Goal: Task Accomplishment & Management: Manage account settings

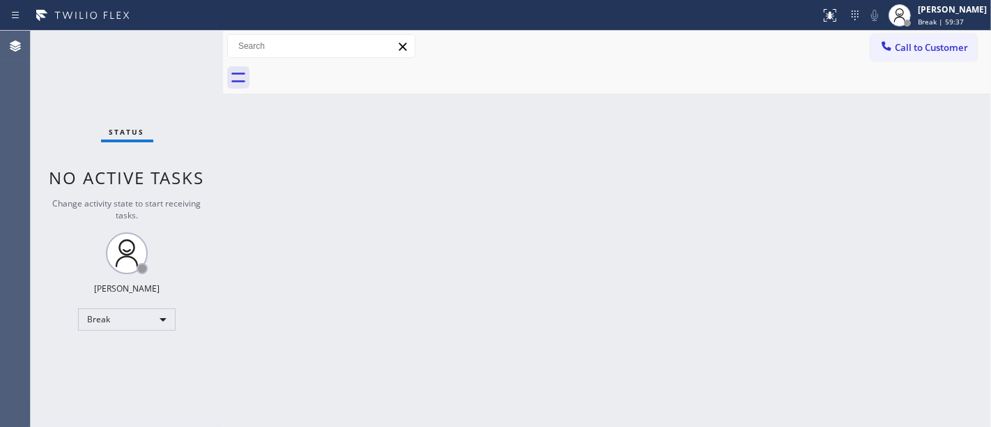
click at [963, 153] on div "Back to Dashboard Change Sender ID Customers Technicians Select a contact Outbo…" at bounding box center [607, 229] width 768 height 396
click at [63, 100] on div "Status No active tasks Change activity state to start receiving tasks. [PERSON_…" at bounding box center [127, 229] width 192 height 396
click at [926, 13] on div "[PERSON_NAME] Break | 59:54" at bounding box center [938, 15] width 107 height 31
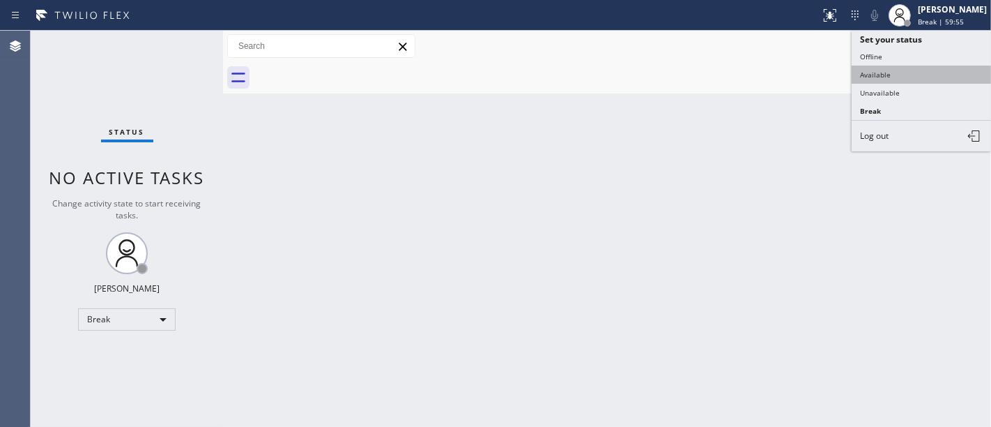
click at [895, 71] on button "Available" at bounding box center [921, 75] width 139 height 18
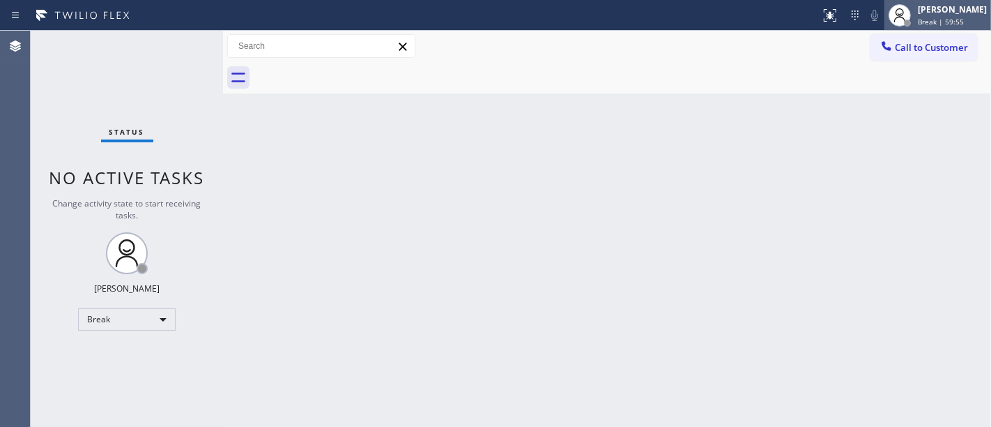
click at [935, 13] on div "[PERSON_NAME]" at bounding box center [952, 9] width 69 height 12
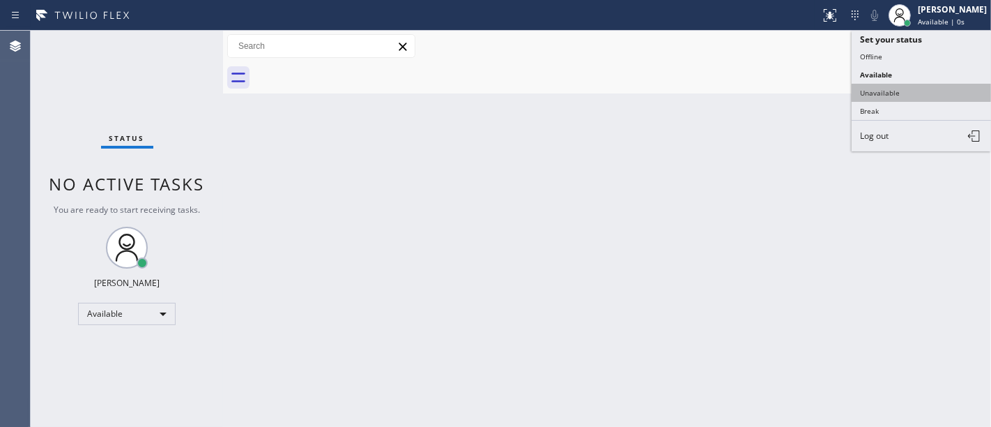
click at [887, 92] on button "Unavailable" at bounding box center [921, 93] width 139 height 18
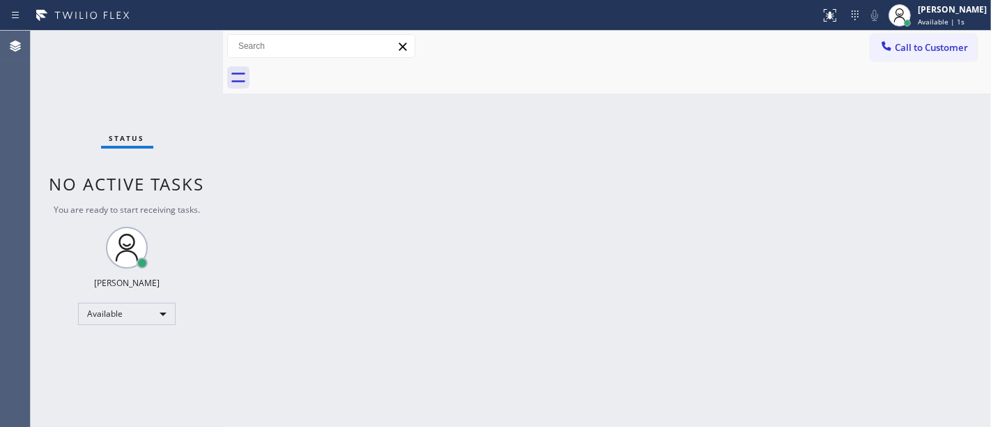
click at [729, 149] on div "Back to Dashboard Change Sender ID Customers Technicians Select a contact Outbo…" at bounding box center [607, 229] width 768 height 396
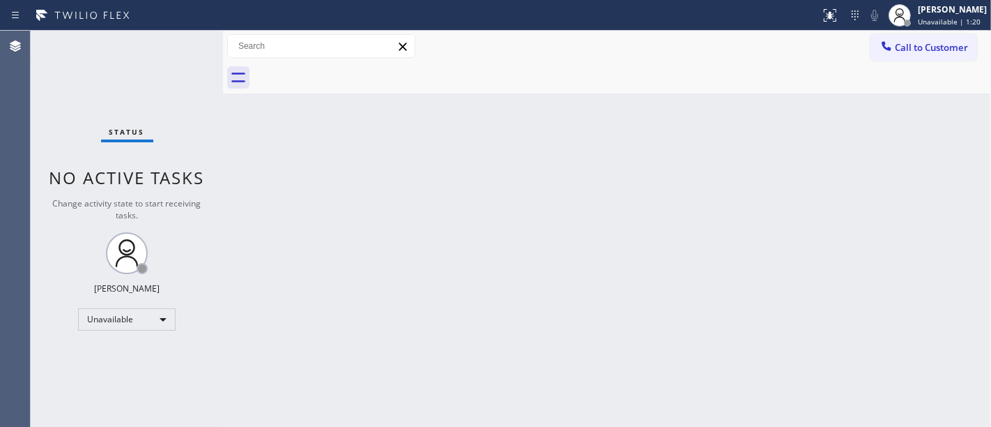
click at [626, 150] on div "Back to Dashboard Change Sender ID Customers Technicians Select a contact Outbo…" at bounding box center [607, 229] width 768 height 396
click at [951, 16] on div "[PERSON_NAME] Unavailable | 1:20" at bounding box center [953, 15] width 76 height 24
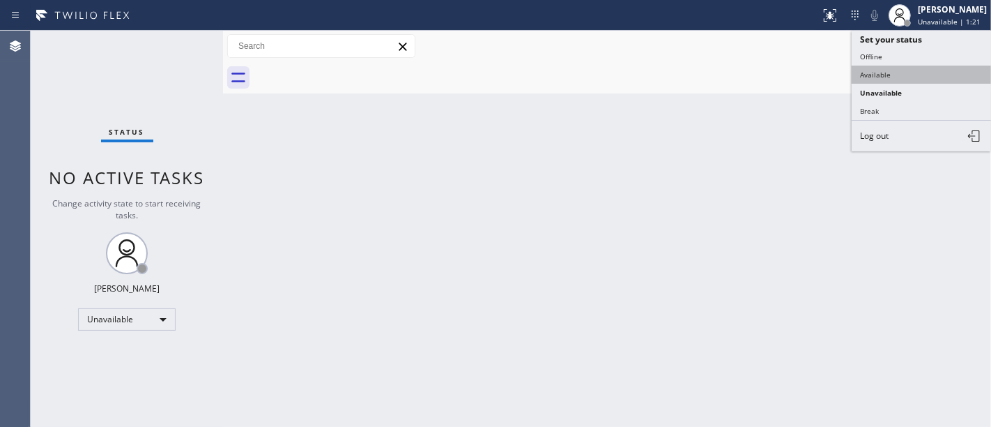
click at [885, 73] on button "Available" at bounding box center [921, 75] width 139 height 18
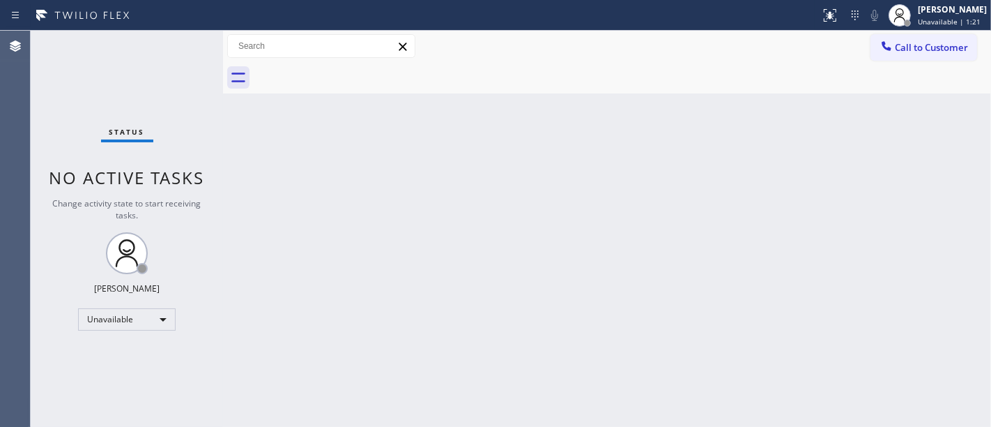
drag, startPoint x: 653, startPoint y: 270, endPoint x: 660, endPoint y: 322, distance: 52.7
click at [653, 274] on div "Back to Dashboard Change Sender ID Customers Technicians Select a contact Outbo…" at bounding box center [607, 229] width 768 height 396
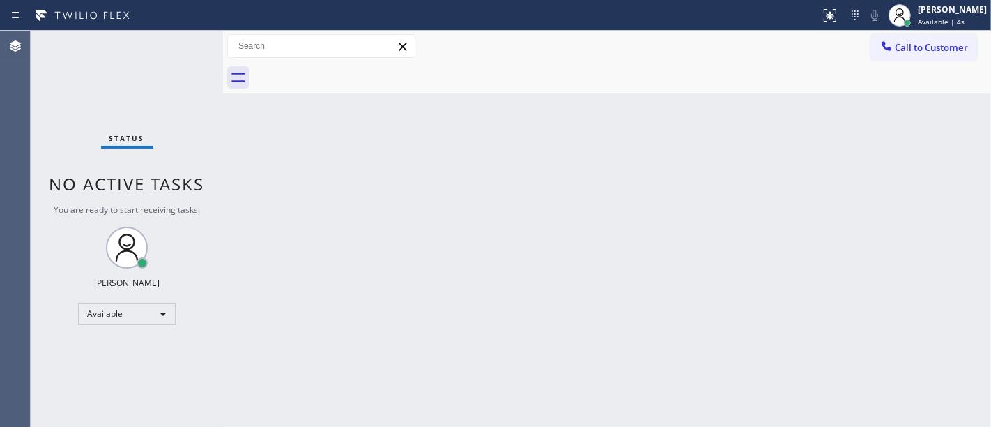
click at [68, 128] on div "Status No active tasks You are ready to start receiving tasks. [PERSON_NAME]" at bounding box center [127, 229] width 192 height 396
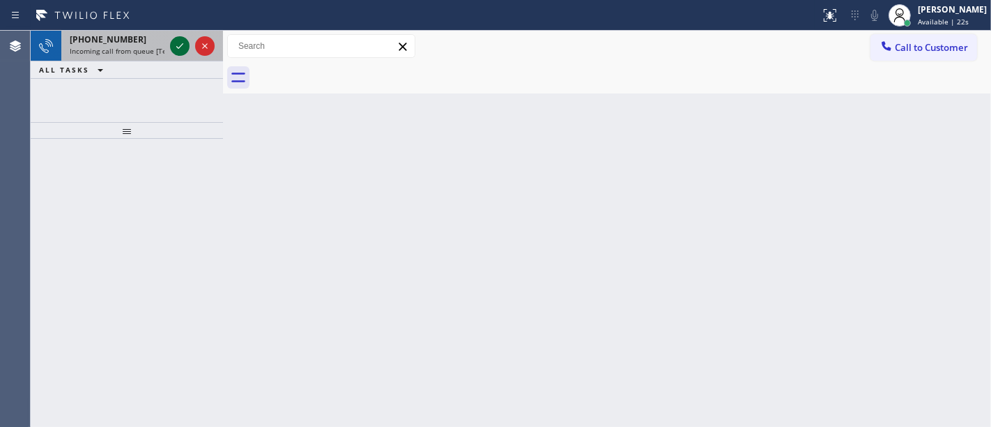
click at [180, 36] on button at bounding box center [180, 46] width 20 height 20
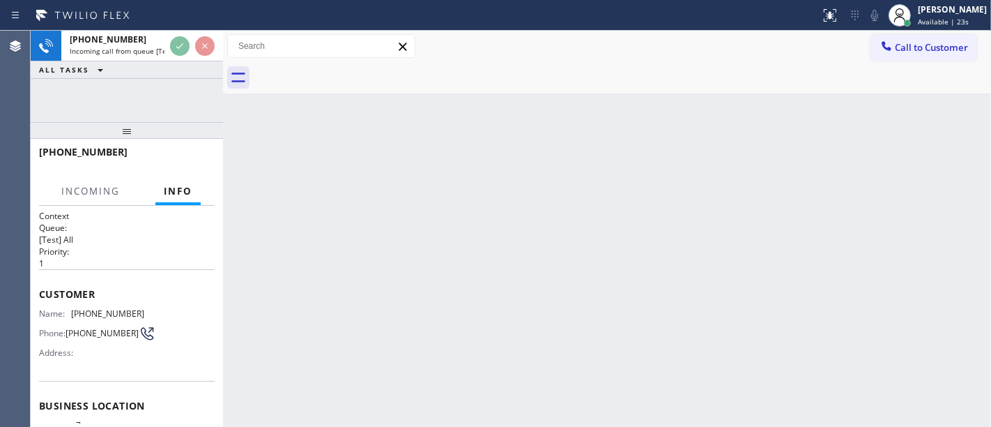
scroll to position [155, 0]
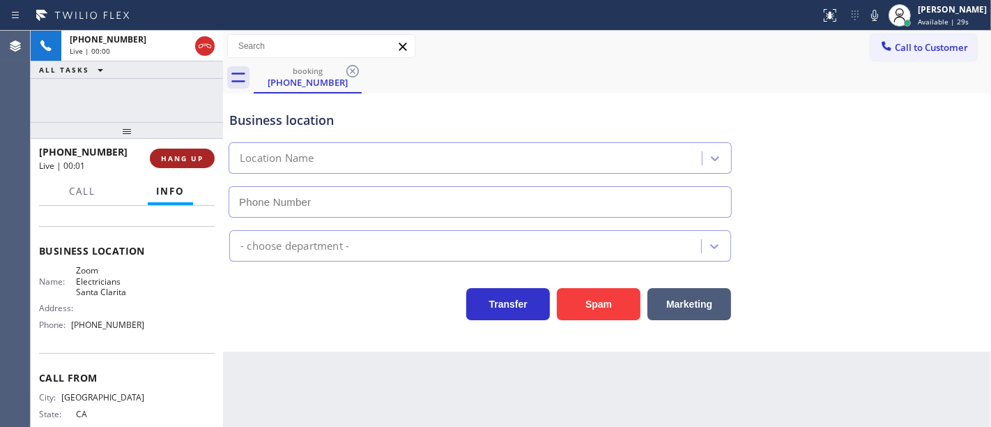
type input "[PHONE_NUMBER]"
click at [169, 104] on div "[PHONE_NUMBER] Live | 00:26 ALL TASKS ALL TASKS ACTIVE TASKS TASKS IN WRAP UP" at bounding box center [127, 76] width 192 height 91
click at [767, 142] on div "Business location Zoom Electricians [GEOGRAPHIC_DATA] [PHONE_NUMBER]" at bounding box center [607, 154] width 761 height 126
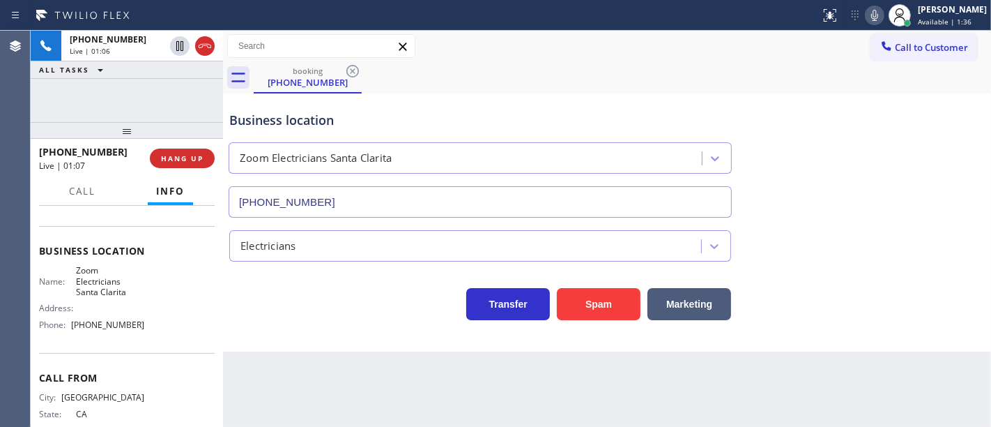
click at [885, 6] on button at bounding box center [875, 16] width 20 height 20
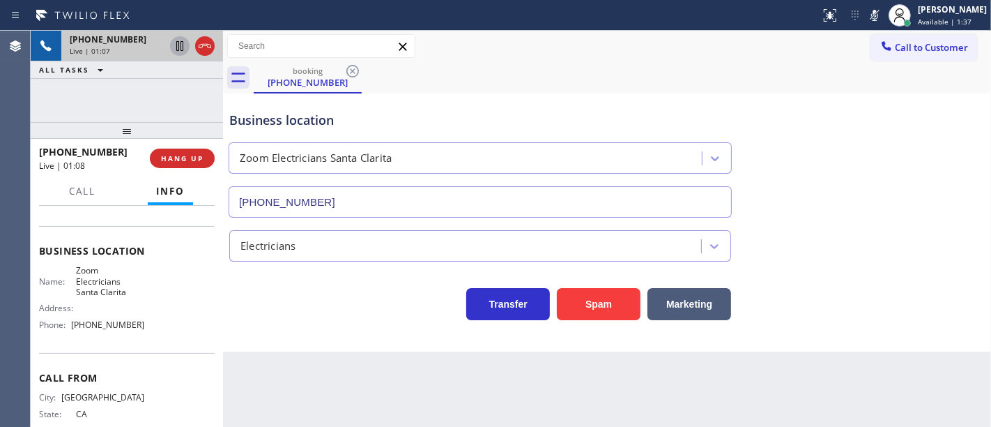
click at [183, 40] on icon at bounding box center [179, 46] width 17 height 17
click at [110, 86] on div "[PHONE_NUMBER] Live | 01:28 ALL TASKS ALL TASKS ACTIVE TASKS TASKS IN WRAP UP" at bounding box center [127, 76] width 192 height 91
click at [177, 50] on icon at bounding box center [180, 46] width 10 height 10
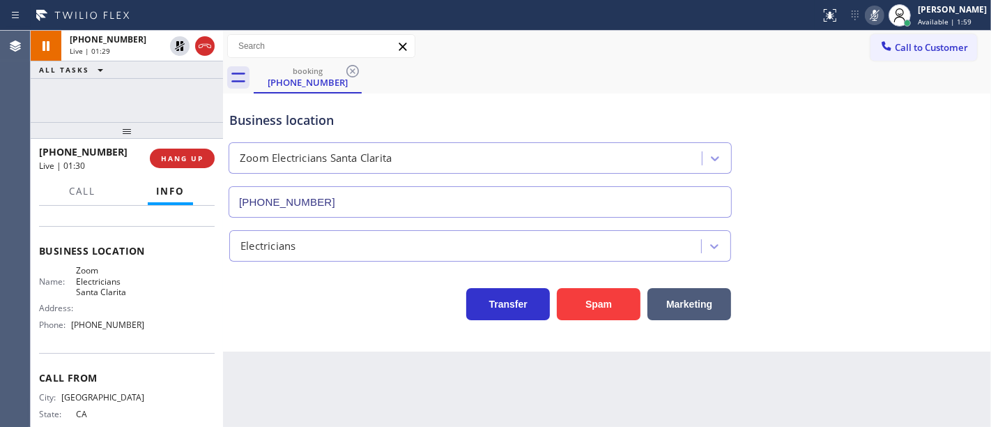
click at [878, 22] on icon at bounding box center [875, 15] width 17 height 17
click at [155, 99] on div "[PHONE_NUMBER] Live | 01:47 ALL TASKS ALL TASKS ACTIVE TASKS TASKS IN WRAP UP" at bounding box center [127, 76] width 192 height 91
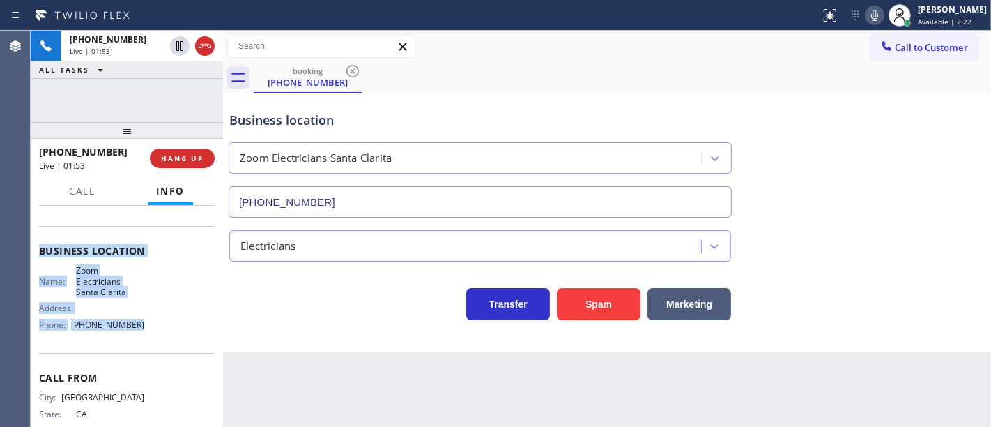
drag, startPoint x: 39, startPoint y: 289, endPoint x: 152, endPoint y: 335, distance: 121.9
click at [152, 335] on div "Context Queue: [Test] All Priority: 1 Customer Name: [PHONE_NUMBER] Phone: [PHO…" at bounding box center [127, 257] width 176 height 404
copy div "Customer Name: [PHONE_NUMBER] Phone: [PHONE_NUMBER] Address: Business location …"
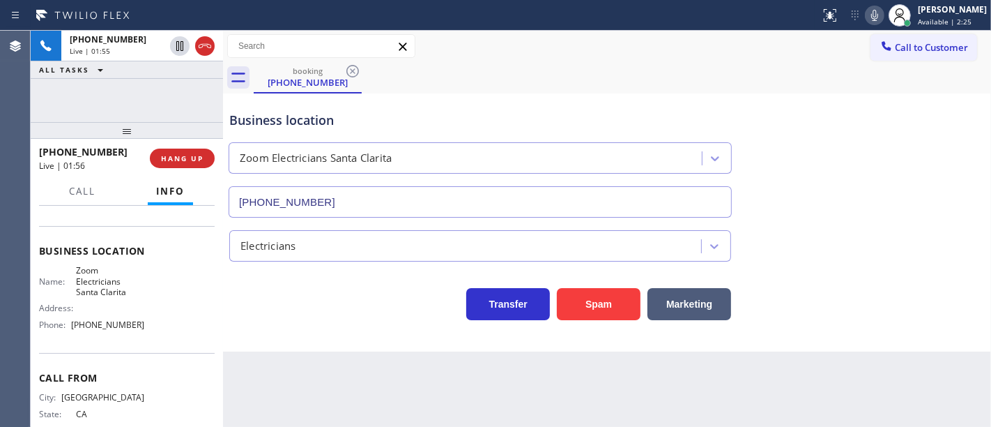
click at [165, 91] on div "[PHONE_NUMBER] Live | 01:55 ALL TASKS ALL TASKS ACTIVE TASKS TASKS IN WRAP UP" at bounding box center [127, 76] width 192 height 91
click at [184, 49] on icon at bounding box center [179, 46] width 17 height 17
click at [882, 13] on icon at bounding box center [875, 15] width 17 height 17
click at [797, 66] on div "booking [PHONE_NUMBER]" at bounding box center [623, 77] width 738 height 31
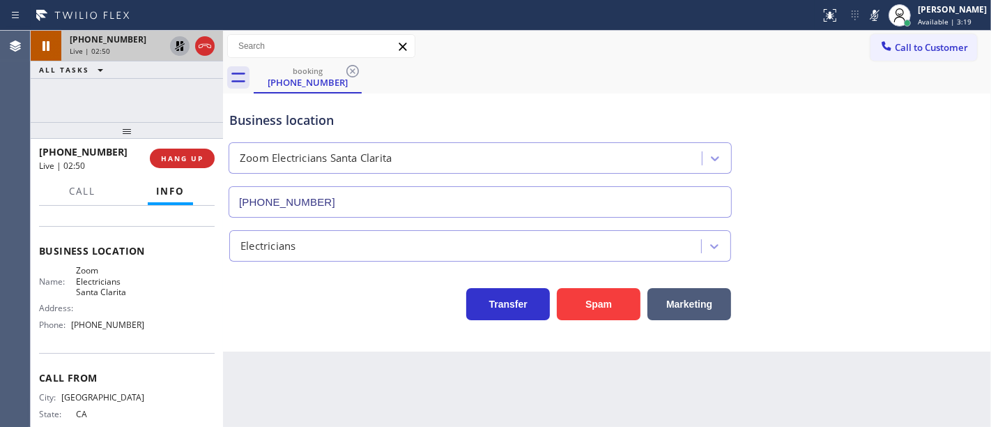
click at [181, 43] on icon at bounding box center [180, 46] width 10 height 10
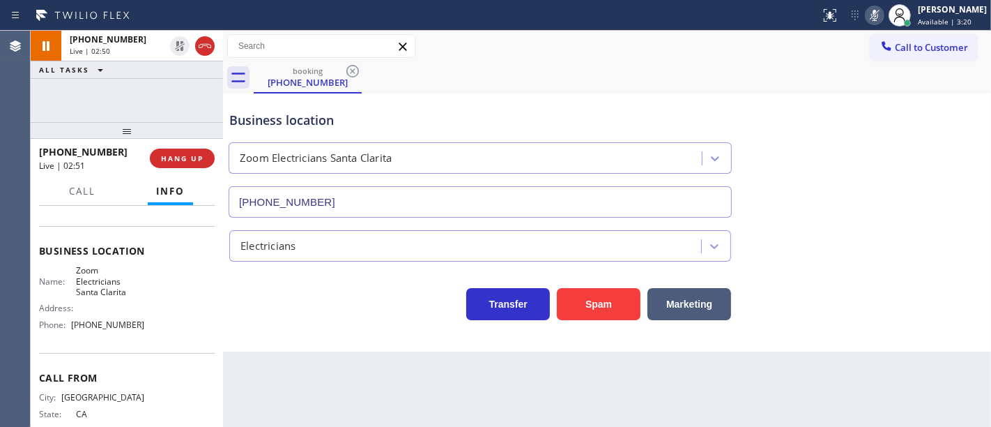
click at [882, 17] on icon at bounding box center [875, 15] width 17 height 17
click at [816, 85] on div "booking [PHONE_NUMBER]" at bounding box center [623, 77] width 738 height 31
click at [105, 107] on div "[PHONE_NUMBER] Live | 02:54 ALL TASKS ALL TASKS ACTIVE TASKS TASKS IN WRAP UP" at bounding box center [127, 76] width 192 height 91
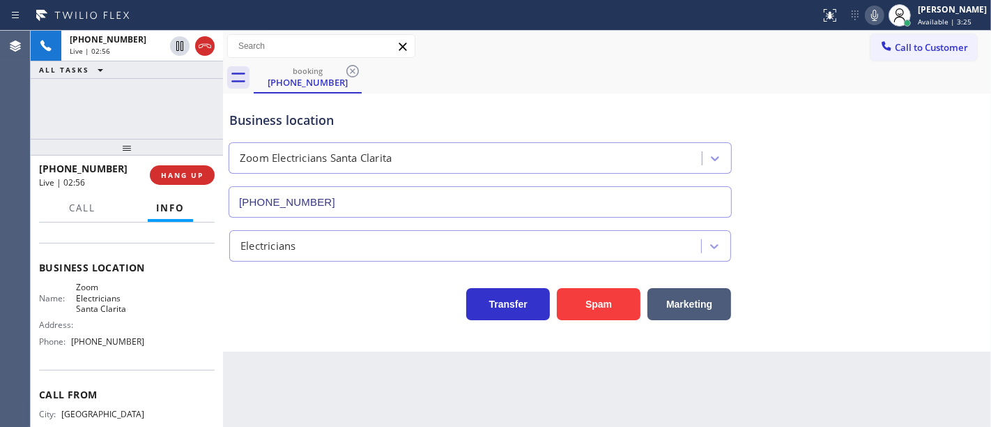
drag, startPoint x: 149, startPoint y: 134, endPoint x: 144, endPoint y: 151, distance: 17.6
click at [144, 151] on div at bounding box center [127, 147] width 192 height 17
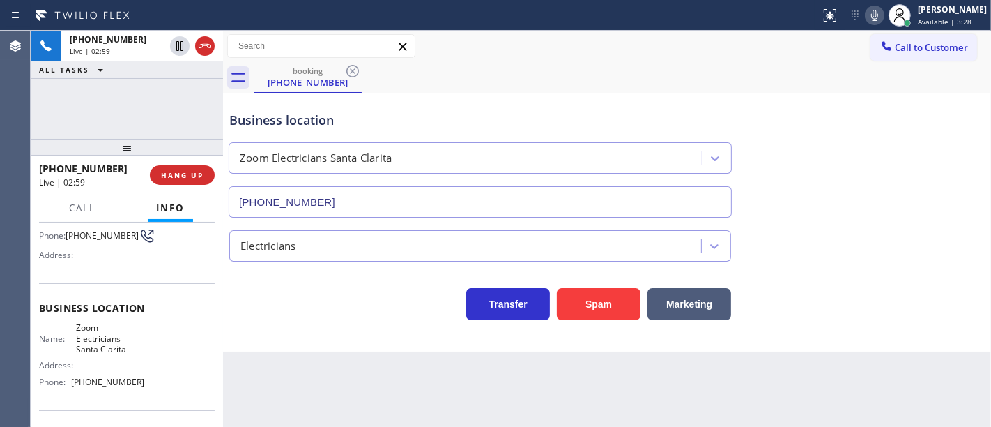
scroll to position [113, 0]
click at [411, 316] on div "Transfer Spam Marketing" at bounding box center [481, 300] width 508 height 39
click at [173, 100] on div "[PHONE_NUMBER] Live | 03:20 ALL TASKS ALL TASKS ACTIVE TASKS TASKS IN WRAP UP" at bounding box center [127, 85] width 192 height 108
click at [933, 195] on div "Business location Zoom Electricians [GEOGRAPHIC_DATA] [PHONE_NUMBER]" at bounding box center [607, 154] width 761 height 126
click at [866, 135] on div "Business location Zoom Electricians [GEOGRAPHIC_DATA] [PHONE_NUMBER]" at bounding box center [607, 154] width 761 height 126
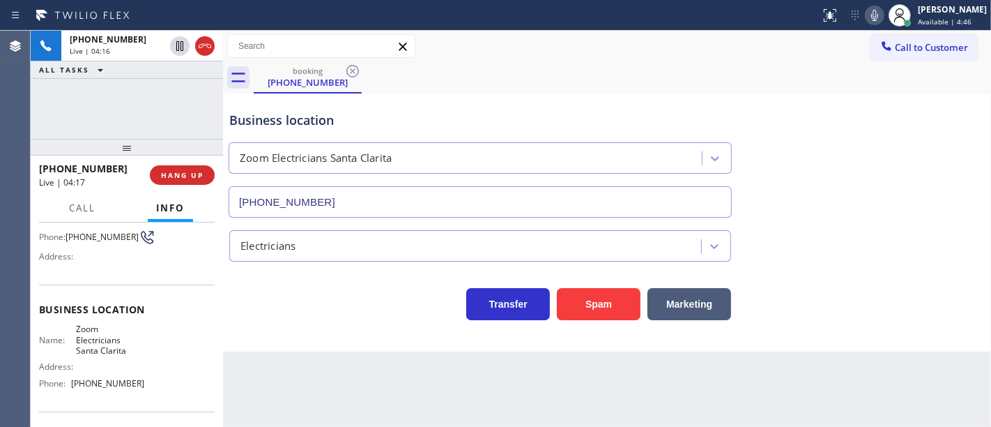
click at [660, 64] on div "booking [PHONE_NUMBER]" at bounding box center [623, 77] width 738 height 31
click at [883, 19] on icon at bounding box center [875, 15] width 17 height 17
click at [177, 46] on icon at bounding box center [179, 46] width 17 height 17
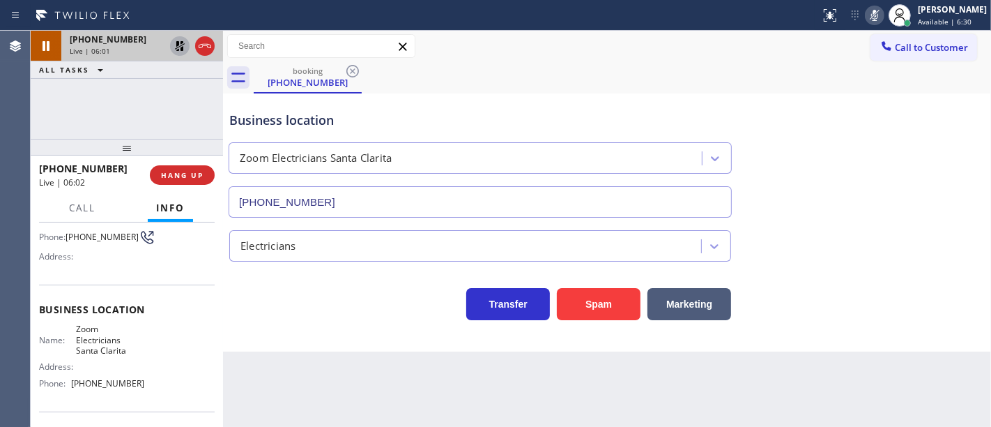
click at [98, 94] on div "[PHONE_NUMBER] Live | 06:01 ALL TASKS ALL TASKS ACTIVE TASKS TASKS IN WRAP UP" at bounding box center [127, 85] width 192 height 108
click at [178, 49] on icon at bounding box center [180, 46] width 10 height 10
click at [882, 17] on icon at bounding box center [875, 15] width 17 height 17
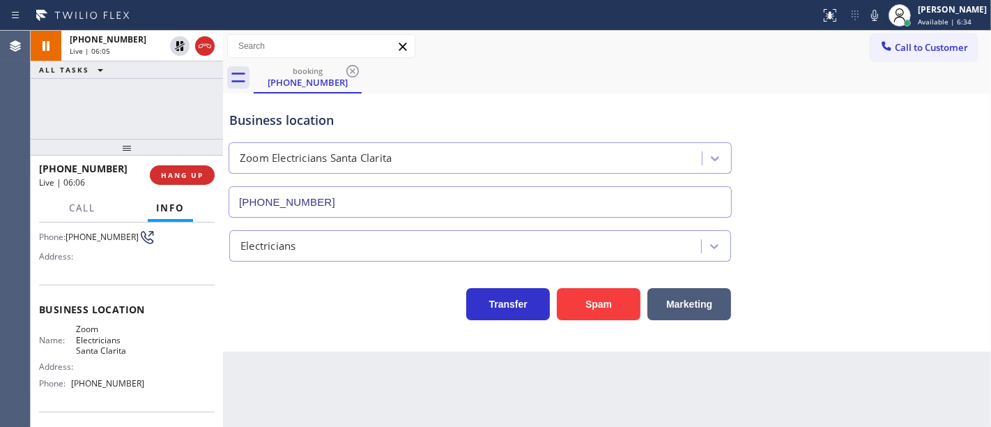
click at [835, 80] on div "booking [PHONE_NUMBER]" at bounding box center [623, 77] width 738 height 31
click at [165, 88] on div "[PHONE_NUMBER] Live | 06:06 ALL TASKS ALL TASKS ACTIVE TASKS TASKS IN WRAP UP" at bounding box center [127, 85] width 192 height 108
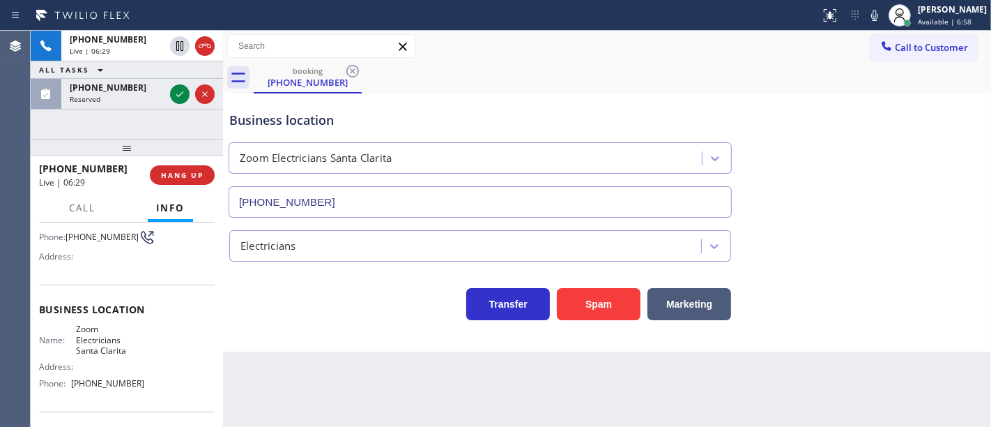
click at [123, 121] on div "[PHONE_NUMBER] Live | 06:29 ALL TASKS ALL TASKS ACTIVE TASKS TASKS IN WRAP UP […" at bounding box center [127, 85] width 192 height 108
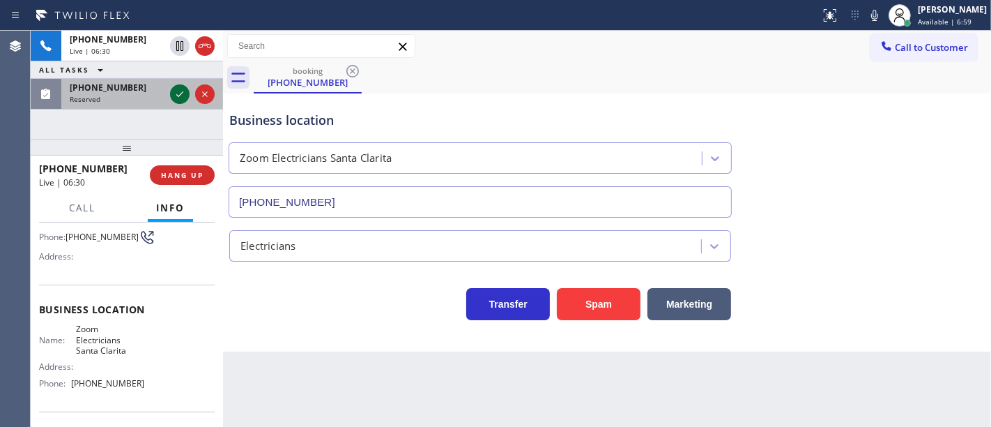
click at [181, 93] on icon at bounding box center [179, 94] width 7 height 6
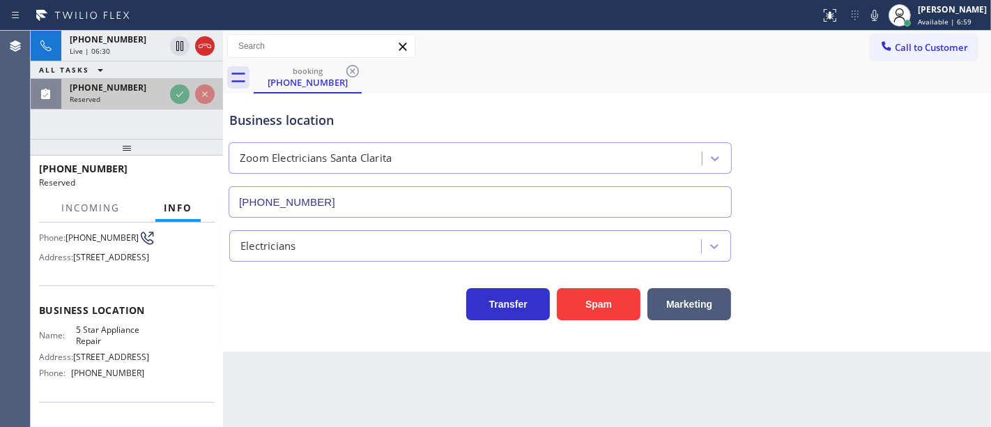
scroll to position [125, 0]
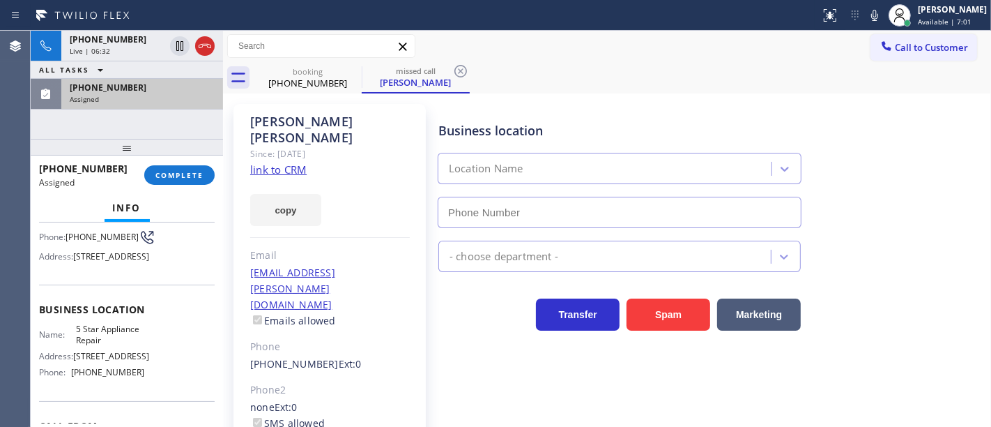
click at [160, 122] on div "[PHONE_NUMBER] Live | 06:32 ALL TASKS ALL TASKS ACTIVE TASKS TASKS IN WRAP UP […" at bounding box center [127, 85] width 192 height 108
type input "[PHONE_NUMBER]"
click at [273, 162] on link "link to CRM" at bounding box center [278, 169] width 56 height 14
click at [183, 174] on span "COMPLETE" at bounding box center [179, 175] width 48 height 10
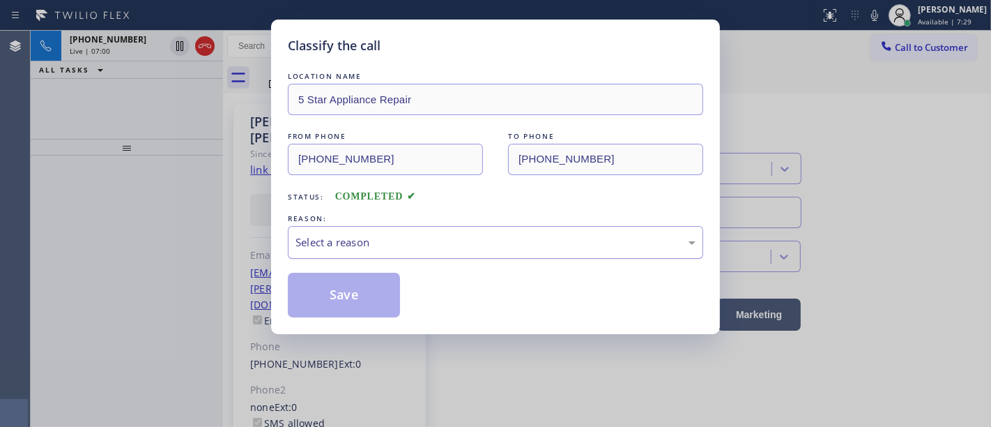
click at [363, 258] on div "Select a reason" at bounding box center [495, 242] width 415 height 33
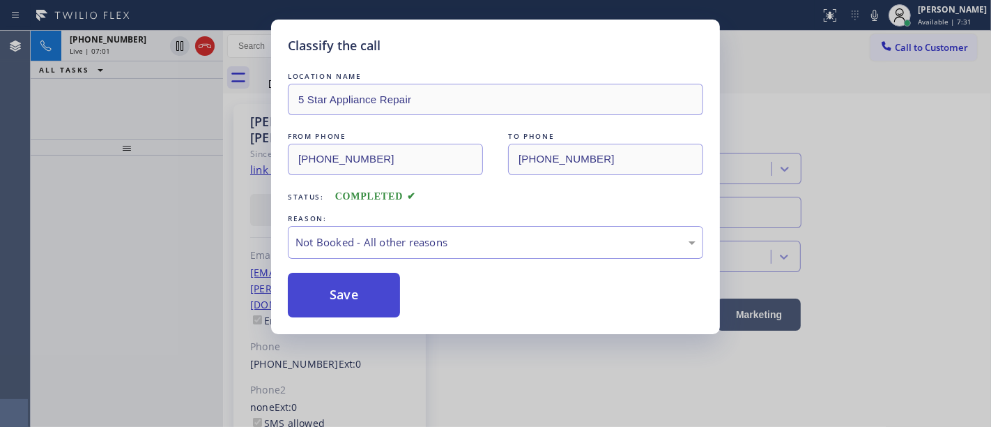
click at [345, 295] on button "Save" at bounding box center [344, 295] width 112 height 45
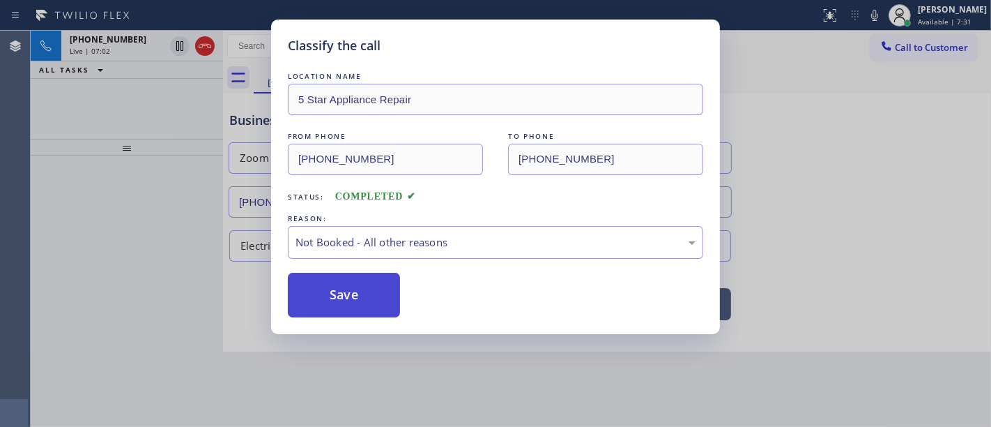
click at [345, 295] on button "Save" at bounding box center [344, 295] width 112 height 45
click at [165, 155] on div "Classify the call LOCATION NAME 5 Star Appliance Repair FROM PHONE [PHONE_NUMBE…" at bounding box center [495, 213] width 991 height 427
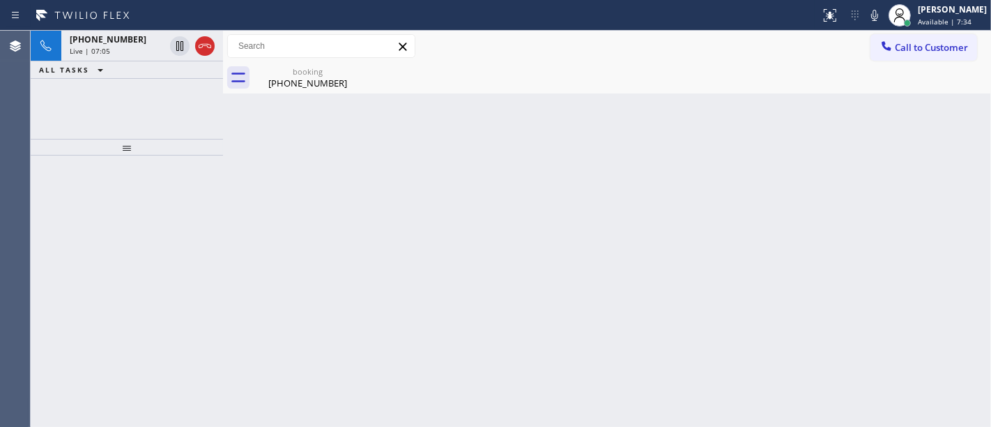
click at [91, 114] on div "[PHONE_NUMBER] Live | 07:05 ALL TASKS ALL TASKS ACTIVE TASKS TASKS IN WRAP UP" at bounding box center [127, 85] width 192 height 108
click at [133, 182] on div at bounding box center [127, 290] width 192 height 271
click at [883, 13] on icon at bounding box center [875, 15] width 17 height 17
click at [880, 13] on rect at bounding box center [875, 14] width 10 height 10
click at [883, 13] on icon at bounding box center [875, 15] width 17 height 17
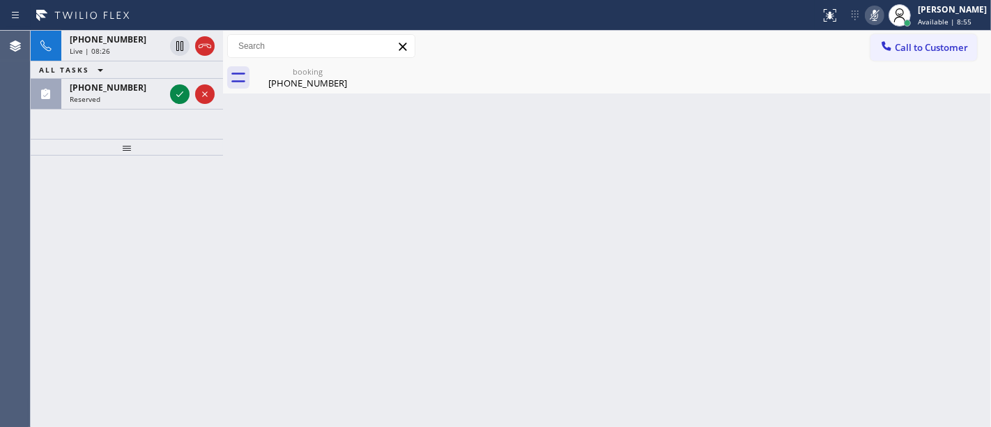
click at [883, 12] on icon at bounding box center [875, 15] width 17 height 17
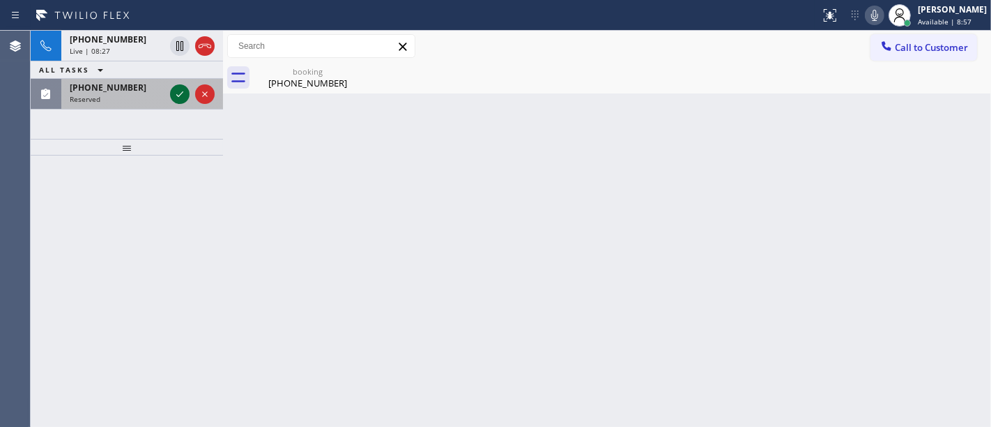
click at [176, 98] on icon at bounding box center [179, 94] width 17 height 17
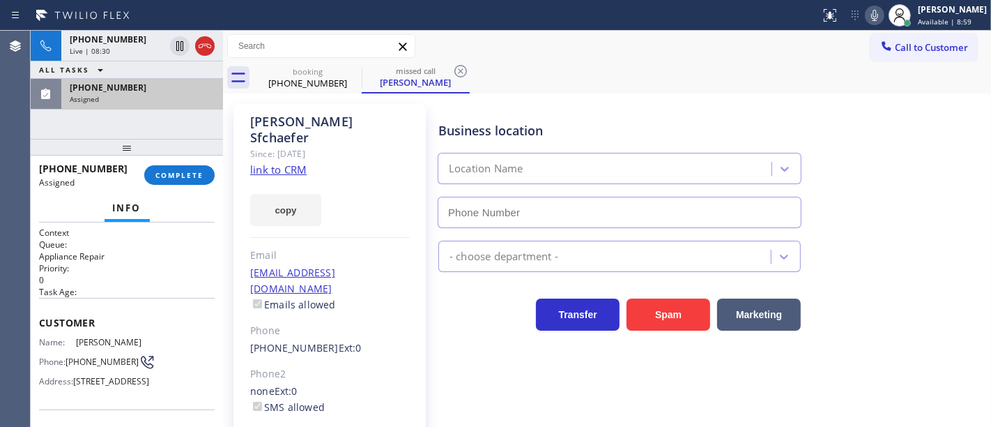
type input "[PHONE_NUMBER]"
click at [281, 162] on link "link to CRM" at bounding box center [278, 169] width 56 height 14
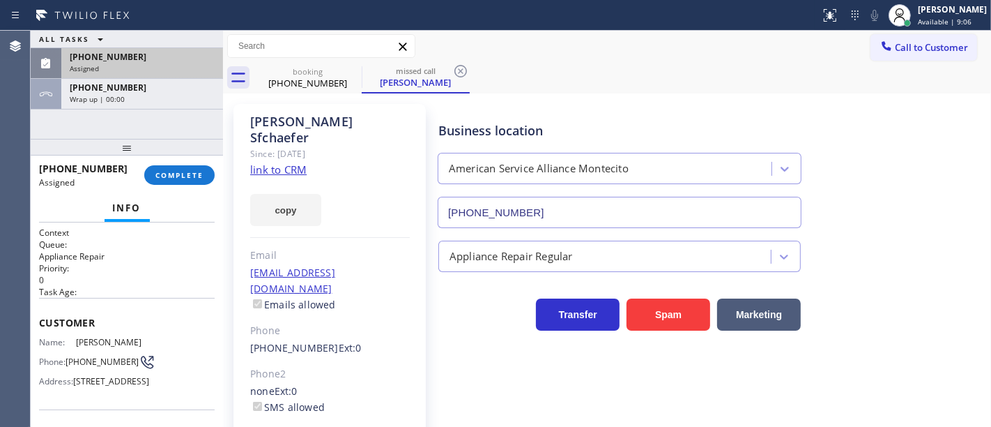
drag, startPoint x: 206, startPoint y: 45, endPoint x: 717, endPoint y: 47, distance: 511.0
click at [957, 23] on span "Available | 9:07" at bounding box center [945, 22] width 54 height 10
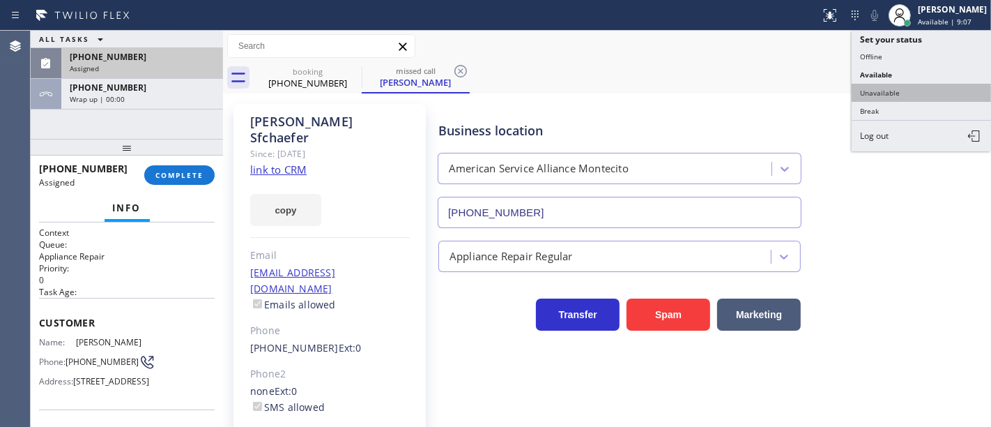
click at [884, 85] on button "Unavailable" at bounding box center [921, 93] width 139 height 18
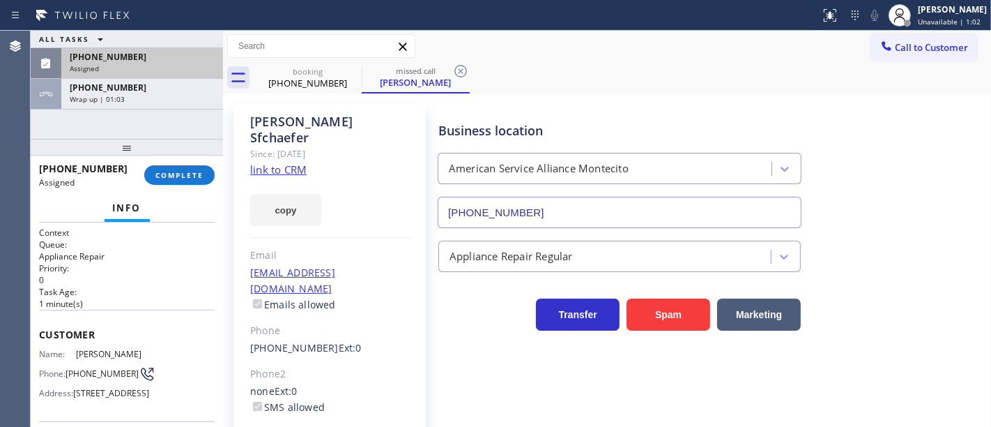
drag, startPoint x: 202, startPoint y: 178, endPoint x: 189, endPoint y: 236, distance: 59.4
click at [189, 236] on div "[PHONE_NUMBER] Assigned COMPLETE Info Context Queue: Appliance Repair Priority:…" at bounding box center [127, 290] width 192 height 271
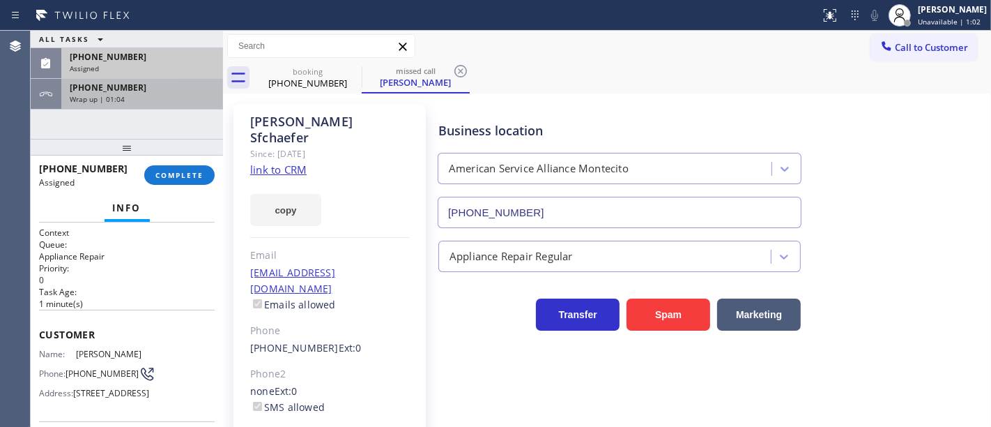
click at [160, 106] on div "[PHONE_NUMBER] Wrap up | 01:04" at bounding box center [139, 94] width 156 height 31
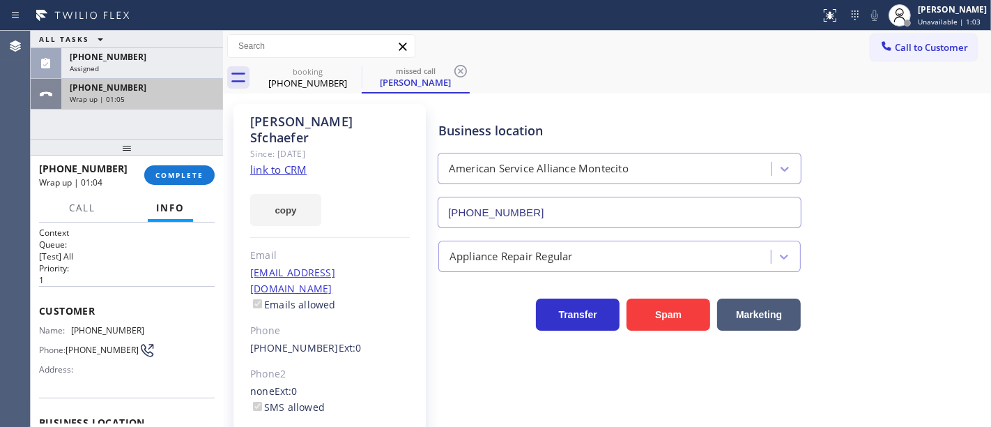
drag, startPoint x: 155, startPoint y: 63, endPoint x: 162, endPoint y: 81, distance: 19.7
click at [155, 62] on div "[PHONE_NUMBER] Assigned" at bounding box center [139, 63] width 156 height 31
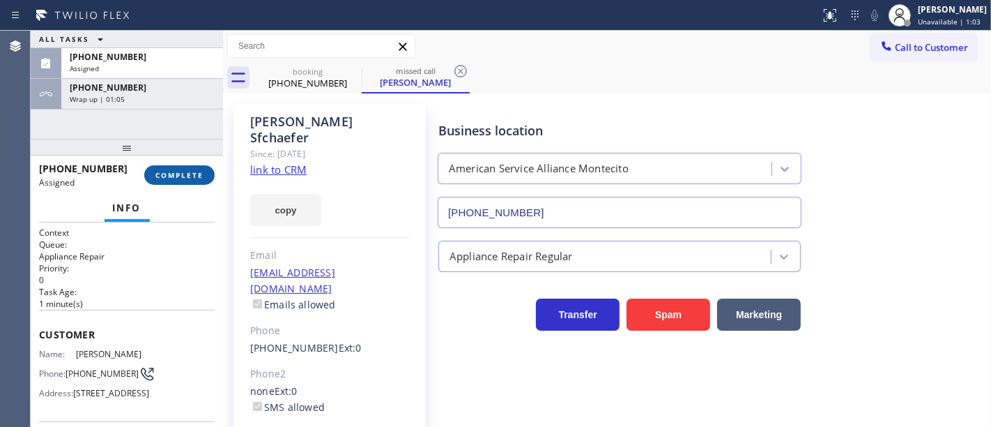
click at [195, 180] on button "COMPLETE" at bounding box center [179, 175] width 70 height 20
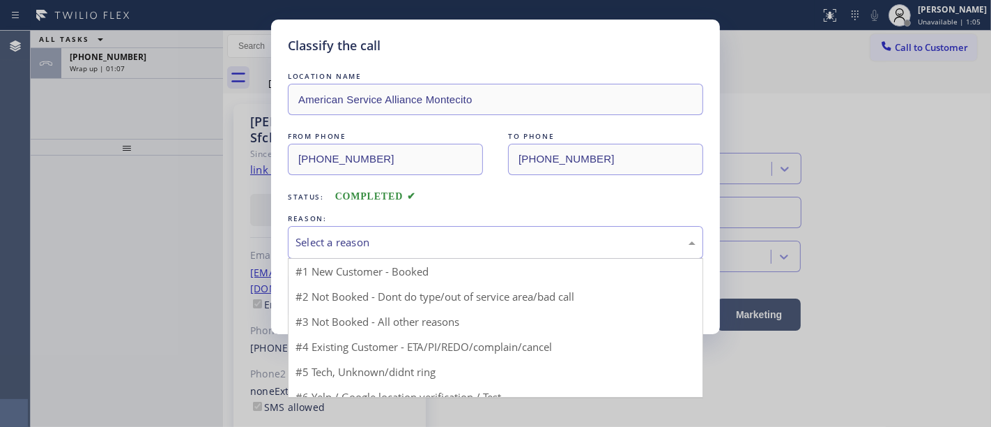
click at [381, 243] on div "Select a reason" at bounding box center [496, 242] width 400 height 16
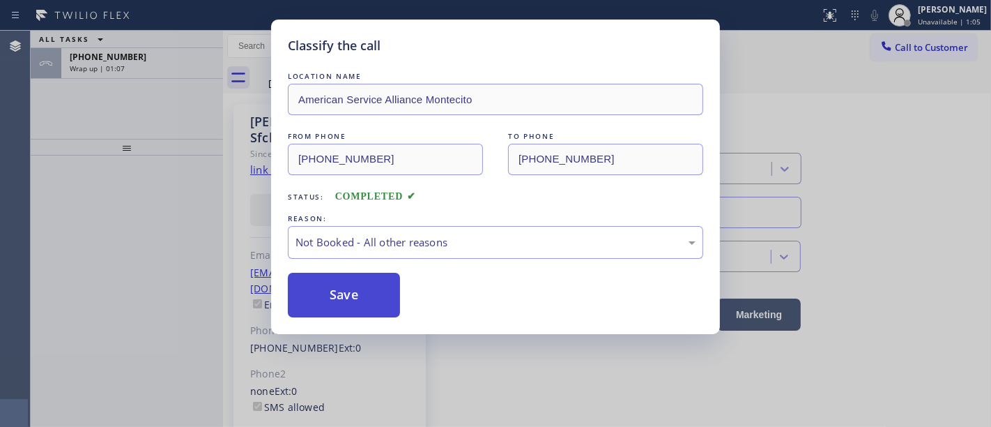
click at [360, 289] on button "Save" at bounding box center [344, 295] width 112 height 45
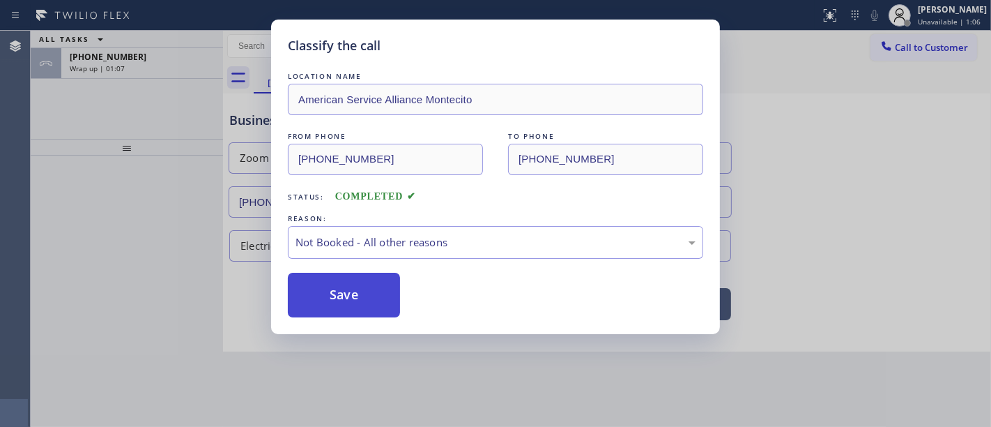
click at [360, 289] on button "Save" at bounding box center [344, 295] width 112 height 45
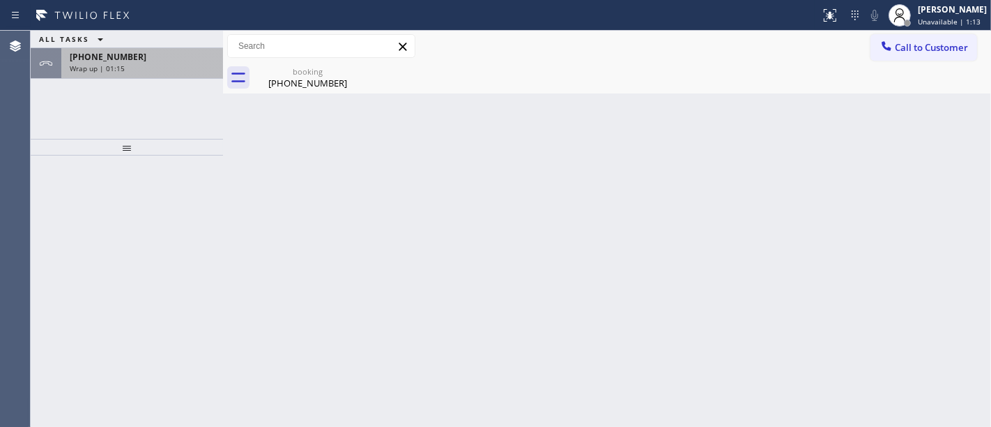
click at [144, 61] on div "[PHONE_NUMBER]" at bounding box center [142, 57] width 145 height 12
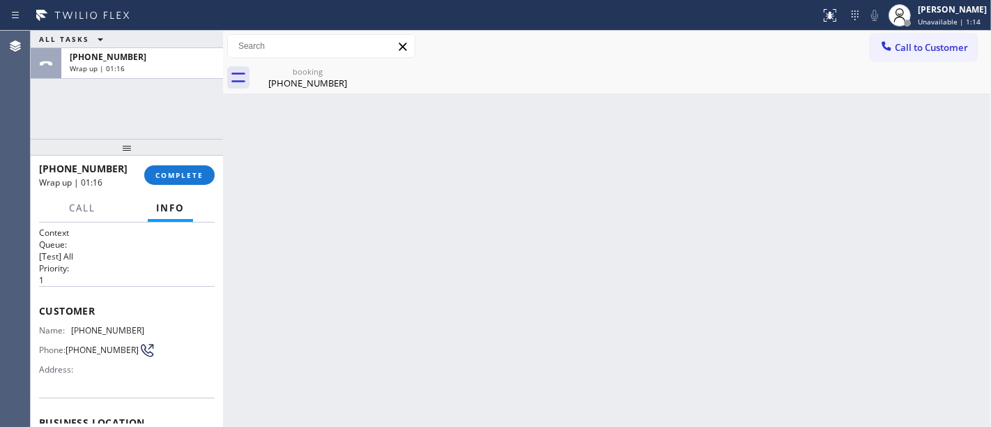
click at [150, 112] on div "ALL TASKS ALL TASKS ACTIVE TASKS TASKS IN WRAP UP [PHONE_NUMBER] Wrap up | 01:16" at bounding box center [127, 85] width 192 height 108
click at [180, 179] on span "COMPLETE" at bounding box center [179, 175] width 48 height 10
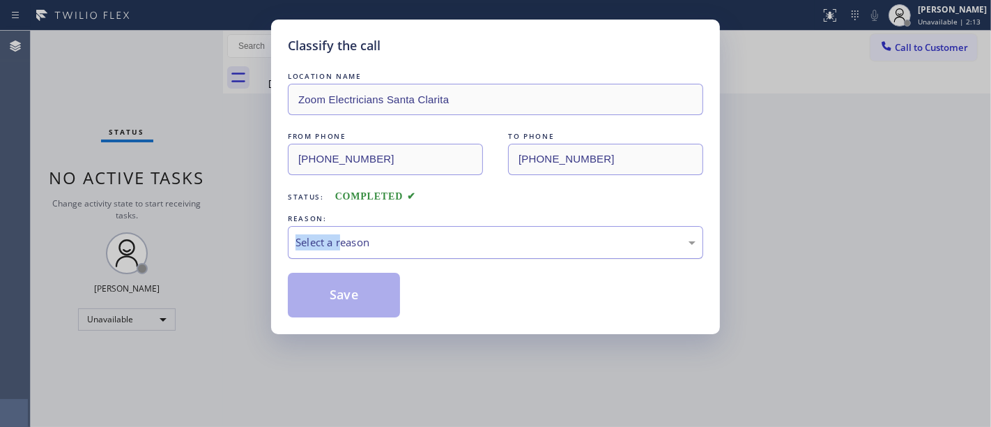
drag, startPoint x: 343, startPoint y: 229, endPoint x: 344, endPoint y: 247, distance: 17.4
click at [344, 234] on div "REASON: Select a reason" at bounding box center [495, 234] width 415 height 47
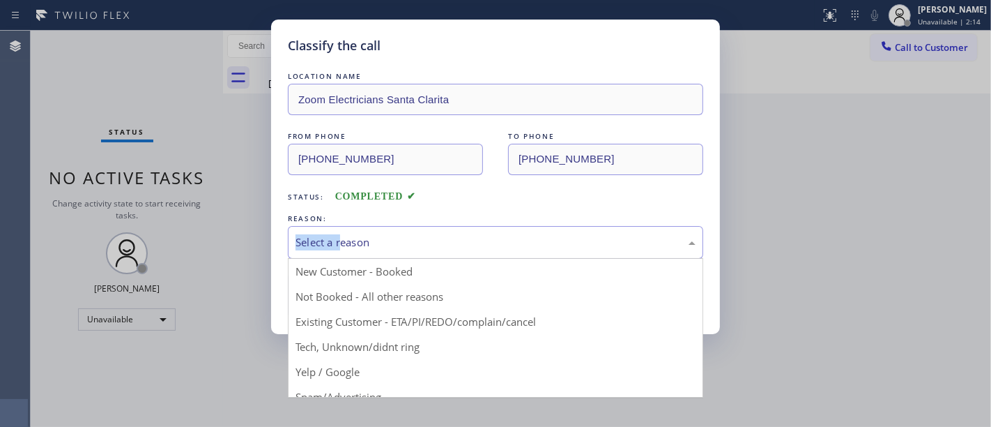
click at [344, 259] on div "Select a reason New Customer - Booked Not Booked - All other reasons Existing C…" at bounding box center [495, 242] width 415 height 33
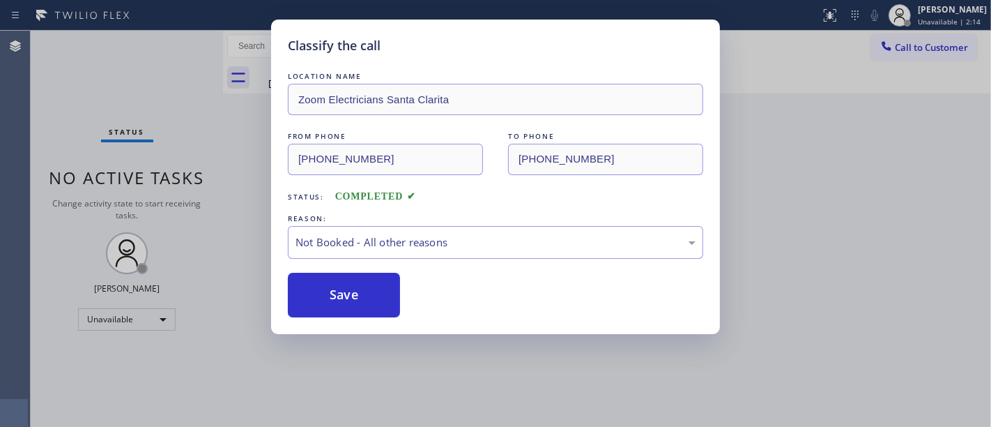
click at [337, 301] on button "Save" at bounding box center [344, 295] width 112 height 45
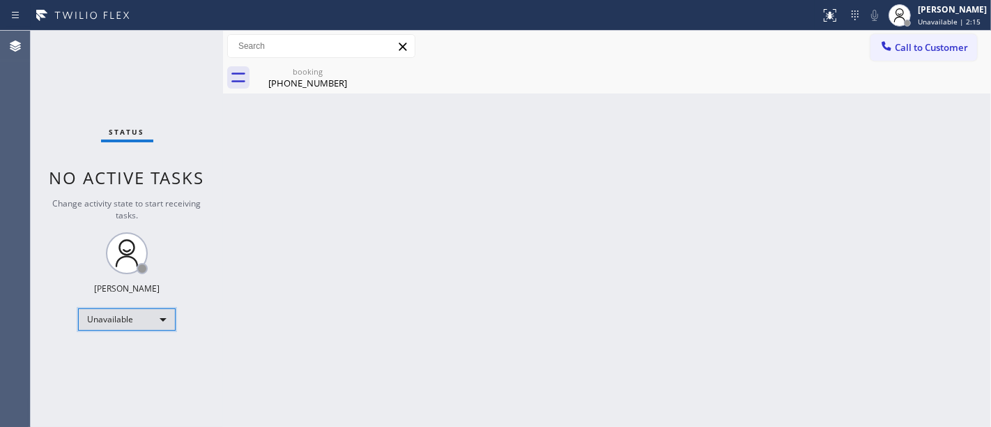
click at [128, 318] on div "Unavailable" at bounding box center [127, 319] width 98 height 22
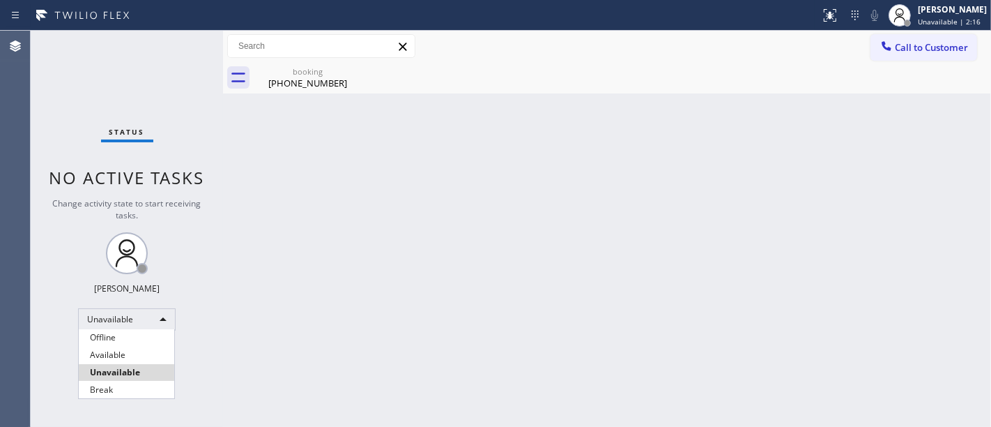
click at [119, 354] on li "Available" at bounding box center [127, 354] width 96 height 17
drag, startPoint x: 252, startPoint y: 270, endPoint x: 257, endPoint y: 262, distance: 9.1
click at [252, 269] on div "Back to Dashboard Change Sender ID Customers Technicians Select a contact Outbo…" at bounding box center [607, 229] width 768 height 396
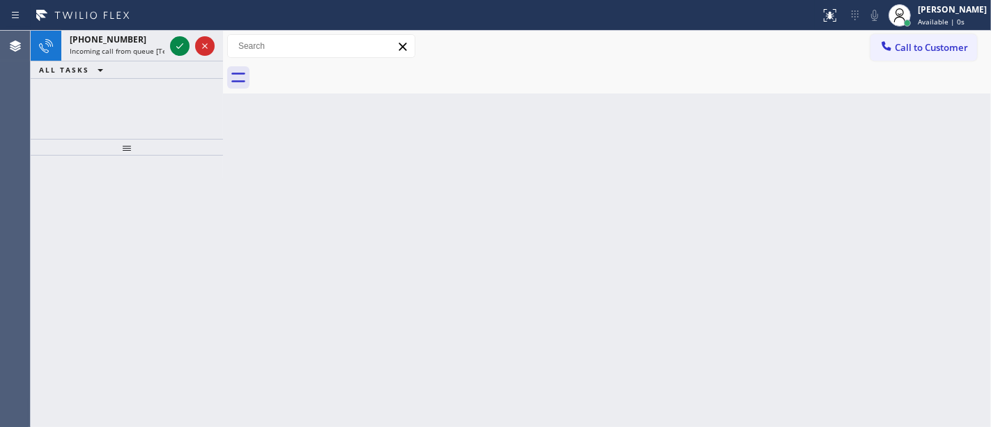
click at [171, 73] on div "ALL TASKS ALL TASKS ACTIVE TASKS TASKS IN WRAP UP" at bounding box center [127, 69] width 192 height 17
click at [179, 45] on icon at bounding box center [179, 46] width 17 height 17
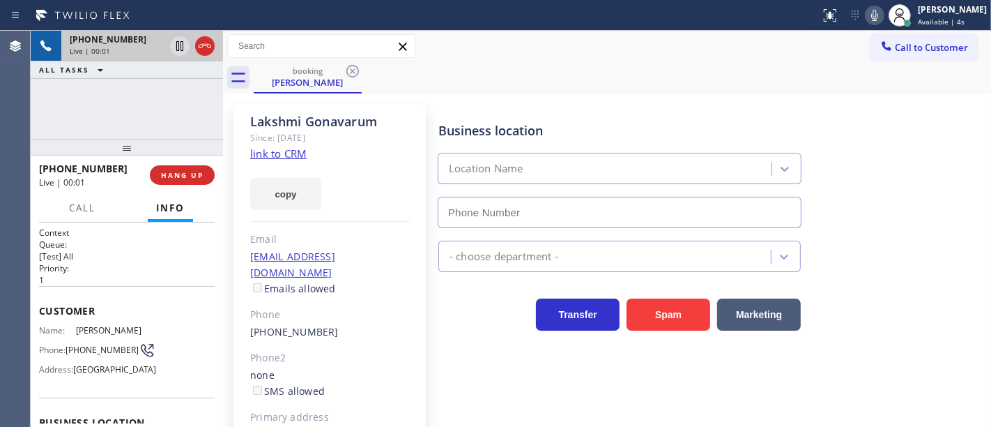
type input "[PHONE_NUMBER]"
click at [155, 111] on div "[PHONE_NUMBER] Live | 00:02 ALL TASKS ALL TASKS ACTIVE TASKS TASKS IN WRAP UP" at bounding box center [127, 85] width 192 height 108
click at [100, 93] on div "[PHONE_NUMBER] Live | 00:12 ALL TASKS ALL TASKS ACTIVE TASKS TASKS IN WRAP UP" at bounding box center [127, 85] width 192 height 108
click at [293, 153] on link "link to CRM" at bounding box center [278, 153] width 56 height 14
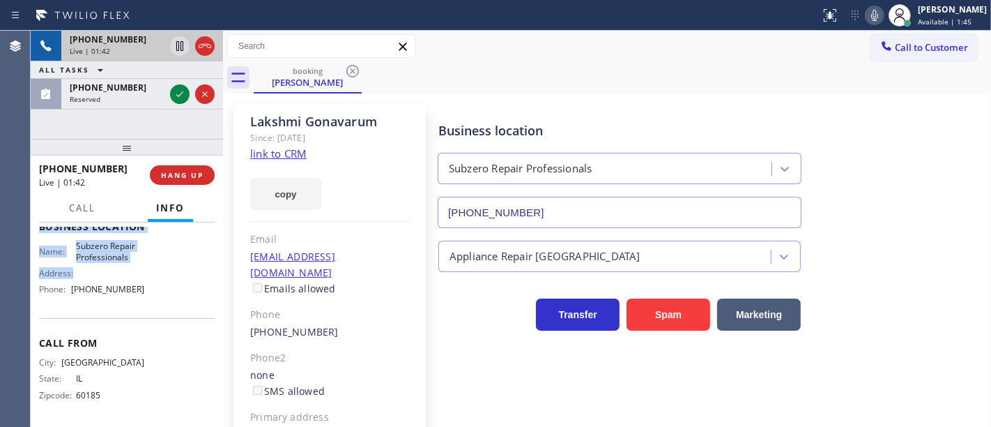
scroll to position [220, 0]
drag, startPoint x: 38, startPoint y: 227, endPoint x: 151, endPoint y: 303, distance: 136.1
click at [151, 303] on div "Context Queue: [Test] All Priority: 1 Customer Name: [PERSON_NAME] Phone: [PHON…" at bounding box center [127, 227] width 176 height 392
copy div "Customer Name: [PERSON_NAME] Phone: [PHONE_NUMBER] Address: [GEOGRAPHIC_DATA] B…"
click at [130, 129] on div "[PHONE_NUMBER] Live | 01:43 ALL TASKS ALL TASKS ACTIVE TASKS TASKS IN WRAP UP […" at bounding box center [127, 85] width 192 height 108
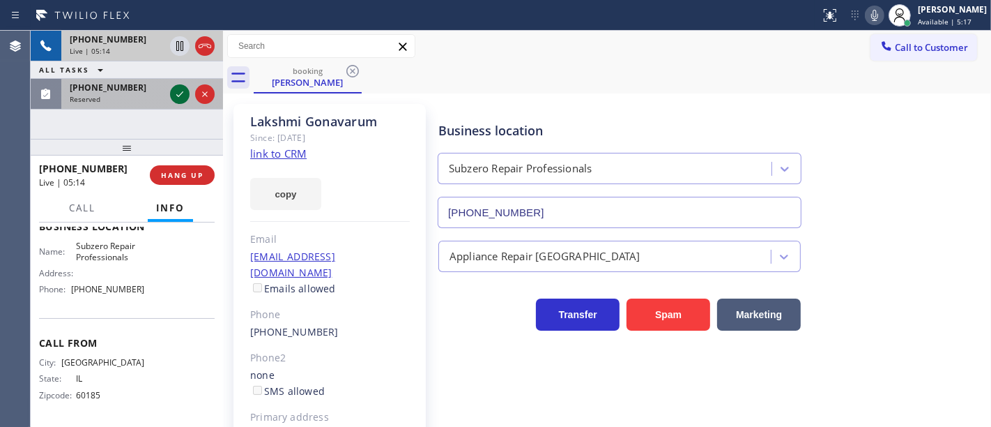
click at [178, 93] on icon at bounding box center [179, 94] width 17 height 17
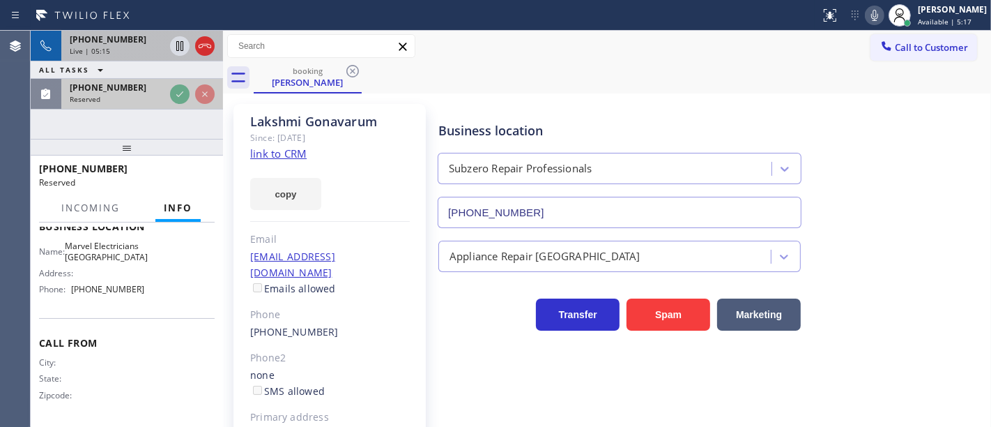
scroll to position [253, 0]
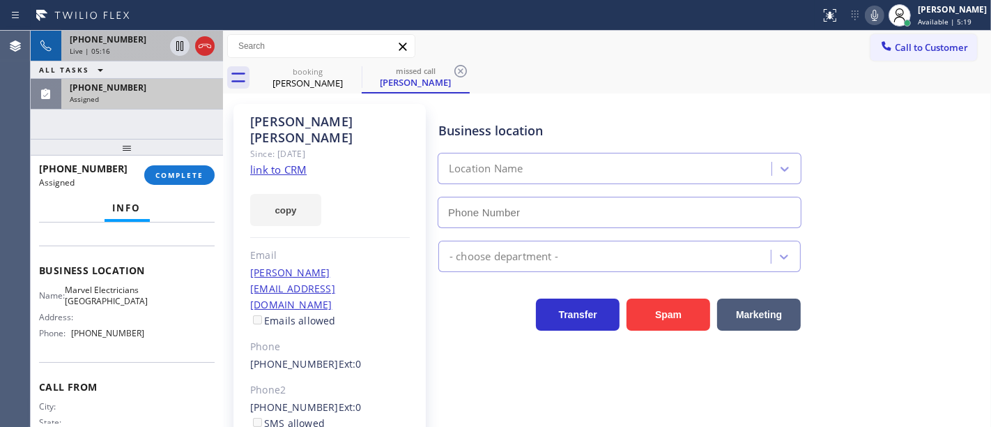
type input "[PHONE_NUMBER]"
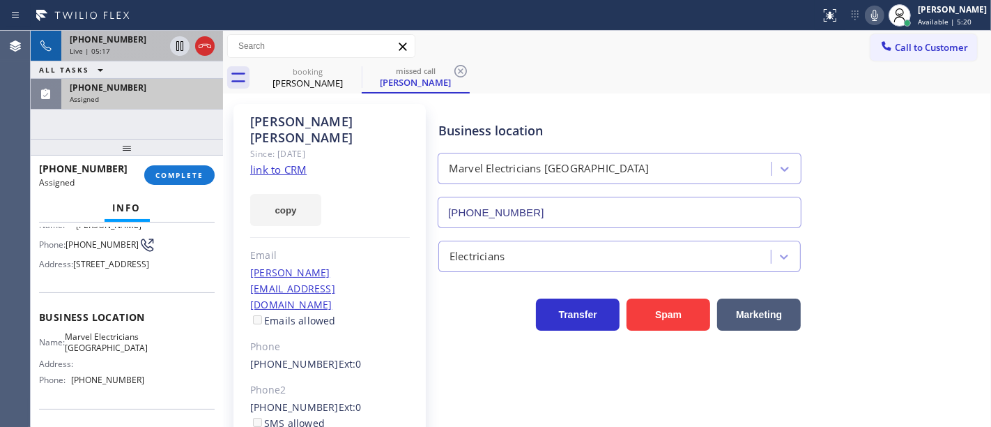
scroll to position [98, 0]
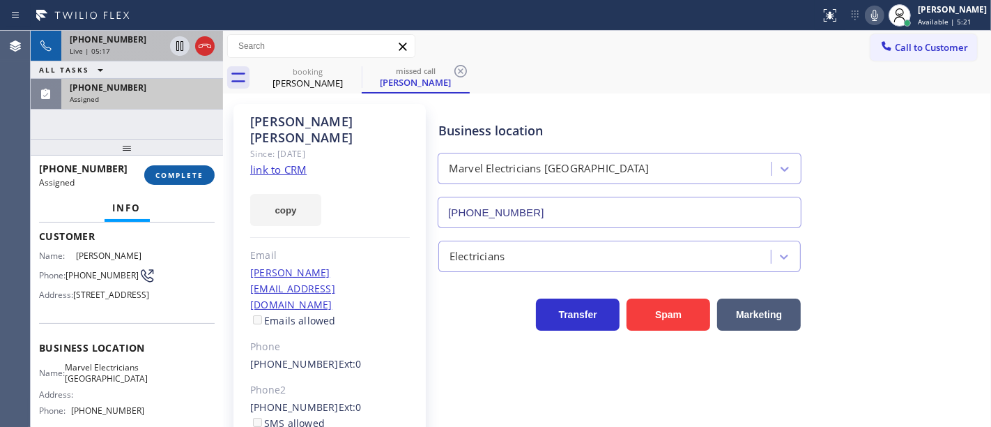
click at [173, 179] on span "COMPLETE" at bounding box center [179, 175] width 48 height 10
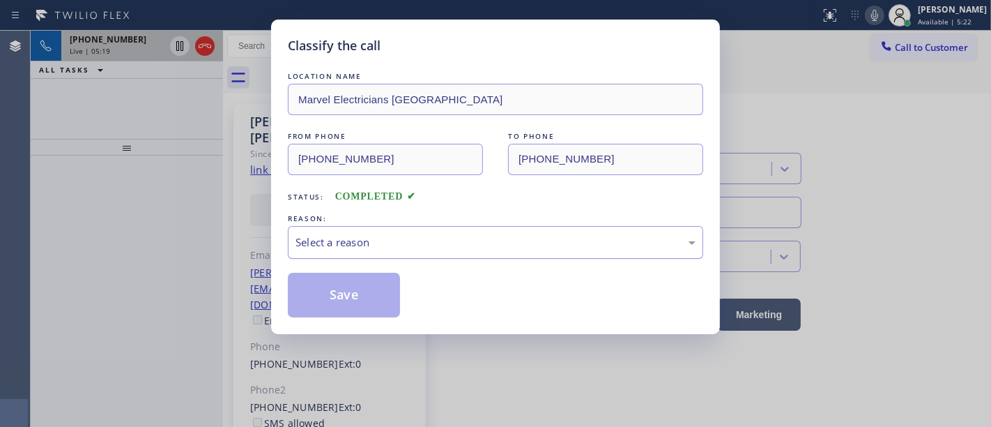
click at [328, 250] on div "Select a reason" at bounding box center [496, 242] width 400 height 16
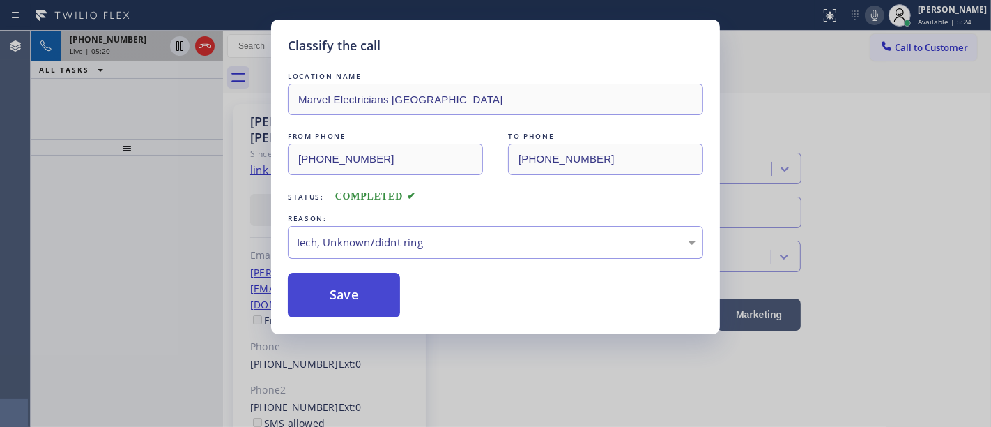
click at [344, 294] on button "Save" at bounding box center [344, 295] width 112 height 45
type input "[PHONE_NUMBER]"
click at [344, 294] on button "Save" at bounding box center [344, 295] width 112 height 45
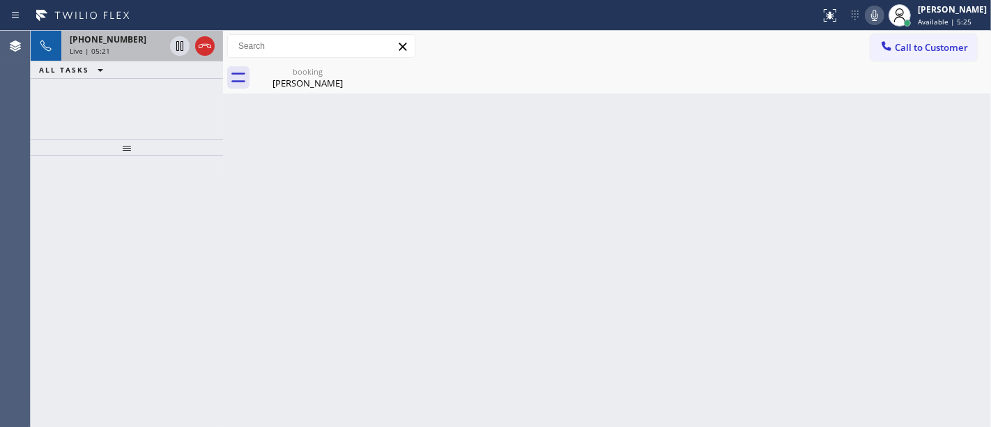
click at [145, 89] on div "[PHONE_NUMBER] Live | 05:21 ALL TASKS ALL TASKS ACTIVE TASKS TASKS IN WRAP UP" at bounding box center [127, 85] width 192 height 108
click at [135, 52] on div "Live | 05:22" at bounding box center [117, 51] width 95 height 10
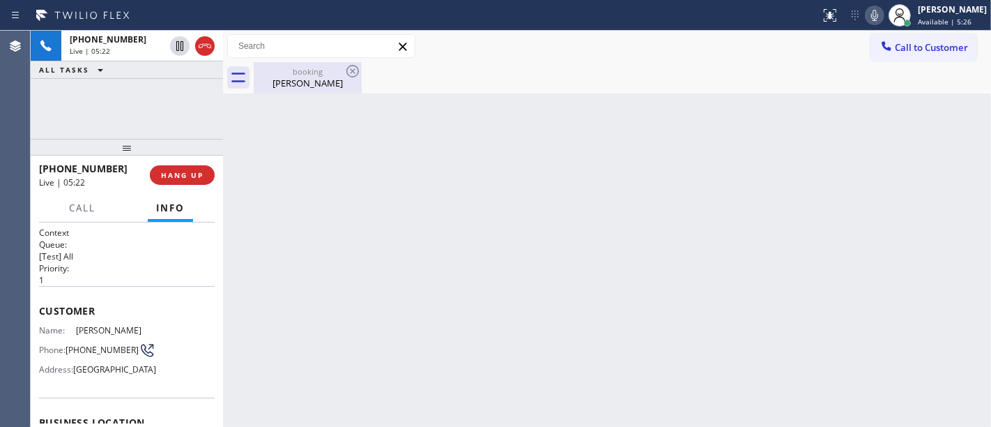
click at [303, 82] on div "[PERSON_NAME]" at bounding box center [307, 83] width 105 height 13
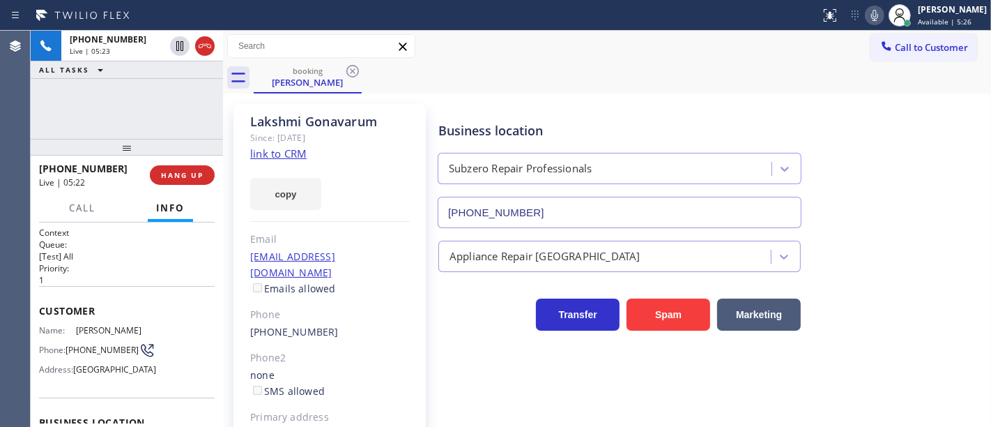
click at [168, 93] on div "[PHONE_NUMBER] Live | 05:23 ALL TASKS ALL TASKS ACTIVE TASKS TASKS IN WRAP UP" at bounding box center [127, 85] width 192 height 108
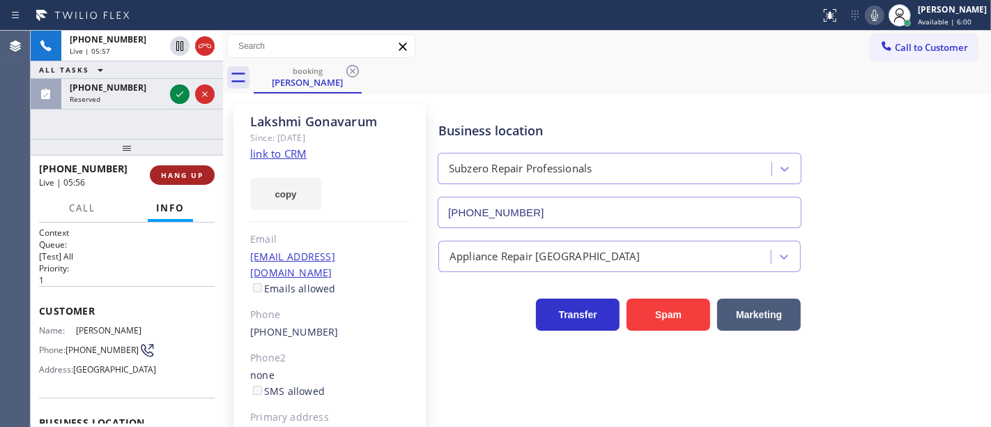
click at [183, 180] on button "HANG UP" at bounding box center [182, 175] width 65 height 20
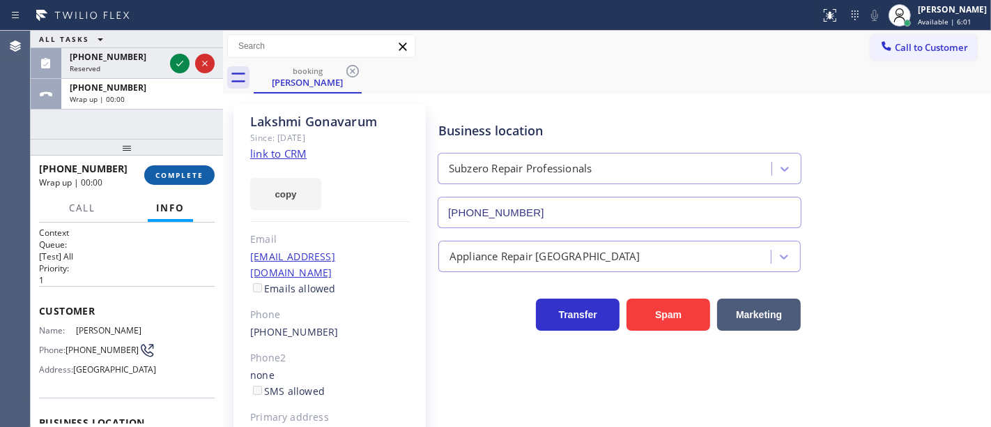
click at [189, 169] on button "COMPLETE" at bounding box center [179, 175] width 70 height 20
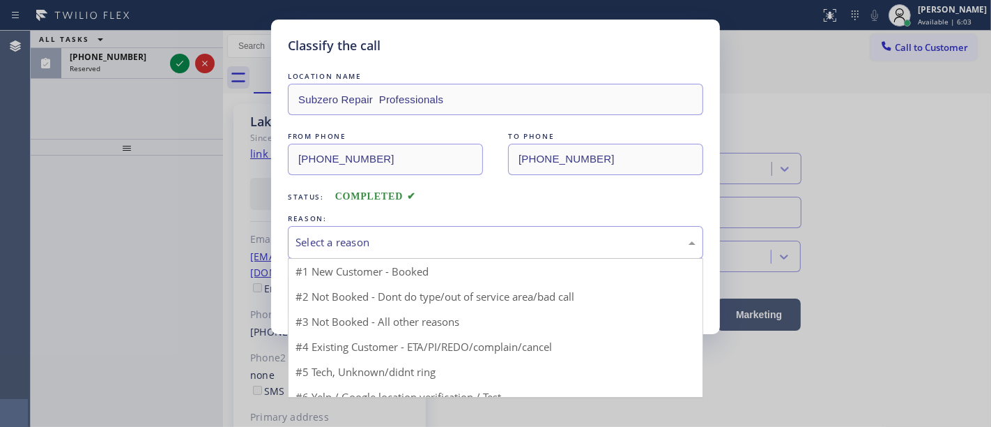
click at [342, 244] on div "Select a reason" at bounding box center [496, 242] width 400 height 16
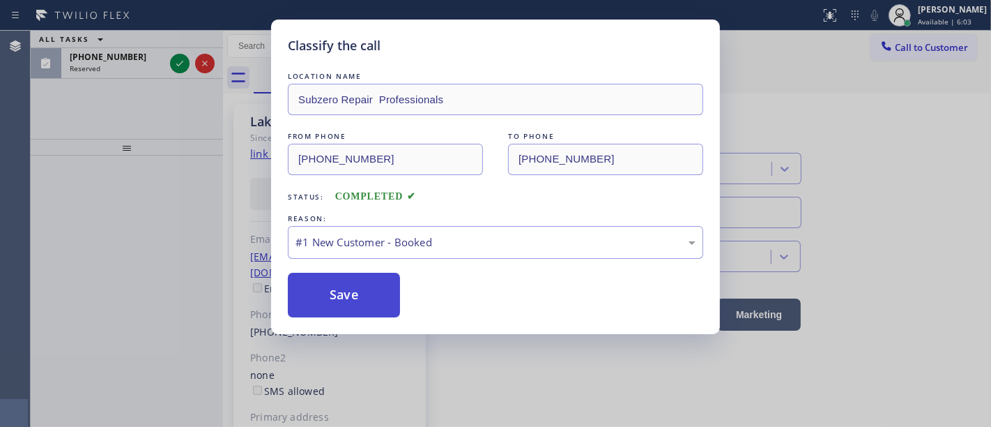
click at [340, 296] on button "Save" at bounding box center [344, 295] width 112 height 45
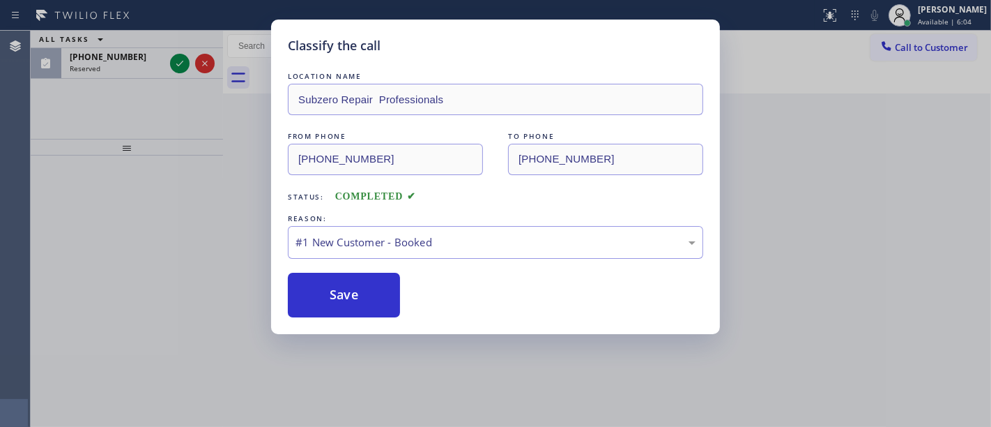
click at [162, 124] on div "Classify the call LOCATION NAME Subzero Repair Professionals FROM PHONE [PHONE_…" at bounding box center [495, 213] width 991 height 427
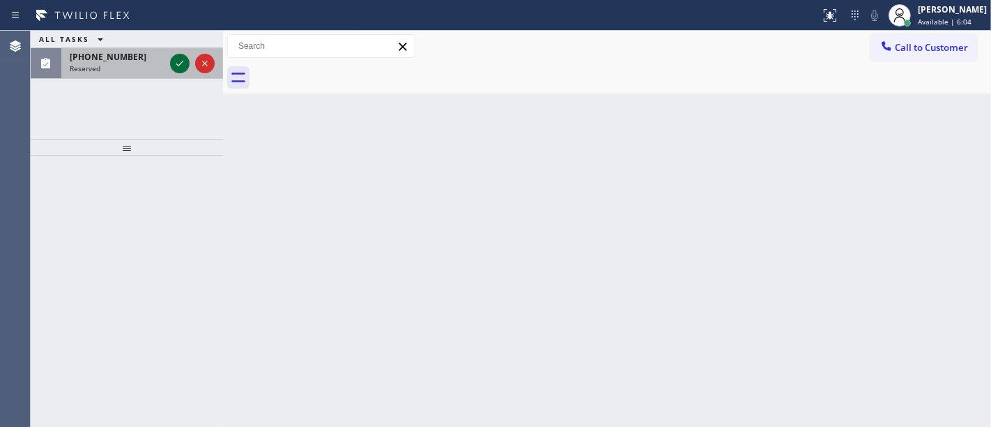
click at [176, 66] on icon at bounding box center [179, 63] width 17 height 17
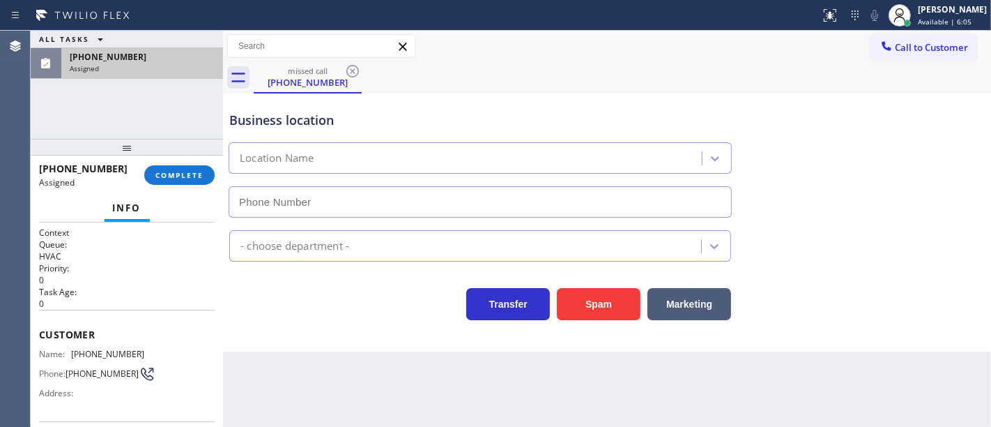
type input "[PHONE_NUMBER]"
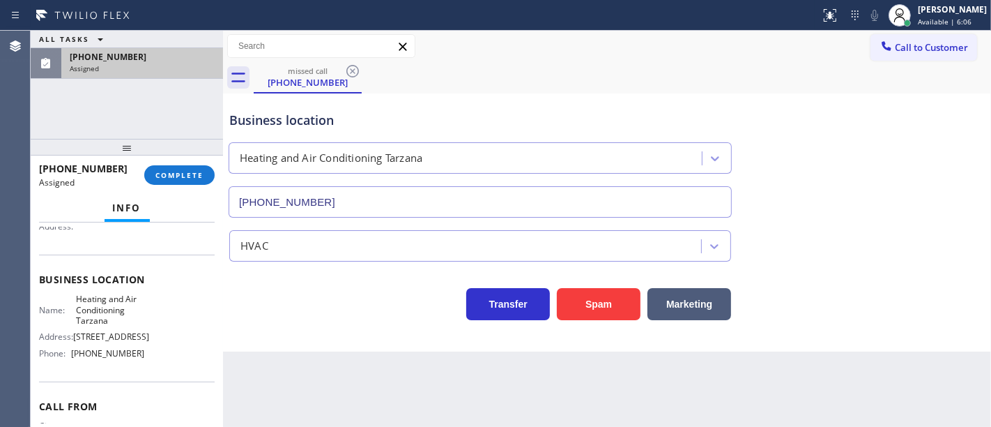
scroll to position [77, 0]
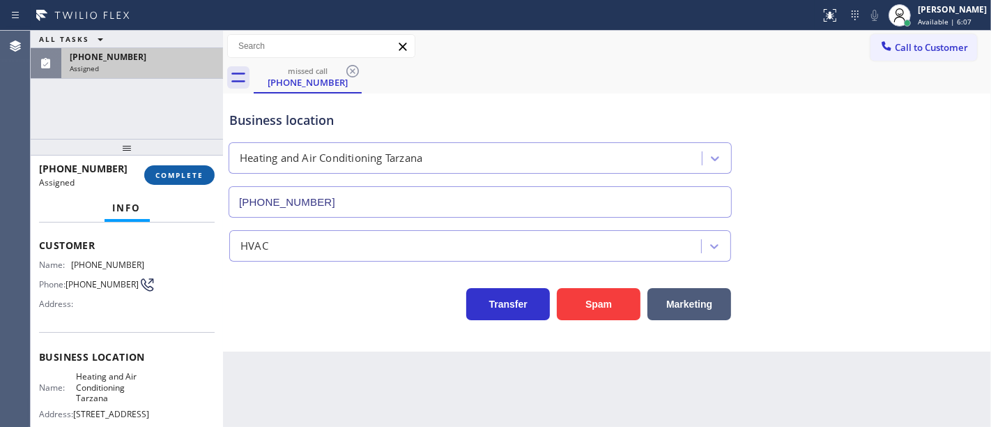
click at [183, 168] on button "COMPLETE" at bounding box center [179, 175] width 70 height 20
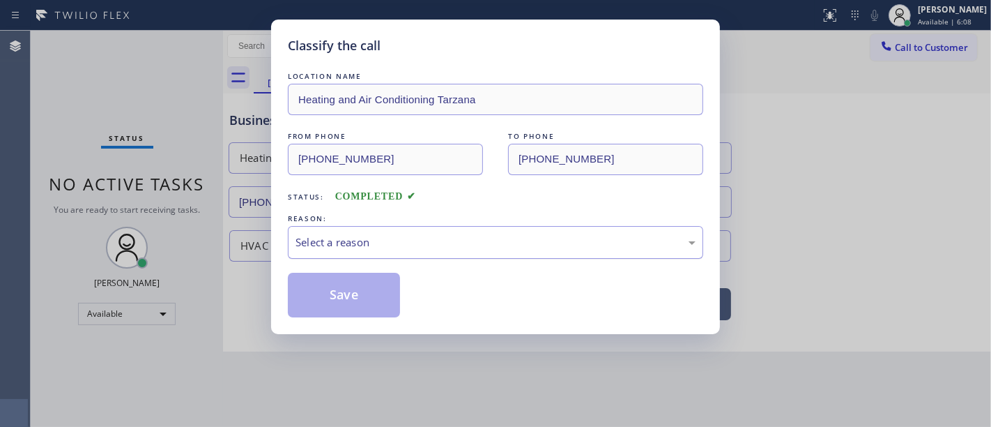
drag, startPoint x: 336, startPoint y: 238, endPoint x: 342, endPoint y: 256, distance: 19.2
click at [336, 240] on div "Select a reason" at bounding box center [496, 242] width 400 height 16
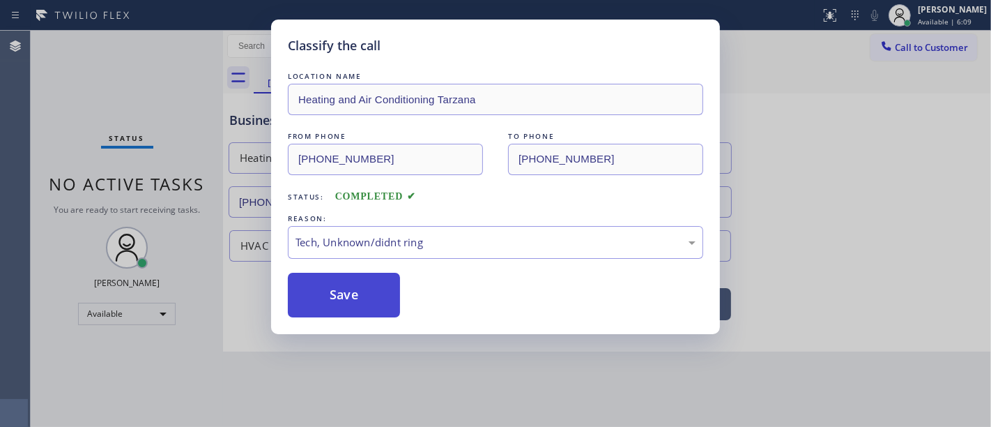
click at [336, 296] on button "Save" at bounding box center [344, 295] width 112 height 45
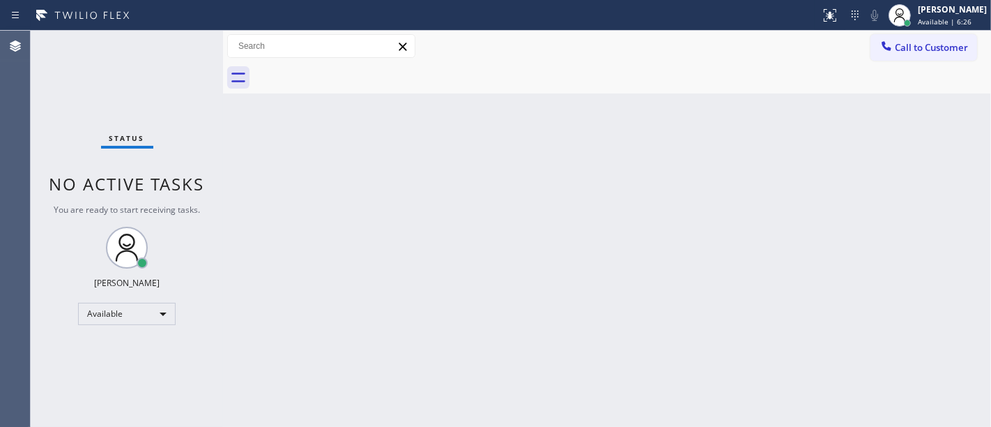
click at [187, 42] on div "Status No active tasks You are ready to start receiving tasks. [PERSON_NAME]" at bounding box center [127, 229] width 192 height 396
click at [186, 42] on div "Status No active tasks You are ready to start receiving tasks. [PERSON_NAME]" at bounding box center [127, 229] width 192 height 396
click at [185, 42] on div "Status No active tasks You are ready to start receiving tasks. [PERSON_NAME]" at bounding box center [127, 229] width 192 height 396
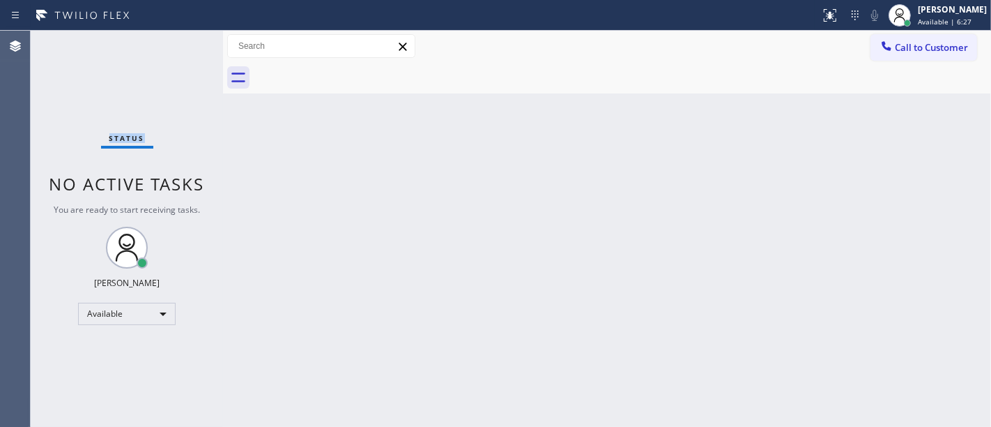
click at [185, 42] on div "Status No active tasks You are ready to start receiving tasks. [PERSON_NAME]" at bounding box center [127, 229] width 192 height 396
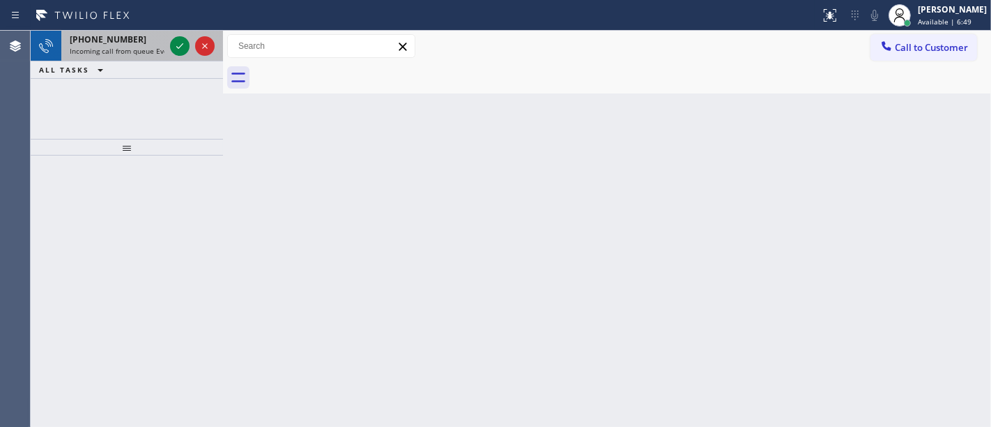
click at [181, 36] on button at bounding box center [180, 46] width 20 height 20
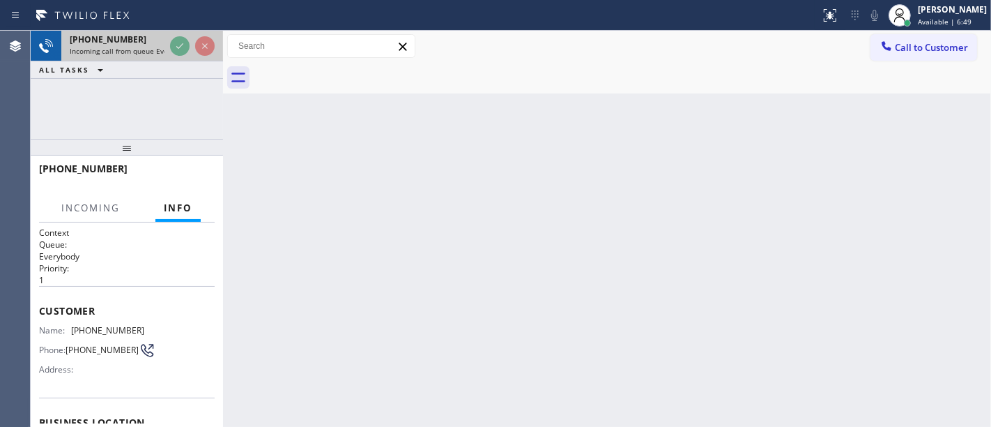
click at [181, 35] on div at bounding box center [192, 46] width 50 height 31
click at [180, 36] on div at bounding box center [192, 46] width 50 height 31
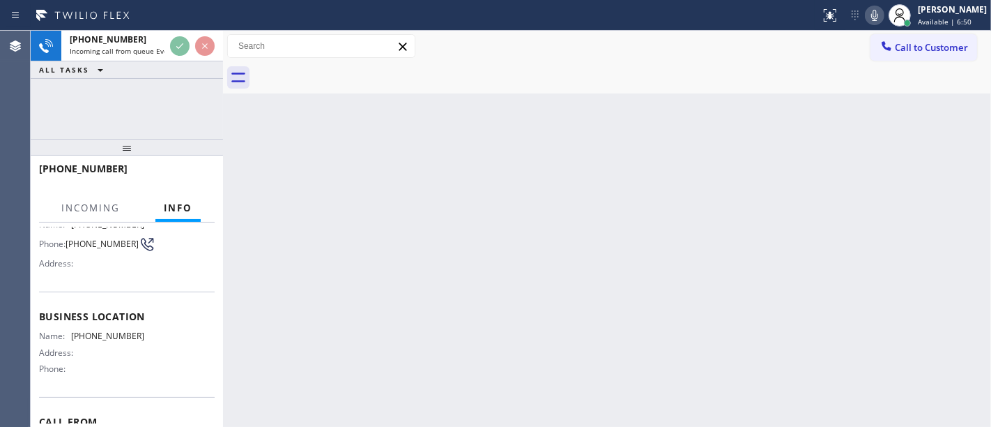
scroll to position [155, 0]
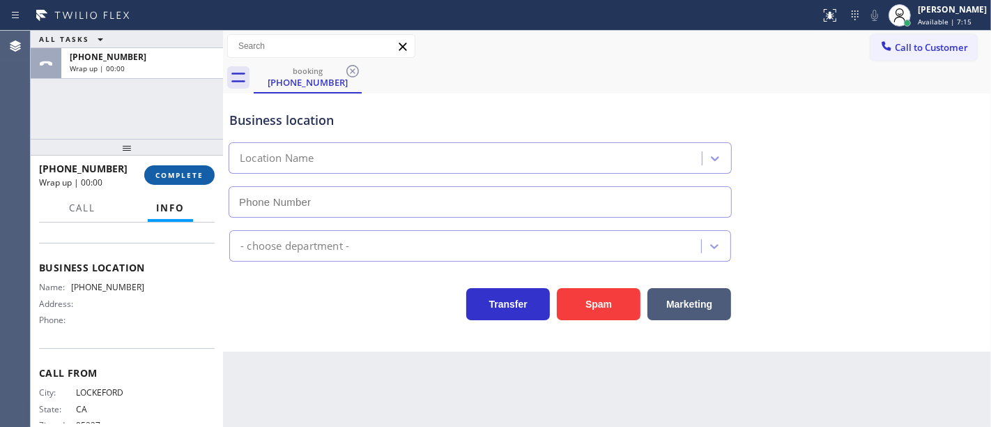
click at [191, 176] on span "COMPLETE" at bounding box center [179, 175] width 48 height 10
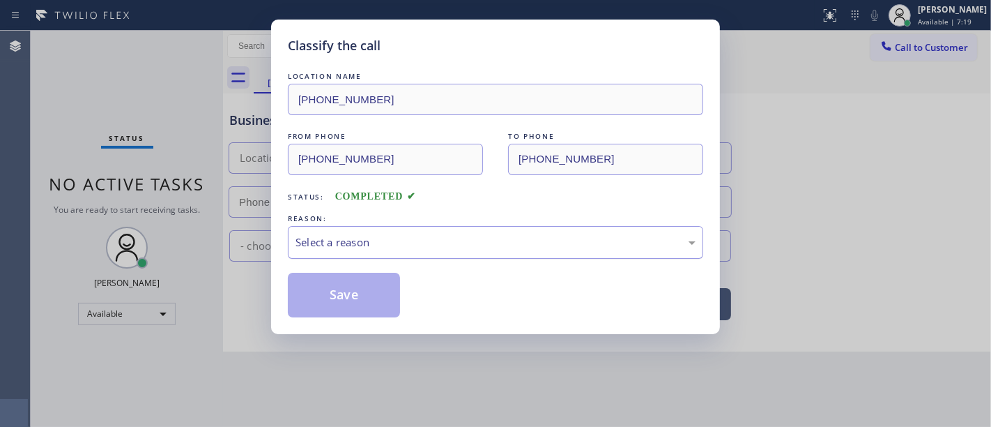
drag, startPoint x: 367, startPoint y: 248, endPoint x: 366, endPoint y: 256, distance: 7.7
click at [366, 250] on div "Select a reason" at bounding box center [496, 242] width 400 height 16
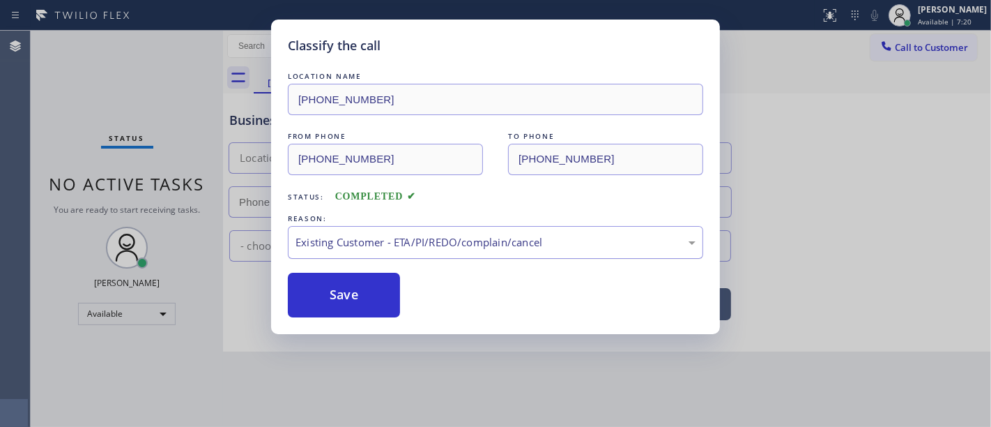
click at [360, 245] on div "Existing Customer - ETA/PI/REDO/complain/cancel" at bounding box center [496, 242] width 400 height 16
click at [363, 259] on div "LOCATION NAME [PHONE_NUMBER] FROM PHONE [PHONE_NUMBER] TO PHONE [PHONE_NUMBER] …" at bounding box center [495, 193] width 415 height 248
click at [367, 262] on div "LOCATION NAME [PHONE_NUMBER] FROM PHONE [PHONE_NUMBER] TO PHONE [PHONE_NUMBER] …" at bounding box center [495, 193] width 415 height 248
click at [376, 234] on div "Not Booked - All other reasons" at bounding box center [495, 242] width 415 height 33
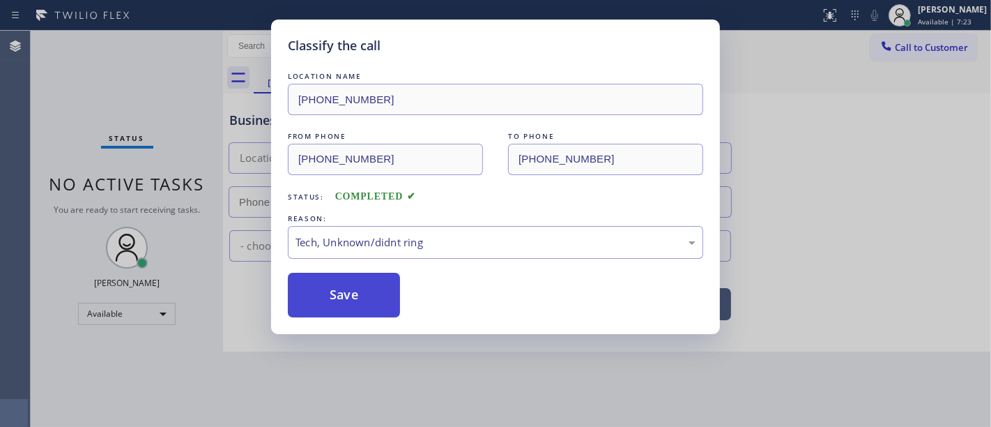
click at [358, 309] on button "Save" at bounding box center [344, 295] width 112 height 45
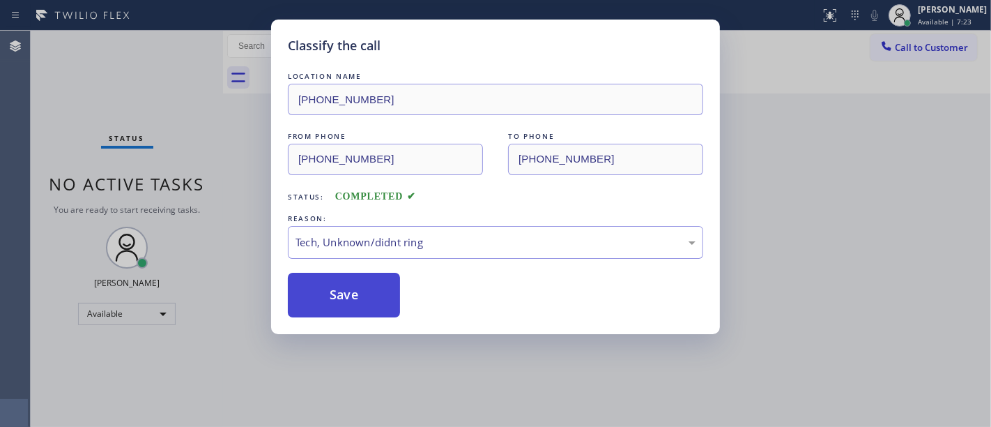
click at [358, 309] on button "Save" at bounding box center [344, 295] width 112 height 45
click at [201, 224] on div "Classify the call LOCATION NAME [PHONE_NUMBER] FROM PHONE [PHONE_NUMBER] TO PHO…" at bounding box center [495, 213] width 991 height 427
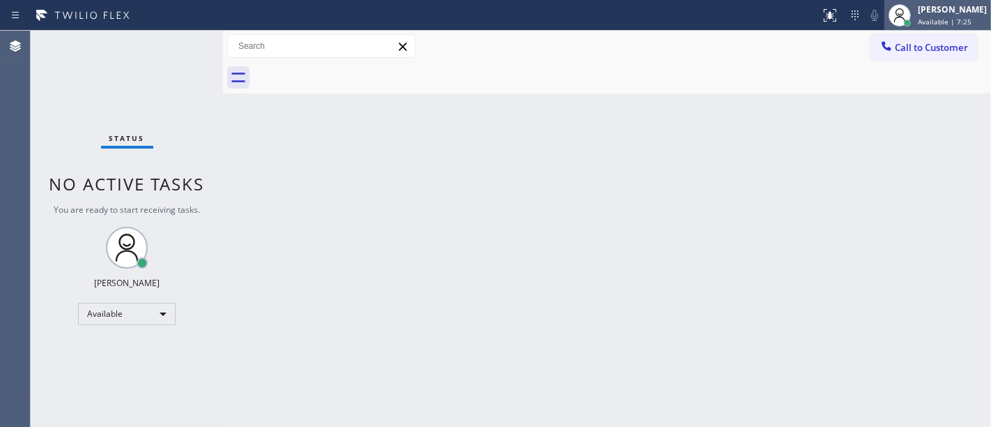
click at [915, 15] on div at bounding box center [900, 15] width 31 height 31
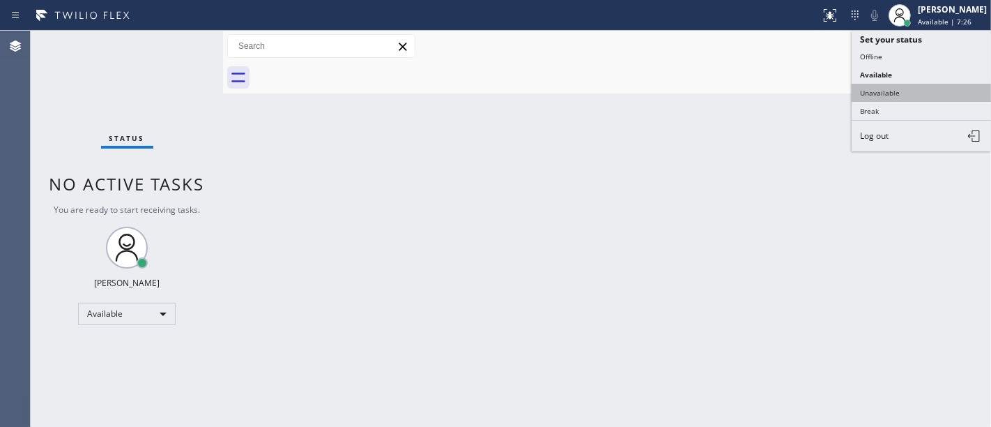
click at [874, 89] on button "Unavailable" at bounding box center [921, 93] width 139 height 18
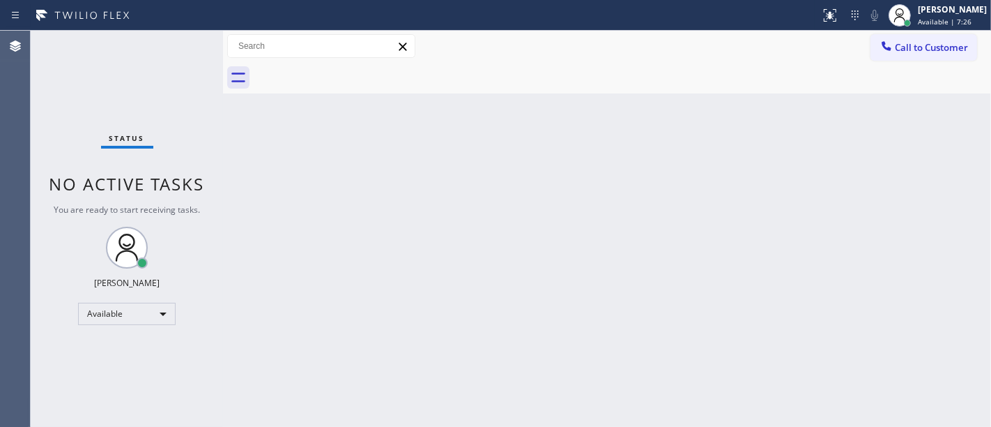
drag, startPoint x: 735, startPoint y: 123, endPoint x: 717, endPoint y: 136, distance: 22.4
click at [717, 135] on div "Back to Dashboard Change Sender ID Customers Technicians Select a contact Outbo…" at bounding box center [607, 229] width 768 height 396
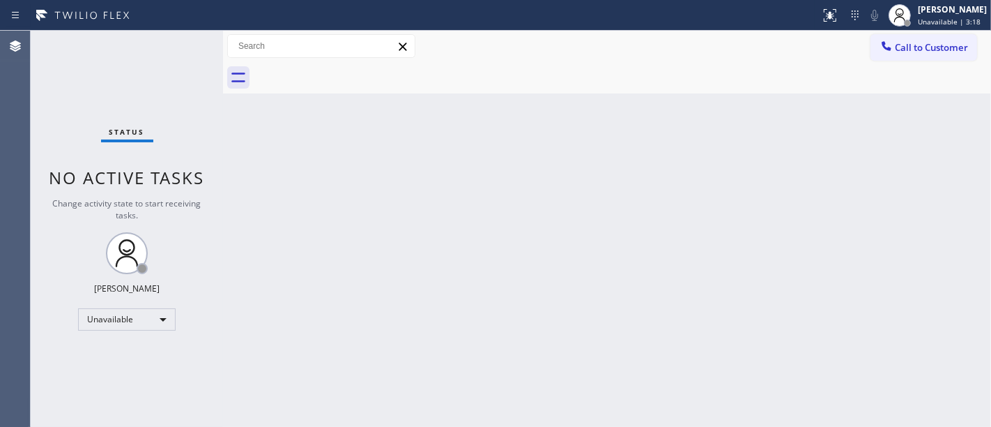
drag, startPoint x: 69, startPoint y: 135, endPoint x: 97, endPoint y: 259, distance: 127.2
click at [68, 135] on div "Status No active tasks Change activity state to start receiving tasks. [PERSON_…" at bounding box center [127, 229] width 192 height 396
click at [131, 317] on div "Unavailable" at bounding box center [127, 319] width 98 height 22
click at [121, 353] on li "Available" at bounding box center [127, 354] width 96 height 17
click at [333, 303] on div "Back to Dashboard Change Sender ID Customers Technicians Select a contact Outbo…" at bounding box center [607, 229] width 768 height 396
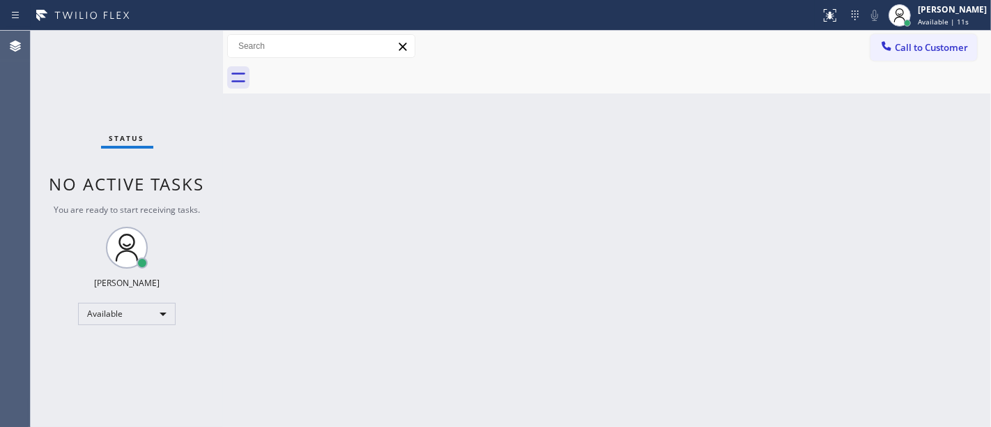
click at [108, 108] on div "Status No active tasks You are ready to start receiving tasks. [PERSON_NAME]" at bounding box center [127, 229] width 192 height 396
click at [190, 121] on div "Status No active tasks You are ready to start receiving tasks. [PERSON_NAME]" at bounding box center [127, 229] width 192 height 396
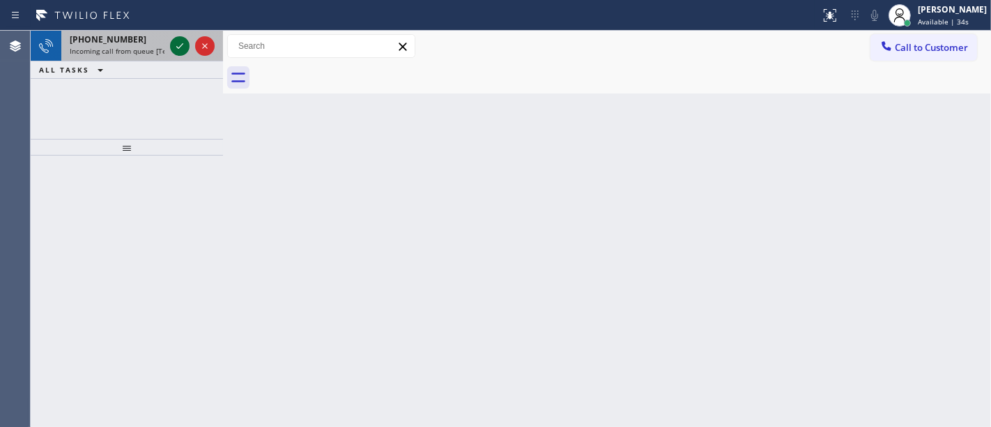
click at [184, 37] on button at bounding box center [180, 46] width 20 height 20
click at [174, 47] on icon at bounding box center [179, 46] width 17 height 17
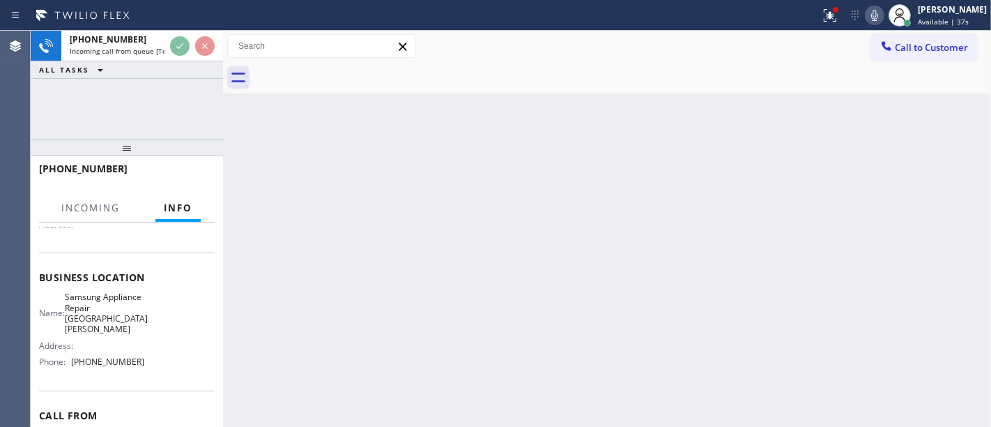
scroll to position [155, 0]
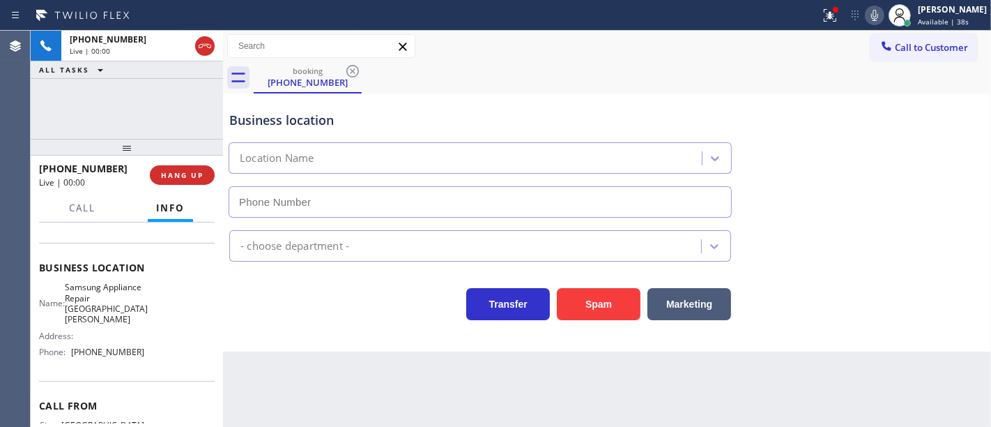
type input "[PHONE_NUMBER]"
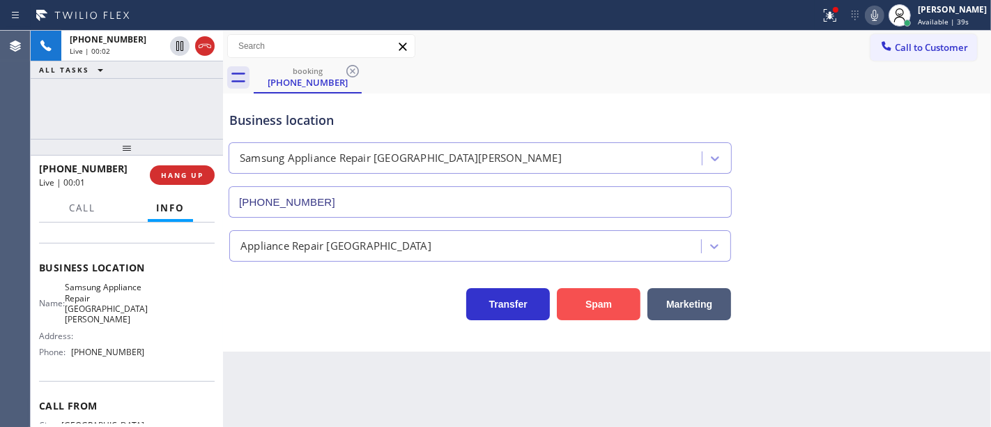
click at [640, 305] on button "Spam" at bounding box center [599, 304] width 84 height 32
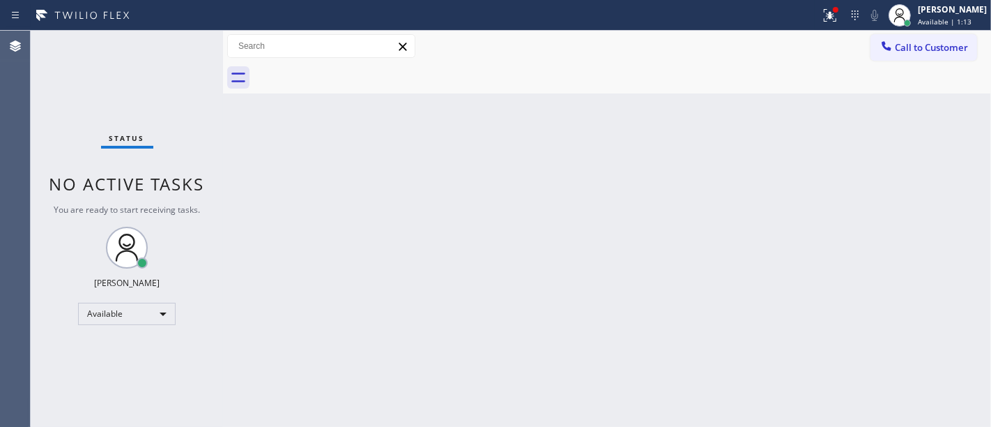
click at [82, 55] on div "Status No active tasks You are ready to start receiving tasks. [PERSON_NAME]" at bounding box center [127, 229] width 192 height 396
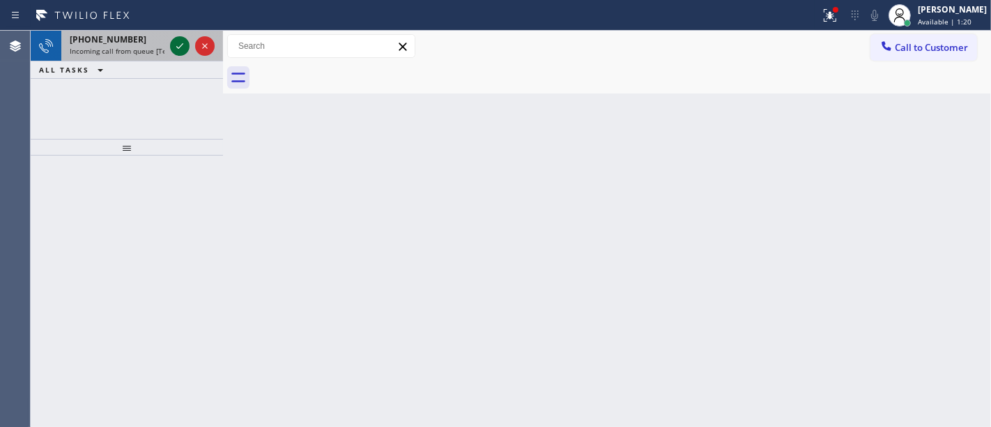
click at [183, 45] on icon at bounding box center [179, 46] width 17 height 17
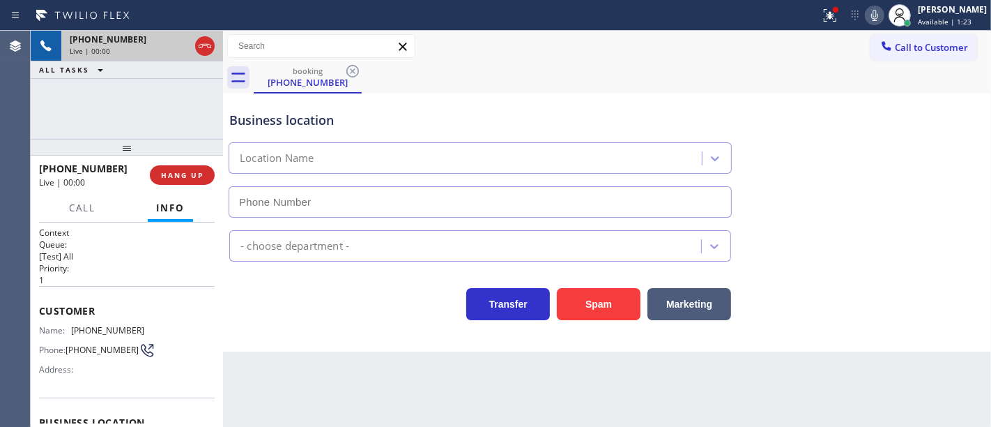
type input "[PHONE_NUMBER]"
click at [75, 103] on div "[PHONE_NUMBER] Live | 00:10 ALL TASKS ALL TASKS ACTIVE TASKS TASKS IN WRAP UP" at bounding box center [127, 85] width 192 height 108
click at [143, 116] on div "[PHONE_NUMBER] Live | 01:06 ALL TASKS ALL TASKS ACTIVE TASKS TASKS IN WRAP UP" at bounding box center [127, 85] width 192 height 108
click at [876, 13] on icon at bounding box center [875, 15] width 17 height 17
click at [177, 49] on icon at bounding box center [179, 46] width 17 height 17
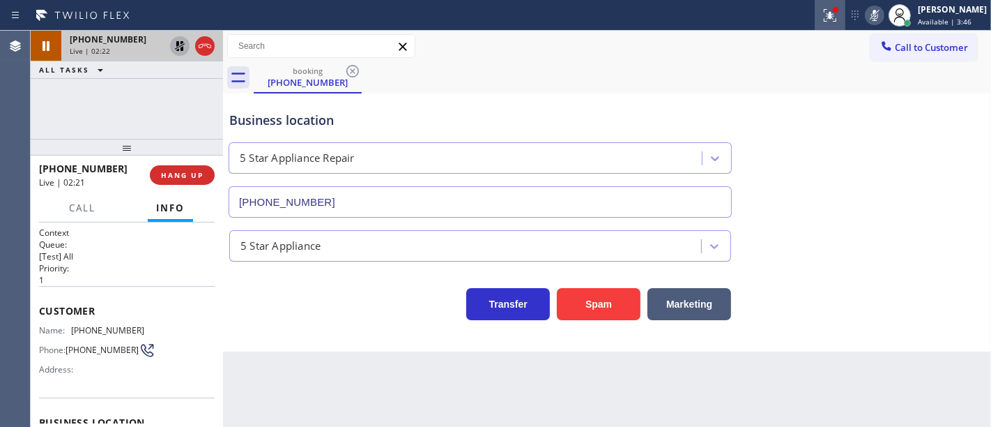
click at [839, 15] on icon at bounding box center [830, 15] width 17 height 17
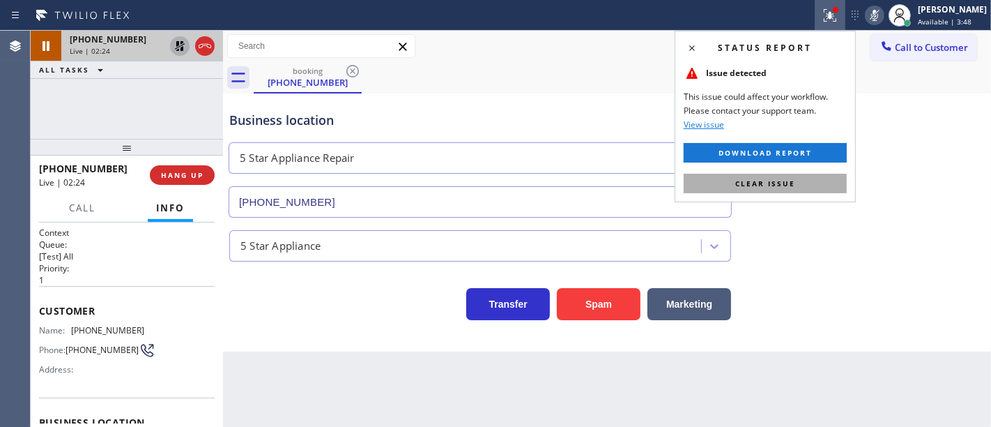
click at [777, 188] on button "Clear issue" at bounding box center [765, 184] width 163 height 20
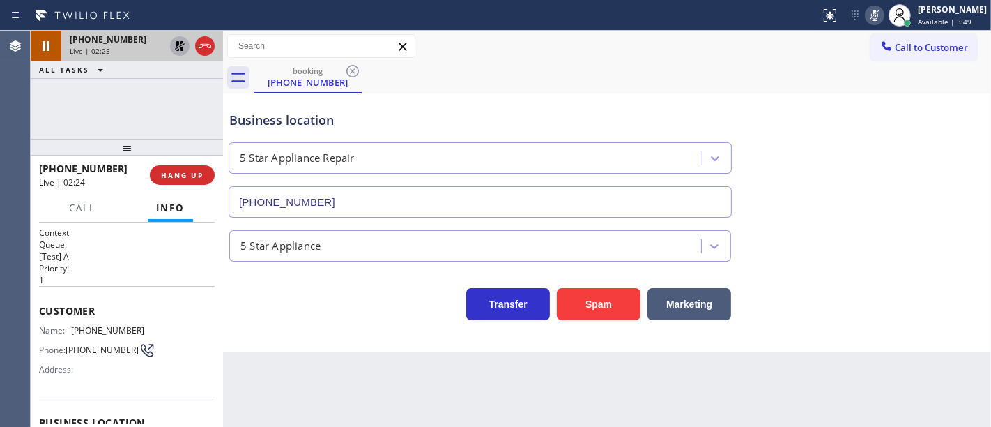
click at [804, 209] on div "Business location 5 Star Appliance Repair [PHONE_NUMBER]" at bounding box center [607, 154] width 761 height 126
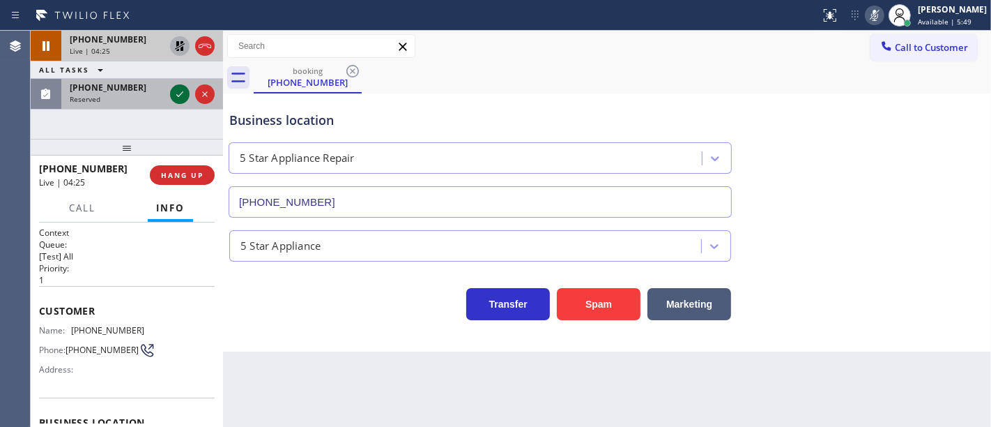
click at [185, 87] on icon at bounding box center [179, 94] width 17 height 17
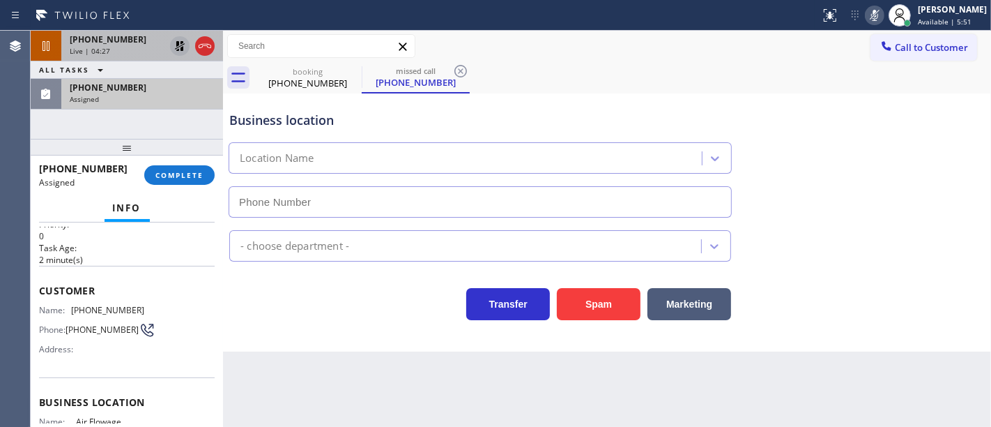
type input "[PHONE_NUMBER]"
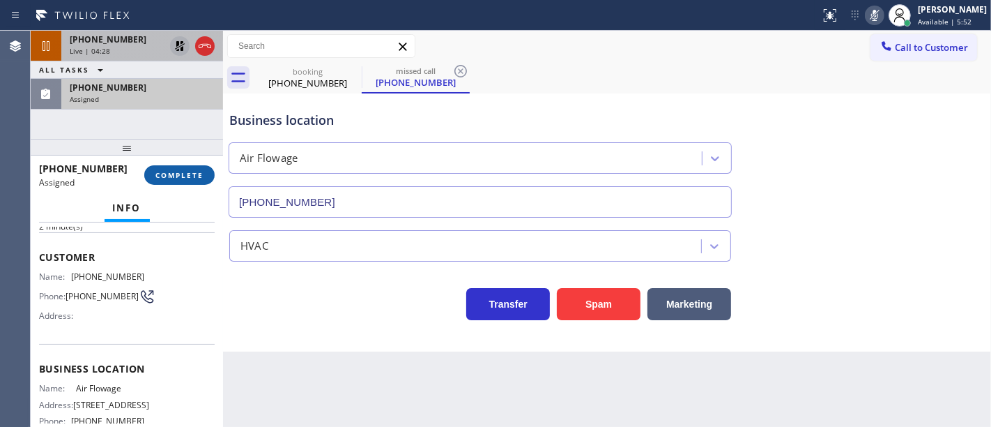
click at [185, 176] on span "COMPLETE" at bounding box center [179, 175] width 48 height 10
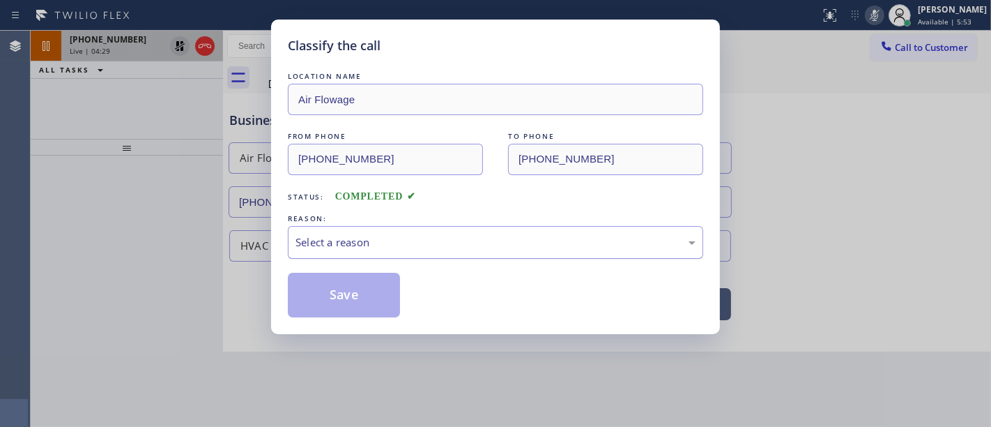
click at [357, 257] on div "Select a reason" at bounding box center [495, 242] width 415 height 33
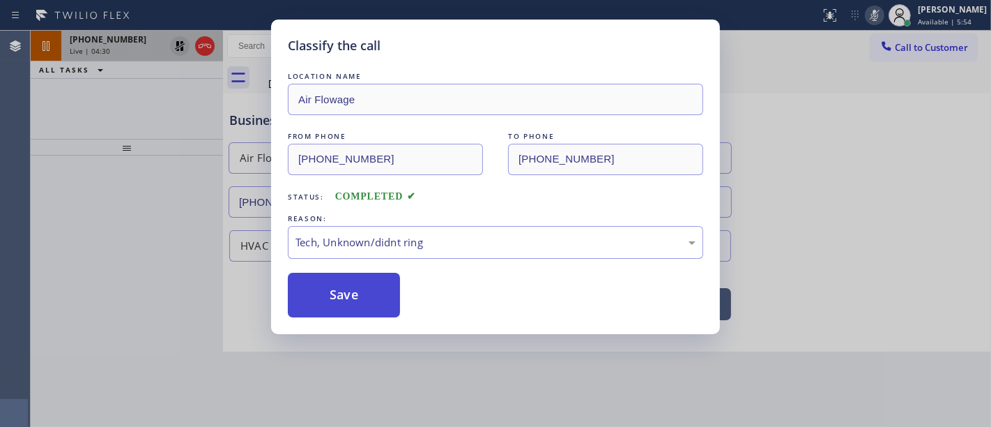
click at [346, 280] on button "Save" at bounding box center [344, 295] width 112 height 45
click at [346, 284] on button "Save" at bounding box center [344, 295] width 112 height 45
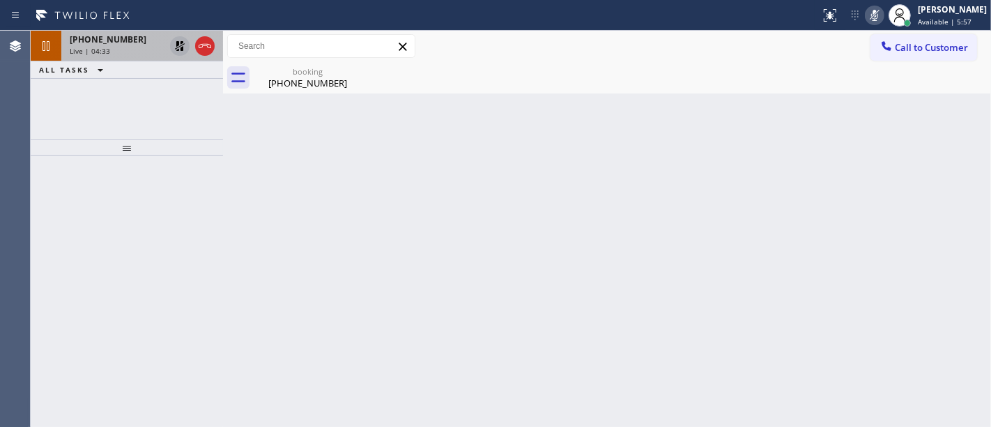
click at [45, 140] on div at bounding box center [127, 147] width 192 height 17
click at [177, 45] on icon at bounding box center [180, 46] width 10 height 10
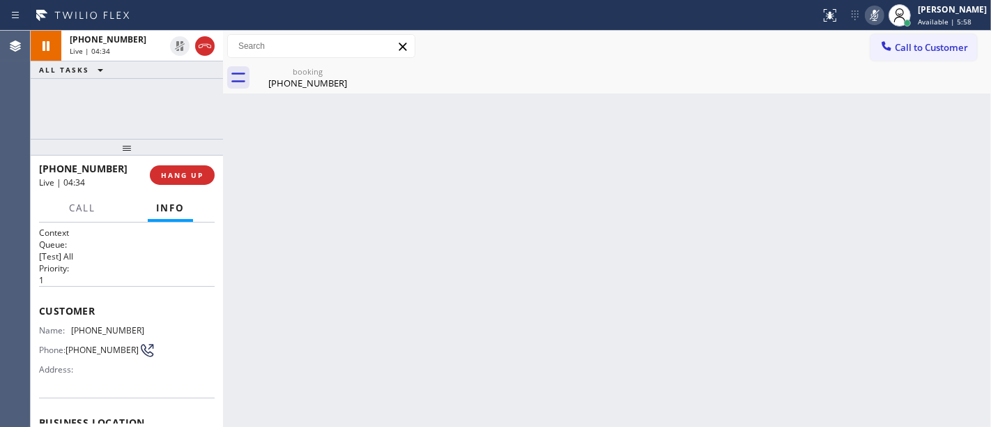
click at [878, 17] on icon at bounding box center [875, 15] width 17 height 17
click at [169, 94] on div "[PHONE_NUMBER] Live | 04:35 ALL TASKS ALL TASKS ACTIVE TASKS TASKS IN WRAP UP" at bounding box center [127, 85] width 192 height 108
click at [86, 101] on div "[PHONE_NUMBER] Live | 04:37 ALL TASKS ALL TASKS ACTIVE TASKS TASKS IN WRAP UP" at bounding box center [127, 85] width 192 height 108
drag, startPoint x: 114, startPoint y: 170, endPoint x: 51, endPoint y: 169, distance: 62.7
click at [51, 169] on div "[PHONE_NUMBER]" at bounding box center [89, 168] width 101 height 13
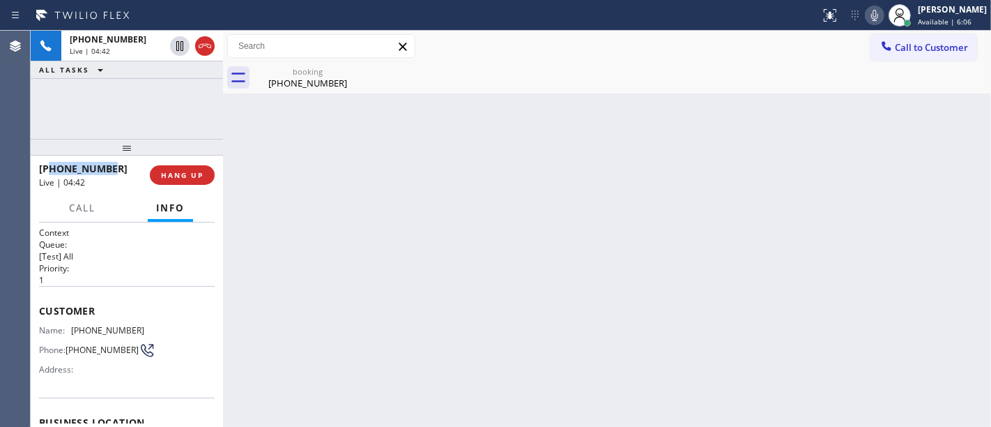
copy span "6305469301"
click at [141, 96] on div "[PHONE_NUMBER] Live | 04:43 ALL TASKS ALL TASKS ACTIVE TASKS TASKS IN WRAP UP" at bounding box center [127, 85] width 192 height 108
drag, startPoint x: 119, startPoint y: 168, endPoint x: 49, endPoint y: 168, distance: 69.7
click at [49, 168] on div "[PHONE_NUMBER]" at bounding box center [89, 168] width 101 height 13
copy span "6305469301"
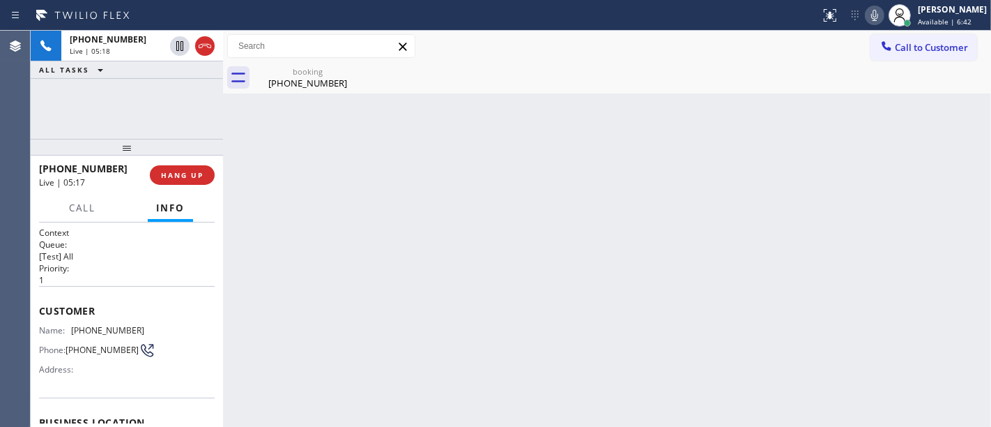
click at [117, 98] on div "[PHONE_NUMBER] Live | 05:18 ALL TASKS ALL TASKS ACTIVE TASKS TASKS IN WRAP UP" at bounding box center [127, 85] width 192 height 108
click at [175, 45] on icon at bounding box center [179, 46] width 17 height 17
click at [878, 13] on icon at bounding box center [874, 15] width 7 height 11
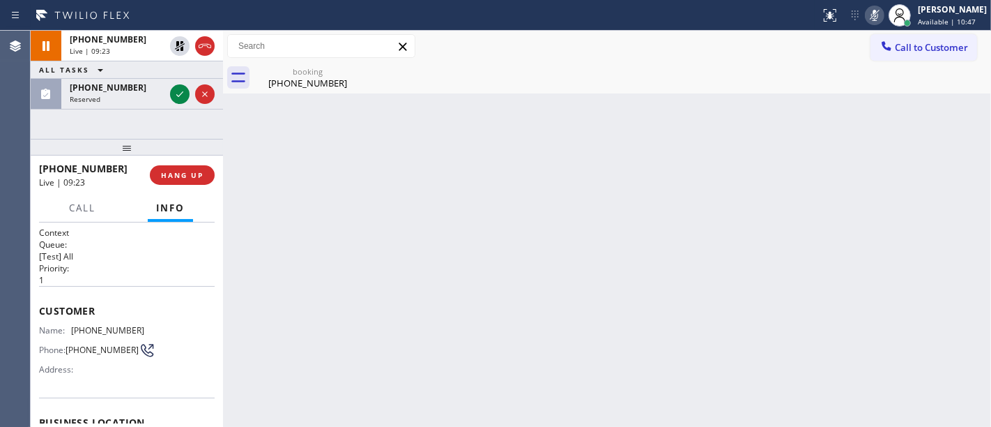
click at [89, 121] on div "[PHONE_NUMBER] Live | 09:23 ALL TASKS ALL TASKS ACTIVE TASKS TASKS IN WRAP UP […" at bounding box center [127, 85] width 192 height 108
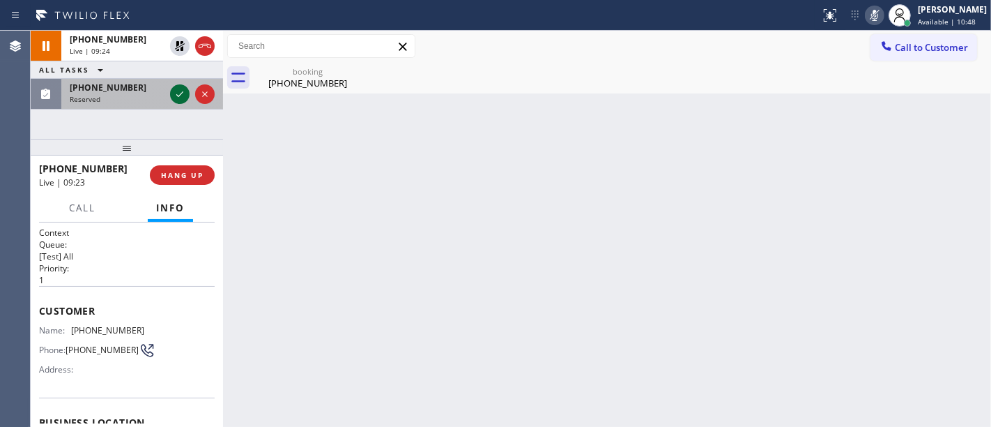
click at [180, 92] on icon at bounding box center [179, 94] width 17 height 17
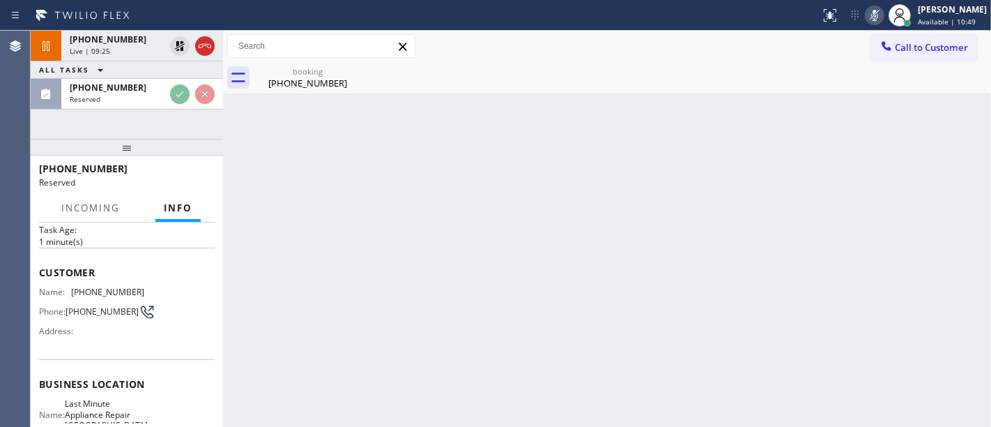
scroll to position [155, 0]
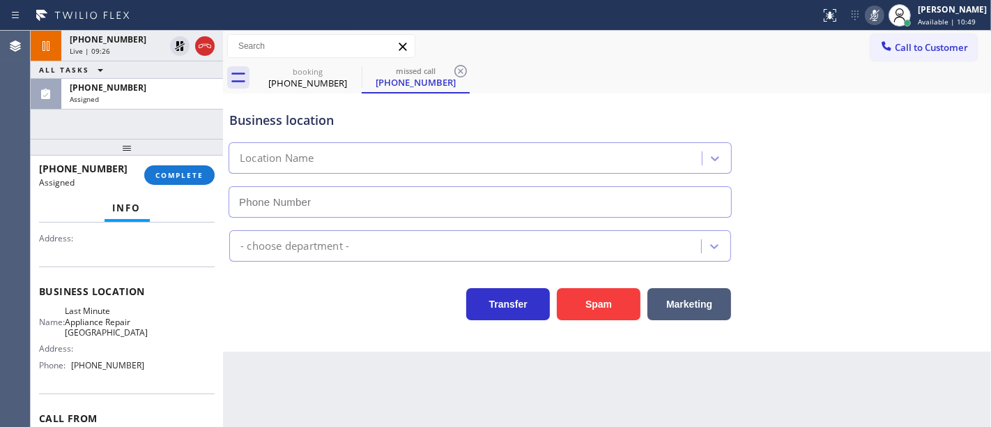
type input "[PHONE_NUMBER]"
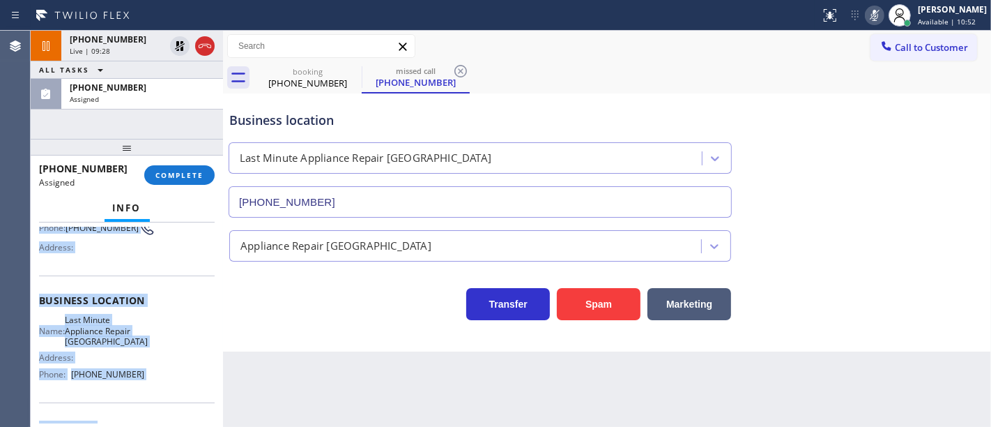
scroll to position [231, 0]
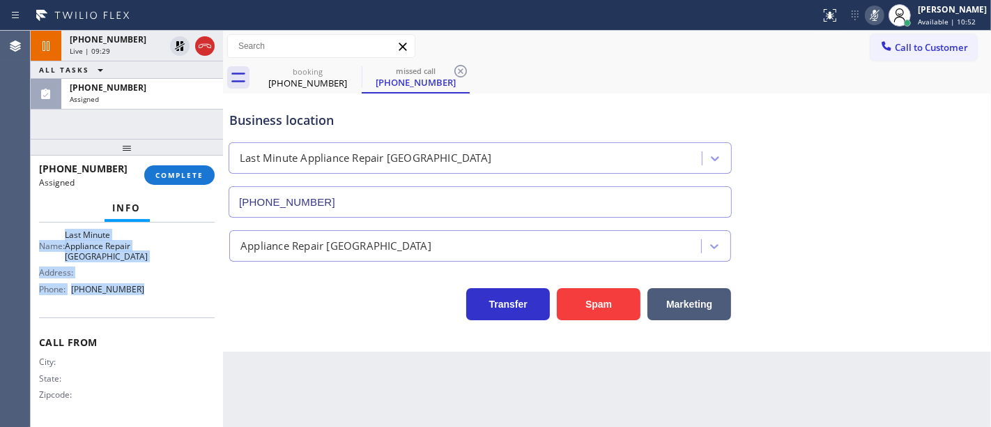
drag, startPoint x: 39, startPoint y: 254, endPoint x: 165, endPoint y: 314, distance: 139.7
click at [165, 314] on div "Context Queue: Appliance Repair High End Priority: 0 Task Age: [DEMOGRAPHIC_DAT…" at bounding box center [127, 209] width 176 height 427
copy div "Customer Name: [PHONE_NUMBER] Phone: [PHONE_NUMBER] Address: Business location …"
click at [169, 171] on span "COMPLETE" at bounding box center [179, 175] width 48 height 10
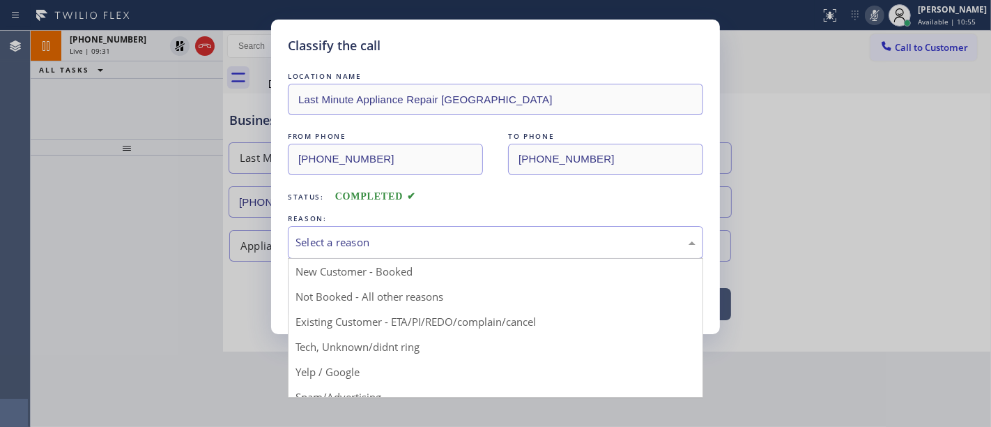
click at [367, 244] on div "Select a reason" at bounding box center [496, 242] width 400 height 16
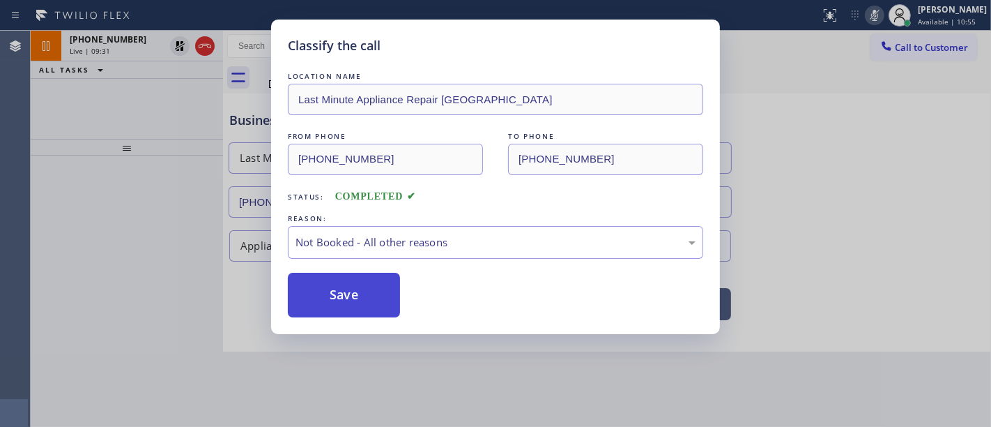
click at [344, 288] on button "Save" at bounding box center [344, 295] width 112 height 45
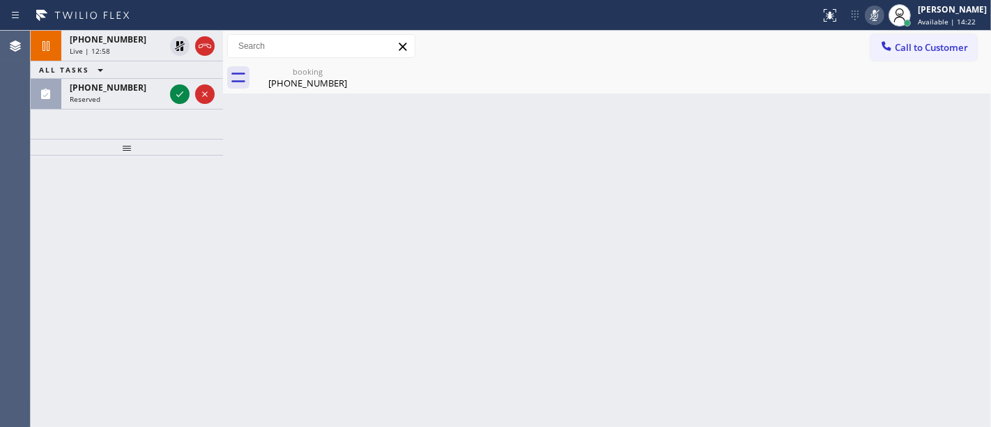
drag, startPoint x: 105, startPoint y: 181, endPoint x: 100, endPoint y: 170, distance: 12.5
click at [95, 185] on div at bounding box center [127, 290] width 192 height 271
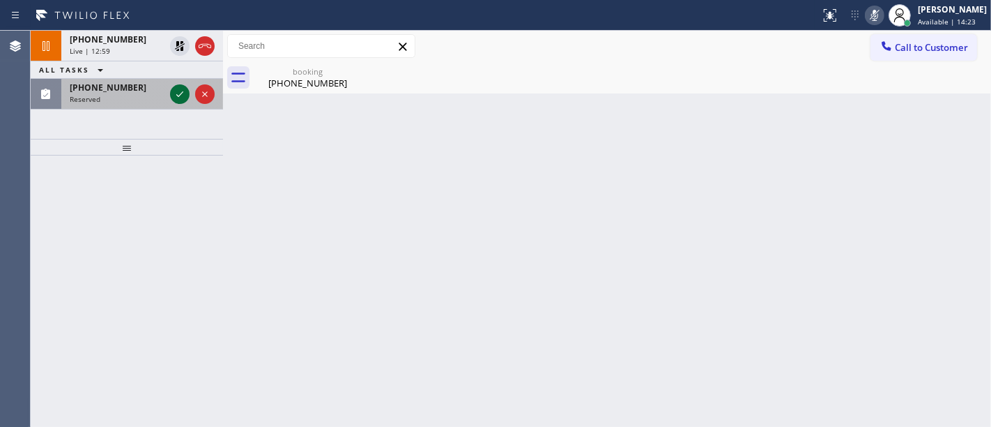
click at [176, 99] on icon at bounding box center [179, 94] width 17 height 17
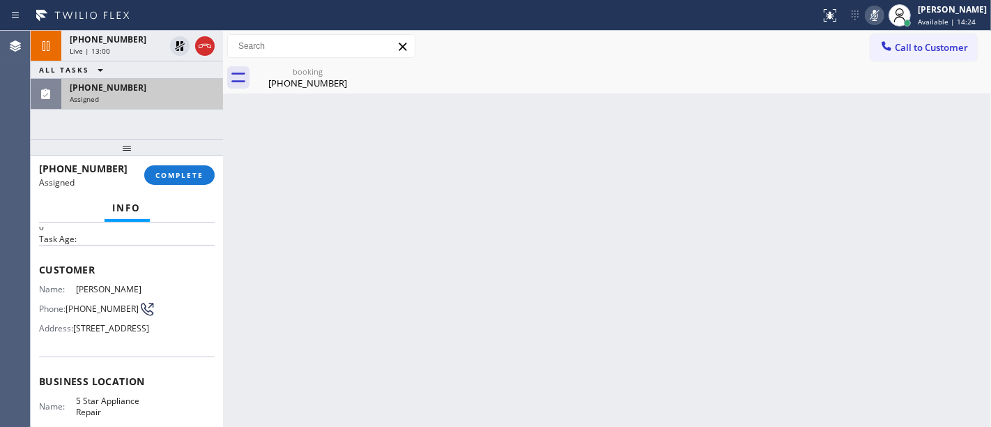
scroll to position [77, 0]
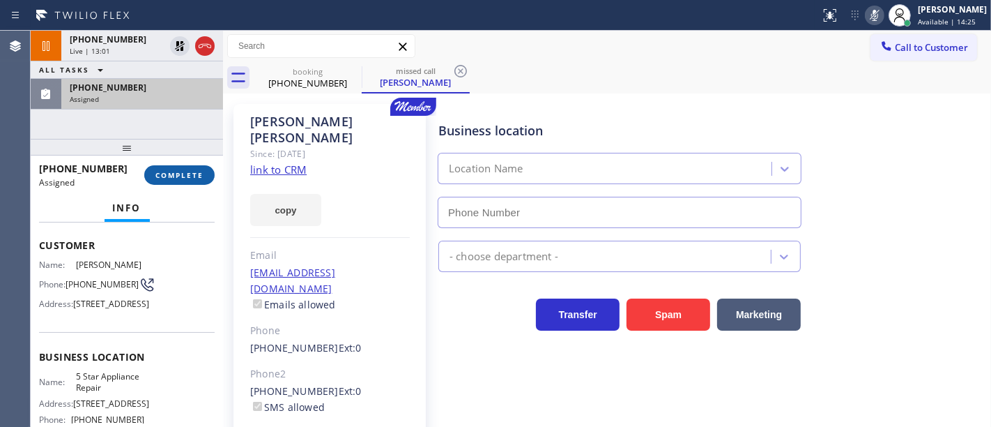
click at [187, 181] on button "COMPLETE" at bounding box center [179, 175] width 70 height 20
type input "[PHONE_NUMBER]"
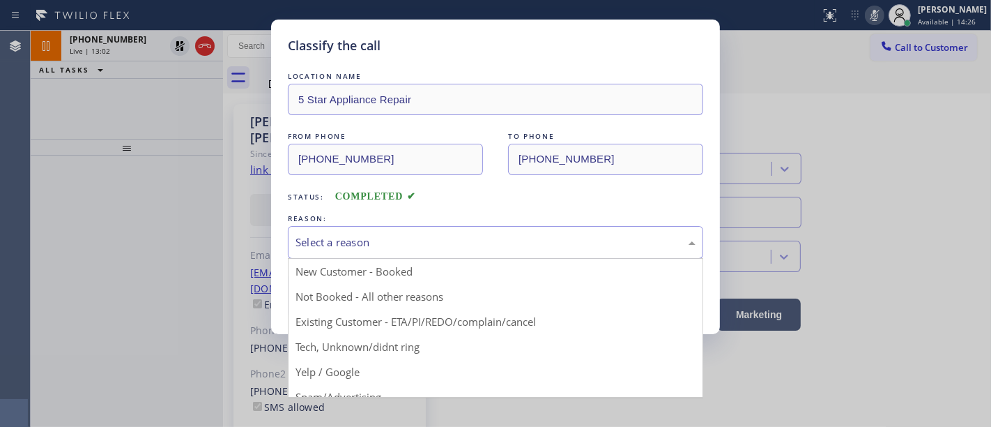
drag, startPoint x: 328, startPoint y: 234, endPoint x: 349, endPoint y: 250, distance: 25.8
click at [328, 235] on div "Select a reason" at bounding box center [495, 242] width 415 height 33
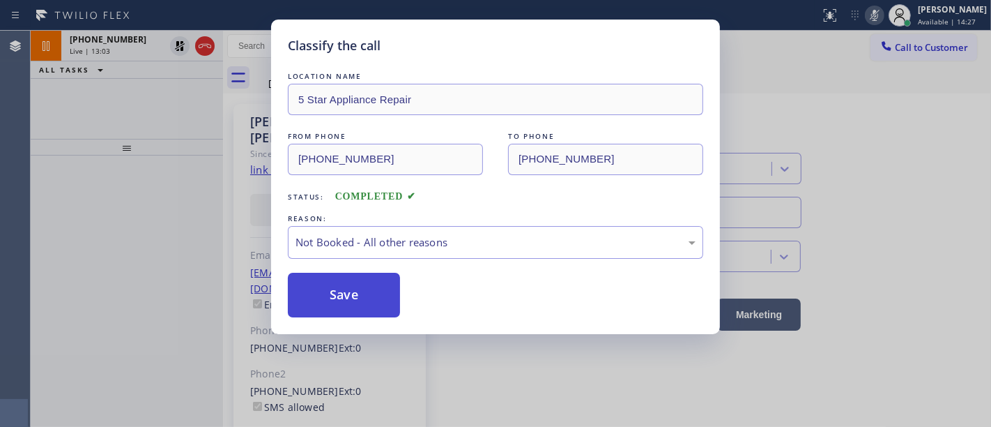
click at [321, 285] on button "Save" at bounding box center [344, 295] width 112 height 45
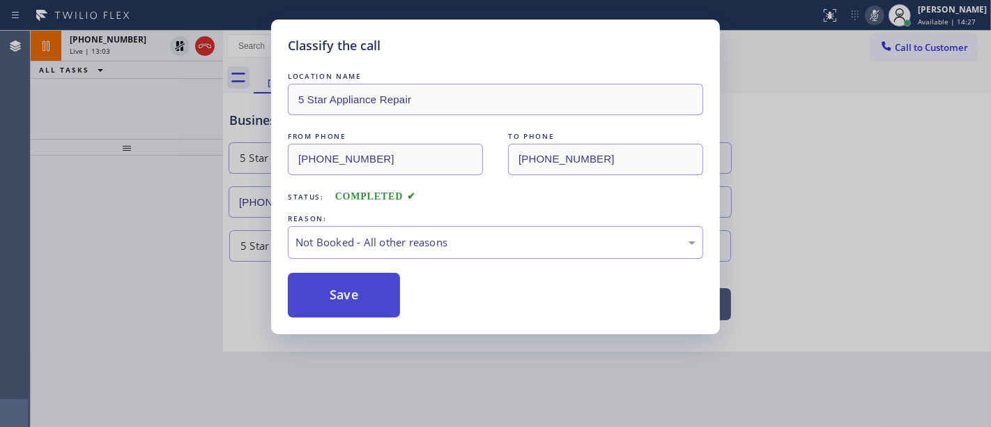
click at [322, 286] on button "Save" at bounding box center [344, 295] width 112 height 45
click at [63, 154] on div "Classify the call LOCATION NAME 5 Star Appliance Repair FROM PHONE [PHONE_NUMBE…" at bounding box center [495, 213] width 991 height 427
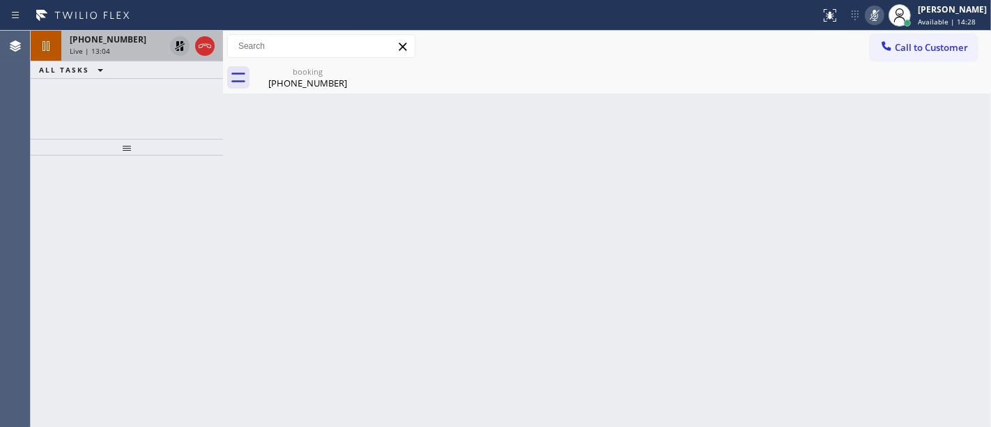
click at [183, 43] on icon at bounding box center [180, 46] width 10 height 10
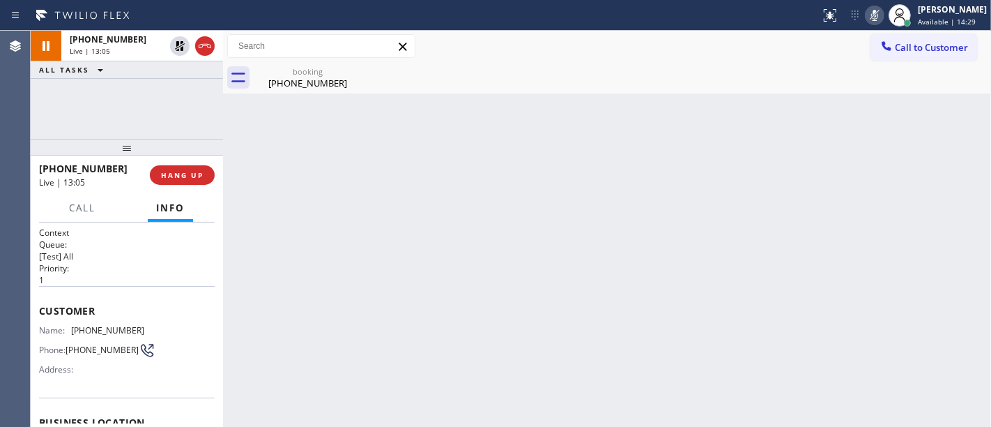
click at [880, 13] on icon at bounding box center [875, 15] width 17 height 17
click at [125, 86] on div "[PHONE_NUMBER] Live | 13:06 ALL TASKS ALL TASKS ACTIVE TASKS TASKS IN WRAP UP" at bounding box center [127, 85] width 192 height 108
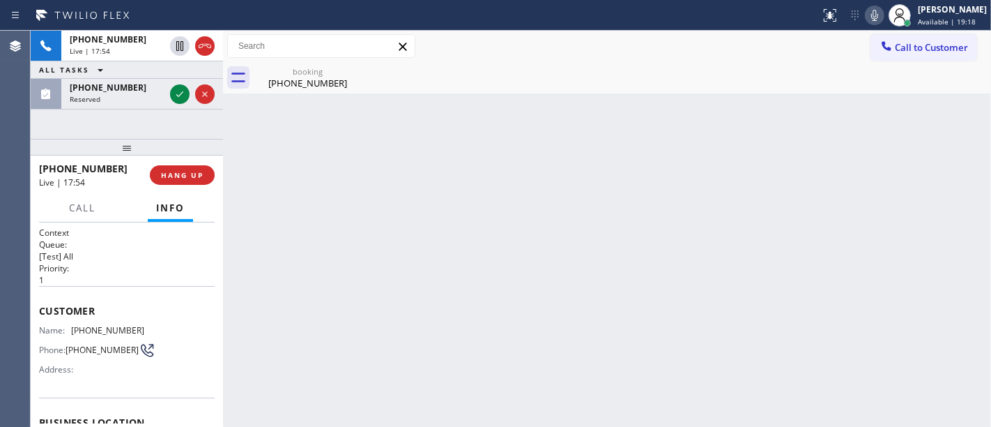
click at [878, 15] on icon at bounding box center [874, 15] width 7 height 11
click at [880, 15] on icon at bounding box center [875, 15] width 17 height 17
click at [883, 15] on icon at bounding box center [875, 15] width 17 height 17
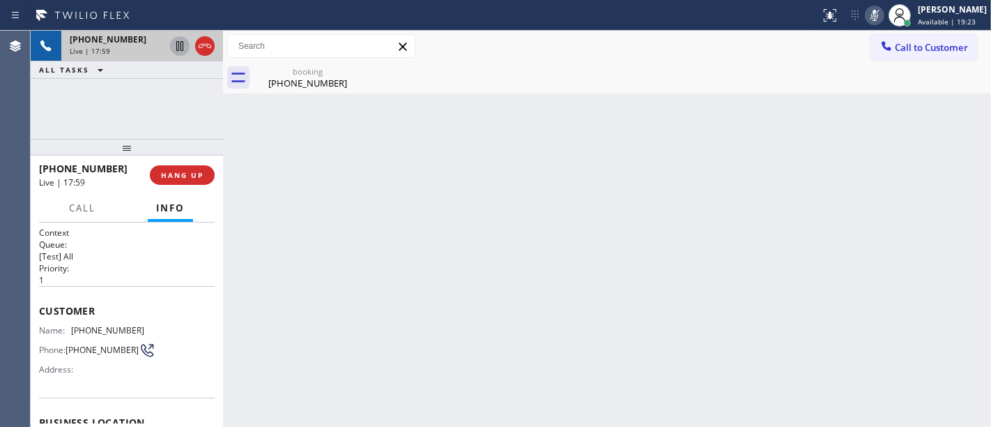
click at [181, 49] on icon at bounding box center [179, 46] width 17 height 17
click at [160, 128] on div "[PHONE_NUMBER] Live | 18:55 ALL TASKS ALL TASKS ACTIVE TASKS TASKS IN WRAP UP" at bounding box center [127, 85] width 192 height 108
click at [112, 102] on div "[PHONE_NUMBER] Live | 19:03 ALL TASKS ALL TASKS ACTIVE TASKS TASKS IN WRAP UP" at bounding box center [127, 85] width 192 height 108
click at [52, 107] on div "[PHONE_NUMBER] Live | 19:10 ALL TASKS ALL TASKS ACTIVE TASKS TASKS IN WRAP UP" at bounding box center [127, 85] width 192 height 108
click at [179, 45] on icon at bounding box center [179, 46] width 17 height 17
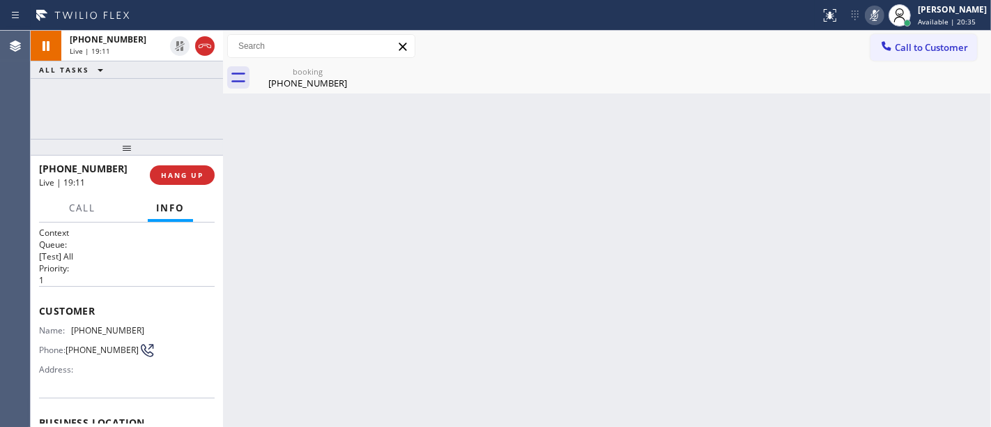
click at [879, 17] on icon at bounding box center [875, 15] width 17 height 17
click at [629, 222] on div "Back to Dashboard Change Sender ID Customers Technicians Select a contact Outbo…" at bounding box center [607, 229] width 768 height 396
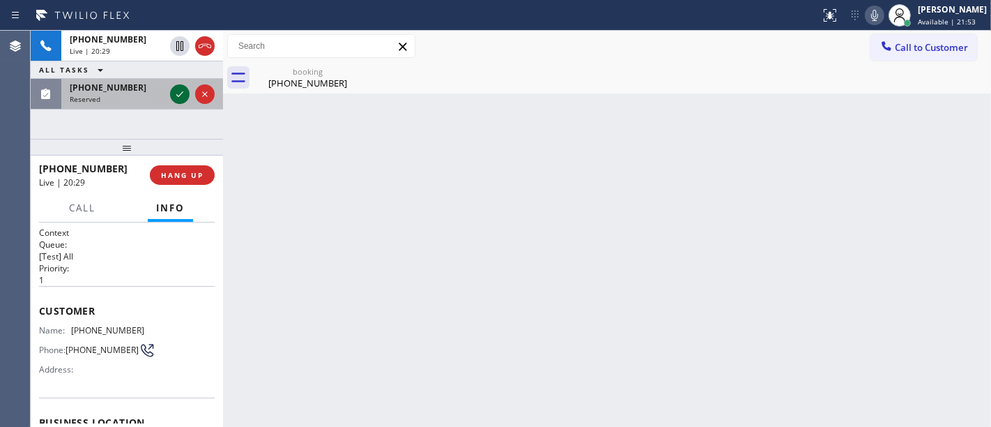
click at [175, 96] on icon at bounding box center [179, 94] width 17 height 17
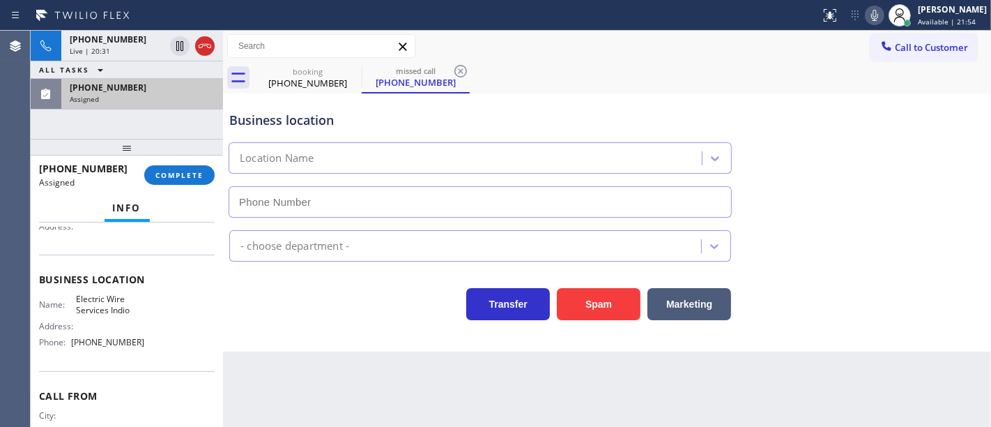
type input "[PHONE_NUMBER]"
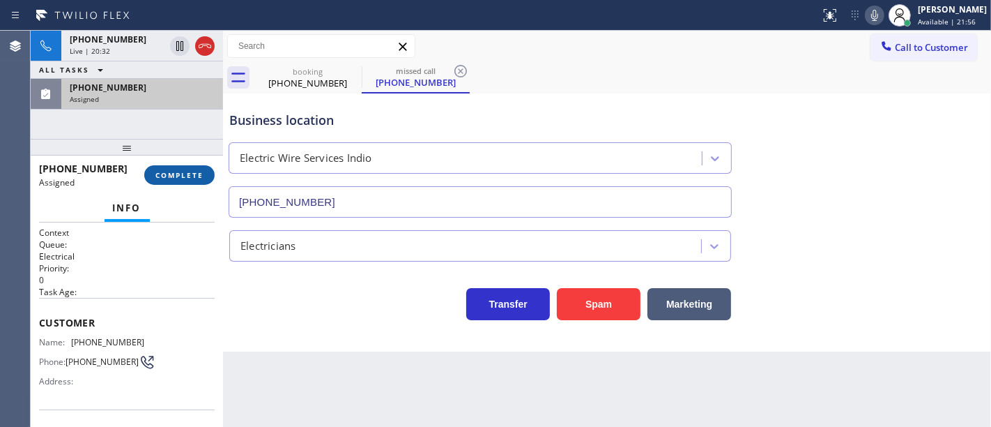
click at [181, 178] on span "COMPLETE" at bounding box center [179, 175] width 48 height 10
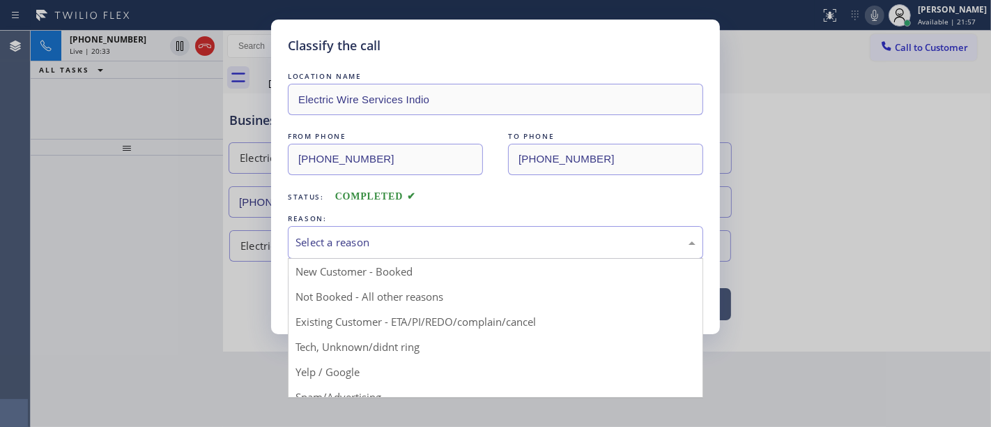
click at [375, 254] on div "Select a reason" at bounding box center [495, 242] width 415 height 33
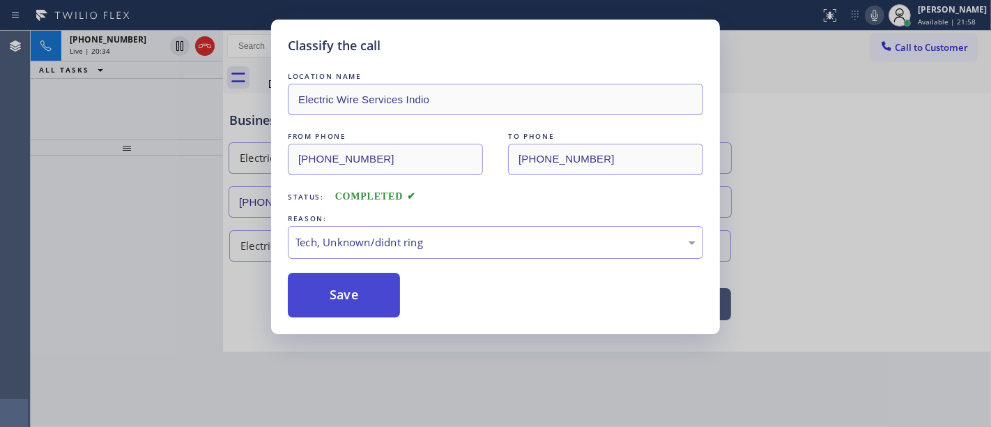
click at [339, 302] on button "Save" at bounding box center [344, 295] width 112 height 45
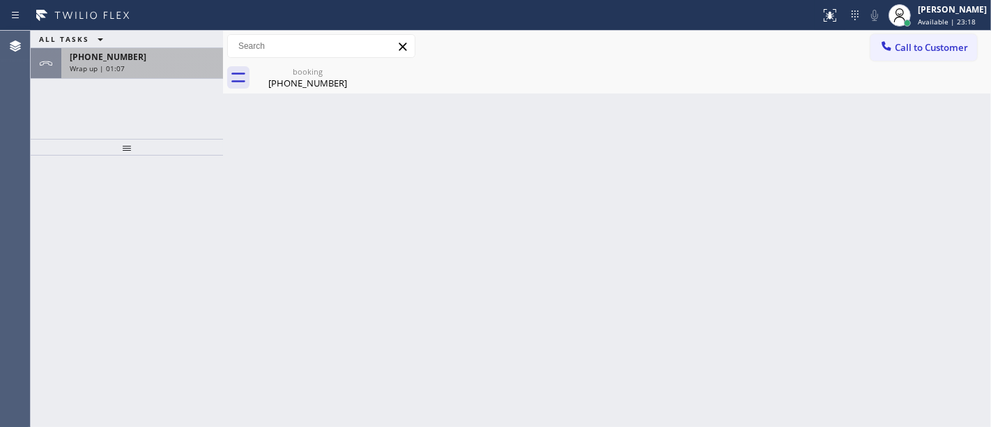
click at [167, 66] on div "Wrap up | 01:07" at bounding box center [142, 68] width 145 height 10
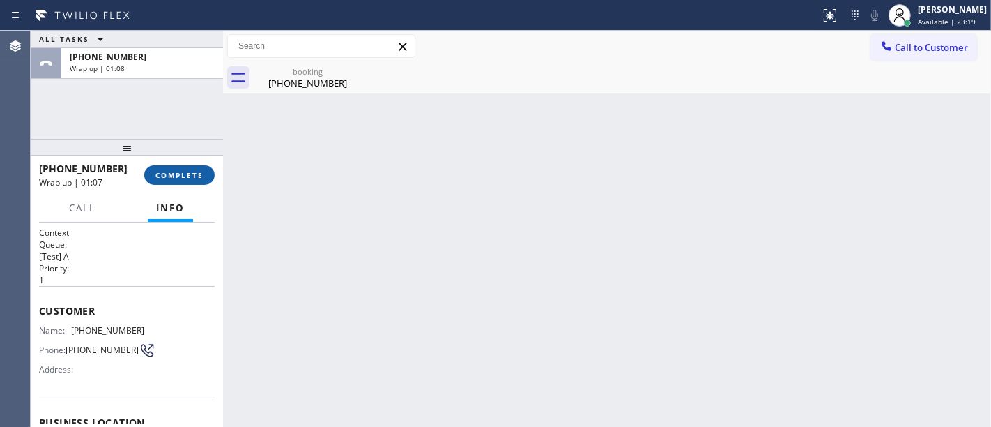
click at [190, 181] on button "COMPLETE" at bounding box center [179, 175] width 70 height 20
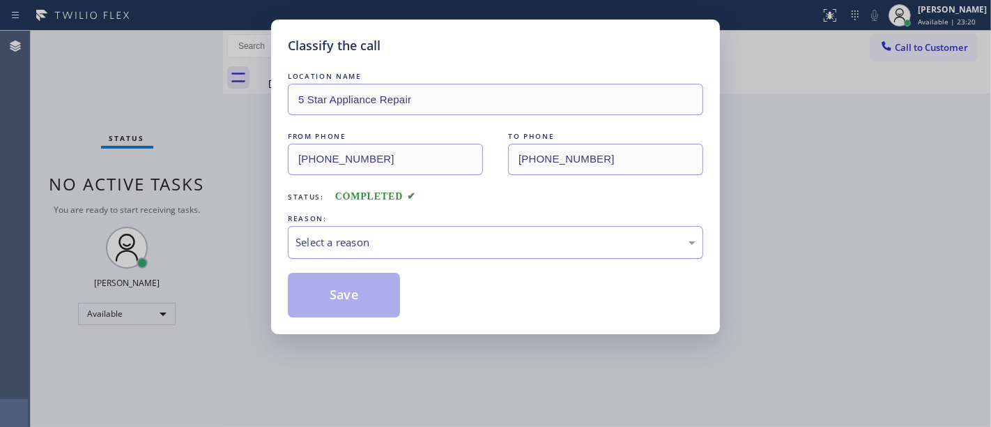
click at [348, 247] on div "Select a reason" at bounding box center [496, 242] width 400 height 16
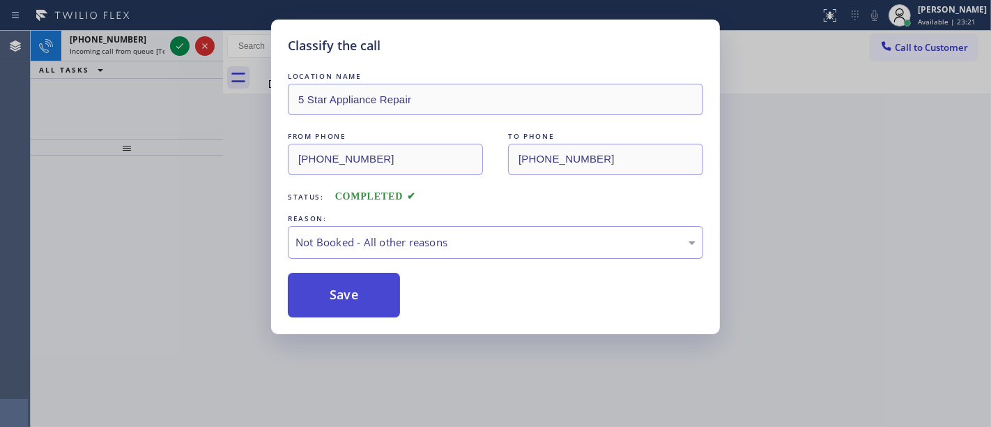
click at [344, 291] on button "Save" at bounding box center [344, 295] width 112 height 45
click at [344, 292] on button "Save" at bounding box center [344, 295] width 112 height 45
drag, startPoint x: 136, startPoint y: 159, endPoint x: 152, endPoint y: 128, distance: 34.6
click at [137, 158] on div "Classify the call LOCATION NAME 5 Star Appliance Repair FROM PHONE [PHONE_NUMBE…" at bounding box center [495, 213] width 991 height 427
click at [181, 44] on div "Classify the call LOCATION NAME 5 Star Appliance Repair FROM PHONE [PHONE_NUMBE…" at bounding box center [495, 213] width 991 height 427
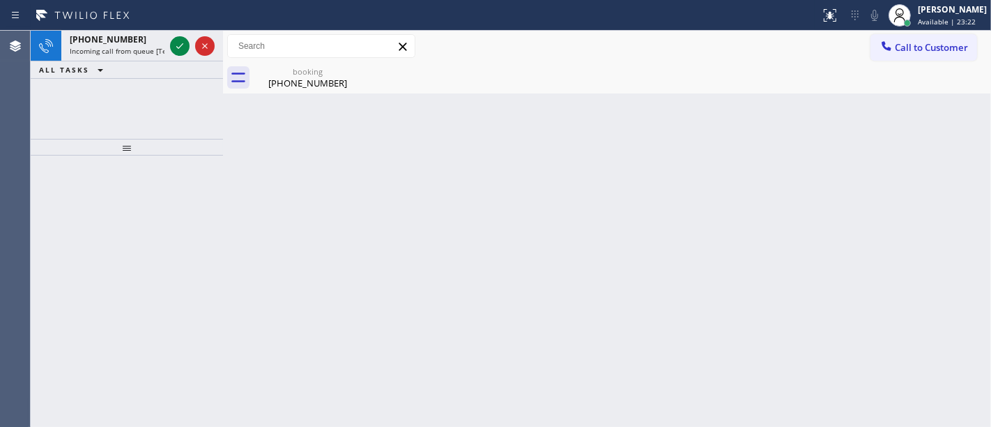
click at [181, 44] on div "Classify the call LOCATION NAME 5 Star Electric San [PERSON_NAME] FROM PHONE [P…" at bounding box center [511, 229] width 961 height 396
click at [181, 44] on icon at bounding box center [179, 46] width 17 height 17
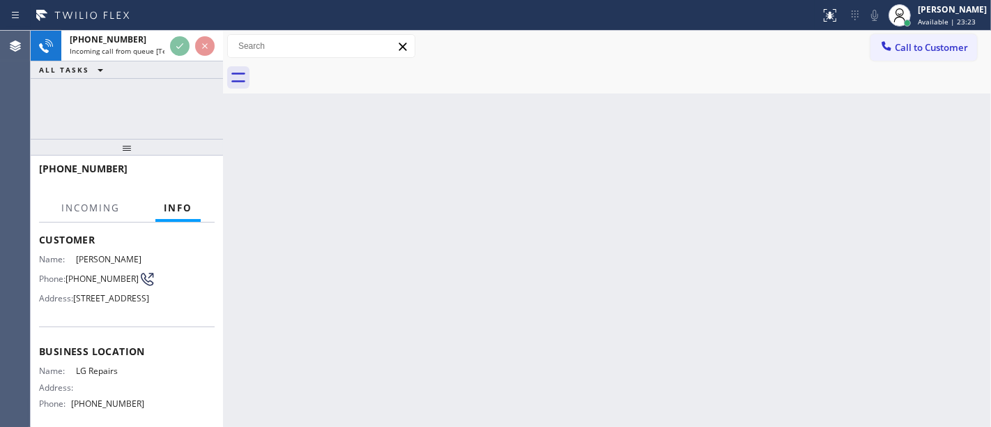
scroll to position [155, 0]
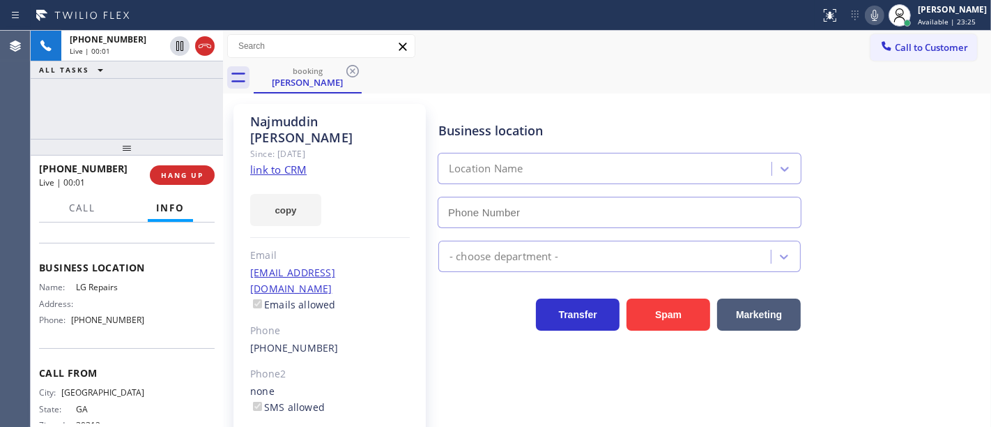
type input "[PHONE_NUMBER]"
click at [87, 123] on div "[PHONE_NUMBER] Live | 00:08 ALL TASKS ALL TASKS ACTIVE TASKS TASKS IN WRAP UP" at bounding box center [127, 85] width 192 height 108
click at [298, 162] on link "link to CRM" at bounding box center [278, 169] width 56 height 14
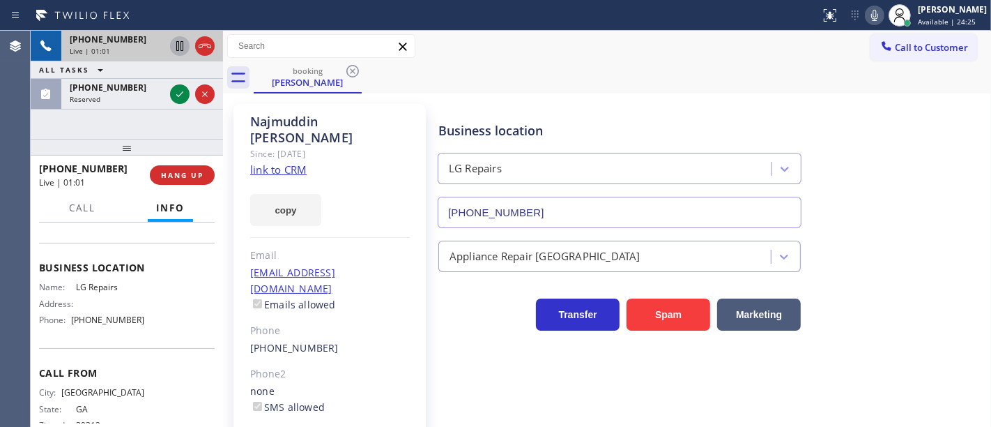
click at [183, 45] on icon at bounding box center [179, 46] width 7 height 10
click at [883, 17] on icon at bounding box center [875, 15] width 17 height 17
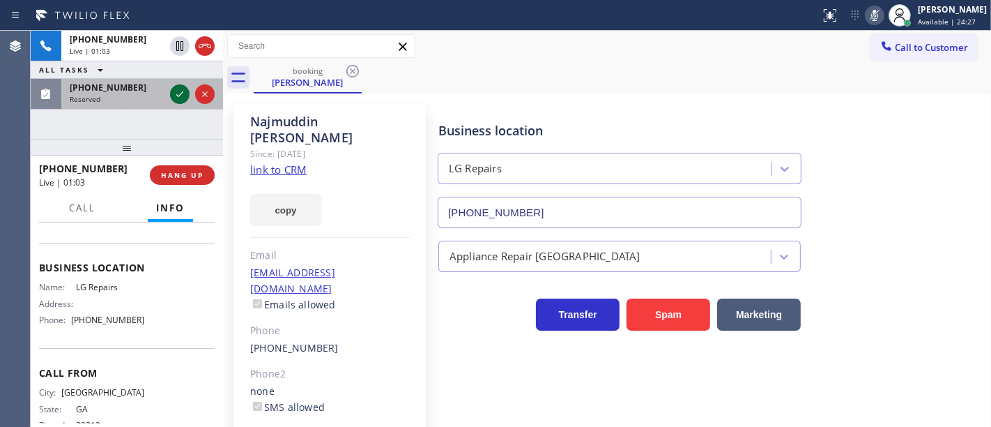
click at [183, 89] on icon at bounding box center [179, 94] width 17 height 17
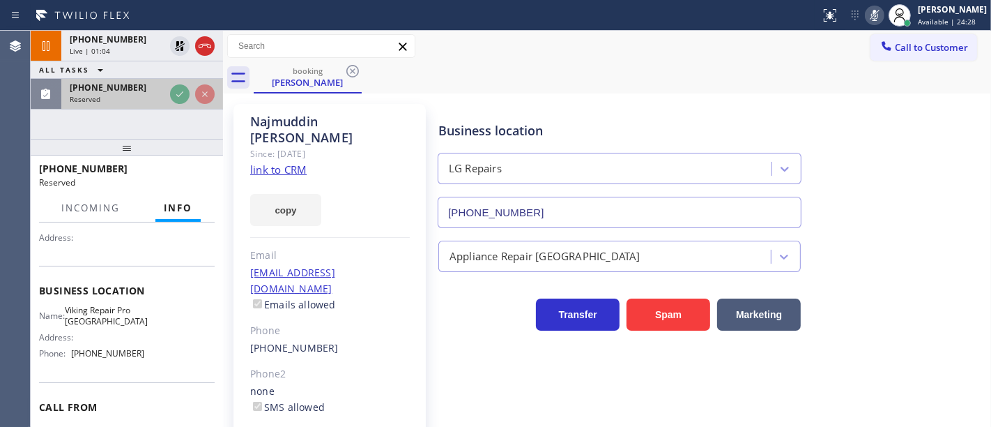
click at [183, 89] on icon at bounding box center [179, 94] width 17 height 17
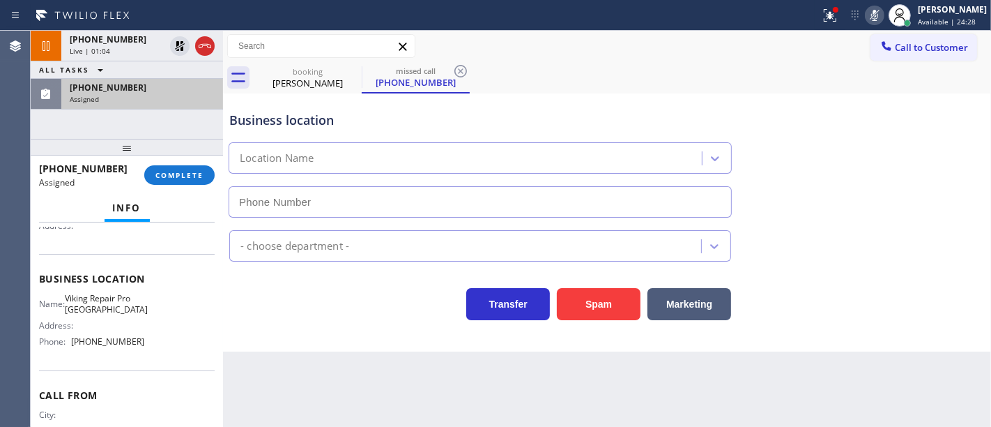
scroll to position [144, 0]
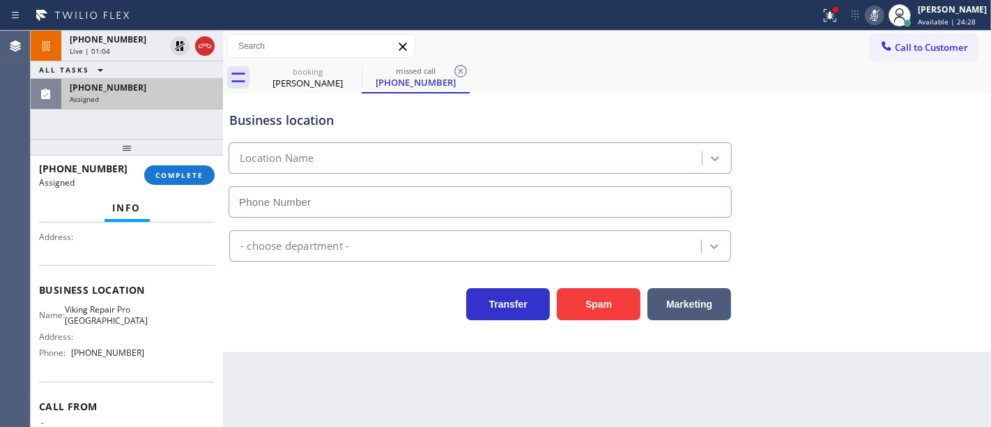
type input "[PHONE_NUMBER]"
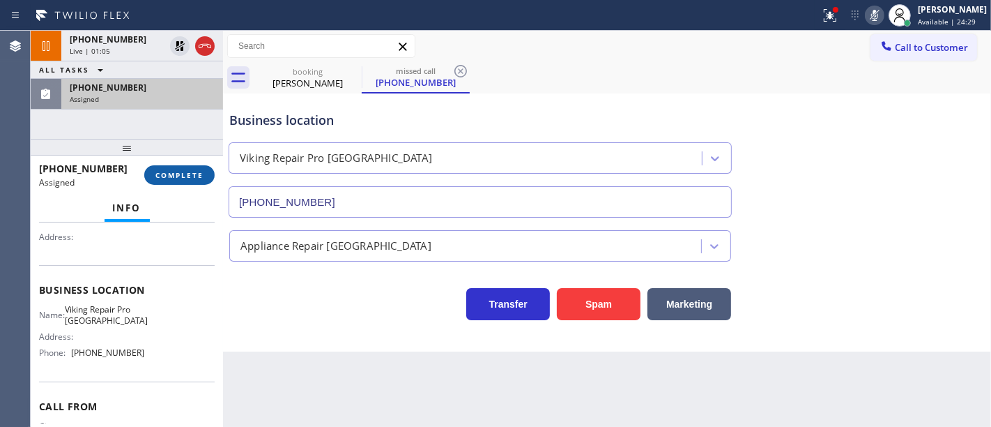
click at [176, 165] on div "[PHONE_NUMBER] Assigned COMPLETE" at bounding box center [127, 175] width 176 height 36
click at [171, 180] on button "COMPLETE" at bounding box center [179, 175] width 70 height 20
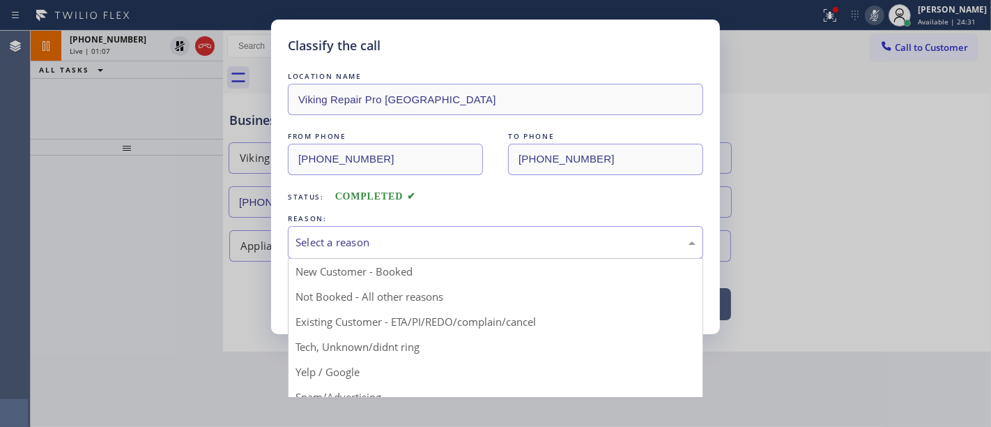
drag, startPoint x: 351, startPoint y: 241, endPoint x: 353, endPoint y: 264, distance: 23.1
click at [352, 241] on div "Select a reason" at bounding box center [496, 242] width 400 height 16
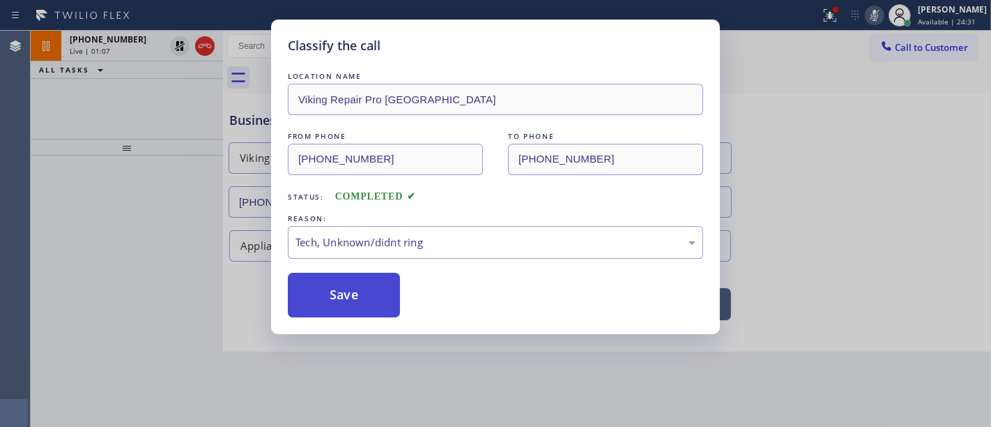
click at [351, 306] on button "Save" at bounding box center [344, 295] width 112 height 45
type input "[PHONE_NUMBER]"
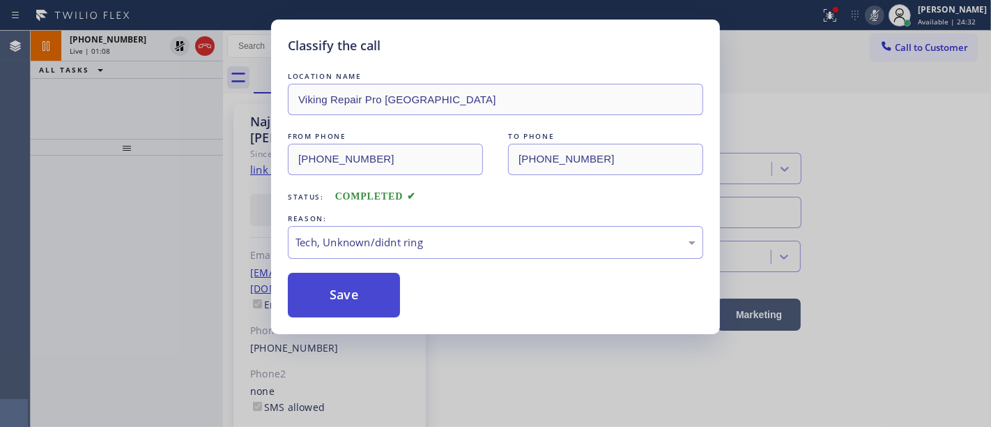
click at [351, 306] on button "Save" at bounding box center [344, 295] width 112 height 45
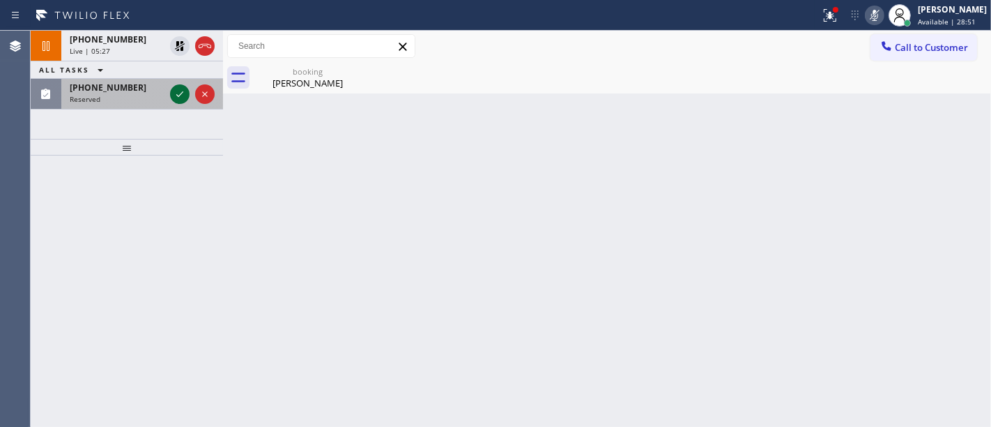
click at [181, 89] on icon at bounding box center [179, 94] width 17 height 17
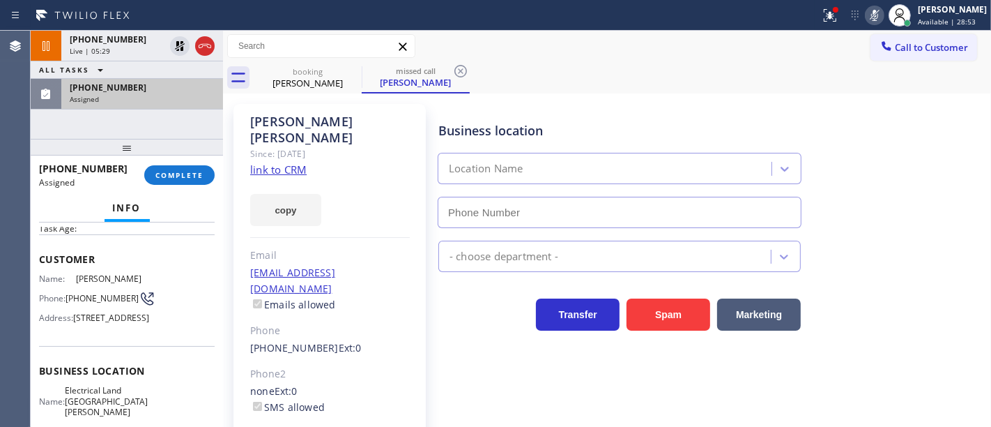
scroll to position [77, 0]
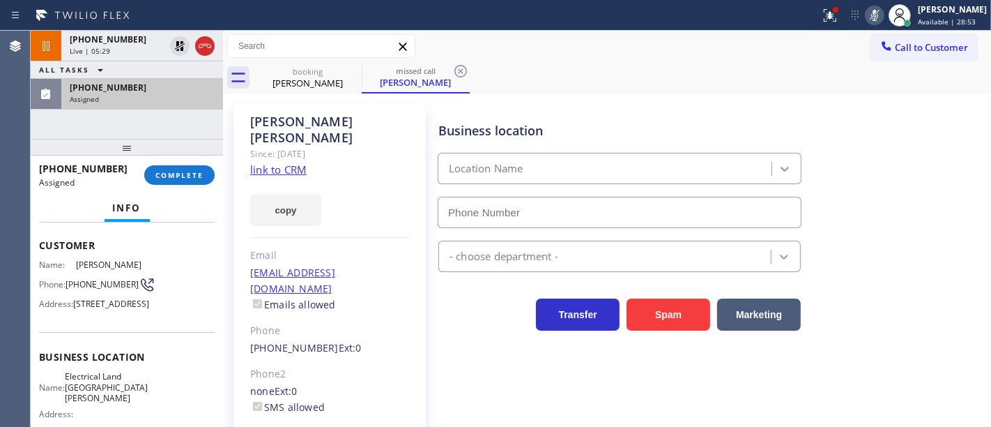
type input "[PHONE_NUMBER]"
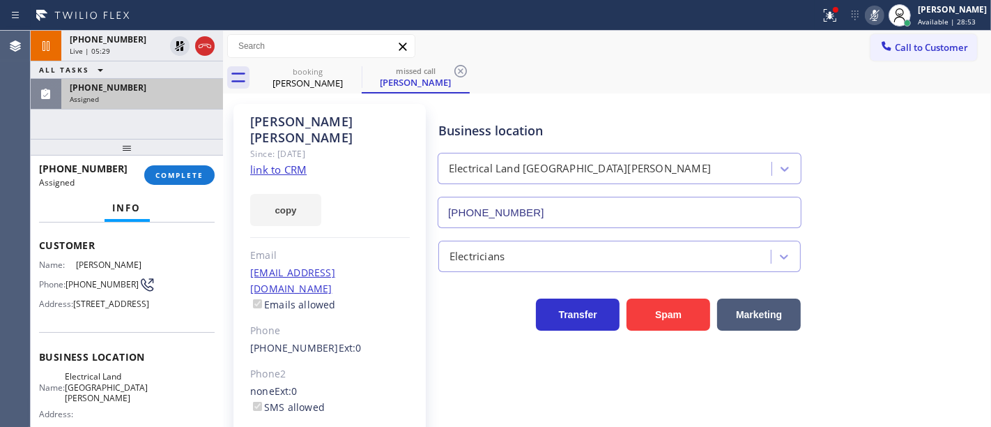
click at [296, 162] on link "link to CRM" at bounding box center [278, 169] width 56 height 14
click at [181, 44] on icon at bounding box center [180, 46] width 10 height 10
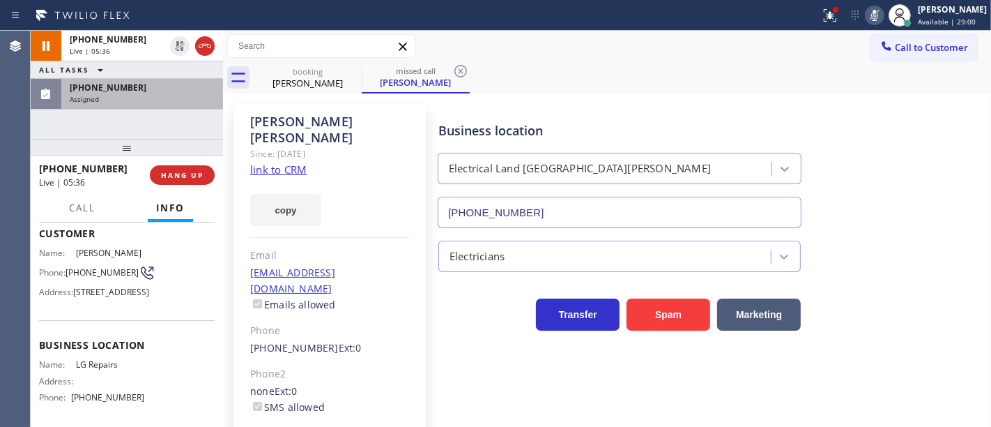
scroll to position [66, 0]
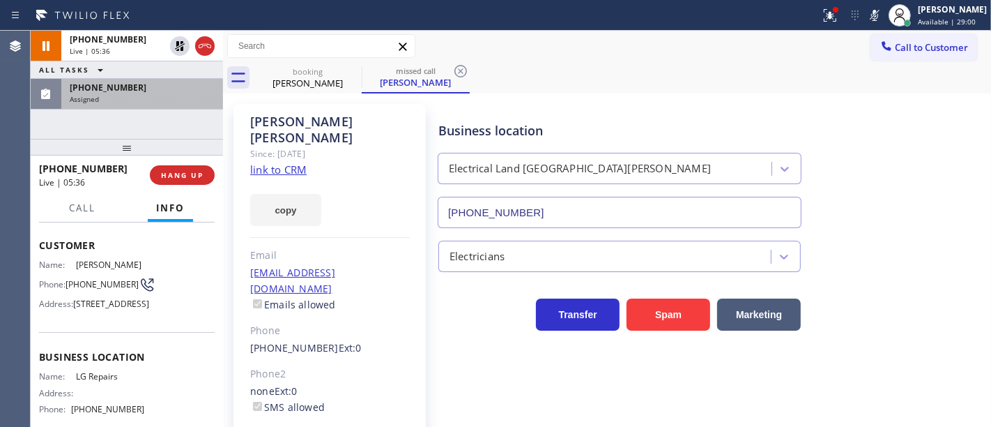
click at [878, 17] on icon at bounding box center [875, 15] width 17 height 17
click at [828, 17] on div at bounding box center [830, 15] width 31 height 17
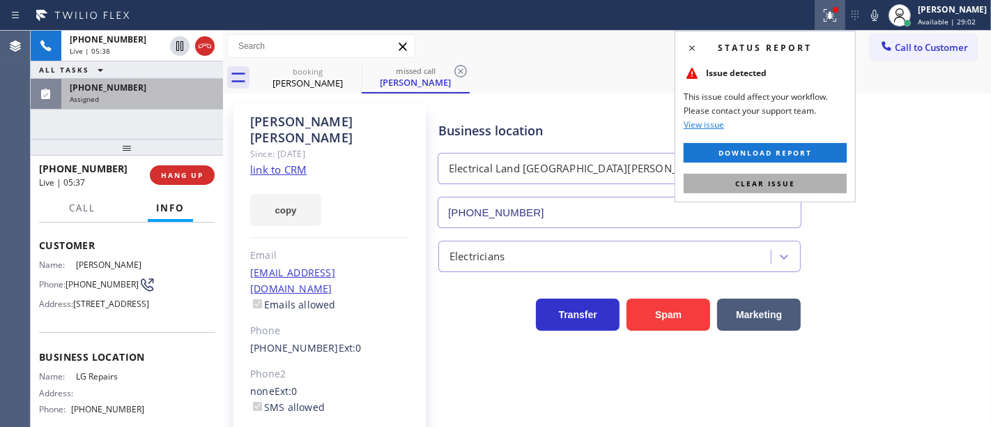
click at [767, 178] on span "Clear issue" at bounding box center [765, 183] width 60 height 10
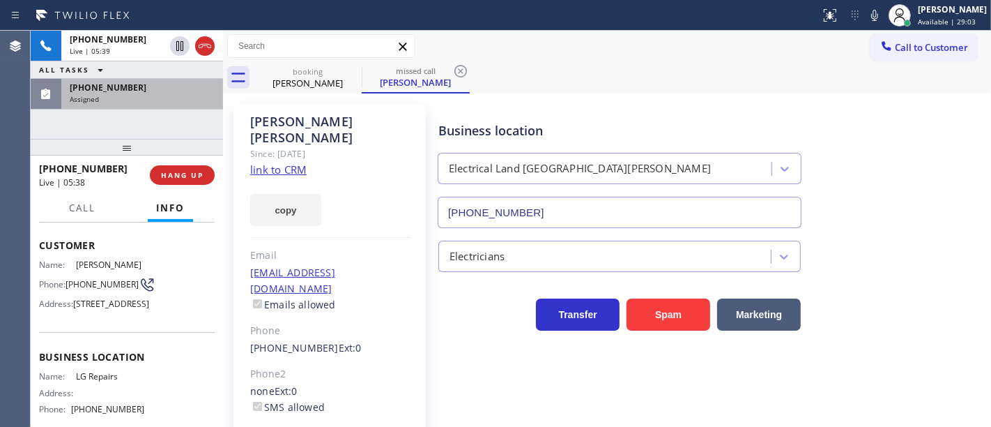
click at [169, 100] on div "Assigned" at bounding box center [142, 99] width 145 height 10
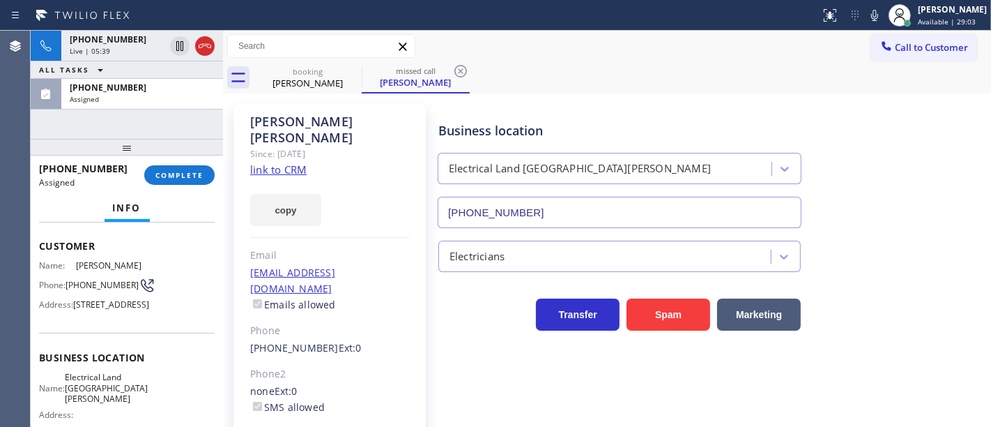
scroll to position [77, 0]
click at [189, 174] on span "COMPLETE" at bounding box center [179, 175] width 48 height 10
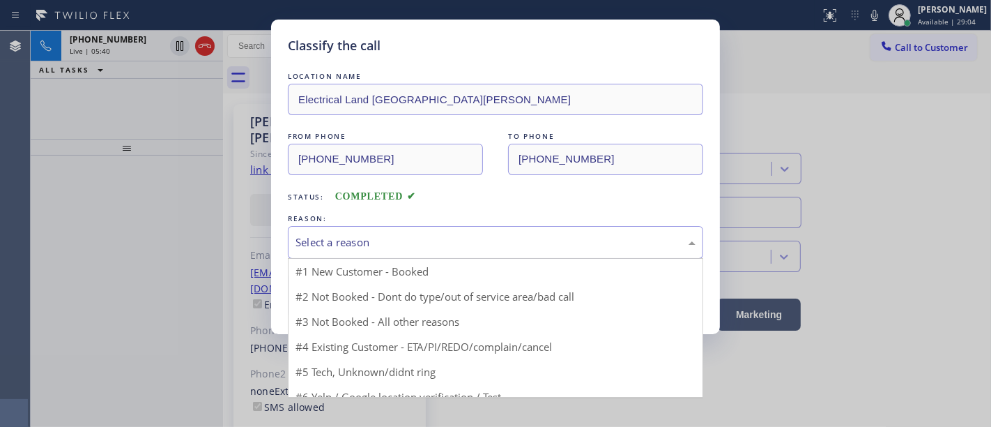
click at [336, 239] on div "Select a reason" at bounding box center [496, 242] width 400 height 16
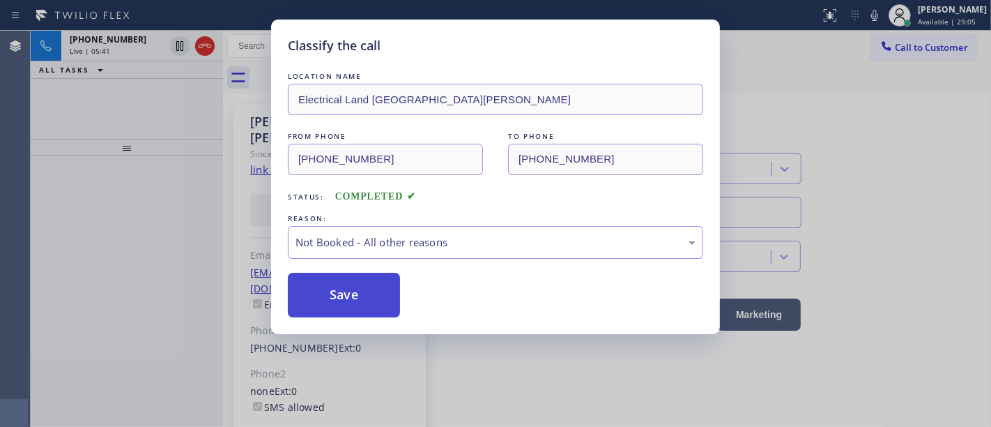
click at [342, 293] on button "Save" at bounding box center [344, 295] width 112 height 45
type input "[PHONE_NUMBER]"
click at [342, 291] on button "Save" at bounding box center [344, 295] width 112 height 45
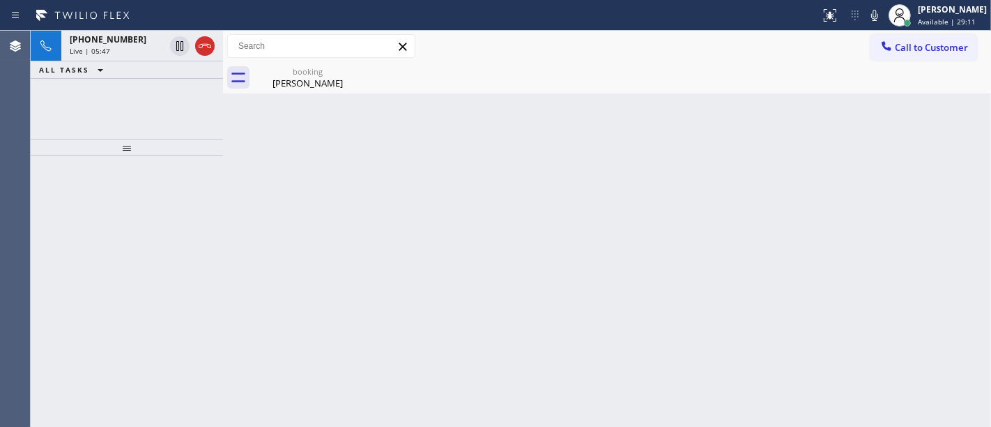
click at [104, 103] on div "[PHONE_NUMBER] Live | 05:47 ALL TASKS ALL TASKS ACTIVE TASKS TASKS IN WRAP UP" at bounding box center [127, 85] width 192 height 108
click at [289, 75] on div "booking" at bounding box center [307, 71] width 105 height 10
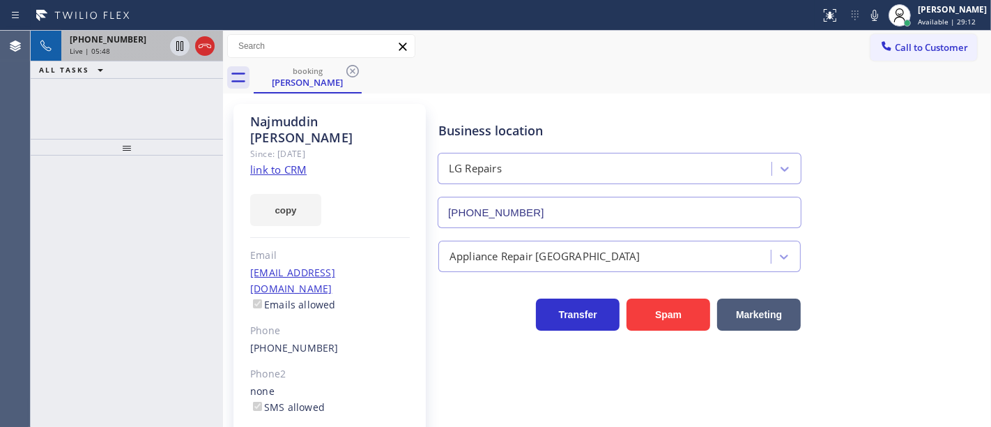
click at [121, 52] on div "Live | 05:48" at bounding box center [117, 51] width 95 height 10
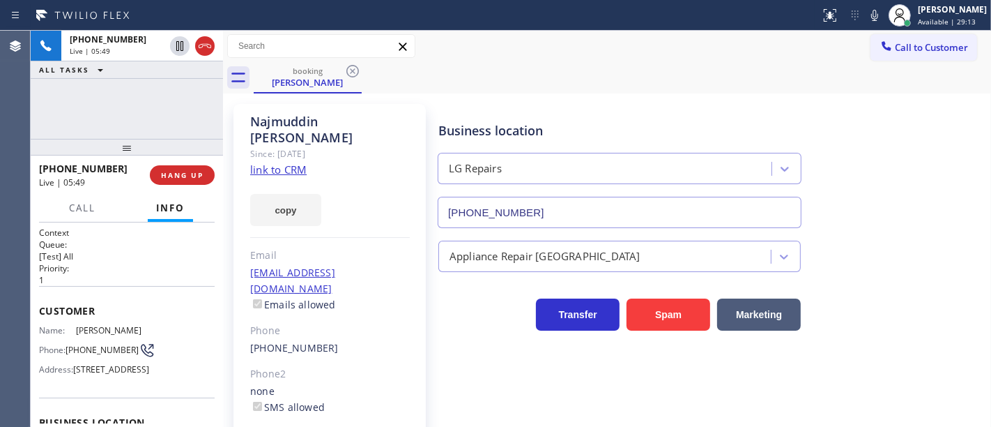
click at [121, 92] on div "[PHONE_NUMBER] Live | 05:49 ALL TASKS ALL TASKS ACTIVE TASKS TASKS IN WRAP UP" at bounding box center [127, 85] width 192 height 108
copy span "[PHONE_NUMBER]"
drag, startPoint x: 96, startPoint y: 363, endPoint x: 68, endPoint y: 351, distance: 29.4
click at [68, 353] on span "[PHONE_NUMBER]" at bounding box center [102, 349] width 73 height 10
click at [102, 92] on div "[PHONE_NUMBER] Live | 06:15 ALL TASKS ALL TASKS ACTIVE TASKS TASKS IN WRAP UP" at bounding box center [127, 85] width 192 height 108
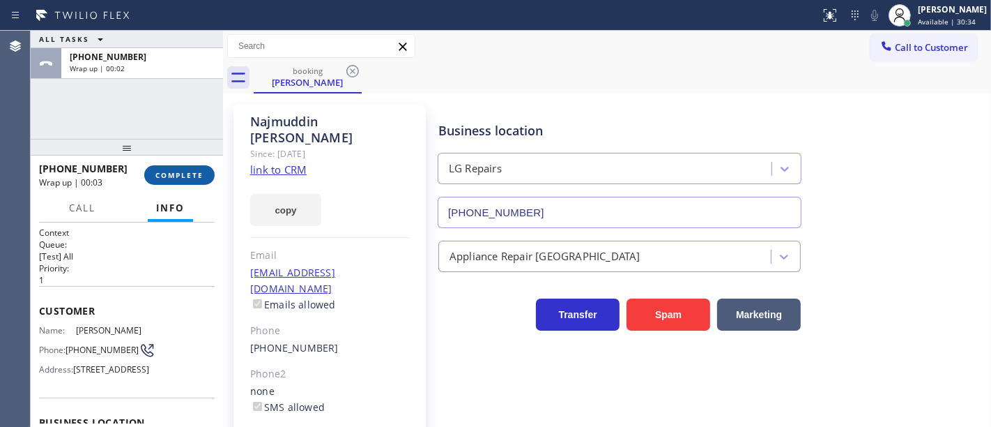
click at [176, 176] on span "COMPLETE" at bounding box center [179, 175] width 48 height 10
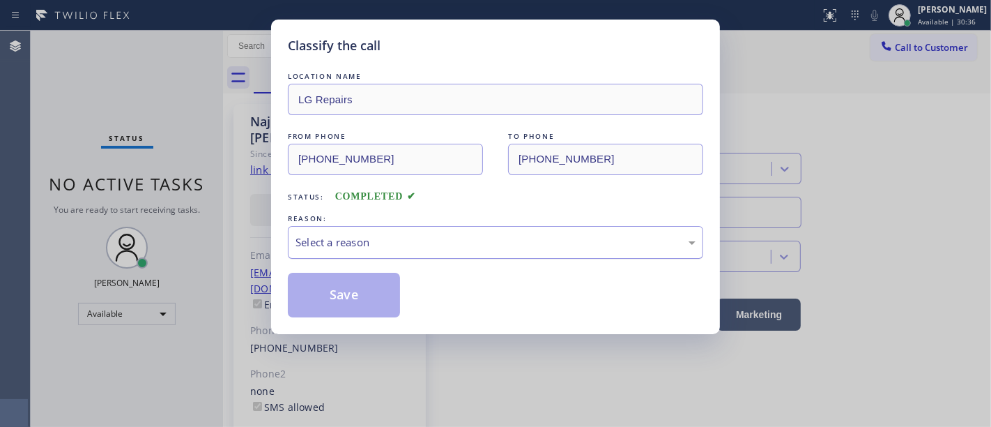
click at [351, 238] on div "Select a reason" at bounding box center [495, 242] width 415 height 33
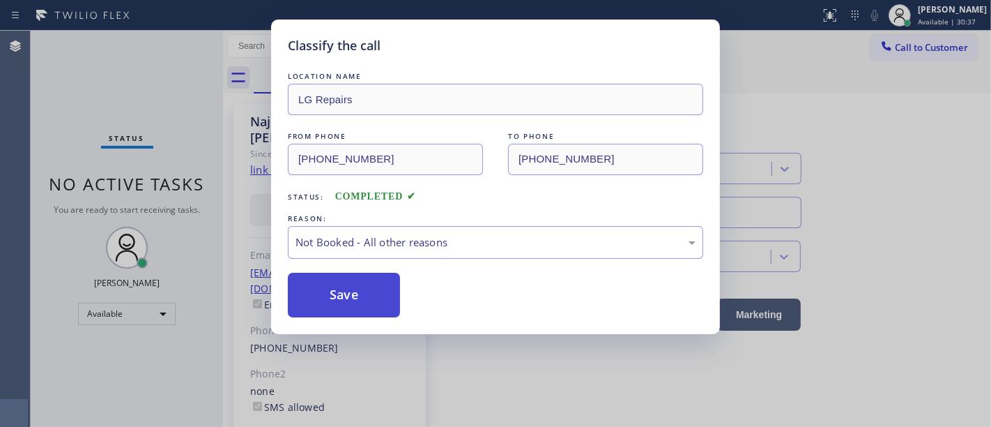
click at [351, 291] on button "Save" at bounding box center [344, 295] width 112 height 45
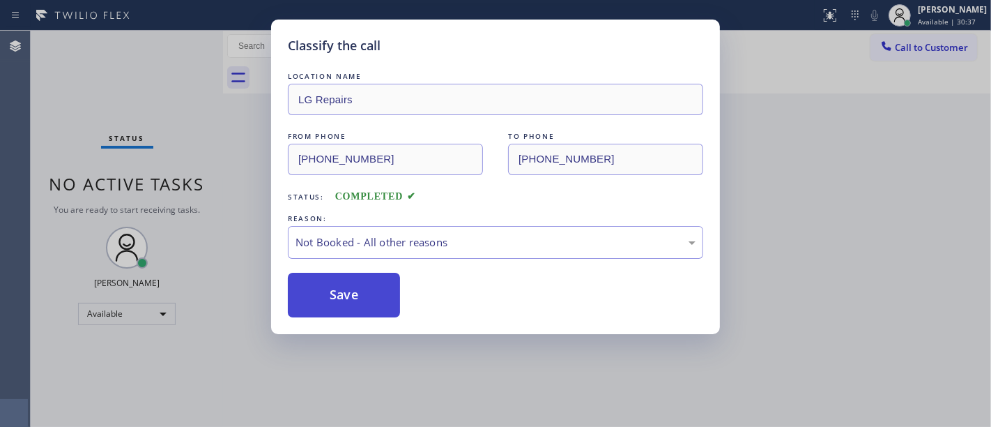
click at [351, 291] on button "Save" at bounding box center [344, 295] width 112 height 45
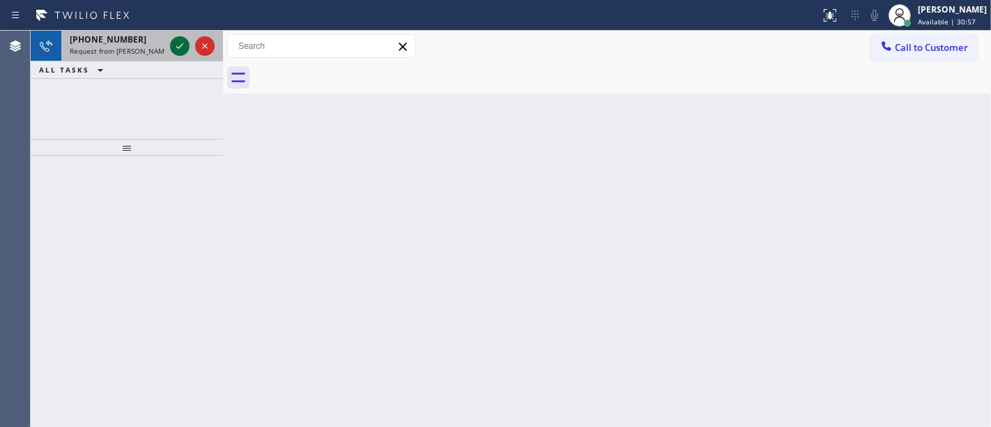
click at [179, 38] on button at bounding box center [180, 46] width 20 height 20
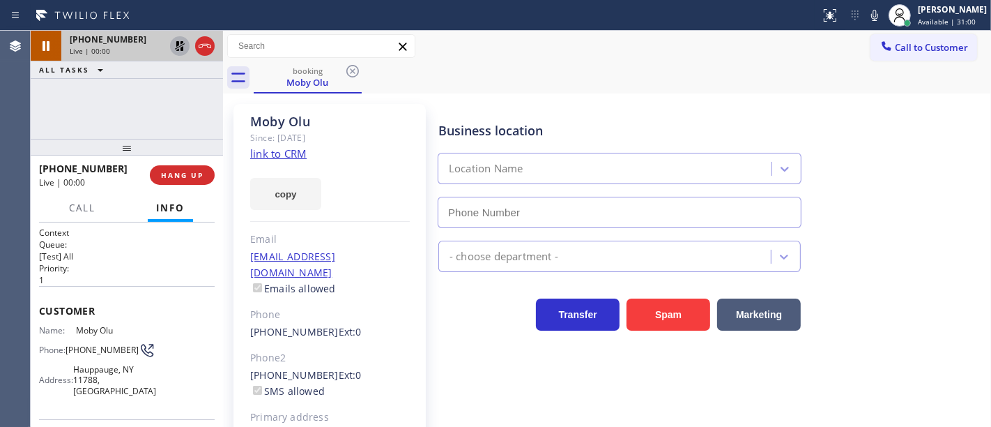
type input "[PHONE_NUMBER]"
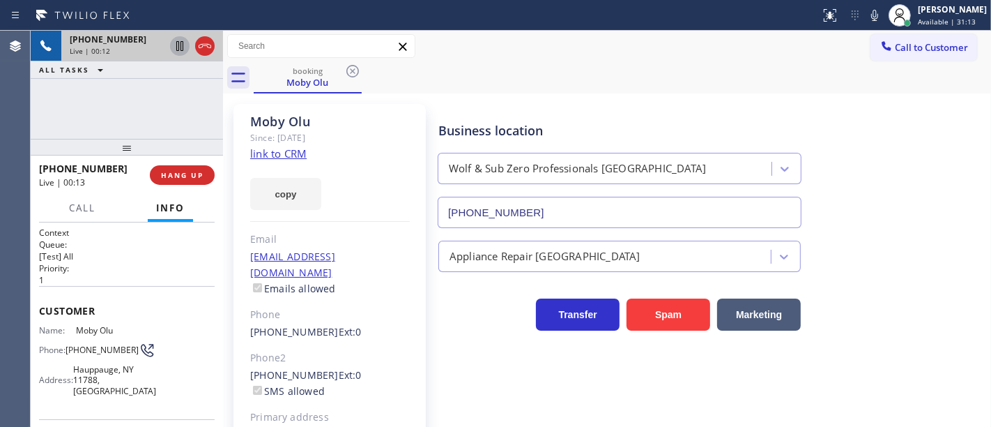
click at [281, 148] on link "link to CRM" at bounding box center [278, 153] width 56 height 14
click at [356, 122] on div "Moby Olu" at bounding box center [330, 122] width 160 height 16
click at [122, 102] on div "[PHONE_NUMBER] Live | 00:48 ALL TASKS ALL TASKS ACTIVE TASKS TASKS IN WRAP UP" at bounding box center [127, 85] width 192 height 108
click at [147, 123] on div "[PHONE_NUMBER] Live | 01:02 ALL TASKS ALL TASKS ACTIVE TASKS TASKS IN WRAP UP" at bounding box center [127, 85] width 192 height 108
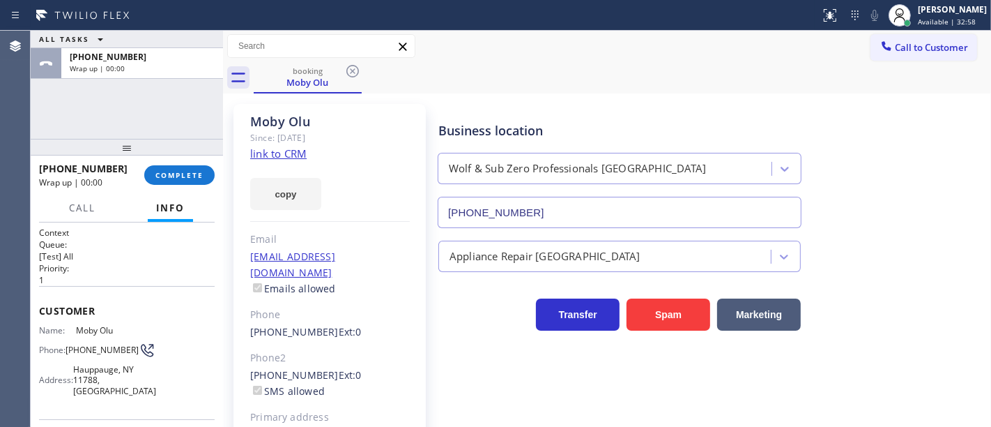
click at [202, 110] on div "ALL TASKS ALL TASKS ACTIVE TASKS TASKS IN WRAP UP [PHONE_NUMBER] Wrap up | 00:00" at bounding box center [127, 85] width 192 height 108
click at [159, 176] on span "COMPLETE" at bounding box center [179, 175] width 48 height 10
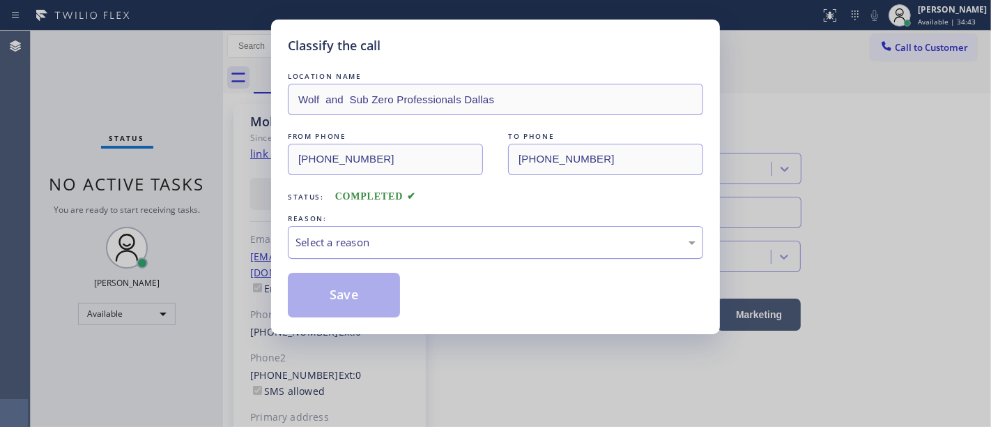
click at [354, 243] on div "Select a reason" at bounding box center [496, 242] width 400 height 16
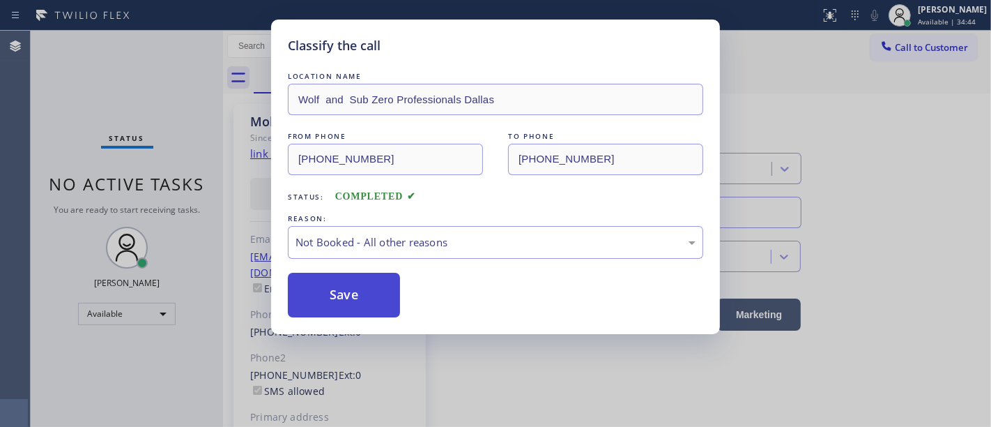
click at [353, 296] on button "Save" at bounding box center [344, 295] width 112 height 45
click at [354, 296] on button "Save" at bounding box center [344, 295] width 112 height 45
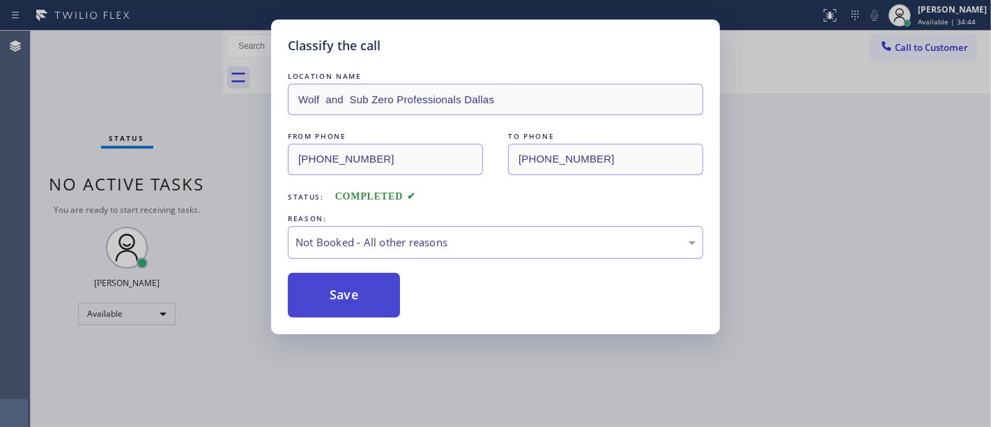
click at [354, 296] on button "Save" at bounding box center [344, 295] width 112 height 45
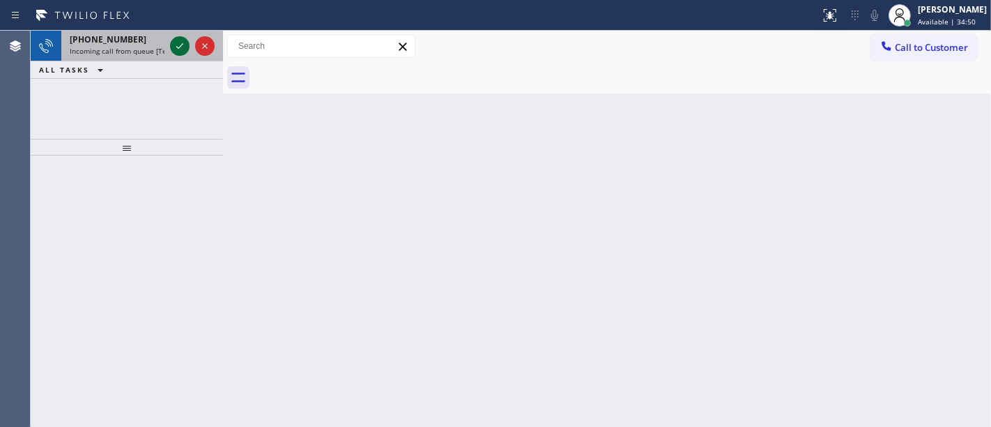
click at [178, 47] on icon at bounding box center [179, 46] width 17 height 17
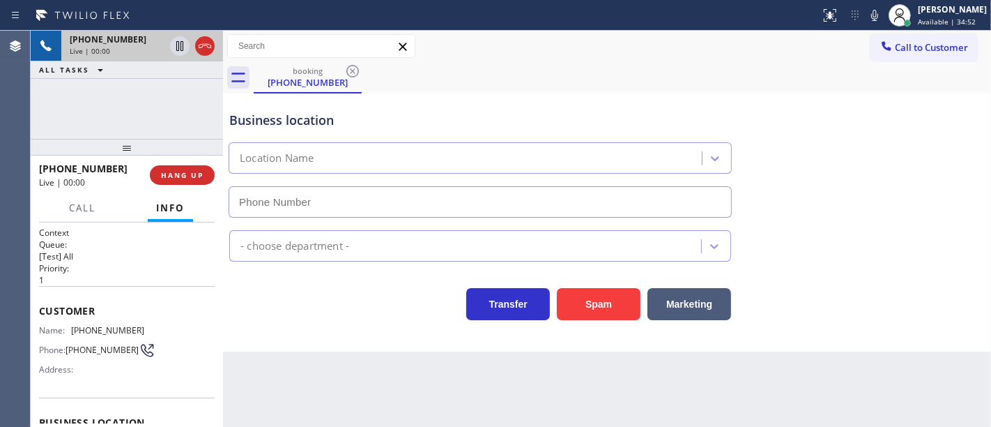
type input "[PHONE_NUMBER]"
click at [173, 108] on div "[PHONE_NUMBER] Live | 00:03 ALL TASKS ALL TASKS ACTIVE TASKS TASKS IN WRAP UP" at bounding box center [127, 85] width 192 height 108
click at [880, 13] on icon at bounding box center [875, 15] width 17 height 17
click at [877, 19] on icon at bounding box center [875, 15] width 17 height 17
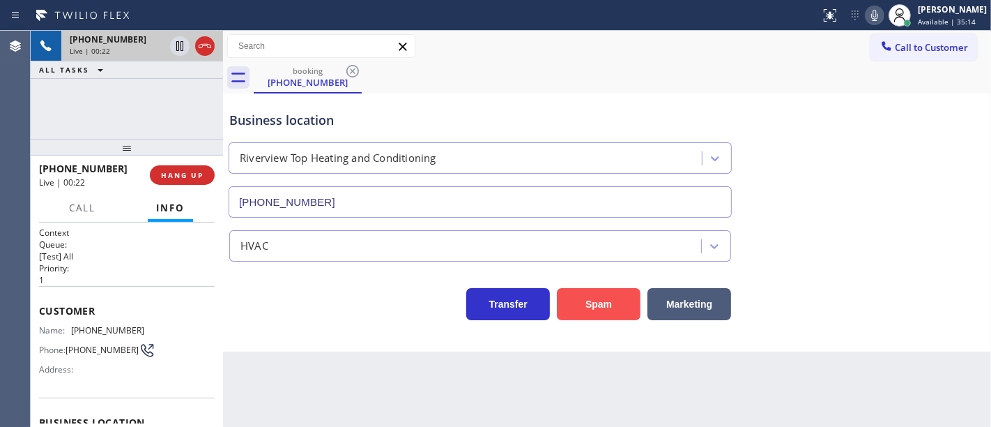
click at [588, 299] on button "Spam" at bounding box center [599, 304] width 84 height 32
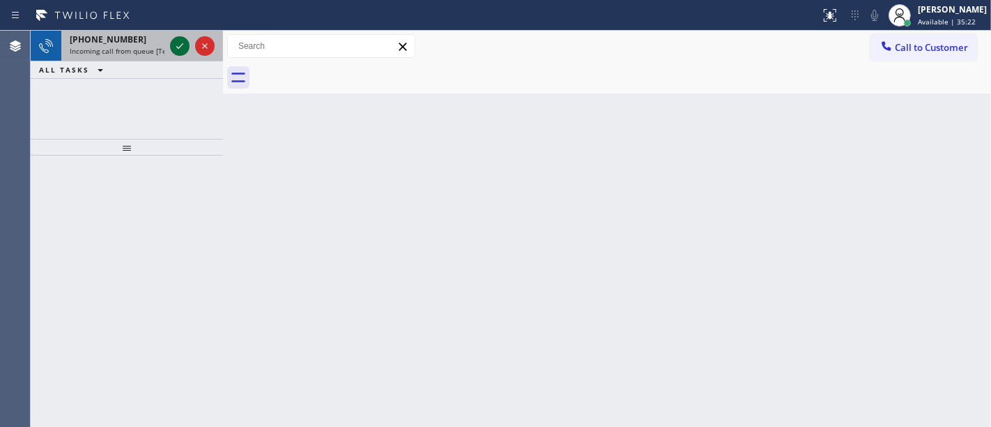
click at [185, 47] on icon at bounding box center [179, 46] width 17 height 17
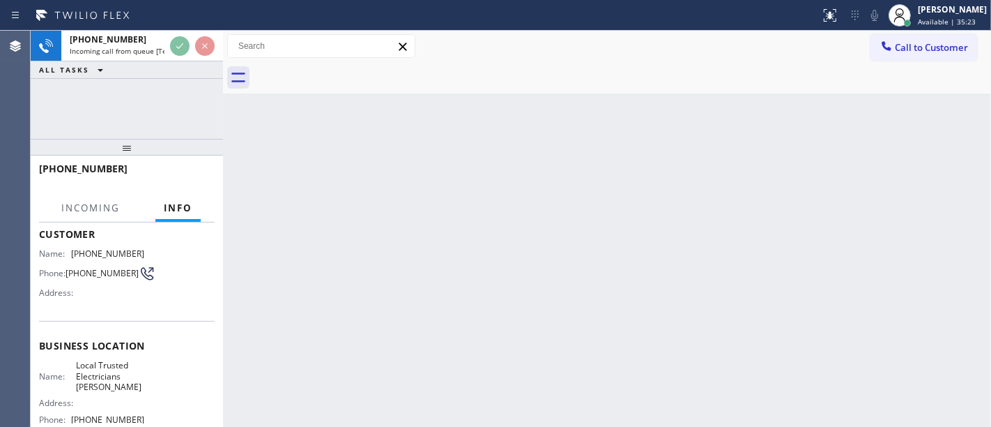
scroll to position [155, 0]
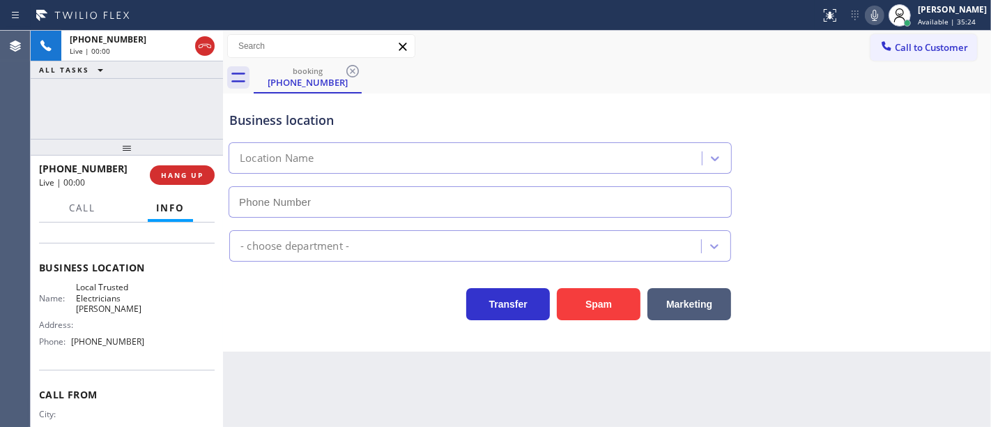
type input "[PHONE_NUMBER]"
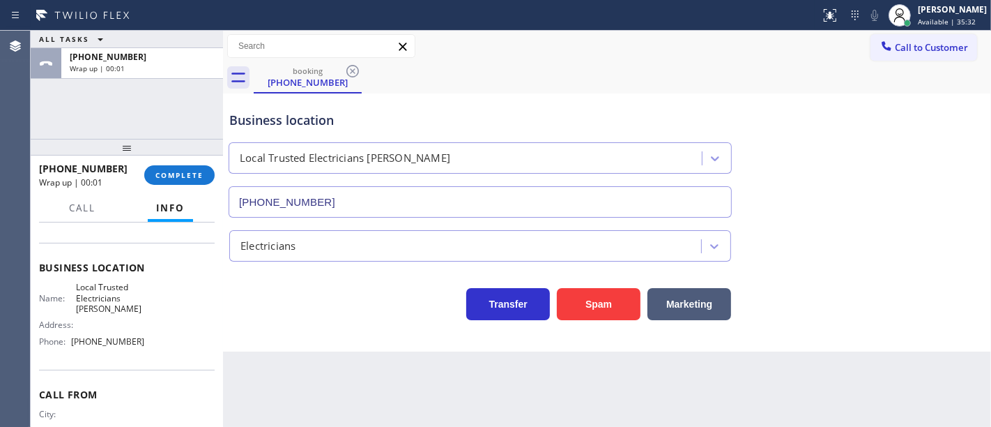
click at [195, 188] on div "[PHONE_NUMBER] Wrap up | 00:01 COMPLETE" at bounding box center [127, 175] width 176 height 36
click at [192, 181] on button "COMPLETE" at bounding box center [179, 175] width 70 height 20
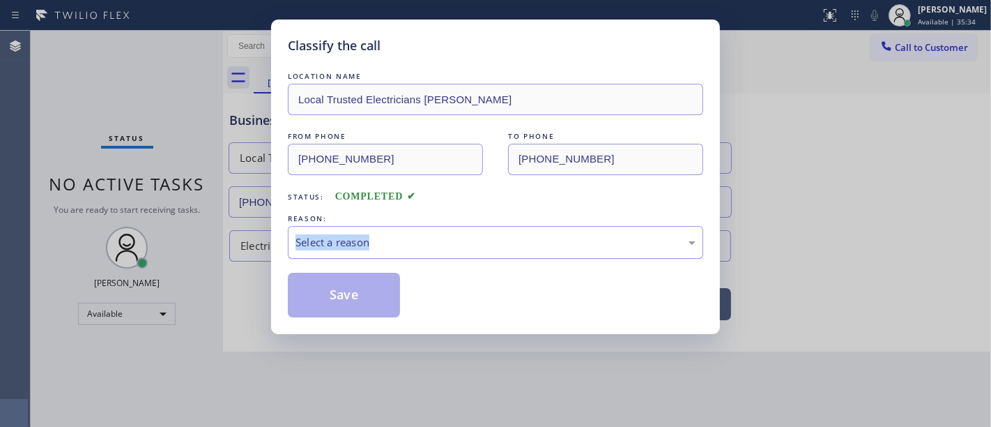
drag, startPoint x: 377, startPoint y: 224, endPoint x: 365, endPoint y: 254, distance: 32.5
click at [376, 229] on div "REASON: Select a reason" at bounding box center [495, 234] width 415 height 47
click at [365, 256] on div "Select a reason" at bounding box center [495, 242] width 415 height 33
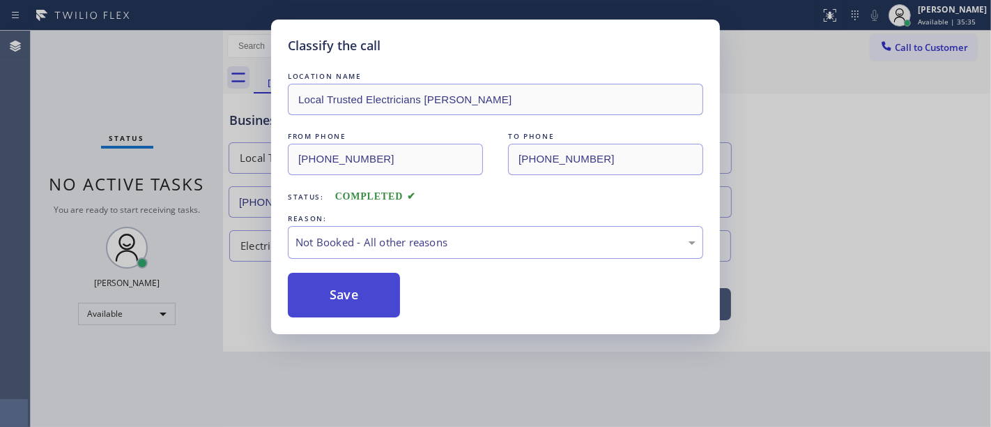
click at [347, 293] on button "Save" at bounding box center [344, 295] width 112 height 45
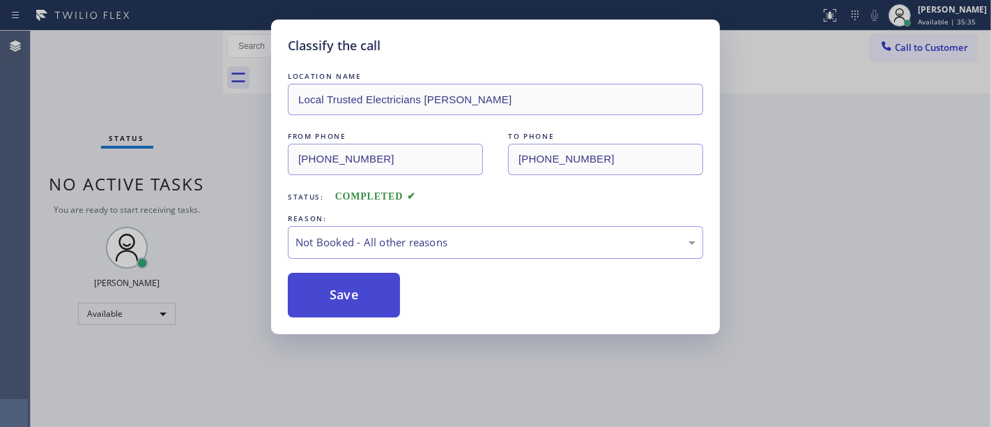
click at [347, 293] on button "Save" at bounding box center [344, 295] width 112 height 45
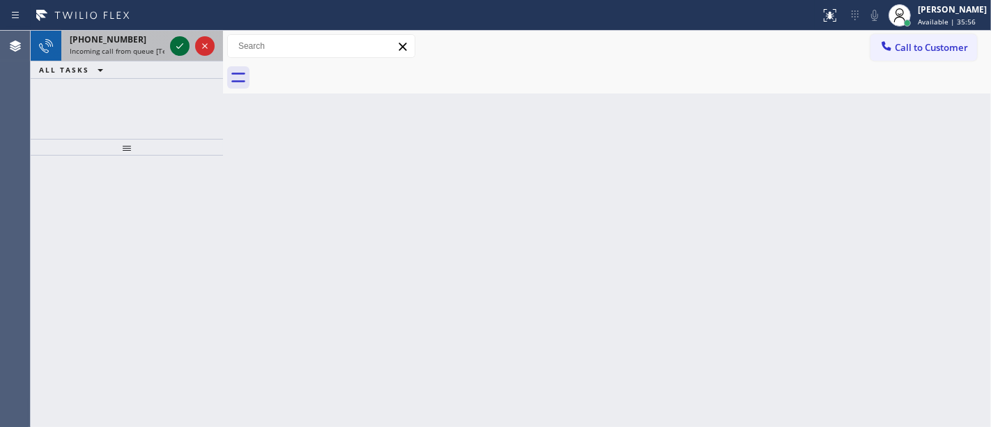
click at [181, 47] on icon at bounding box center [179, 46] width 17 height 17
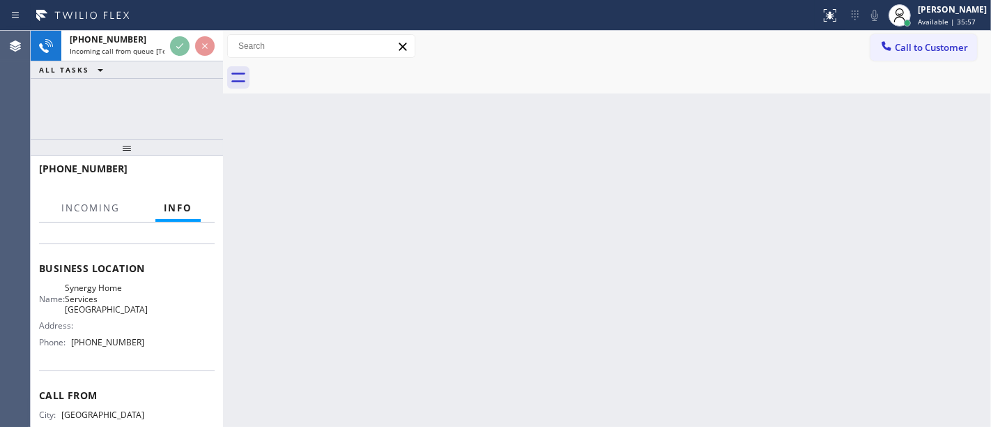
scroll to position [155, 0]
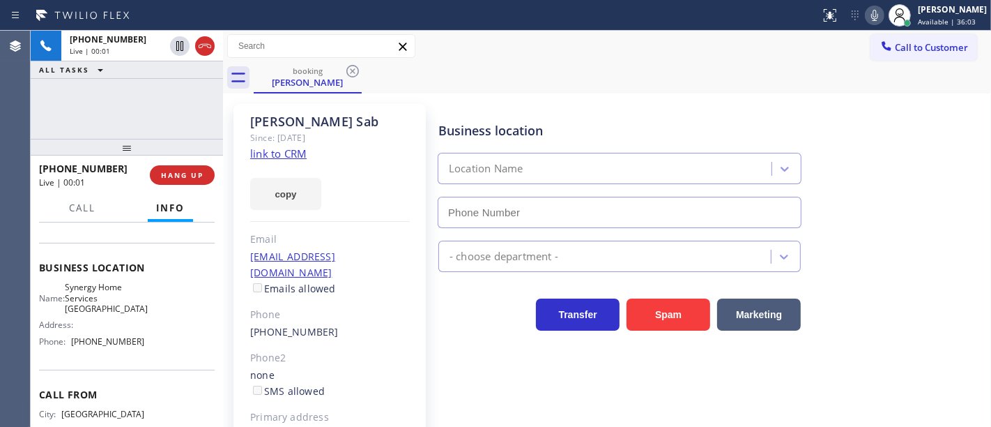
type input "[PHONE_NUMBER]"
click at [114, 112] on div "[PHONE_NUMBER] Live | 00:01 ALL TASKS ALL TASKS ACTIVE TASKS TASKS IN WRAP UP" at bounding box center [127, 85] width 192 height 108
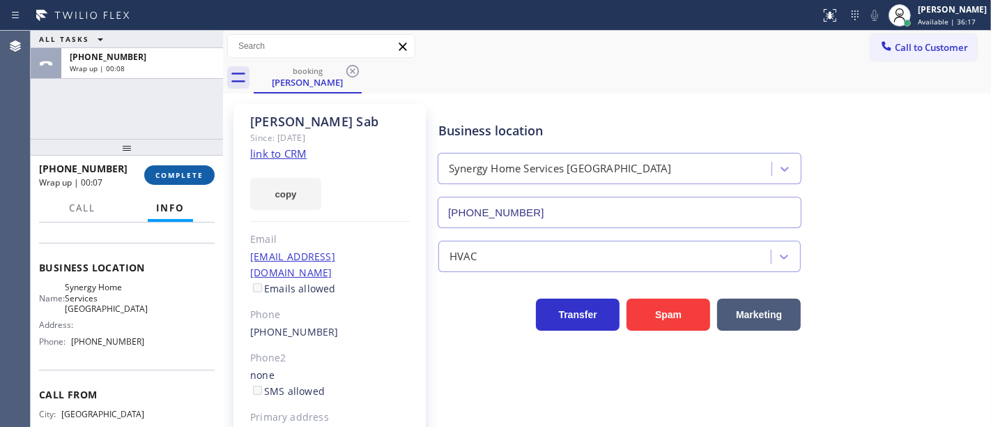
click at [180, 180] on button "COMPLETE" at bounding box center [179, 175] width 70 height 20
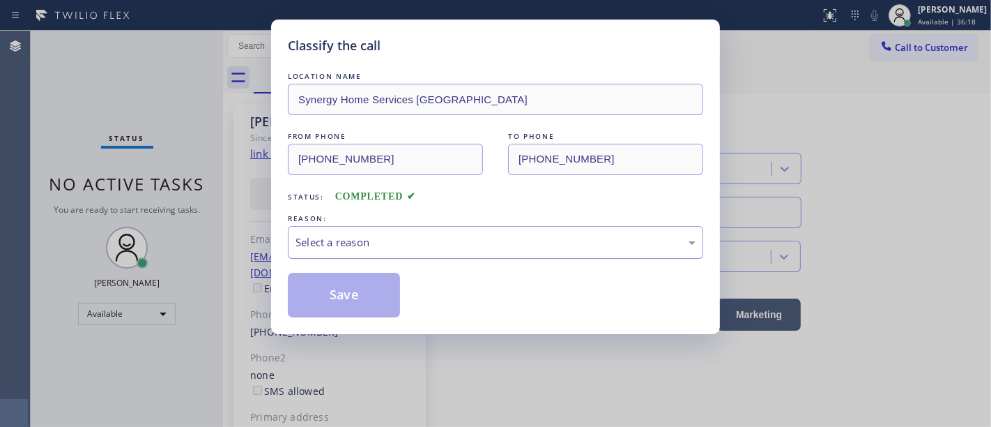
click at [387, 235] on div "Select a reason" at bounding box center [496, 242] width 400 height 16
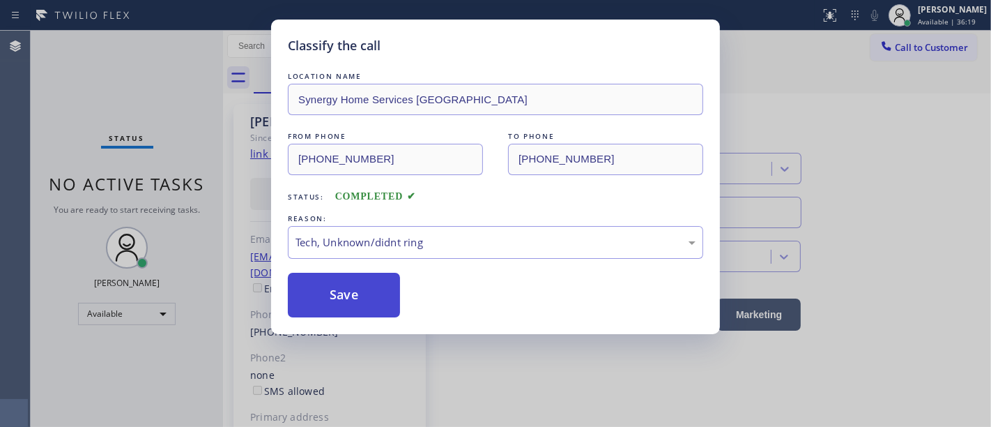
click at [359, 296] on button "Save" at bounding box center [344, 295] width 112 height 45
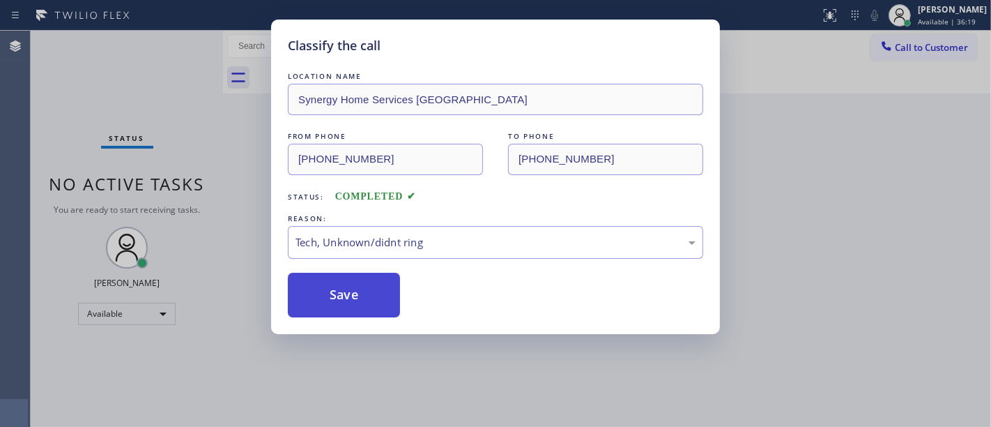
click at [359, 296] on button "Save" at bounding box center [344, 295] width 112 height 45
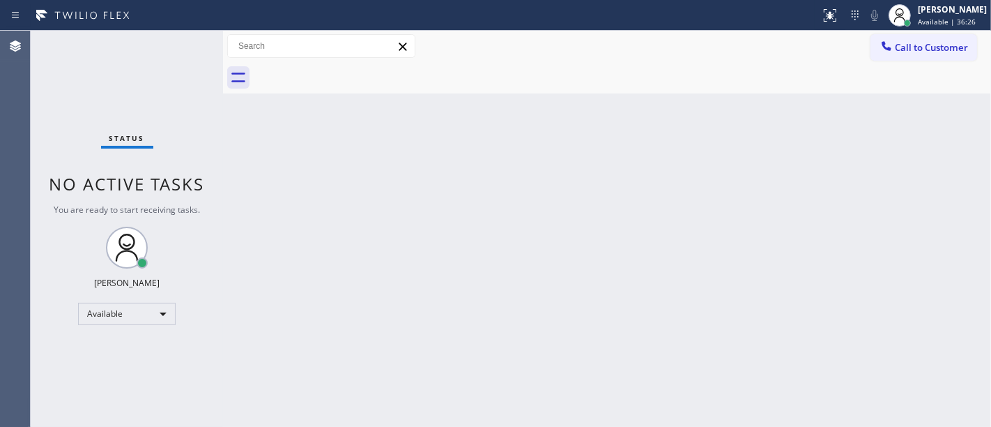
click at [188, 39] on div "Status No active tasks You are ready to start receiving tasks. [PERSON_NAME]" at bounding box center [127, 229] width 192 height 396
click at [61, 114] on div "Status No active tasks You are ready to start receiving tasks. [PERSON_NAME]" at bounding box center [127, 229] width 192 height 396
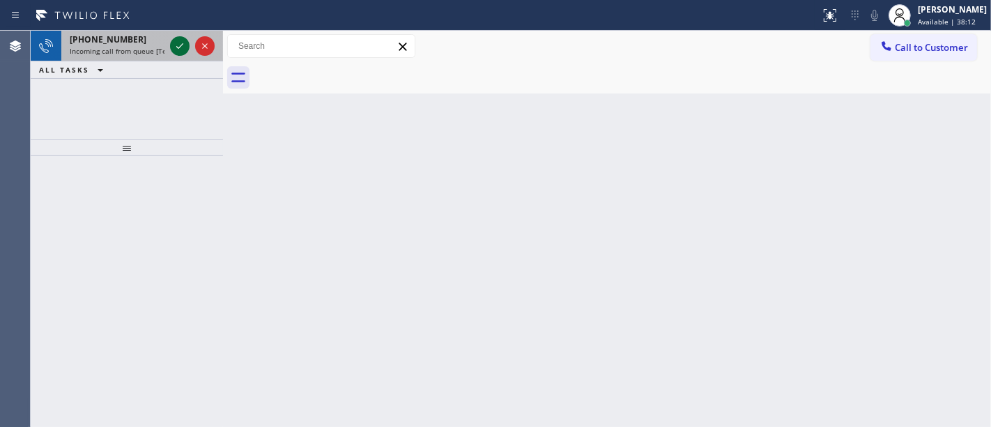
click at [177, 45] on icon at bounding box center [179, 46] width 17 height 17
click at [176, 44] on icon at bounding box center [179, 46] width 17 height 17
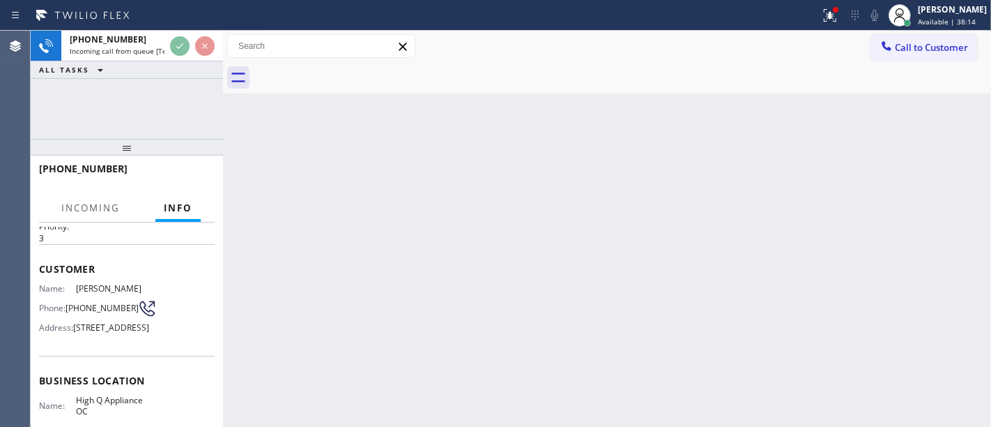
scroll to position [77, 0]
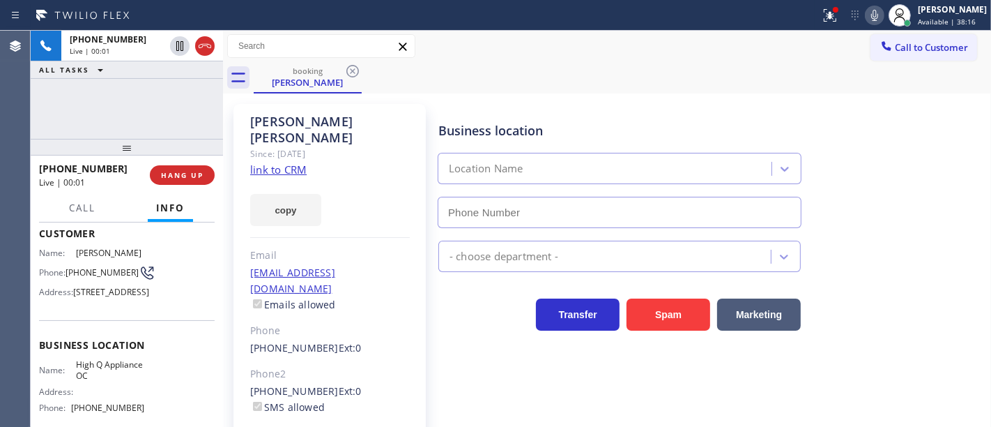
type input "[PHONE_NUMBER]"
click at [289, 162] on link "link to CRM" at bounding box center [278, 169] width 56 height 14
click at [643, 315] on button "Spam" at bounding box center [669, 314] width 84 height 32
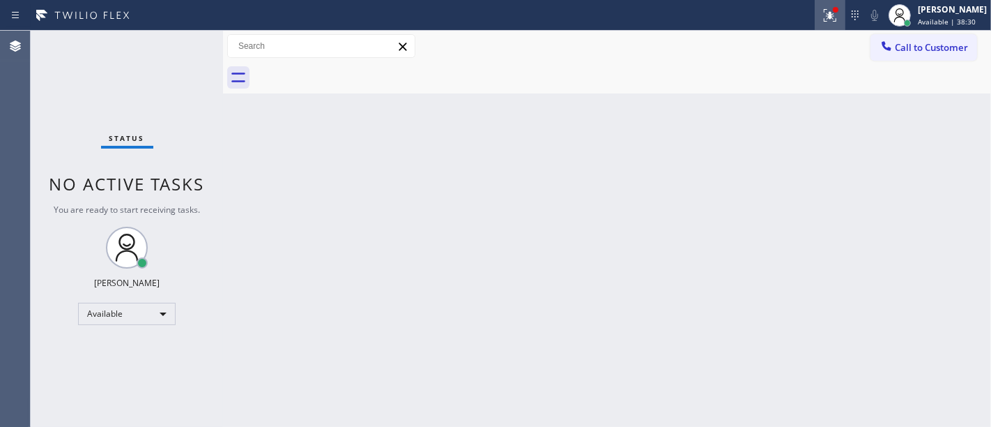
click at [844, 23] on button at bounding box center [830, 15] width 31 height 31
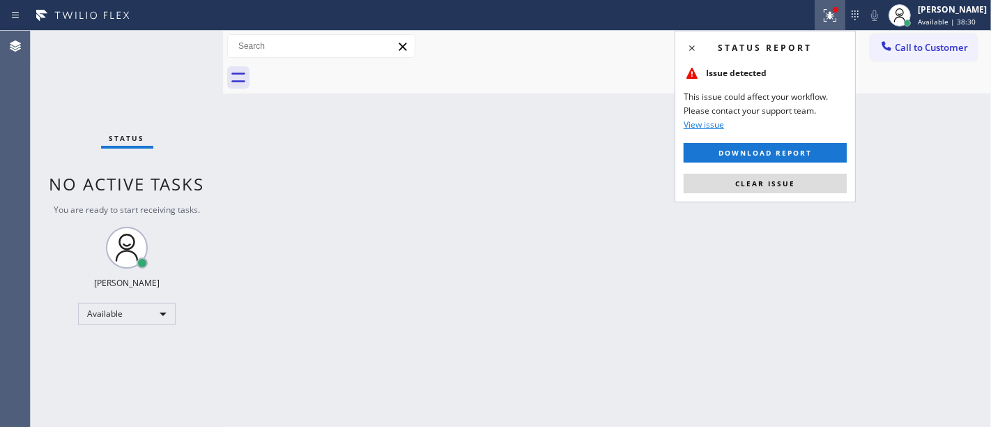
click at [788, 194] on div "Status report Issue detected This issue could affect your workflow. Please cont…" at bounding box center [765, 116] width 181 height 171
click at [786, 178] on span "Clear issue" at bounding box center [765, 183] width 60 height 10
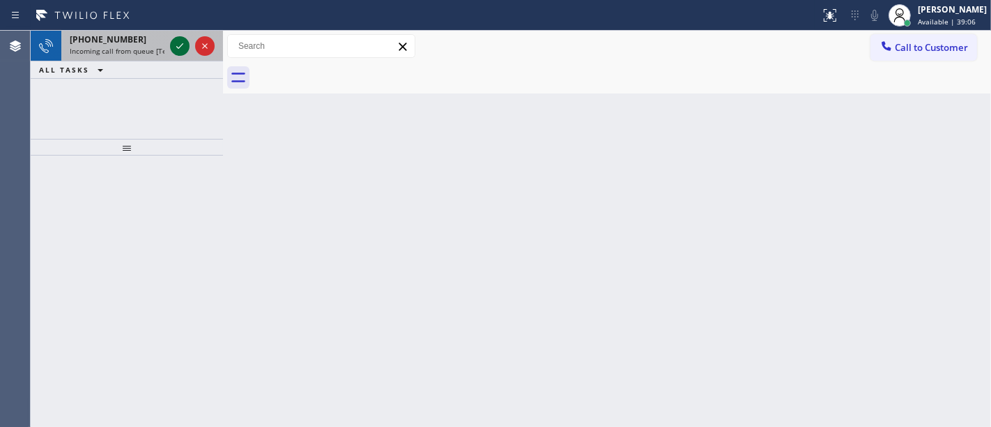
click at [177, 40] on icon at bounding box center [179, 46] width 17 height 17
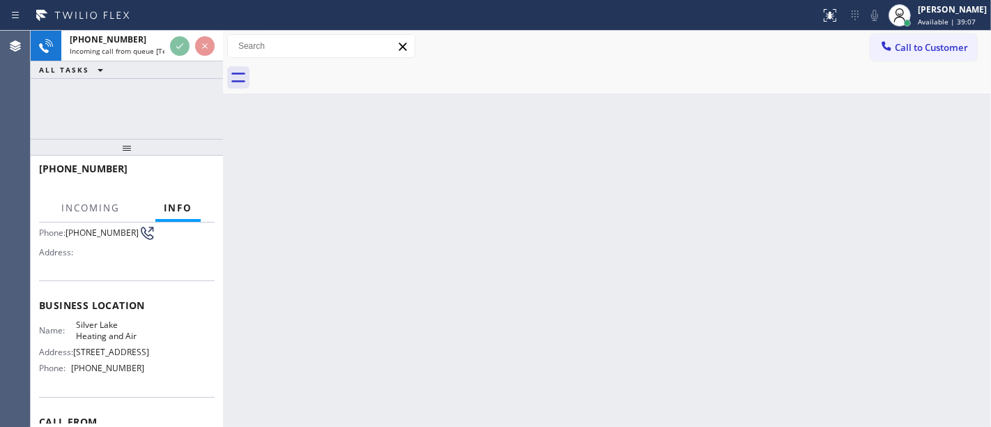
scroll to position [155, 0]
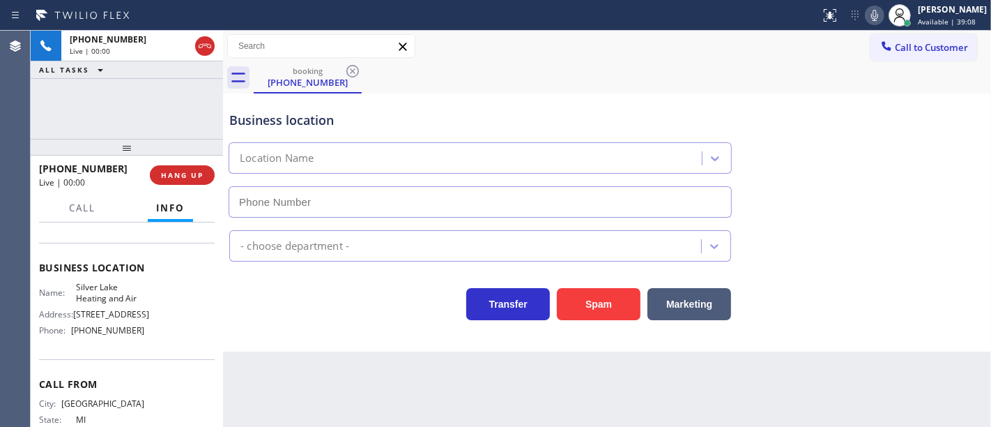
type input "[PHONE_NUMBER]"
click at [157, 120] on div "[PHONE_NUMBER] Live | 01:22 ALL TASKS ALL TASKS ACTIVE TASKS TASKS IN WRAP UP" at bounding box center [127, 85] width 192 height 108
click at [167, 101] on div "[PHONE_NUMBER] Live | 01:26 ALL TASKS ALL TASKS ACTIVE TASKS TASKS IN WRAP UP" at bounding box center [127, 85] width 192 height 108
click at [145, 114] on div "[PHONE_NUMBER] Live | 01:56 ALL TASKS ALL TASKS ACTIVE TASKS TASKS IN WRAP UP" at bounding box center [127, 85] width 192 height 108
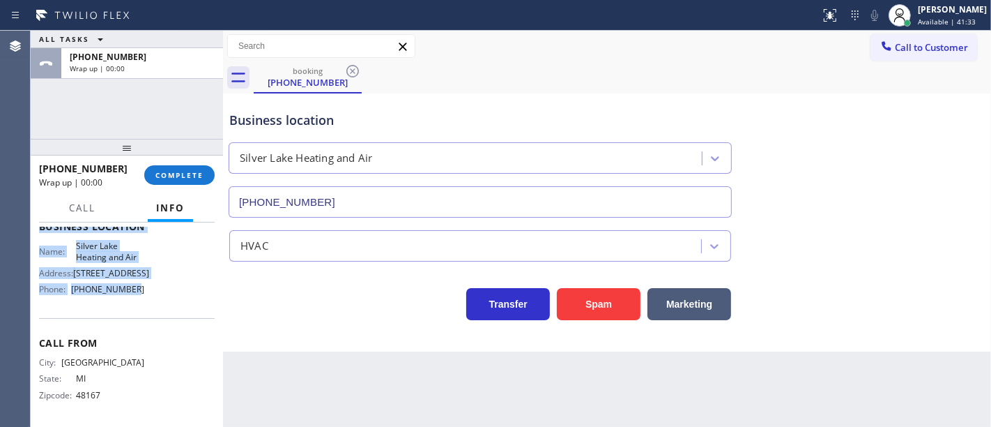
scroll to position [198, 0]
drag, startPoint x: 40, startPoint y: 237, endPoint x: 149, endPoint y: 289, distance: 121.0
click at [149, 289] on div "Context Queue: [Test] All Priority: 1 Customer Name: [PHONE_NUMBER] Phone: [PHO…" at bounding box center [127, 324] width 192 height 205
copy div "Customer Name: [PHONE_NUMBER] Phone: [PHONE_NUMBER] Address: Business location …"
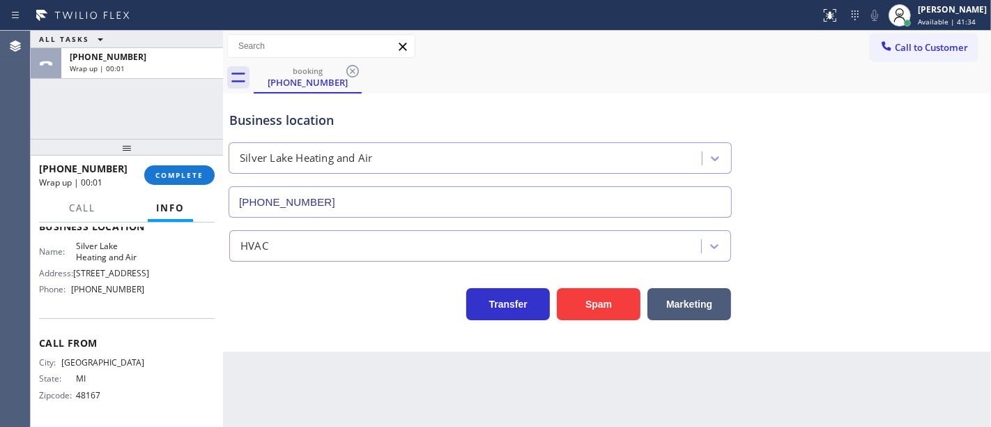
click at [144, 107] on div "ALL TASKS ALL TASKS ACTIVE TASKS TASKS IN WRAP UP [PHONE_NUMBER] Wrap up | 00:01" at bounding box center [127, 85] width 192 height 108
click at [167, 98] on div "ALL TASKS ALL TASKS ACTIVE TASKS TASKS IN WRAP UP [PHONE_NUMBER] Wrap up | 00:13" at bounding box center [127, 85] width 192 height 108
click at [203, 170] on button "COMPLETE" at bounding box center [179, 175] width 70 height 20
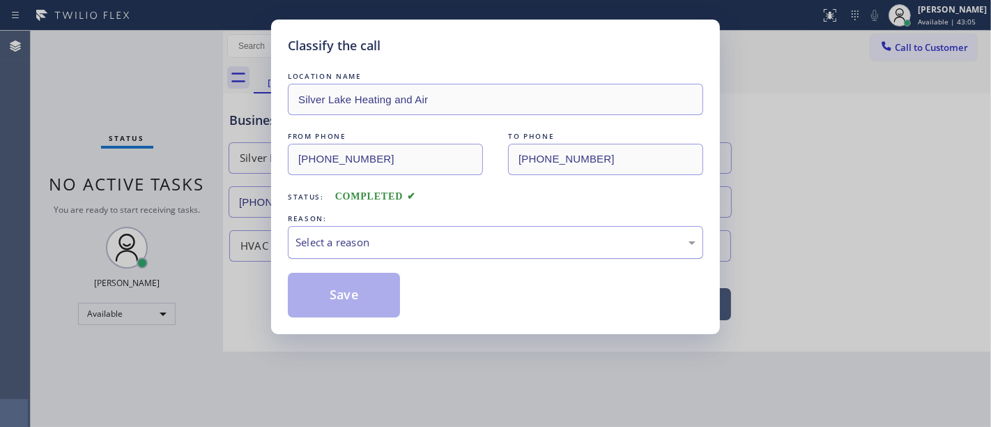
click at [316, 237] on div "Select a reason" at bounding box center [495, 242] width 415 height 33
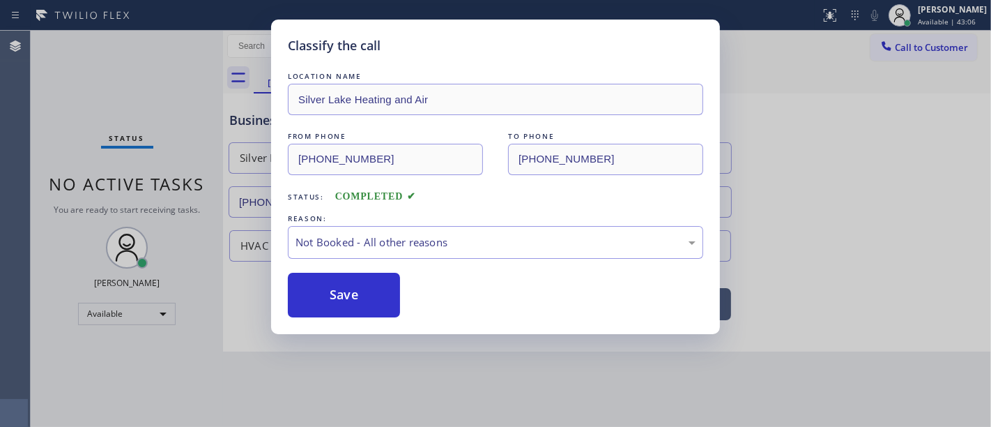
click at [330, 293] on button "Save" at bounding box center [344, 295] width 112 height 45
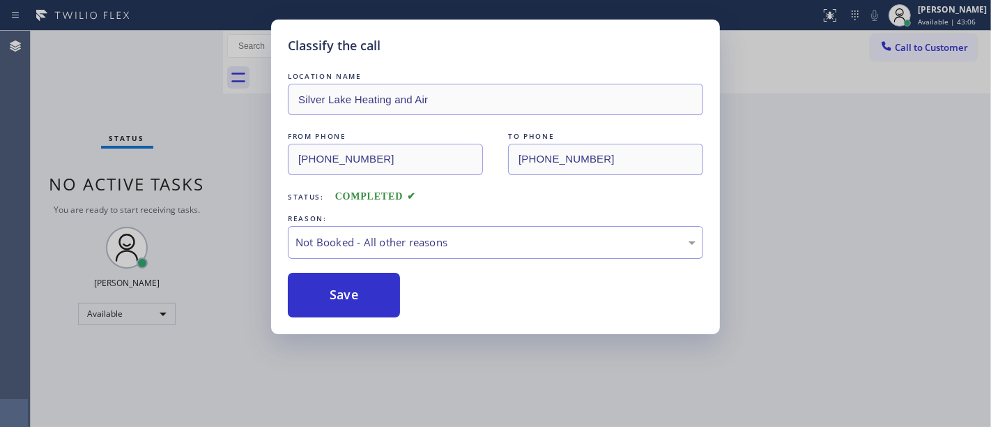
click at [330, 293] on button "Save" at bounding box center [344, 295] width 112 height 45
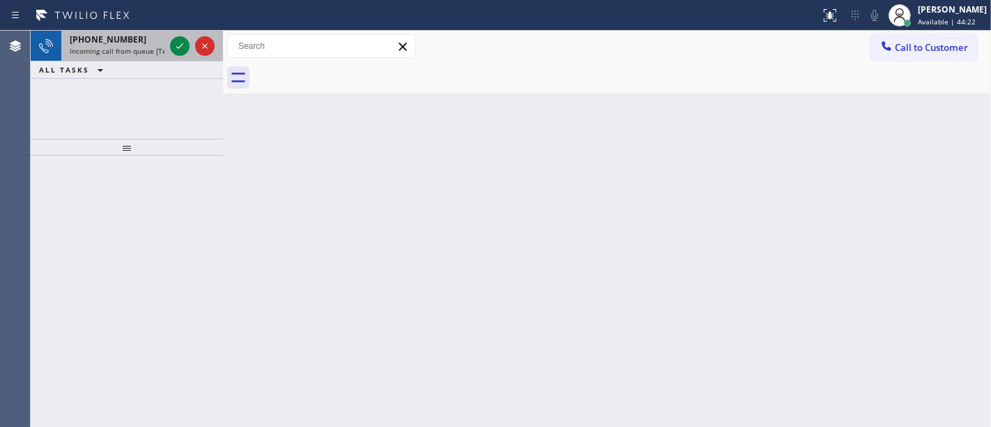
click at [128, 36] on div "[PHONE_NUMBER]" at bounding box center [117, 39] width 95 height 12
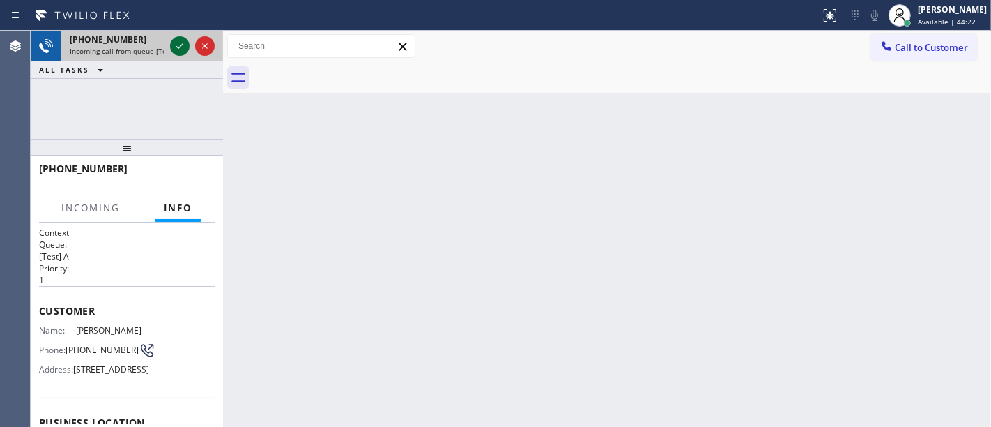
click at [177, 39] on icon at bounding box center [179, 46] width 17 height 17
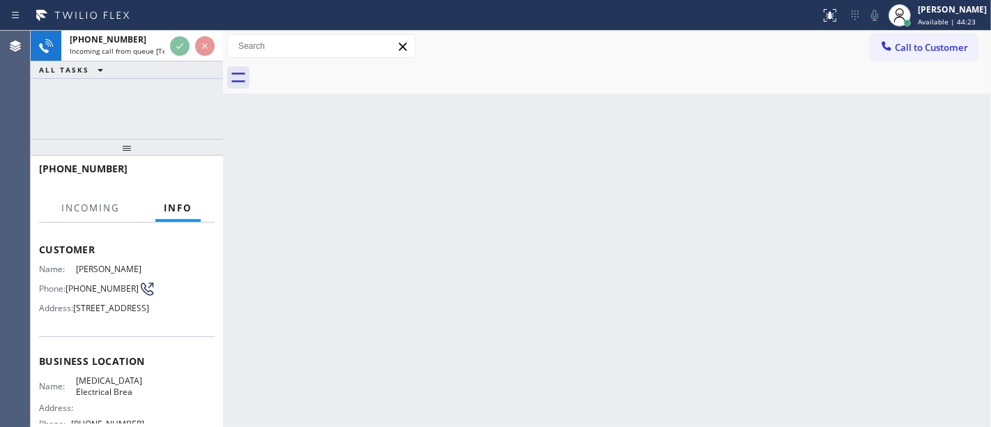
scroll to position [155, 0]
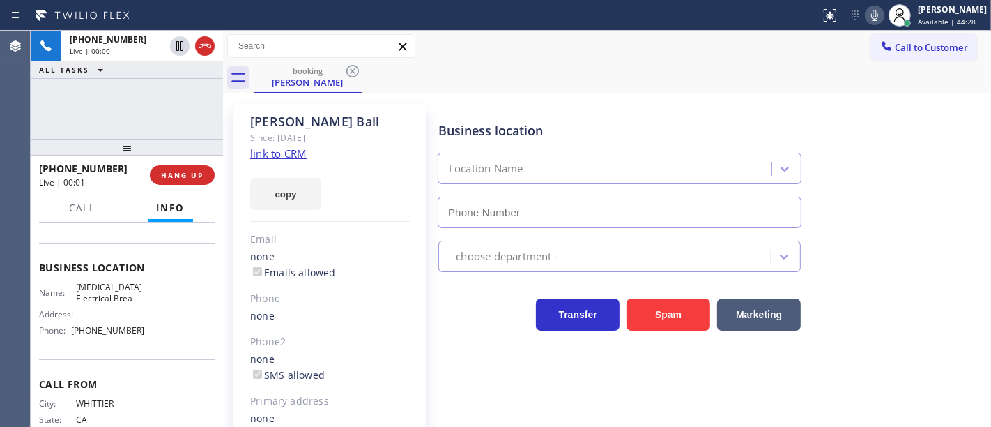
type input "[PHONE_NUMBER]"
click at [258, 158] on link "link to CRM" at bounding box center [278, 153] width 56 height 14
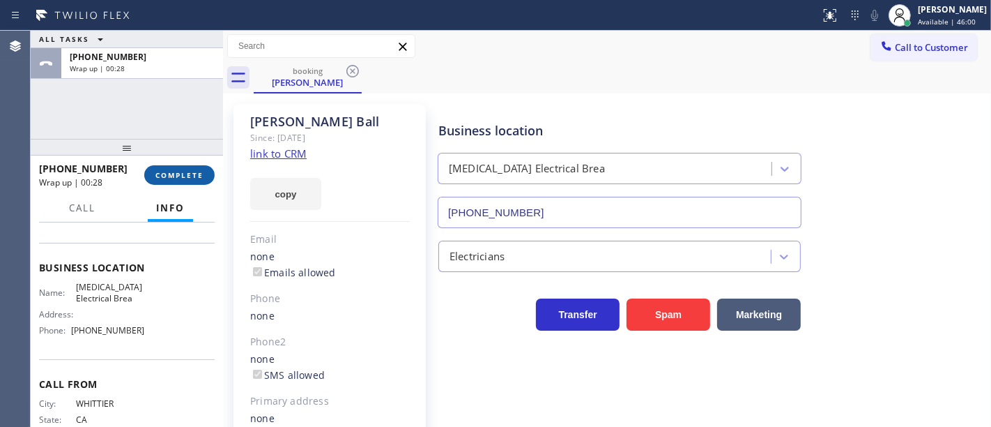
click at [181, 172] on span "COMPLETE" at bounding box center [179, 175] width 48 height 10
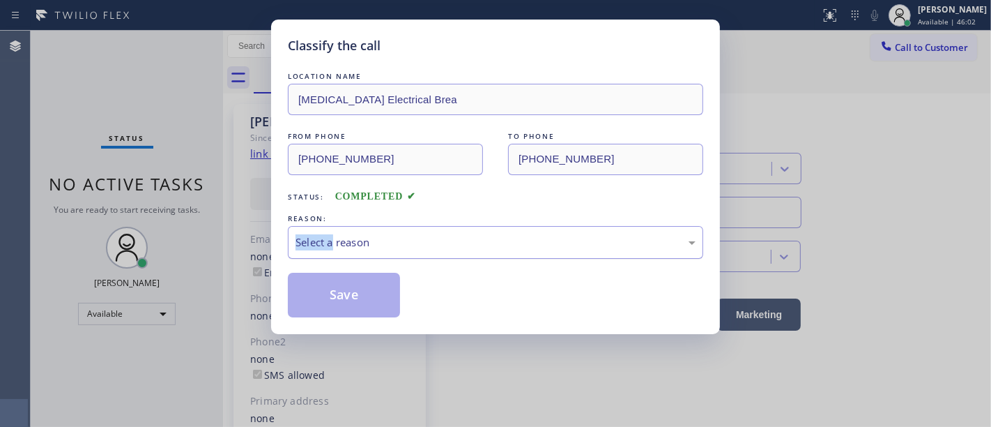
click at [336, 236] on div "REASON: Select a reason" at bounding box center [495, 234] width 415 height 47
click at [353, 250] on div "Select a reason" at bounding box center [495, 242] width 415 height 33
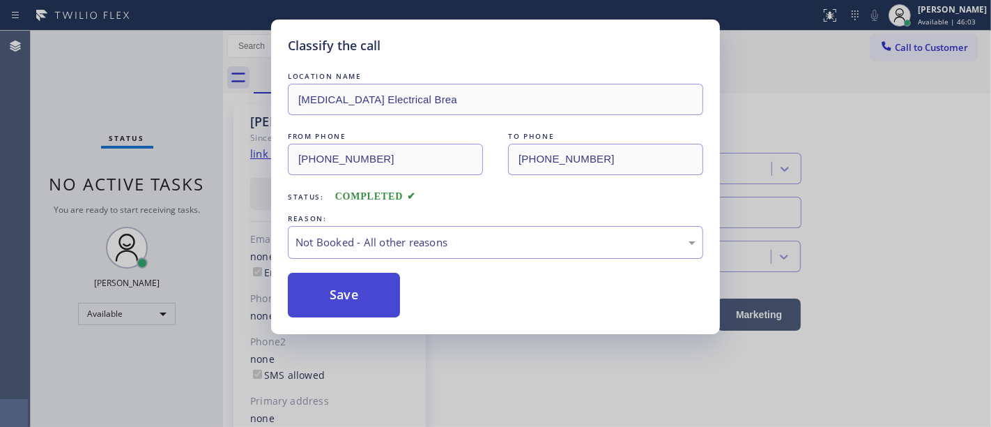
click at [354, 296] on button "Save" at bounding box center [344, 295] width 112 height 45
click at [354, 297] on button "Save" at bounding box center [344, 295] width 112 height 45
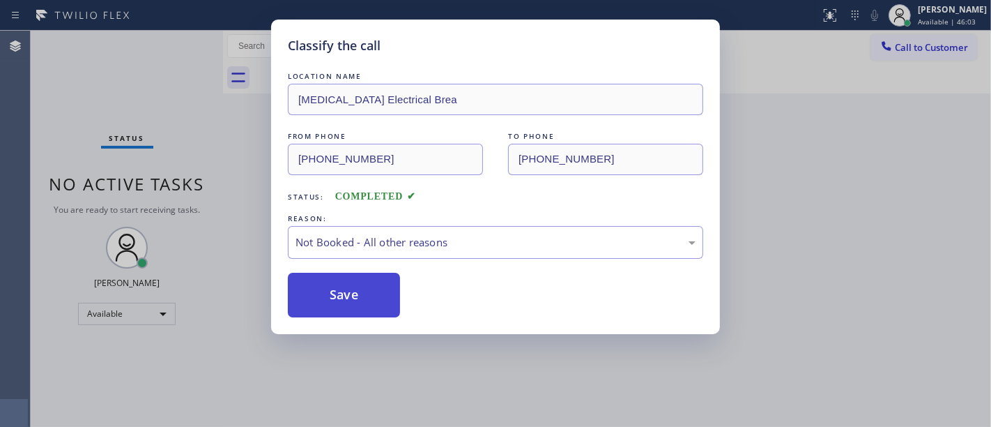
click at [354, 297] on button "Save" at bounding box center [344, 295] width 112 height 45
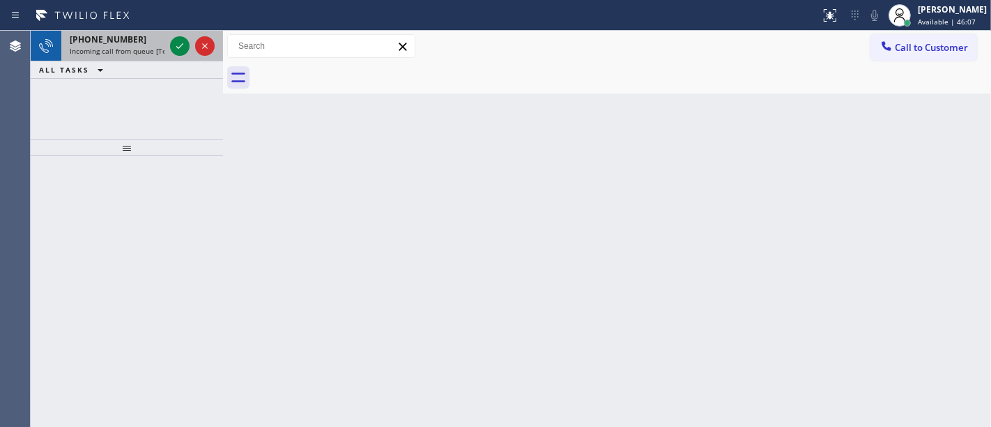
click at [121, 35] on span "[PHONE_NUMBER]" at bounding box center [108, 39] width 77 height 12
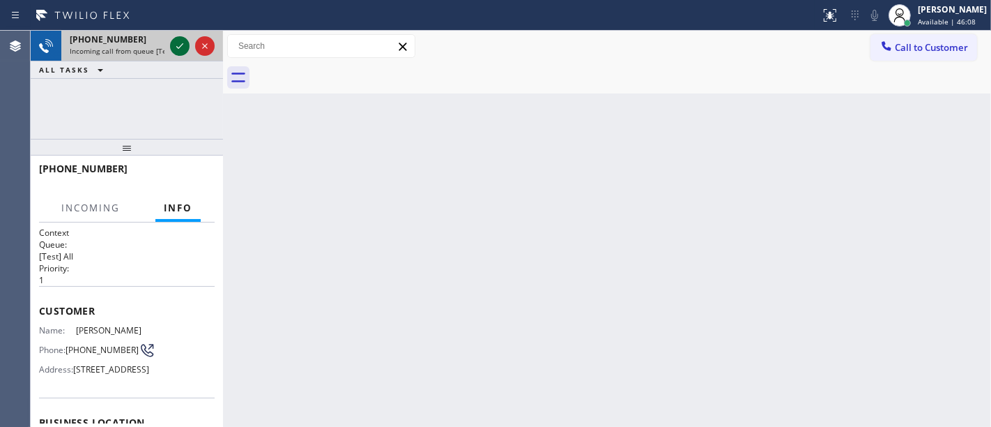
click at [175, 43] on icon at bounding box center [179, 46] width 17 height 17
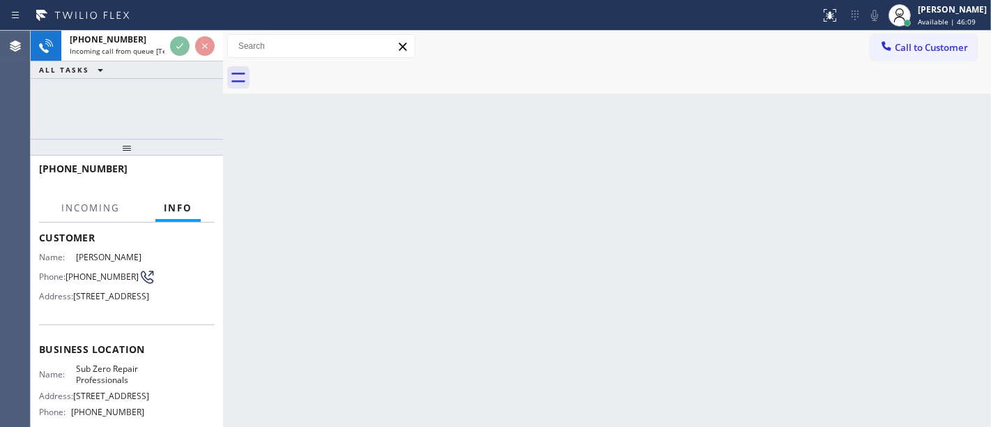
scroll to position [155, 0]
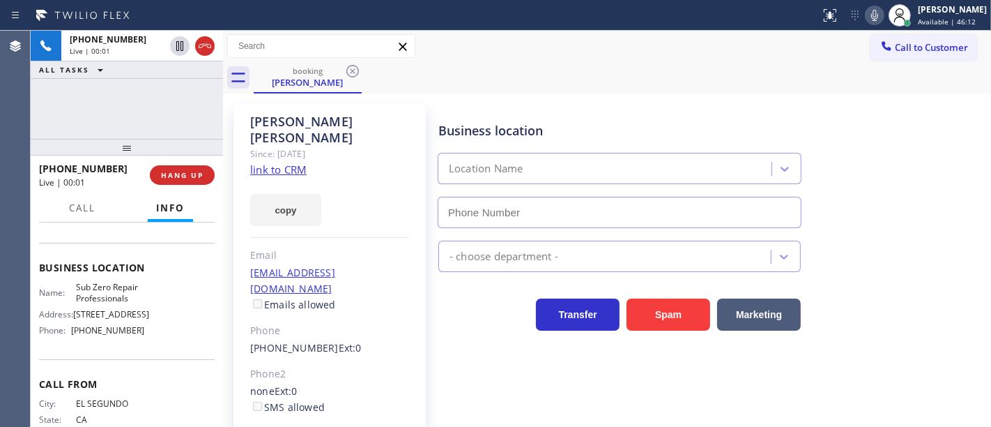
type input "[PHONE_NUMBER]"
click at [277, 162] on link "link to CRM" at bounding box center [278, 169] width 56 height 14
click at [82, 210] on span "Call" at bounding box center [82, 207] width 26 height 13
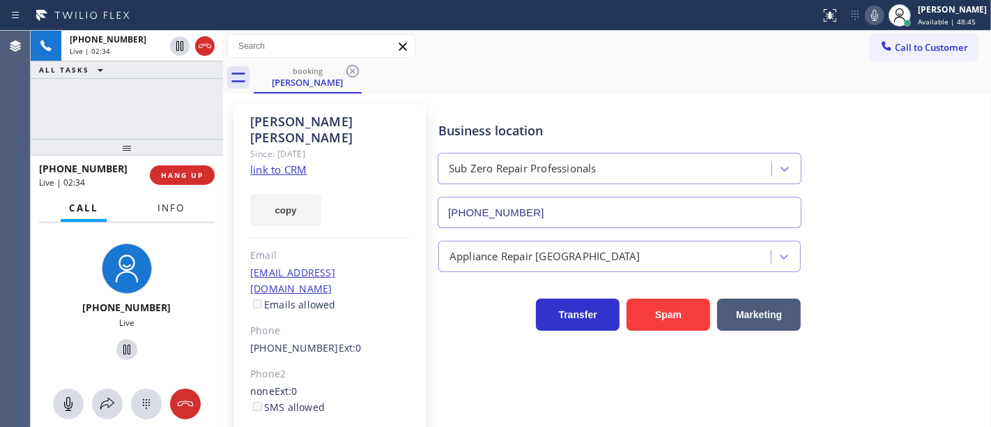
click at [153, 214] on button "Info" at bounding box center [171, 208] width 44 height 27
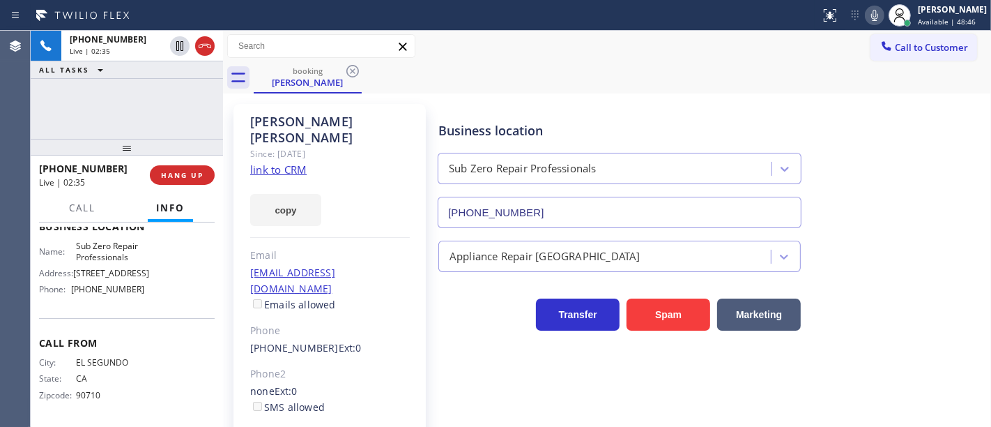
scroll to position [231, 0]
click at [86, 200] on button "Call" at bounding box center [82, 208] width 43 height 27
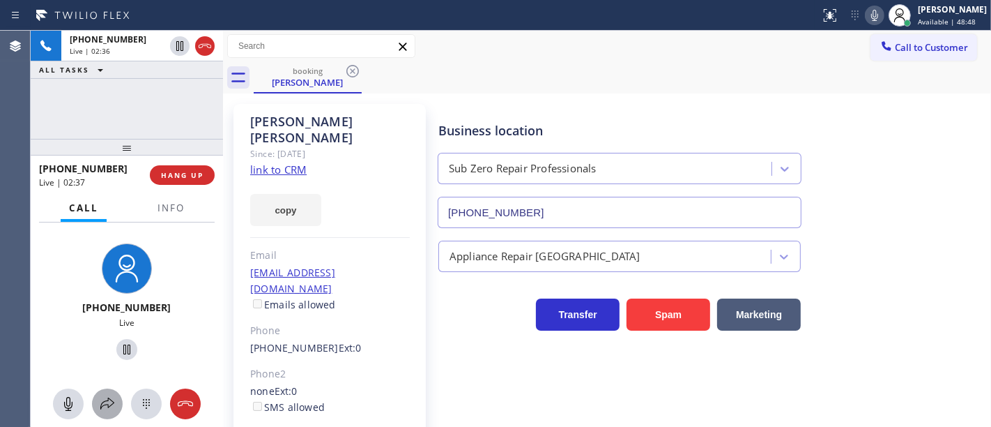
click at [114, 399] on icon at bounding box center [107, 403] width 17 height 17
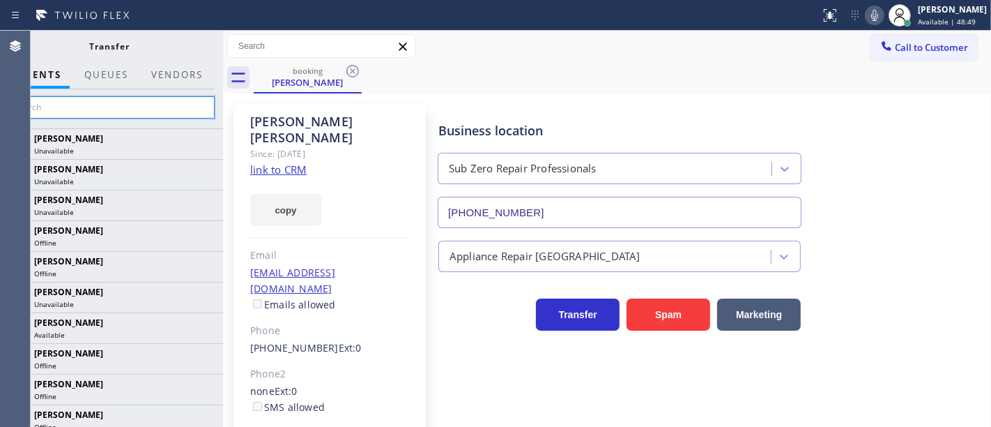
click at [139, 110] on input "text" at bounding box center [110, 107] width 210 height 22
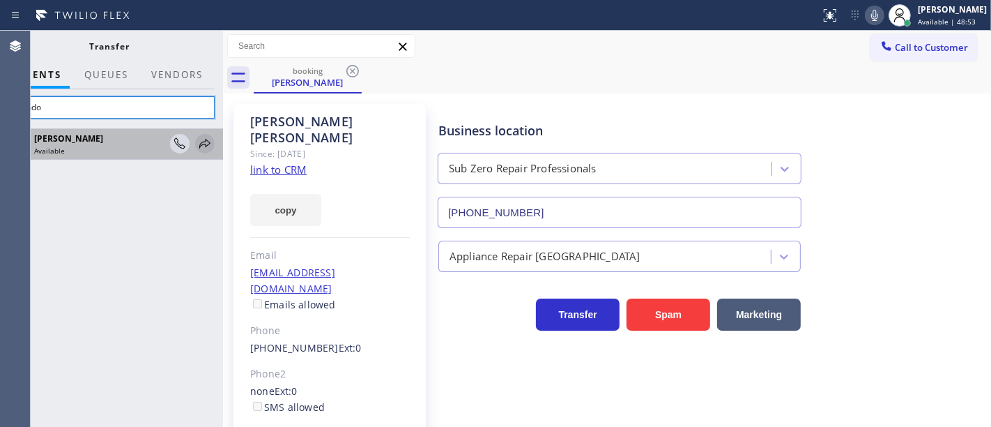
type input "Mendo"
click at [204, 143] on icon at bounding box center [205, 143] width 17 height 17
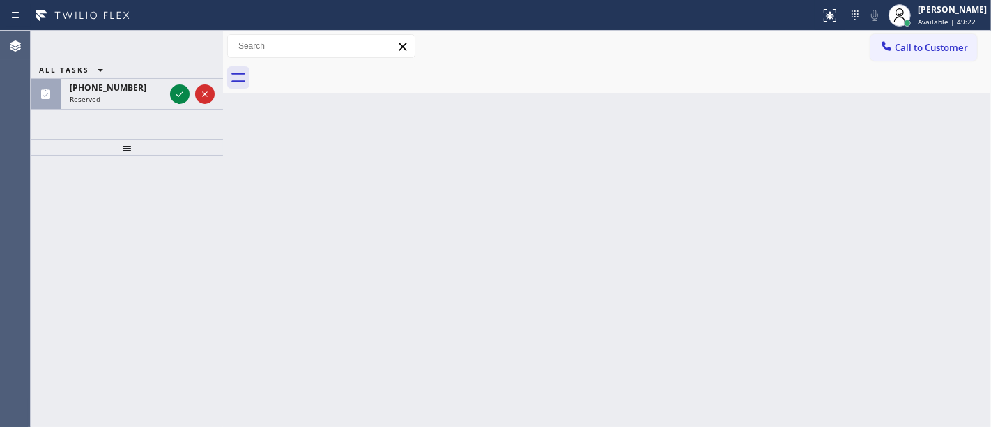
click at [181, 45] on div "ALL TASKS ALL TASKS ACTIVE TASKS TASKS IN WRAP UP [PHONE_NUMBER] Reserved" at bounding box center [127, 55] width 192 height 48
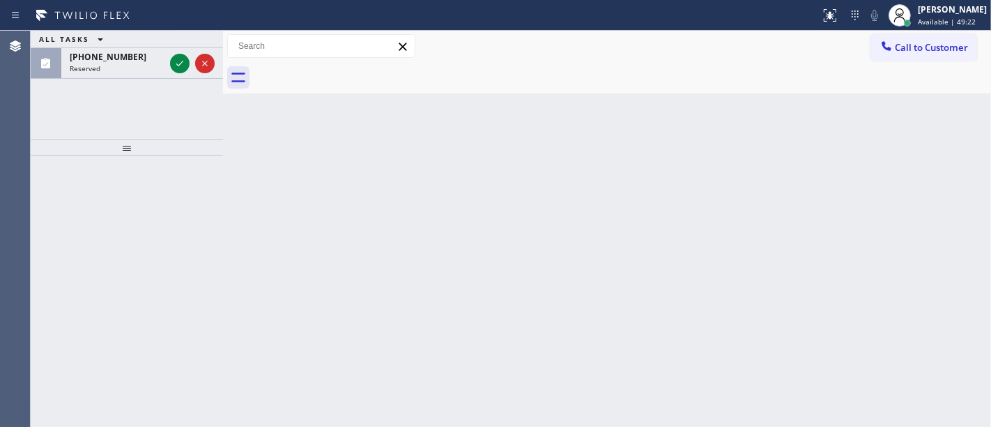
click at [180, 45] on div "ALL TASKS ALL TASKS ACTIVE TASKS TASKS IN WRAP UP [PHONE_NUMBER] Reserved" at bounding box center [127, 55] width 192 height 48
click at [180, 45] on div "ALL TASKS ALL TASKS ACTIVE TASKS TASKS IN WRAP UP" at bounding box center [127, 39] width 192 height 17
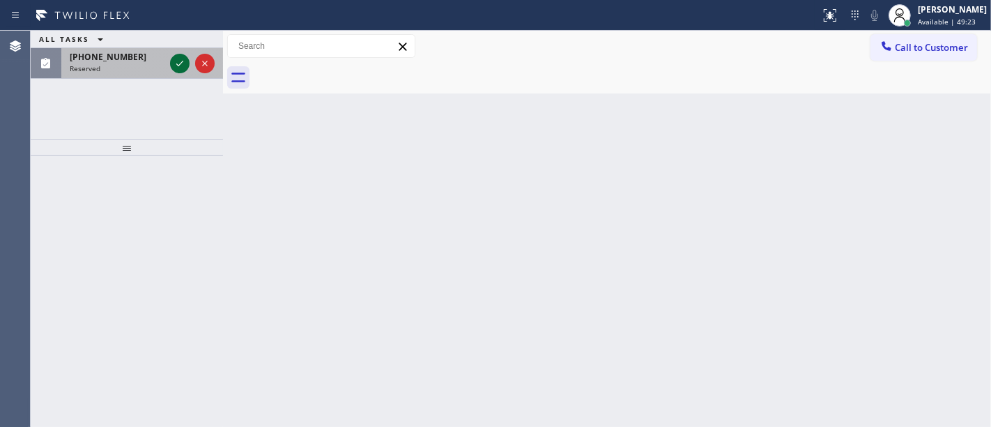
click at [174, 60] on icon at bounding box center [179, 63] width 17 height 17
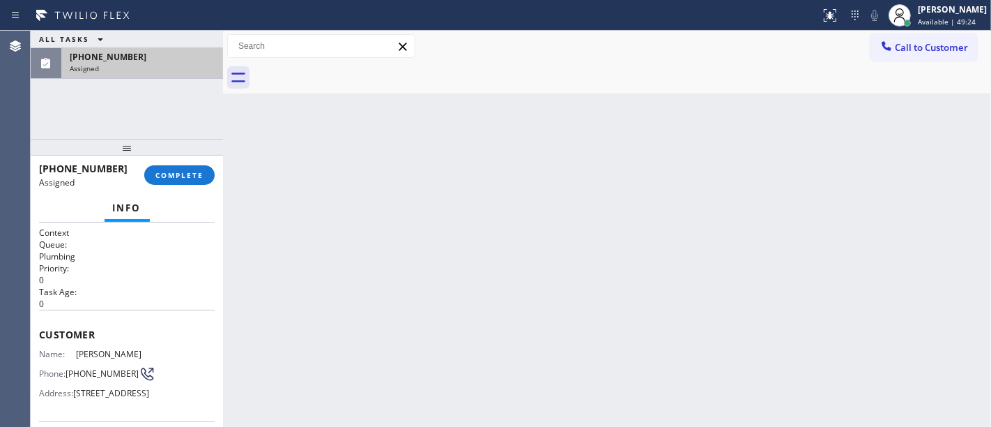
click at [165, 214] on div "Info" at bounding box center [127, 209] width 176 height 28
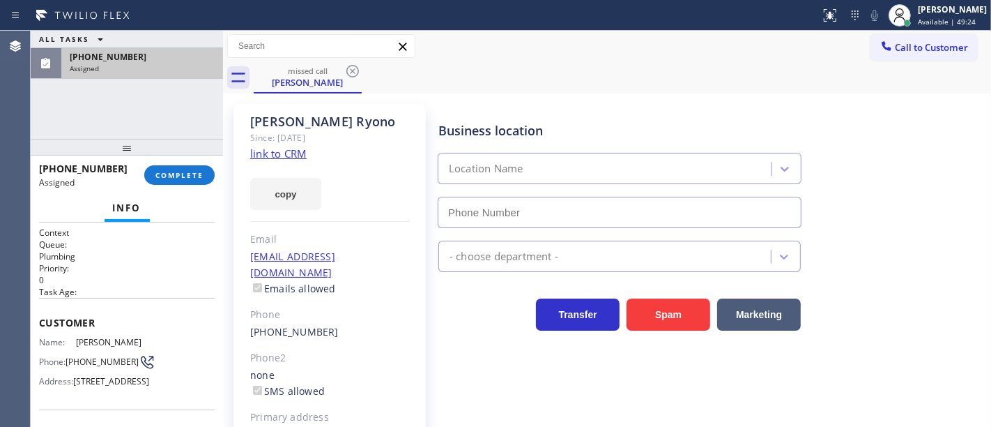
click at [184, 160] on div "[PHONE_NUMBER] Assigned COMPLETE" at bounding box center [127, 175] width 176 height 36
type input "[PHONE_NUMBER]"
click at [183, 170] on span "COMPLETE" at bounding box center [179, 175] width 48 height 10
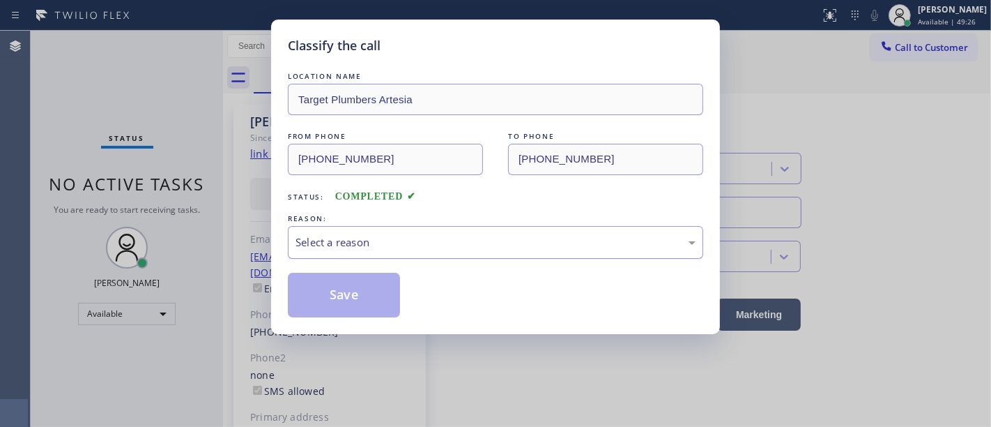
click at [362, 244] on div "Select a reason" at bounding box center [496, 242] width 400 height 16
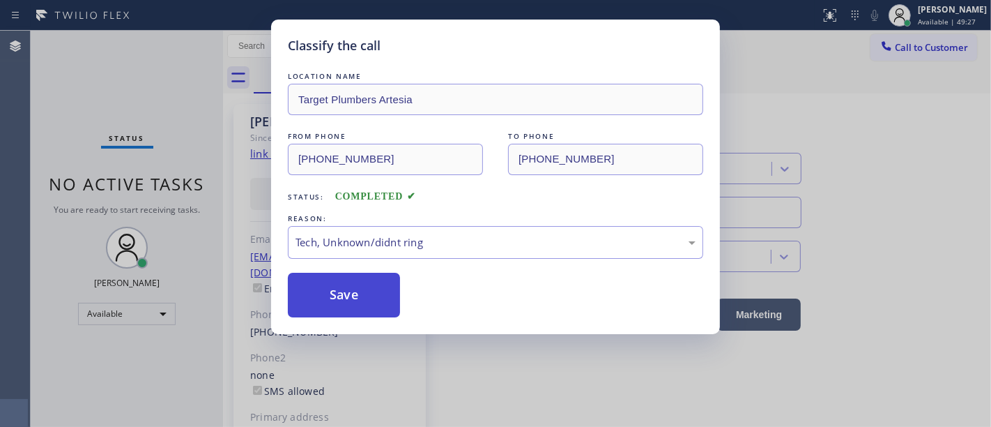
click at [349, 315] on button "Save" at bounding box center [344, 295] width 112 height 45
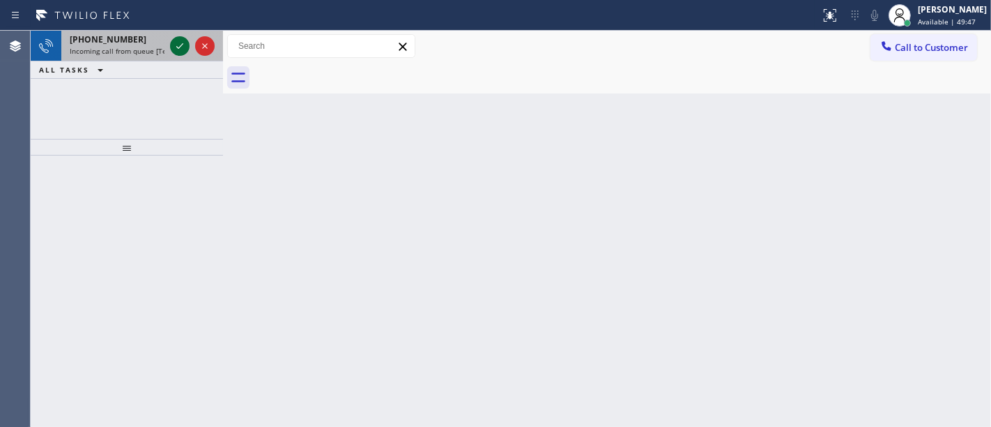
click at [176, 38] on icon at bounding box center [179, 46] width 17 height 17
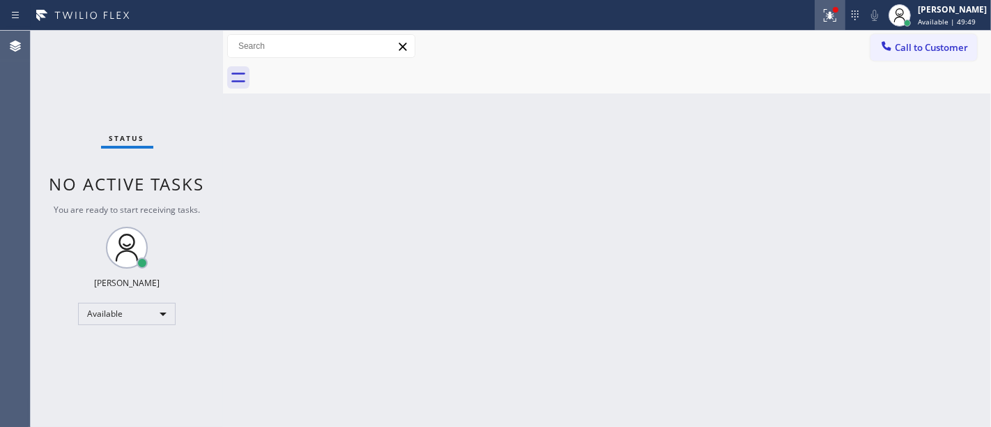
click at [828, 13] on div at bounding box center [830, 15] width 31 height 17
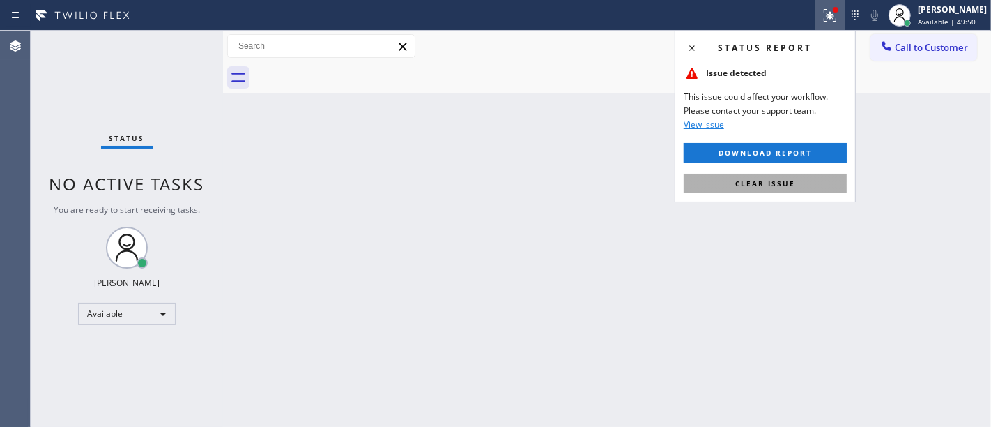
click at [788, 188] on button "Clear issue" at bounding box center [765, 184] width 163 height 20
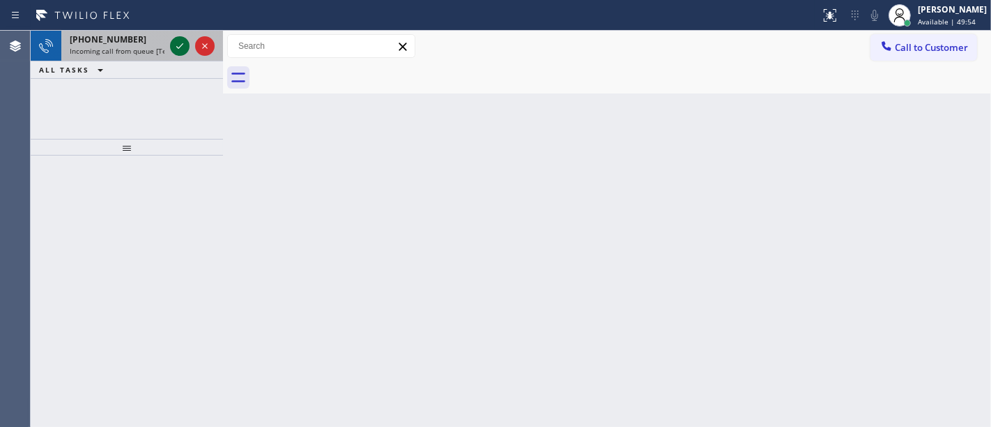
click at [177, 39] on icon at bounding box center [179, 46] width 17 height 17
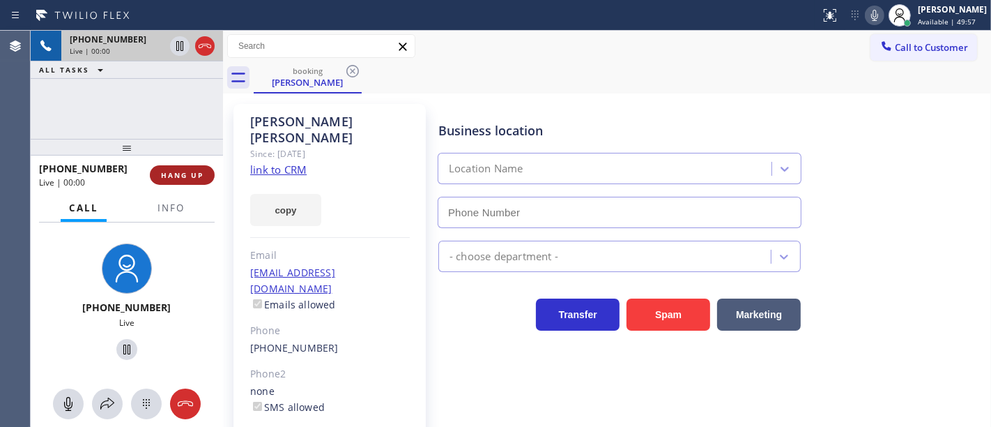
type input "[PHONE_NUMBER]"
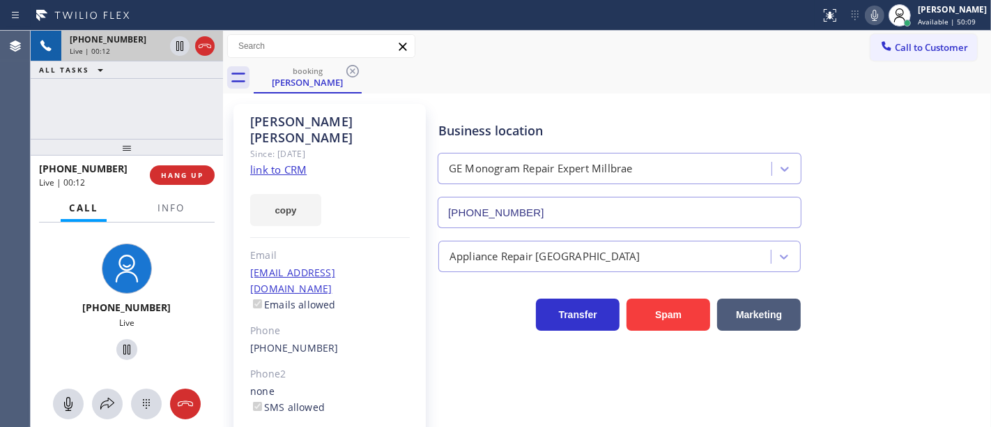
click at [296, 162] on link "link to CRM" at bounding box center [278, 169] width 56 height 14
click at [169, 222] on div "[PHONE_NUMBER] Live" at bounding box center [127, 303] width 192 height 163
click at [178, 201] on span "Info" at bounding box center [171, 207] width 27 height 13
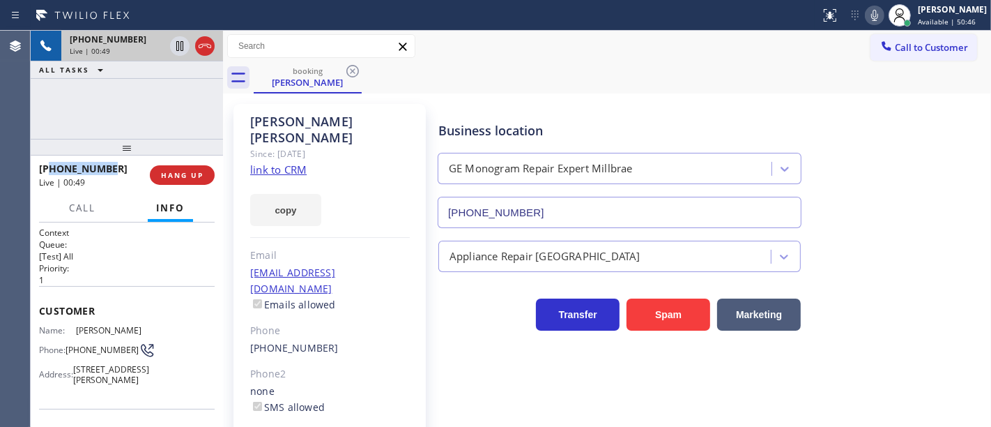
drag, startPoint x: 113, startPoint y: 169, endPoint x: 49, endPoint y: 170, distance: 63.5
click at [49, 170] on div "[PHONE_NUMBER]" at bounding box center [89, 168] width 101 height 13
copy span "6504651754"
click at [150, 111] on div "[PHONE_NUMBER] Live | 00:58 ALL TASKS ALL TASKS ACTIVE TASKS TASKS IN WRAP UP" at bounding box center [127, 85] width 192 height 108
click at [211, 45] on icon at bounding box center [205, 46] width 17 height 17
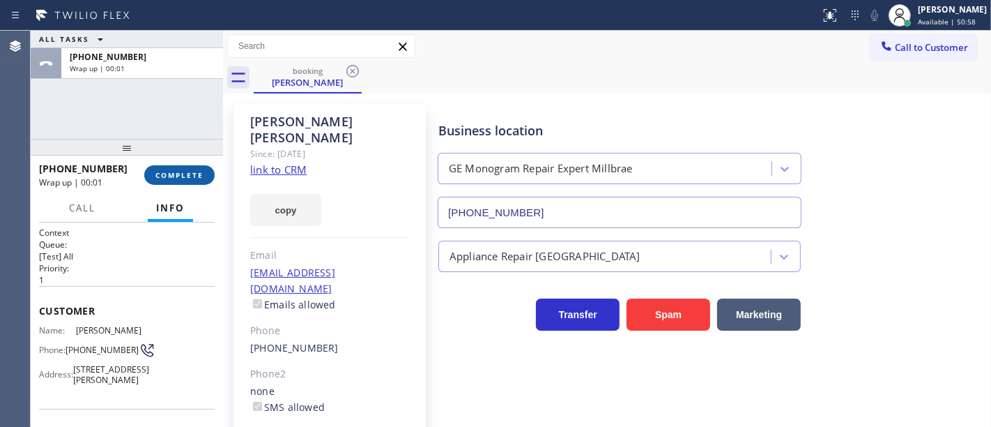
click at [181, 175] on span "COMPLETE" at bounding box center [179, 175] width 48 height 10
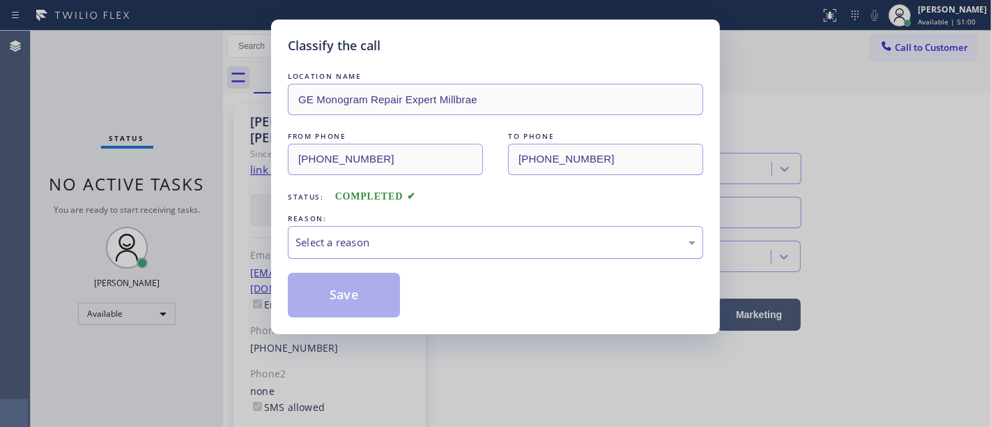
click at [349, 247] on div "Select a reason" at bounding box center [496, 242] width 400 height 16
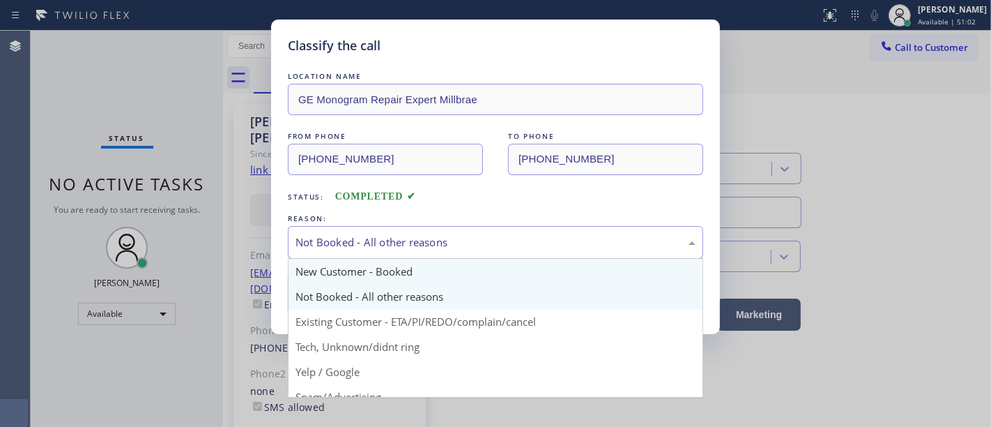
drag, startPoint x: 375, startPoint y: 246, endPoint x: 374, endPoint y: 282, distance: 36.3
click at [376, 246] on div "Not Booked - All other reasons" at bounding box center [496, 242] width 400 height 16
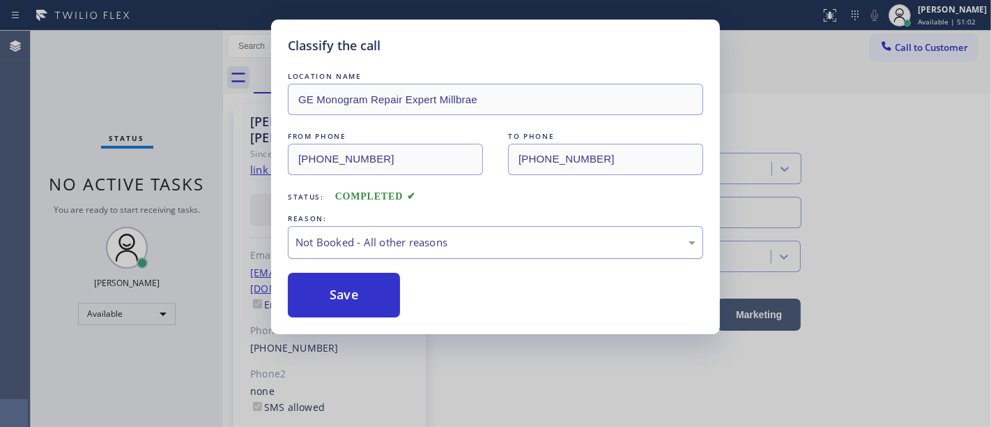
click at [378, 250] on div "Not Booked - All other reasons" at bounding box center [496, 242] width 400 height 16
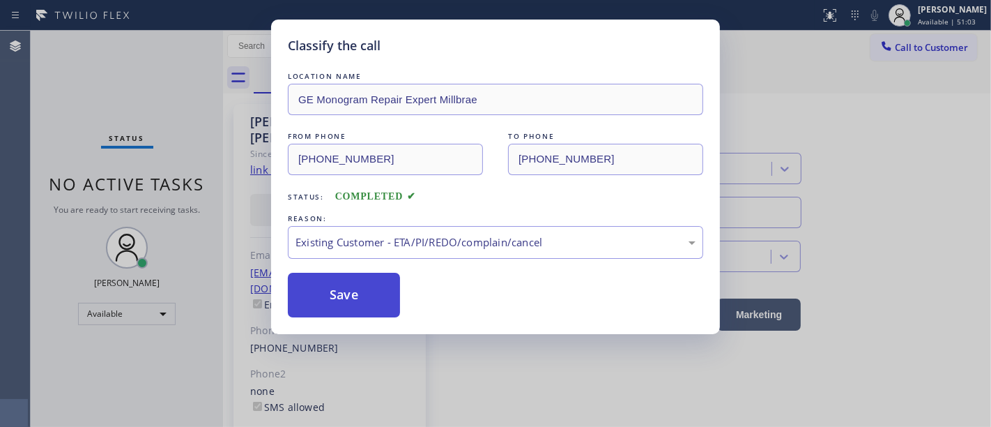
click at [356, 308] on button "Save" at bounding box center [344, 295] width 112 height 45
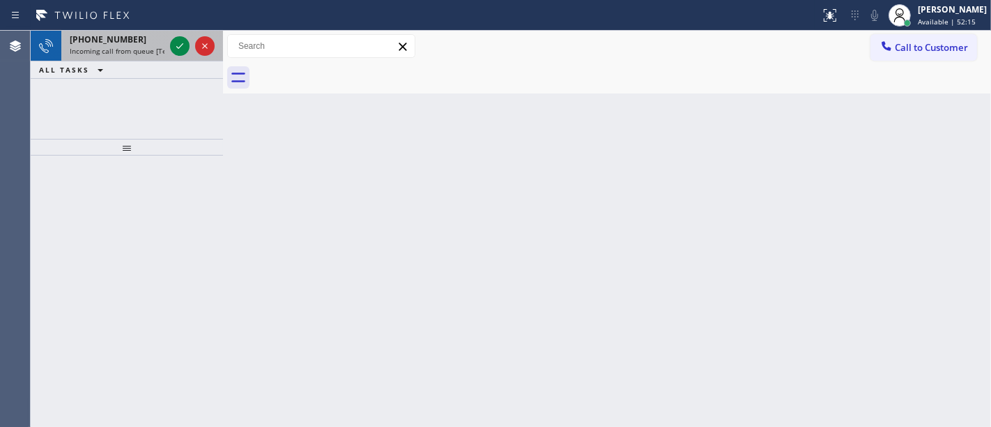
click at [131, 44] on div "[PHONE_NUMBER]" at bounding box center [117, 39] width 95 height 12
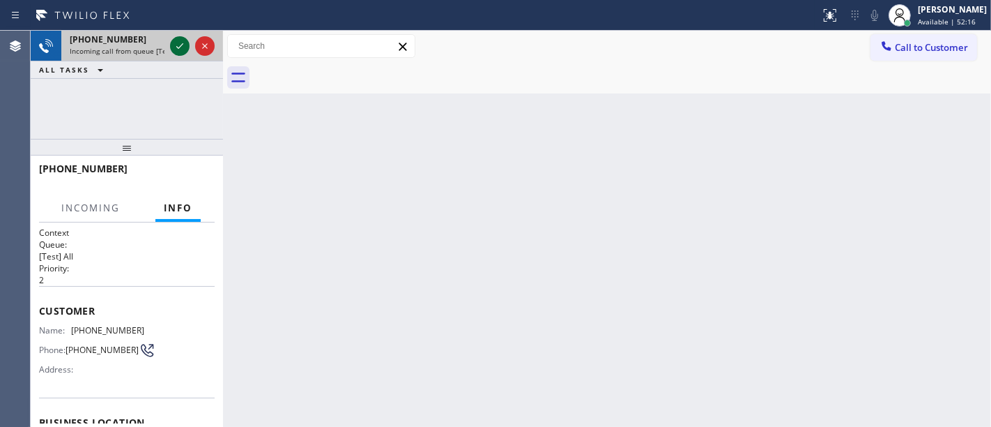
click at [183, 49] on icon at bounding box center [179, 46] width 17 height 17
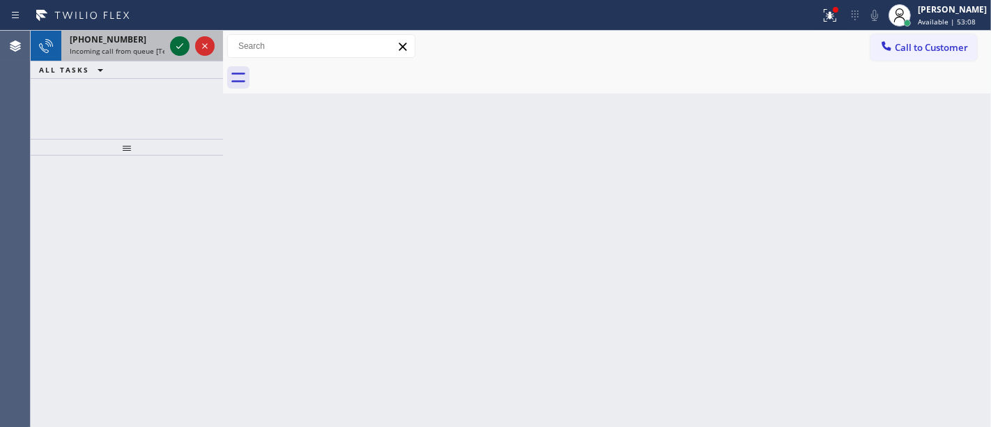
click at [187, 38] on icon at bounding box center [179, 46] width 17 height 17
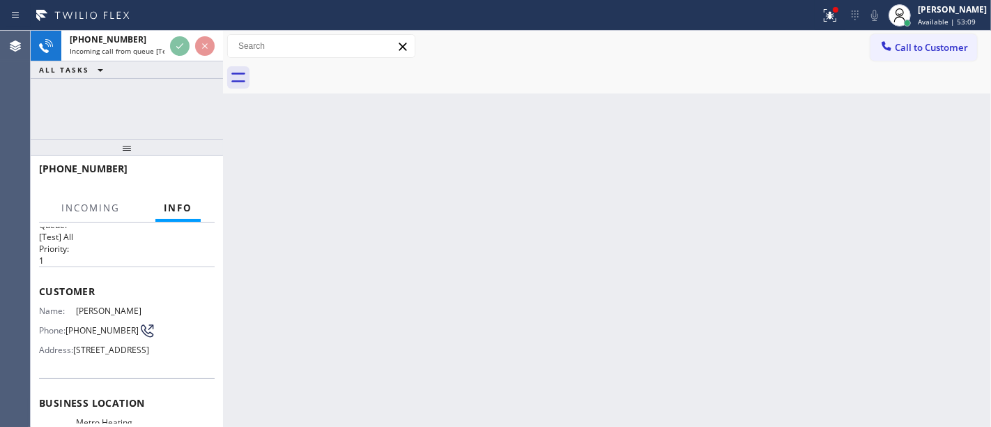
scroll to position [77, 0]
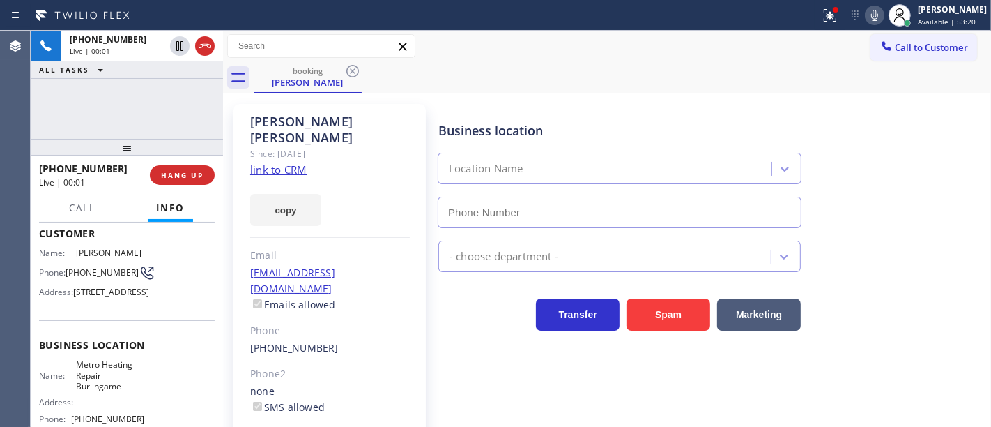
type input "[PHONE_NUMBER]"
click at [264, 162] on link "link to CRM" at bounding box center [278, 169] width 56 height 14
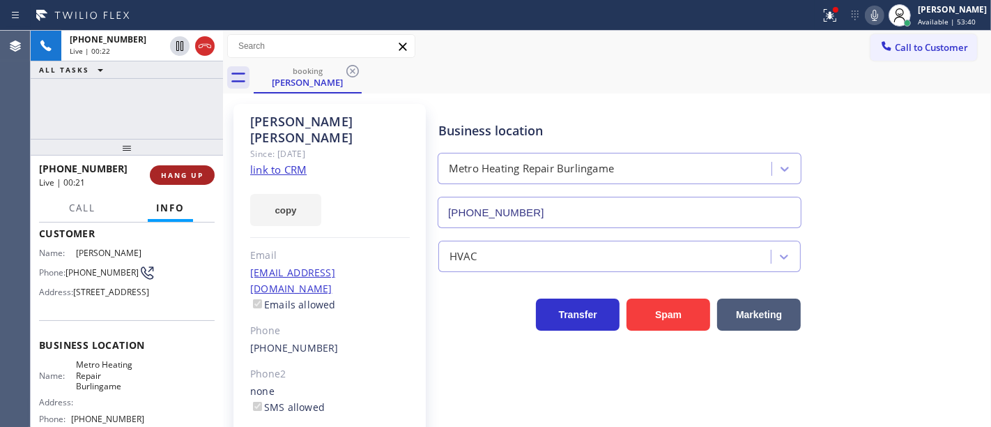
click at [186, 172] on span "HANG UP" at bounding box center [182, 175] width 43 height 10
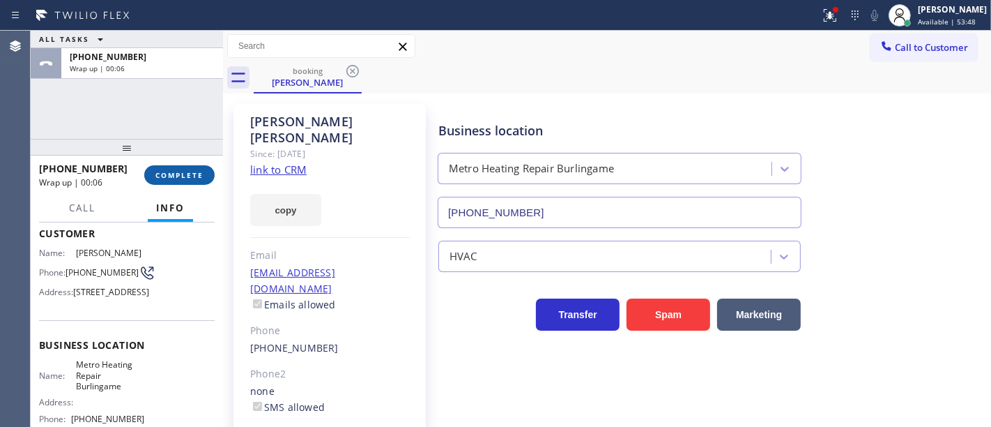
click at [191, 175] on span "COMPLETE" at bounding box center [179, 175] width 48 height 10
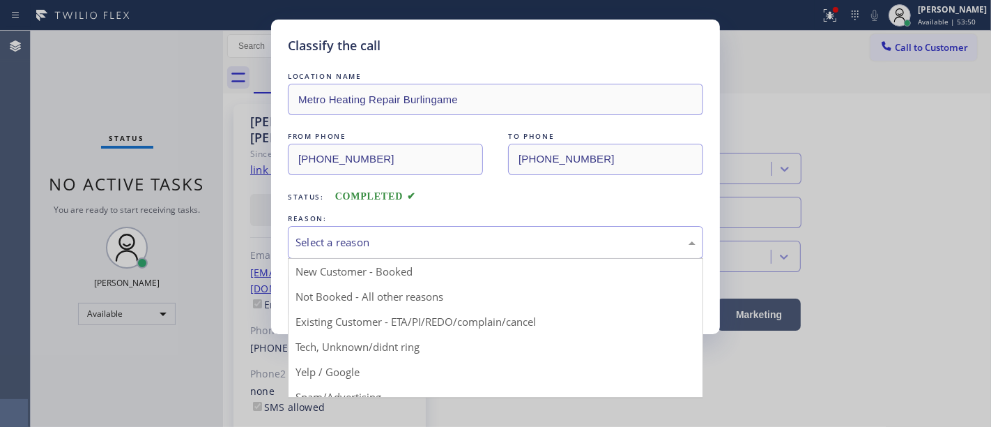
click at [365, 234] on div "Select a reason" at bounding box center [495, 242] width 415 height 33
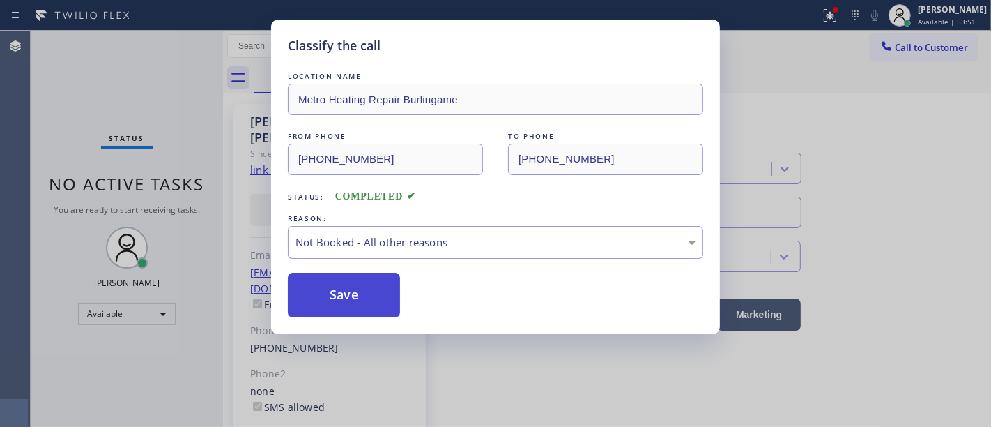
click at [349, 291] on button "Save" at bounding box center [344, 295] width 112 height 45
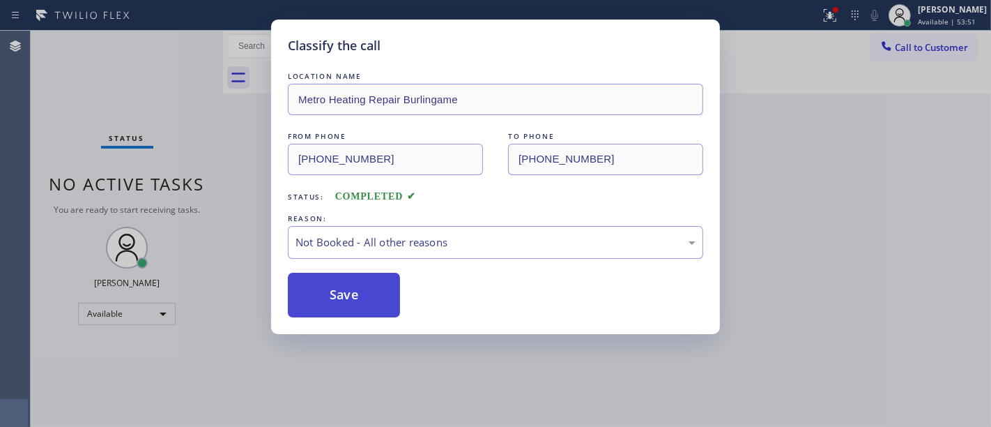
click at [349, 291] on button "Save" at bounding box center [344, 295] width 112 height 45
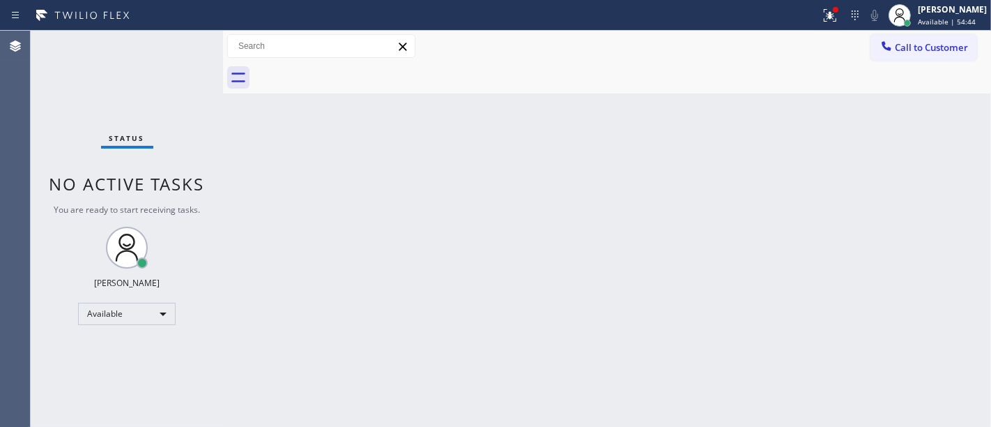
click at [181, 26] on div "Status report Issue detected This issue could affect your workflow. Please cont…" at bounding box center [495, 15] width 991 height 31
click at [185, 38] on div "Status No active tasks You are ready to start receiving tasks. [PERSON_NAME]" at bounding box center [127, 229] width 192 height 396
click at [189, 40] on div "Status No active tasks You are ready to start receiving tasks. [PERSON_NAME]" at bounding box center [127, 229] width 192 height 396
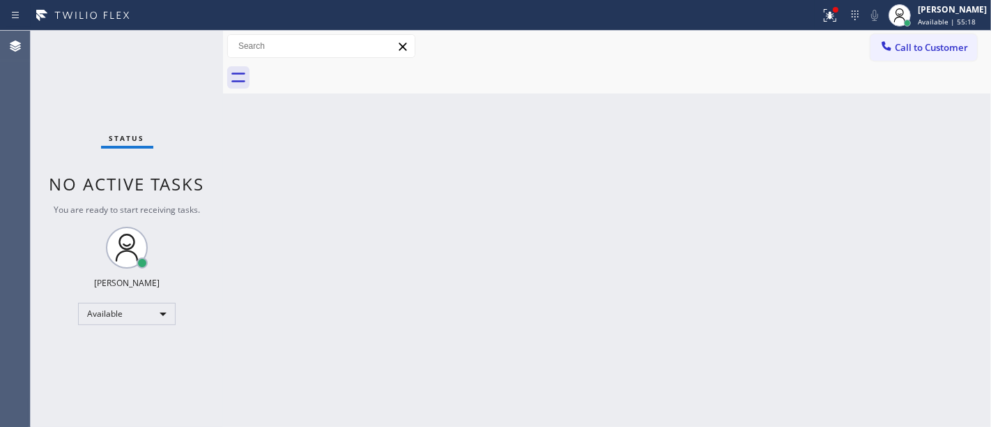
click at [187, 44] on div "Status No active tasks You are ready to start receiving tasks. [PERSON_NAME]" at bounding box center [127, 229] width 192 height 396
drag, startPoint x: 77, startPoint y: 74, endPoint x: 93, endPoint y: 73, distance: 15.4
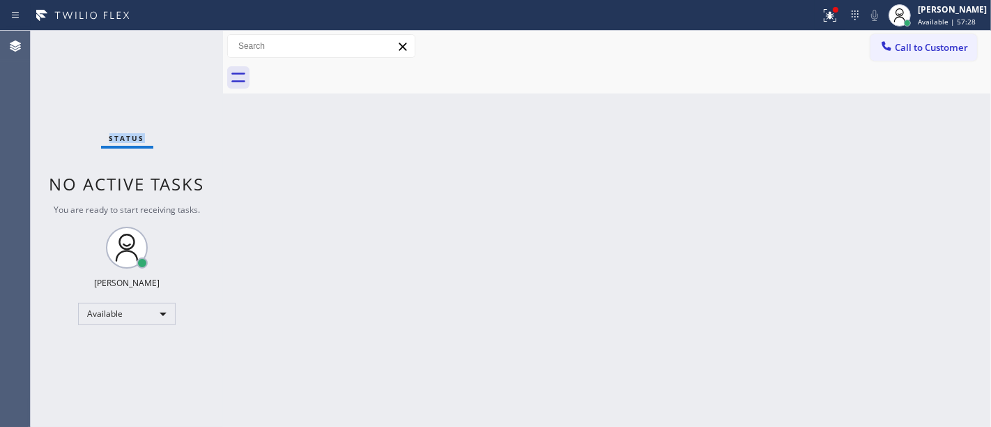
click at [77, 74] on div "Status No active tasks You are ready to start receiving tasks. [PERSON_NAME]" at bounding box center [127, 229] width 192 height 396
click at [846, 11] on div at bounding box center [830, 15] width 31 height 17
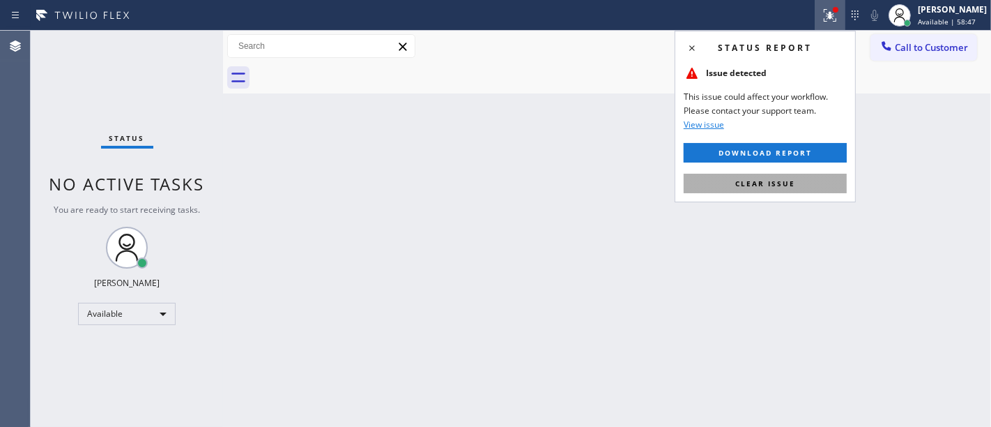
click at [805, 185] on button "Clear issue" at bounding box center [765, 184] width 163 height 20
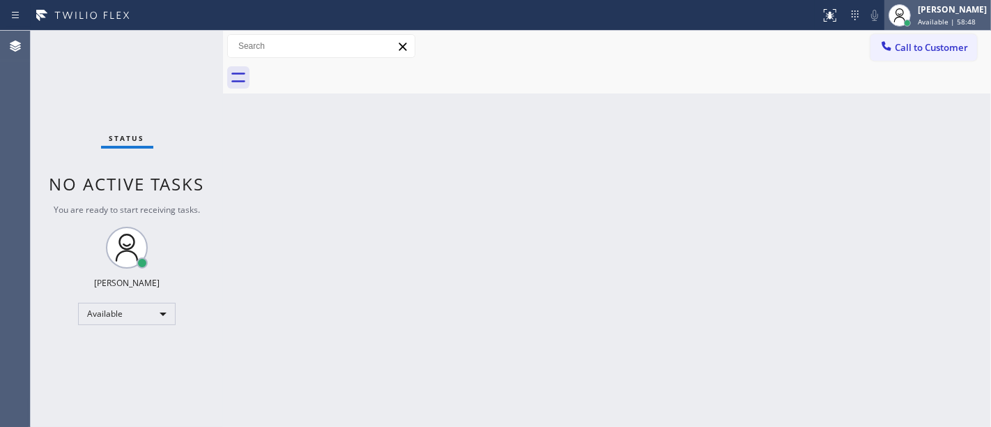
click at [940, 10] on div "[PERSON_NAME]" at bounding box center [952, 9] width 69 height 12
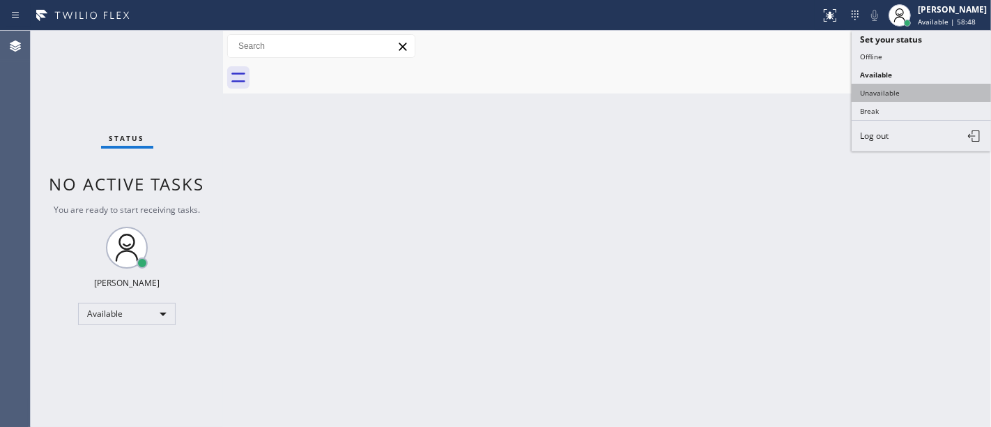
click at [894, 97] on button "Unavailable" at bounding box center [921, 93] width 139 height 18
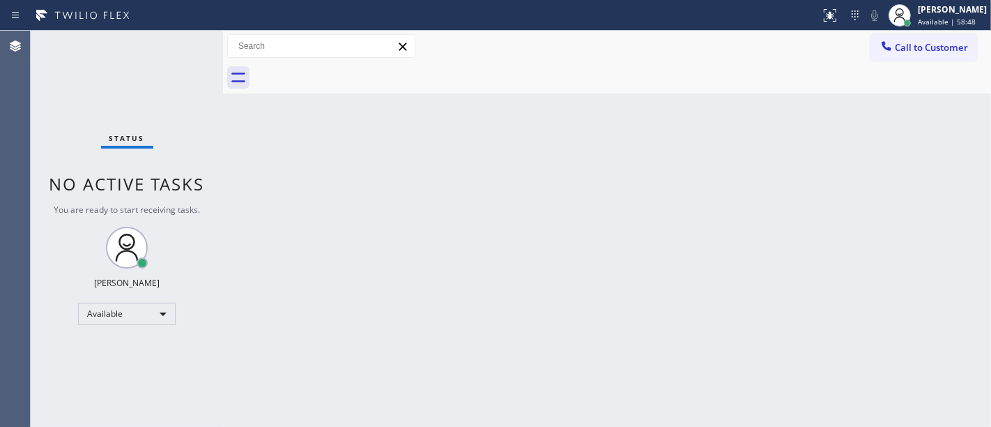
click at [665, 130] on div "Back to Dashboard Change Sender ID Customers Technicians Select a contact Outbo…" at bounding box center [607, 229] width 768 height 396
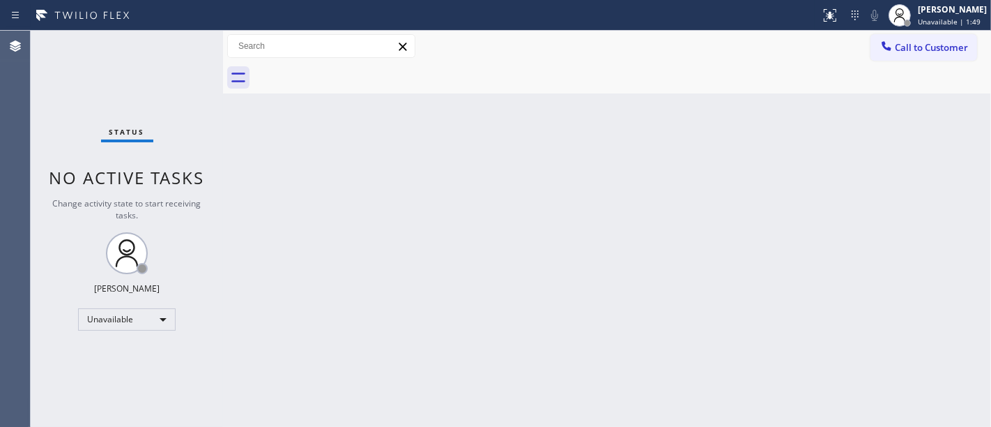
click at [54, 167] on span "No active tasks" at bounding box center [126, 177] width 155 height 23
click at [98, 315] on div "Unavailable" at bounding box center [127, 319] width 98 height 22
click at [117, 350] on li "Available" at bounding box center [127, 354] width 96 height 17
click at [298, 337] on div "Back to Dashboard Change Sender ID Customers Technicians Select a contact Outbo…" at bounding box center [607, 229] width 768 height 396
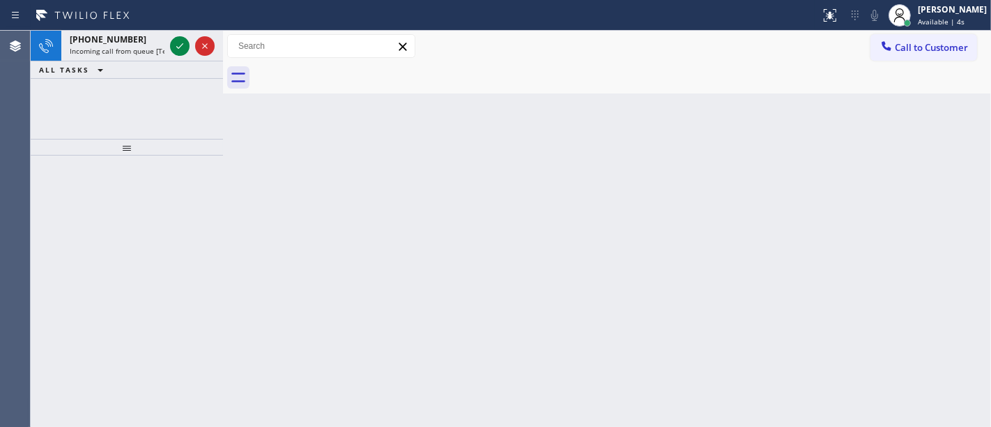
click at [93, 102] on div "[PHONE_NUMBER] Incoming call from queue [Test] All ALL TASKS ALL TASKS ACTIVE T…" at bounding box center [127, 85] width 192 height 108
click at [177, 38] on icon at bounding box center [179, 46] width 17 height 17
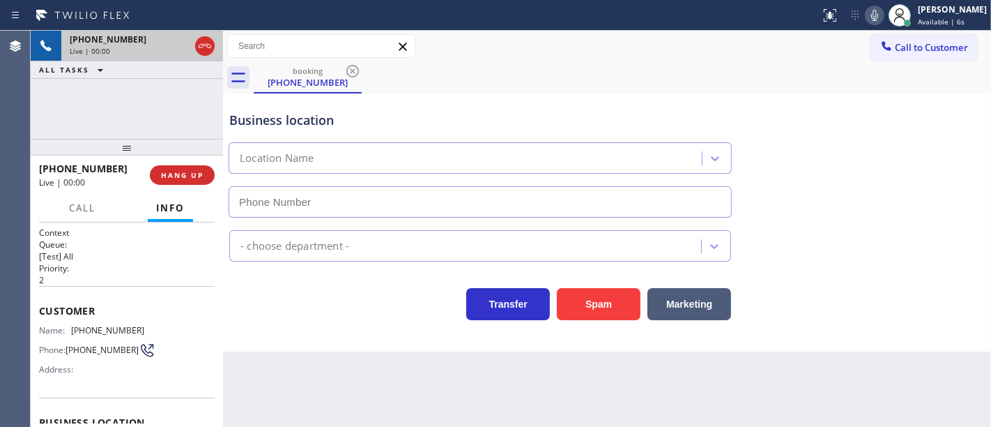
type input "[PHONE_NUMBER]"
click at [157, 96] on div "[PHONE_NUMBER] Live | 00:15 ALL TASKS ALL TASKS ACTIVE TASKS TASKS IN WRAP UP" at bounding box center [127, 85] width 192 height 108
click at [147, 124] on div "[PHONE_NUMBER] Live | 00:47 ALL TASKS ALL TASKS ACTIVE TASKS TASKS IN WRAP UP" at bounding box center [127, 85] width 192 height 108
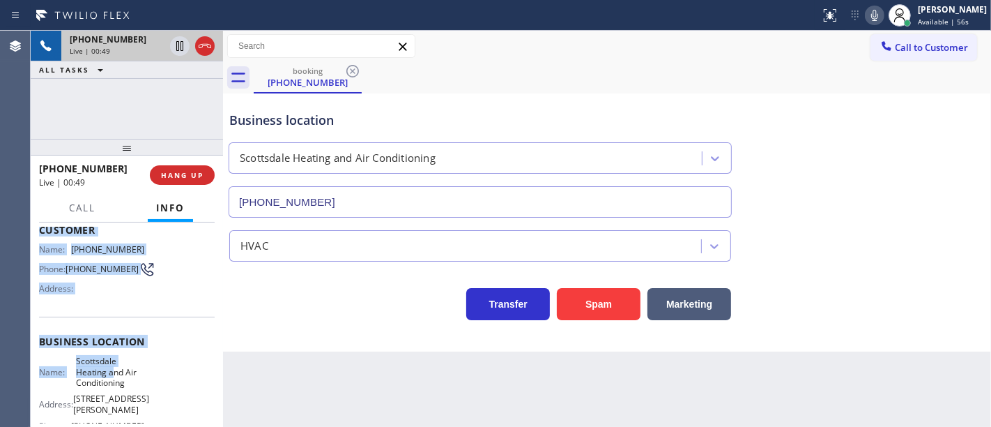
scroll to position [155, 0]
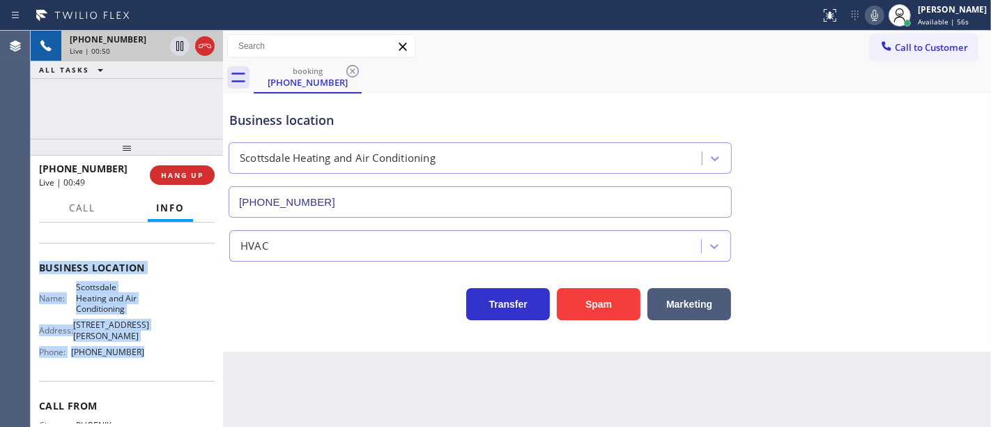
drag, startPoint x: 59, startPoint y: 315, endPoint x: 141, endPoint y: 252, distance: 103.3
click at [151, 353] on div "Context Queue: [Test] All Priority: 2 Customer Name: [PHONE_NUMBER] Phone: [PHO…" at bounding box center [127, 279] width 176 height 414
copy div "Customer Name: [PHONE_NUMBER] Phone: [PHONE_NUMBER] Address: Business location …"
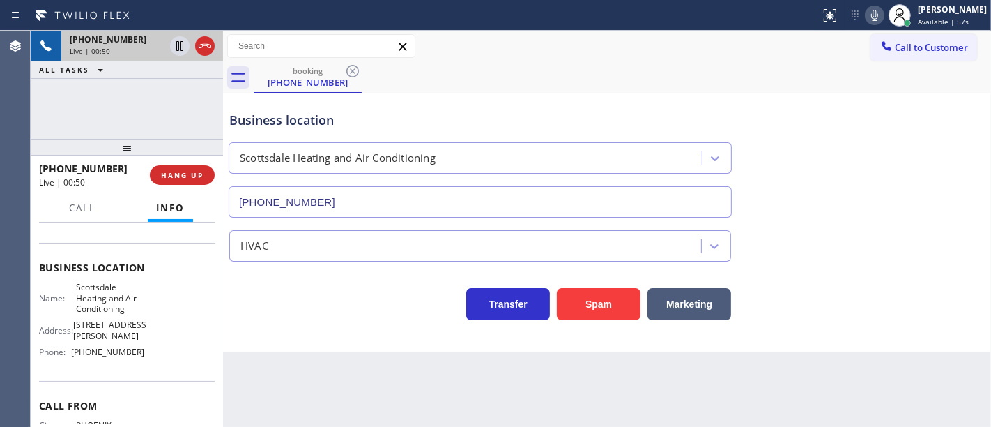
click at [135, 128] on div "[PHONE_NUMBER] Live | 00:50 ALL TASKS ALL TASKS ACTIVE TASKS TASKS IN WRAP UP" at bounding box center [127, 85] width 192 height 108
click at [177, 109] on div "[PHONE_NUMBER] Live | 01:06 ALL TASKS ALL TASKS ACTIVE TASKS TASKS IN WRAP UP" at bounding box center [127, 85] width 192 height 108
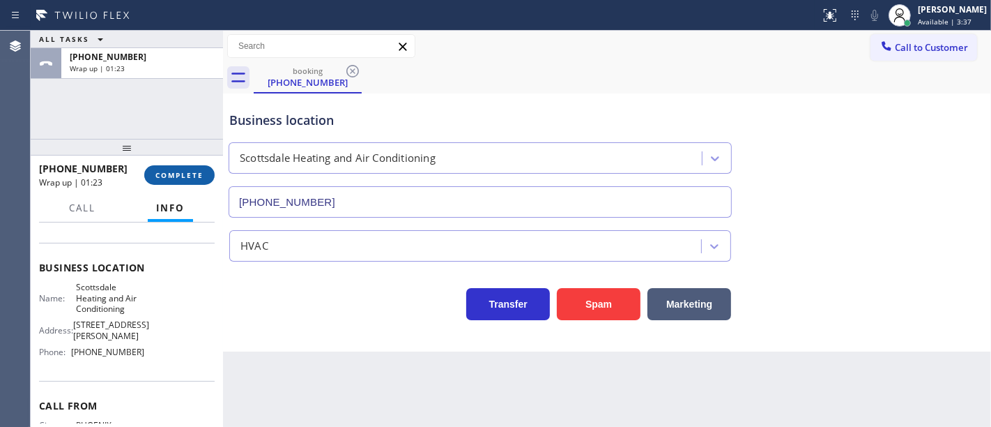
click at [195, 184] on button "COMPLETE" at bounding box center [179, 175] width 70 height 20
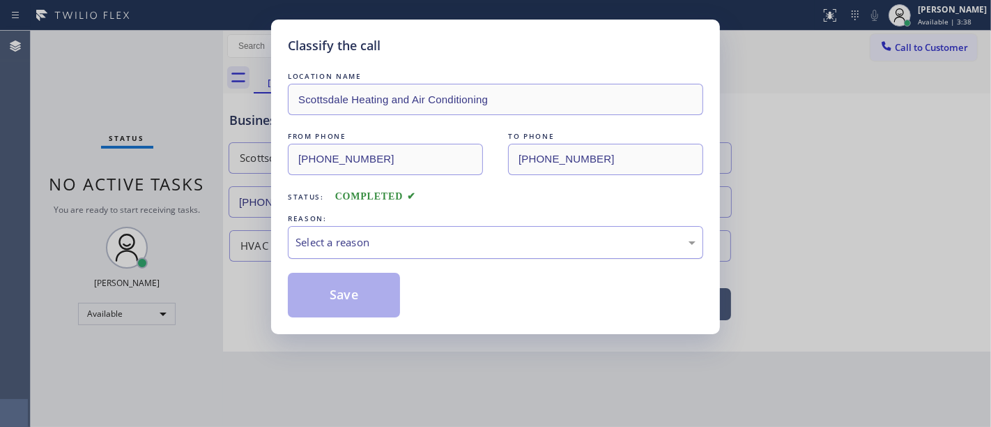
click at [345, 237] on div "Select a reason" at bounding box center [496, 242] width 400 height 16
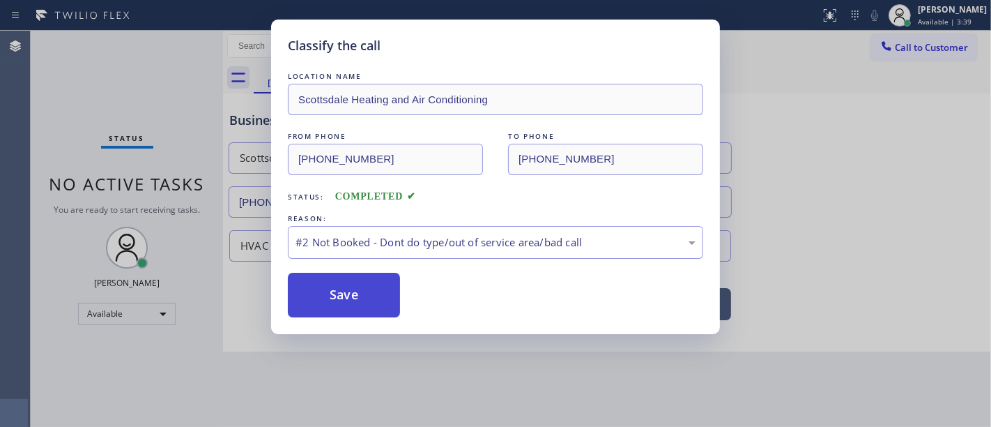
click at [353, 298] on button "Save" at bounding box center [344, 295] width 112 height 45
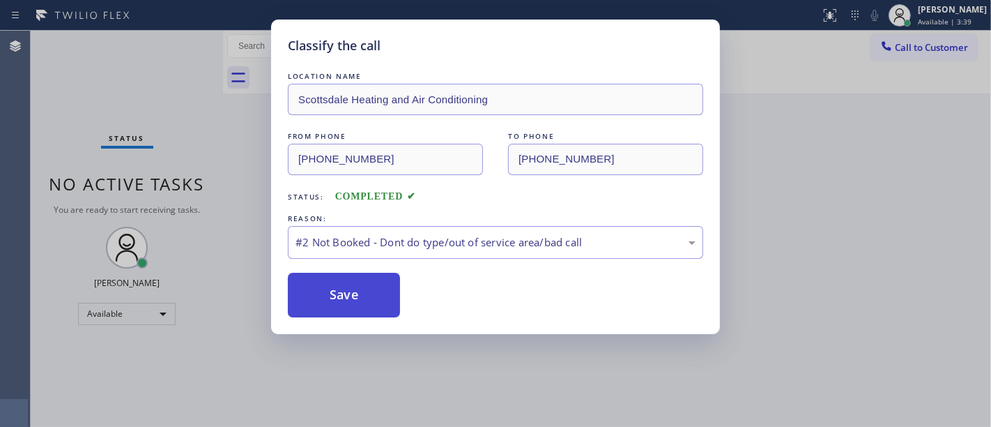
click at [353, 298] on button "Save" at bounding box center [344, 295] width 112 height 45
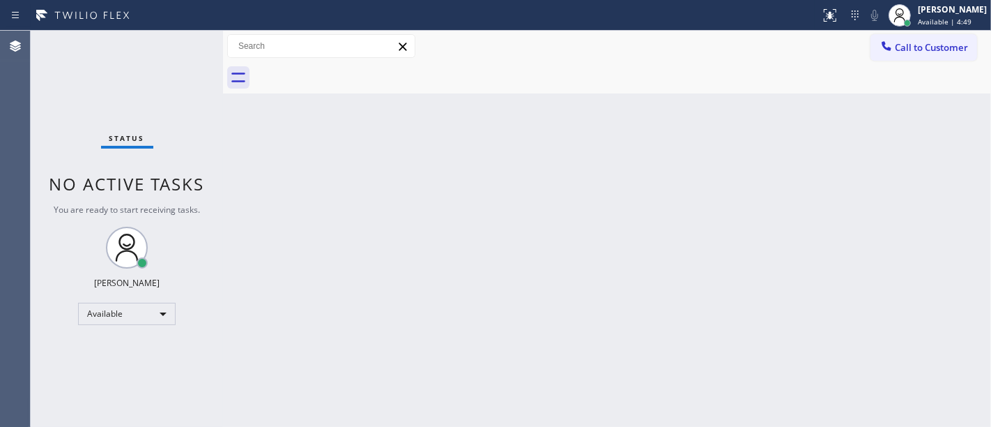
click at [92, 105] on div "Status No active tasks You are ready to start receiving tasks. [PERSON_NAME]" at bounding box center [127, 229] width 192 height 396
click at [107, 82] on div "Status No active tasks You are ready to start receiving tasks. [PERSON_NAME]" at bounding box center [127, 229] width 192 height 396
click at [181, 45] on div "Status No active tasks You are ready to start receiving tasks. [PERSON_NAME]" at bounding box center [127, 229] width 192 height 396
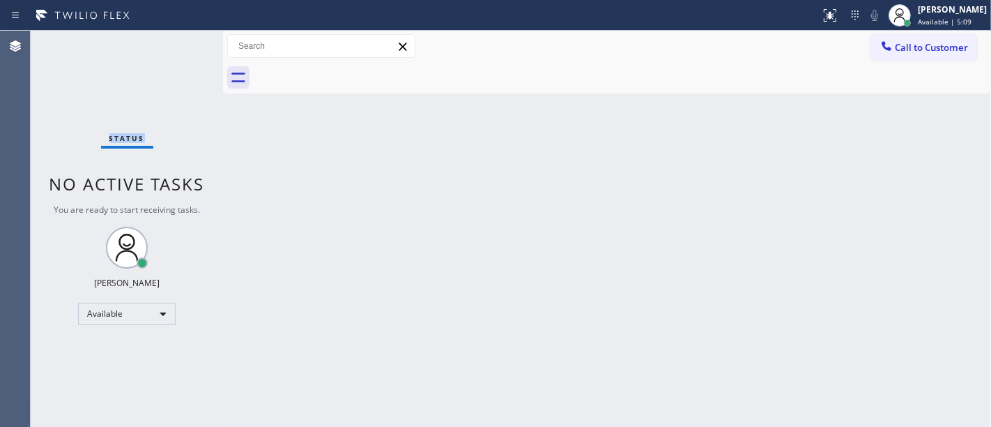
click at [183, 45] on div "Status No active tasks You are ready to start receiving tasks. [PERSON_NAME]" at bounding box center [127, 229] width 192 height 396
click at [185, 45] on div "Status No active tasks You are ready to start receiving tasks. [PERSON_NAME]" at bounding box center [127, 229] width 192 height 396
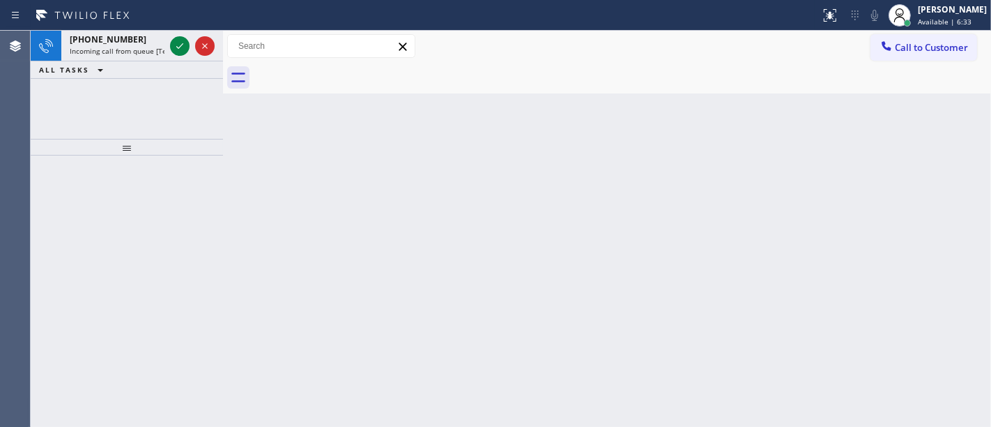
click at [183, 44] on icon at bounding box center [179, 46] width 17 height 17
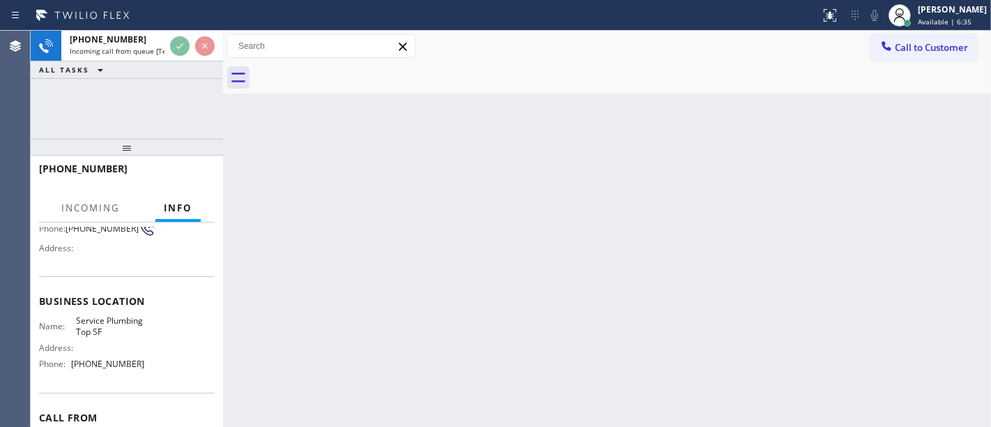
scroll to position [155, 0]
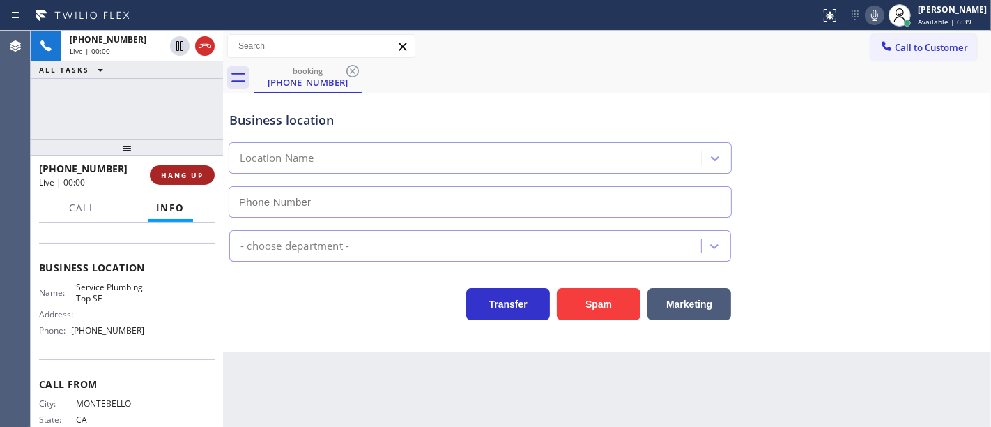
type input "[PHONE_NUMBER]"
click at [201, 171] on span "HANG UP" at bounding box center [182, 175] width 43 height 10
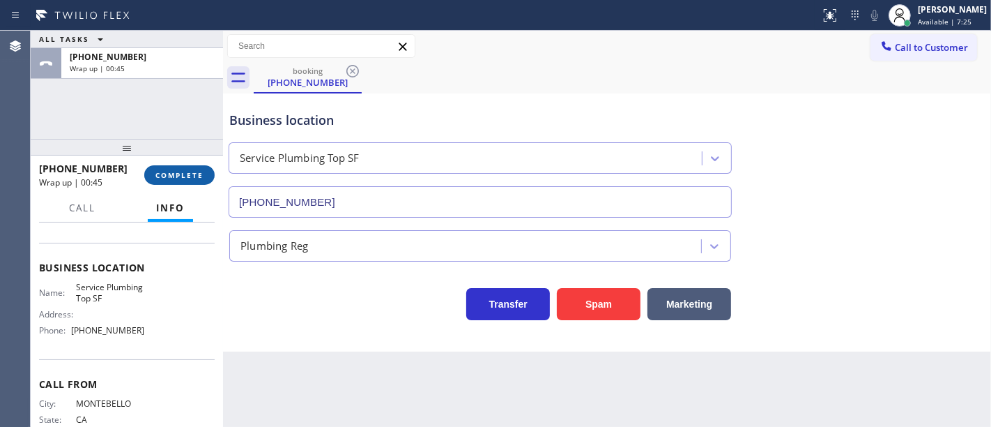
click at [195, 174] on span "COMPLETE" at bounding box center [179, 175] width 48 height 10
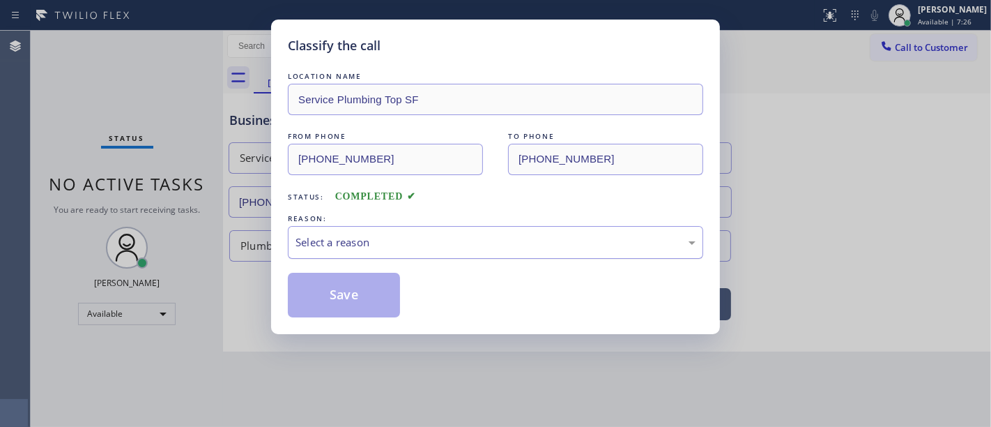
click at [337, 245] on div "Select a reason" at bounding box center [496, 242] width 400 height 16
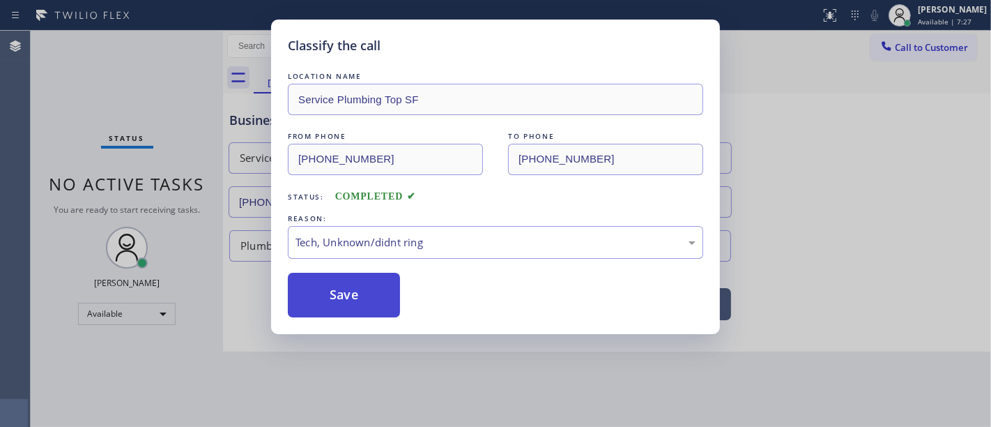
click at [356, 296] on button "Save" at bounding box center [344, 295] width 112 height 45
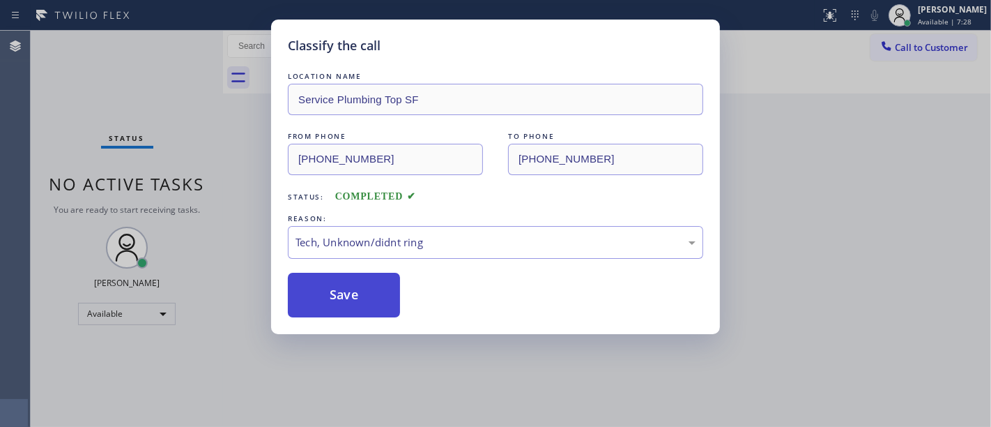
click at [356, 296] on button "Save" at bounding box center [344, 295] width 112 height 45
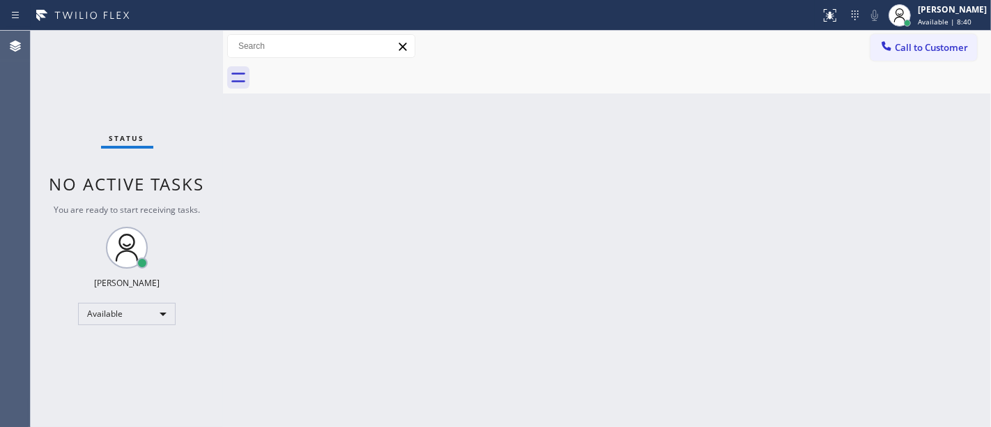
click at [96, 84] on div "Status No active tasks You are ready to start receiving tasks. [PERSON_NAME]" at bounding box center [127, 229] width 192 height 396
click at [132, 78] on div "Status No active tasks You are ready to start receiving tasks. [PERSON_NAME]" at bounding box center [127, 229] width 192 height 396
click at [52, 119] on div "Status No active tasks You are ready to start receiving tasks. [PERSON_NAME]" at bounding box center [127, 229] width 192 height 396
drag, startPoint x: 60, startPoint y: 56, endPoint x: 73, endPoint y: 56, distance: 12.5
click at [61, 56] on div "Status No active tasks You are ready to start receiving tasks. [PERSON_NAME]" at bounding box center [127, 229] width 192 height 396
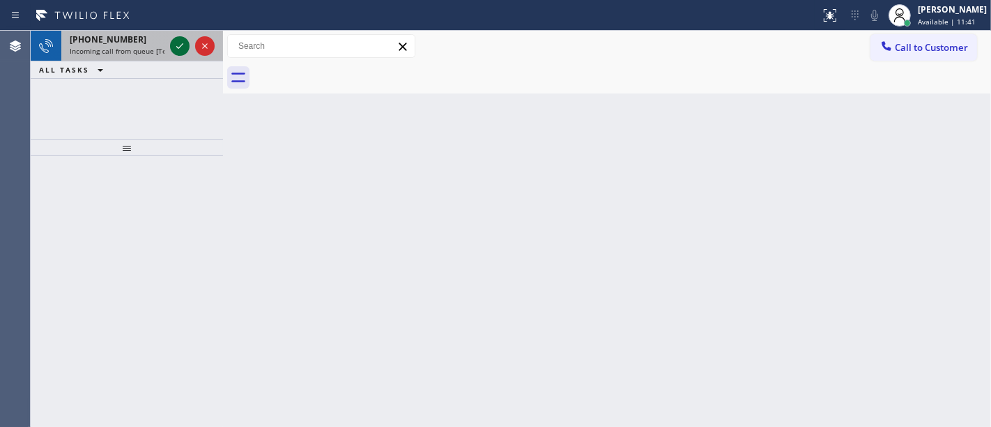
click at [176, 45] on icon at bounding box center [179, 46] width 17 height 17
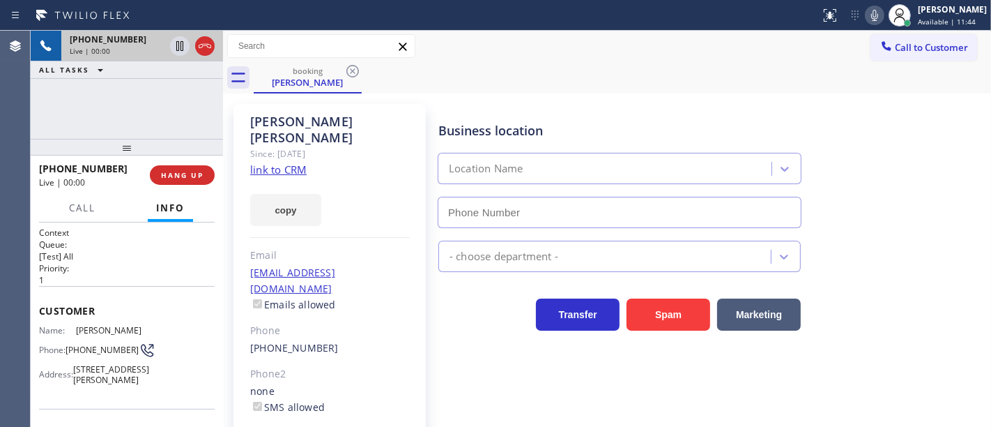
type input "[PHONE_NUMBER]"
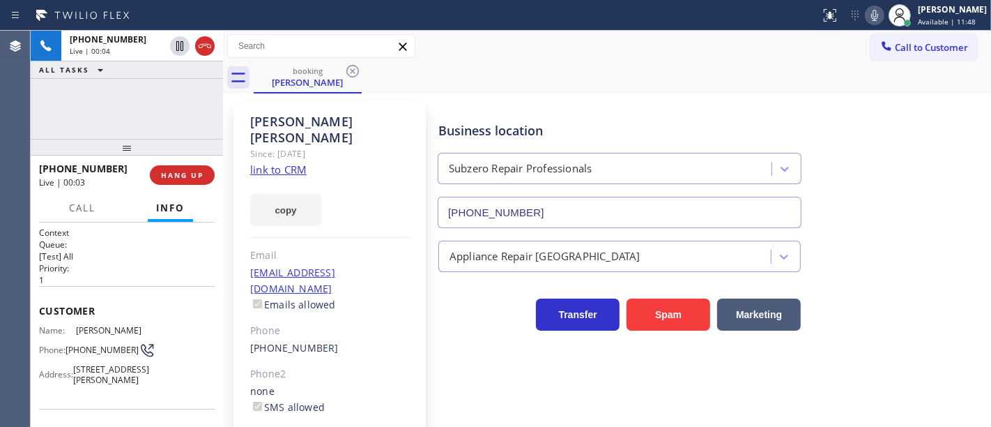
click at [277, 162] on link "link to CRM" at bounding box center [278, 169] width 56 height 14
click at [101, 212] on button "Call" at bounding box center [82, 208] width 43 height 27
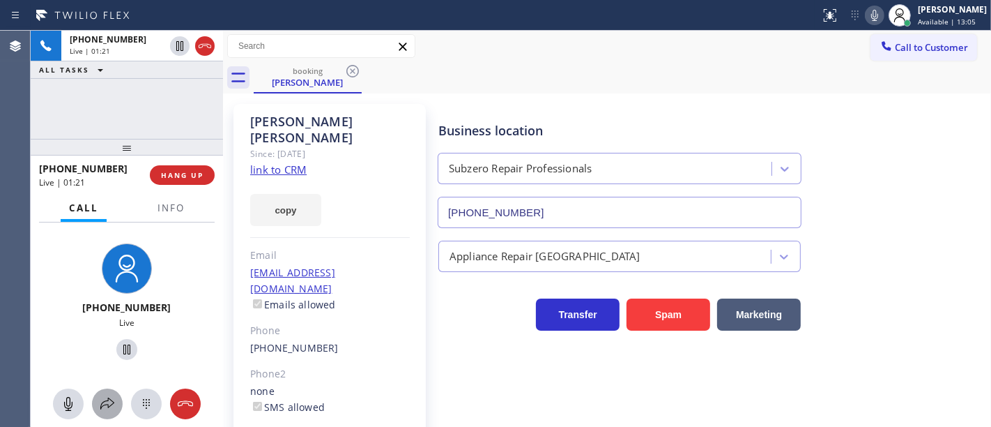
click at [107, 407] on icon at bounding box center [107, 403] width 17 height 17
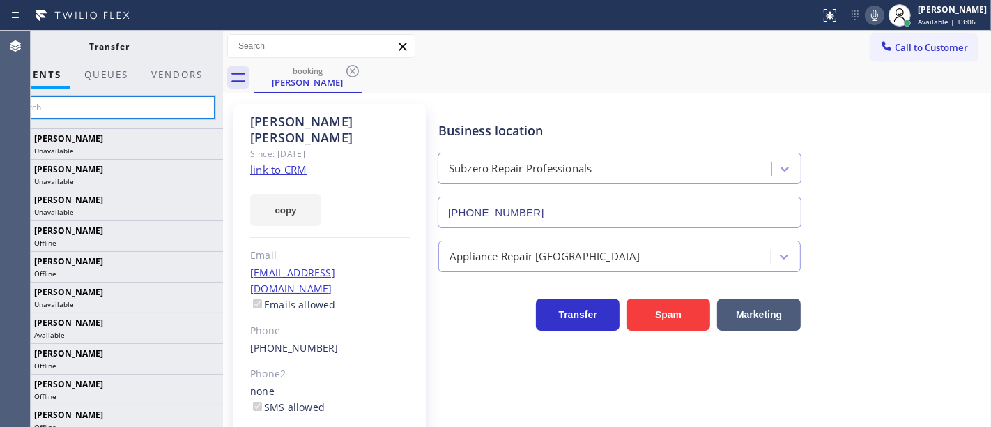
click at [125, 105] on input "text" at bounding box center [110, 107] width 210 height 22
paste input "[PERSON_NAME]"
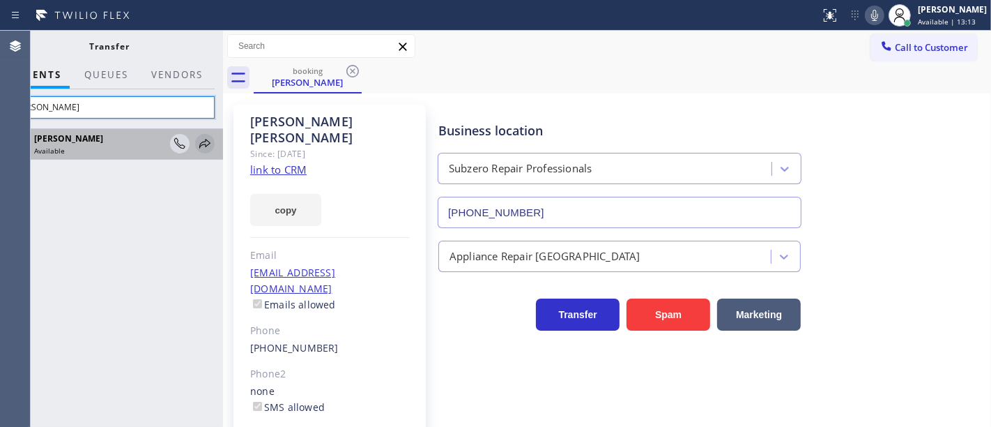
type input "[PERSON_NAME]"
click at [207, 144] on icon at bounding box center [205, 143] width 17 height 17
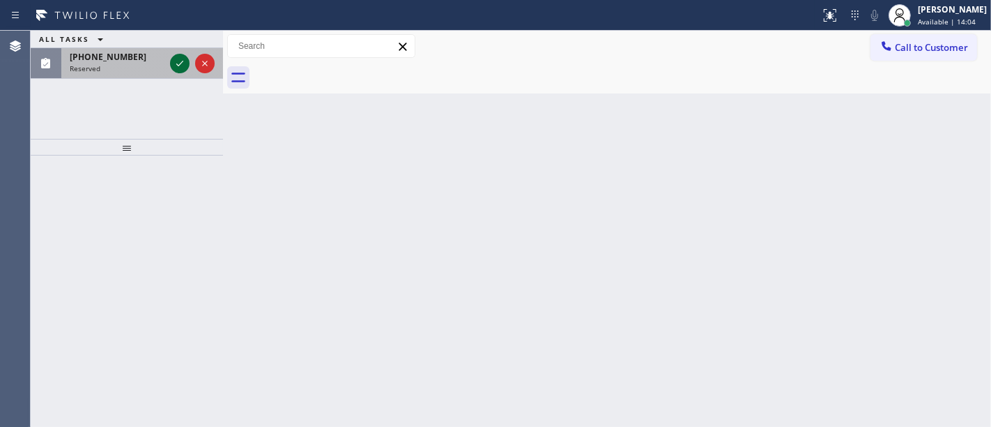
click at [182, 68] on icon at bounding box center [179, 63] width 17 height 17
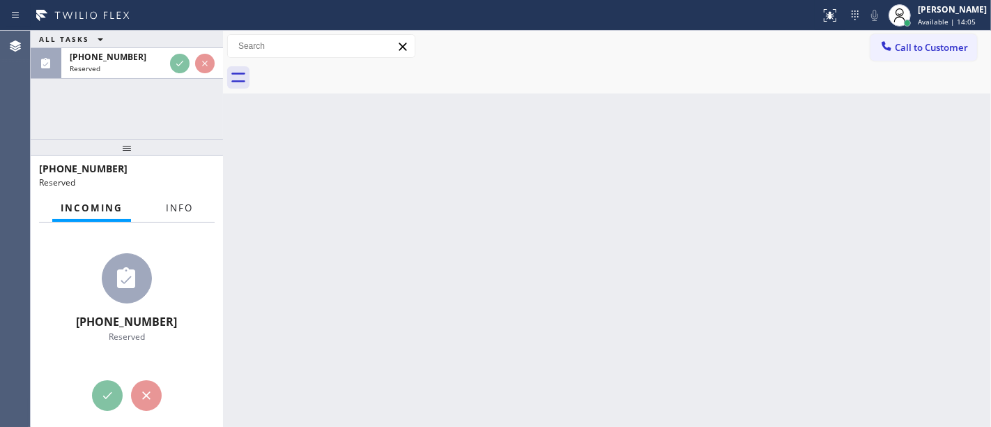
click at [192, 197] on button "Info" at bounding box center [180, 208] width 44 height 27
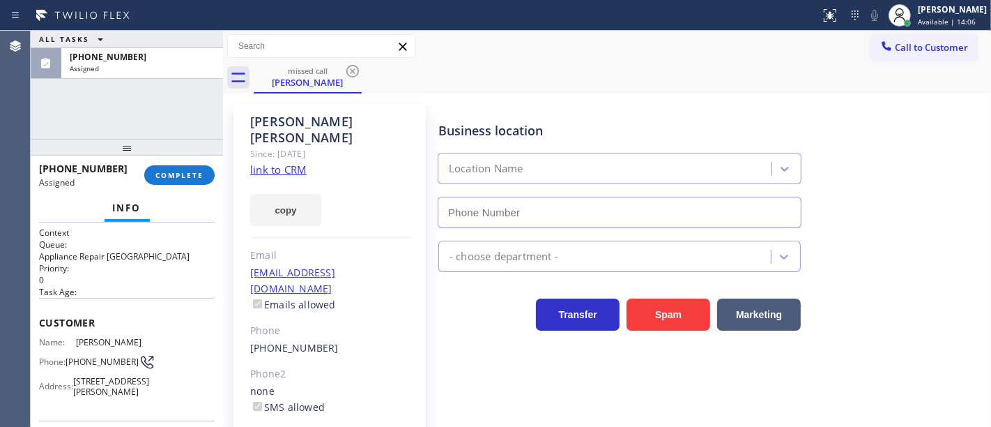
click at [189, 162] on div "[PHONE_NUMBER] Assigned COMPLETE" at bounding box center [127, 175] width 176 height 36
type input "[PHONE_NUMBER]"
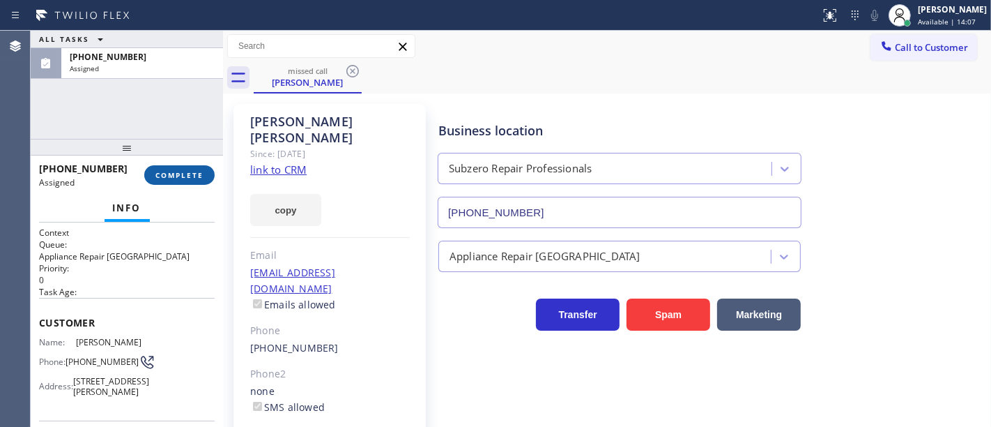
click at [184, 172] on span "COMPLETE" at bounding box center [179, 175] width 48 height 10
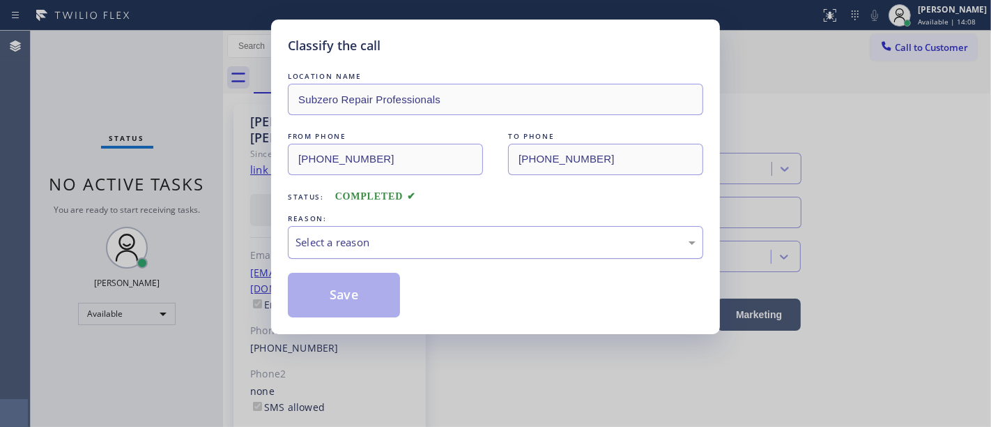
click at [362, 243] on div "Select a reason" at bounding box center [496, 242] width 400 height 16
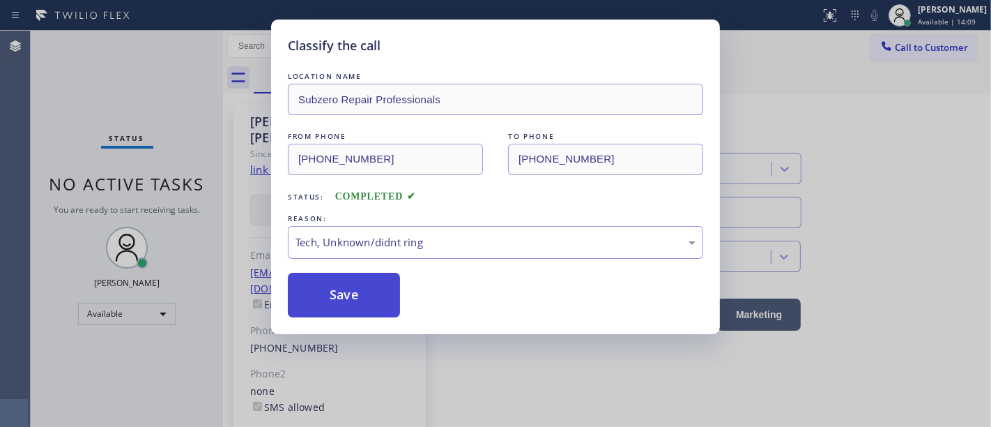
click at [349, 296] on button "Save" at bounding box center [344, 295] width 112 height 45
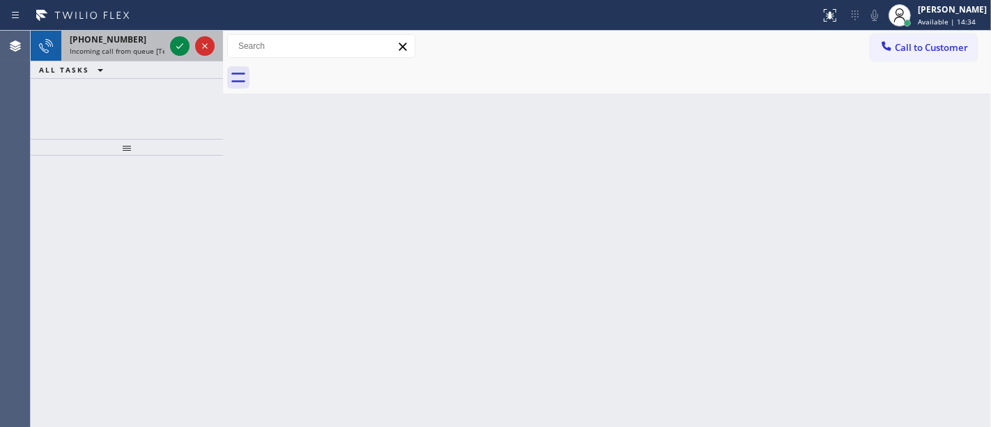
click at [139, 43] on div "[PHONE_NUMBER]" at bounding box center [117, 39] width 95 height 12
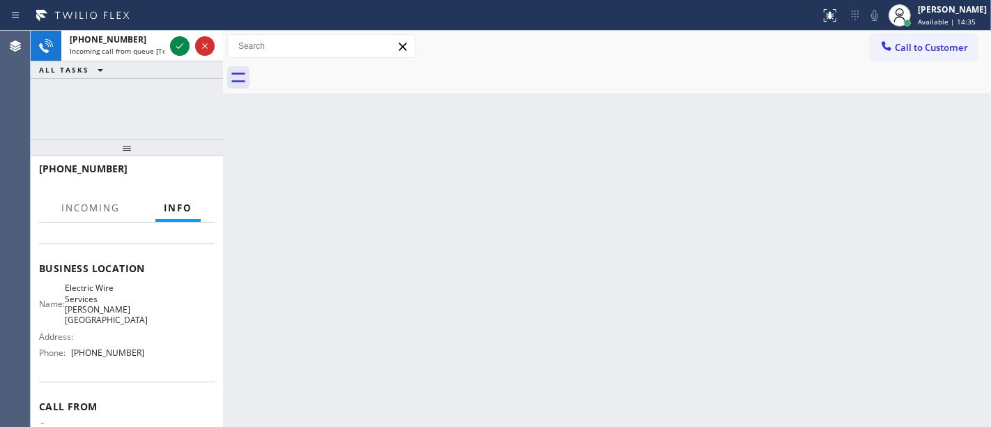
scroll to position [155, 0]
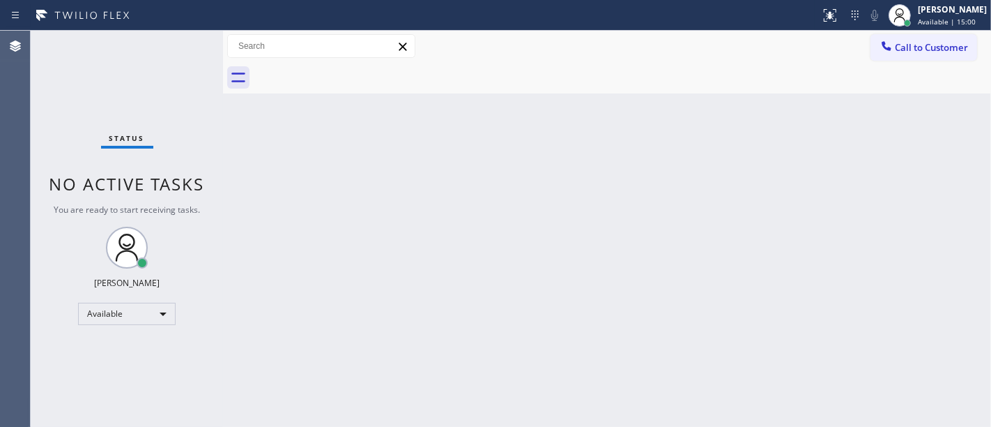
click at [203, 49] on div "Status No active tasks You are ready to start receiving tasks. [PERSON_NAME]" at bounding box center [127, 229] width 192 height 396
click at [197, 43] on div "Status No active tasks You are ready to start receiving tasks. [PERSON_NAME]" at bounding box center [127, 229] width 192 height 396
click at [193, 41] on div "Status No active tasks You are ready to start receiving tasks. [PERSON_NAME]" at bounding box center [127, 229] width 192 height 396
click at [192, 40] on div "Status No active tasks You are ready to start receiving tasks. [PERSON_NAME]" at bounding box center [127, 229] width 192 height 396
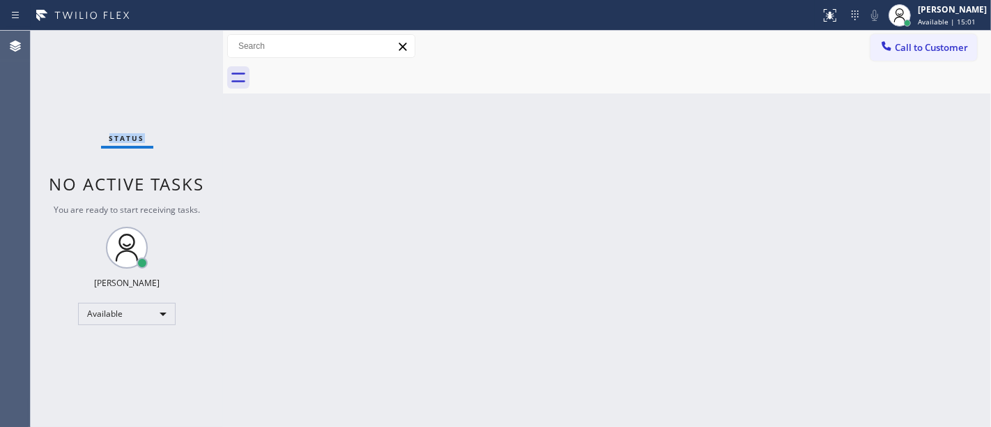
click at [192, 40] on div "Status No active tasks You are ready to start receiving tasks. [PERSON_NAME]" at bounding box center [127, 229] width 192 height 396
click at [179, 26] on div "Status report No issues detected If you experience an issue, please download th…" at bounding box center [495, 15] width 991 height 31
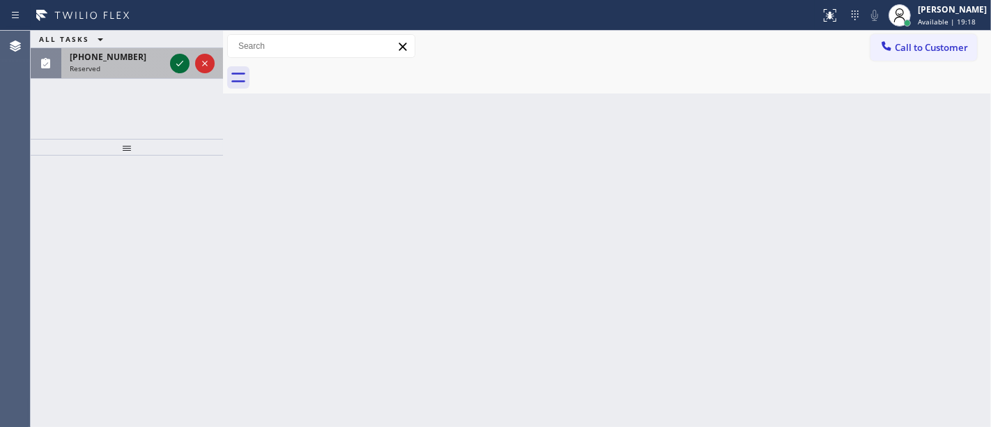
click at [179, 56] on icon at bounding box center [179, 63] width 17 height 17
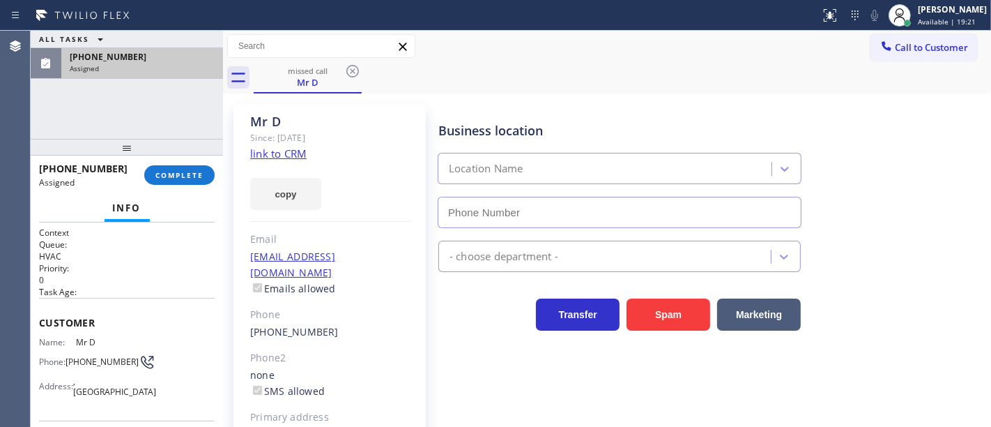
type input "[PHONE_NUMBER]"
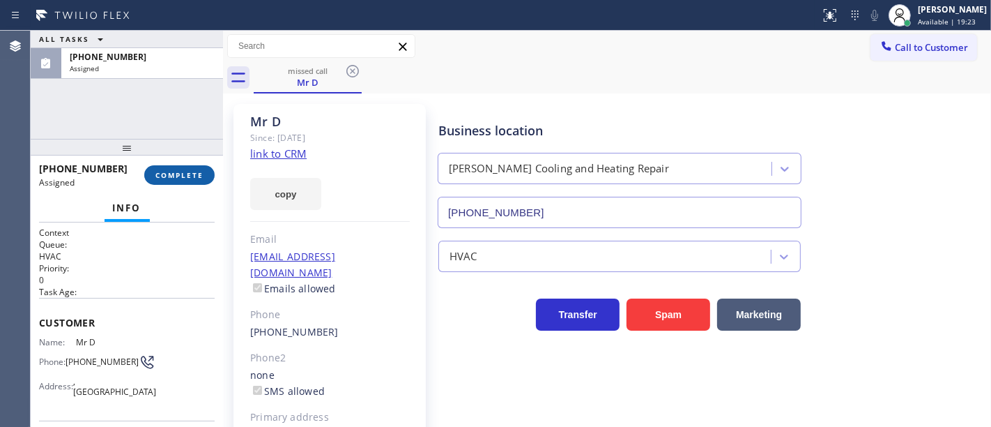
click at [193, 169] on button "COMPLETE" at bounding box center [179, 175] width 70 height 20
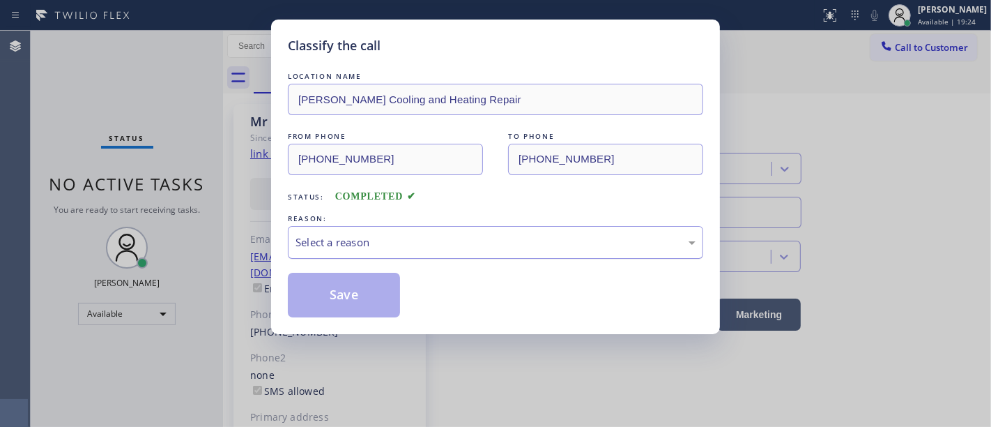
click at [368, 242] on div "Select a reason" at bounding box center [496, 242] width 400 height 16
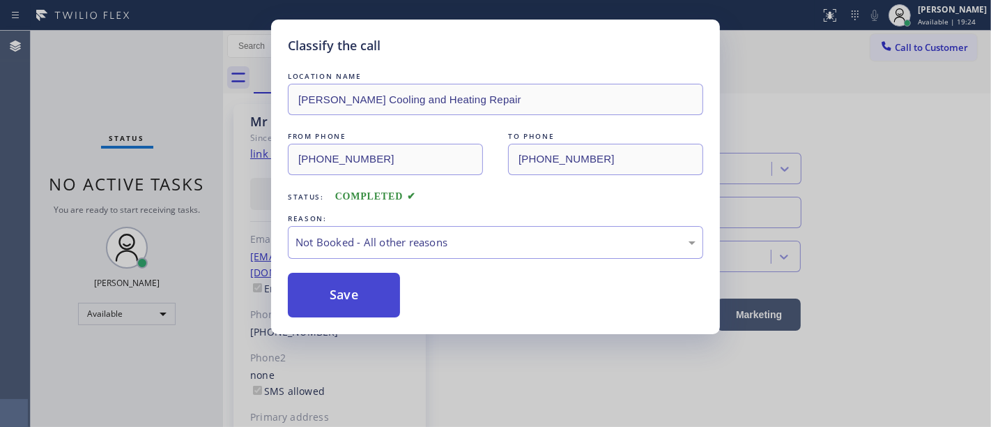
click at [340, 287] on button "Save" at bounding box center [344, 295] width 112 height 45
click at [342, 287] on button "Save" at bounding box center [344, 295] width 112 height 45
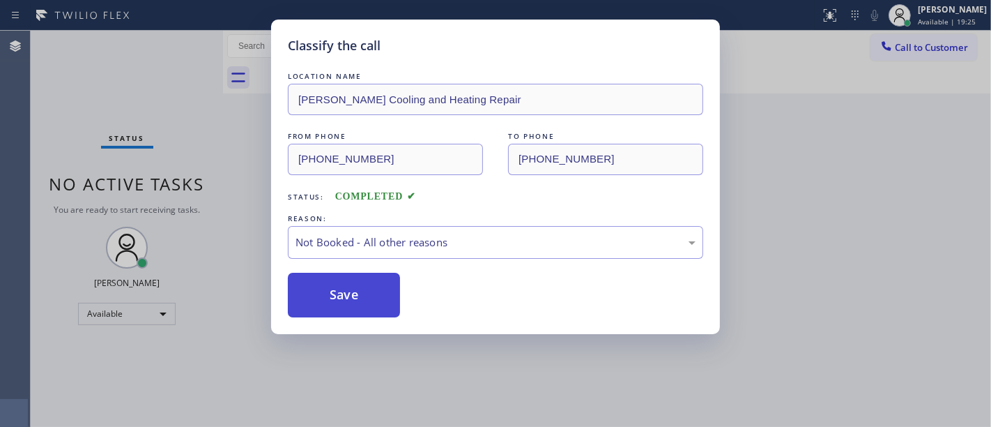
click at [342, 287] on button "Save" at bounding box center [344, 295] width 112 height 45
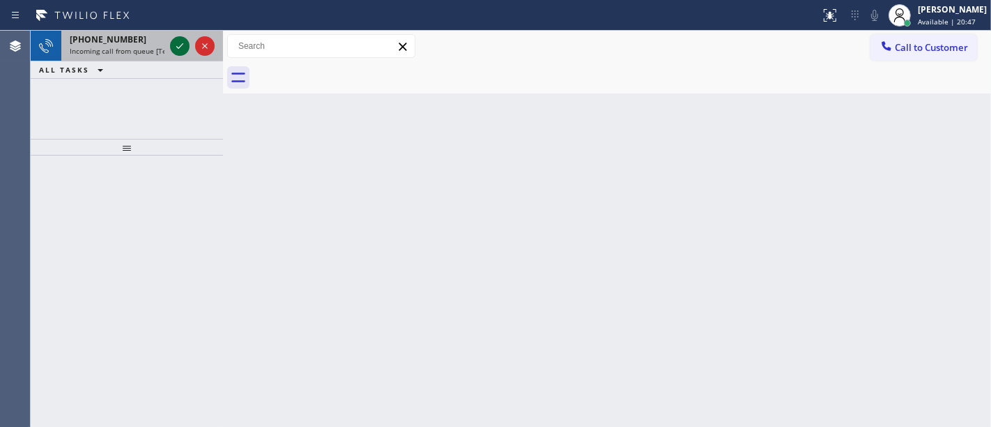
click at [187, 51] on icon at bounding box center [179, 46] width 17 height 17
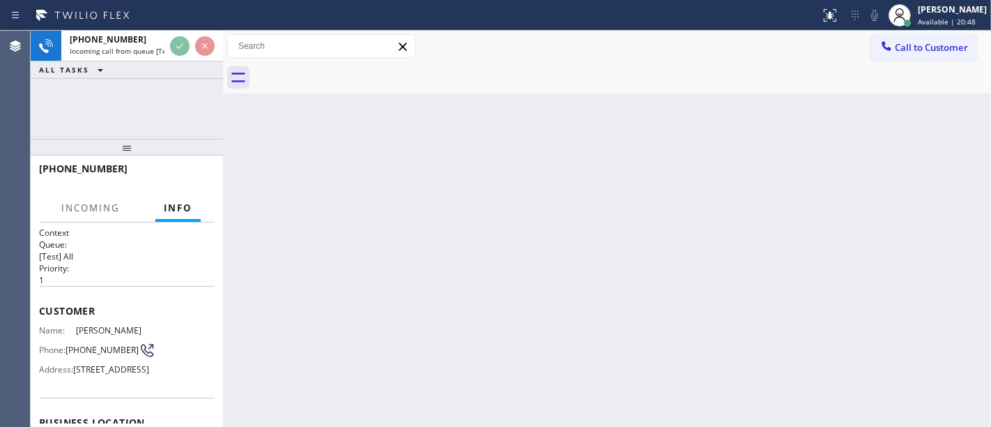
scroll to position [77, 0]
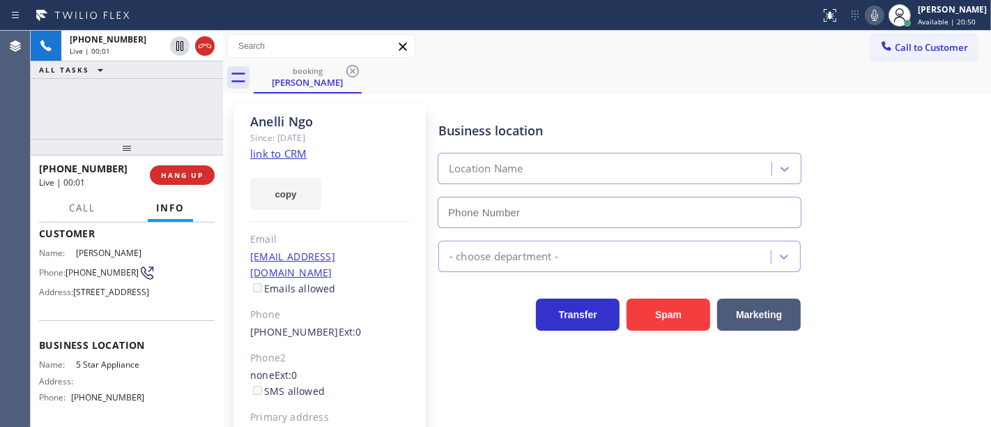
type input "[PHONE_NUMBER]"
click at [296, 152] on link "link to CRM" at bounding box center [278, 153] width 56 height 14
drag, startPoint x: 93, startPoint y: 278, endPoint x: 67, endPoint y: 266, distance: 29.0
click at [67, 267] on span "[PHONE_NUMBER]" at bounding box center [102, 272] width 73 height 10
copy span "[PHONE_NUMBER]"
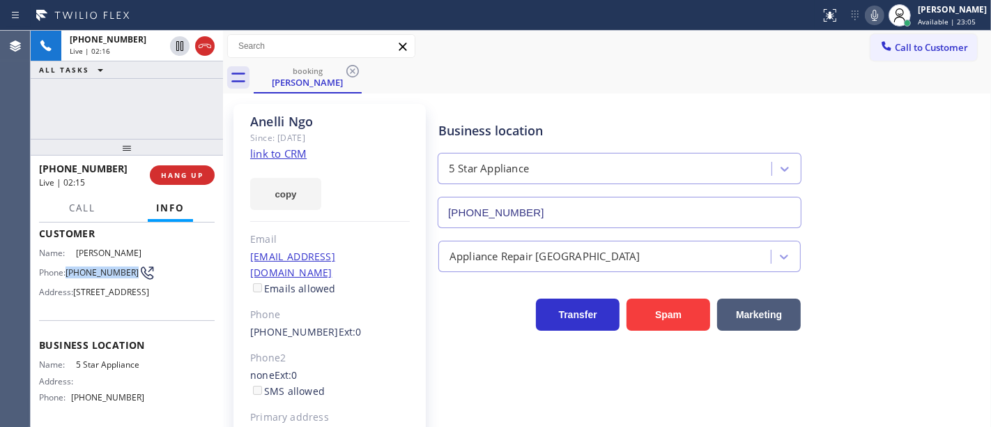
click at [883, 12] on icon at bounding box center [875, 15] width 17 height 17
click at [883, 13] on icon at bounding box center [875, 15] width 17 height 17
click at [878, 13] on icon at bounding box center [874, 15] width 7 height 11
click at [106, 106] on div "[PHONE_NUMBER] Live | 02:39 ALL TASKS ALL TASKS ACTIVE TASKS TASKS IN WRAP UP" at bounding box center [127, 85] width 192 height 108
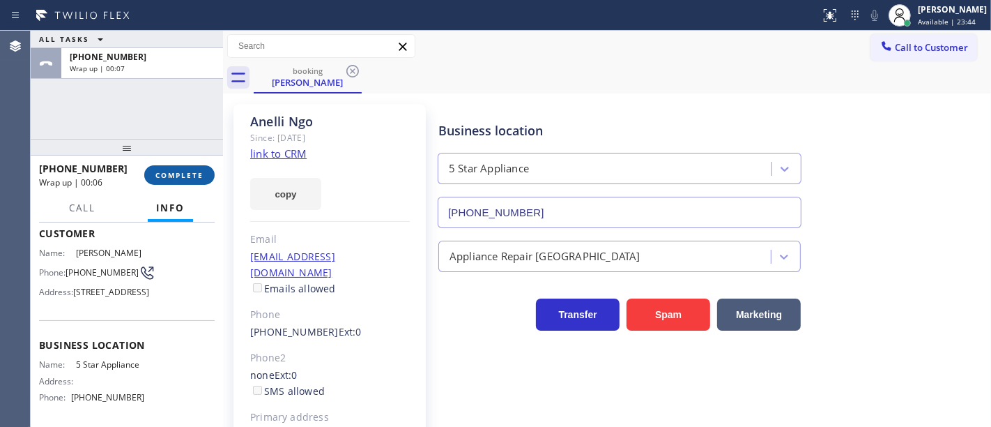
click at [181, 176] on span "COMPLETE" at bounding box center [179, 175] width 48 height 10
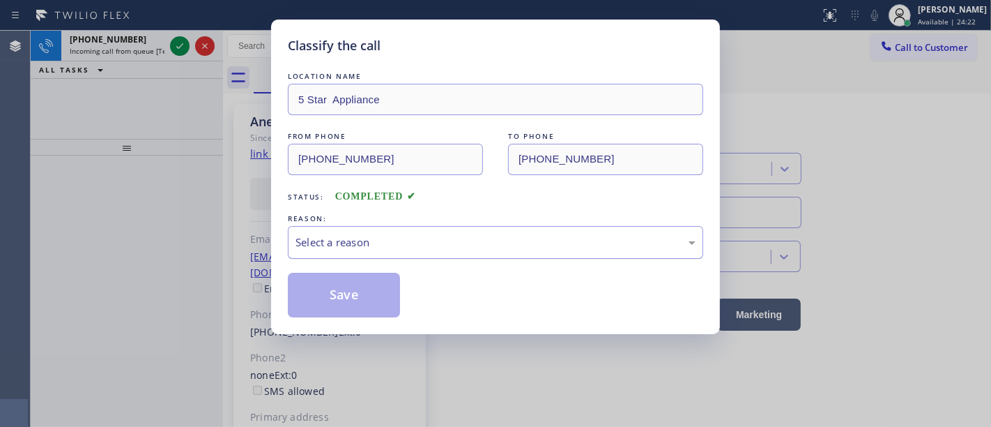
click at [335, 240] on div "Select a reason" at bounding box center [496, 242] width 400 height 16
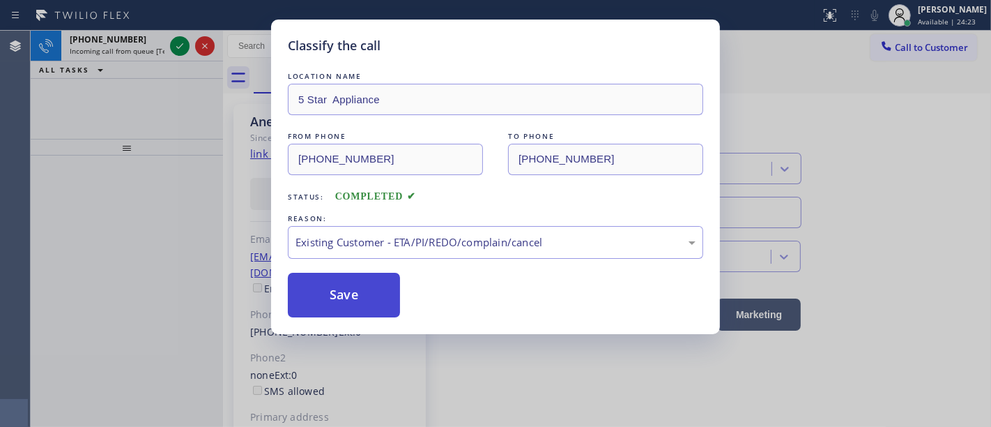
click at [344, 294] on button "Save" at bounding box center [344, 295] width 112 height 45
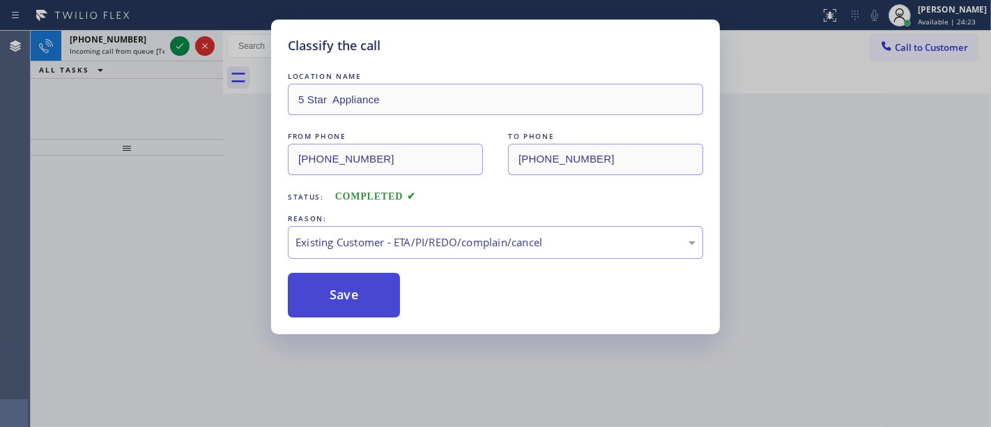
click at [344, 294] on button "Save" at bounding box center [344, 295] width 112 height 45
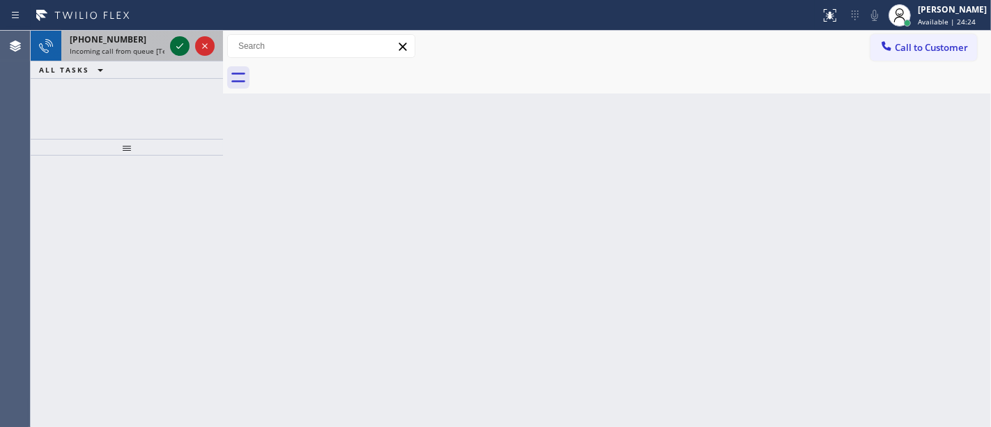
click at [179, 45] on icon at bounding box center [179, 46] width 17 height 17
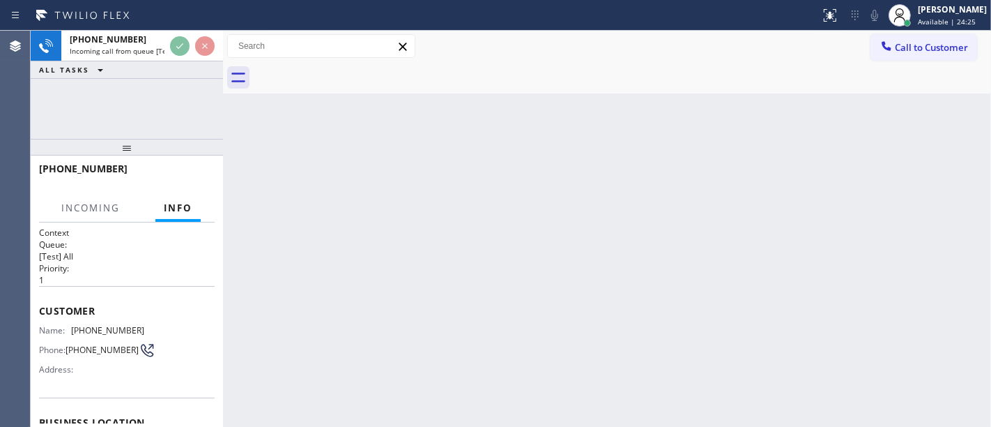
scroll to position [155, 0]
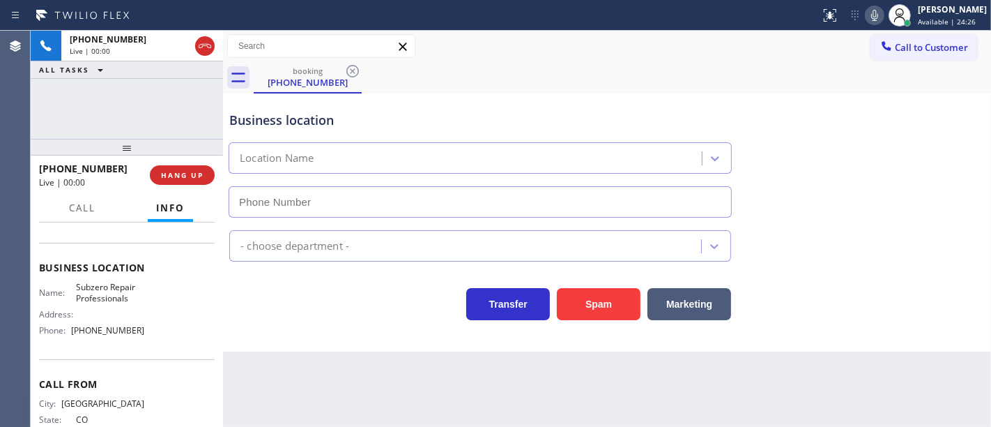
type input "[PHONE_NUMBER]"
click at [163, 100] on div "[PHONE_NUMBER] Live | 00:53 ALL TASKS ALL TASKS ACTIVE TASKS TASKS IN WRAP UP" at bounding box center [127, 85] width 192 height 108
click at [883, 13] on icon at bounding box center [875, 15] width 17 height 17
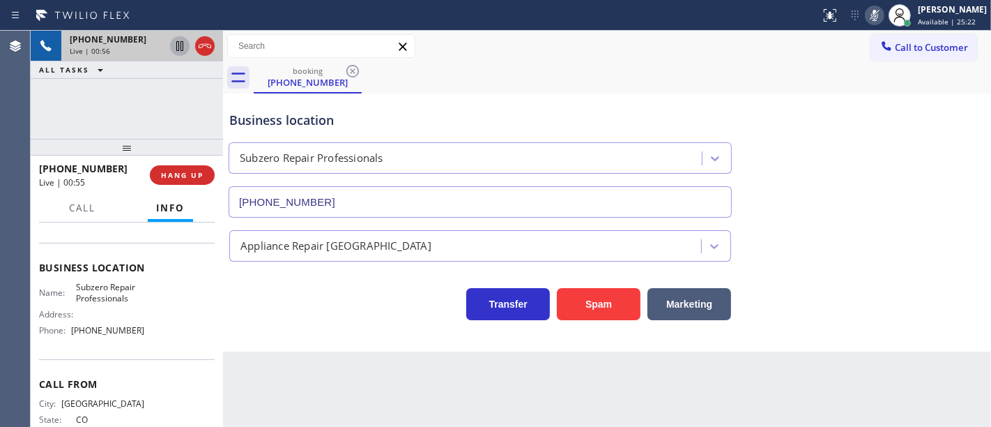
click at [179, 45] on icon at bounding box center [179, 46] width 17 height 17
click at [179, 119] on div "[PHONE_NUMBER] Live | 01:16 ALL TASKS ALL TASKS ACTIVE TASKS TASKS IN WRAP UP" at bounding box center [127, 85] width 192 height 108
click at [177, 46] on icon at bounding box center [179, 46] width 17 height 17
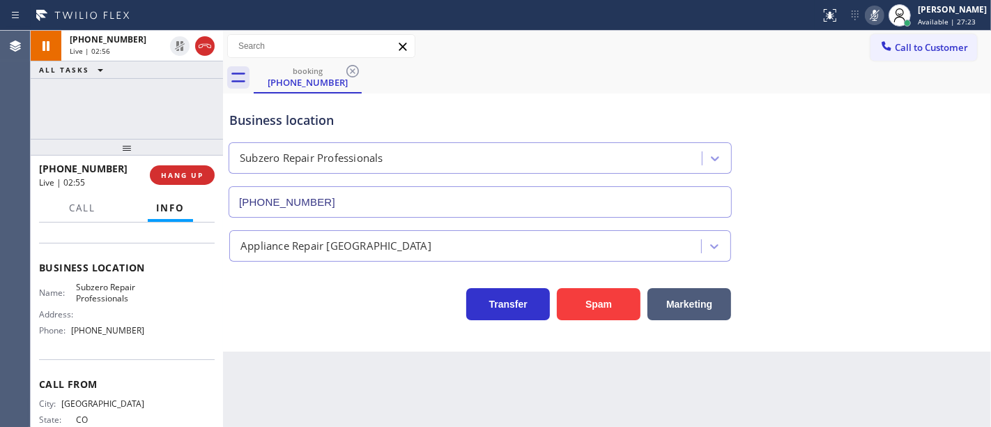
click at [883, 13] on icon at bounding box center [875, 15] width 17 height 17
click at [816, 86] on div "booking [PHONE_NUMBER]" at bounding box center [623, 77] width 738 height 31
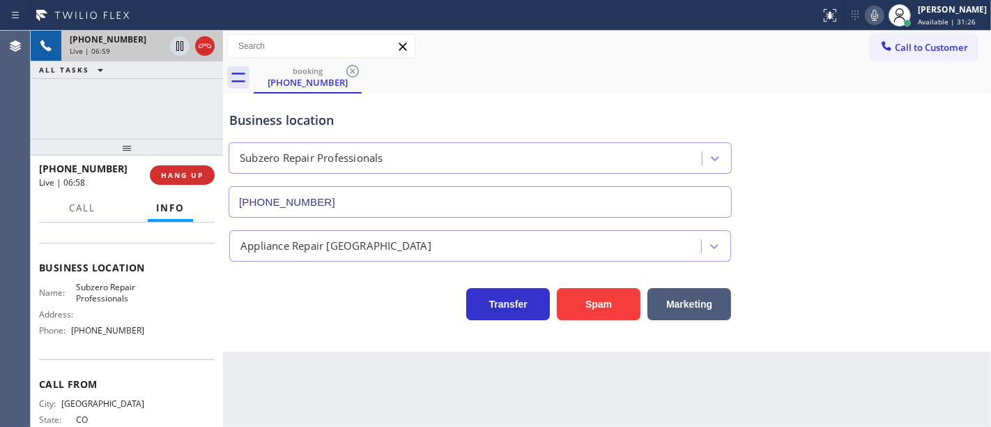
drag, startPoint x: 185, startPoint y: 43, endPoint x: 192, endPoint y: 44, distance: 7.7
click at [185, 44] on icon at bounding box center [179, 46] width 17 height 17
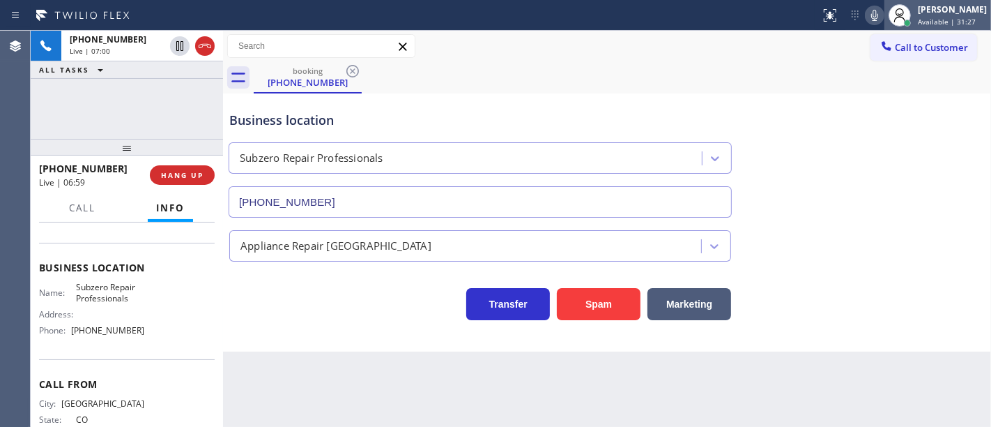
click at [896, 16] on div at bounding box center [900, 15] width 31 height 31
click at [882, 10] on icon at bounding box center [875, 15] width 17 height 17
click at [158, 96] on div "[PHONE_NUMBER] Live | 07:02 ALL TASKS ALL TASKS ACTIVE TASKS TASKS IN WRAP UP" at bounding box center [127, 85] width 192 height 108
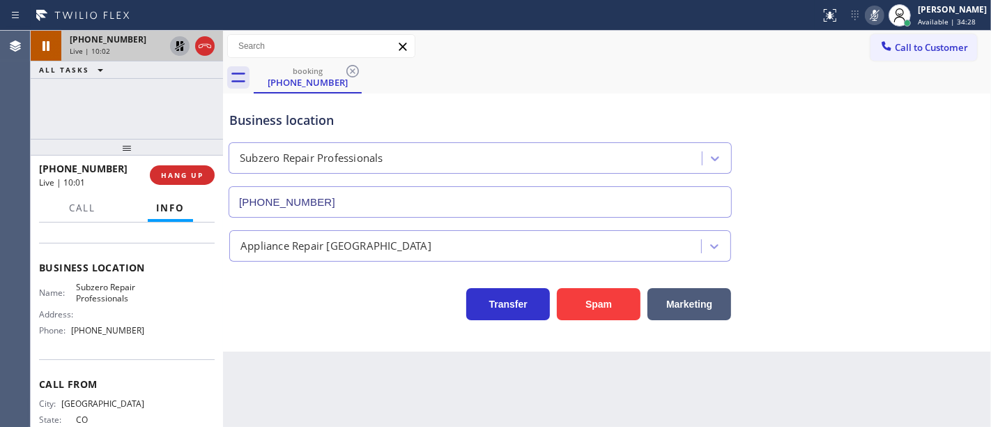
click at [178, 39] on icon at bounding box center [179, 46] width 17 height 17
click at [880, 15] on rect at bounding box center [875, 14] width 10 height 10
click at [146, 91] on div "[PHONE_NUMBER] Live | 10:03 ALL TASKS ALL TASKS ACTIVE TASKS TASKS IN WRAP UP" at bounding box center [127, 85] width 192 height 108
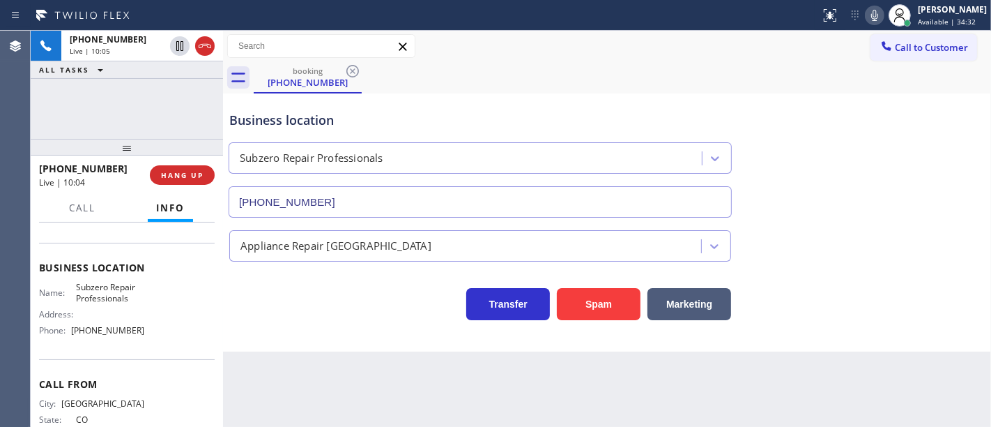
click at [105, 130] on div "[PHONE_NUMBER] Live | 10:05 ALL TASKS ALL TASKS ACTIVE TASKS TASKS IN WRAP UP" at bounding box center [127, 85] width 192 height 108
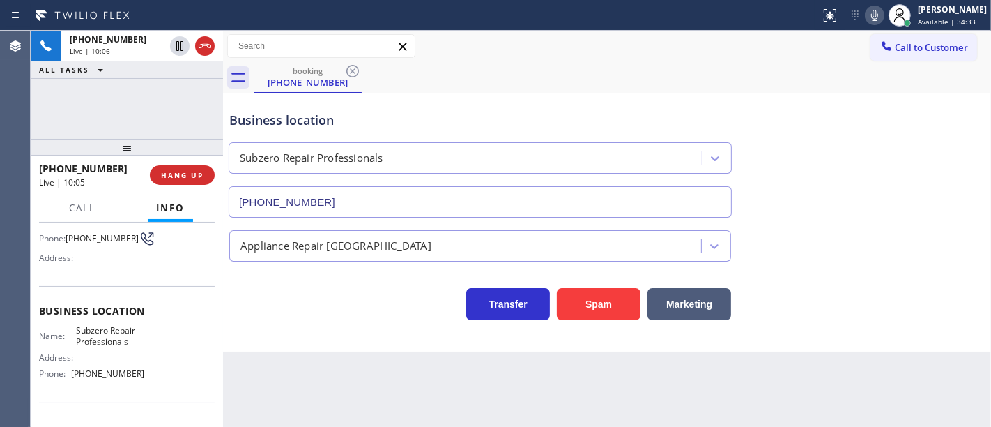
scroll to position [77, 0]
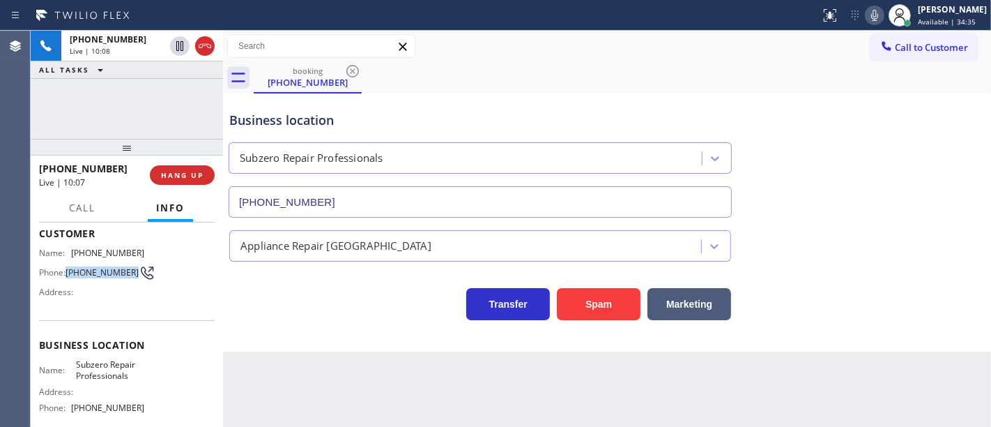
drag, startPoint x: 93, startPoint y: 277, endPoint x: 68, endPoint y: 266, distance: 27.8
click at [68, 267] on span "[PHONE_NUMBER]" at bounding box center [102, 272] width 73 height 10
click at [127, 120] on div "[PHONE_NUMBER] Live | 10:10 ALL TASKS ALL TASKS ACTIVE TASKS TASKS IN WRAP UP" at bounding box center [127, 85] width 192 height 108
click at [94, 100] on div "[PHONE_NUMBER] Live | 10:21 ALL TASKS ALL TASKS ACTIVE TASKS TASKS IN WRAP UP" at bounding box center [127, 85] width 192 height 108
click at [118, 120] on div "[PHONE_NUMBER] Live | 10:32 ALL TASKS ALL TASKS ACTIVE TASKS TASKS IN WRAP UP" at bounding box center [127, 85] width 192 height 108
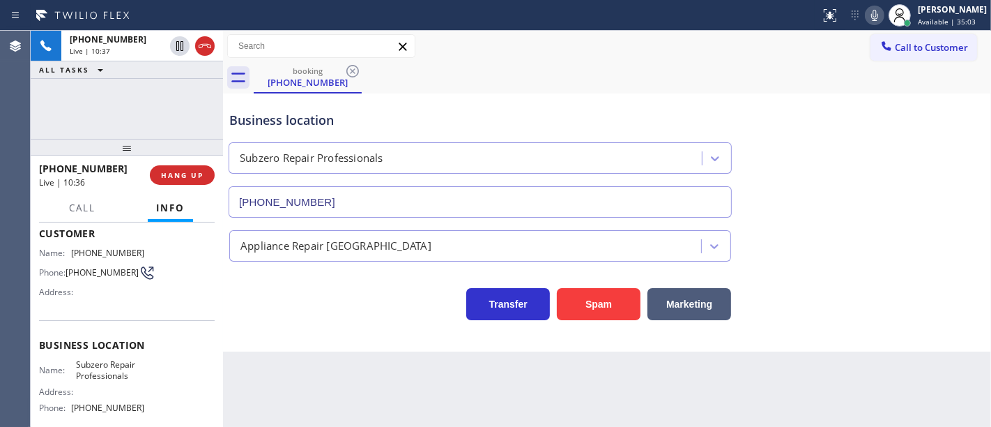
click at [119, 114] on div "[PHONE_NUMBER] Live | 10:37 ALL TASKS ALL TASKS ACTIVE TASKS TASKS IN WRAP UP" at bounding box center [127, 85] width 192 height 108
click at [121, 110] on div "[PHONE_NUMBER] Live | 10:40 ALL TASKS ALL TASKS ACTIVE TASKS TASKS IN WRAP UP" at bounding box center [127, 85] width 192 height 108
click at [84, 96] on div "[PHONE_NUMBER] Live | 11:09 ALL TASKS ALL TASKS ACTIVE TASKS TASKS IN WRAP UP" at bounding box center [127, 85] width 192 height 108
click at [268, 112] on div "Business location" at bounding box center [480, 120] width 502 height 19
click at [275, 121] on div "Business location" at bounding box center [480, 120] width 502 height 19
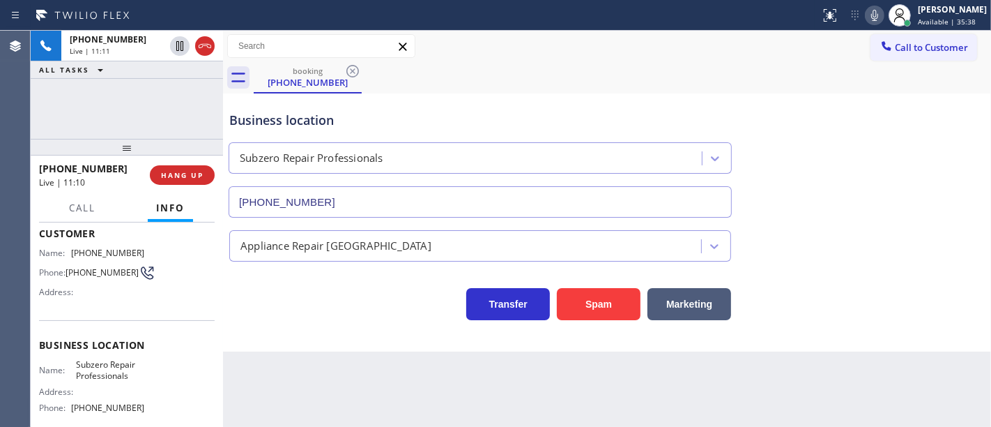
click at [277, 121] on div "Business location" at bounding box center [480, 120] width 502 height 19
click at [279, 121] on div "Business location" at bounding box center [480, 120] width 502 height 19
click at [280, 121] on div "Business location" at bounding box center [480, 120] width 502 height 19
click at [281, 120] on div "Business location" at bounding box center [480, 120] width 502 height 19
click at [282, 120] on div "Business location" at bounding box center [480, 120] width 502 height 19
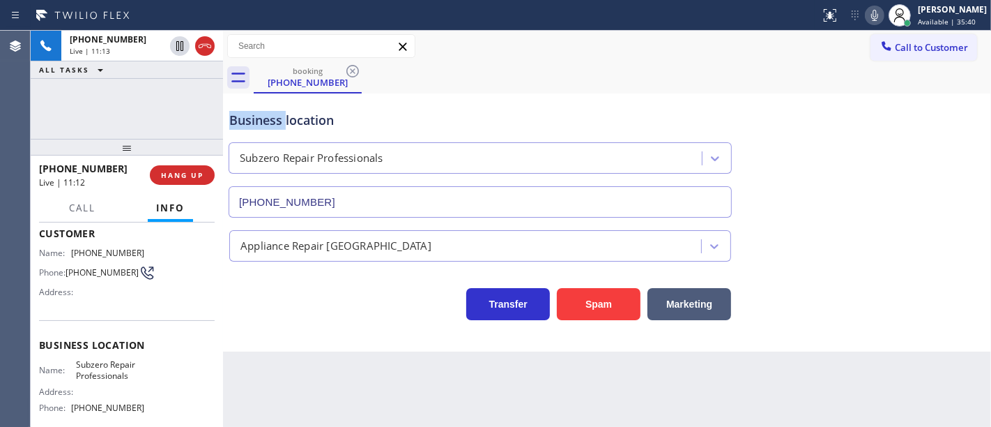
click at [282, 120] on div "Business location" at bounding box center [480, 120] width 502 height 19
click at [283, 120] on div "Business location" at bounding box center [480, 120] width 502 height 19
click at [938, 110] on div "Business location Subzero Repair Professionals [PHONE_NUMBER]" at bounding box center [607, 154] width 761 height 126
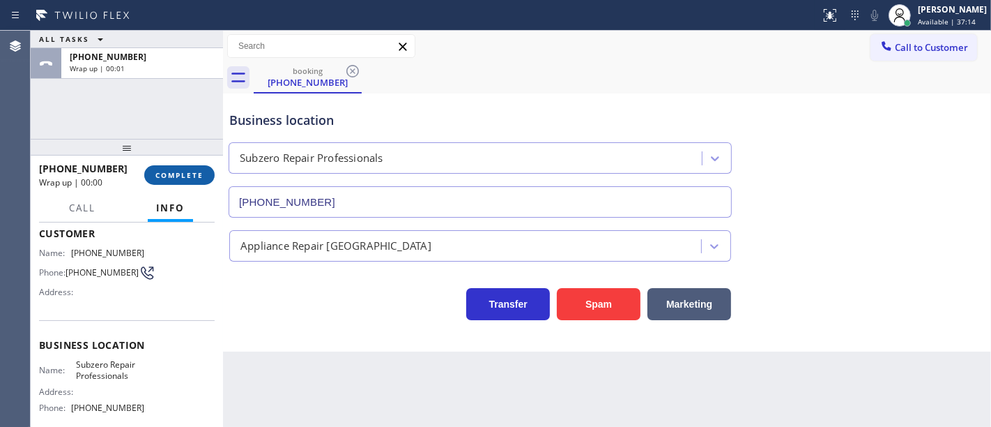
click at [190, 183] on button "COMPLETE" at bounding box center [179, 175] width 70 height 20
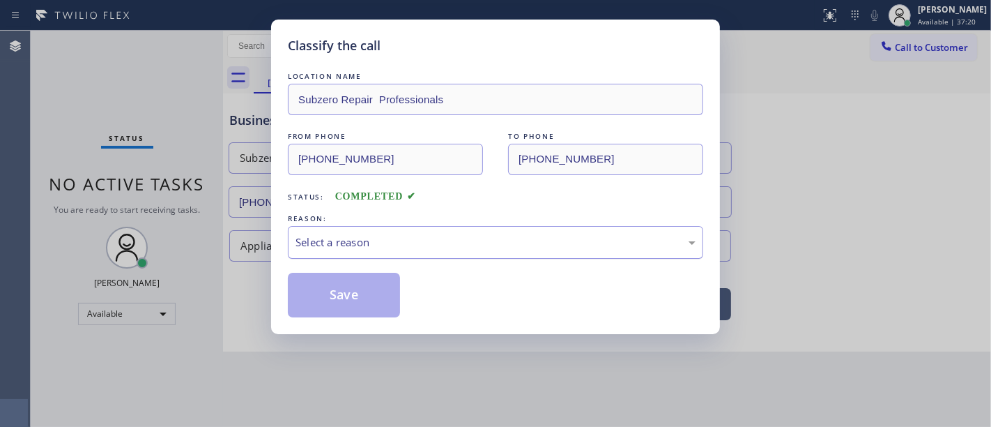
click at [450, 241] on div "Select a reason" at bounding box center [496, 242] width 400 height 16
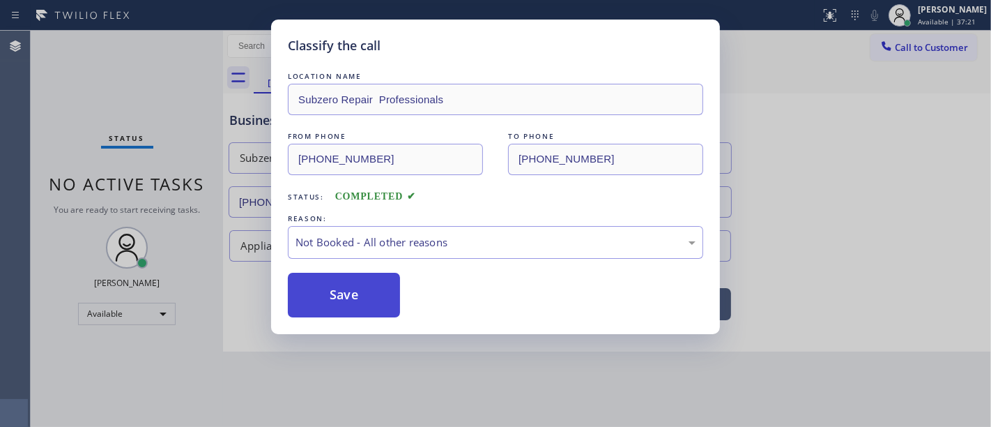
click at [364, 292] on button "Save" at bounding box center [344, 295] width 112 height 45
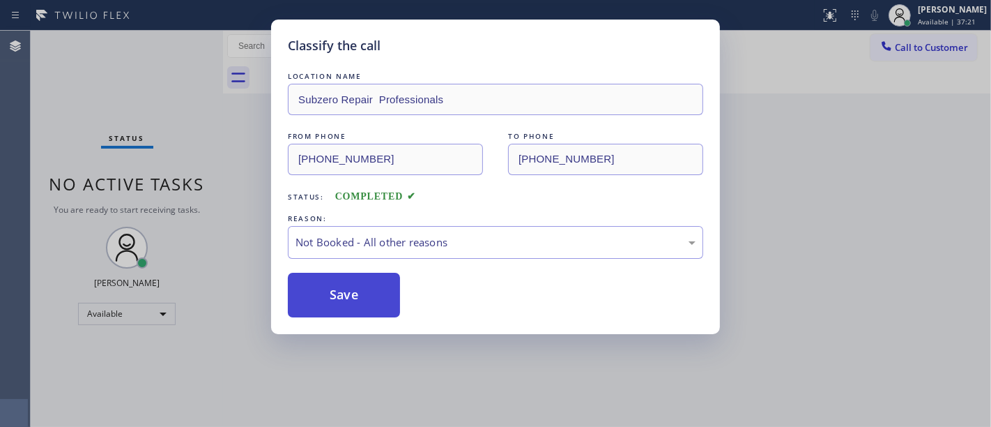
click at [364, 292] on button "Save" at bounding box center [344, 295] width 112 height 45
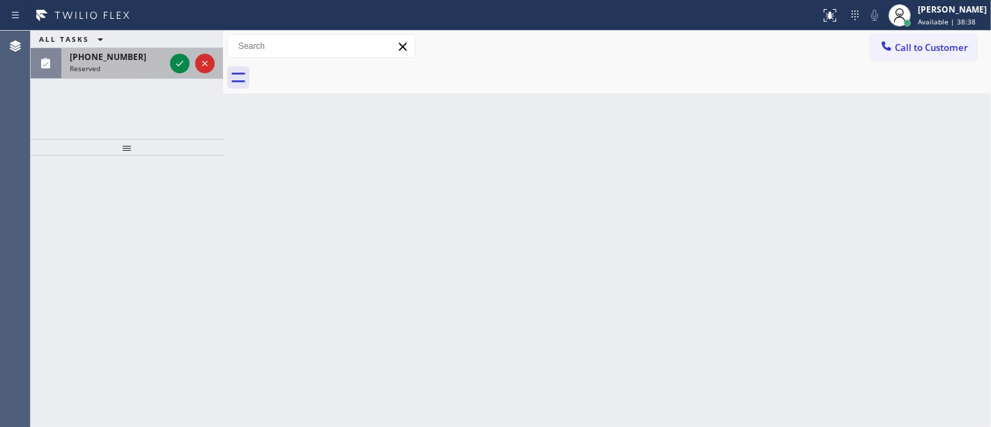
click at [138, 63] on div "Reserved" at bounding box center [117, 68] width 95 height 10
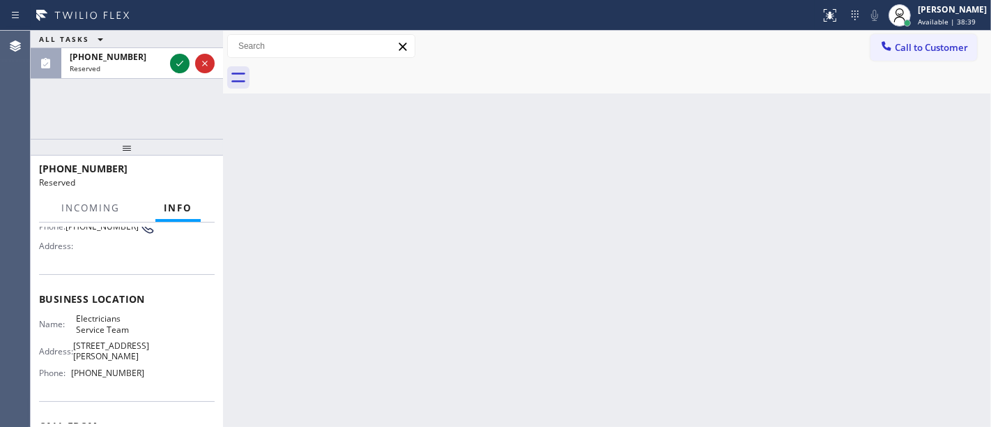
scroll to position [220, 0]
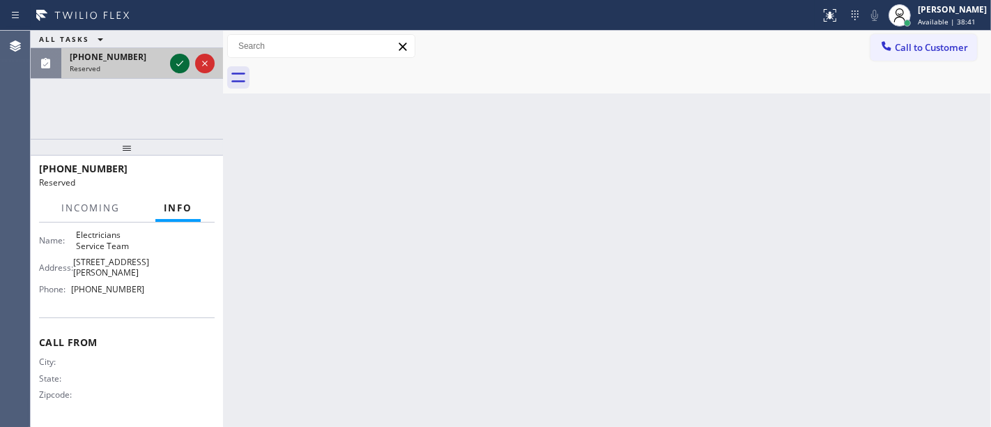
click at [179, 67] on icon at bounding box center [179, 63] width 17 height 17
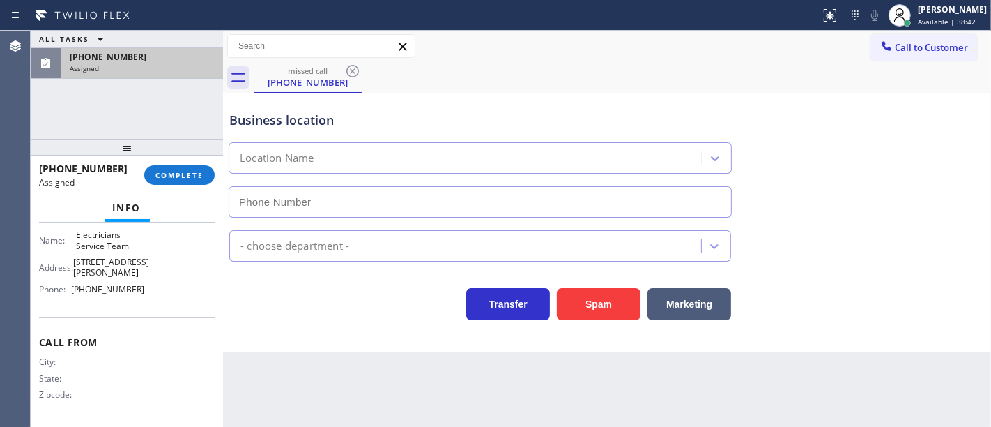
type input "[PHONE_NUMBER]"
click at [186, 170] on span "COMPLETE" at bounding box center [179, 175] width 48 height 10
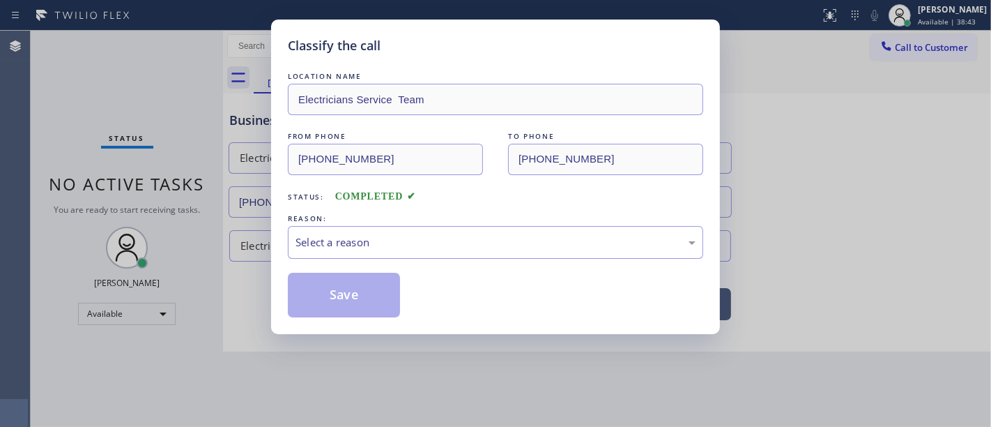
click at [313, 214] on div "REASON:" at bounding box center [495, 218] width 415 height 15
click at [348, 245] on div "Select a reason" at bounding box center [496, 242] width 400 height 16
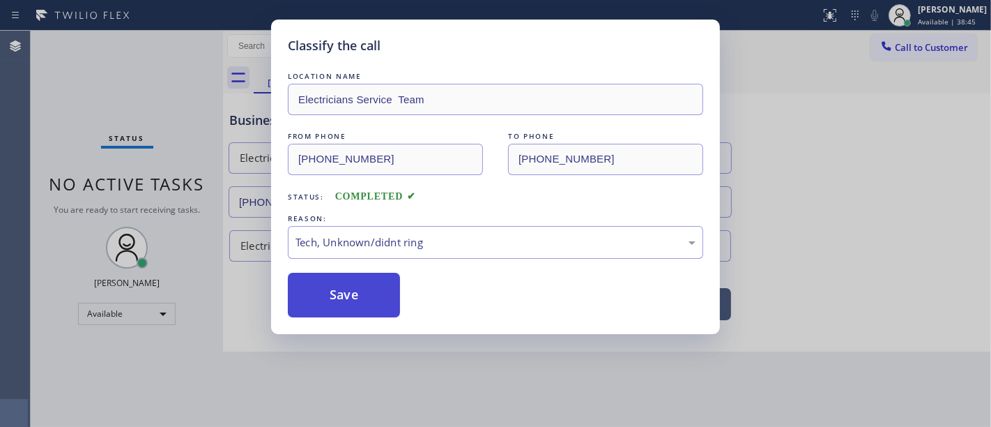
click at [351, 303] on button "Save" at bounding box center [344, 295] width 112 height 45
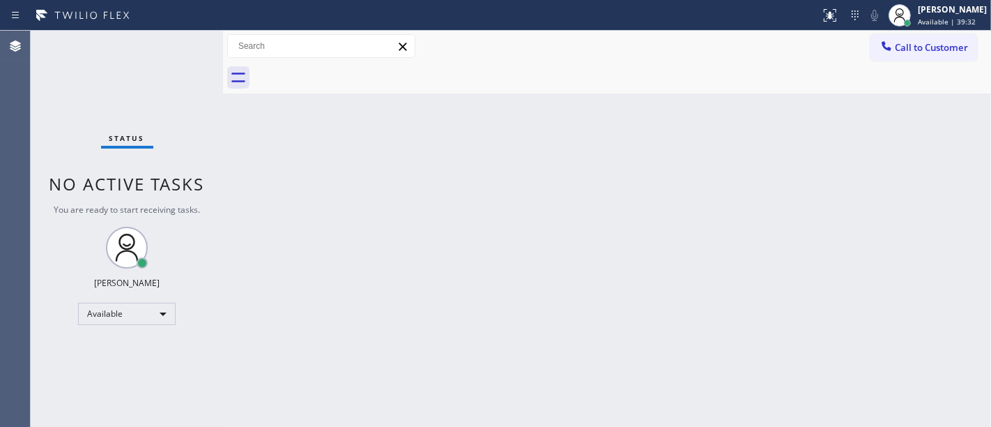
click at [84, 96] on div "Status No active tasks You are ready to start receiving tasks. [PERSON_NAME]" at bounding box center [127, 229] width 192 height 396
click at [86, 127] on div "Status No active tasks You are ready to start receiving tasks. [PERSON_NAME]" at bounding box center [127, 229] width 192 height 396
drag, startPoint x: 287, startPoint y: 144, endPoint x: 293, endPoint y: 154, distance: 11.6
click at [291, 150] on div "Back to Dashboard Change Sender ID Customers Technicians Select a contact Outbo…" at bounding box center [607, 229] width 768 height 396
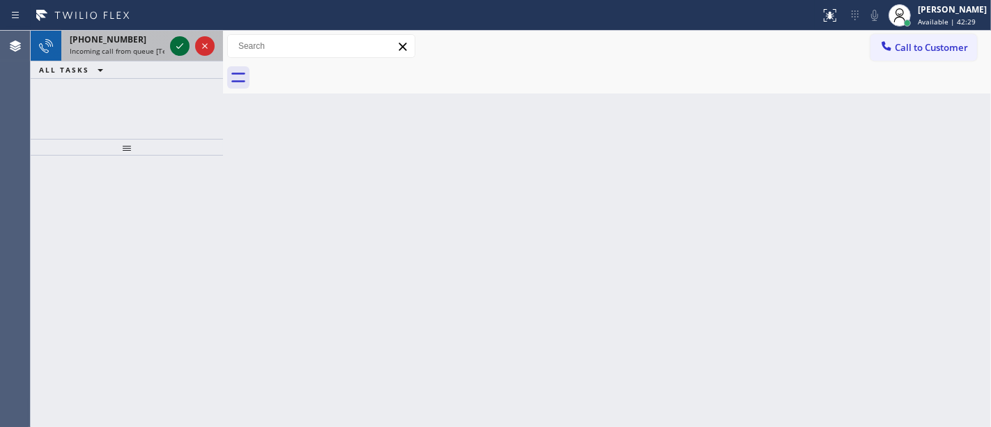
click at [176, 49] on icon at bounding box center [179, 46] width 17 height 17
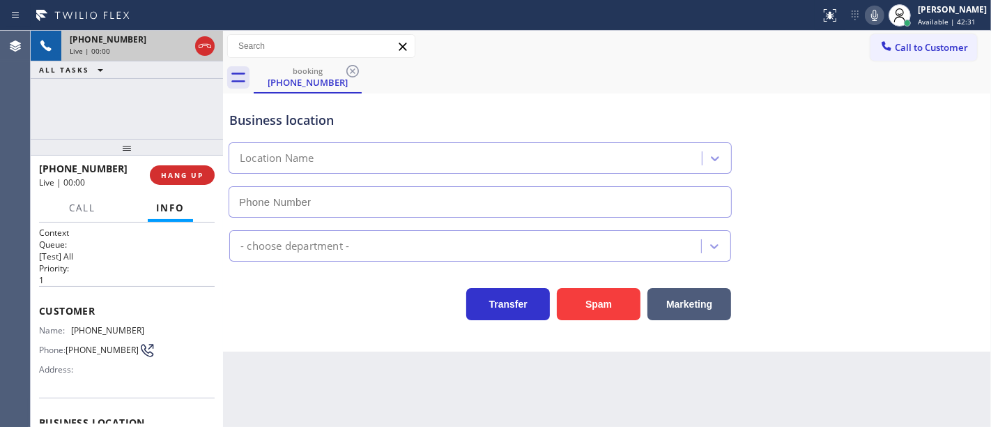
type input "[PHONE_NUMBER]"
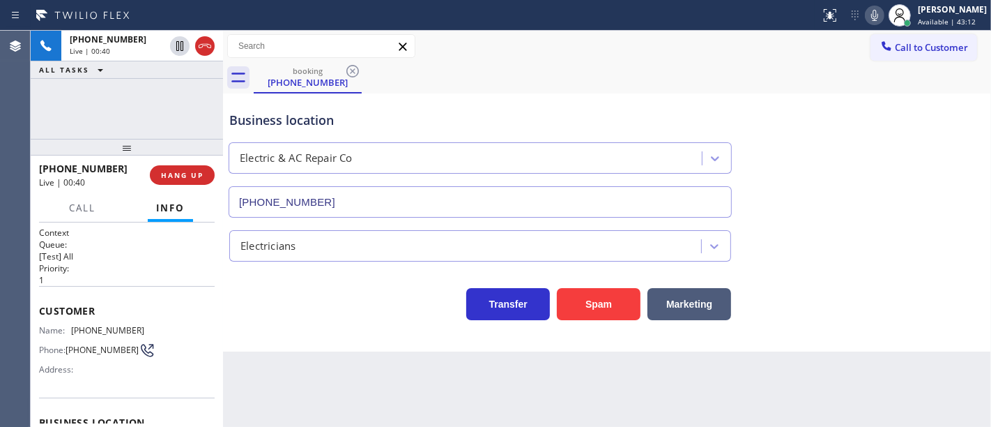
click at [128, 89] on div "[PHONE_NUMBER] Live | 00:40 ALL TASKS ALL TASKS ACTIVE TASKS TASKS IN WRAP UP" at bounding box center [127, 85] width 192 height 108
click at [174, 47] on icon at bounding box center [179, 46] width 17 height 17
click at [879, 20] on icon at bounding box center [875, 15] width 17 height 17
drag, startPoint x: 807, startPoint y: 77, endPoint x: 440, endPoint y: 54, distance: 368.1
click at [807, 77] on div "booking [PHONE_NUMBER]" at bounding box center [623, 77] width 738 height 31
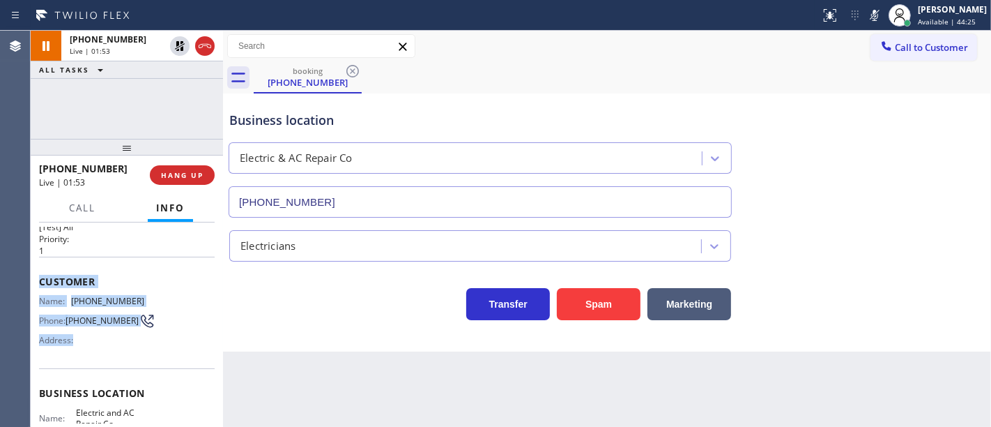
scroll to position [155, 0]
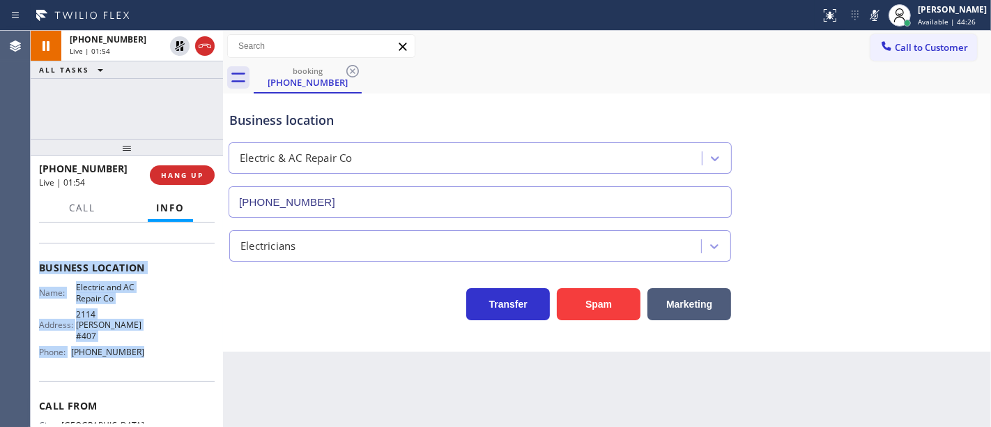
drag, startPoint x: 38, startPoint y: 309, endPoint x: 167, endPoint y: 287, distance: 131.5
click at [161, 344] on div "Context Queue: [Test] All Priority: 1 Customer Name: [PHONE_NUMBER] Phone: [PHO…" at bounding box center [127, 324] width 192 height 205
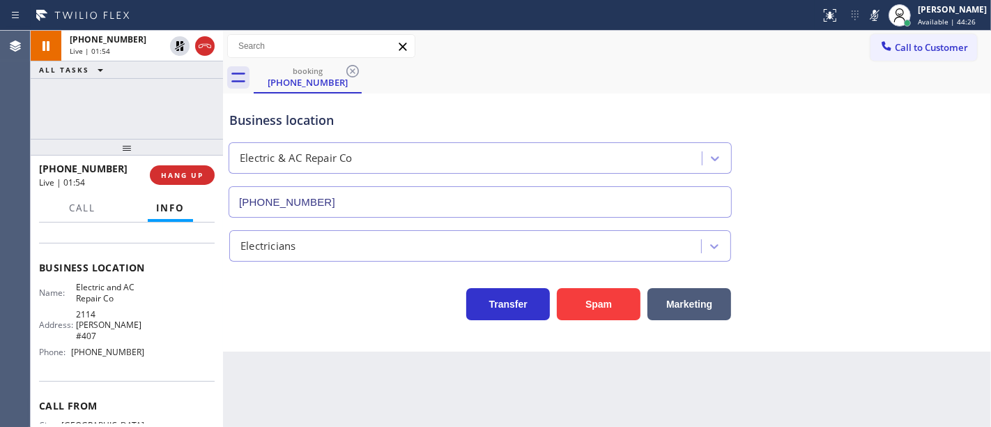
click at [150, 100] on div "[PHONE_NUMBER] Live | 01:54 ALL TASKS ALL TASKS ACTIVE TASKS TASKS IN WRAP UP" at bounding box center [127, 85] width 192 height 108
click at [141, 93] on div "[PHONE_NUMBER] Live | 01:56 ALL TASKS ALL TASKS ACTIVE TASKS TASKS IN WRAP UP" at bounding box center [127, 85] width 192 height 108
click at [89, 92] on div "[PHONE_NUMBER] Live | 02:09 ALL TASKS ALL TASKS ACTIVE TASKS TASKS IN WRAP UP" at bounding box center [127, 85] width 192 height 108
click at [178, 46] on icon at bounding box center [179, 46] width 17 height 17
click at [880, 15] on icon at bounding box center [875, 15] width 17 height 17
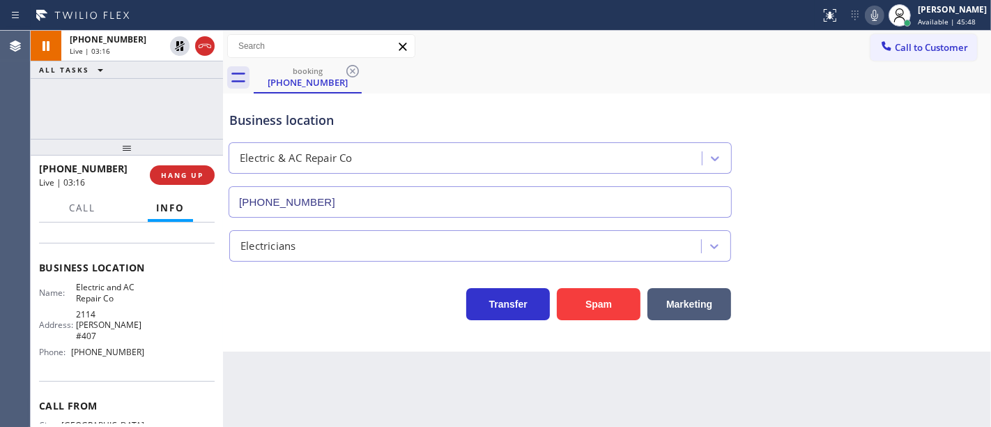
click at [190, 98] on div "[PHONE_NUMBER] Live | 03:16 ALL TASKS ALL TASKS ACTIVE TASKS TASKS IN WRAP UP" at bounding box center [127, 85] width 192 height 108
click at [878, 13] on icon at bounding box center [874, 15] width 7 height 11
click at [878, 13] on icon at bounding box center [875, 15] width 17 height 17
click at [195, 170] on span "HANG UP" at bounding box center [182, 175] width 43 height 10
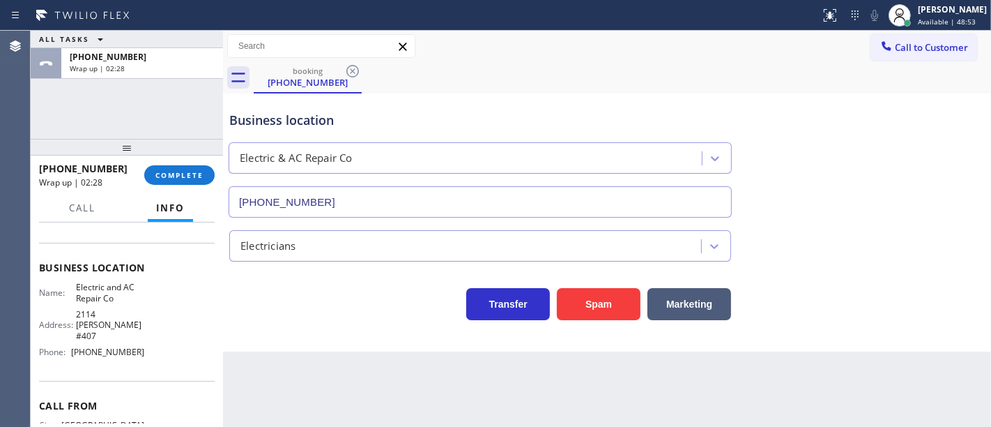
click at [80, 121] on div "ALL TASKS ALL TASKS ACTIVE TASKS TASKS IN WRAP UP [PHONE_NUMBER] Wrap up | 02:28" at bounding box center [127, 85] width 192 height 108
click at [192, 181] on button "COMPLETE" at bounding box center [179, 175] width 70 height 20
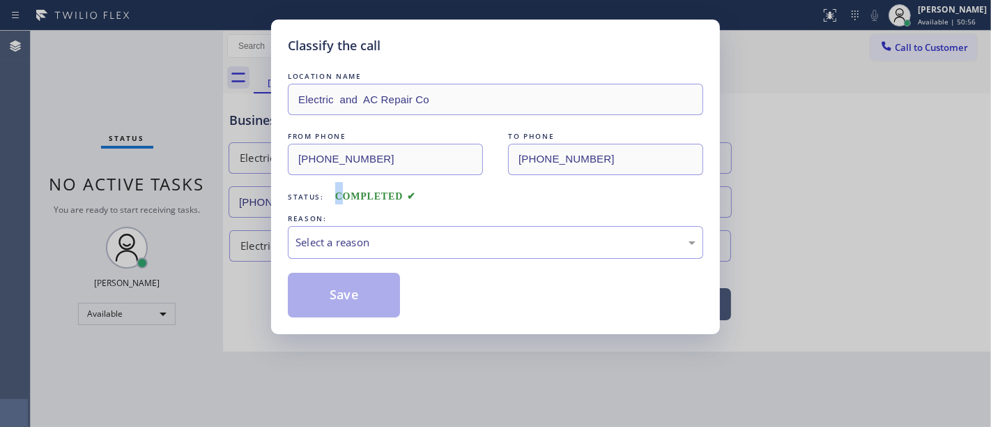
click at [340, 204] on div "Status: COMPLETED" at bounding box center [495, 193] width 415 height 22
click at [342, 241] on div "Select a reason" at bounding box center [496, 242] width 400 height 16
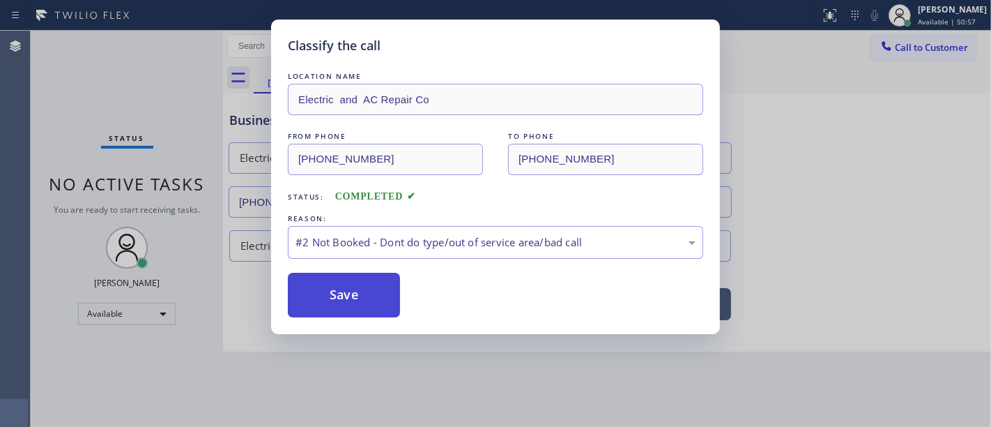
drag, startPoint x: 346, startPoint y: 300, endPoint x: 344, endPoint y: 291, distance: 9.3
click at [342, 289] on button "Save" at bounding box center [344, 295] width 112 height 45
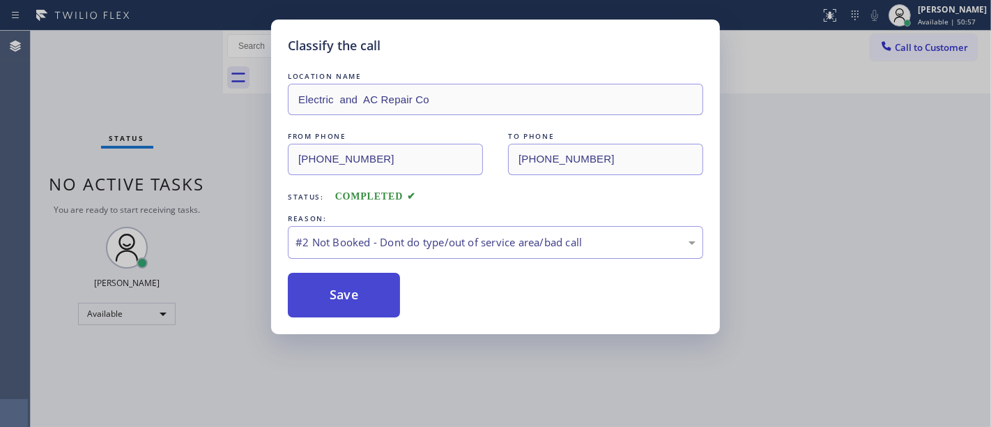
click at [342, 289] on button "Save" at bounding box center [344, 295] width 112 height 45
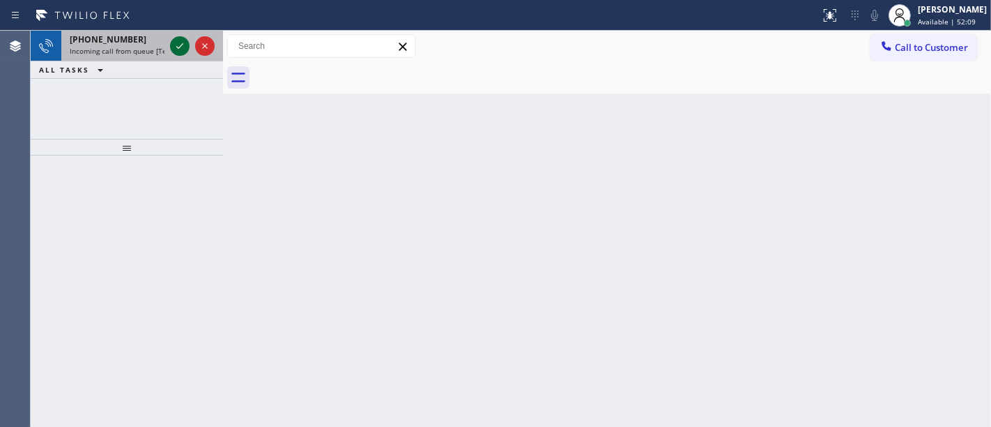
click at [177, 45] on icon at bounding box center [179, 46] width 17 height 17
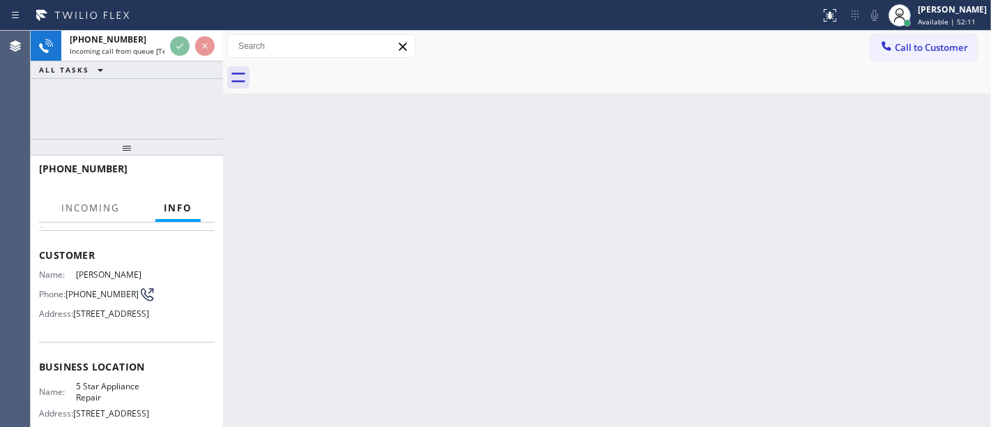
scroll to position [77, 0]
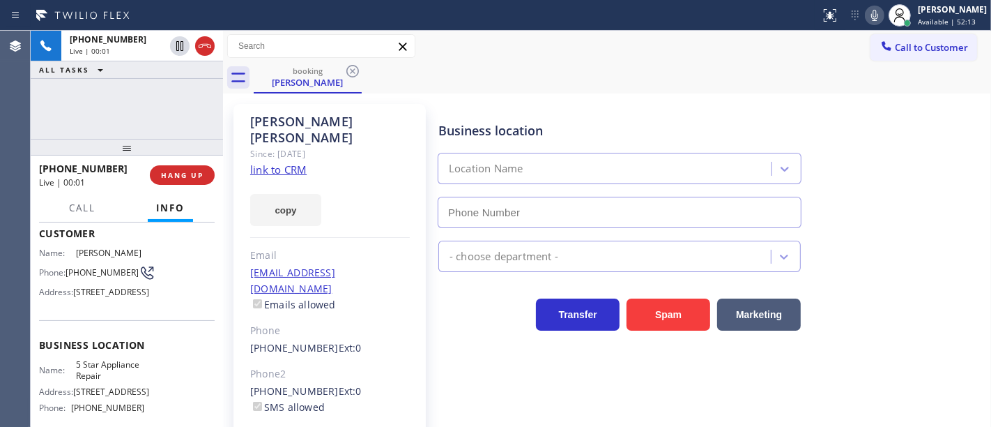
type input "[PHONE_NUMBER]"
click at [648, 311] on button "Spam" at bounding box center [669, 314] width 84 height 32
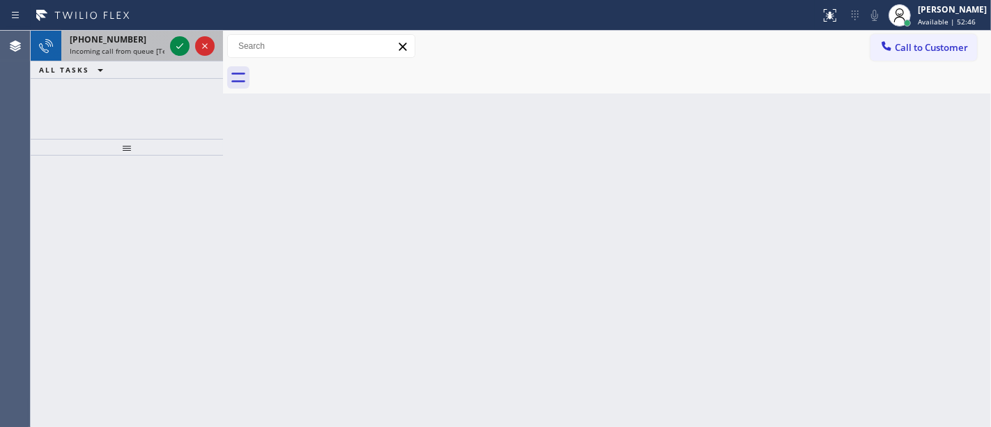
click at [127, 36] on div "[PHONE_NUMBER]" at bounding box center [117, 39] width 95 height 12
click at [134, 48] on span "Incoming call from queue [Test] All" at bounding box center [128, 51] width 116 height 10
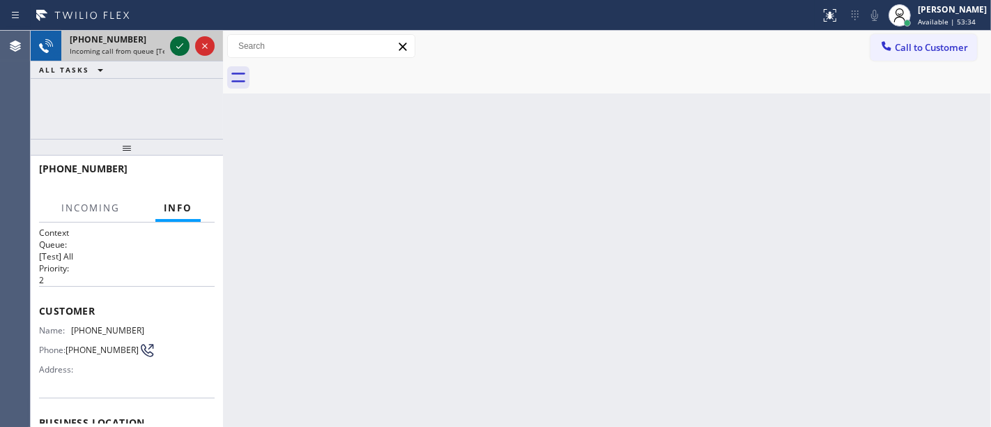
click at [183, 44] on icon at bounding box center [179, 46] width 7 height 6
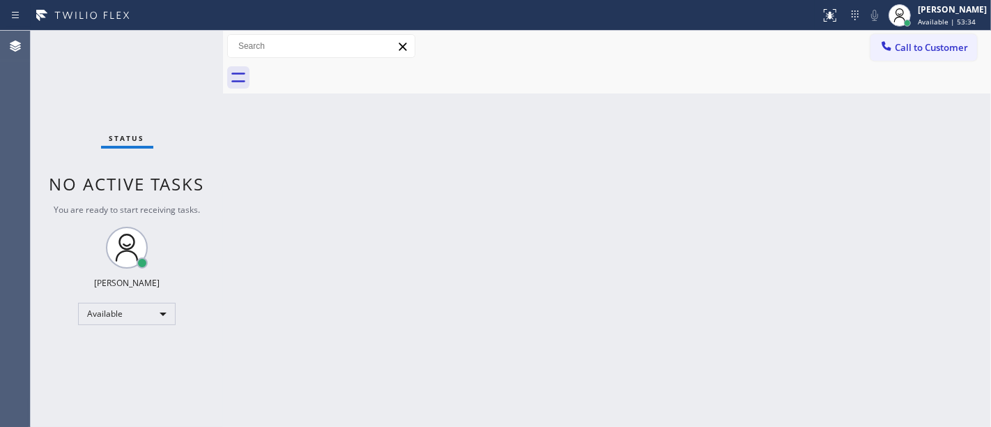
click at [183, 44] on div "Status No active tasks You are ready to start receiving tasks. [PERSON_NAME]" at bounding box center [127, 229] width 192 height 396
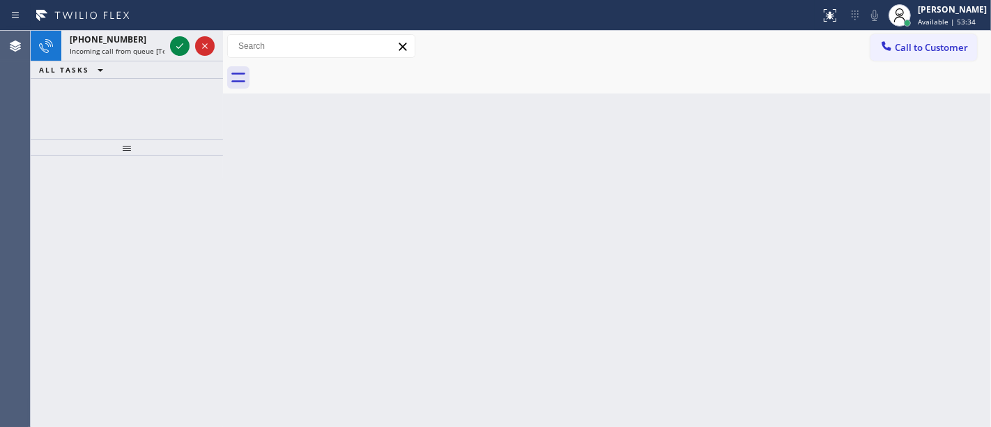
click at [183, 44] on icon at bounding box center [179, 46] width 7 height 6
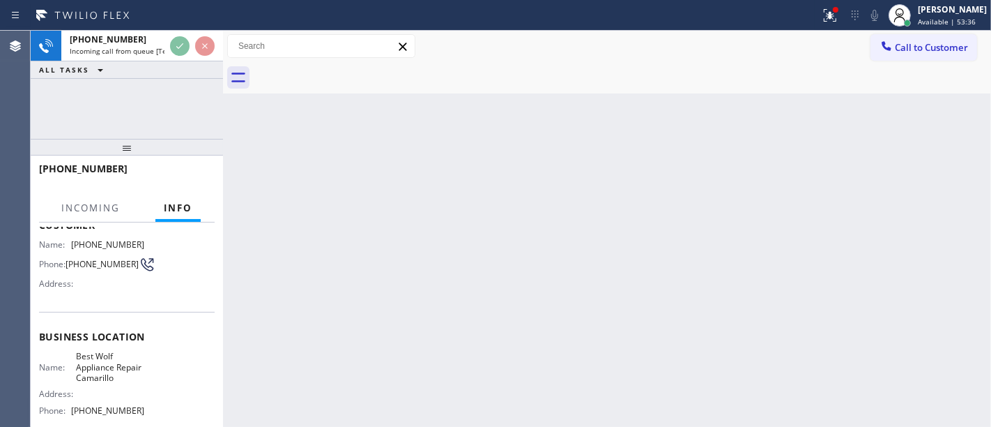
scroll to position [155, 0]
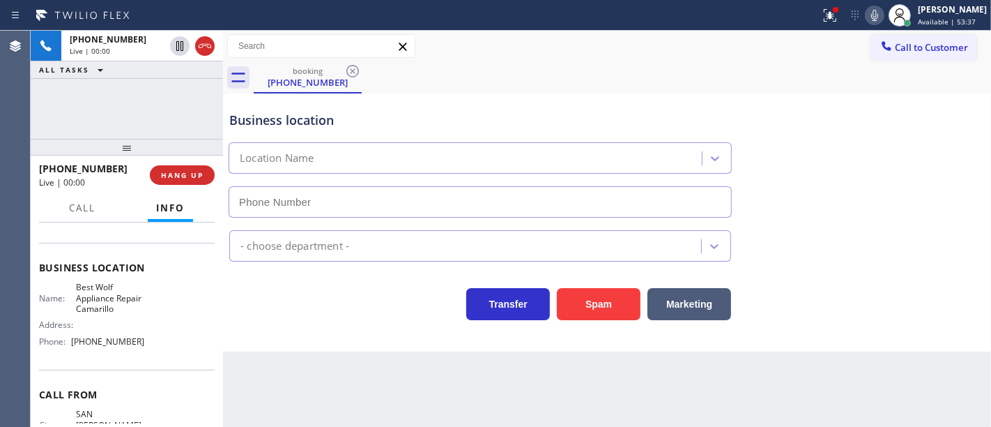
type input "[PHONE_NUMBER]"
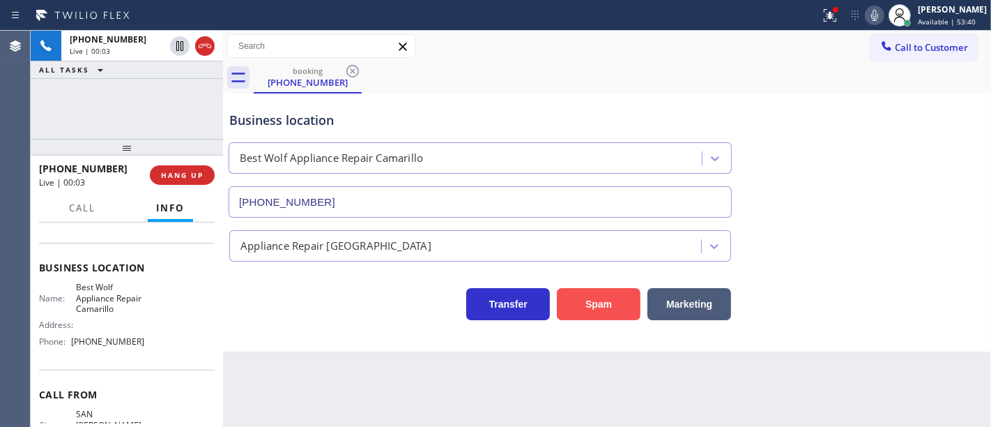
click at [595, 308] on button "Spam" at bounding box center [599, 304] width 84 height 32
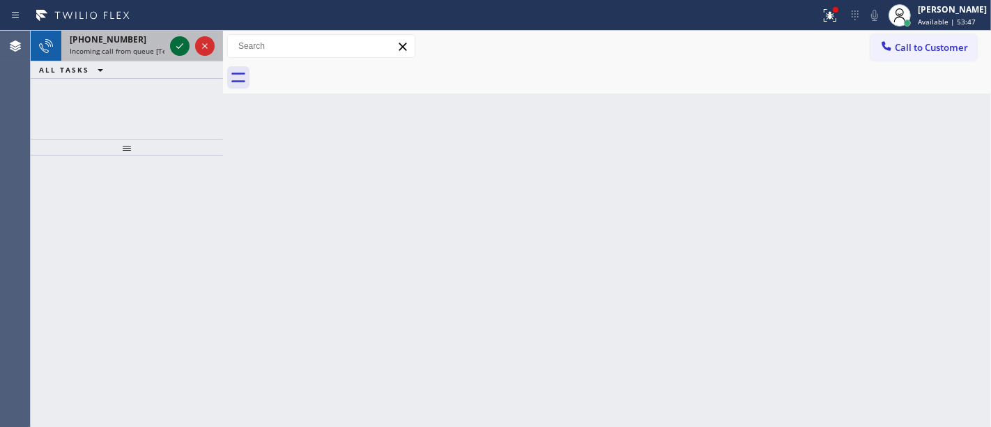
click at [188, 38] on div at bounding box center [180, 46] width 20 height 17
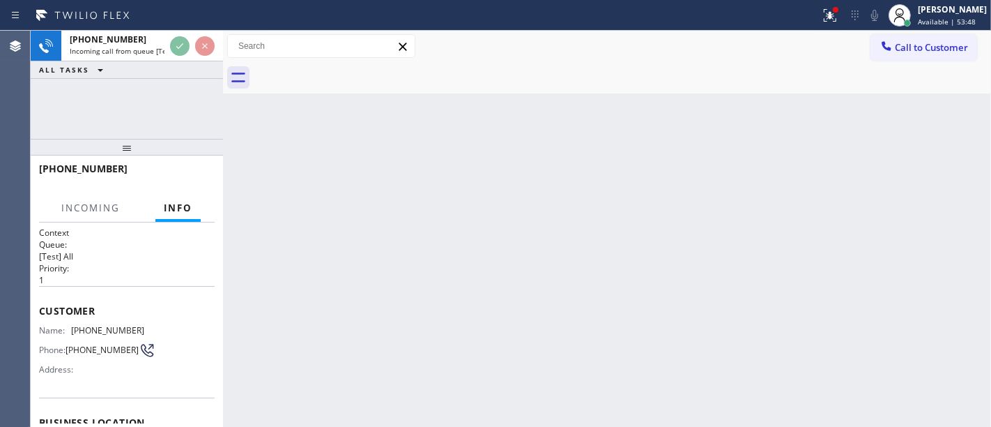
scroll to position [77, 0]
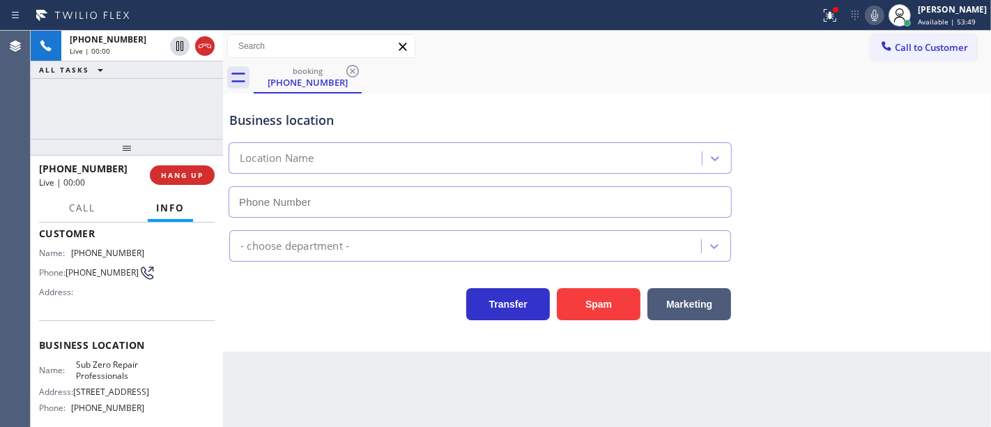
type input "[PHONE_NUMBER]"
click at [52, 265] on div "Phone: [PHONE_NUMBER]" at bounding box center [91, 272] width 105 height 17
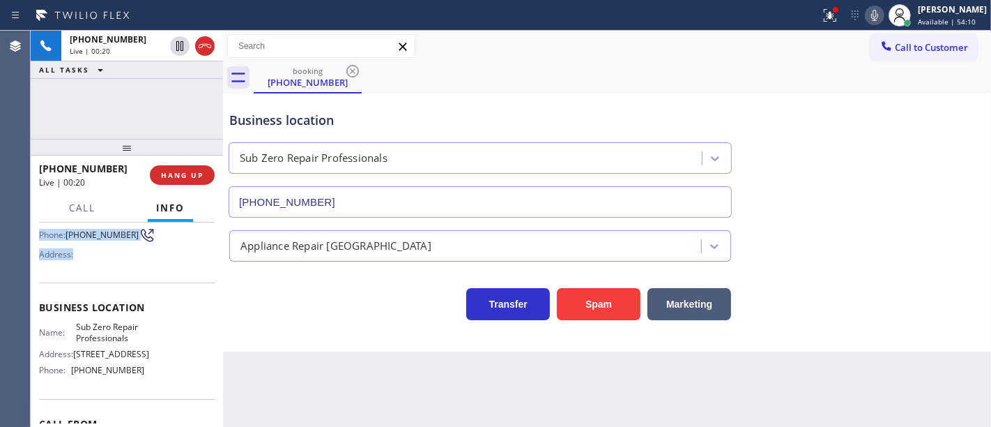
scroll to position [209, 0]
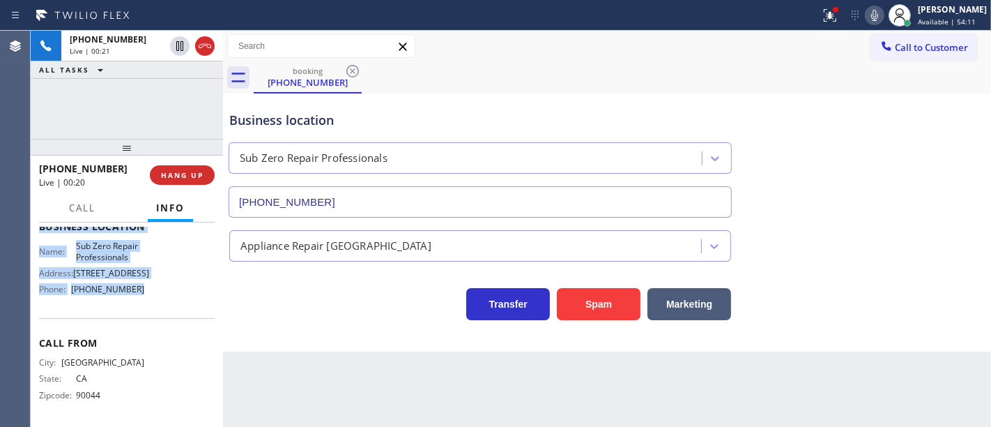
drag, startPoint x: 41, startPoint y: 224, endPoint x: 146, endPoint y: 287, distance: 121.9
click at [146, 287] on div "Context Queue: [Test] All Priority: 1 Customer Name: [PHONE_NUMBER] Phone: [PHO…" at bounding box center [127, 324] width 192 height 205
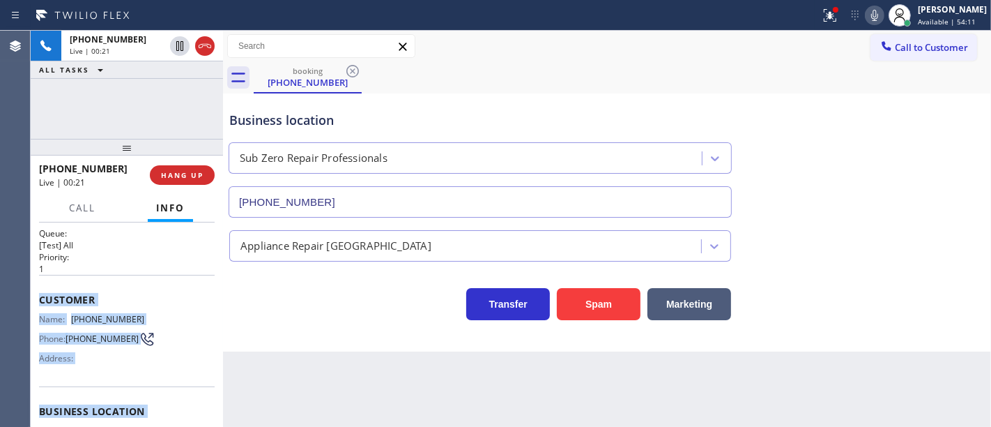
scroll to position [0, 0]
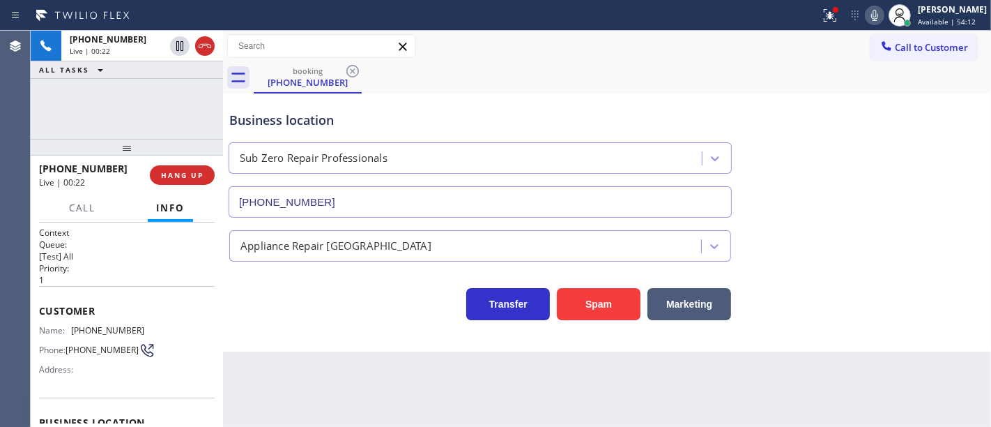
click at [123, 105] on div "[PHONE_NUMBER] Live | 00:22 ALL TASKS ALL TASKS ACTIVE TASKS TASKS IN WRAP UP" at bounding box center [127, 85] width 192 height 108
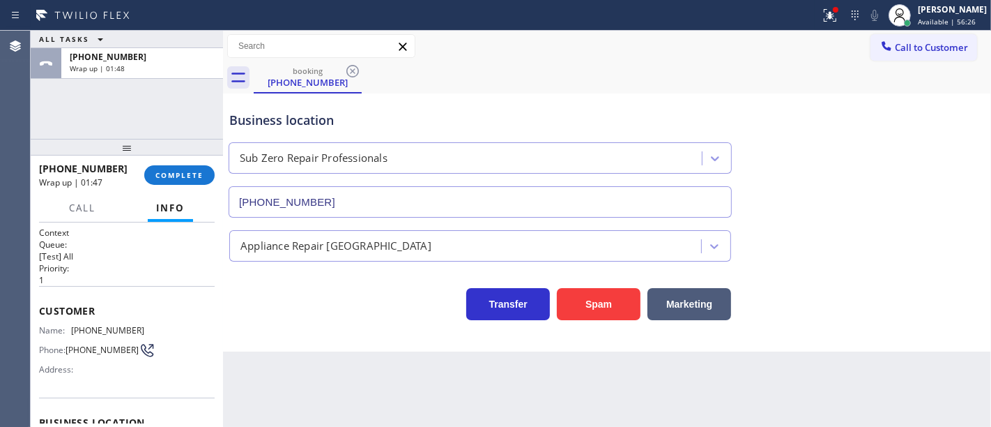
click at [84, 102] on div "ALL TASKS ALL TASKS ACTIVE TASKS TASKS IN WRAP UP [PHONE_NUMBER] Wrap up | 01:48" at bounding box center [127, 85] width 192 height 108
click at [186, 184] on button "COMPLETE" at bounding box center [179, 175] width 70 height 20
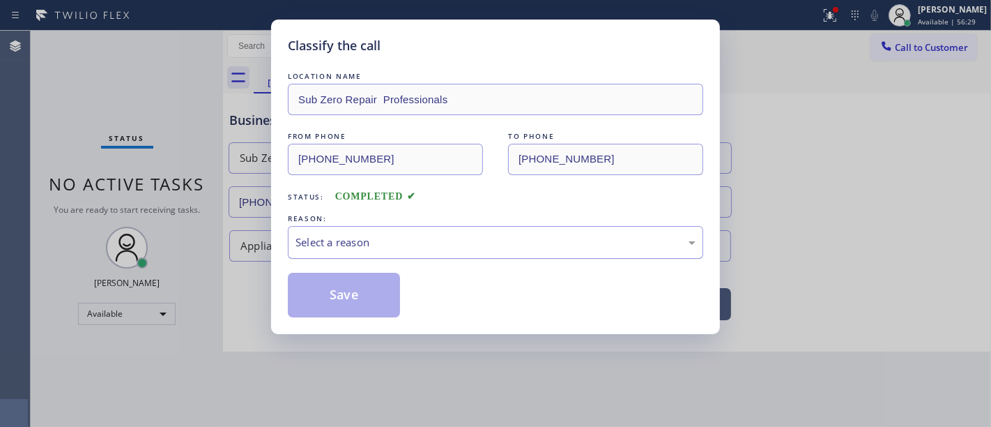
click at [336, 244] on div "Select a reason" at bounding box center [496, 242] width 400 height 16
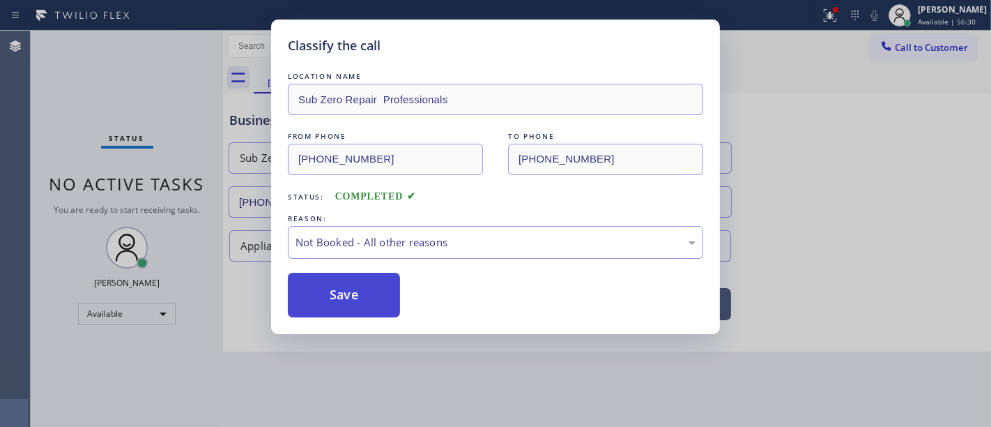
click at [352, 291] on button "Save" at bounding box center [344, 295] width 112 height 45
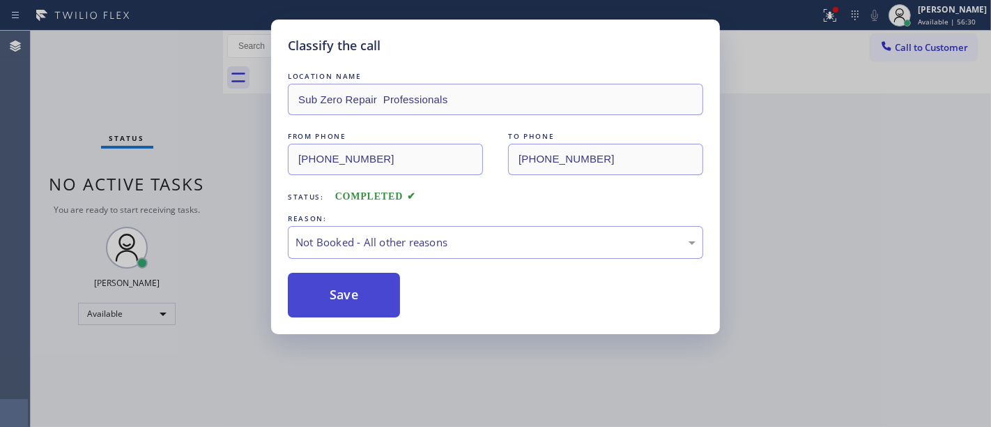
click at [352, 291] on button "Save" at bounding box center [344, 295] width 112 height 45
click at [816, 174] on div "Classify the call LOCATION NAME Sub Zero Repair Professionals FROM PHONE [PHONE…" at bounding box center [495, 213] width 991 height 427
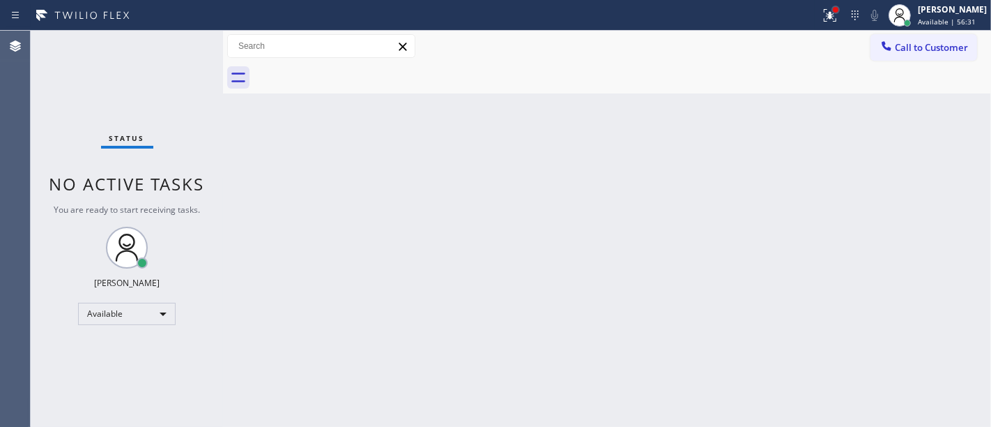
click at [840, 13] on div at bounding box center [836, 10] width 8 height 8
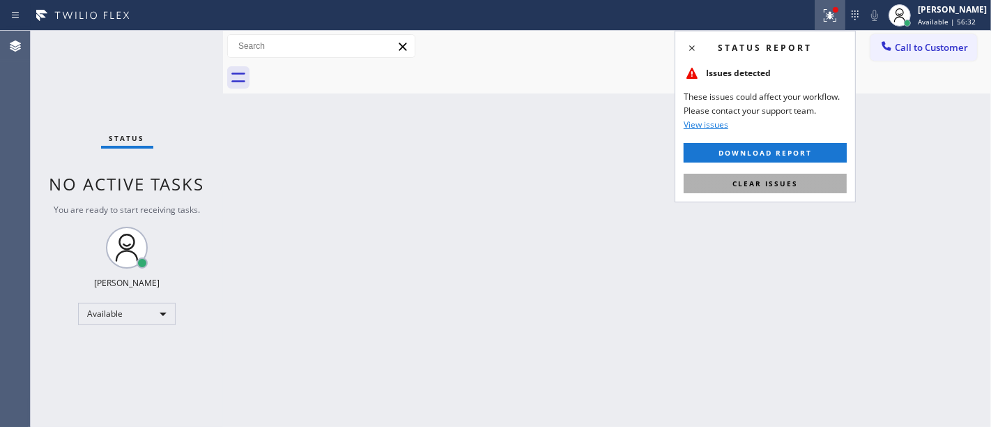
click at [807, 183] on button "Clear issues" at bounding box center [765, 184] width 163 height 20
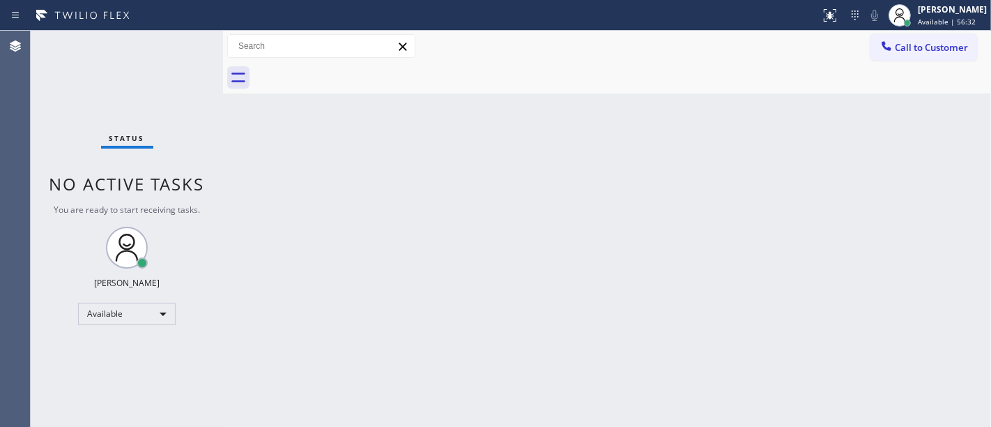
drag, startPoint x: 924, startPoint y: 156, endPoint x: 925, endPoint y: 122, distance: 34.2
click at [925, 151] on div "Back to Dashboard Change Sender ID Customers Technicians Select a contact Outbo…" at bounding box center [607, 229] width 768 height 396
click at [927, 56] on button "Call to Customer" at bounding box center [924, 47] width 107 height 26
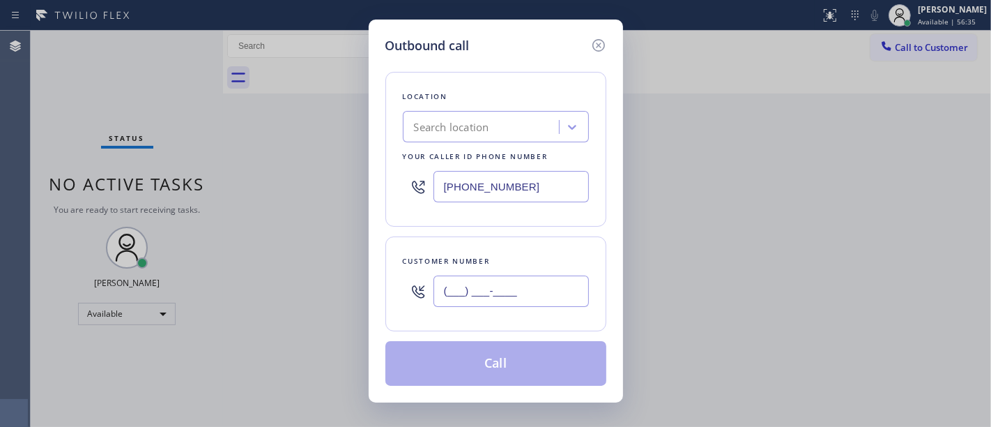
click at [522, 282] on input "(___) ___-____" at bounding box center [511, 290] width 155 height 31
paste input "310) 913-7853"
type input "[PHONE_NUMBER]"
click at [535, 175] on input "[PHONE_NUMBER]" at bounding box center [511, 186] width 155 height 31
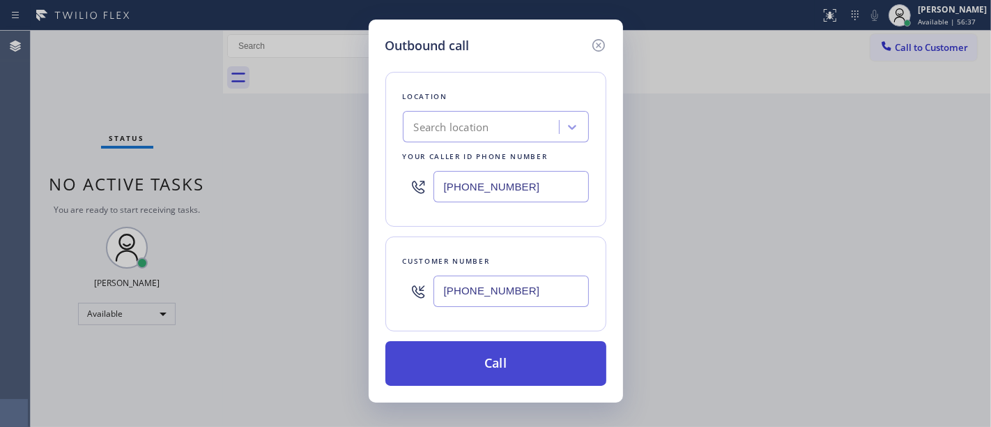
paste input "855) 662-5332"
type input "[PHONE_NUMBER]"
click at [524, 365] on button "Call" at bounding box center [496, 363] width 221 height 45
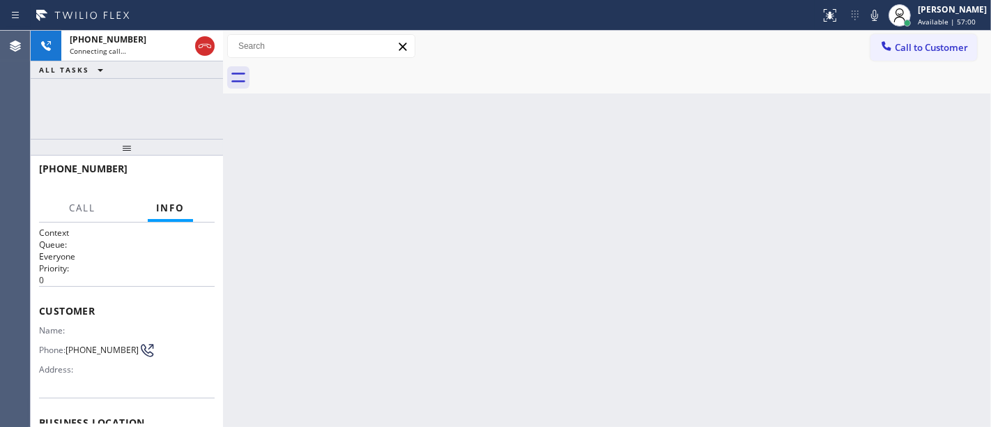
click at [123, 96] on div "[PHONE_NUMBER] Connecting call… ALL TASKS ALL TASKS ACTIVE TASKS TASKS IN WRAP …" at bounding box center [127, 85] width 192 height 108
click at [123, 96] on div "+13109137853 Connecting call… ALL TASKS ALL TASKS ACTIVE TASKS TASKS IN WRAP UP" at bounding box center [127, 85] width 192 height 108
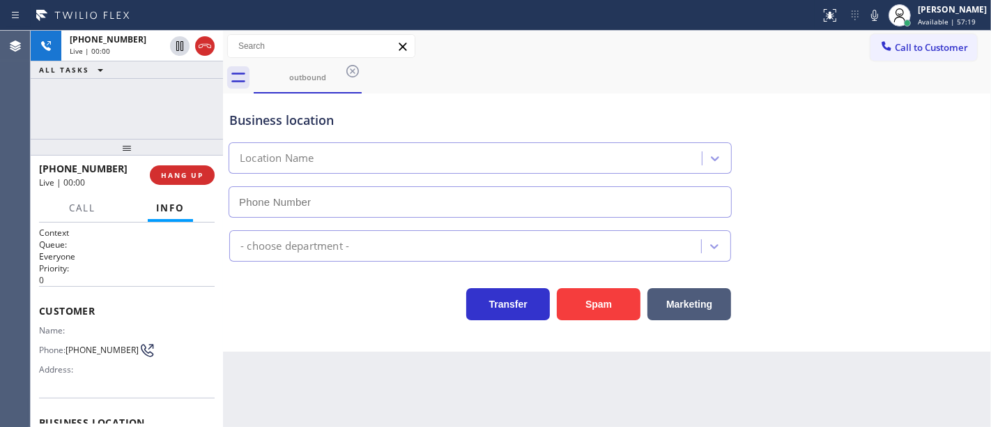
type input "[PHONE_NUMBER]"
click at [358, 342] on div "Business location Sub Zero Repair Professionals (855) 662-5332 Appliance Repair…" at bounding box center [607, 222] width 768 height 258
click at [195, 175] on span "HANG UP" at bounding box center [182, 175] width 43 height 10
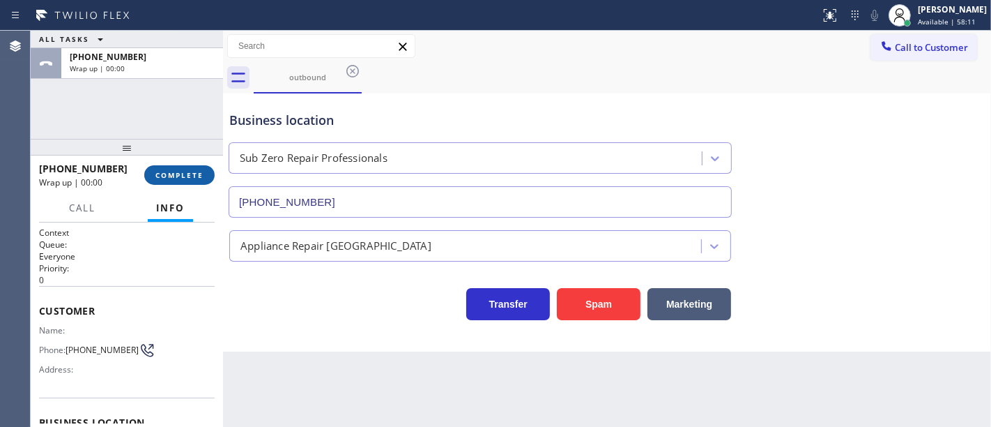
click at [197, 175] on span "COMPLETE" at bounding box center [179, 175] width 48 height 10
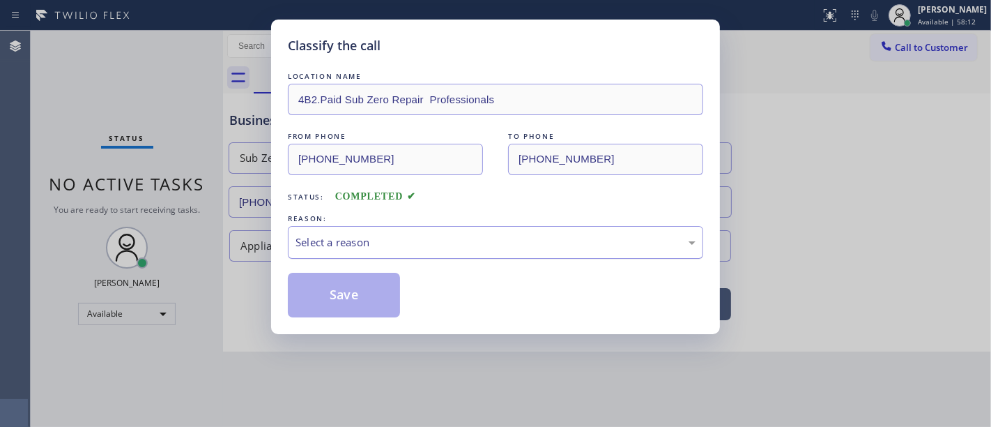
click at [335, 238] on div "Select a reason" at bounding box center [496, 242] width 400 height 16
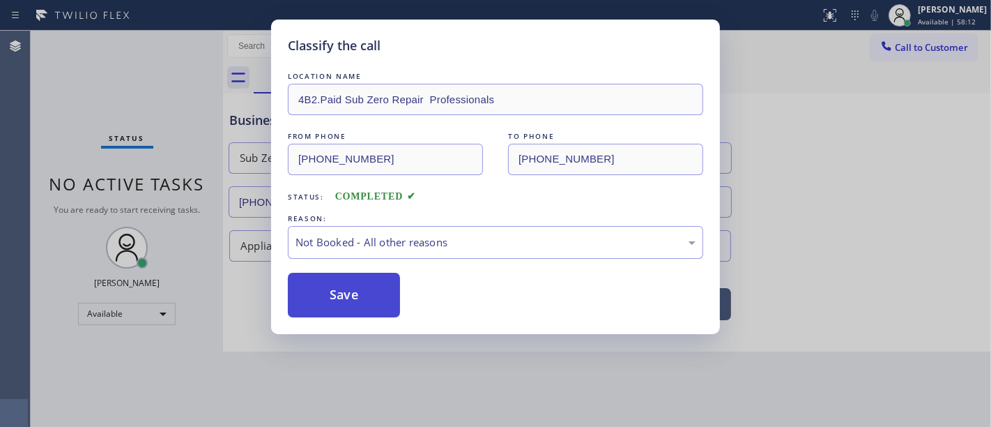
click at [337, 293] on button "Save" at bounding box center [344, 295] width 112 height 45
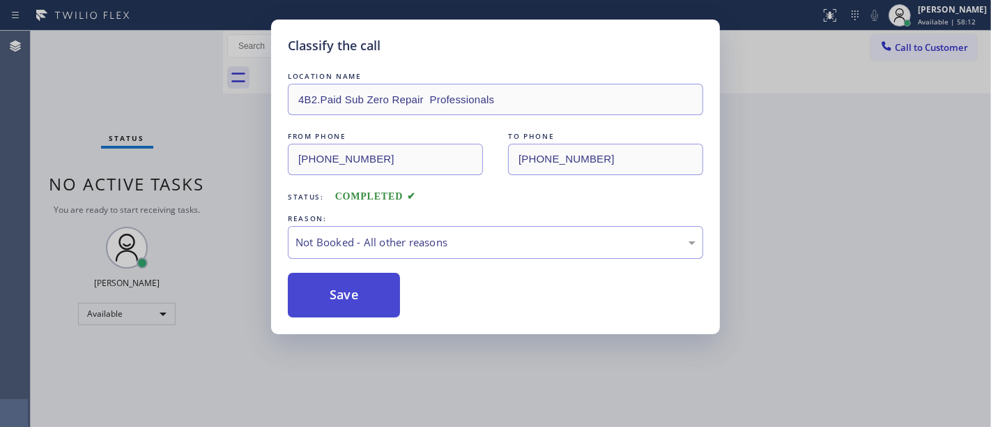
click at [337, 293] on button "Save" at bounding box center [344, 295] width 112 height 45
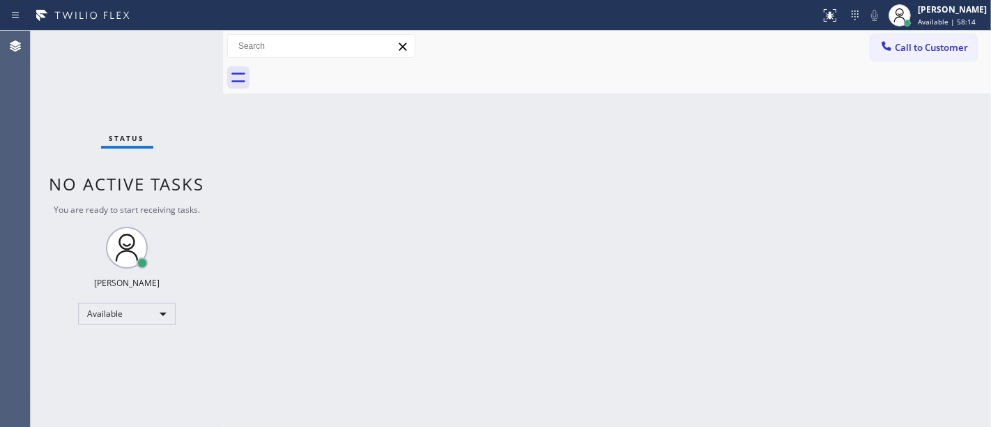
click at [421, 300] on div "Back to Dashboard Change Sender ID Customers Technicians Select a contact Outbo…" at bounding box center [607, 229] width 768 height 396
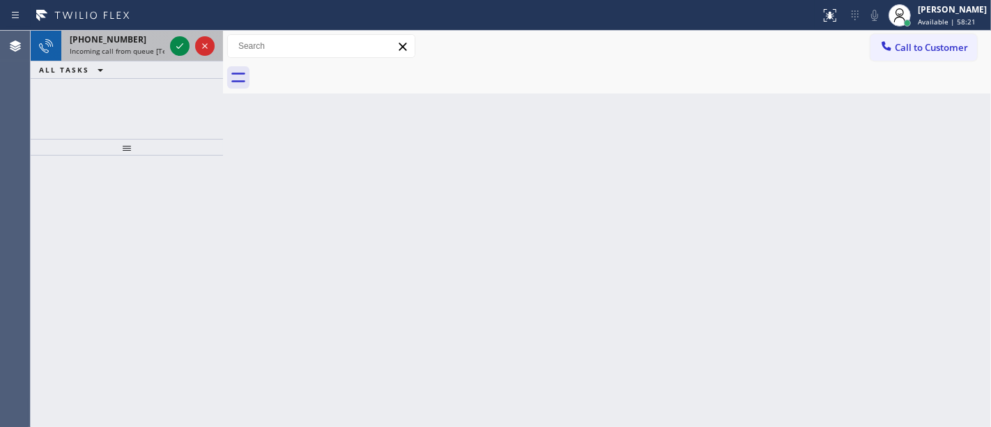
click at [114, 48] on span "Incoming call from queue [Test] All" at bounding box center [128, 51] width 116 height 10
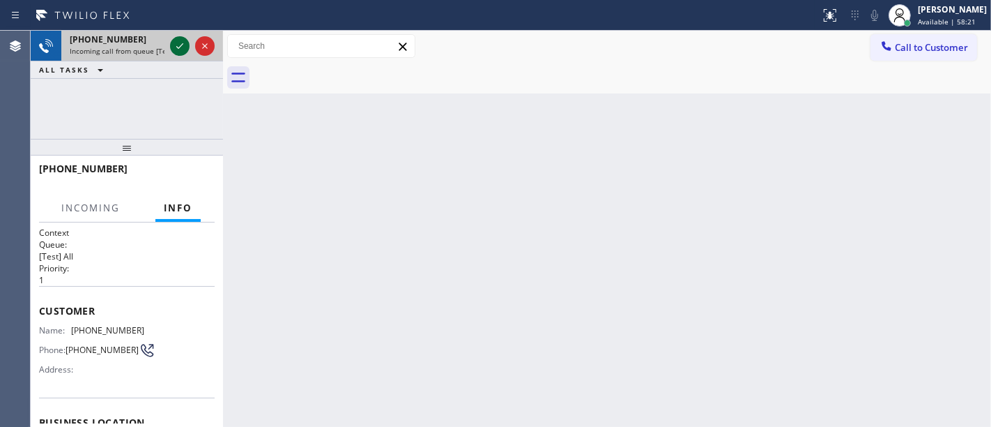
click at [174, 46] on icon at bounding box center [179, 46] width 17 height 17
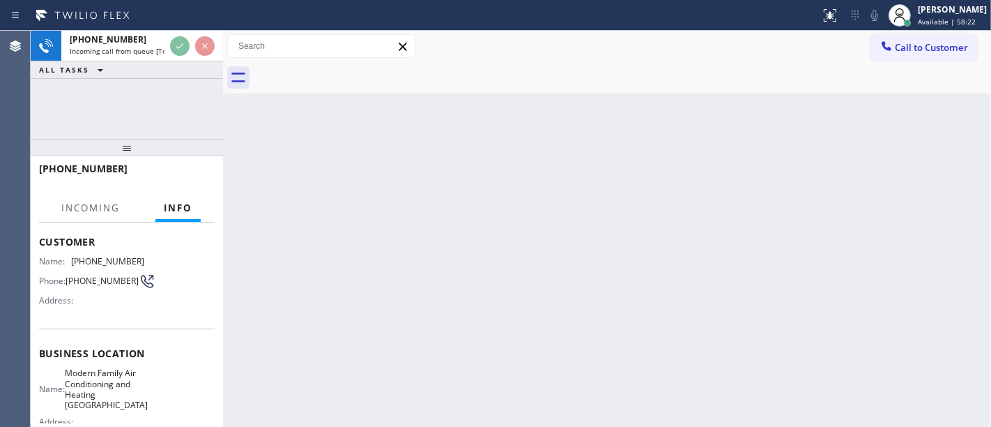
scroll to position [155, 0]
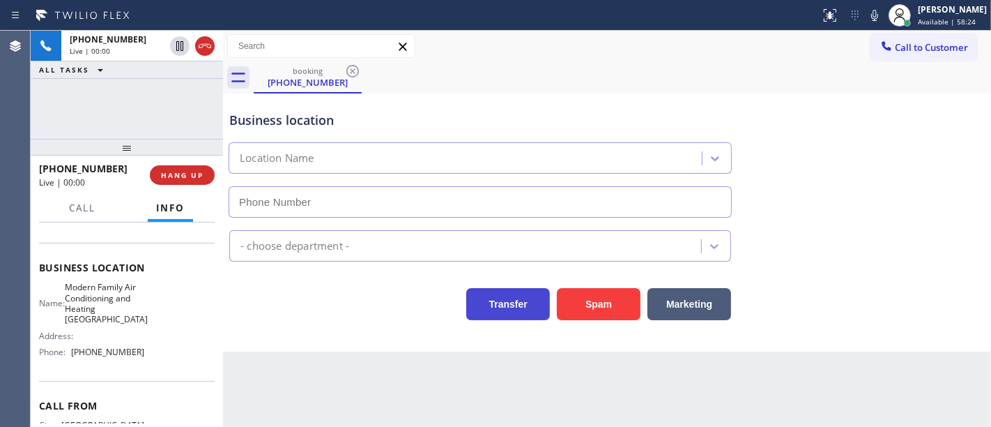
type input "(657) 312-3323"
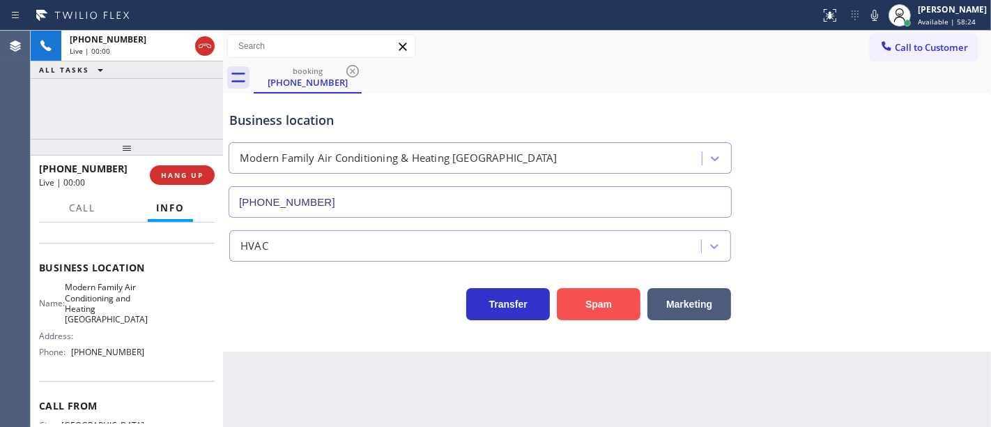
click at [573, 305] on button "Spam" at bounding box center [599, 304] width 84 height 32
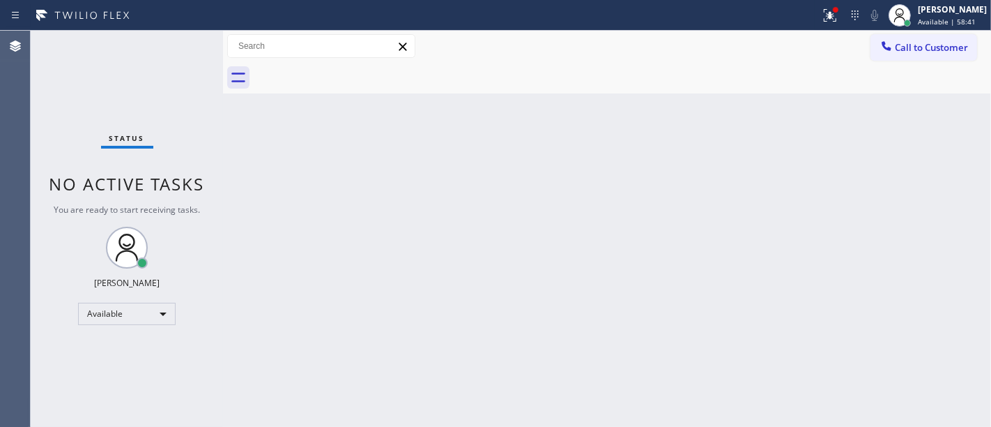
click at [80, 86] on div "Status No active tasks You are ready to start receiving tasks. [PERSON_NAME]" at bounding box center [127, 229] width 192 height 396
click at [77, 96] on div "Status No active tasks You are ready to start receiving tasks. [PERSON_NAME]" at bounding box center [127, 229] width 192 height 396
click at [185, 182] on span "No active tasks" at bounding box center [126, 183] width 155 height 23
drag, startPoint x: 185, startPoint y: 182, endPoint x: 167, endPoint y: 183, distance: 18.1
click at [185, 181] on span "No active tasks" at bounding box center [126, 183] width 155 height 23
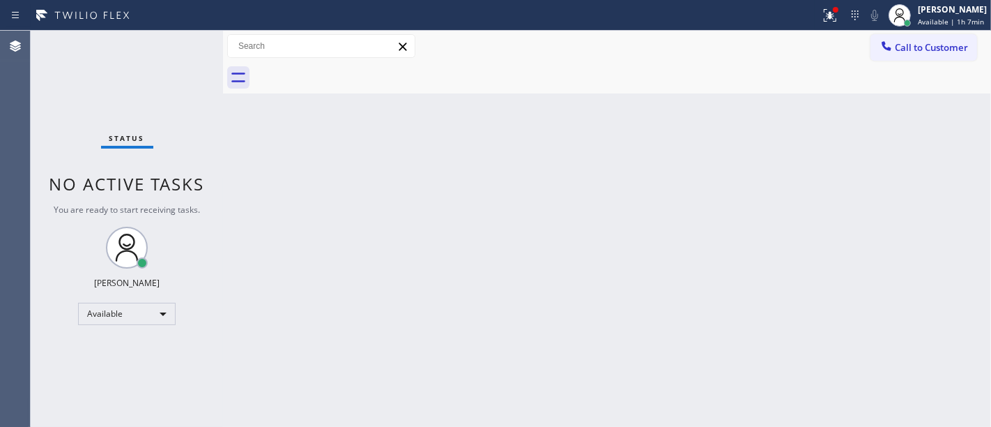
click at [121, 183] on span "No active tasks" at bounding box center [126, 183] width 155 height 23
click at [75, 183] on span "No active tasks" at bounding box center [126, 183] width 155 height 23
click at [102, 183] on span "No active tasks" at bounding box center [126, 183] width 155 height 23
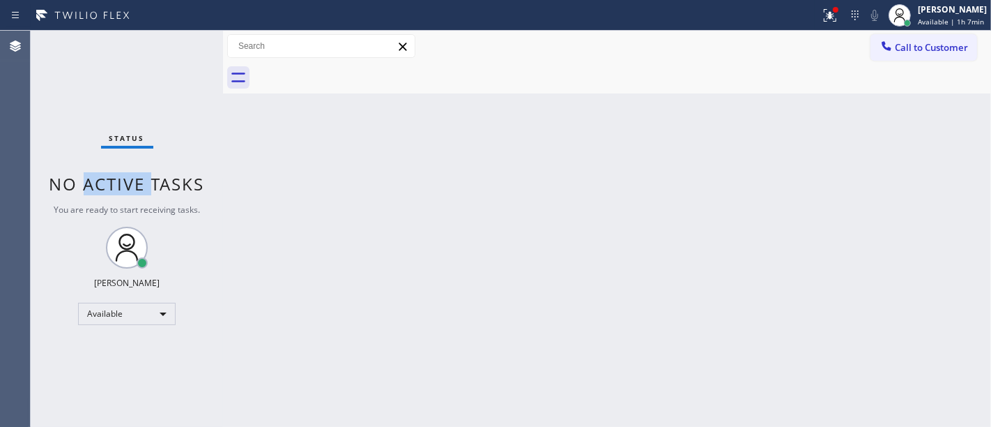
click at [102, 183] on span "No active tasks" at bounding box center [126, 183] width 155 height 23
click at [64, 184] on span "No active tasks" at bounding box center [126, 183] width 155 height 23
click at [146, 184] on span "No active tasks" at bounding box center [126, 183] width 155 height 23
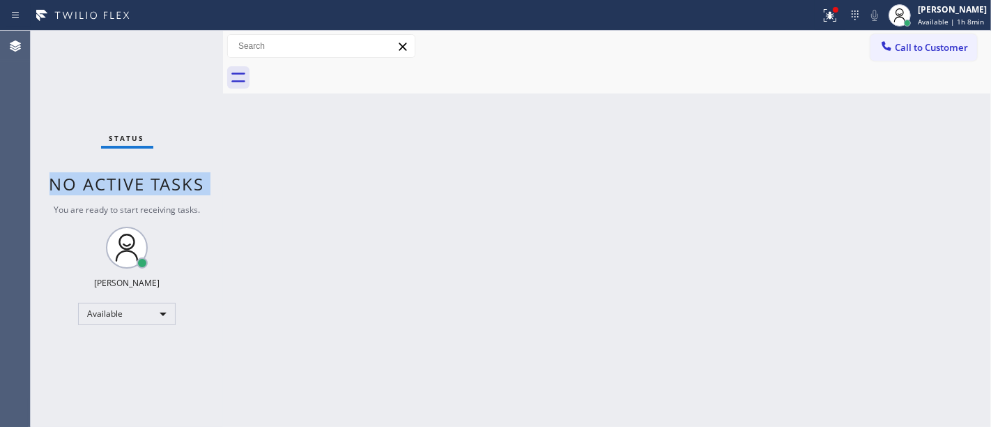
click at [146, 184] on span "No active tasks" at bounding box center [126, 183] width 155 height 23
click at [80, 181] on span "No active tasks" at bounding box center [126, 183] width 155 height 23
click at [73, 184] on span "No active tasks" at bounding box center [126, 183] width 155 height 23
click at [74, 184] on span "No active tasks" at bounding box center [126, 183] width 155 height 23
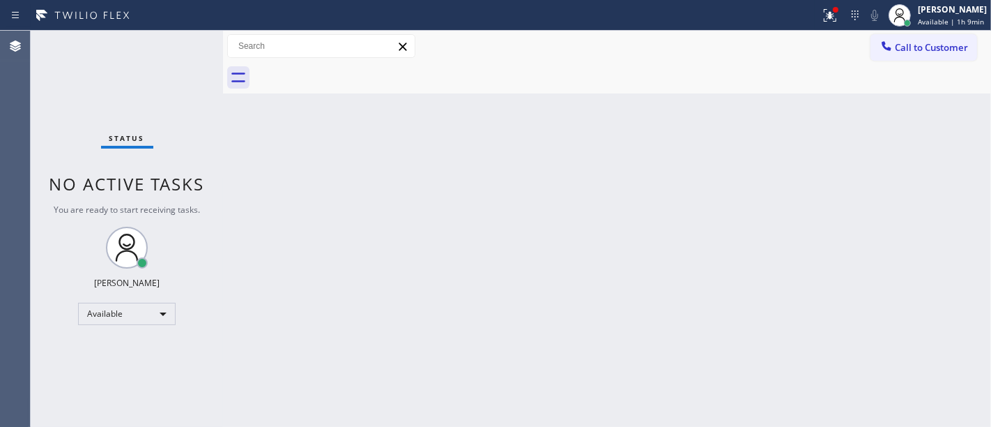
click at [146, 181] on span "No active tasks" at bounding box center [126, 183] width 155 height 23
click at [77, 182] on span "No active tasks" at bounding box center [126, 183] width 155 height 23
click at [149, 184] on span "No active tasks" at bounding box center [126, 183] width 155 height 23
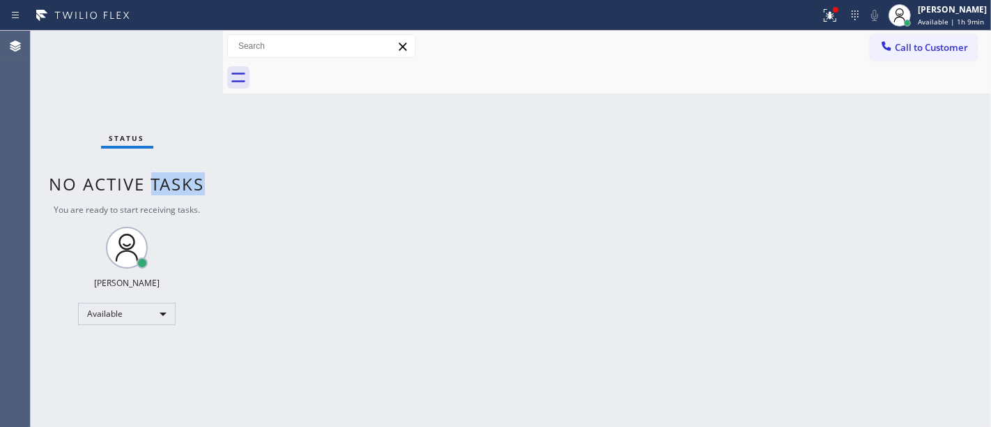
click at [149, 184] on span "No active tasks" at bounding box center [126, 183] width 155 height 23
click at [148, 183] on span "No active tasks" at bounding box center [126, 183] width 155 height 23
click at [144, 181] on span "No active tasks" at bounding box center [126, 183] width 155 height 23
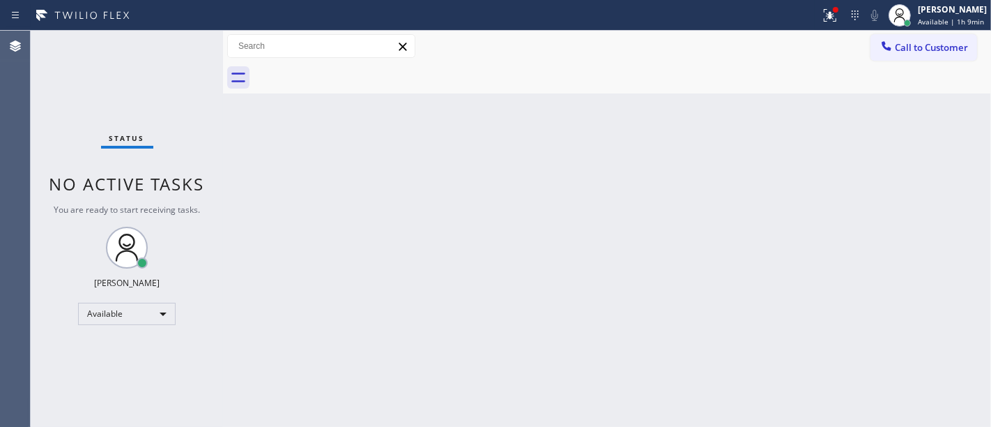
drag, startPoint x: 80, startPoint y: 73, endPoint x: 117, endPoint y: 2, distance: 79.5
click at [79, 78] on div "Status No active tasks You are ready to start receiving tasks. [PERSON_NAME]" at bounding box center [127, 229] width 192 height 396
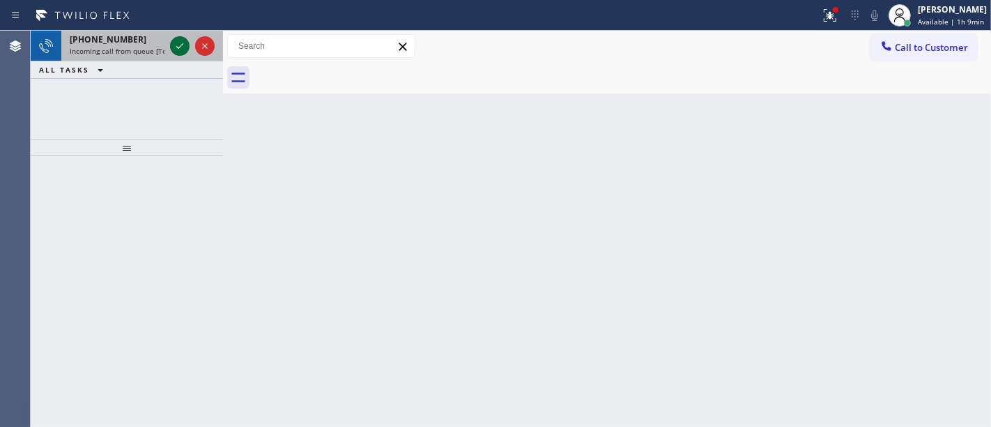
click at [183, 49] on icon at bounding box center [179, 46] width 17 height 17
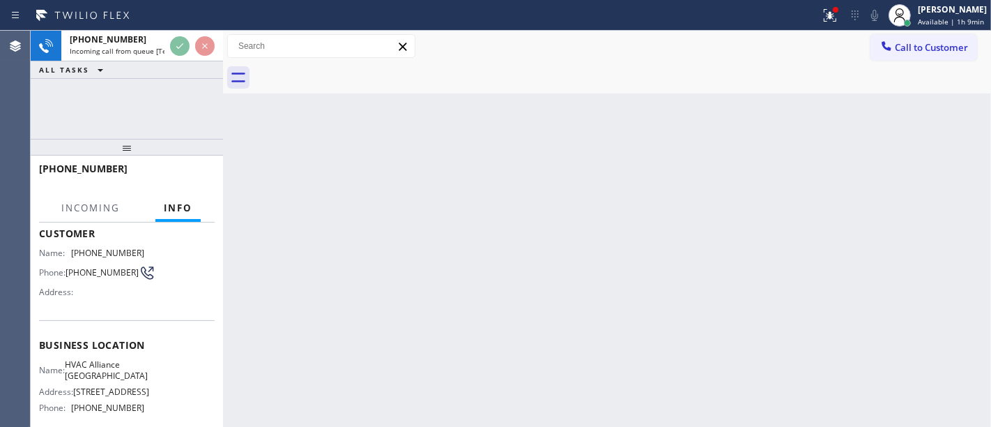
scroll to position [155, 0]
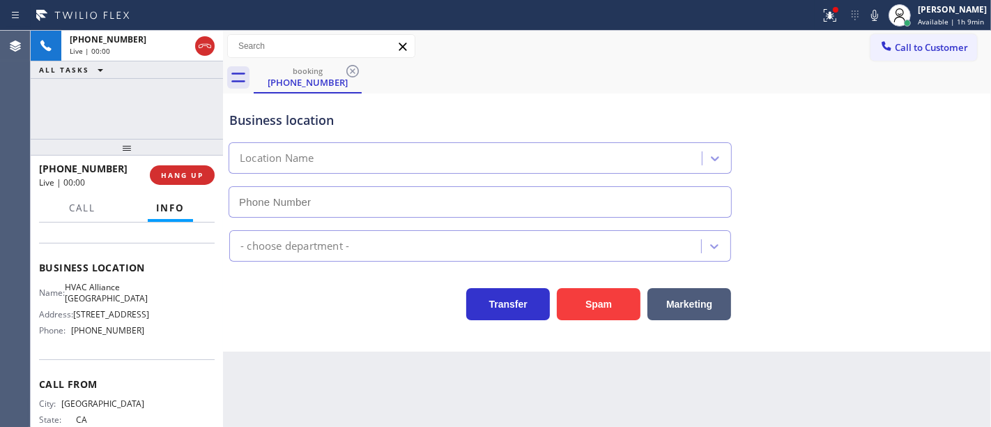
type input "(323) 639-7562"
click at [171, 110] on div "+18186062951 Live | 00:09 ALL TASKS ALL TASKS ACTIVE TASKS TASKS IN WRAP UP" at bounding box center [127, 85] width 192 height 108
click at [152, 93] on div "+18186062951 Live | 00:13 ALL TASKS ALL TASKS ACTIVE TASKS TASKS IN WRAP UP" at bounding box center [127, 85] width 192 height 108
click at [170, 93] on div "+18186062951 Live | 00:29 ALL TASKS ALL TASKS ACTIVE TASKS TASKS IN WRAP UP" at bounding box center [127, 85] width 192 height 108
click at [123, 116] on div "+18186062951 Live | 00:36 ALL TASKS ALL TASKS ACTIVE TASKS TASKS IN WRAP UP" at bounding box center [127, 85] width 192 height 108
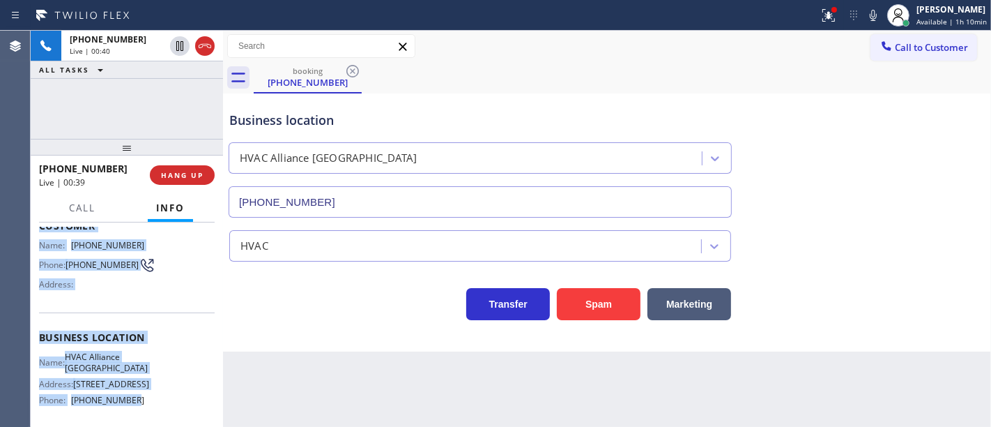
scroll to position [209, 0]
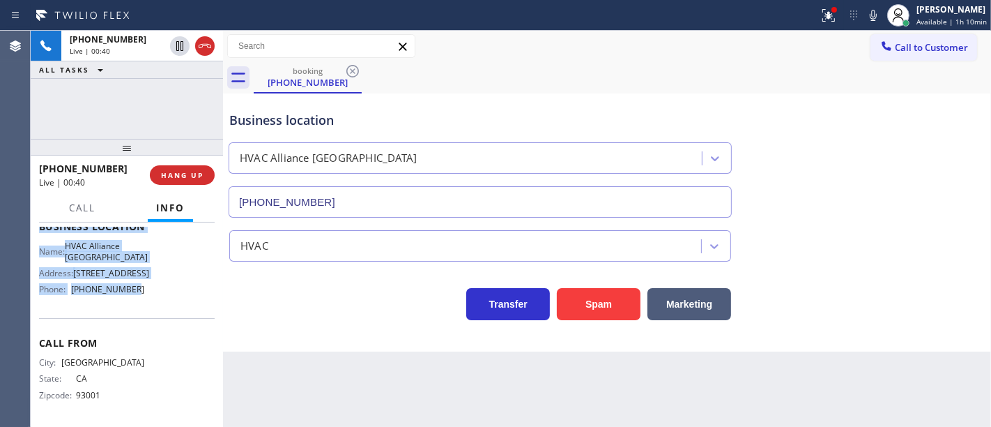
drag, startPoint x: 49, startPoint y: 312, endPoint x: 176, endPoint y: 280, distance: 130.2
click at [176, 280] on div "Context Queue: [Test] All Priority: 2 Customer Name: (818) 606-2951 Phone: (818…" at bounding box center [127, 324] width 192 height 205
copy div "Customer Name: (818) 606-2951 Phone: (818) 606-2951 Address: Business location …"
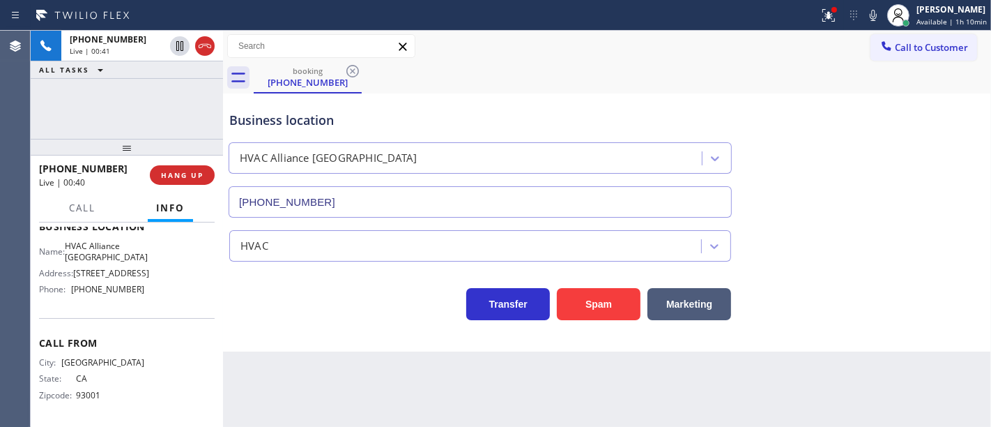
click at [149, 289] on div "Name: HVAC Alliance Hollydale Address: 12100 Garfield Ave Phone: (323) 639-7562" at bounding box center [127, 271] width 176 height 60
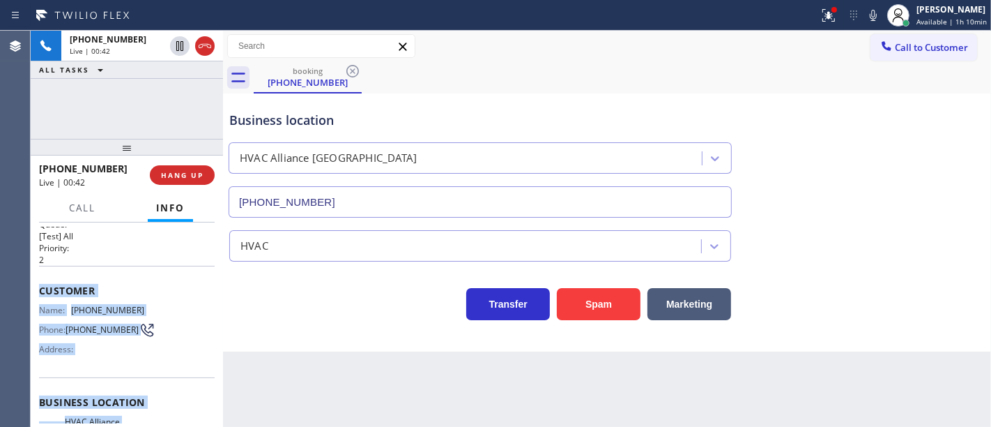
scroll to position [0, 0]
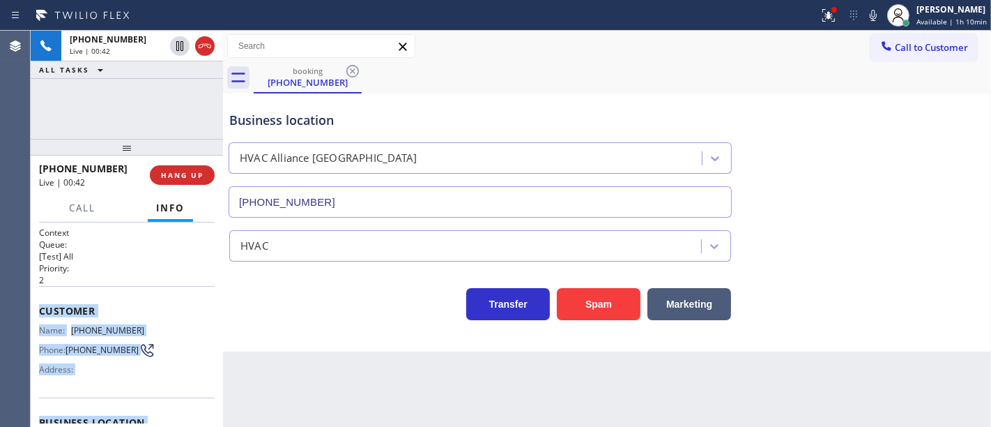
drag, startPoint x: 151, startPoint y: 293, endPoint x: 35, endPoint y: 305, distance: 117.0
click at [35, 305] on div "Context Queue: [Test] All Priority: 2 Customer Name: (818) 606-2951 Phone: (818…" at bounding box center [127, 324] width 192 height 205
copy div "Customer Name: (818) 606-2951 Phone: (818) 606-2951 Address: Business location …"
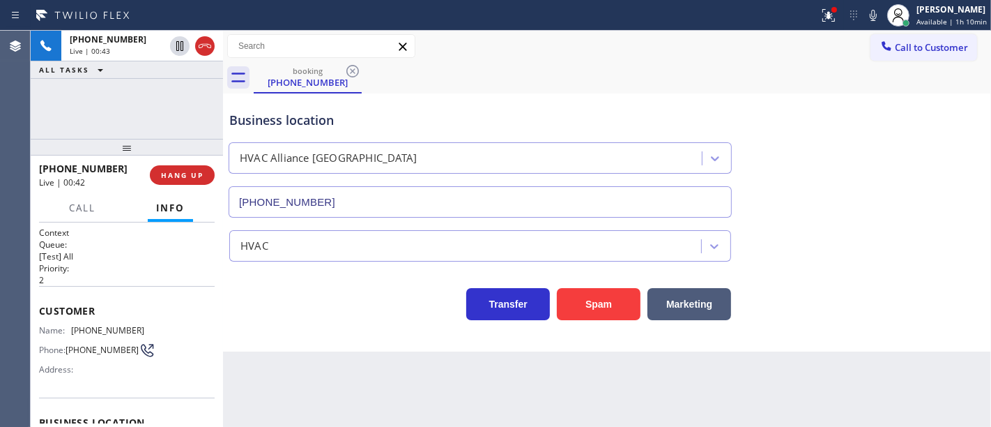
click at [154, 105] on div "+18186062951 Live | 00:43 ALL TASKS ALL TASKS ACTIVE TASKS TASKS IN WRAP UP" at bounding box center [127, 85] width 192 height 108
click at [155, 126] on div "+18186062951 Live | 00:50 ALL TASKS ALL TASKS ACTIVE TASKS TASKS IN WRAP UP" at bounding box center [127, 85] width 192 height 108
click at [179, 46] on icon at bounding box center [179, 46] width 17 height 17
click at [874, 15] on icon at bounding box center [873, 15] width 17 height 17
click at [831, 15] on icon at bounding box center [827, 14] width 8 height 10
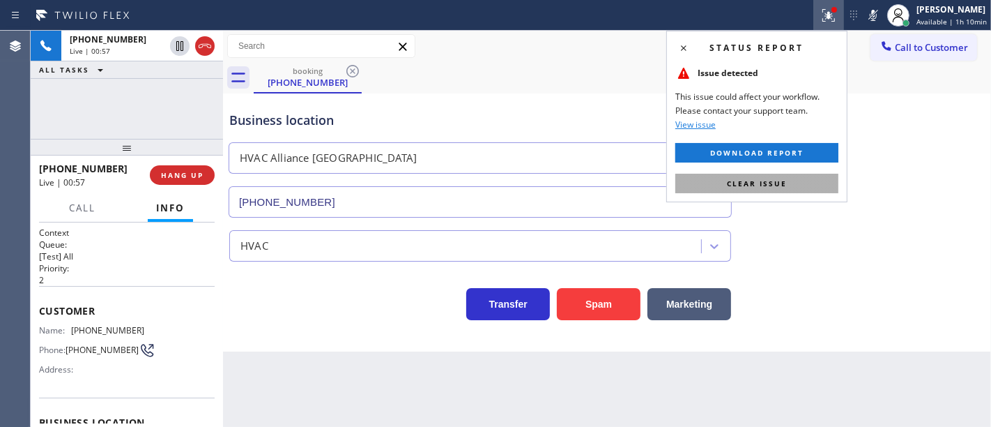
click at [779, 180] on span "Clear issue" at bounding box center [757, 183] width 60 height 10
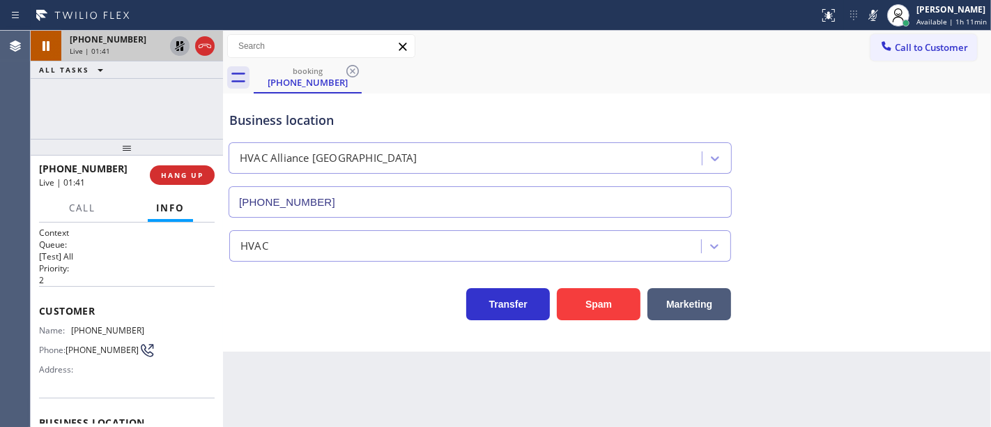
click at [181, 43] on icon at bounding box center [180, 46] width 10 height 10
click at [880, 25] on div "Status report No issues detected If you experience an issue, please download th…" at bounding box center [903, 15] width 178 height 31
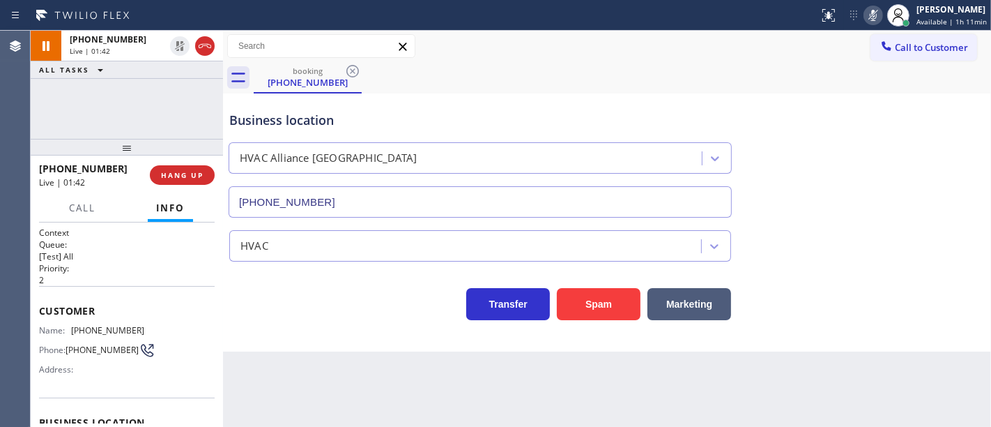
click at [872, 17] on icon at bounding box center [873, 15] width 17 height 17
click at [866, 84] on div "booking (818) 606-2951" at bounding box center [623, 77] width 738 height 31
click at [167, 112] on div "+18186062951 Live | 01:44 ALL TASKS ALL TASKS ACTIVE TASKS TASKS IN WRAP UP" at bounding box center [127, 85] width 192 height 108
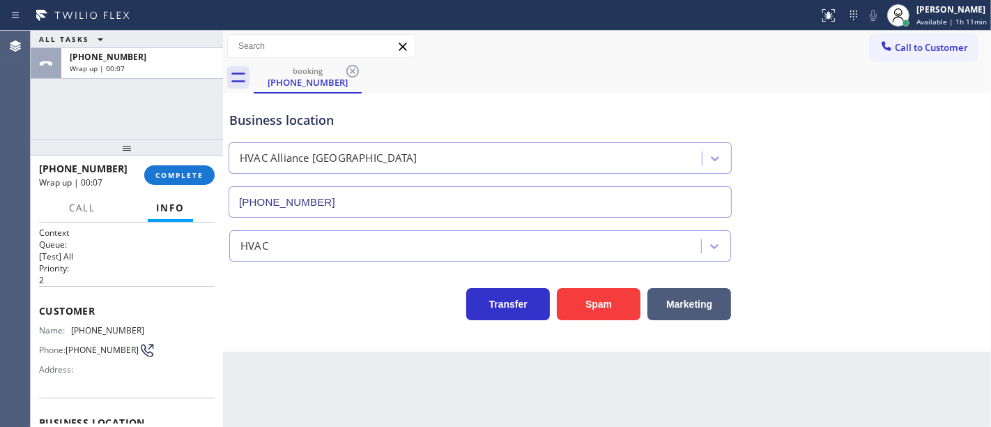
click at [143, 135] on div "ALL TASKS ALL TASKS ACTIVE TASKS TASKS IN WRAP UP +18186062951 Wrap up | 00:07" at bounding box center [127, 85] width 192 height 108
click at [178, 167] on button "COMPLETE" at bounding box center [179, 175] width 70 height 20
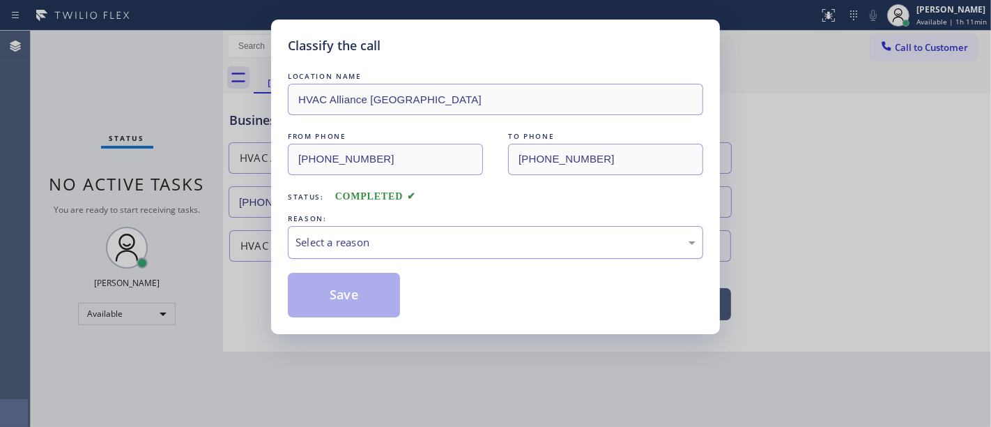
click at [359, 244] on div "Select a reason" at bounding box center [496, 242] width 400 height 16
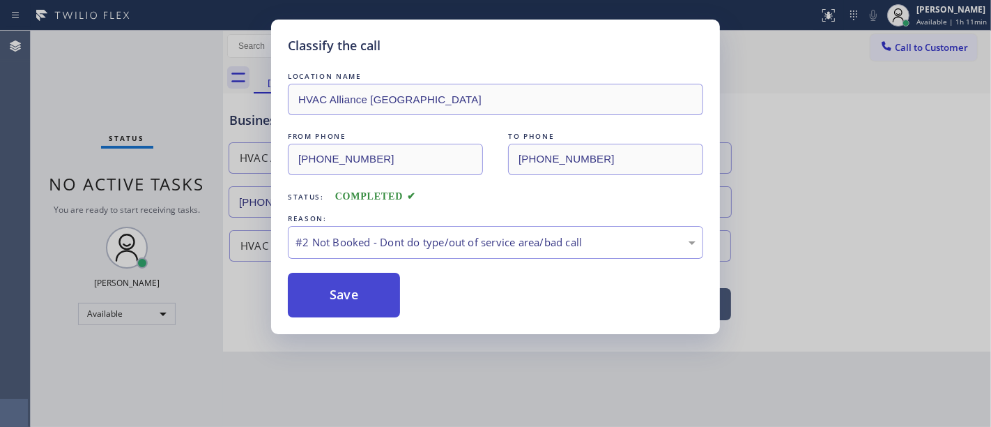
click at [349, 284] on button "Save" at bounding box center [344, 295] width 112 height 45
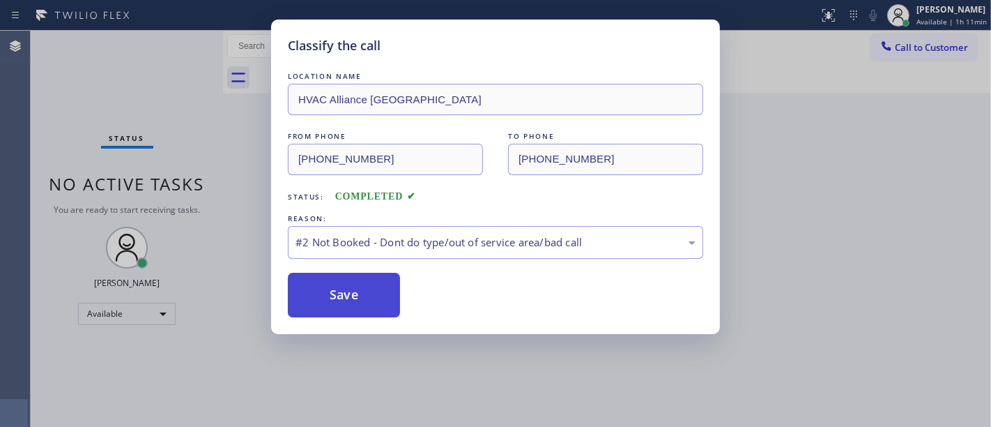
drag, startPoint x: 349, startPoint y: 284, endPoint x: 346, endPoint y: 295, distance: 10.7
click at [349, 285] on button "Save" at bounding box center [344, 295] width 112 height 45
click at [346, 295] on button "Save" at bounding box center [344, 295] width 112 height 45
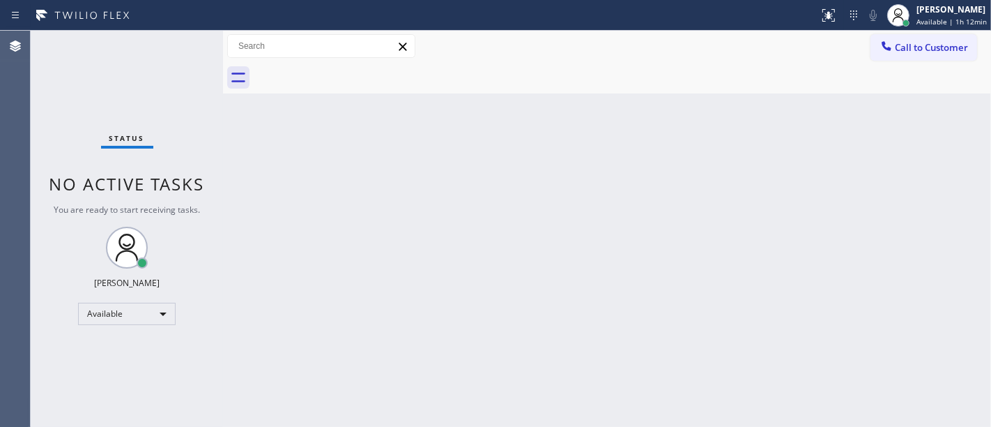
click at [183, 98] on div "Status No active tasks You are ready to start receiving tasks. [PERSON_NAME]" at bounding box center [127, 229] width 192 height 396
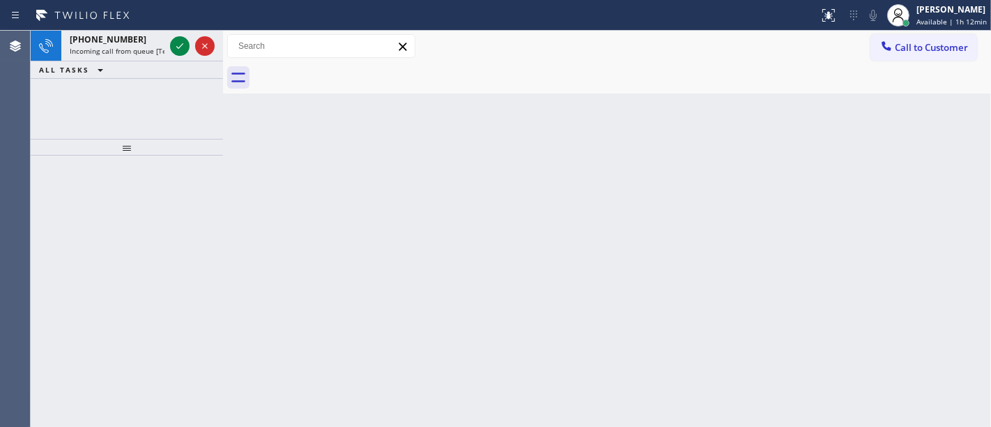
click at [165, 105] on div "+14159220179 Incoming call from queue [Test] All ALL TASKS ALL TASKS ACTIVE TAS…" at bounding box center [127, 85] width 192 height 108
click at [132, 48] on span "Incoming call from queue [Test] All" at bounding box center [128, 51] width 116 height 10
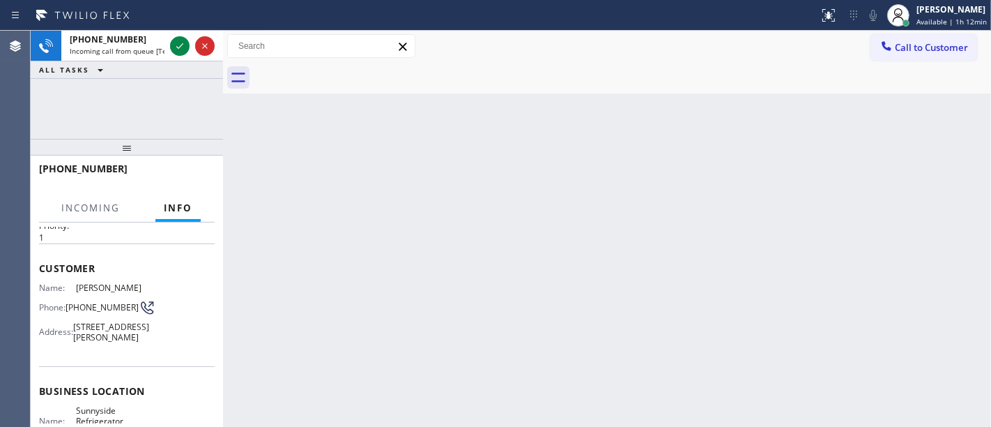
scroll to position [77, 0]
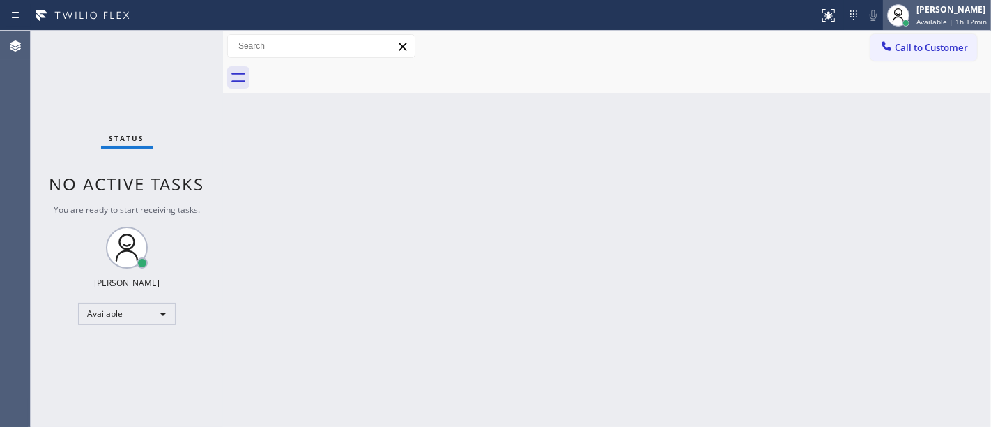
click at [962, 10] on div "[PERSON_NAME]" at bounding box center [952, 9] width 70 height 12
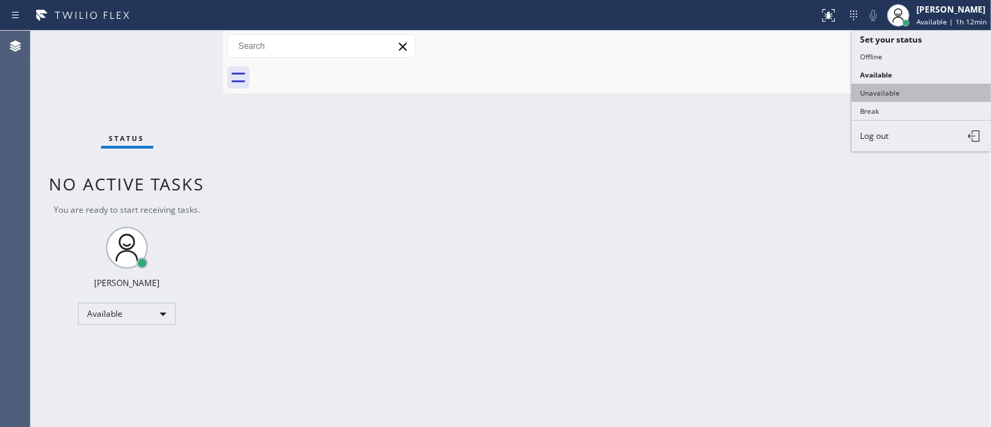
click at [892, 86] on button "Unavailable" at bounding box center [921, 93] width 139 height 18
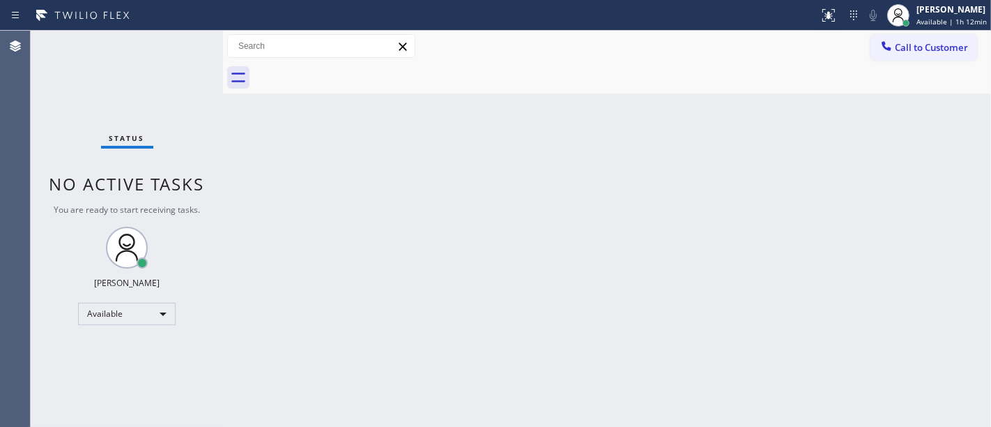
drag, startPoint x: 597, startPoint y: 117, endPoint x: 581, endPoint y: 134, distance: 23.2
click at [583, 124] on div "Back to Dashboard Change Sender ID Customers Technicians Select a contact Outbo…" at bounding box center [607, 229] width 768 height 396
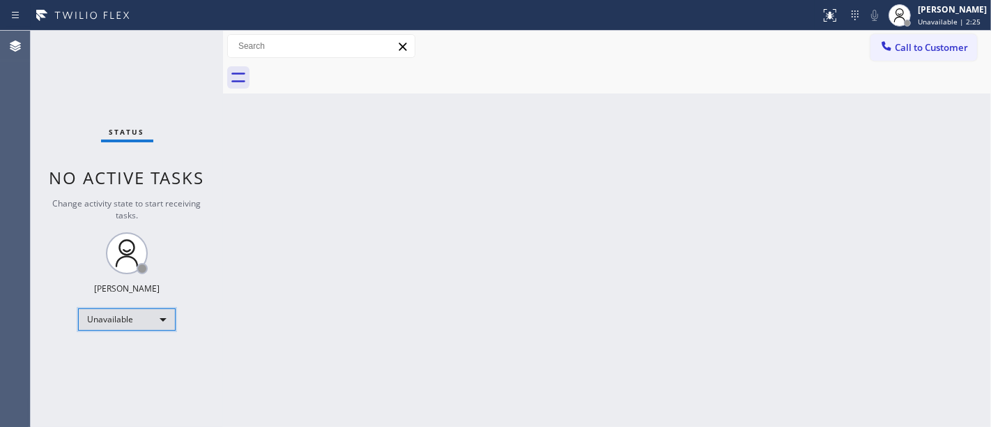
click at [154, 319] on div "Unavailable" at bounding box center [127, 319] width 98 height 22
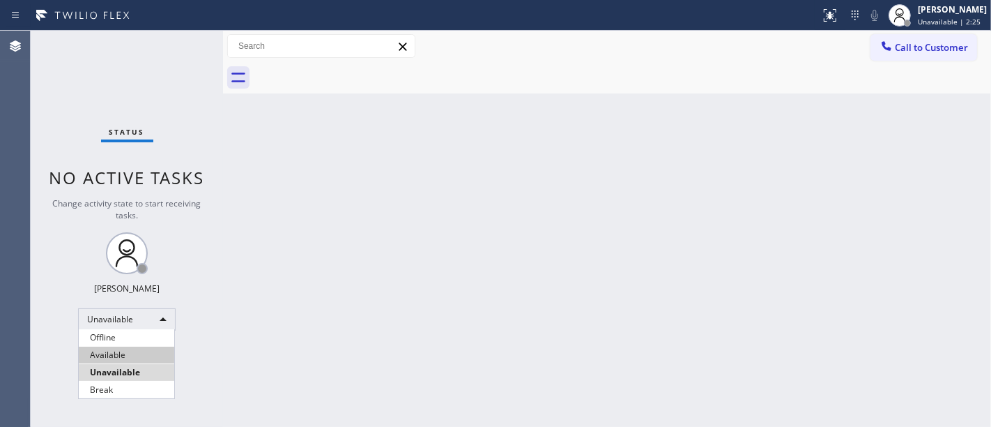
click at [127, 356] on li "Available" at bounding box center [127, 354] width 96 height 17
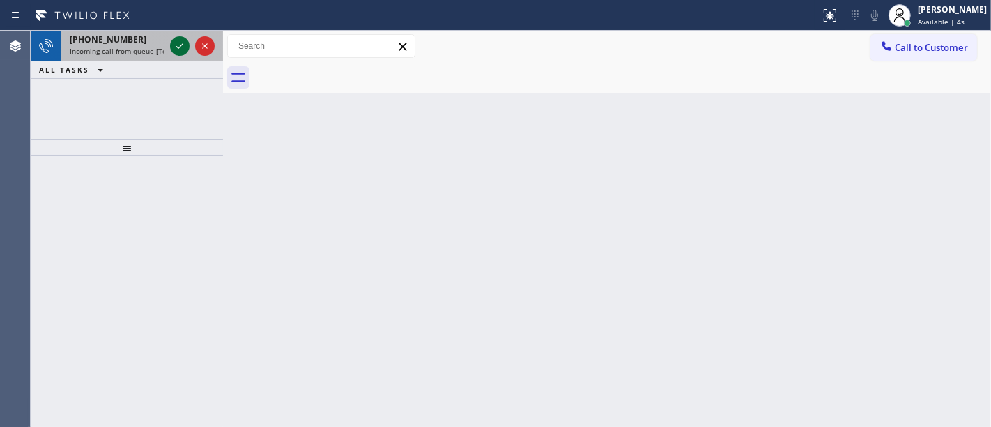
click at [176, 44] on icon at bounding box center [179, 46] width 17 height 17
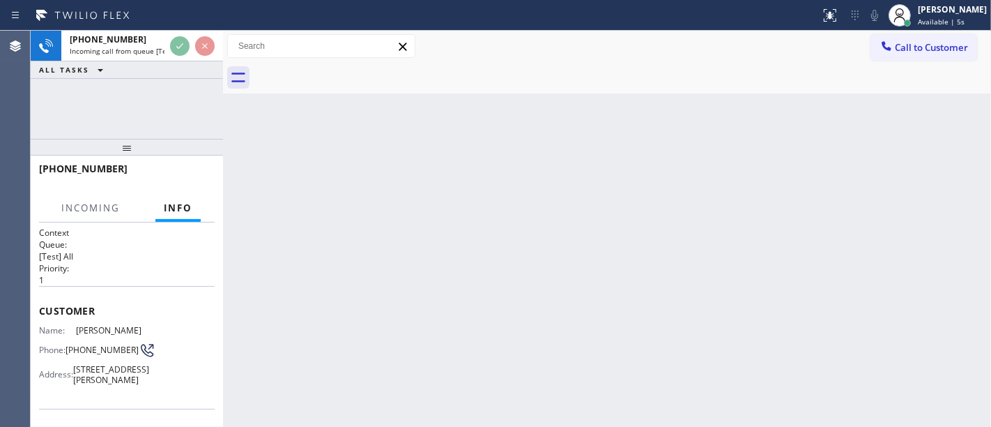
scroll to position [77, 0]
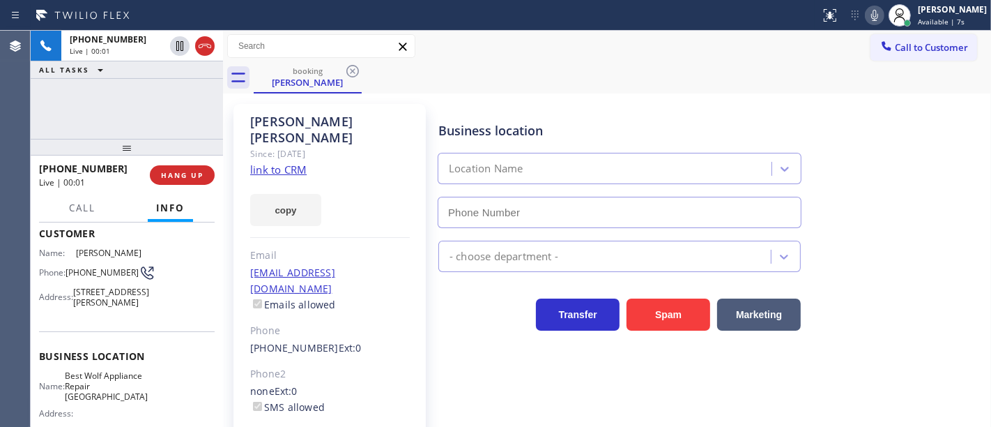
type input "(213) 460-0809"
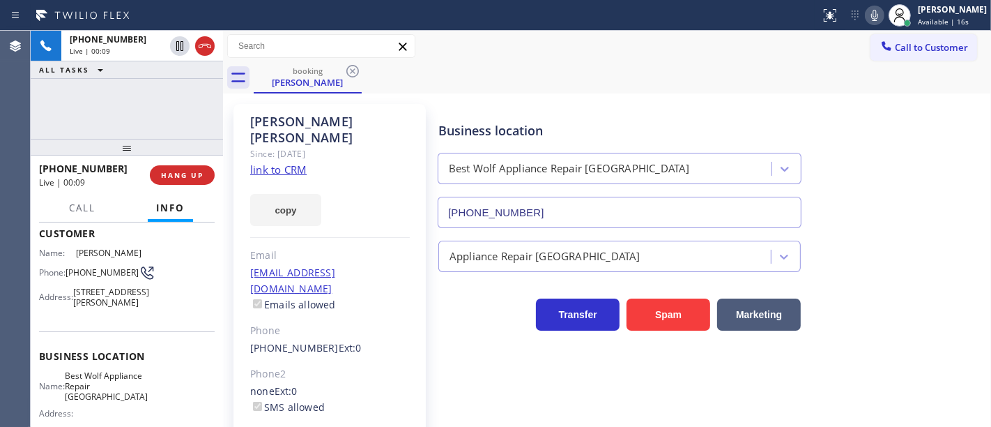
click at [293, 162] on link "link to CRM" at bounding box center [278, 169] width 56 height 14
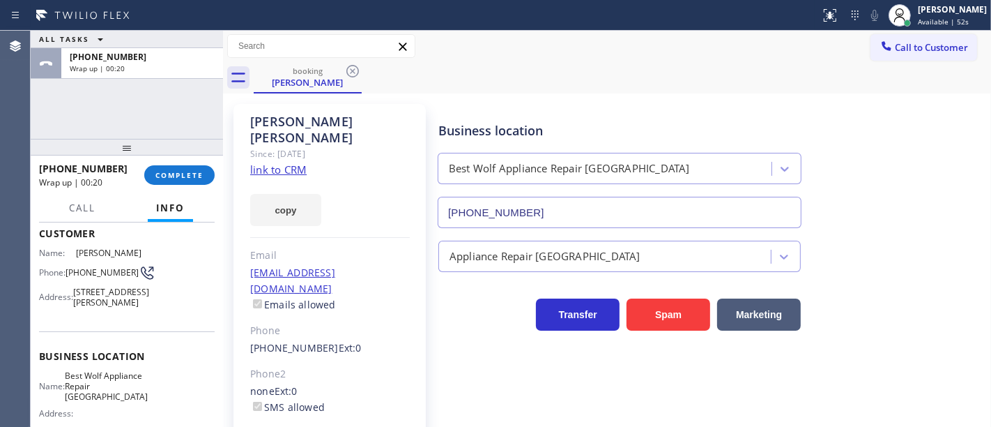
click at [156, 107] on div "ALL TASKS ALL TASKS ACTIVE TASKS TASKS IN WRAP UP +12066126207 Wrap up | 00:20" at bounding box center [127, 85] width 192 height 108
click at [70, 128] on div "ALL TASKS ALL TASKS ACTIVE TASKS TASKS IN WRAP UP +12066126207 Wrap up | 00:33" at bounding box center [127, 85] width 192 height 108
click at [197, 172] on span "COMPLETE" at bounding box center [179, 175] width 48 height 10
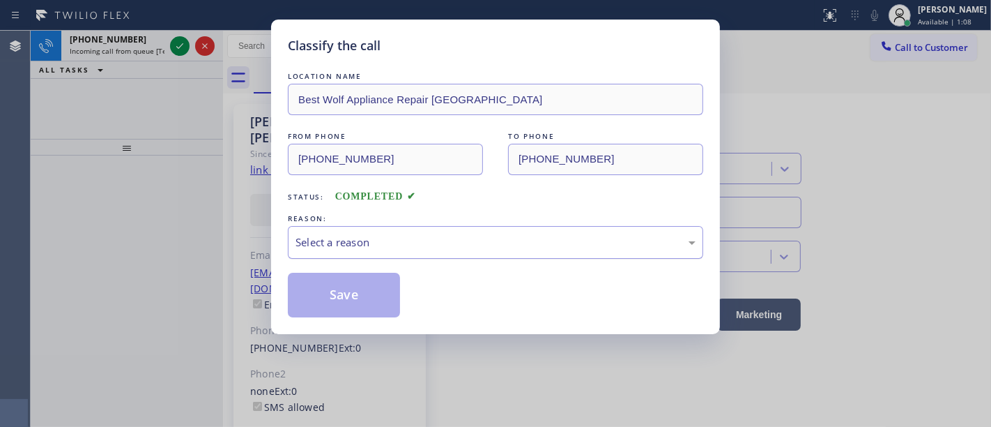
click at [337, 247] on div "Select a reason" at bounding box center [496, 242] width 400 height 16
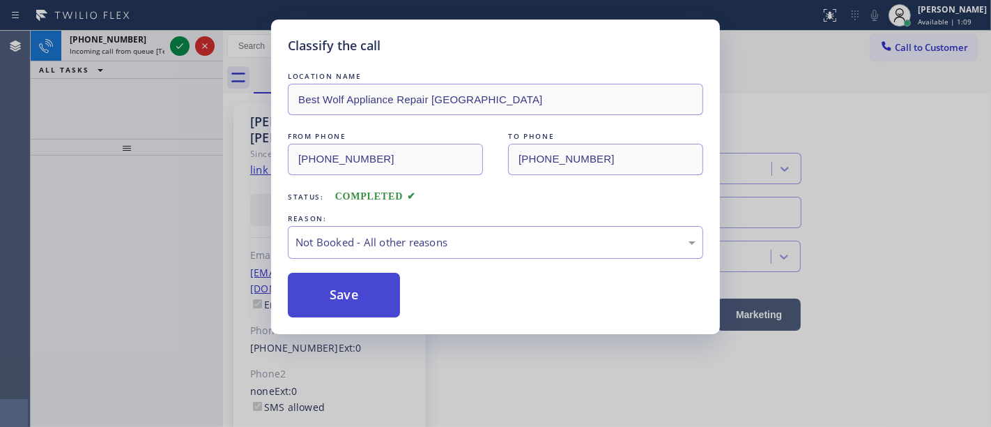
click at [360, 291] on button "Save" at bounding box center [344, 295] width 112 height 45
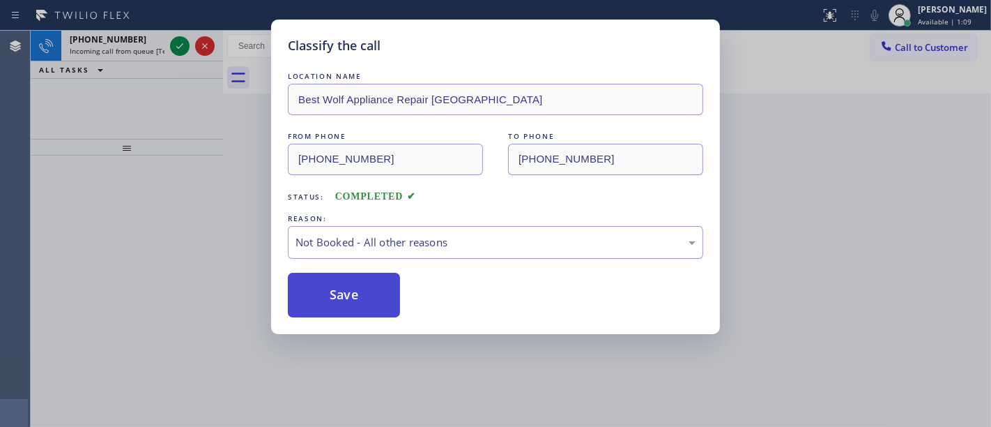
click at [360, 291] on button "Save" at bounding box center [344, 295] width 112 height 45
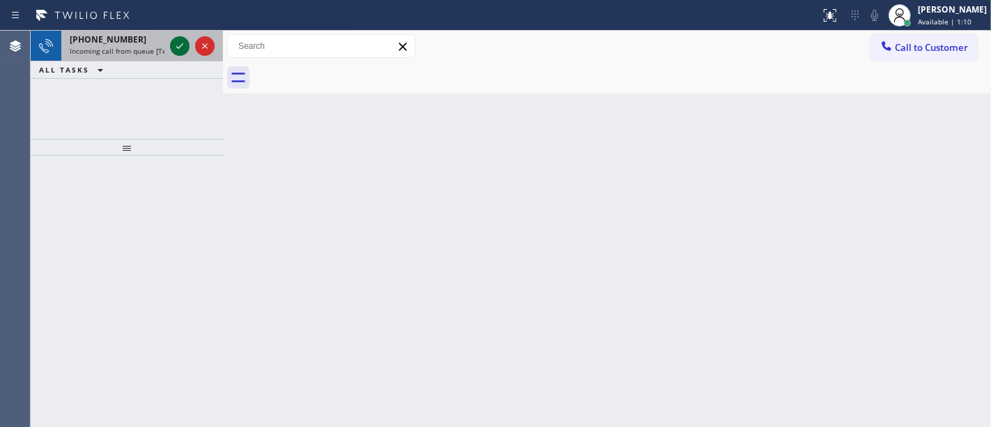
click at [179, 49] on icon at bounding box center [179, 46] width 17 height 17
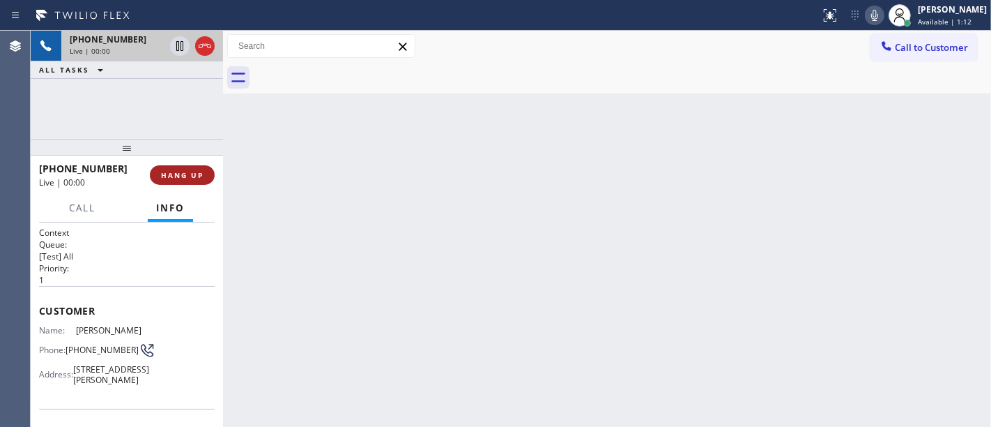
click at [193, 178] on span "HANG UP" at bounding box center [182, 175] width 43 height 10
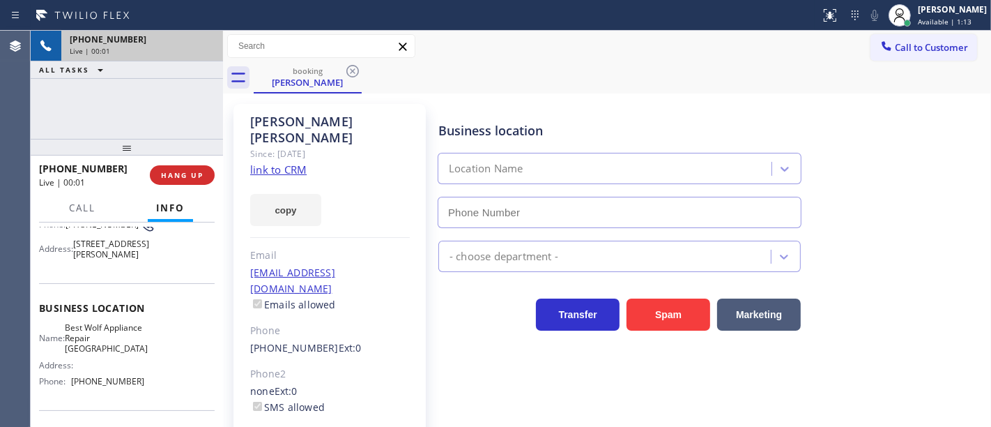
scroll to position [155, 0]
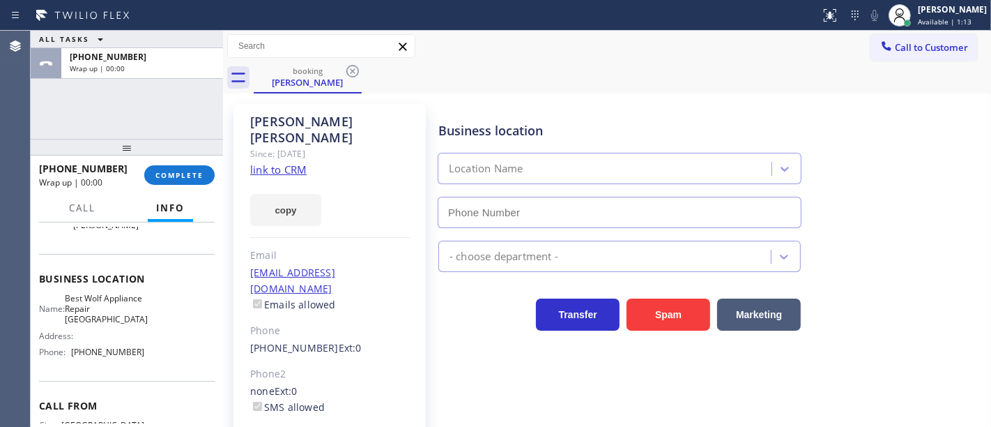
type input "(213) 460-0809"
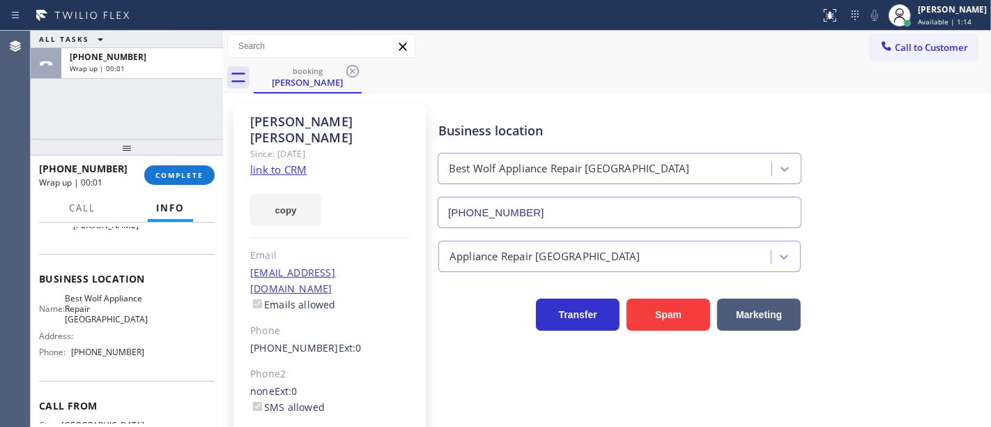
click at [188, 162] on div "+12066126207 Wrap up | 00:01 COMPLETE" at bounding box center [127, 175] width 176 height 36
click at [188, 178] on span "COMPLETE" at bounding box center [179, 175] width 48 height 10
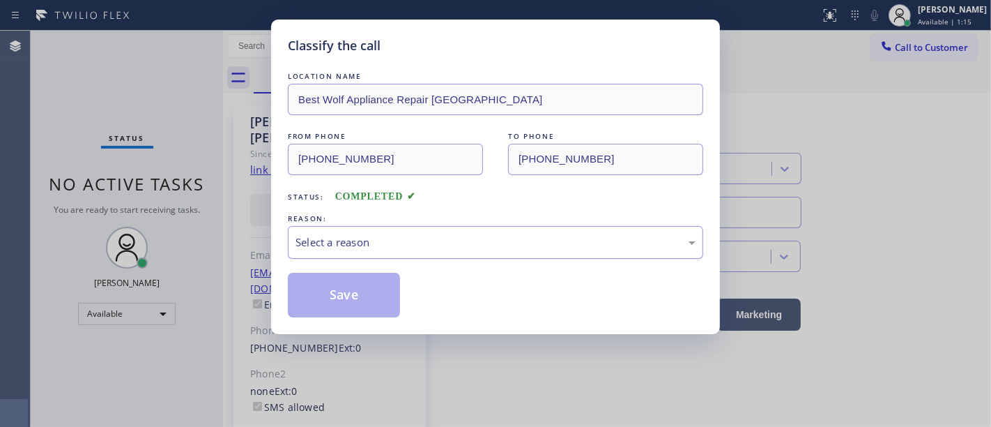
click at [353, 236] on div "Select a reason" at bounding box center [496, 242] width 400 height 16
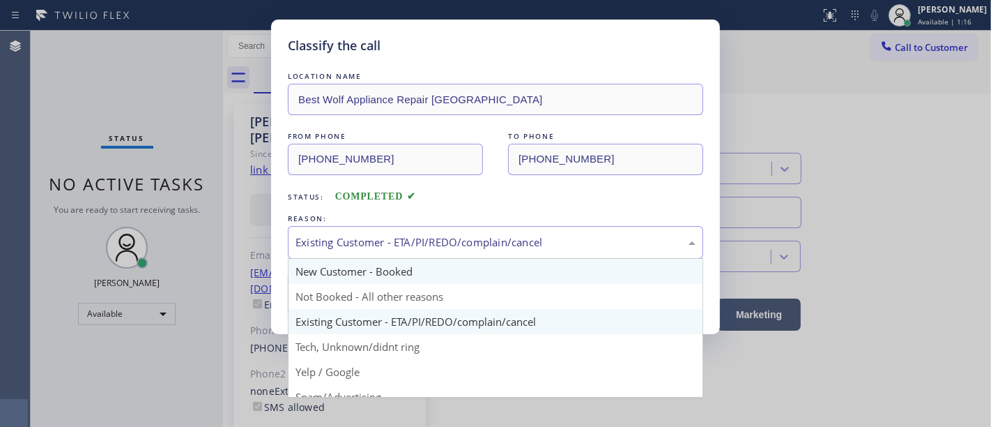
drag, startPoint x: 352, startPoint y: 247, endPoint x: 352, endPoint y: 259, distance: 11.9
click at [352, 245] on div "Existing Customer - ETA/PI/REDO/complain/cancel" at bounding box center [496, 242] width 400 height 16
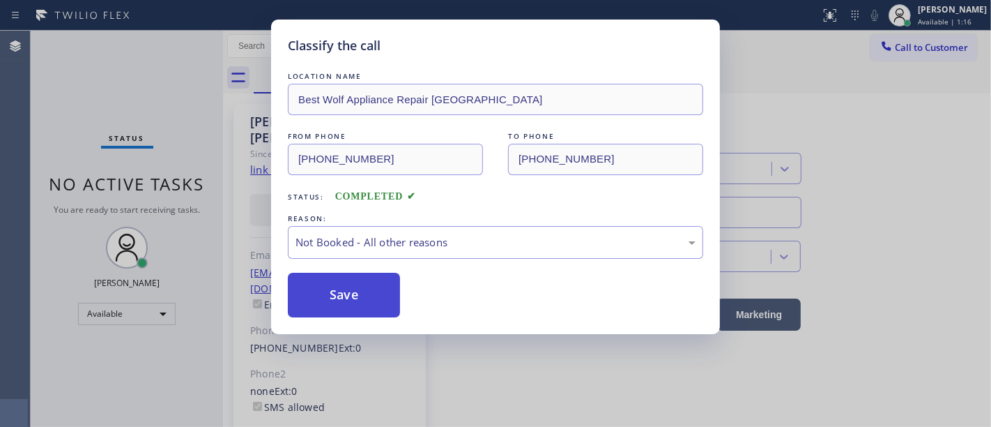
drag, startPoint x: 350, startPoint y: 295, endPoint x: 347, endPoint y: 285, distance: 10.2
click at [350, 294] on button "Save" at bounding box center [344, 295] width 112 height 45
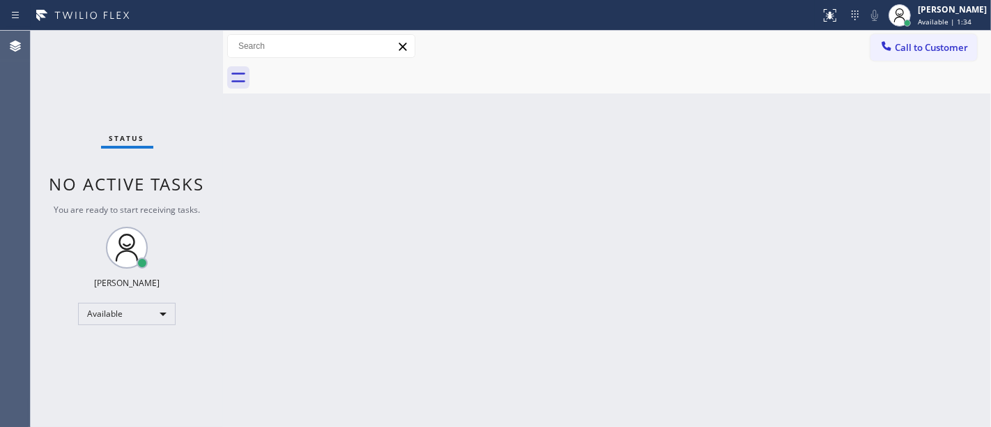
click at [178, 39] on div "Status No active tasks You are ready to start receiving tasks. [PERSON_NAME]" at bounding box center [127, 229] width 192 height 396
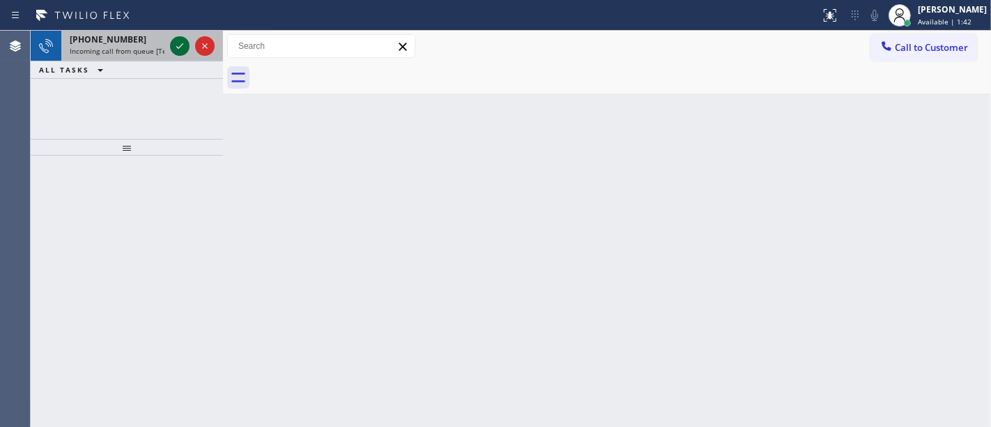
click at [178, 39] on icon at bounding box center [179, 46] width 17 height 17
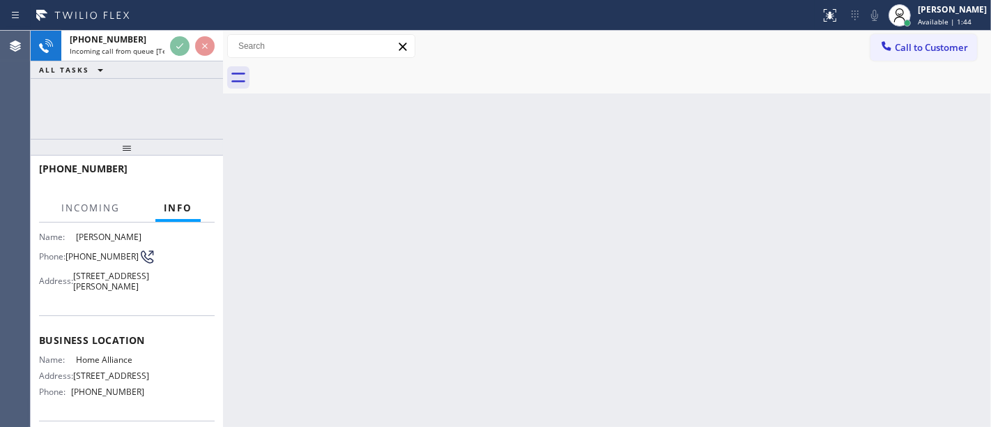
scroll to position [155, 0]
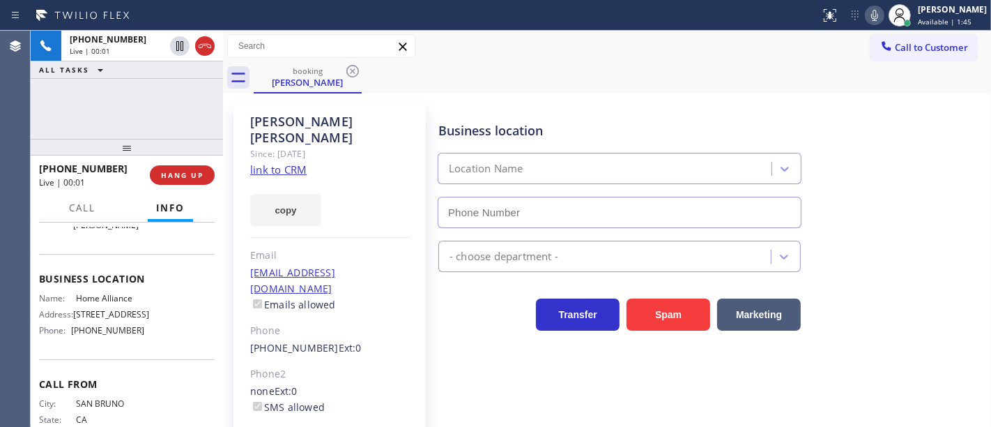
type input "(877) 777-0796"
click at [275, 162] on link "link to CRM" at bounding box center [278, 169] width 56 height 14
click at [91, 96] on div "+16502551553 Live | 01:49 ALL TASKS ALL TASKS ACTIVE TASKS TASKS IN WRAP UP" at bounding box center [127, 85] width 192 height 108
click at [179, 108] on div "+16502551553 Live | 01:55 ALL TASKS ALL TASKS ACTIVE TASKS TASKS IN WRAP UP" at bounding box center [127, 85] width 192 height 108
click at [160, 114] on div "+16502551553 Live | 02:02 ALL TASKS ALL TASKS ACTIVE TASKS TASKS IN WRAP UP" at bounding box center [127, 85] width 192 height 108
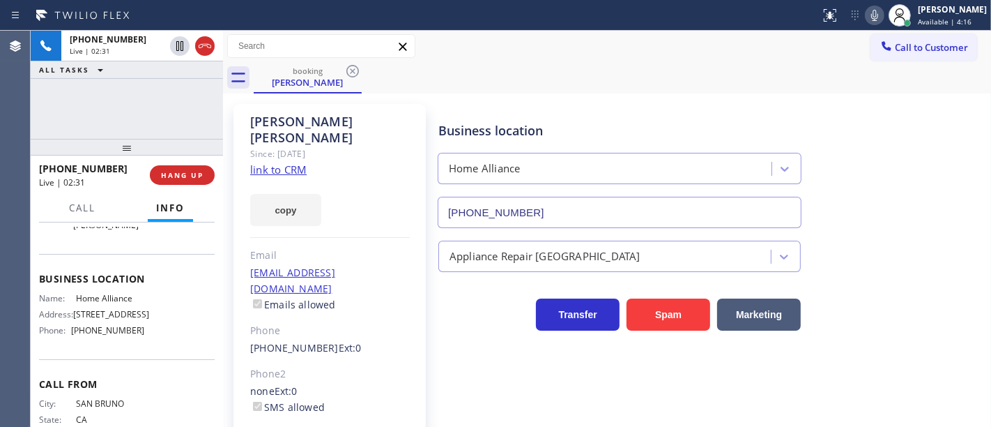
click at [103, 108] on div "+16502551553 Live | 02:31 ALL TASKS ALL TASKS ACTIVE TASKS TASKS IN WRAP UP" at bounding box center [127, 85] width 192 height 108
click at [159, 108] on div "+16502551553 Live | 02:31 ALL TASKS ALL TASKS ACTIVE TASKS TASKS IN WRAP UP" at bounding box center [127, 85] width 192 height 108
click at [181, 176] on span "HANG UP" at bounding box center [182, 175] width 43 height 10
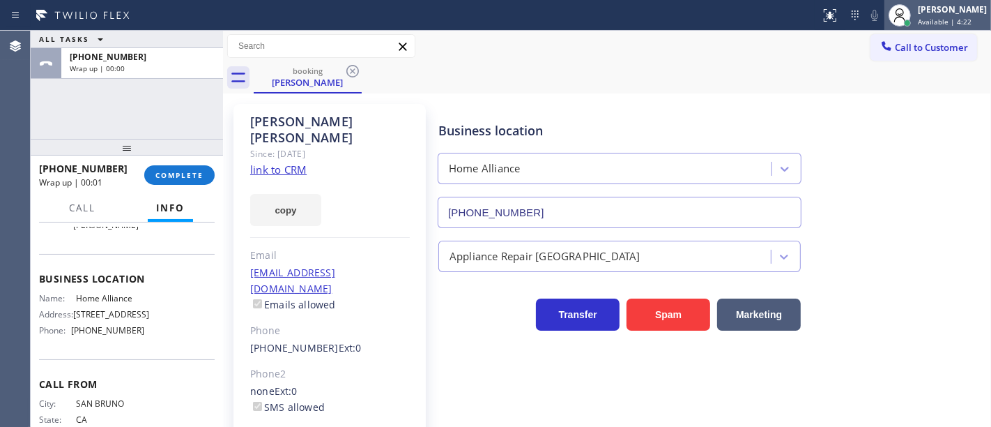
click at [943, 17] on span "Available | 4:22" at bounding box center [945, 22] width 54 height 10
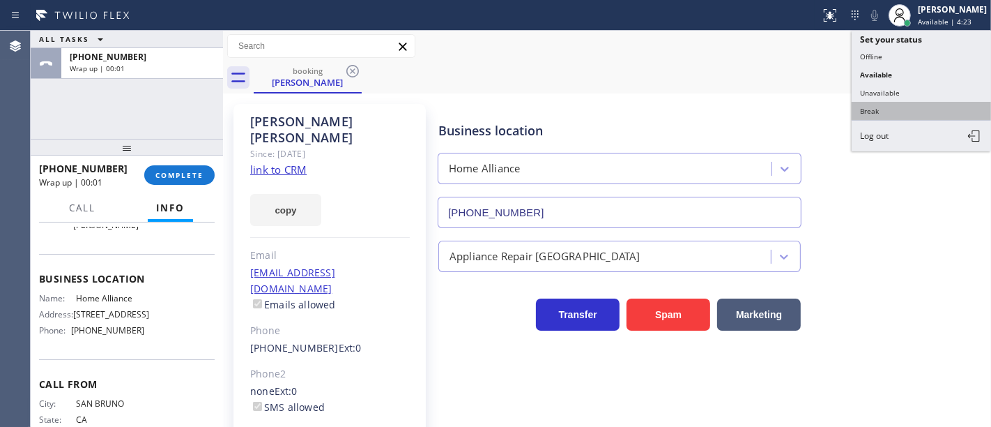
click at [874, 109] on button "Break" at bounding box center [921, 111] width 139 height 18
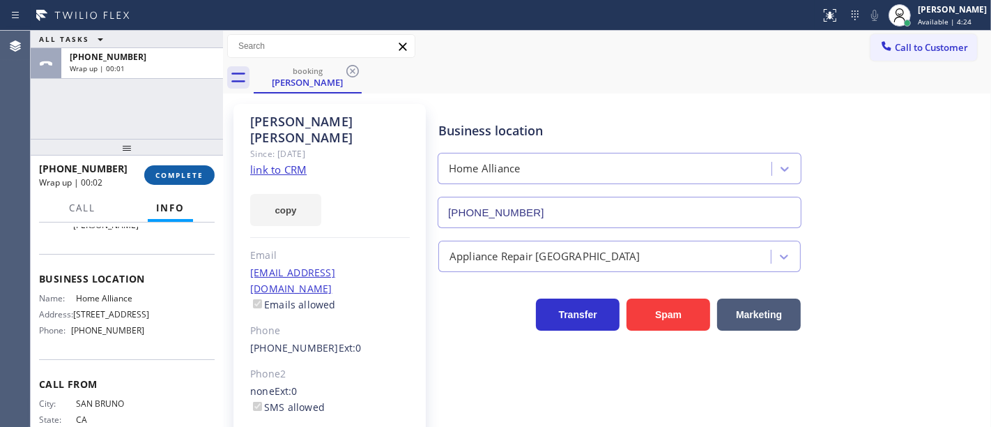
click at [186, 180] on button "COMPLETE" at bounding box center [179, 175] width 70 height 20
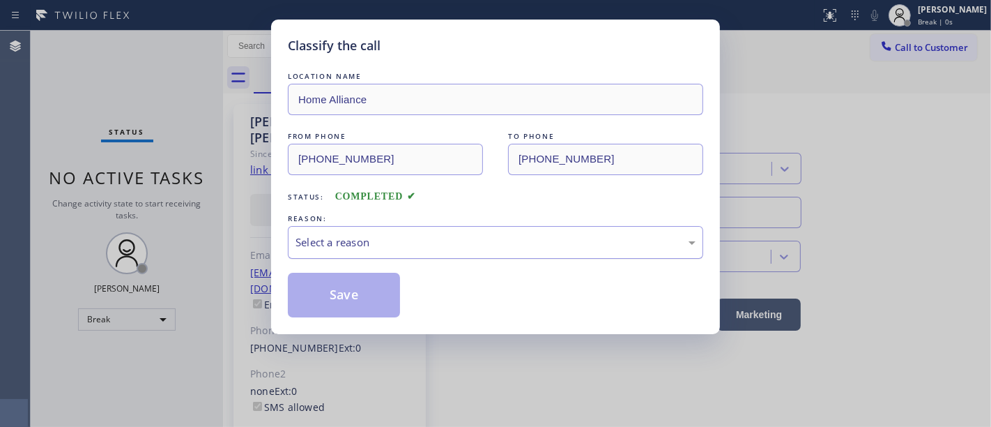
click at [337, 243] on div "Select a reason" at bounding box center [496, 242] width 400 height 16
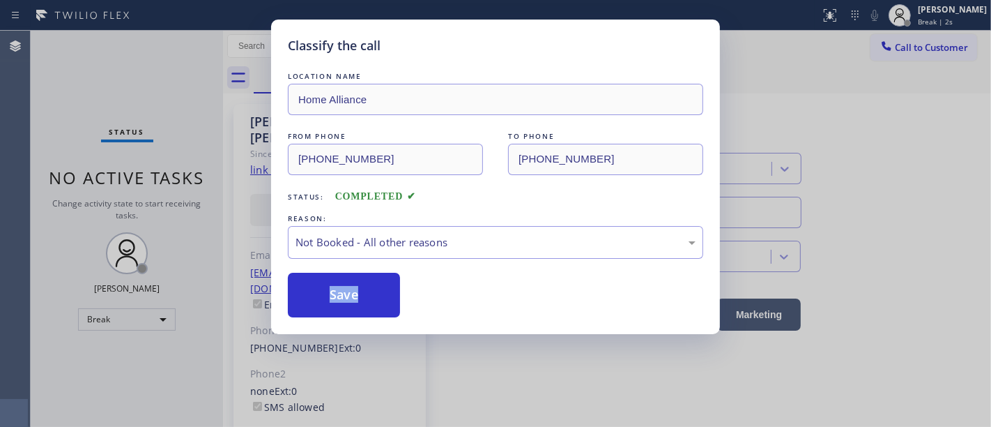
drag, startPoint x: 330, startPoint y: 296, endPoint x: 456, endPoint y: 287, distance: 125.8
click at [430, 252] on div "Not Booked - All other reasons" at bounding box center [495, 242] width 415 height 33
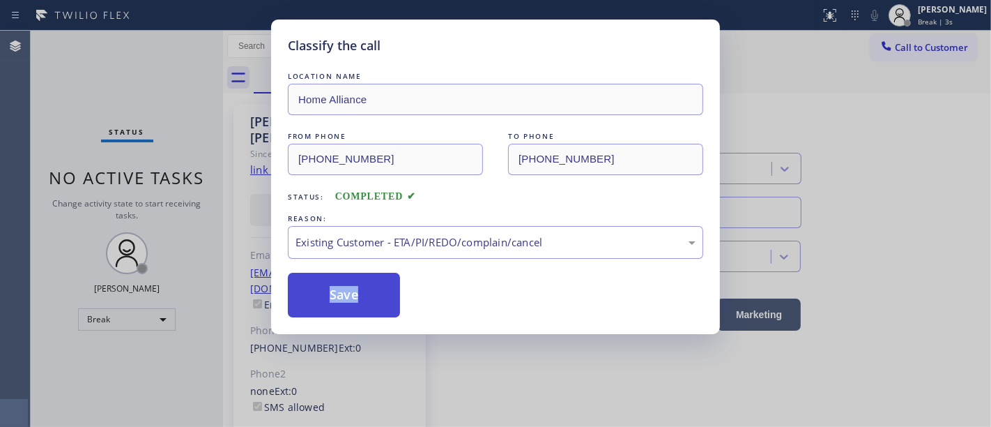
click at [365, 290] on button "Save" at bounding box center [344, 295] width 112 height 45
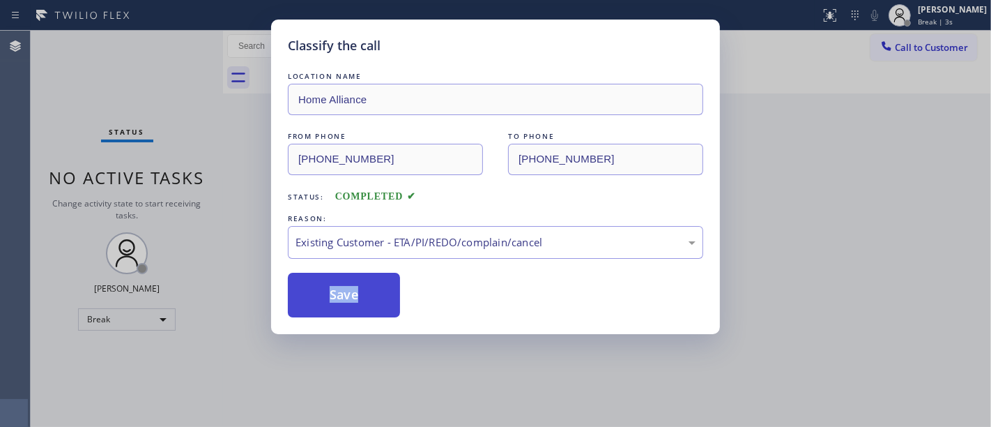
click at [365, 290] on button "Save" at bounding box center [344, 295] width 112 height 45
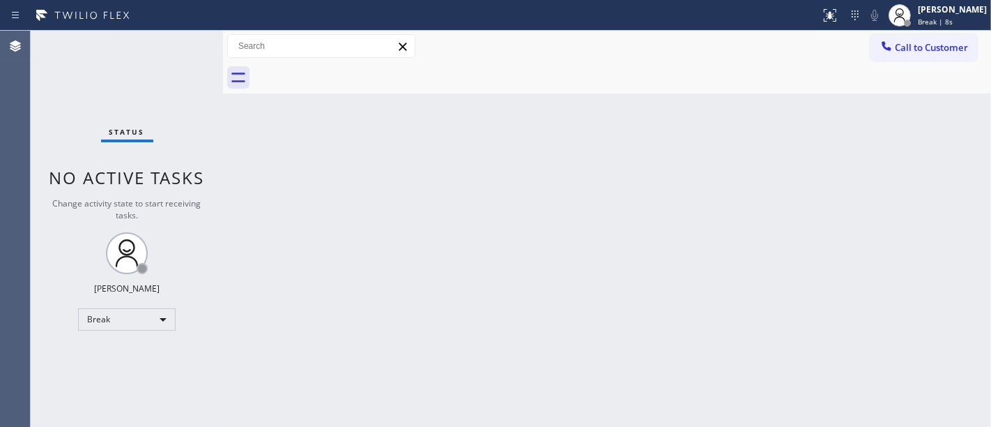
click at [107, 158] on div "Status No active tasks Change activity state to start receiving tasks. [PERSON_…" at bounding box center [127, 229] width 192 height 396
click at [117, 324] on div "Break" at bounding box center [127, 319] width 98 height 22
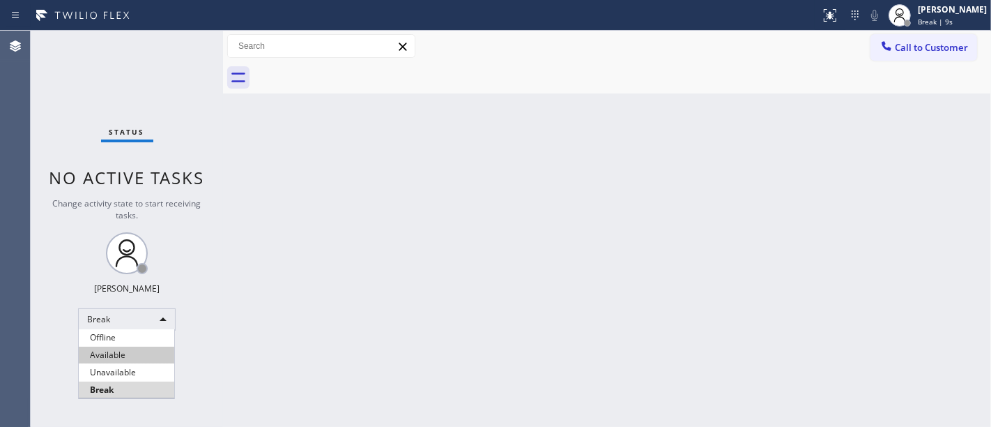
click at [121, 361] on li "Available" at bounding box center [127, 354] width 96 height 17
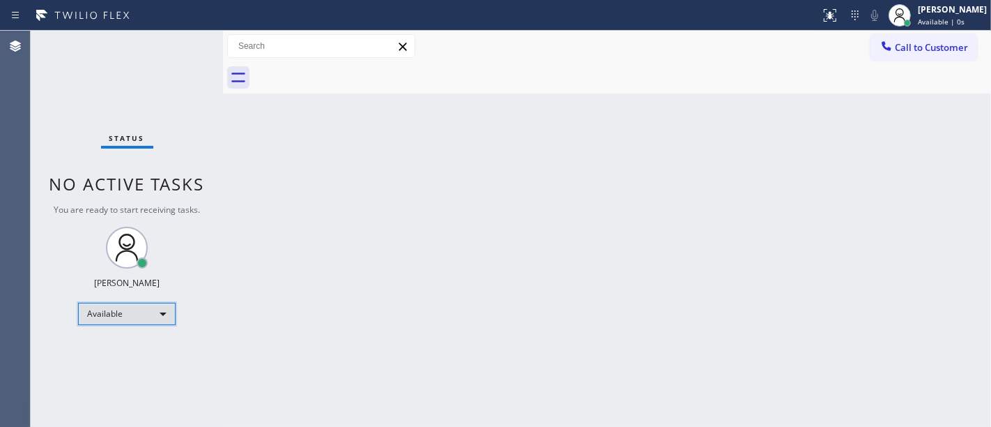
click at [133, 312] on div "Available" at bounding box center [127, 314] width 98 height 22
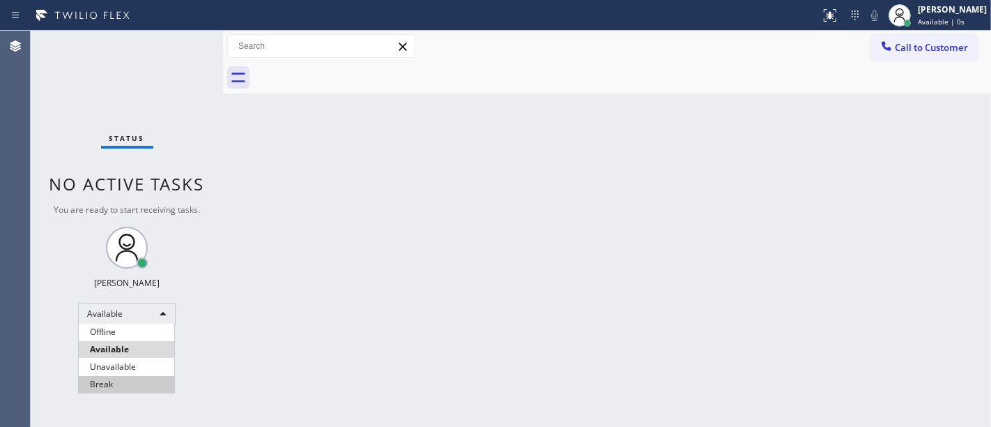
click at [116, 380] on li "Break" at bounding box center [127, 384] width 96 height 17
click at [134, 199] on div "Status No active tasks You are ready to start receiving tasks. [PERSON_NAME]" at bounding box center [127, 229] width 192 height 396
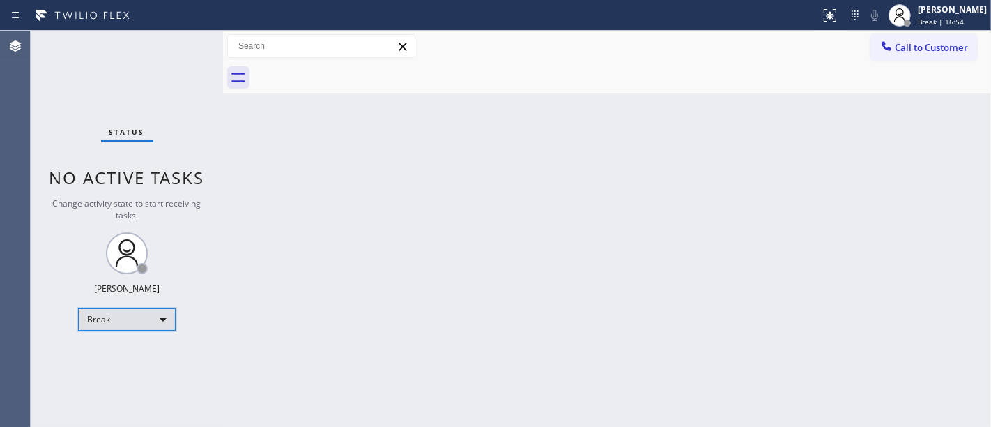
click at [112, 326] on div "Break" at bounding box center [127, 319] width 98 height 22
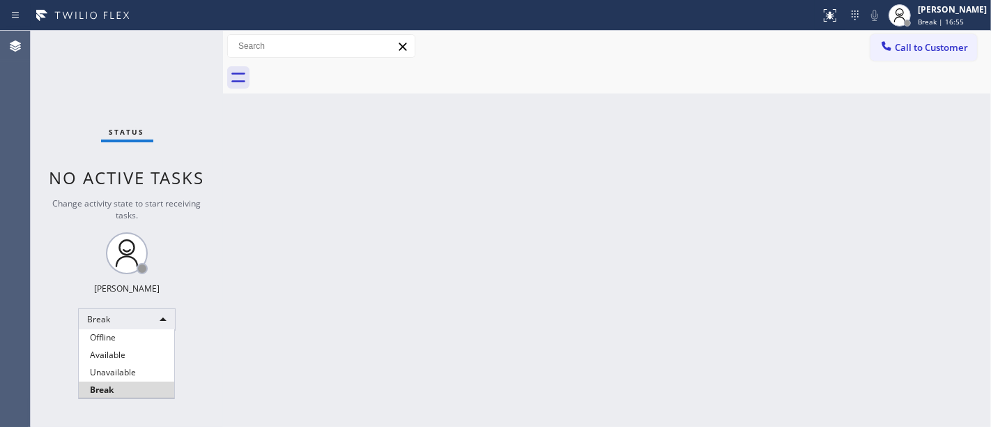
click at [119, 350] on li "Available" at bounding box center [127, 354] width 96 height 17
click at [415, 233] on div "Back to Dashboard Change Sender ID Customers Technicians Select a contact Outbo…" at bounding box center [607, 229] width 768 height 396
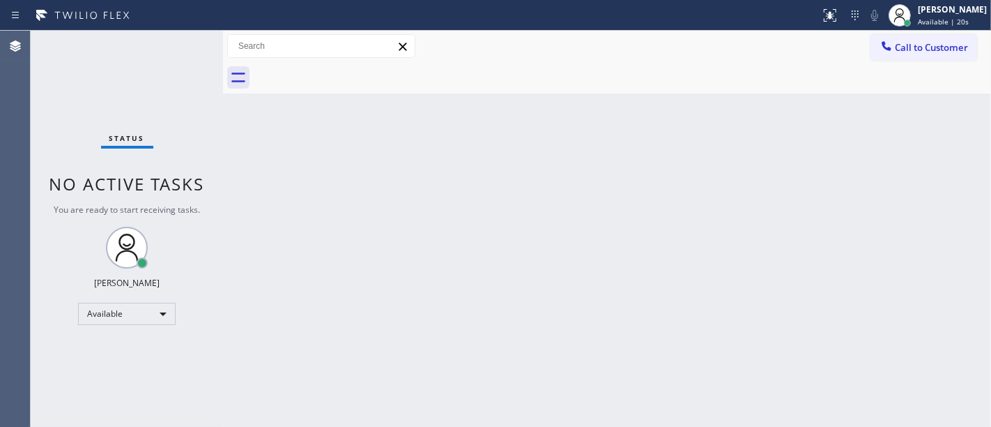
click at [89, 67] on div "Status No active tasks You are ready to start receiving tasks. [PERSON_NAME]" at bounding box center [127, 229] width 192 height 396
click at [189, 69] on div "Status No active tasks You are ready to start receiving tasks. [PERSON_NAME]" at bounding box center [127, 229] width 192 height 396
click at [356, 68] on div at bounding box center [623, 77] width 738 height 31
click at [357, 115] on div "Back to Dashboard Change Sender ID Customers Technicians Select a contact Outbo…" at bounding box center [607, 229] width 768 height 396
click at [557, 344] on div "Back to Dashboard Change Sender ID Customers Technicians Select a contact Outbo…" at bounding box center [607, 229] width 768 height 396
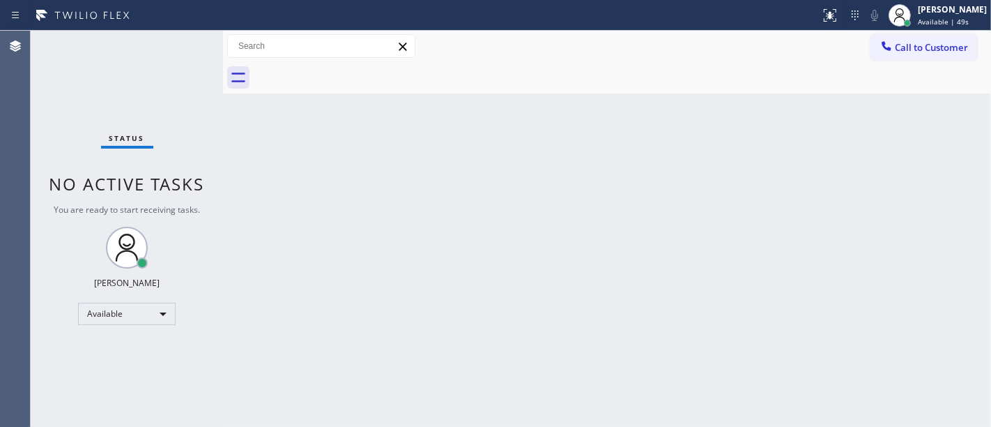
click at [53, 72] on div "Status No active tasks You are ready to start receiving tasks. [PERSON_NAME]" at bounding box center [127, 229] width 192 height 396
click at [563, 127] on div "Back to Dashboard Change Sender ID Customers Technicians Select a contact Outbo…" at bounding box center [607, 229] width 768 height 396
click at [75, 113] on div "Status No active tasks You are ready to start receiving tasks. [PERSON_NAME]" at bounding box center [127, 229] width 192 height 396
click at [456, 122] on div "Back to Dashboard Change Sender ID Customers Technicians Select a contact Outbo…" at bounding box center [607, 229] width 768 height 396
click at [103, 116] on div "Status No active tasks You are ready to start receiving tasks. [PERSON_NAME]" at bounding box center [127, 229] width 192 height 396
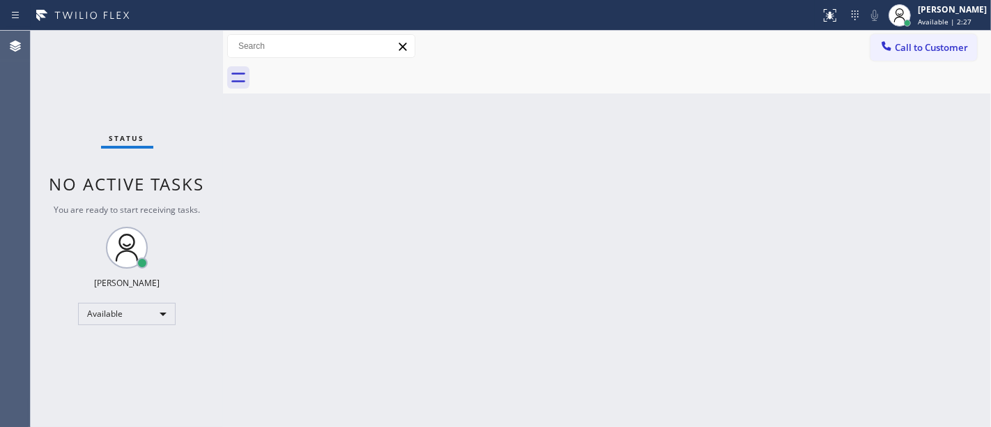
click at [179, 65] on div "Status No active tasks You are ready to start receiving tasks. [PERSON_NAME]" at bounding box center [127, 229] width 192 height 396
click at [181, 34] on div "Status No active tasks You are ready to start receiving tasks. [PERSON_NAME]" at bounding box center [127, 229] width 192 height 396
click at [93, 164] on div "Status No active tasks You are ready to start receiving tasks. [PERSON_NAME]" at bounding box center [127, 229] width 192 height 396
click at [326, 146] on div "Back to Dashboard Change Sender ID Customers Technicians Select a contact Outbo…" at bounding box center [607, 229] width 768 height 396
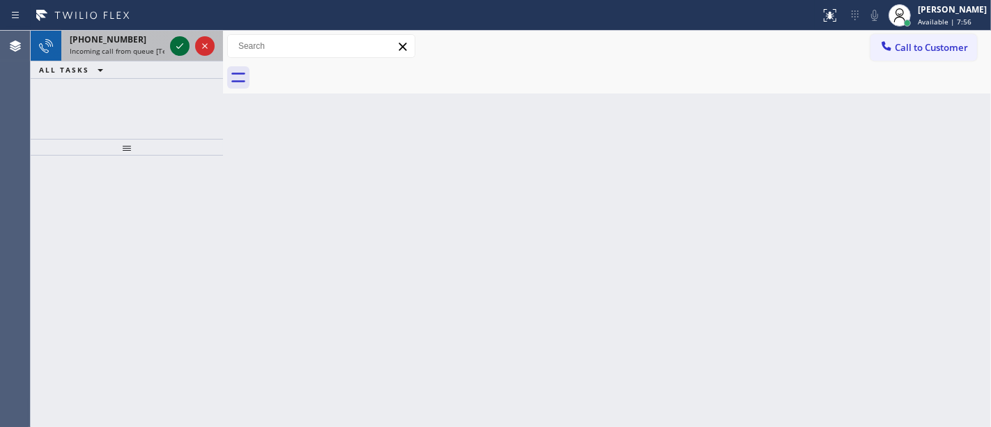
click at [177, 43] on icon at bounding box center [179, 46] width 17 height 17
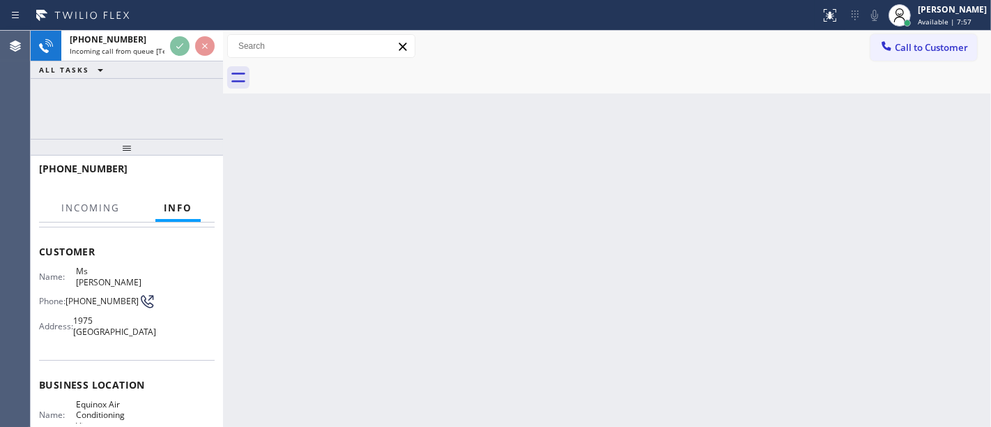
scroll to position [155, 0]
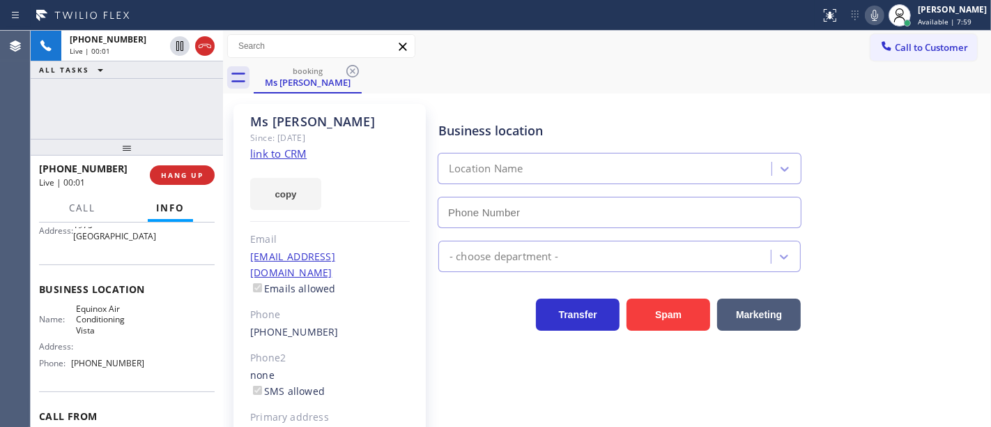
type input "(442) 276-5121"
click at [272, 154] on link "link to CRM" at bounding box center [278, 153] width 56 height 14
click at [185, 174] on span "HANG UP" at bounding box center [182, 175] width 43 height 10
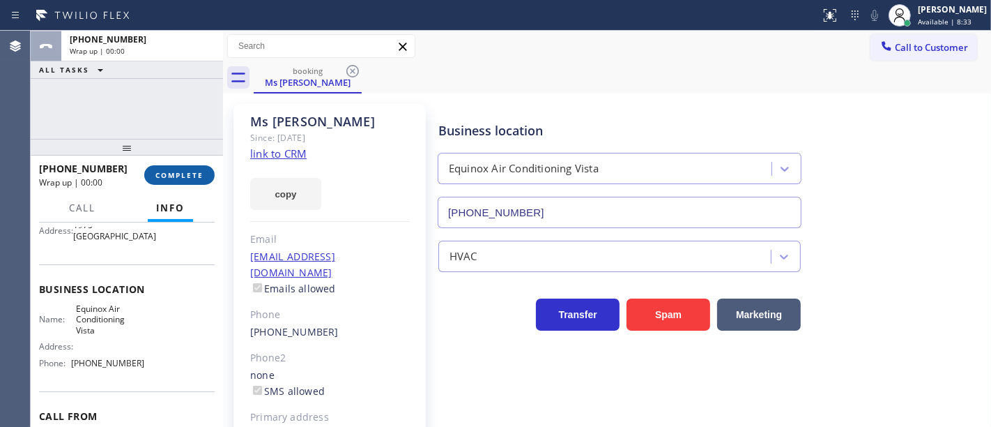
click at [201, 174] on span "COMPLETE" at bounding box center [179, 175] width 48 height 10
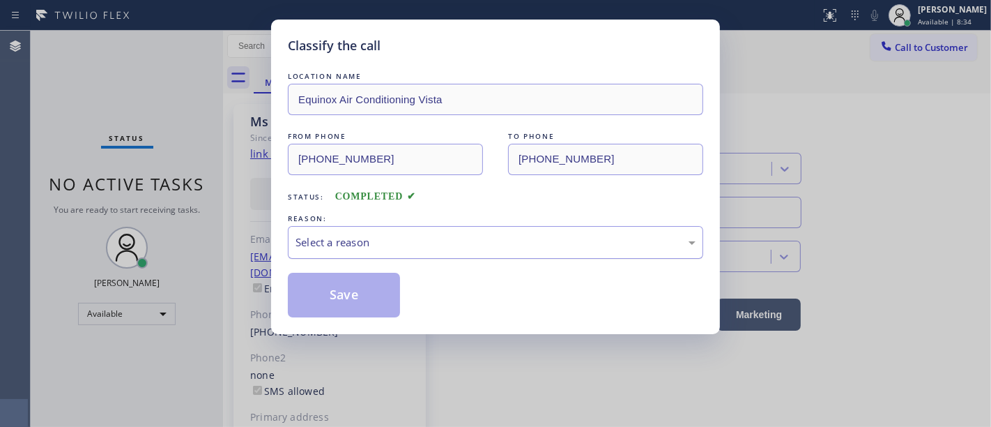
click at [373, 242] on div "Select a reason" at bounding box center [496, 242] width 400 height 16
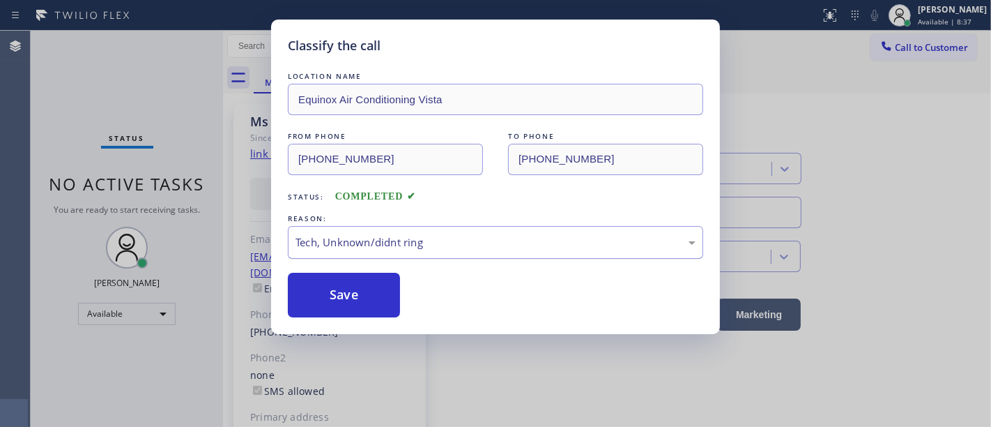
click at [372, 240] on div "Tech, Unknown/didnt ring" at bounding box center [496, 242] width 400 height 16
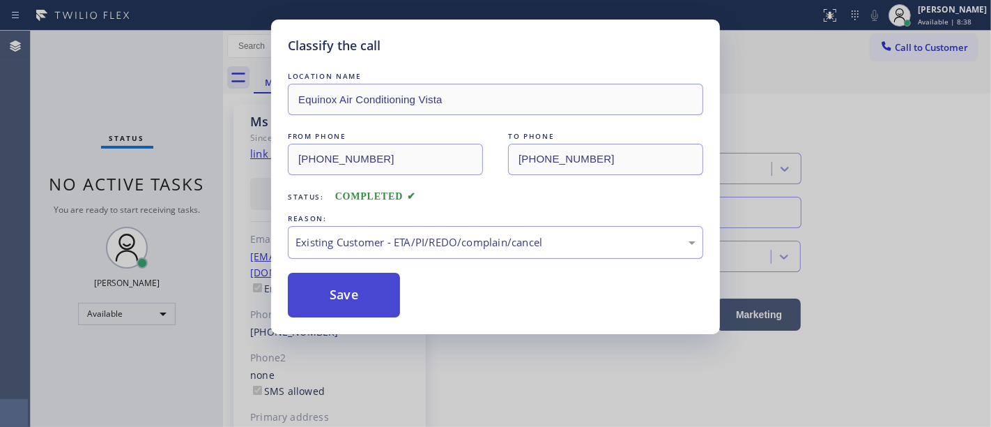
click at [349, 302] on button "Save" at bounding box center [344, 295] width 112 height 45
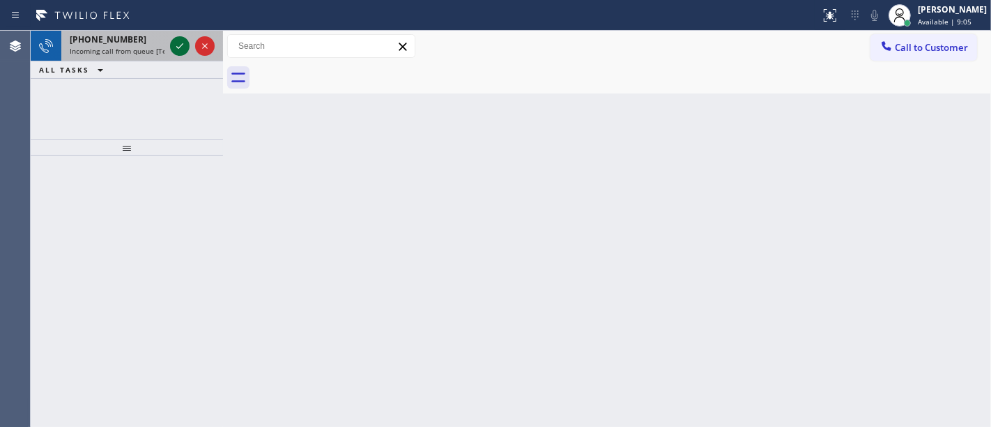
click at [177, 49] on icon at bounding box center [179, 46] width 17 height 17
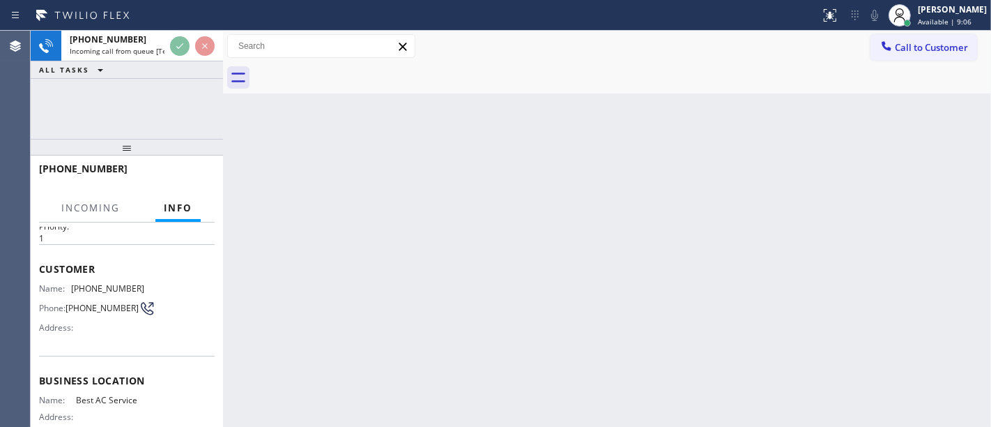
scroll to position [77, 0]
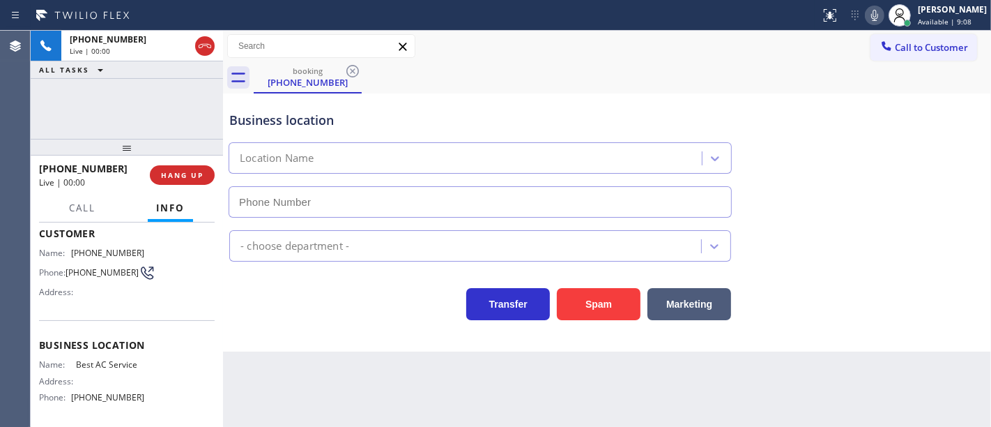
type input "(855) 919-3265"
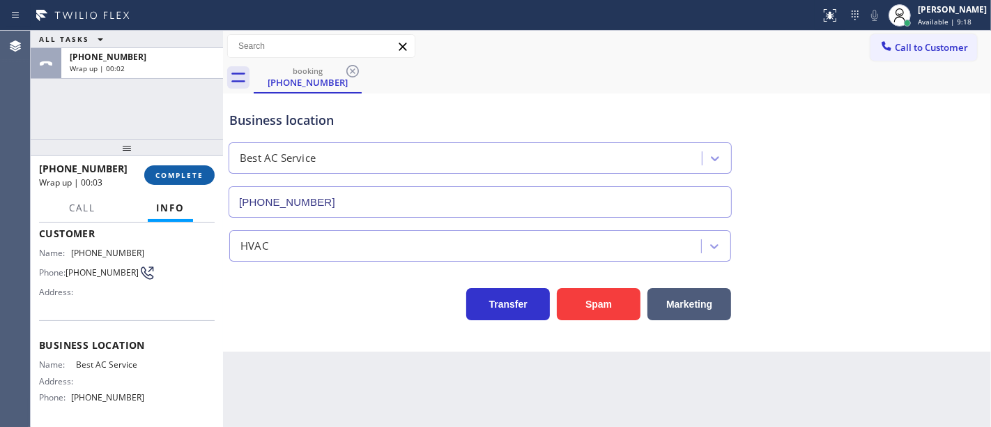
click at [190, 178] on span "COMPLETE" at bounding box center [179, 175] width 48 height 10
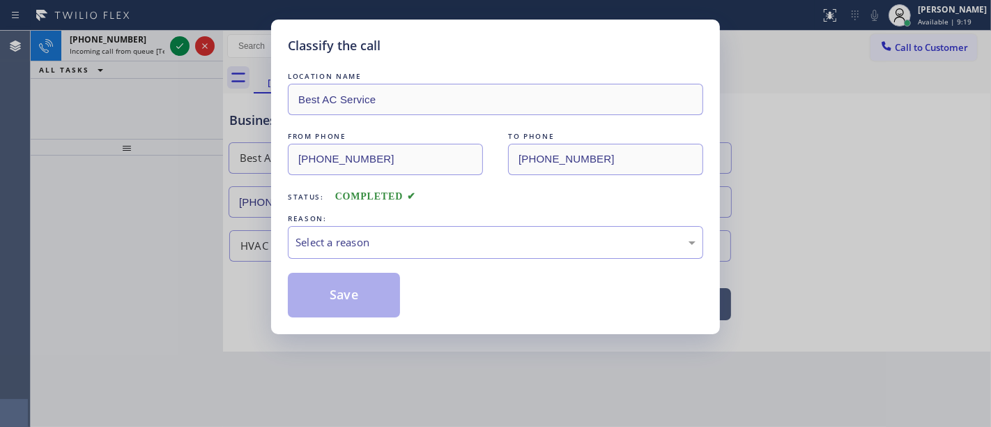
click at [345, 224] on div "REASON:" at bounding box center [495, 218] width 415 height 15
click at [336, 243] on div "Select a reason" at bounding box center [496, 242] width 400 height 16
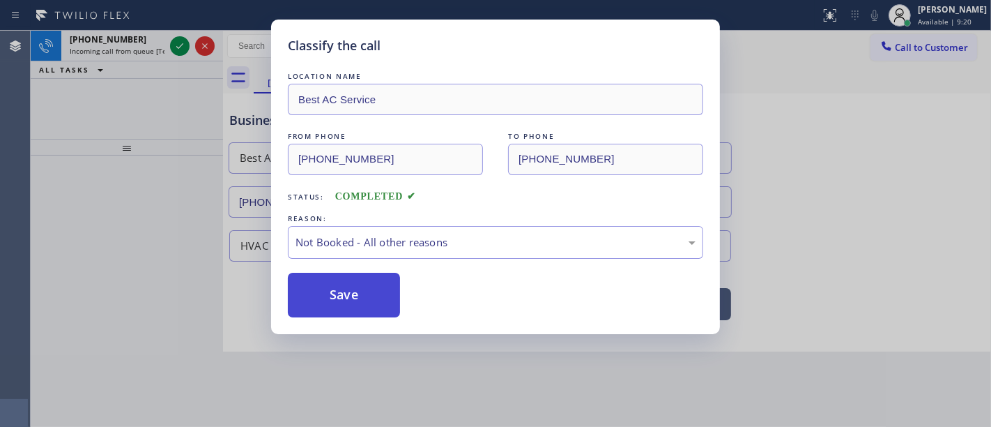
click at [335, 292] on button "Save" at bounding box center [344, 295] width 112 height 45
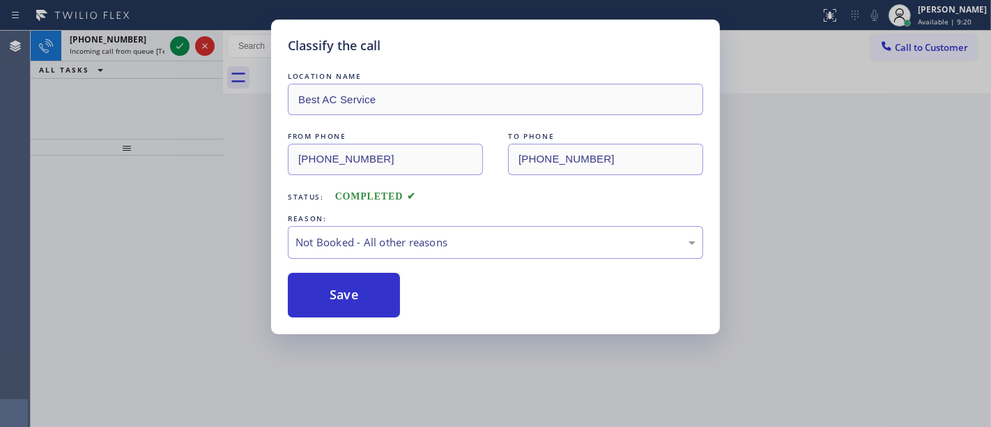
drag, startPoint x: 335, startPoint y: 292, endPoint x: 285, endPoint y: 241, distance: 71.5
click at [335, 292] on button "Save" at bounding box center [344, 295] width 112 height 45
click at [175, 45] on div "Classify the call LOCATION NAME 5 Star Electric San [PERSON_NAME] FROM PHONE [P…" at bounding box center [511, 229] width 961 height 396
click at [175, 45] on icon at bounding box center [179, 46] width 17 height 17
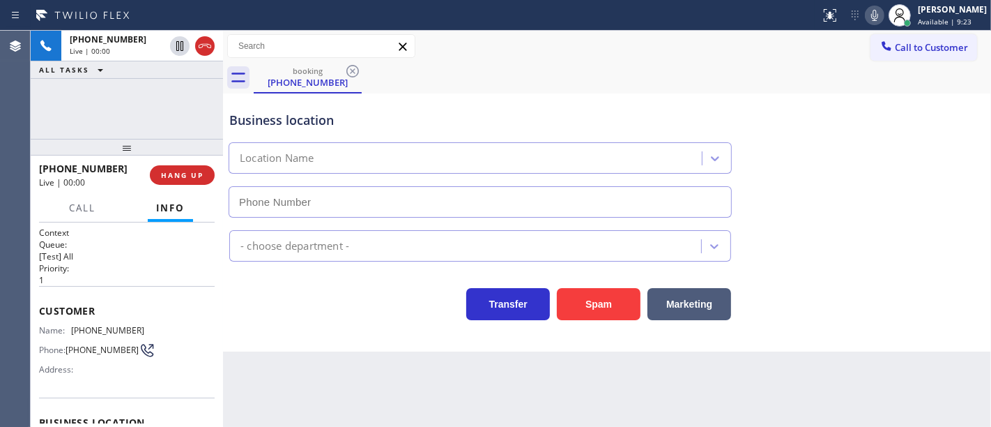
type input "(305) 515-5871"
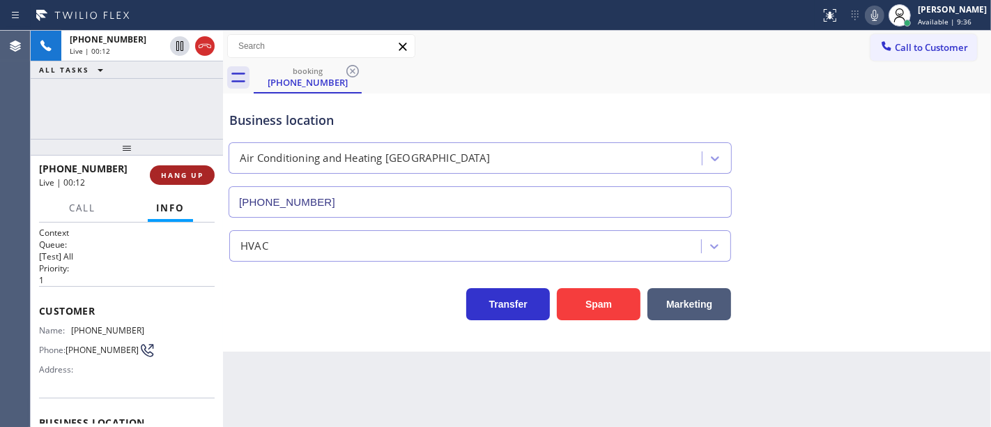
click at [195, 175] on span "HANG UP" at bounding box center [182, 175] width 43 height 10
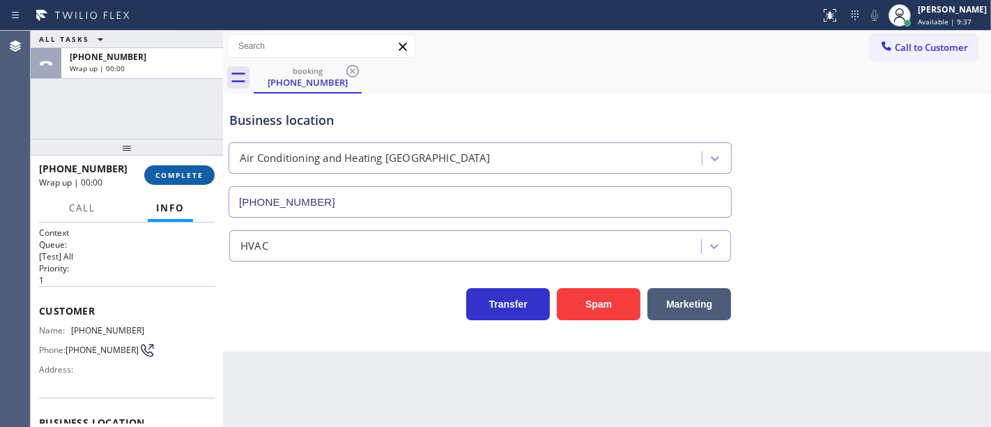
click at [195, 175] on span "COMPLETE" at bounding box center [179, 175] width 48 height 10
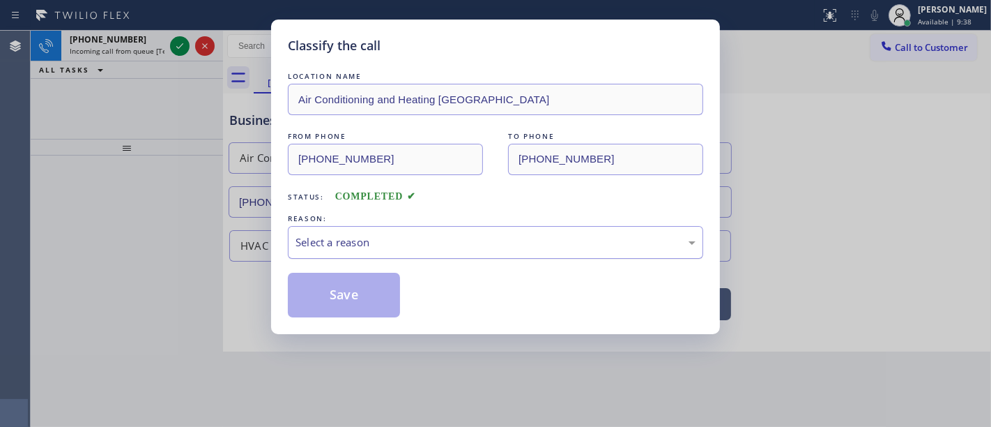
drag, startPoint x: 346, startPoint y: 242, endPoint x: 353, endPoint y: 257, distance: 17.1
click at [346, 243] on div "Select a reason" at bounding box center [496, 242] width 400 height 16
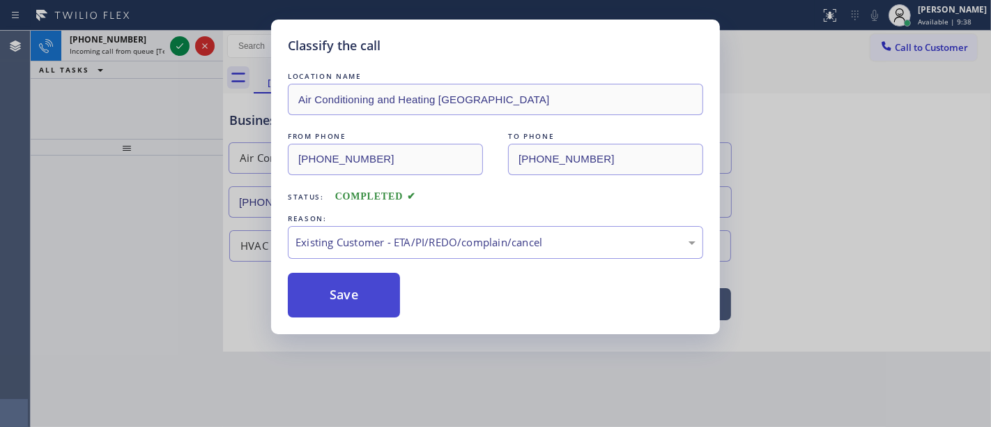
click at [333, 290] on button "Save" at bounding box center [344, 295] width 112 height 45
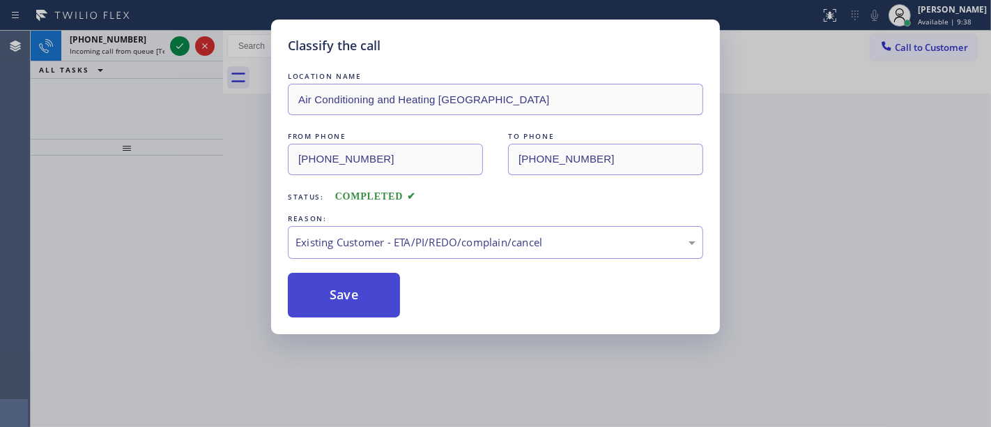
click at [333, 289] on button "Save" at bounding box center [344, 295] width 112 height 45
click at [175, 41] on div "Classify the call LOCATION NAME Air Conditioning and Heating Dodge Island FROM …" at bounding box center [495, 213] width 991 height 427
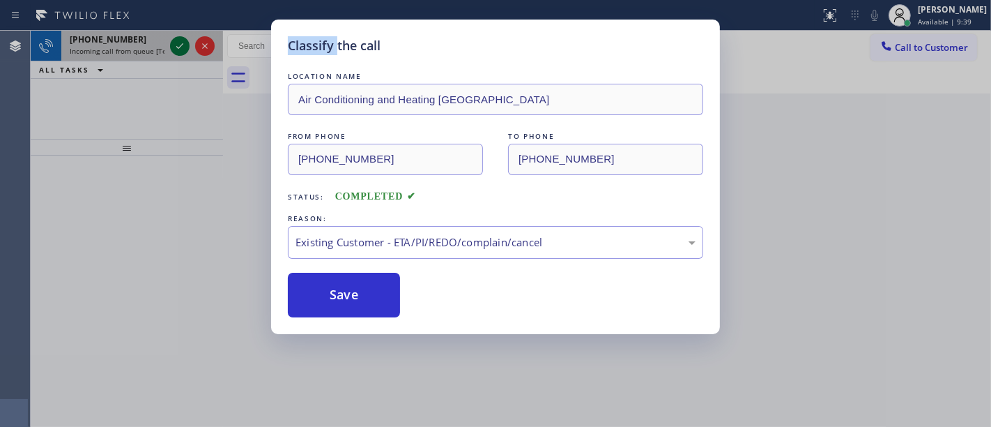
click at [175, 42] on div "Classify the call LOCATION NAME 5 Star Electric San [PERSON_NAME] FROM PHONE [P…" at bounding box center [511, 229] width 961 height 396
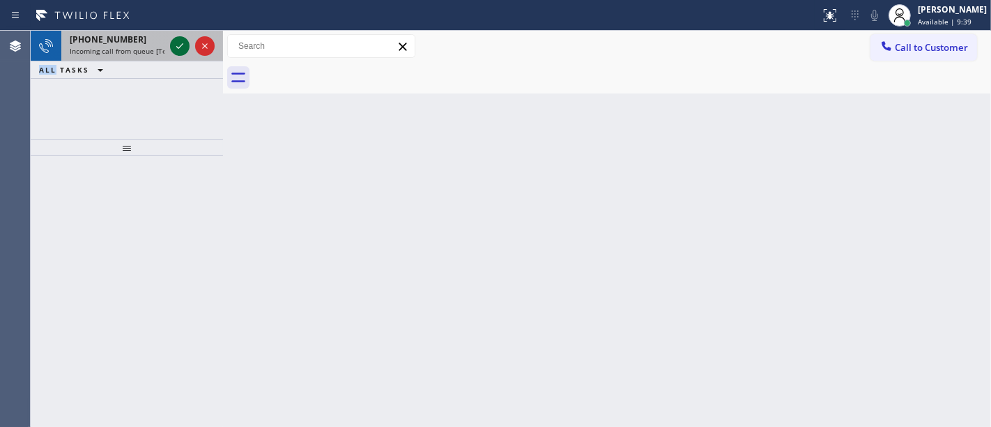
click at [176, 43] on icon at bounding box center [179, 46] width 17 height 17
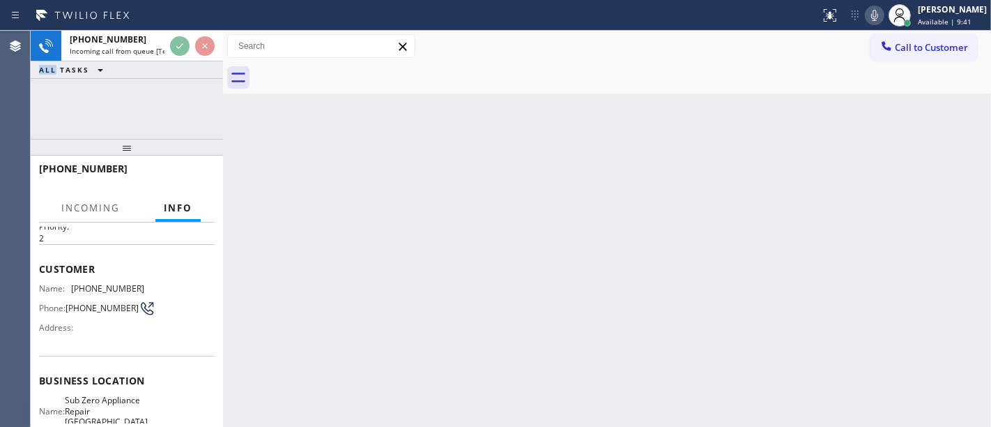
scroll to position [77, 0]
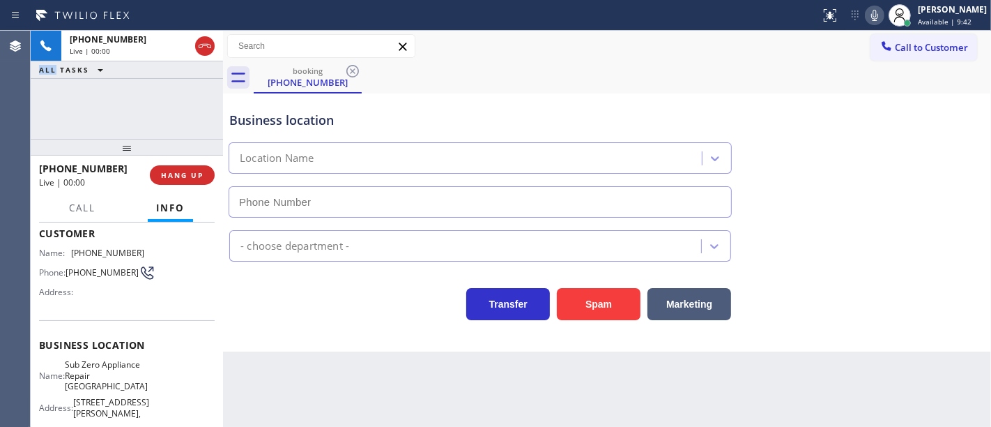
type input "(360) 205-1831"
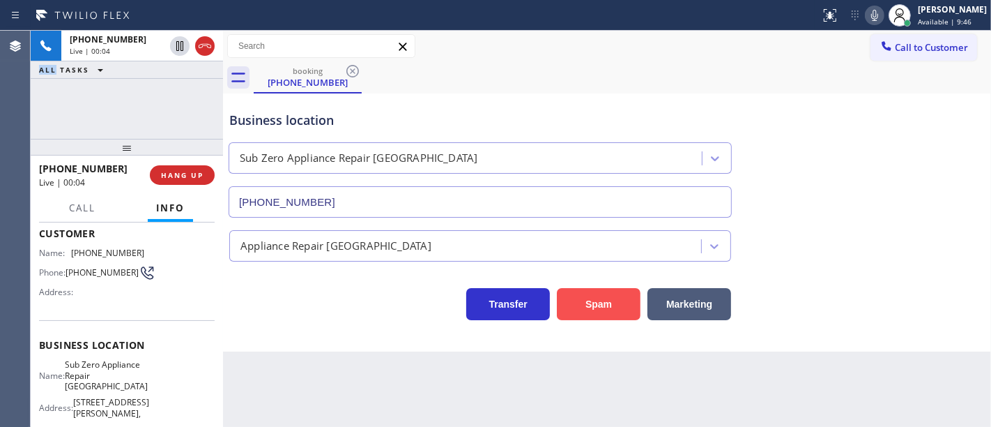
click at [621, 297] on button "Spam" at bounding box center [599, 304] width 84 height 32
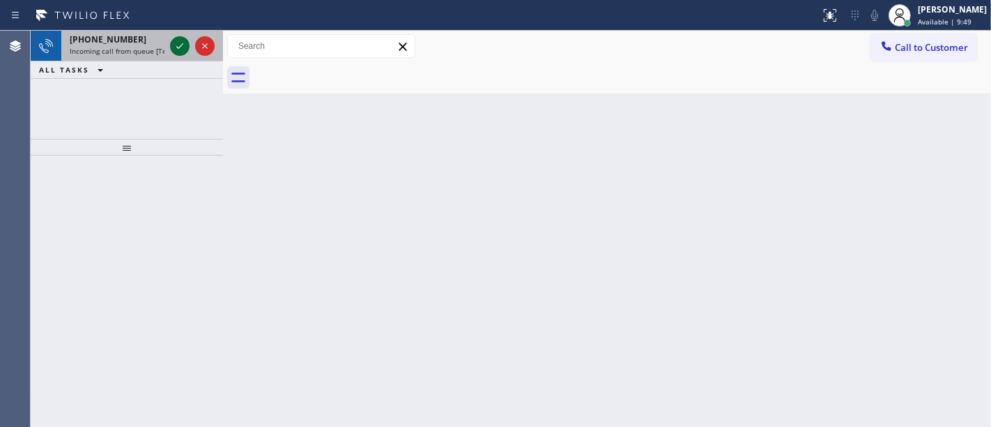
click at [181, 47] on icon at bounding box center [179, 46] width 17 height 17
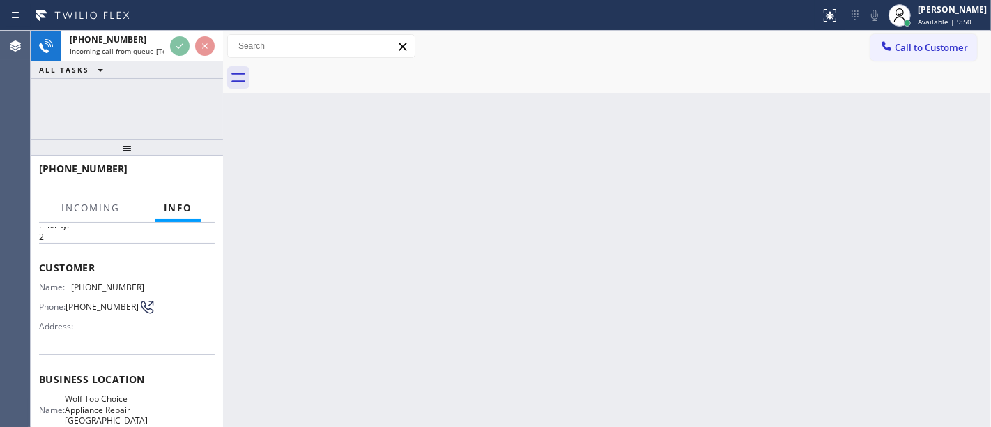
scroll to position [77, 0]
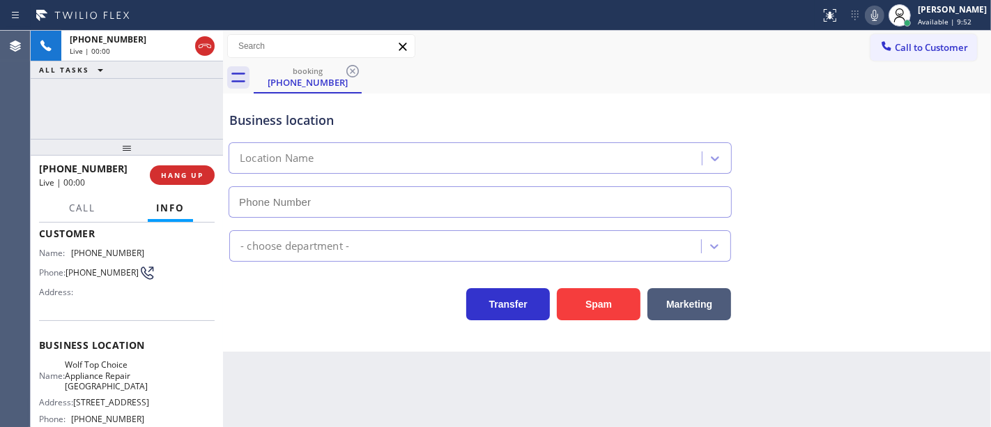
type input "(510) 851-8636"
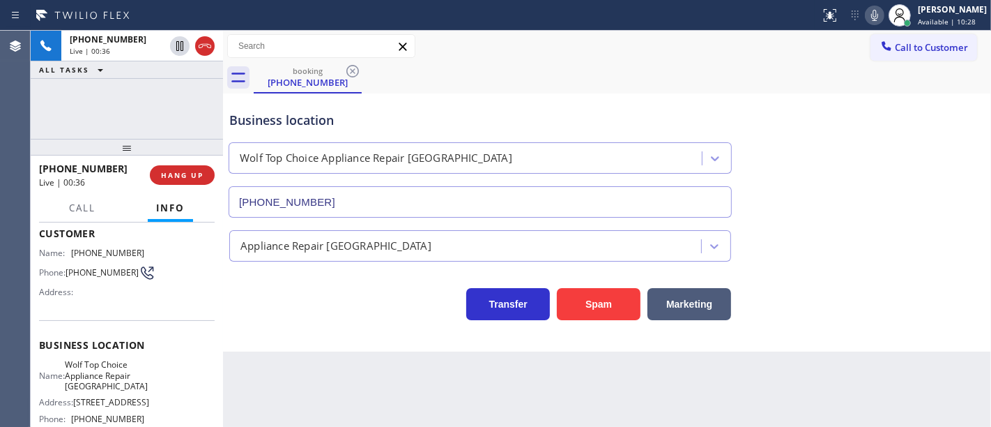
click at [89, 99] on div "+15105684350 Live | 00:36 ALL TASKS ALL TASKS ACTIVE TASKS TASKS IN WRAP UP" at bounding box center [127, 85] width 192 height 108
click at [201, 104] on div "+15105684350 Live | 00:42 ALL TASKS ALL TASKS ACTIVE TASKS TASKS IN WRAP UP" at bounding box center [127, 85] width 192 height 108
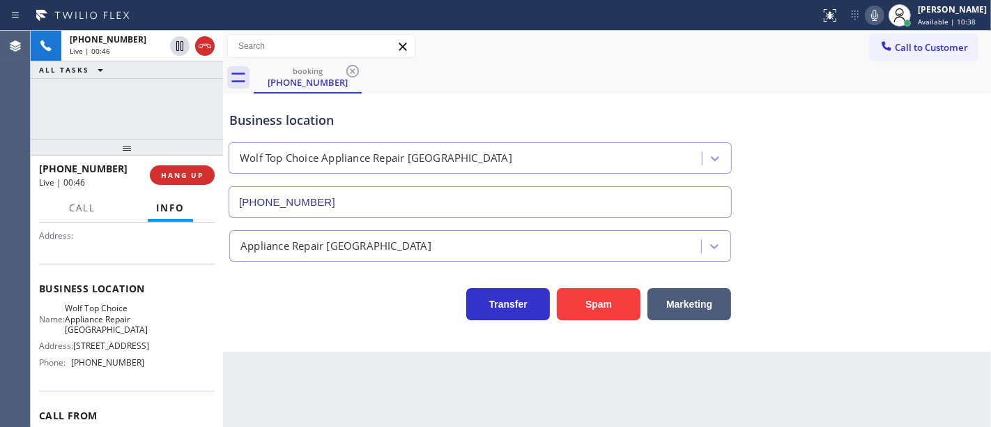
scroll to position [231, 0]
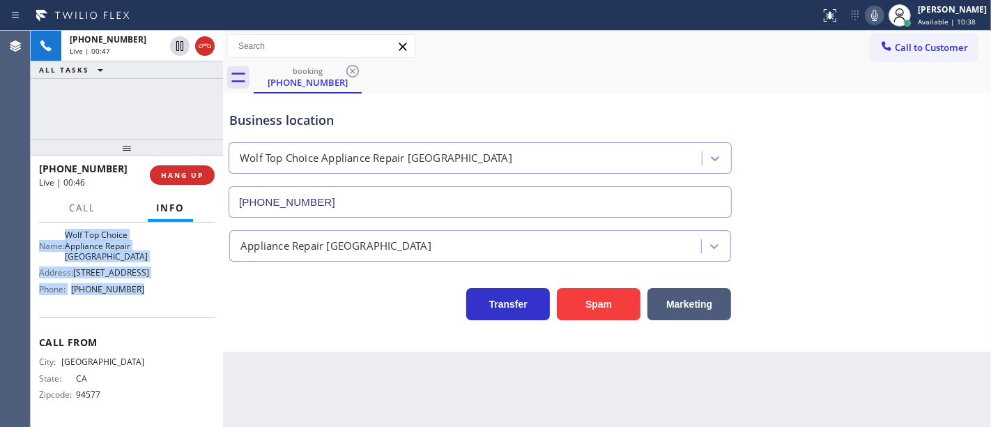
drag, startPoint x: 46, startPoint y: 242, endPoint x: 162, endPoint y: 287, distance: 124.7
click at [165, 305] on div "Context Queue: [Test] All Priority: 2 Customer Name: (510) 568-4350 Phone: (510…" at bounding box center [127, 324] width 192 height 205
copy div "Customer Name: (510) 568-4350 Phone: (510) 568-4350 Address: Business location …"
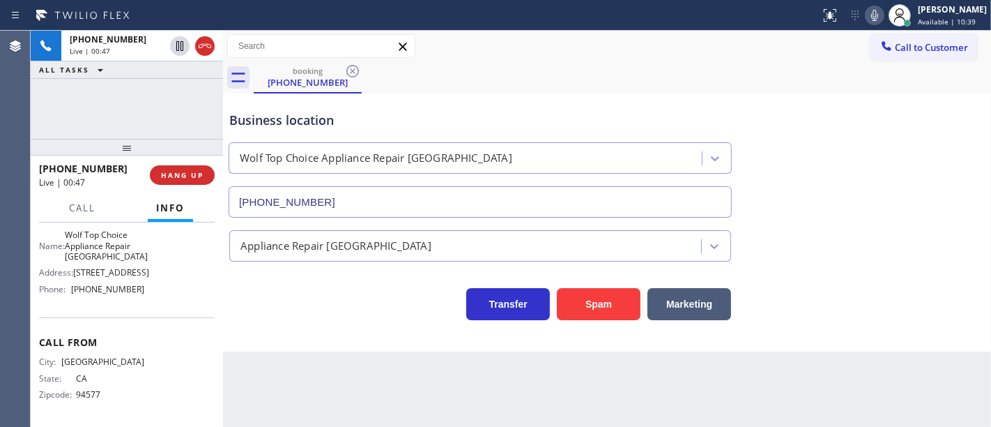
click at [145, 102] on div "+15105684350 Live | 00:47 ALL TASKS ALL TASKS ACTIVE TASKS TASKS IN WRAP UP" at bounding box center [127, 85] width 192 height 108
click at [878, 15] on icon at bounding box center [874, 15] width 7 height 11
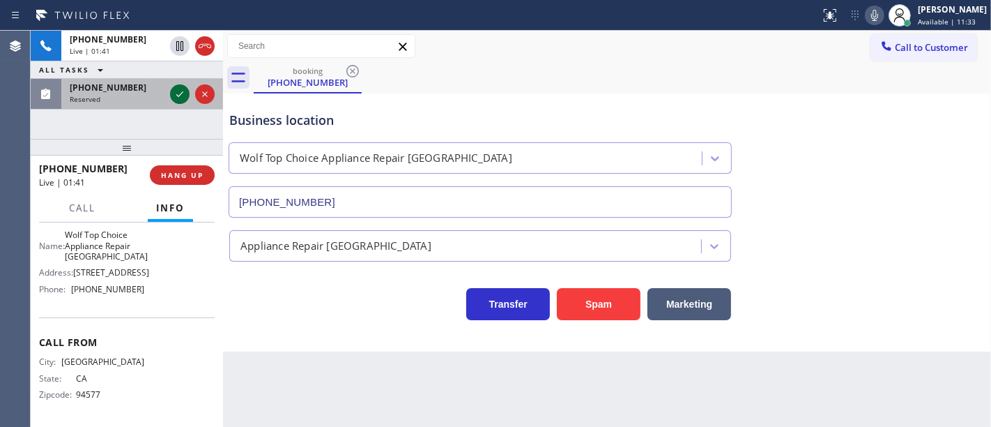
click at [184, 91] on icon at bounding box center [179, 94] width 17 height 17
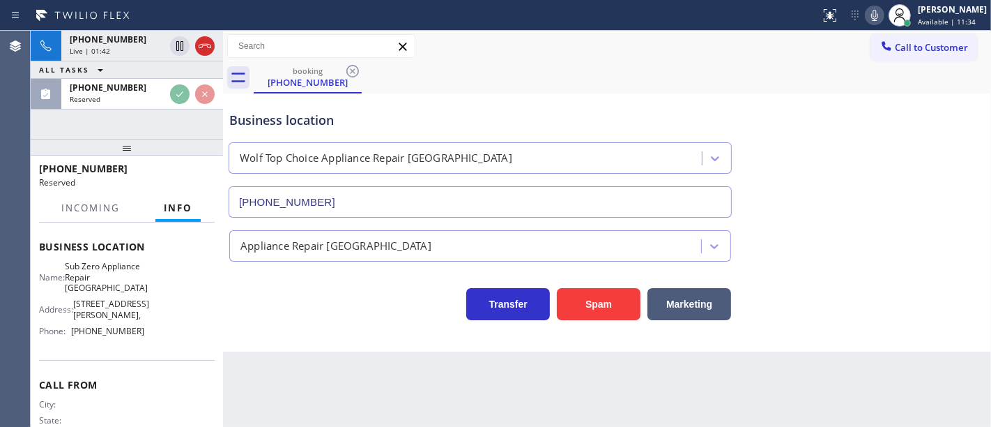
scroll to position [154, 0]
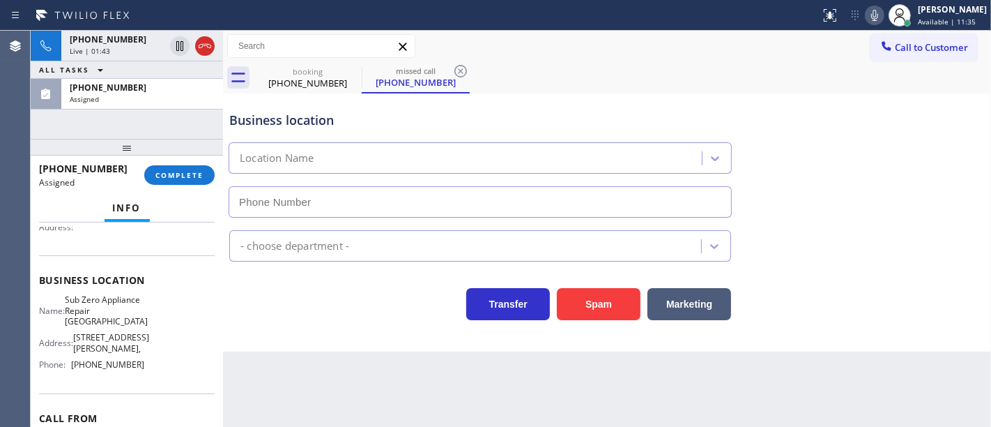
type input "(360) 205-1831"
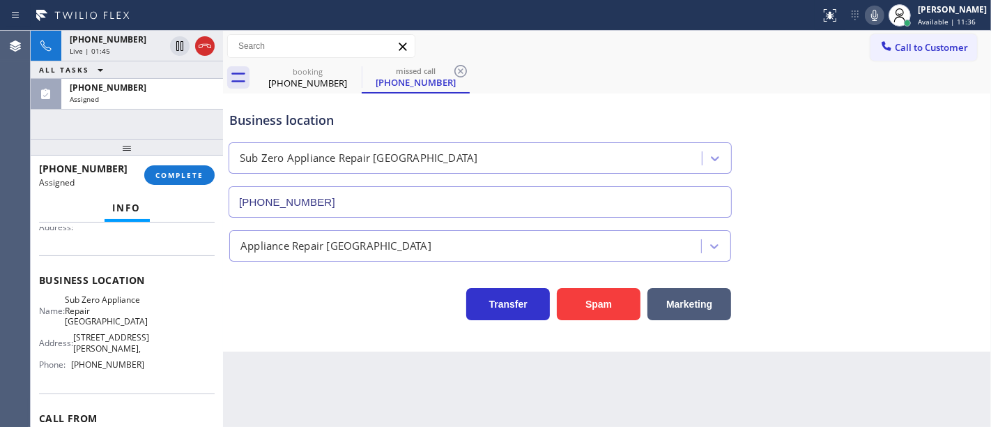
scroll to position [0, 0]
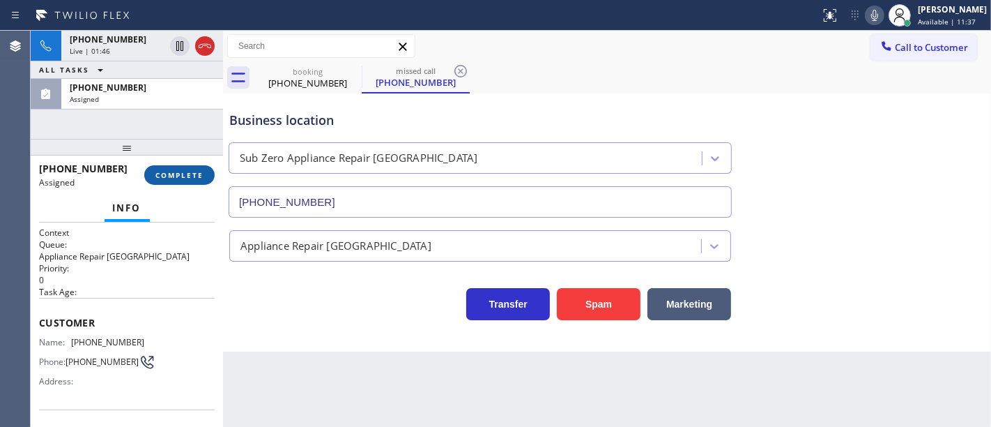
click at [183, 172] on span "COMPLETE" at bounding box center [179, 175] width 48 height 10
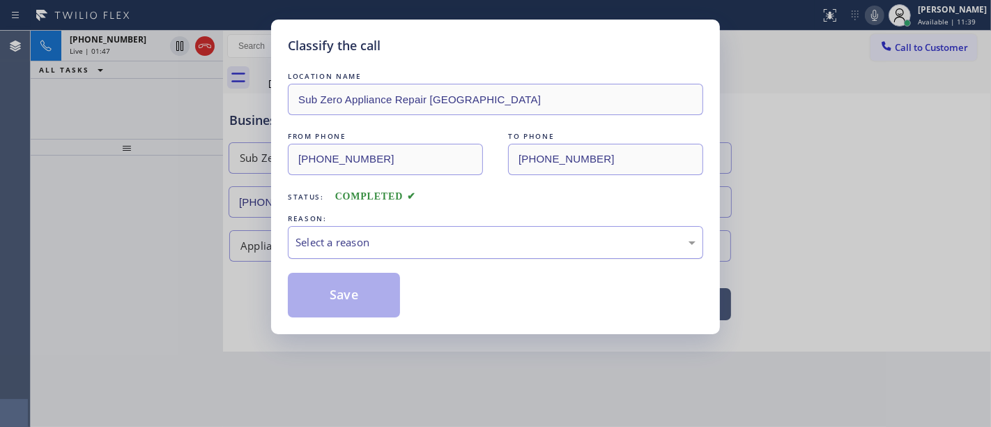
click at [351, 245] on div "Select a reason" at bounding box center [496, 242] width 400 height 16
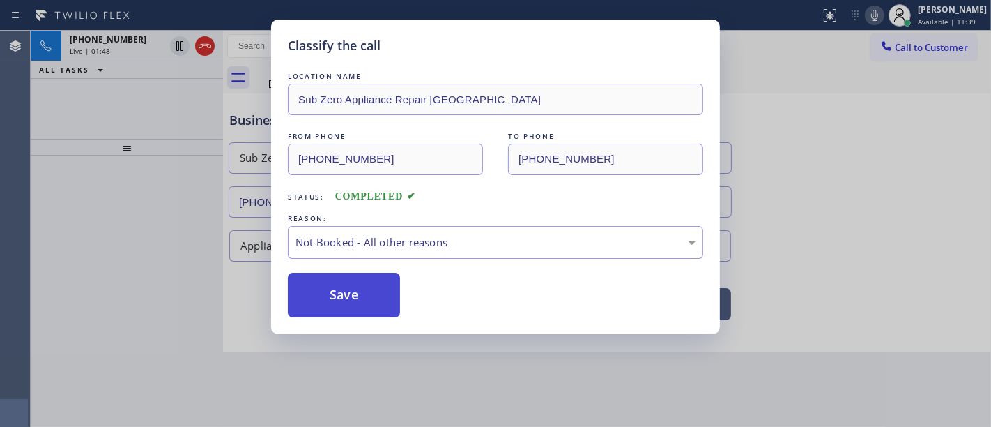
click at [338, 300] on button "Save" at bounding box center [344, 295] width 112 height 45
click at [158, 170] on div "Classify the call LOCATION NAME Sub Zero Appliance Repair Bellingham FROM PHONE…" at bounding box center [495, 213] width 991 height 427
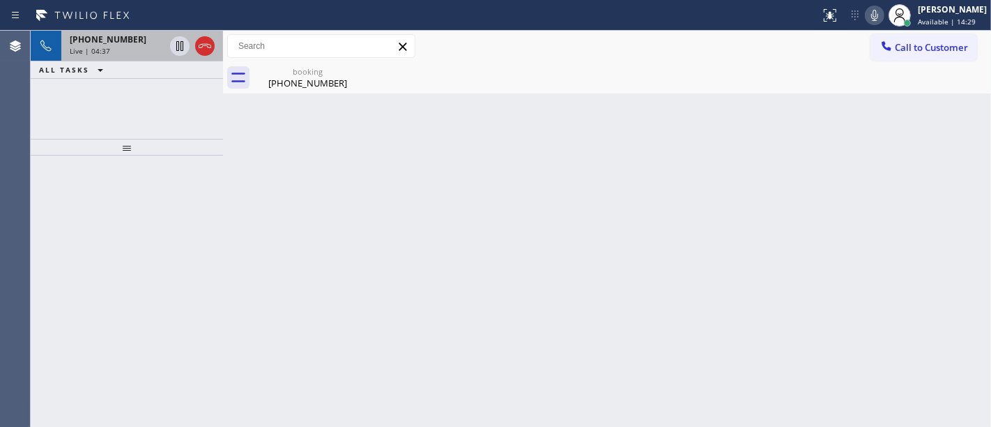
click at [125, 49] on div "Live | 04:37" at bounding box center [117, 51] width 95 height 10
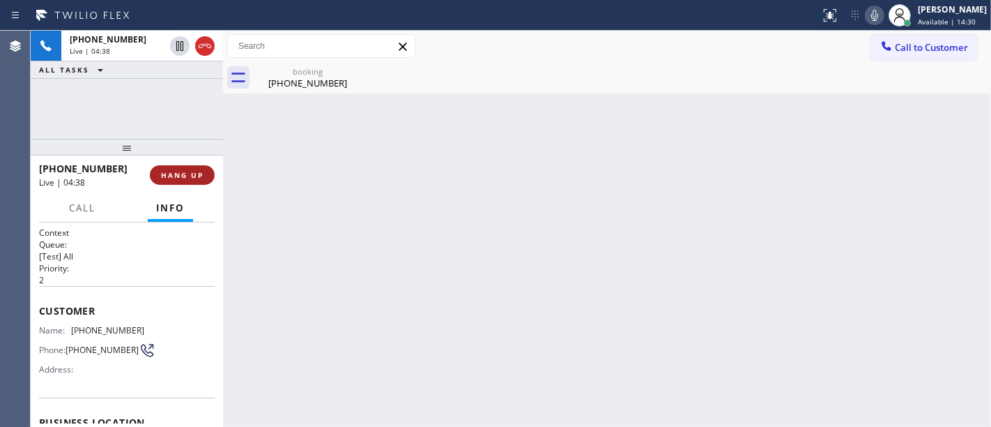
click at [195, 180] on button "HANG UP" at bounding box center [182, 175] width 65 height 20
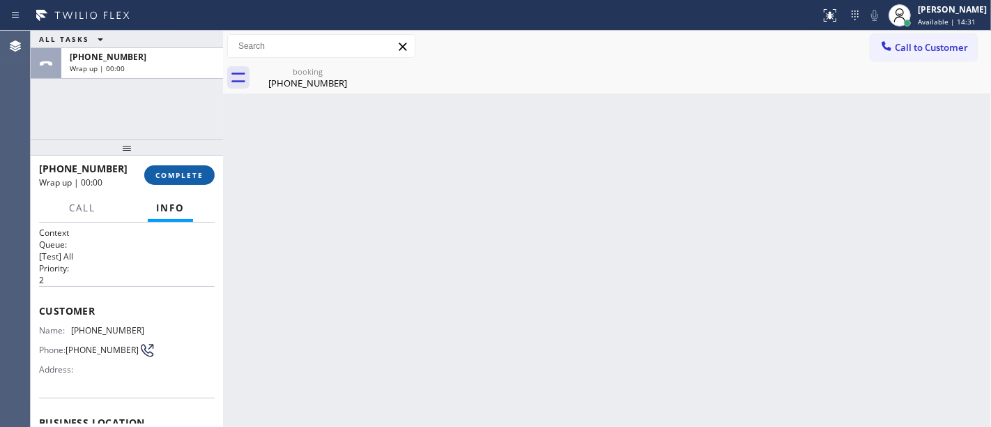
click at [196, 172] on span "COMPLETE" at bounding box center [179, 175] width 48 height 10
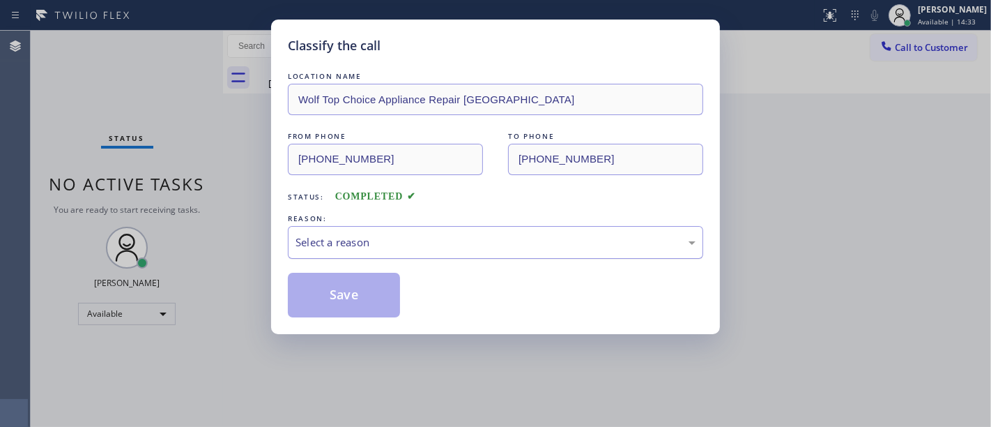
click at [351, 240] on div "Select a reason" at bounding box center [496, 242] width 400 height 16
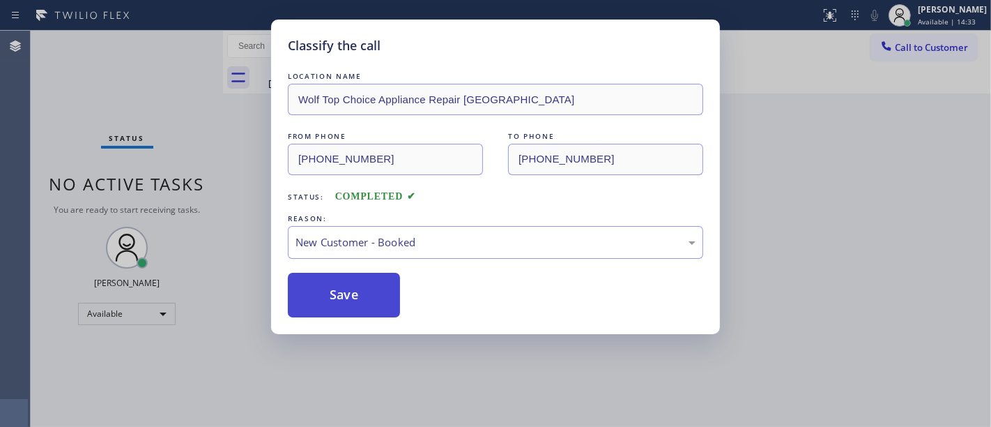
click at [349, 292] on button "Save" at bounding box center [344, 295] width 112 height 45
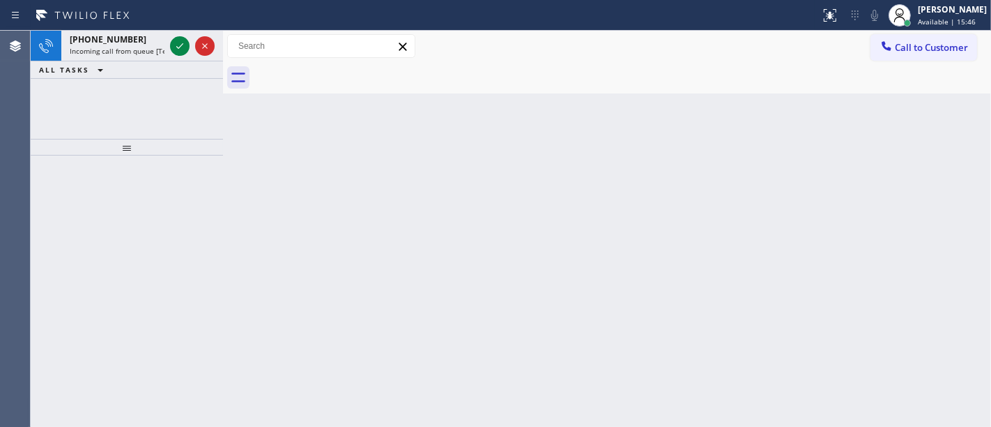
drag, startPoint x: 89, startPoint y: 89, endPoint x: 175, endPoint y: 77, distance: 87.2
click at [88, 90] on div "+15106104123 Incoming call from queue [Test] All ALL TASKS ALL TASKS ACTIVE TAS…" at bounding box center [127, 85] width 192 height 108
click at [179, 43] on icon at bounding box center [179, 46] width 17 height 17
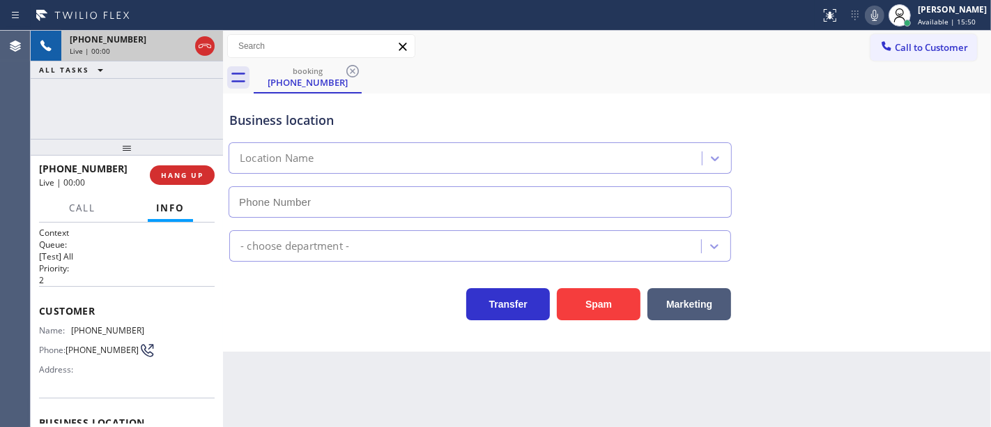
type input "(510) 867-3417"
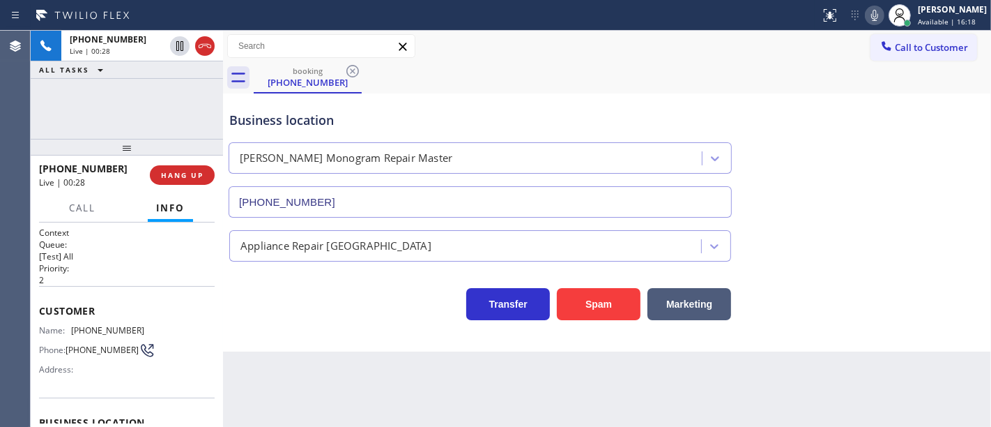
click at [350, 346] on div "Business location Byron's GE Monogram Repair Master (510) 867-3417 Appliance Re…" at bounding box center [607, 222] width 768 height 258
click at [157, 106] on div "+15106104123 Live | 00:33 ALL TASKS ALL TASKS ACTIVE TASKS TASKS IN WRAP UP" at bounding box center [127, 85] width 192 height 108
drag, startPoint x: 591, startPoint y: 306, endPoint x: 345, endPoint y: 329, distance: 247.2
click at [345, 330] on div "Business location Byron's GE Monogram Repair Master (510) 867-3417 Appliance Re…" at bounding box center [607, 222] width 768 height 258
click at [91, 208] on span "Call" at bounding box center [82, 207] width 26 height 13
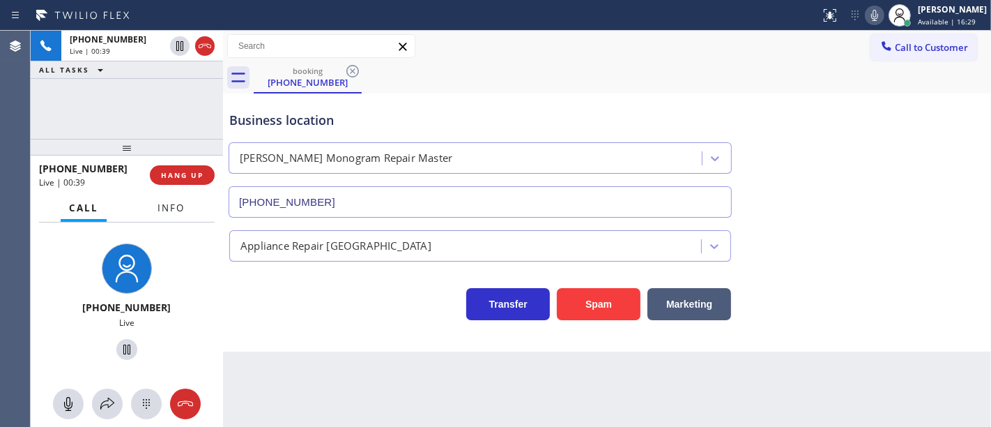
click at [164, 206] on span "Info" at bounding box center [171, 207] width 27 height 13
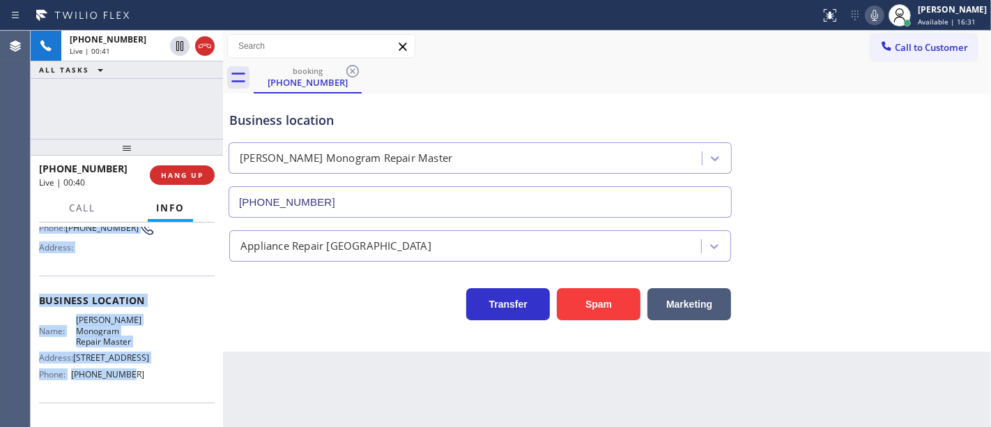
scroll to position [220, 0]
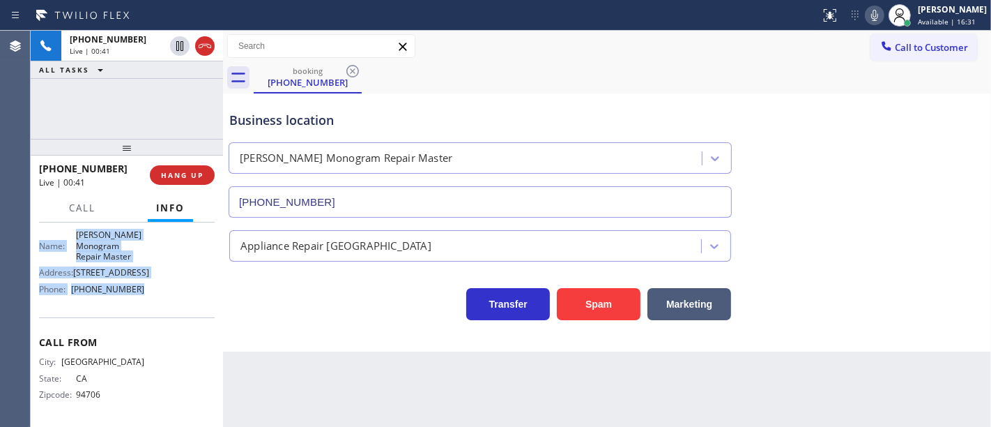
drag, startPoint x: 33, startPoint y: 305, endPoint x: 153, endPoint y: 299, distance: 120.8
click at [153, 299] on div "Context Queue: [Test] All Priority: 2 Customer Name: (510) 610-4123 Phone: (510…" at bounding box center [127, 324] width 192 height 205
copy div "Customer Name: (510) 610-4123 Phone: (510) 610-4123 Address: Business location …"
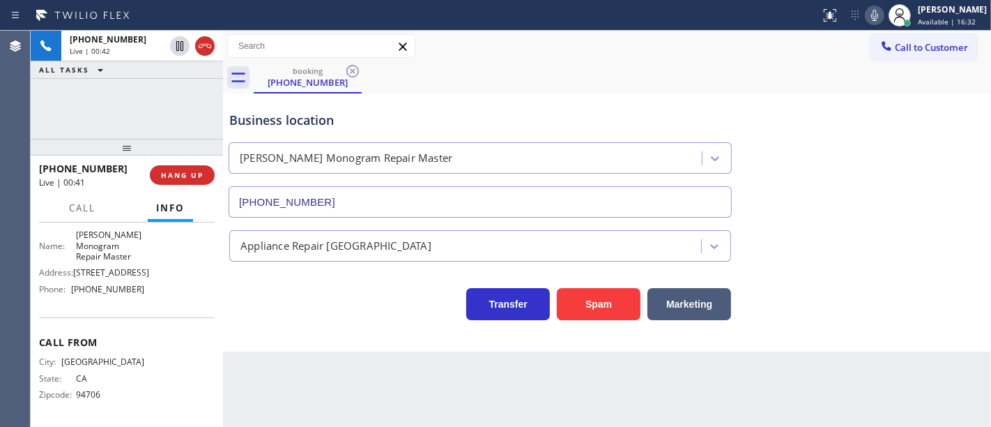
click at [155, 112] on div "+15106104123 Live | 00:42 ALL TASKS ALL TASKS ACTIVE TASKS TASKS IN WRAP UP" at bounding box center [127, 85] width 192 height 108
click at [167, 124] on div "+15106104123 Live | 01:14 ALL TASKS ALL TASKS ACTIVE TASKS TASKS IN WRAP UP (51…" at bounding box center [127, 85] width 192 height 108
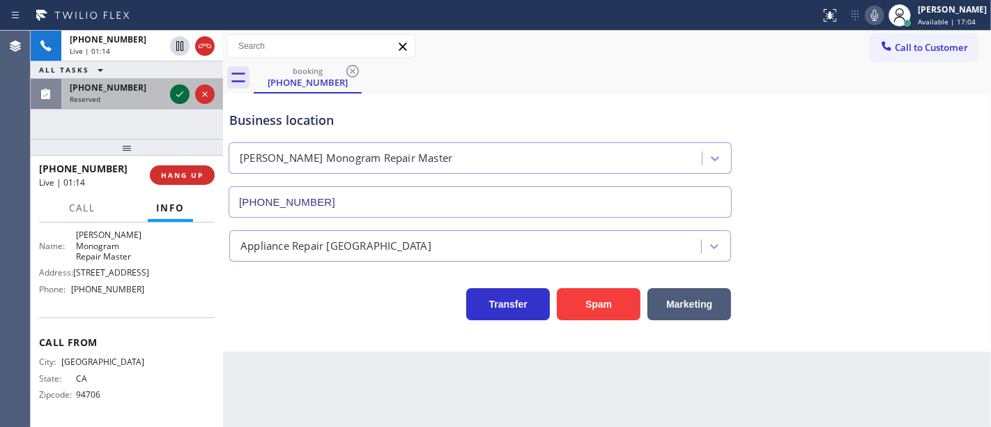
click at [181, 91] on icon at bounding box center [179, 94] width 17 height 17
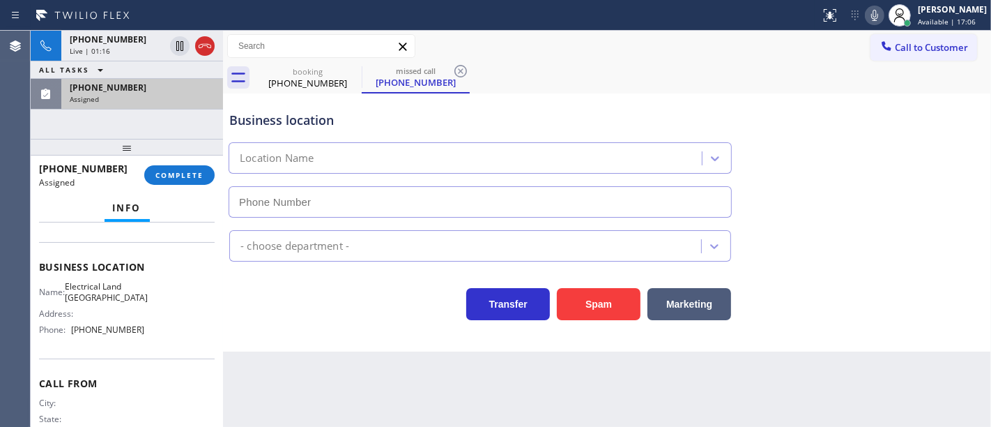
scroll to position [132, 0]
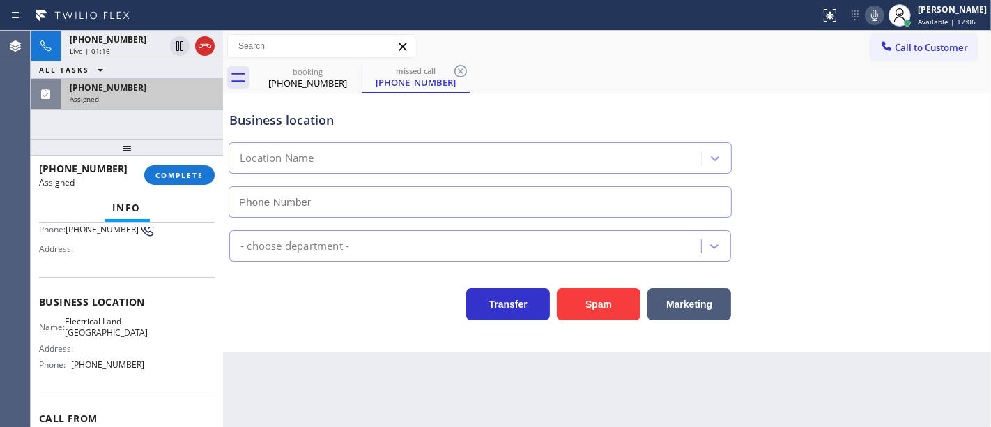
type input "(510) 880-3442"
click at [189, 165] on button "COMPLETE" at bounding box center [179, 175] width 70 height 20
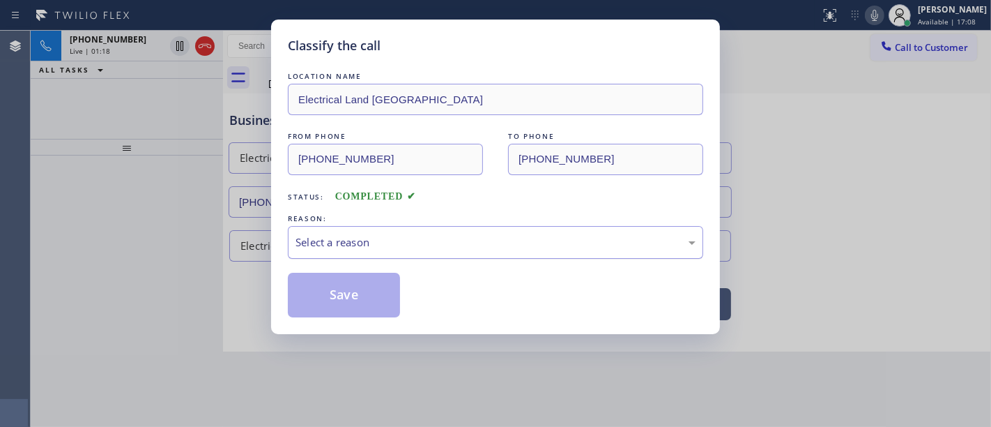
click at [377, 257] on div "Select a reason" at bounding box center [495, 242] width 415 height 33
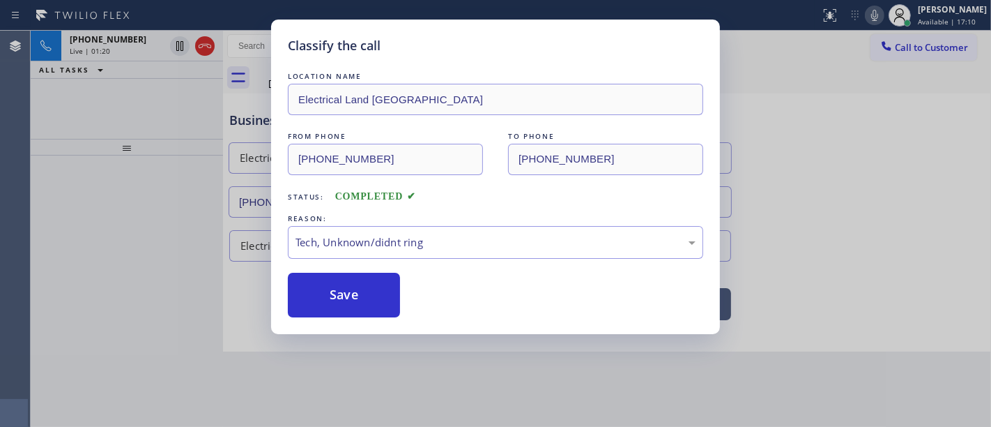
click at [356, 344] on div "Classify the call LOCATION NAME Electrical Land Union City FROM PHONE (510) 736…" at bounding box center [495, 213] width 991 height 427
click at [356, 283] on button "Save" at bounding box center [344, 295] width 112 height 45
click at [356, 284] on button "Save" at bounding box center [344, 295] width 112 height 45
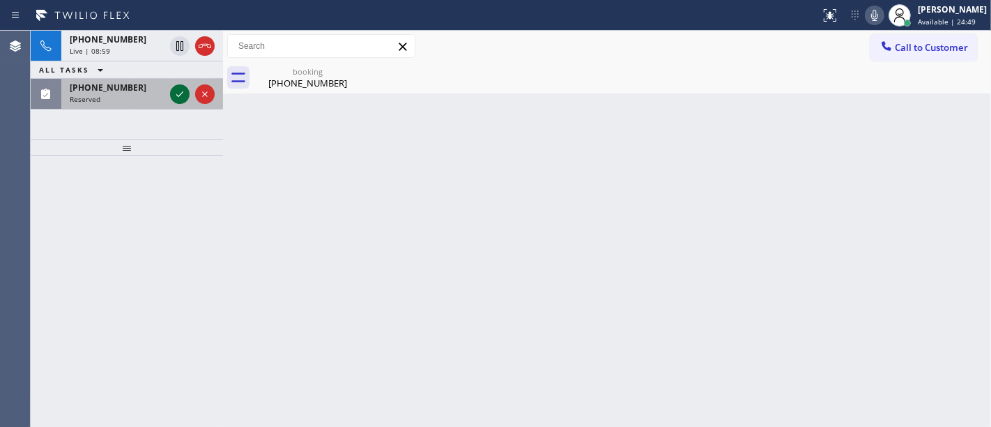
click at [177, 93] on icon at bounding box center [179, 94] width 17 height 17
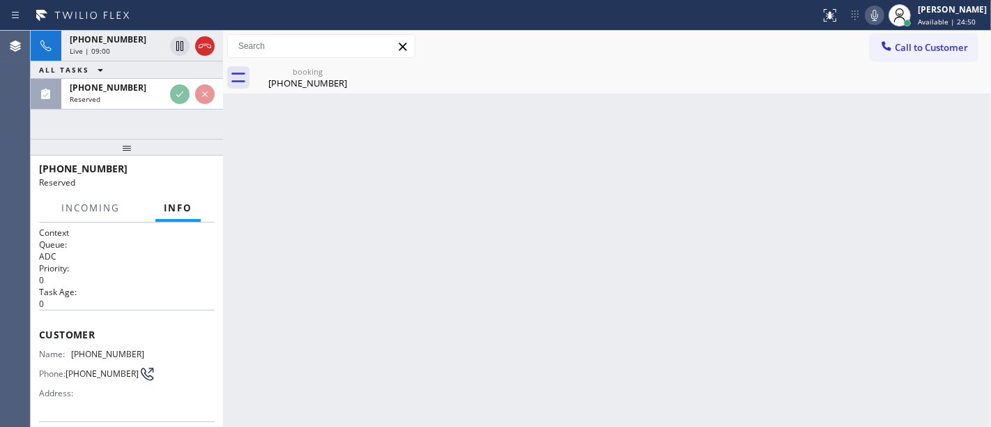
scroll to position [155, 0]
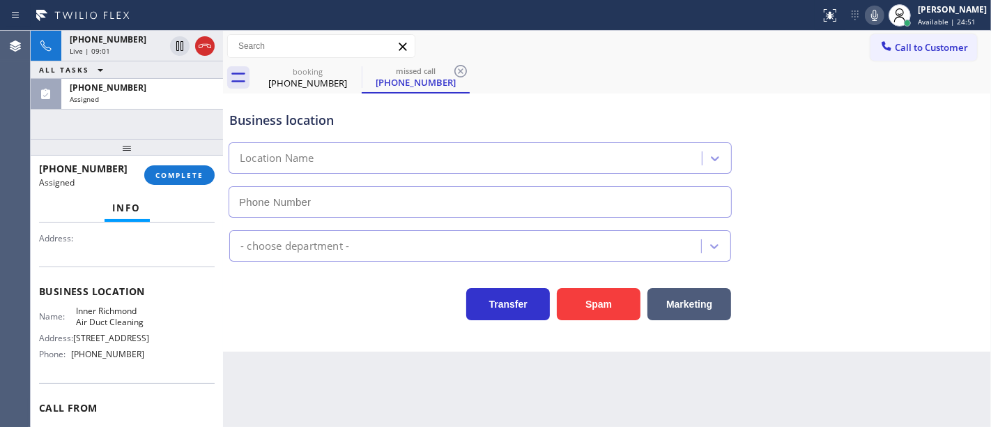
type input "(415) 364-8160"
click at [173, 171] on span "COMPLETE" at bounding box center [179, 175] width 48 height 10
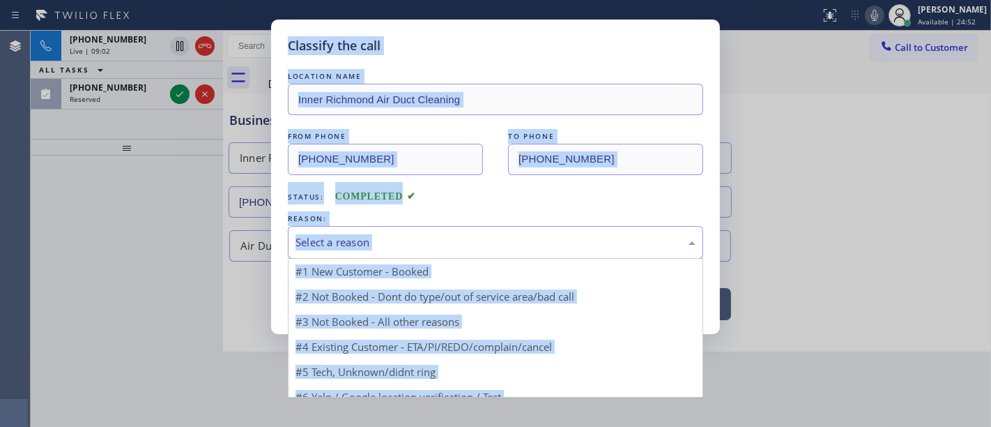
click at [346, 236] on div "Select a reason" at bounding box center [496, 242] width 400 height 16
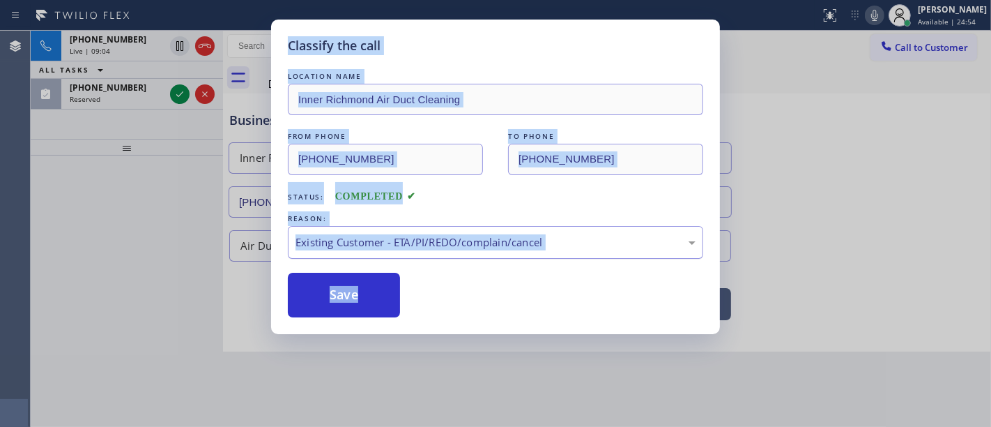
click at [436, 243] on div "Existing Customer - ETA/PI/REDO/complain/cancel" at bounding box center [496, 242] width 400 height 16
drag, startPoint x: 374, startPoint y: 351, endPoint x: 373, endPoint y: 340, distance: 11.9
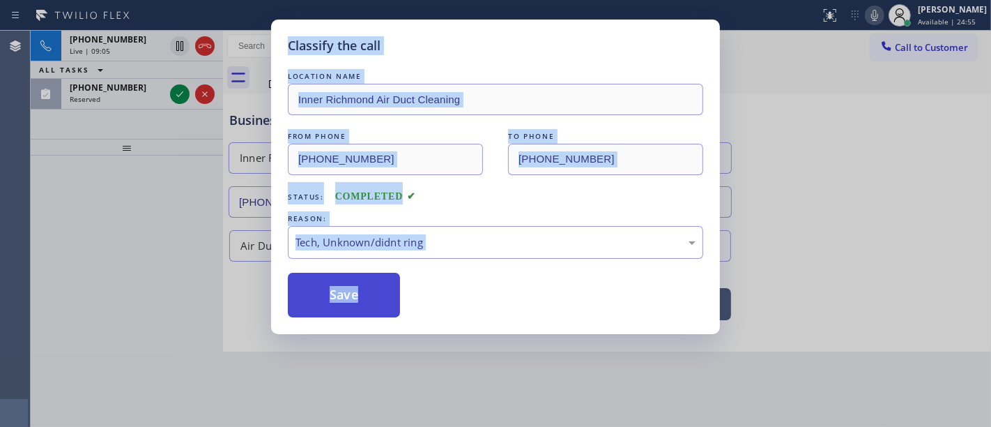
click at [347, 295] on button "Save" at bounding box center [344, 295] width 112 height 45
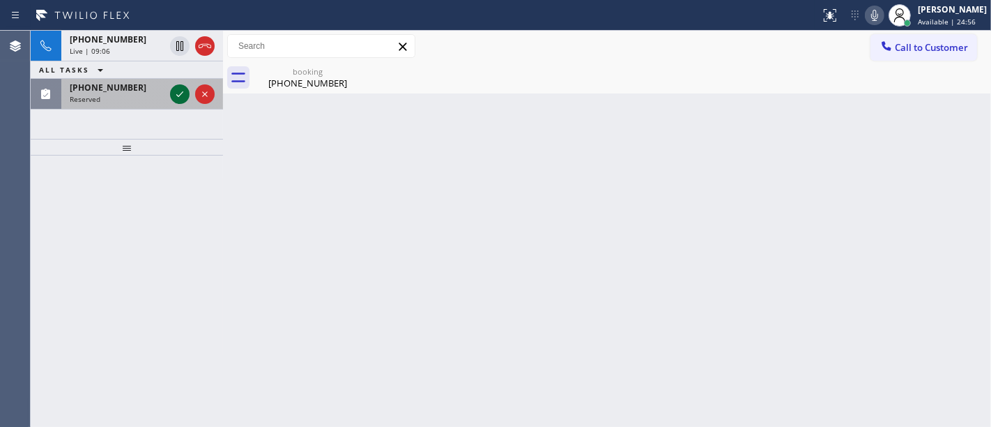
click at [181, 89] on icon at bounding box center [179, 94] width 17 height 17
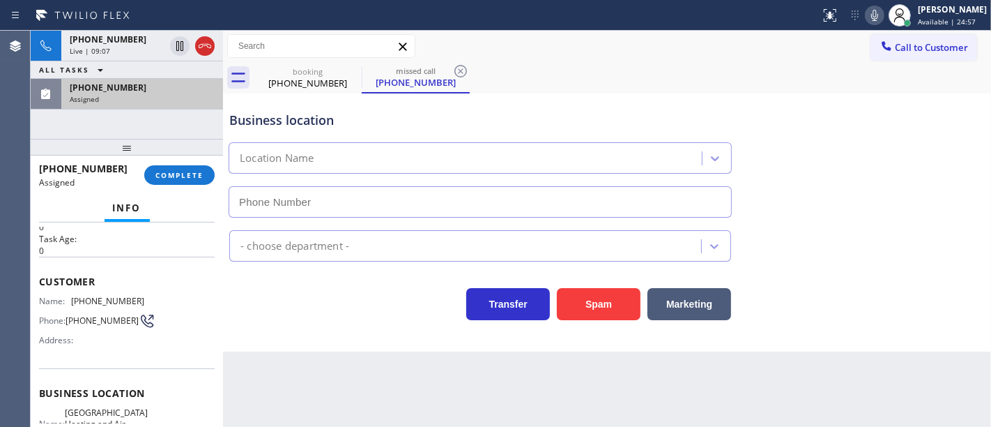
scroll to position [77, 0]
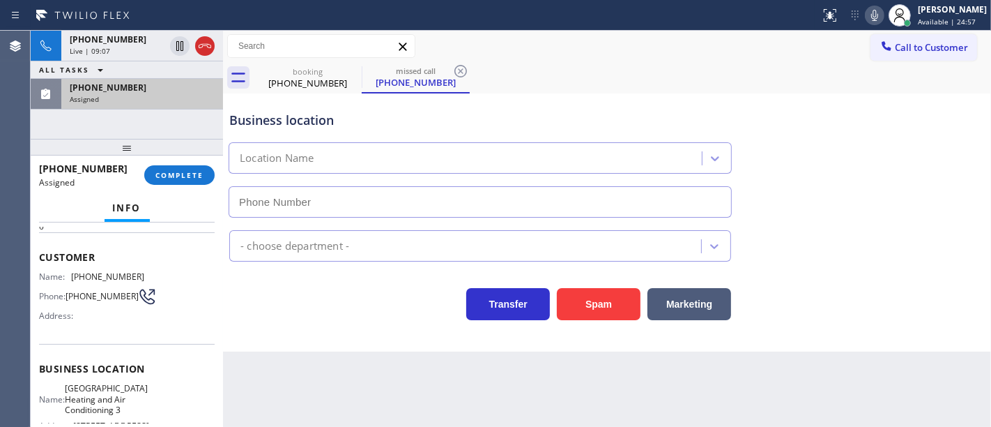
type input "(562) 203-0218"
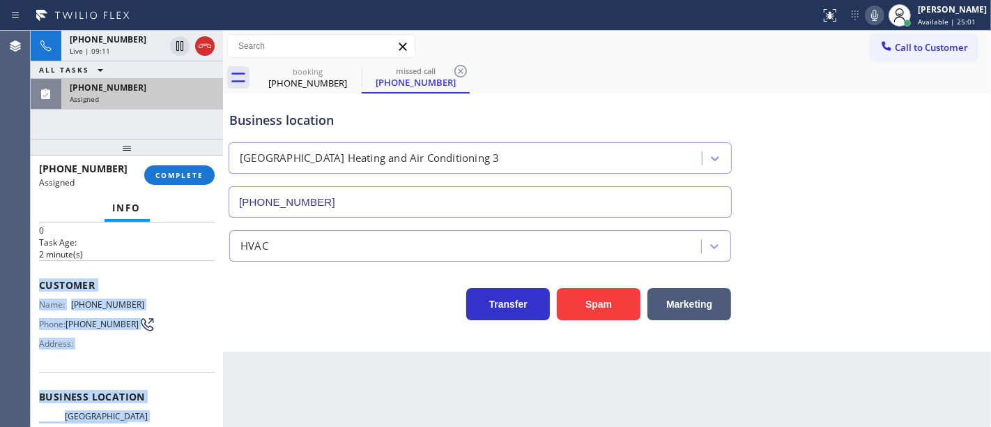
scroll to position [232, 0]
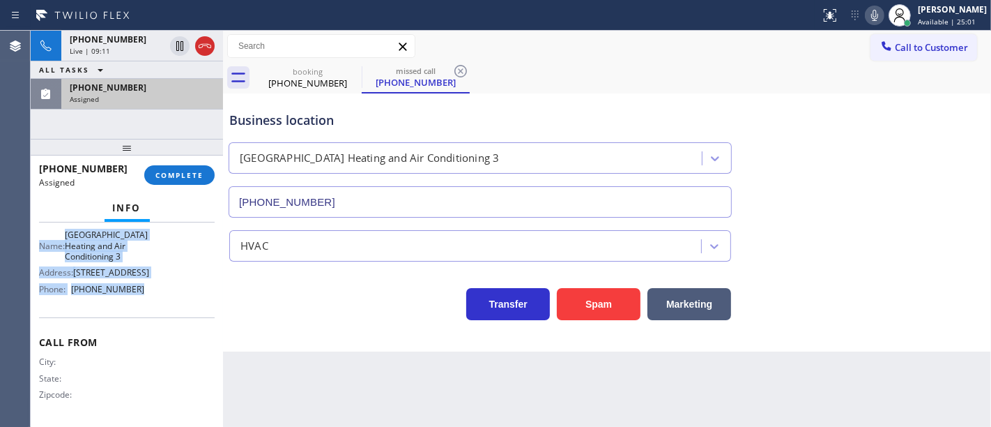
drag, startPoint x: 40, startPoint y: 328, endPoint x: 161, endPoint y: 307, distance: 122.3
click at [161, 307] on div "Context Queue: HVAC Priority: 0 Task Age: 2 minute(s) Customer Name: (310) 897-…" at bounding box center [127, 209] width 176 height 427
copy div "Customer Name: (310) 897-0493 Phone: (310) 897-0493 Address: Business location …"
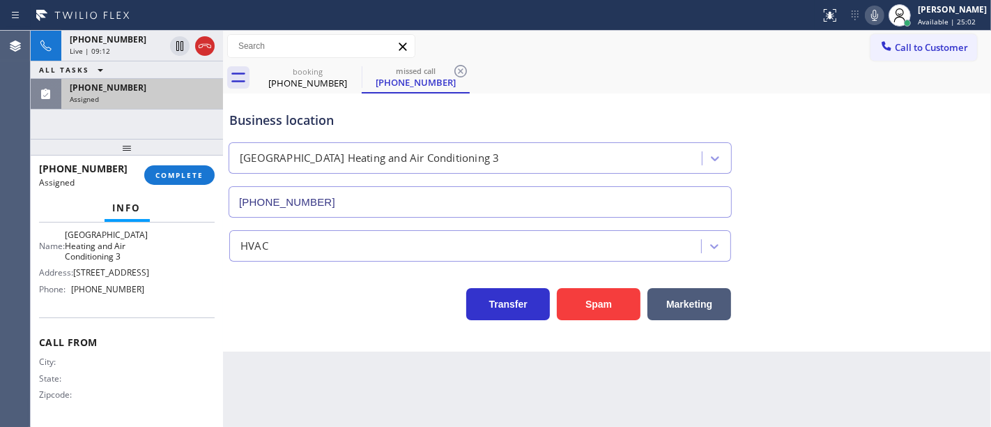
click at [179, 192] on div "(310) 897-0493 Assigned COMPLETE" at bounding box center [127, 175] width 176 height 36
click at [183, 176] on span "COMPLETE" at bounding box center [179, 175] width 48 height 10
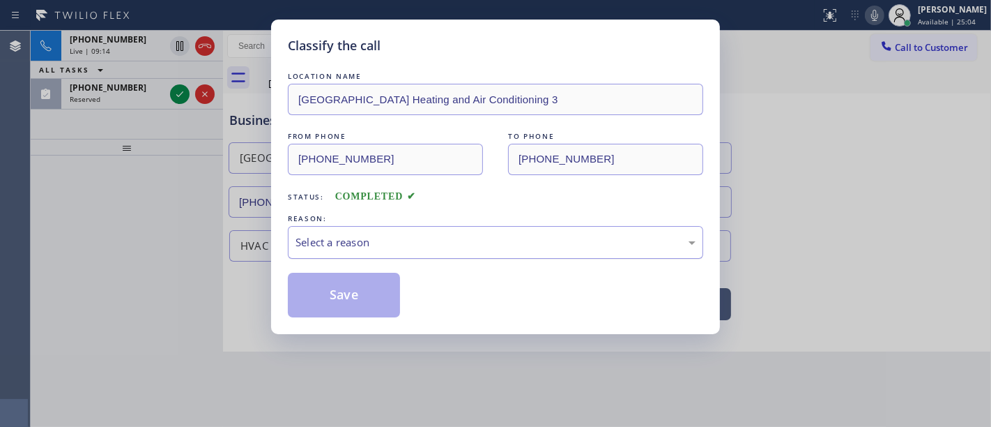
drag, startPoint x: 346, startPoint y: 244, endPoint x: 353, endPoint y: 256, distance: 13.7
click at [349, 243] on div "Select a reason" at bounding box center [496, 242] width 400 height 16
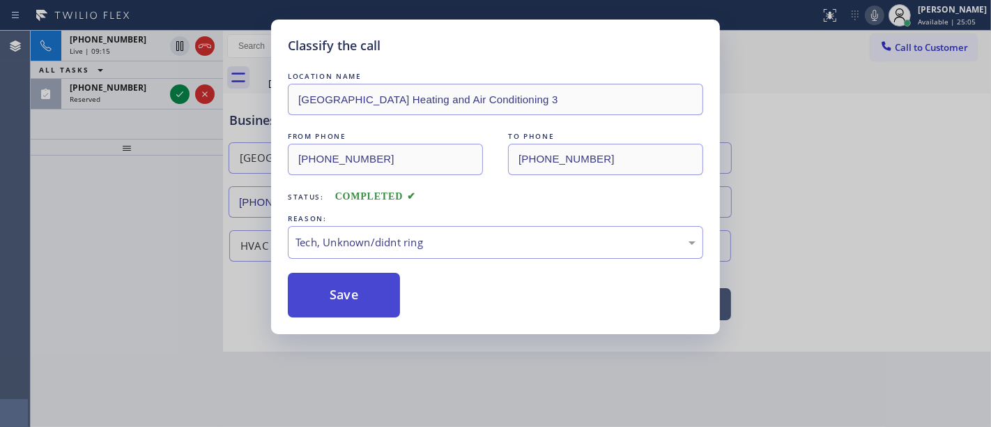
click at [356, 299] on button "Save" at bounding box center [344, 295] width 112 height 45
click at [355, 299] on button "Save" at bounding box center [344, 295] width 112 height 45
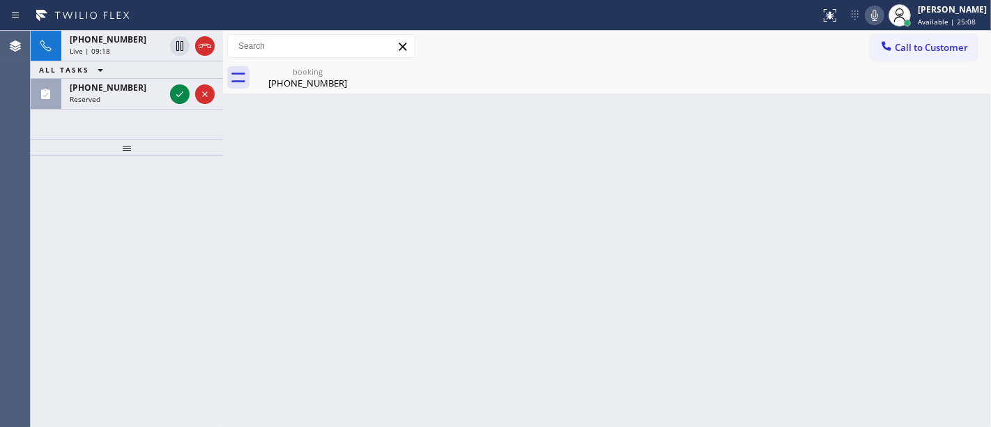
drag, startPoint x: 167, startPoint y: 250, endPoint x: 181, endPoint y: 144, distance: 106.3
click at [167, 249] on div at bounding box center [127, 290] width 192 height 271
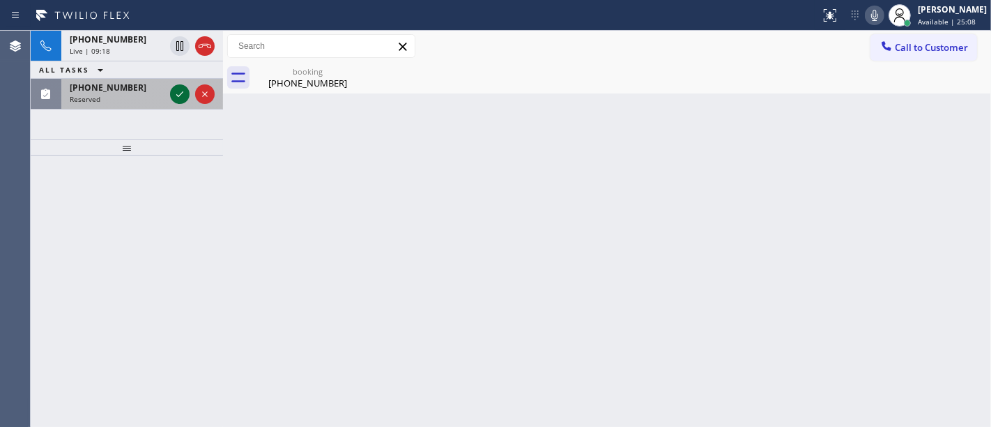
click at [182, 91] on icon at bounding box center [179, 94] width 17 height 17
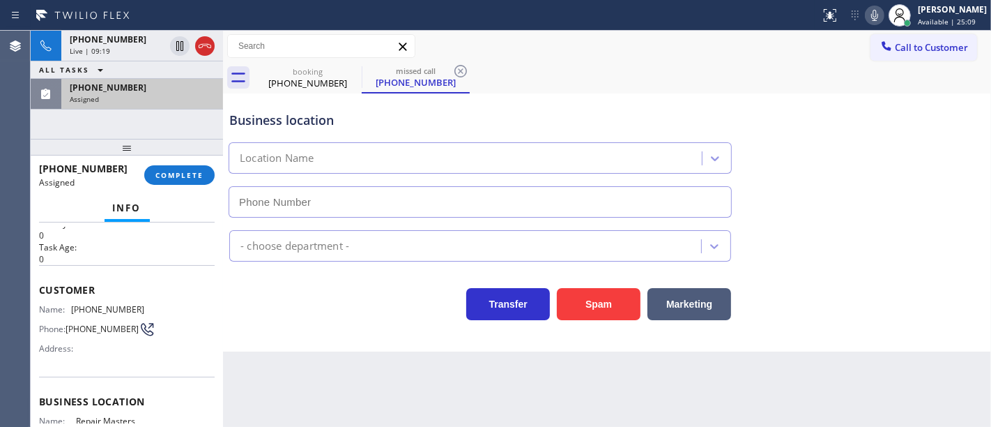
scroll to position [77, 0]
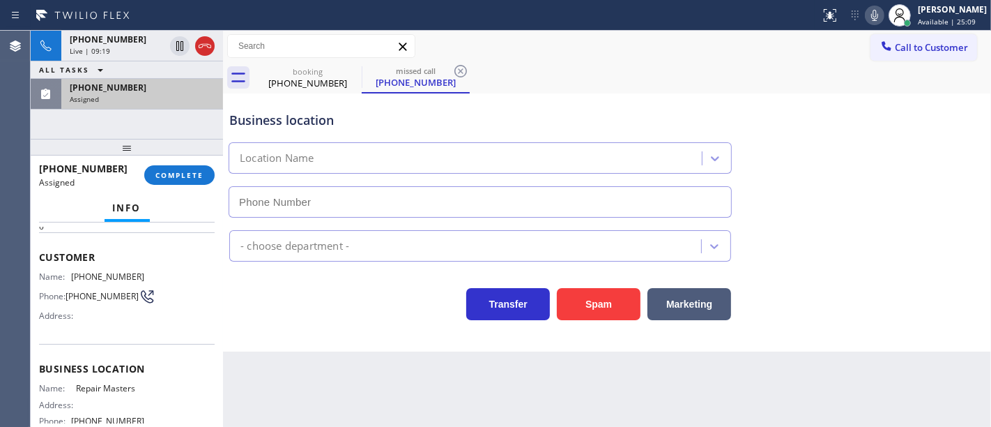
type input "(786) 589-8013"
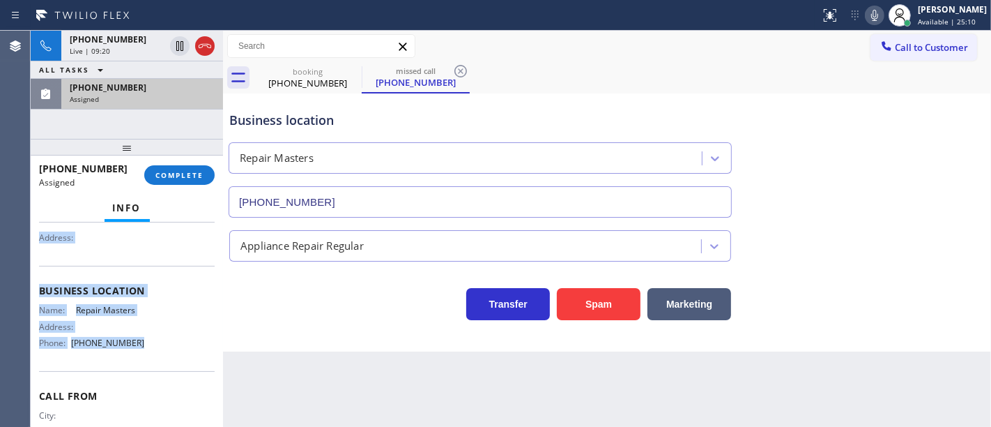
scroll to position [211, 0]
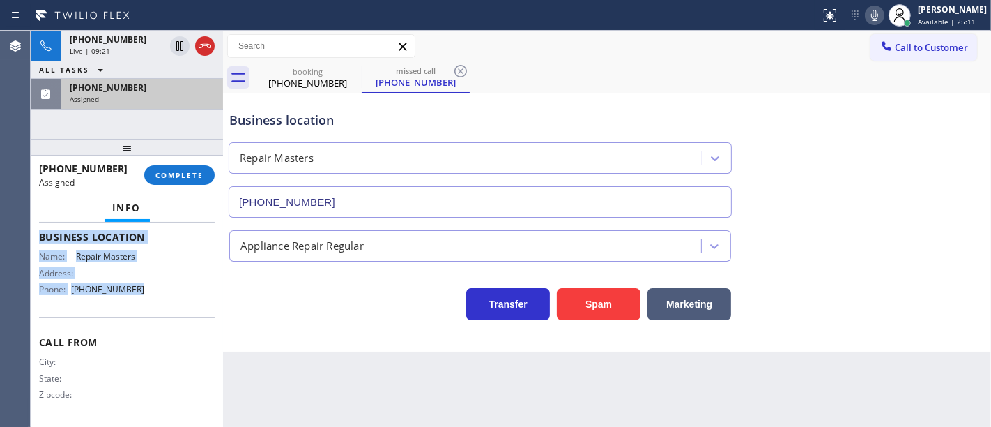
drag, startPoint x: 47, startPoint y: 251, endPoint x: 158, endPoint y: 294, distance: 119.0
click at [158, 294] on div "Context Queue: Appliance Repair Priority: 0 Task Age: 1 minute(s) Customer Name…" at bounding box center [127, 220] width 176 height 406
copy div "ustomer Name: (786) 274-2616 Phone: (786) 274-2616 Address: Business location N…"
click at [190, 168] on button "COMPLETE" at bounding box center [179, 175] width 70 height 20
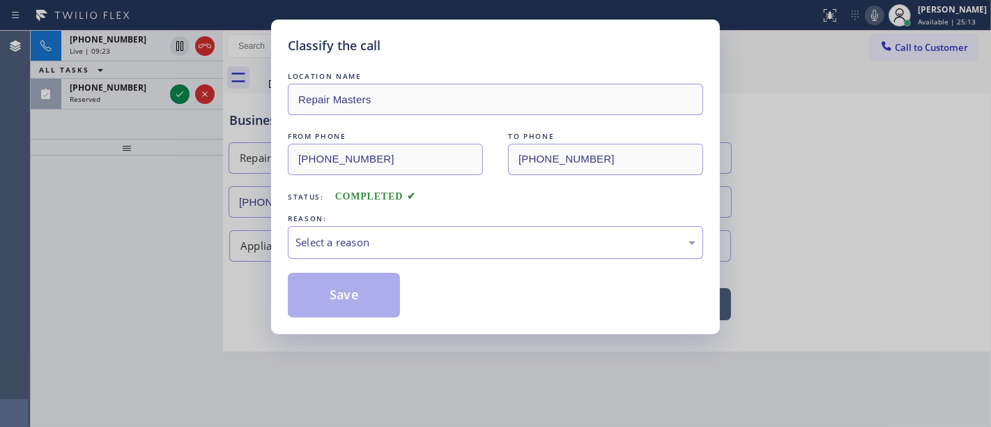
click at [349, 247] on div "Select a reason" at bounding box center [496, 242] width 400 height 16
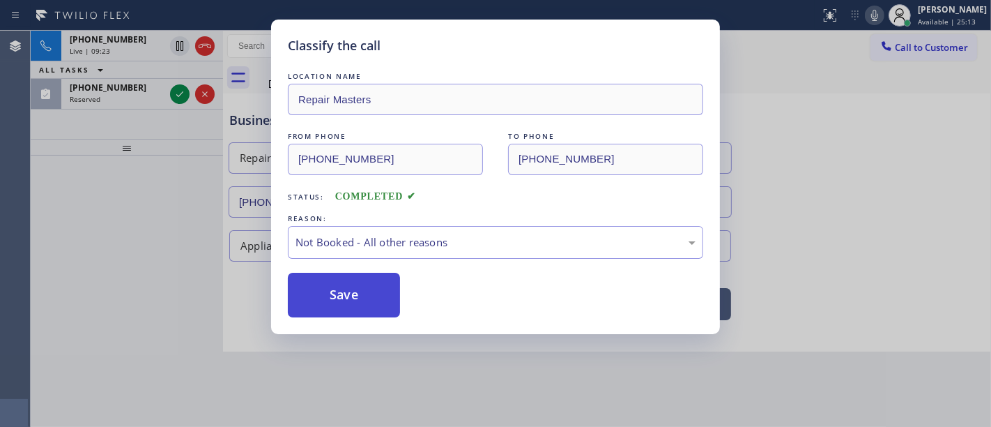
click at [348, 301] on button "Save" at bounding box center [344, 295] width 112 height 45
click at [163, 202] on div "Classify the call LOCATION NAME Repair Masters FROM PHONE (786) 274-2616 TO PHO…" at bounding box center [495, 213] width 991 height 427
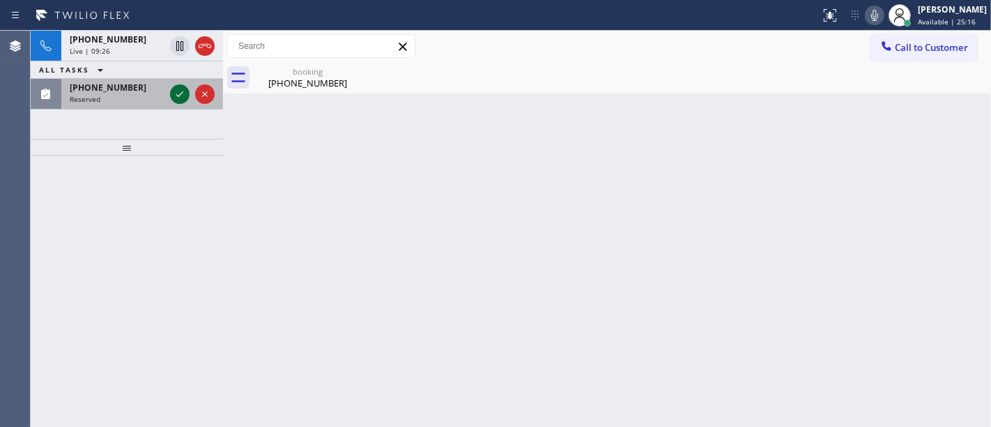
click at [181, 98] on icon at bounding box center [179, 94] width 17 height 17
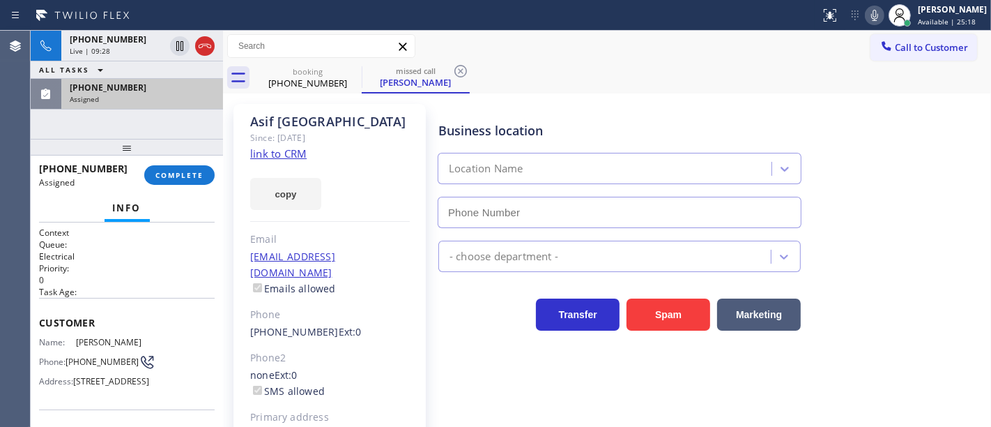
type input "(855) 941-5786"
click at [186, 165] on div "(805) 587-2221 Assigned COMPLETE" at bounding box center [127, 175] width 176 height 36
click at [197, 175] on span "COMPLETE" at bounding box center [179, 175] width 48 height 10
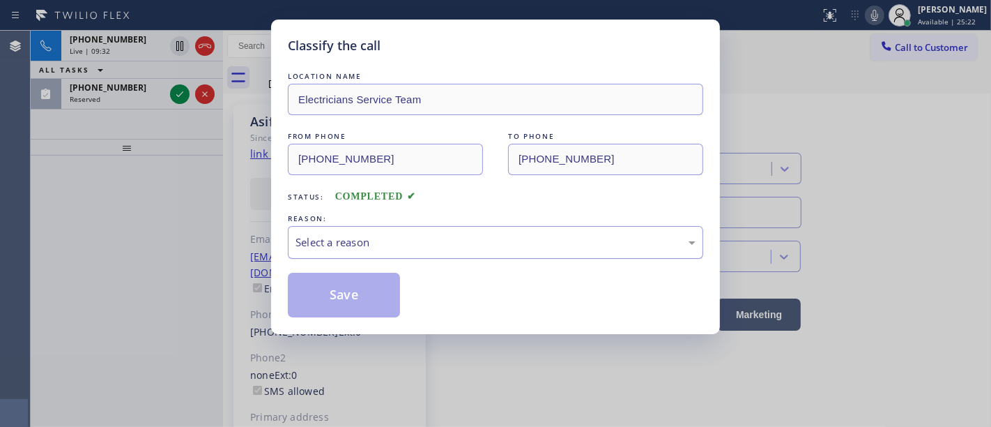
click at [373, 245] on div "Select a reason" at bounding box center [496, 242] width 400 height 16
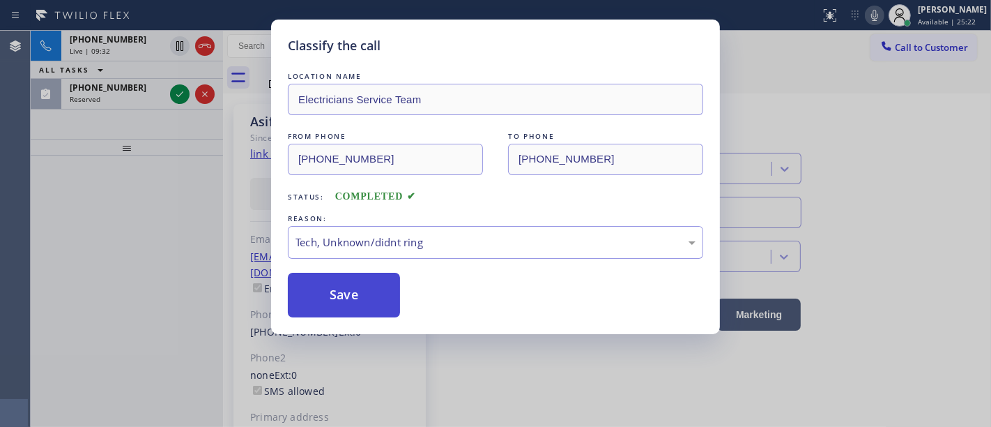
click at [345, 309] on button "Save" at bounding box center [344, 295] width 112 height 45
click at [346, 307] on button "Save" at bounding box center [344, 295] width 112 height 45
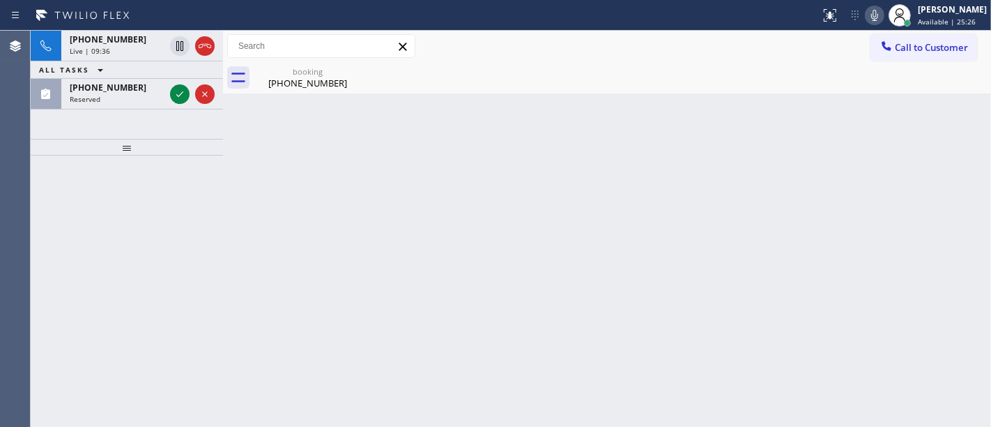
click at [148, 180] on div at bounding box center [127, 290] width 192 height 271
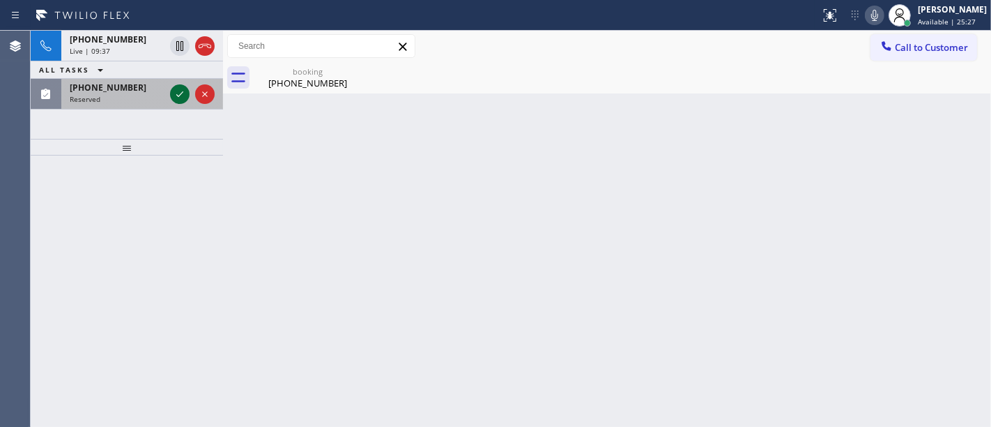
click at [179, 98] on icon at bounding box center [179, 94] width 17 height 17
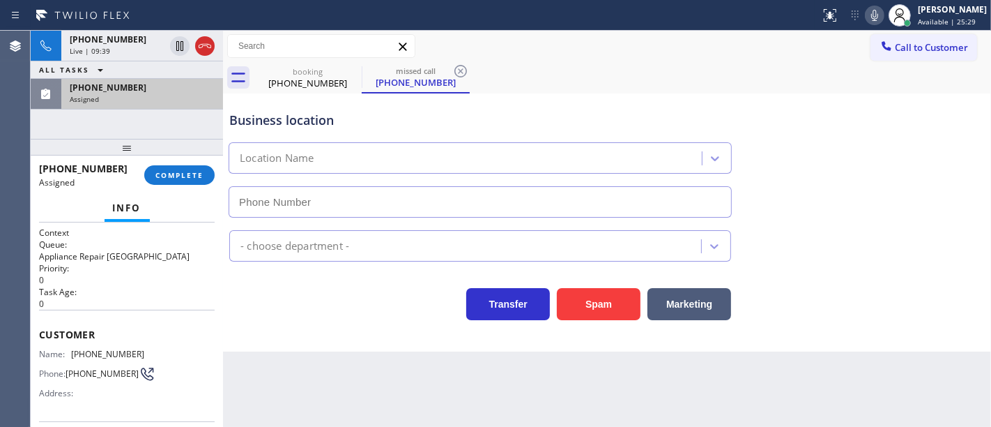
type input "(786) 305-5331"
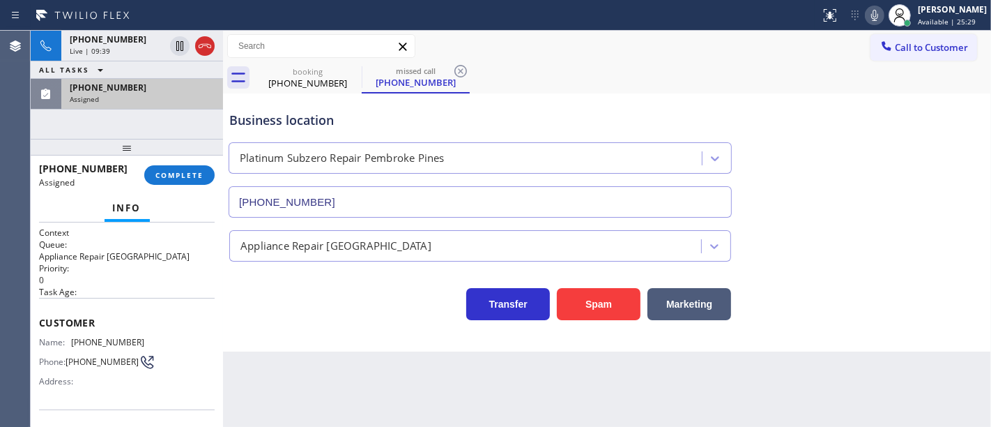
click at [111, 307] on div "Customer Name: (386) 242-9774 Phone: (386) 242-9774 Address:" at bounding box center [127, 354] width 176 height 112
drag, startPoint x: 43, startPoint y: 318, endPoint x: 82, endPoint y: 336, distance: 43.0
click at [82, 336] on div "Customer Name: (386) 242-9774 Phone: (386) 242-9774 Address:" at bounding box center [127, 354] width 176 height 112
click at [63, 307] on div "Customer Name: (386) 242-9774 Phone: (386) 242-9774 Address:" at bounding box center [127, 354] width 176 height 112
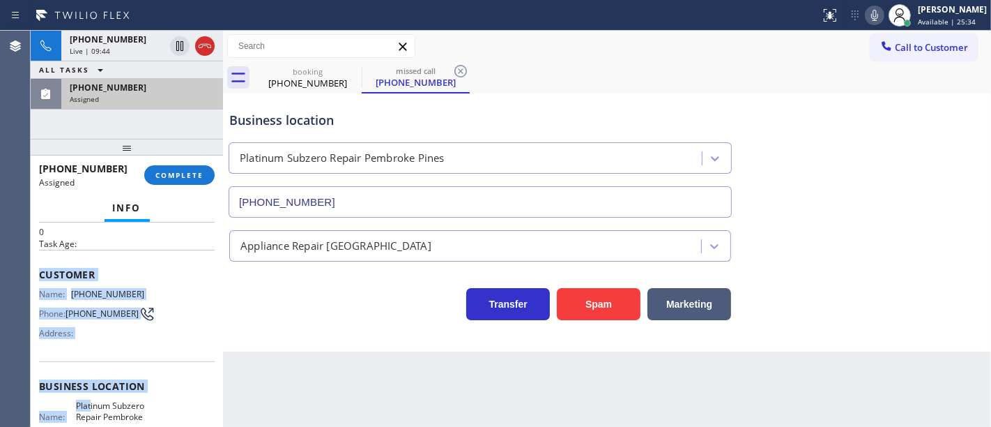
scroll to position [155, 0]
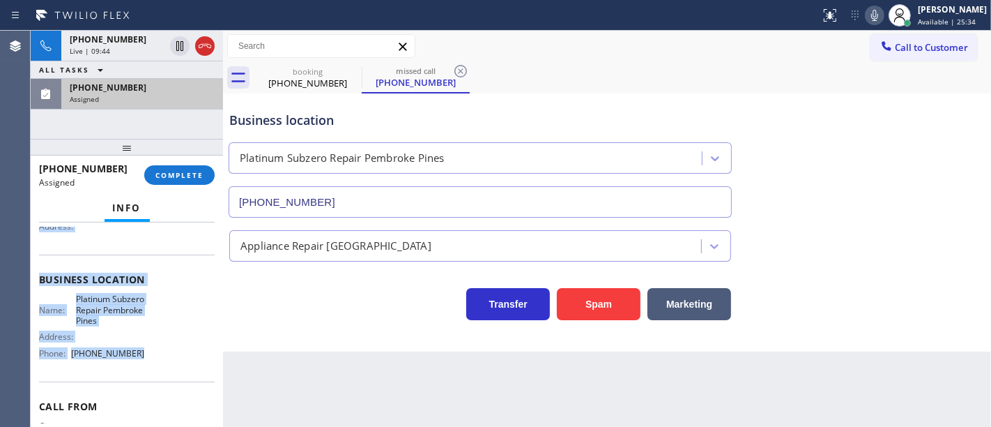
drag, startPoint x: 38, startPoint y: 322, endPoint x: 144, endPoint y: 358, distance: 112.0
click at [144, 358] on div "Context Queue: Appliance Repair High End Priority: 0 Task Age: Customer Name: (…" at bounding box center [127, 279] width 176 height 415
copy div "Customer Name: (386) 242-9774 Phone: (386) 242-9774 Address: Business location …"
click at [192, 178] on span "COMPLETE" at bounding box center [179, 175] width 48 height 10
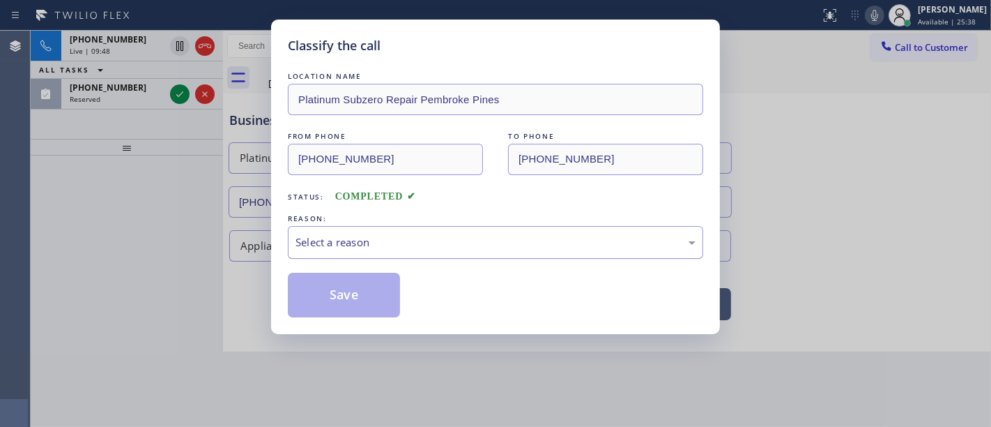
click at [344, 249] on div "Select a reason" at bounding box center [496, 242] width 400 height 16
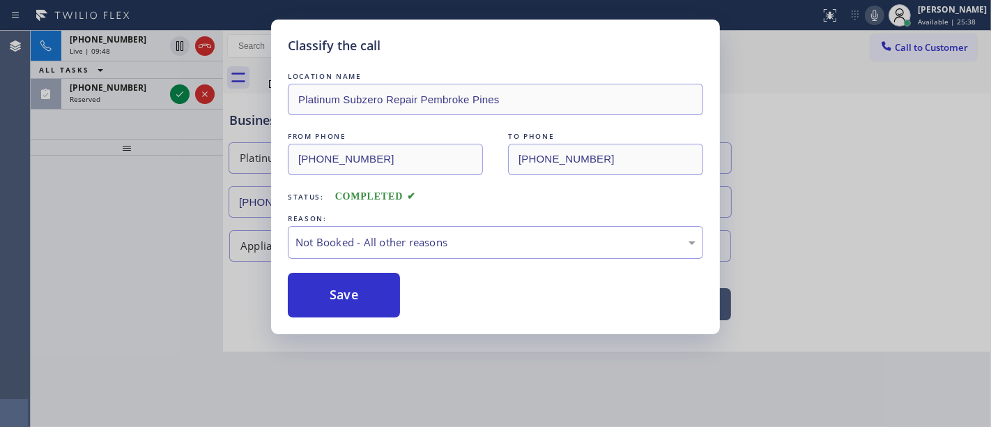
click at [335, 299] on button "Save" at bounding box center [344, 295] width 112 height 45
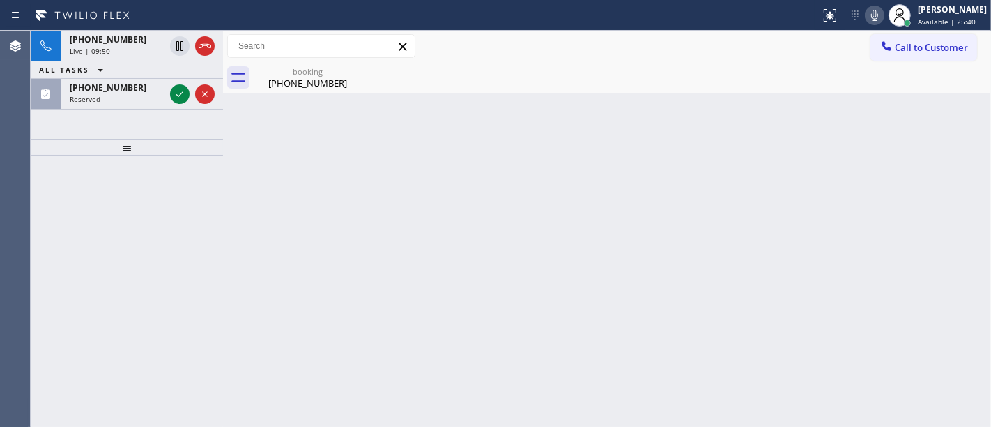
drag, startPoint x: 159, startPoint y: 261, endPoint x: 174, endPoint y: 192, distance: 70.6
click at [159, 260] on div at bounding box center [127, 290] width 192 height 271
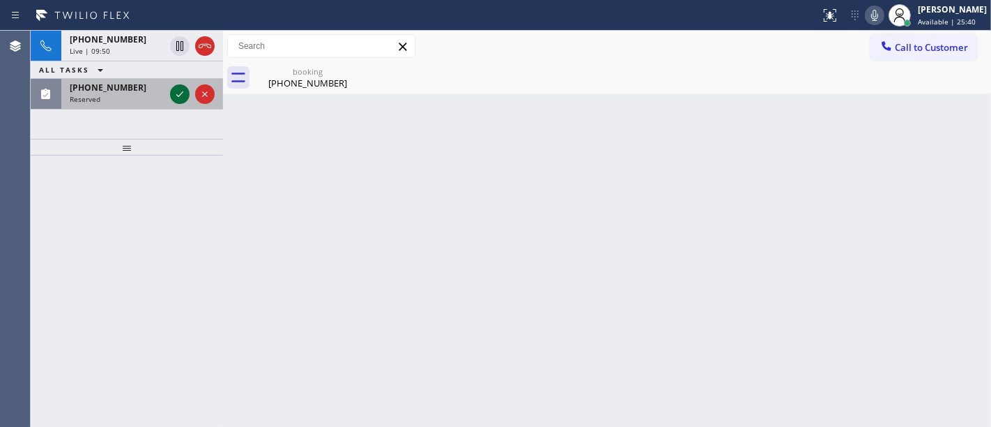
click at [178, 97] on icon at bounding box center [179, 94] width 17 height 17
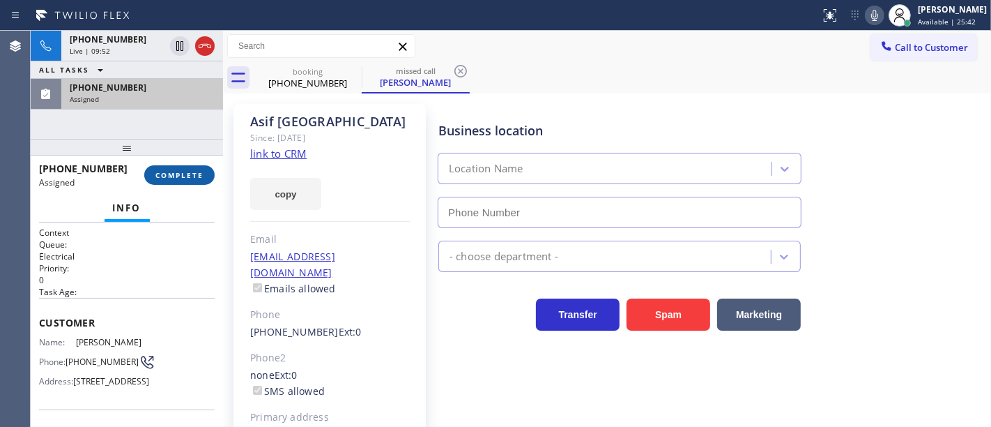
type input "(855) 941-5786"
click at [183, 176] on span "COMPLETE" at bounding box center [179, 175] width 48 height 10
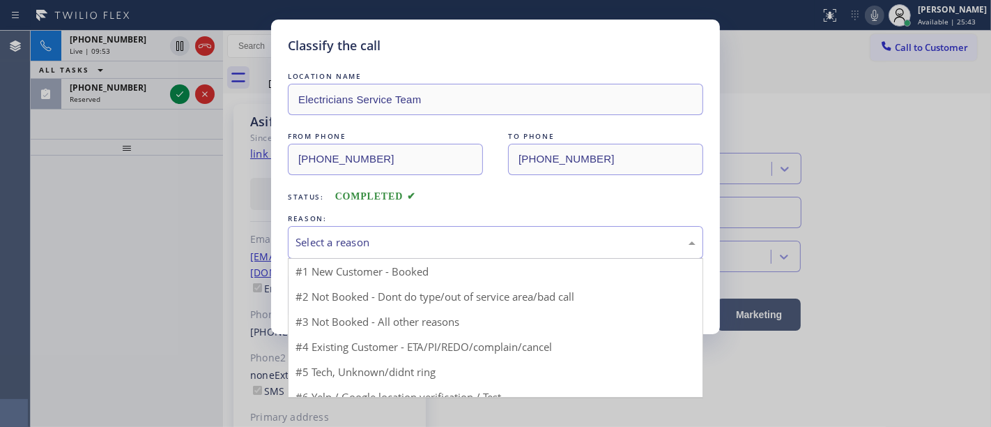
click at [340, 250] on div "Select a reason" at bounding box center [496, 242] width 400 height 16
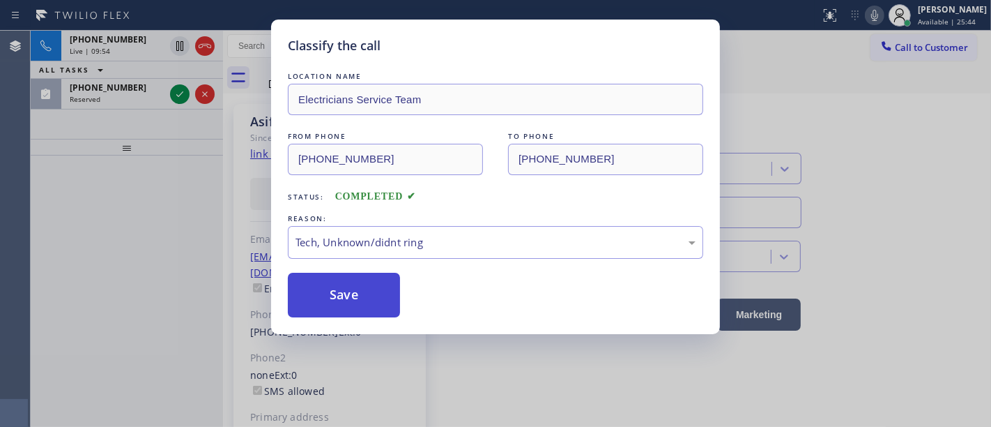
click at [340, 305] on button "Save" at bounding box center [344, 295] width 112 height 45
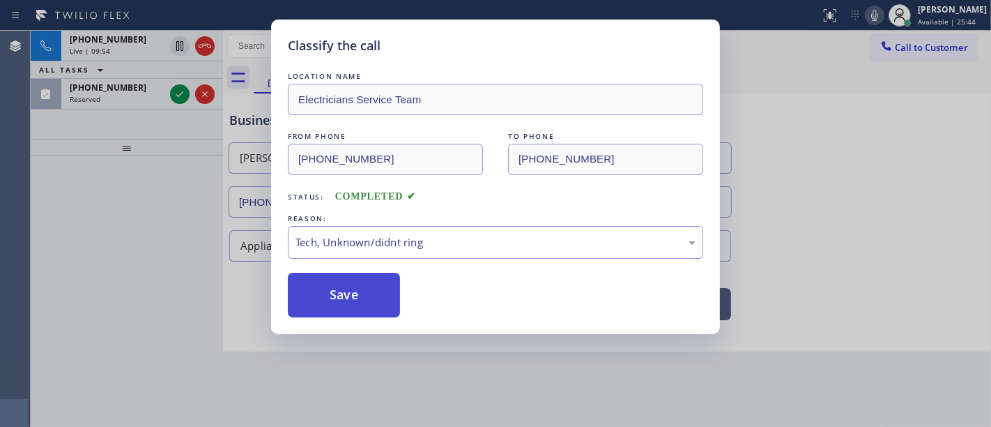
click at [339, 304] on button "Save" at bounding box center [344, 295] width 112 height 45
click at [158, 250] on div "Classify the call LOCATION NAME Electricians Service Team FROM PHONE (805) 587-…" at bounding box center [495, 213] width 991 height 427
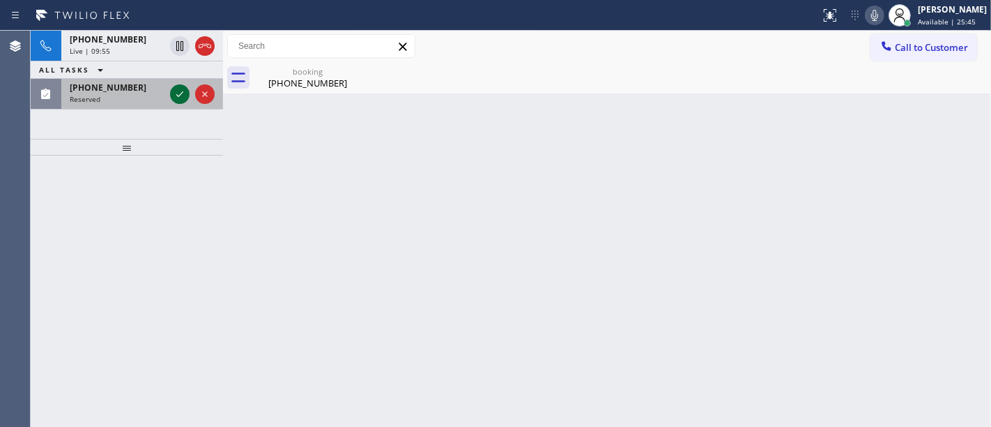
click at [176, 92] on icon at bounding box center [179, 94] width 17 height 17
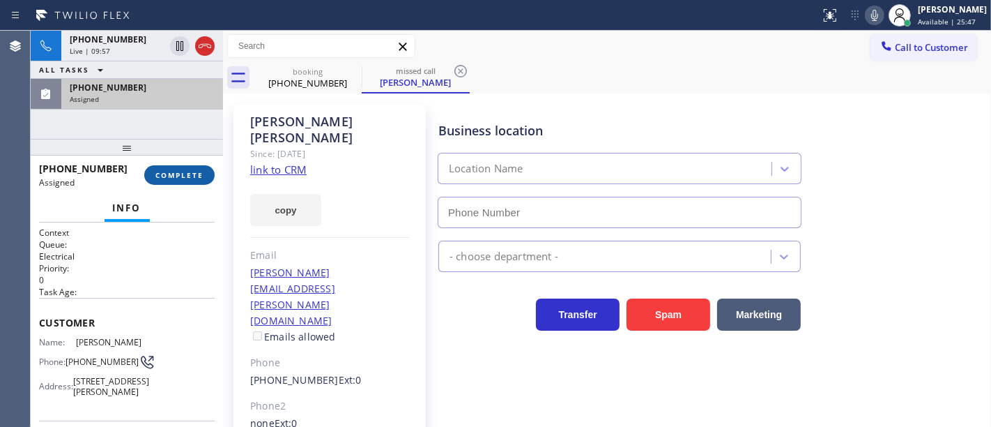
click at [177, 177] on span "COMPLETE" at bounding box center [179, 175] width 48 height 10
type input "(626) 467-5038"
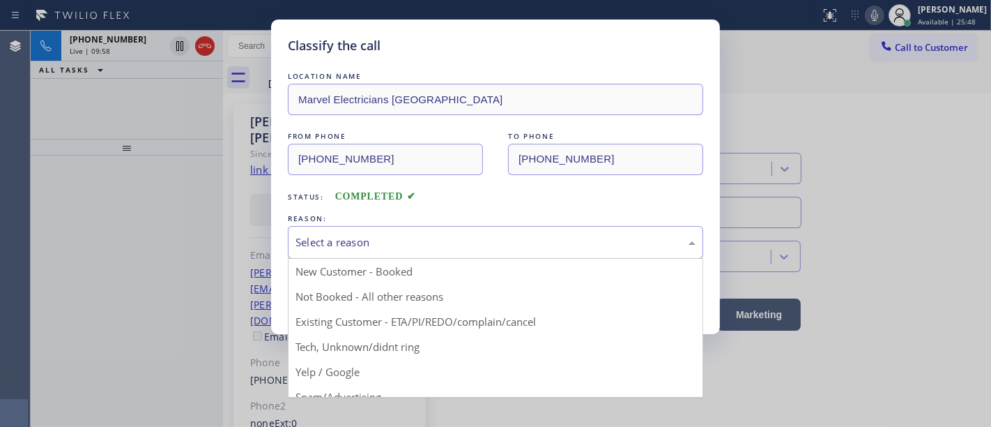
click at [321, 243] on div "Select a reason" at bounding box center [496, 242] width 400 height 16
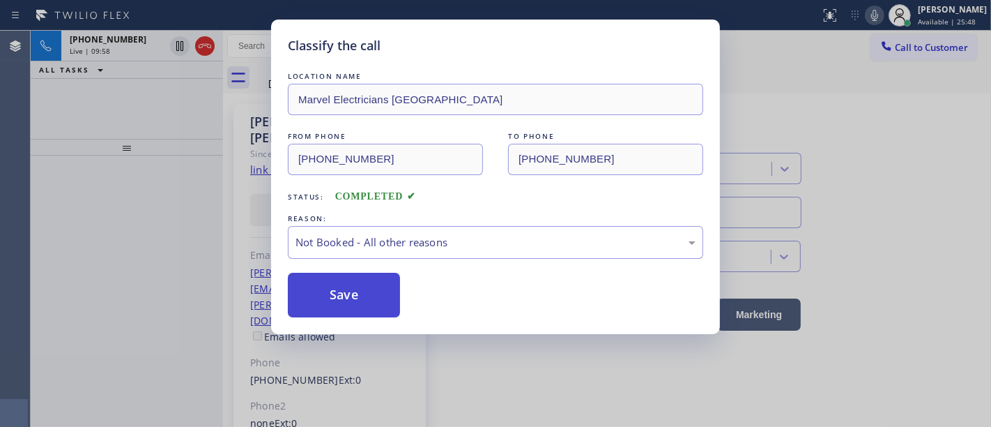
click at [327, 291] on button "Save" at bounding box center [344, 295] width 112 height 45
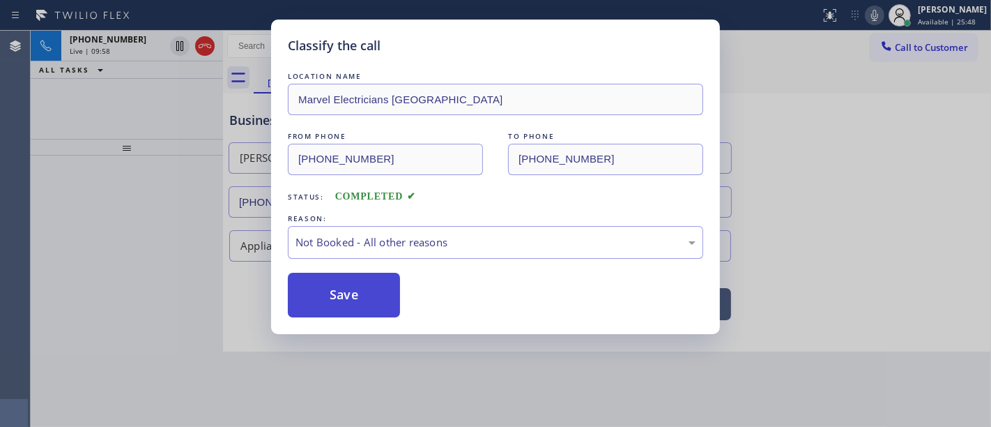
click at [327, 291] on button "Save" at bounding box center [344, 295] width 112 height 45
click at [169, 236] on div "Classify the call LOCATION NAME Marvel Electricians Pasadena FROM PHONE (415) 2…" at bounding box center [495, 213] width 991 height 427
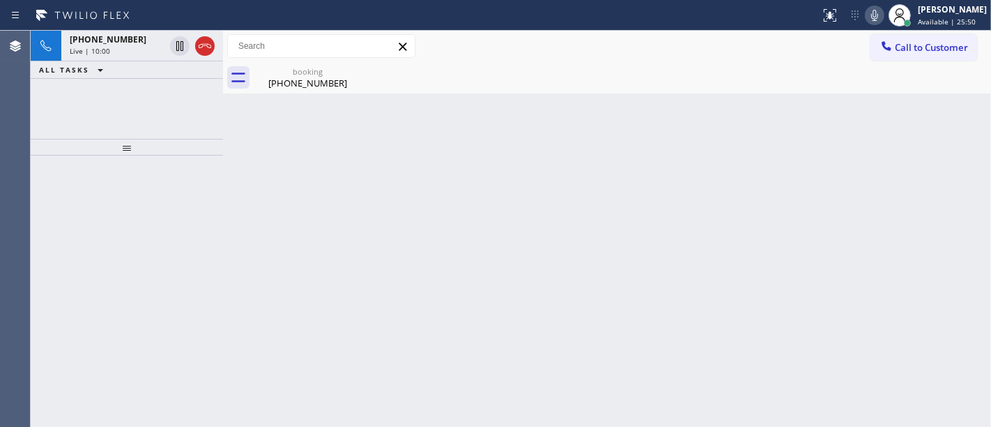
click at [170, 220] on div at bounding box center [127, 290] width 192 height 271
click at [189, 120] on div "+15106104123 Live | 10:34 ALL TASKS ALL TASKS ACTIVE TASKS TASKS IN WRAP UP" at bounding box center [127, 85] width 192 height 108
click at [140, 49] on div "Live | 11:10" at bounding box center [117, 51] width 95 height 10
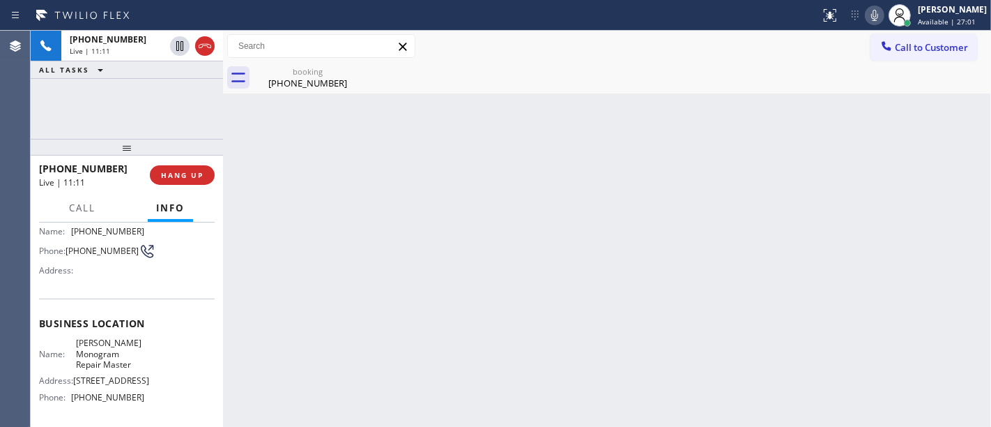
scroll to position [155, 0]
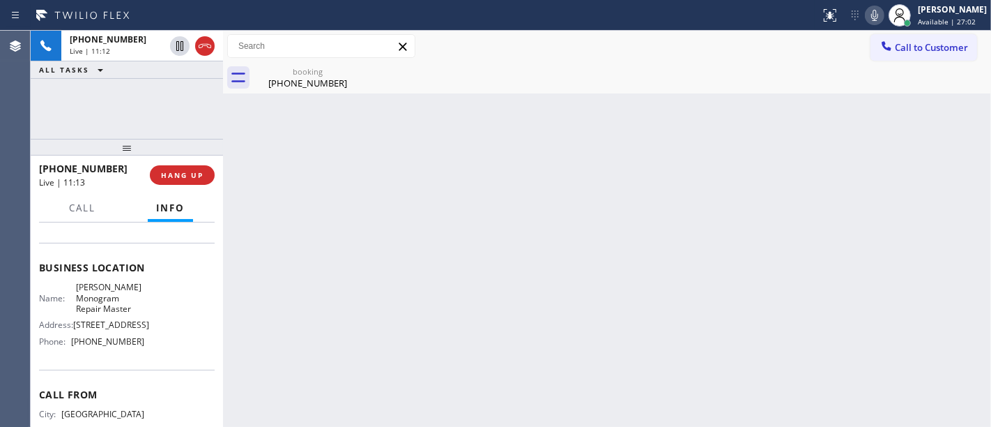
click at [119, 109] on div "+15106104123 Live | 11:12 ALL TASKS ALL TASKS ACTIVE TASKS TASKS IN WRAP UP" at bounding box center [127, 85] width 192 height 108
click at [112, 346] on span "(510) 867-3417" at bounding box center [107, 341] width 73 height 10
click at [125, 114] on div "+15106104123 Live | 11:20 ALL TASKS ALL TASKS ACTIVE TASKS TASKS IN WRAP UP" at bounding box center [127, 85] width 192 height 108
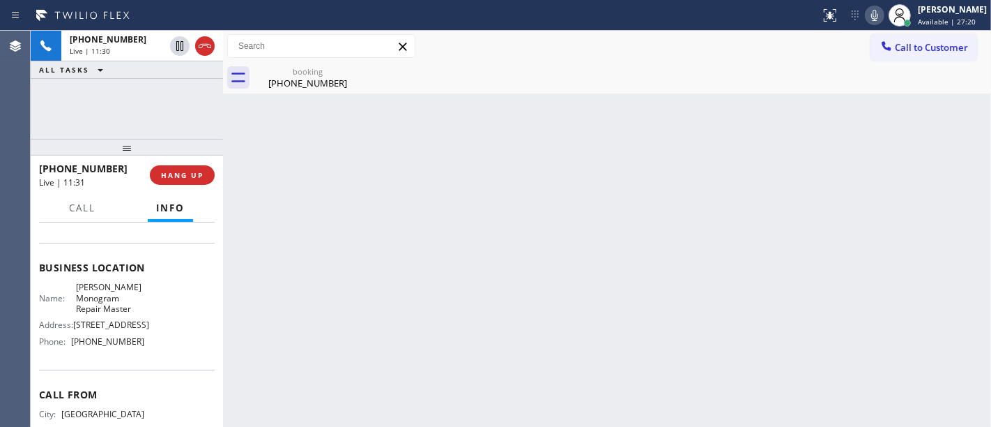
click at [113, 66] on button "ALL TASKS" at bounding box center [74, 69] width 86 height 17
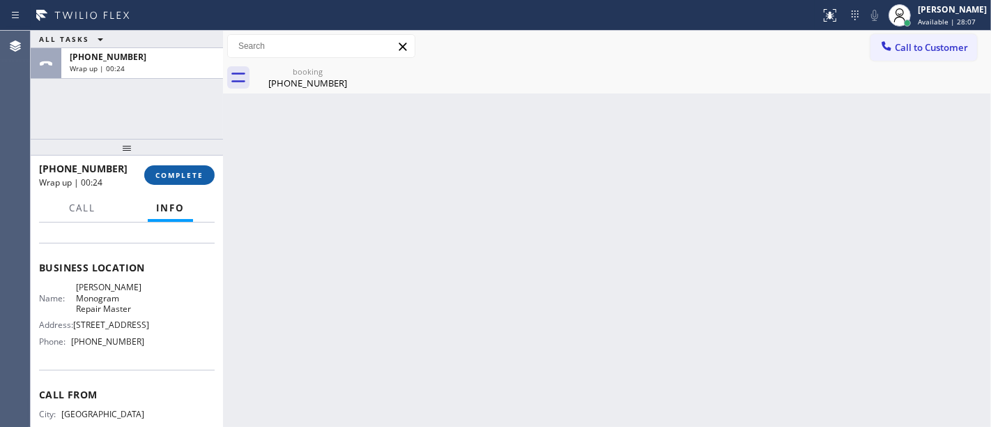
click at [185, 169] on button "COMPLETE" at bounding box center [179, 175] width 70 height 20
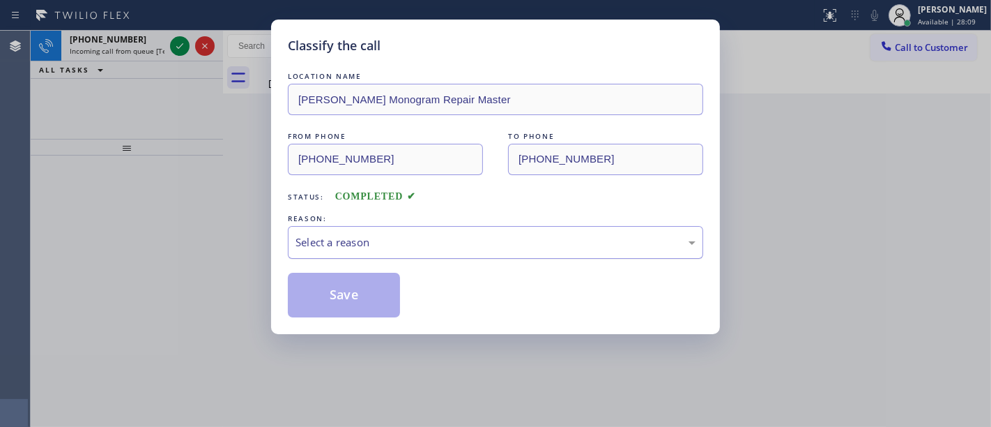
click at [349, 237] on div "Select a reason" at bounding box center [496, 242] width 400 height 16
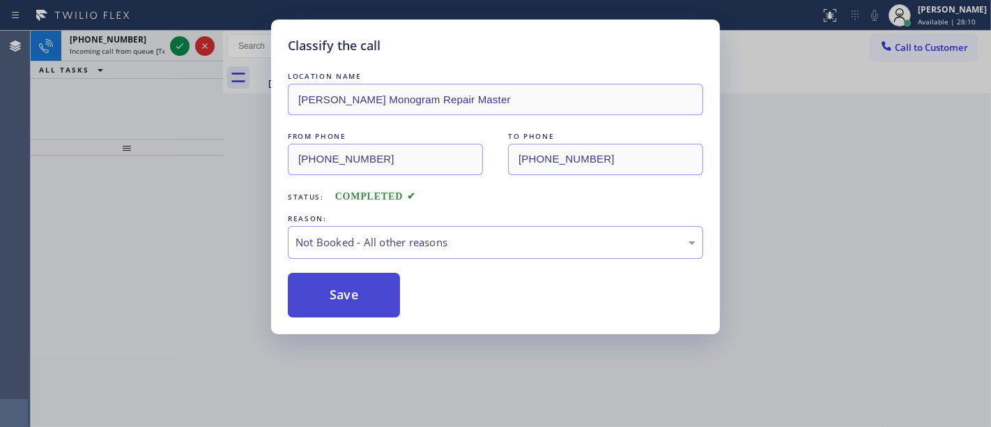
click at [358, 291] on button "Save" at bounding box center [344, 295] width 112 height 45
click at [193, 142] on div "Classify the call LOCATION NAME Byron's GE Monogram Repair Master FROM PHONE (5…" at bounding box center [495, 213] width 991 height 427
click at [179, 47] on div "Classify the call LOCATION NAME Byron's GE Monogram Repair Master FROM PHONE (5…" at bounding box center [495, 213] width 991 height 427
click at [179, 47] on icon at bounding box center [179, 46] width 7 height 6
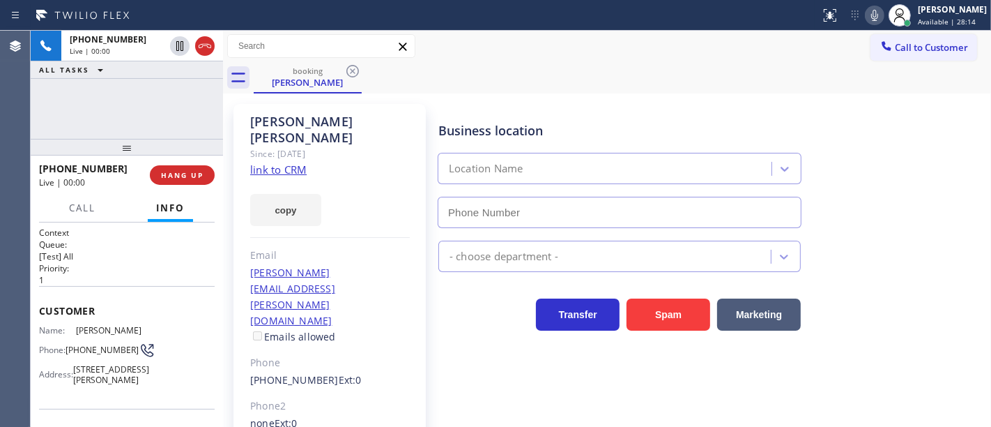
type input "(626) 467-5038"
click at [116, 108] on div "+14152725434 Live | 00:03 ALL TASKS ALL TASKS ACTIVE TASKS TASKS IN WRAP UP" at bounding box center [127, 85] width 192 height 108
click at [160, 116] on div "+14152725434 Live | 00:11 ALL TASKS ALL TASKS ACTIVE TASKS TASKS IN WRAP UP" at bounding box center [127, 85] width 192 height 108
click at [298, 162] on link "link to CRM" at bounding box center [278, 169] width 56 height 14
click at [883, 15] on icon at bounding box center [875, 15] width 17 height 17
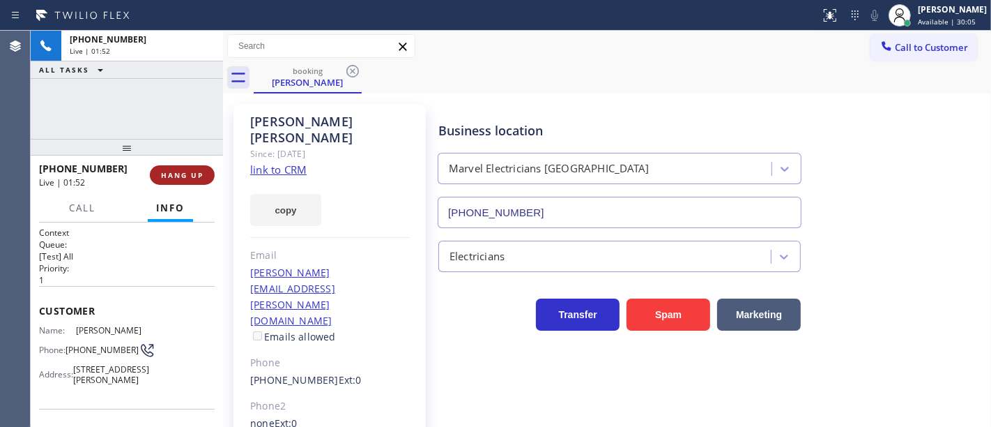
click at [183, 176] on span "HANG UP" at bounding box center [182, 175] width 43 height 10
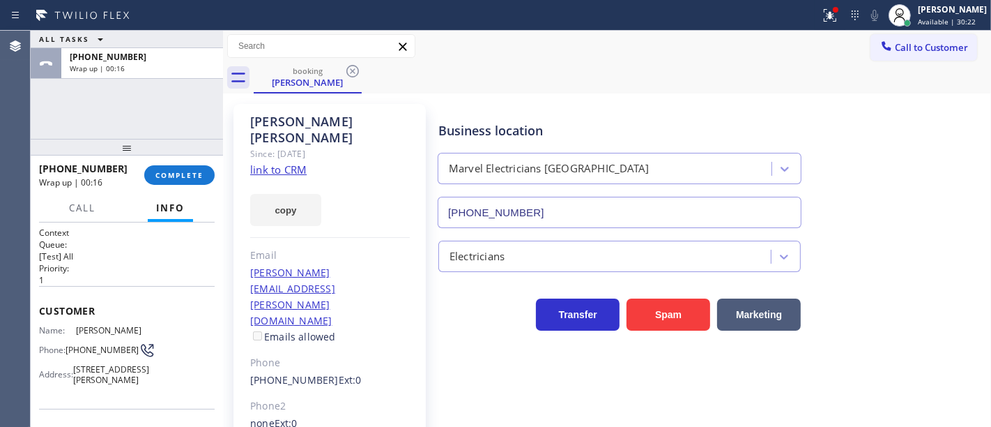
drag, startPoint x: 103, startPoint y: 100, endPoint x: 216, endPoint y: 152, distance: 124.5
click at [103, 100] on div "ALL TASKS ALL TASKS ACTIVE TASKS TASKS IN WRAP UP +14152725434 Wrap up | 00:16" at bounding box center [127, 85] width 192 height 108
click at [201, 160] on div "+14152725434 Wrap up | 00:16 COMPLETE" at bounding box center [127, 175] width 176 height 36
click at [177, 182] on button "COMPLETE" at bounding box center [179, 175] width 70 height 20
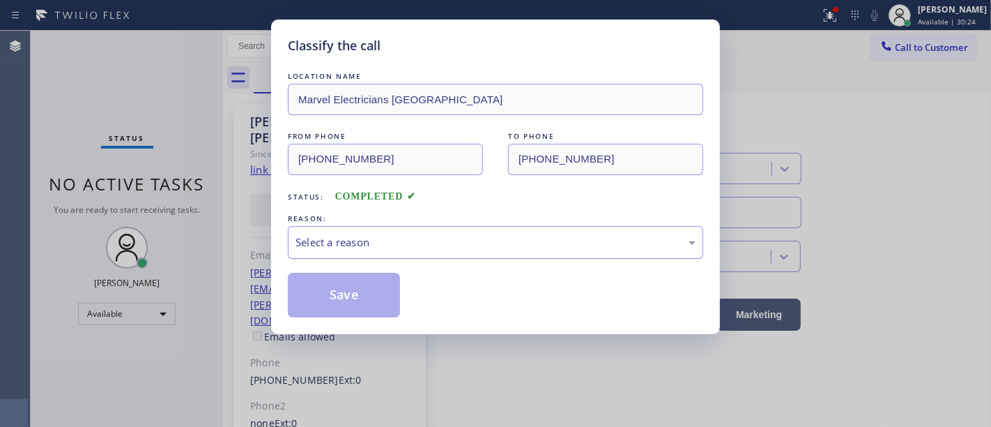
drag, startPoint x: 363, startPoint y: 245, endPoint x: 363, endPoint y: 253, distance: 8.4
click at [363, 247] on div "Select a reason" at bounding box center [496, 242] width 400 height 16
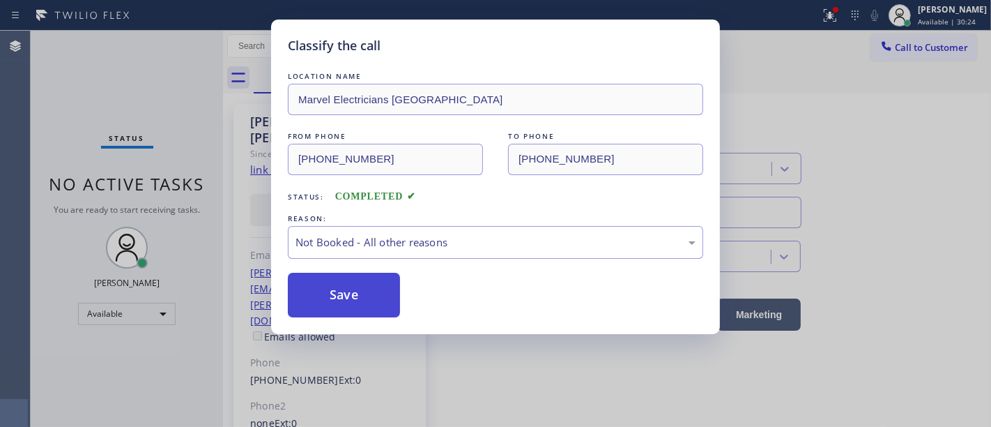
click at [358, 296] on button "Save" at bounding box center [344, 295] width 112 height 45
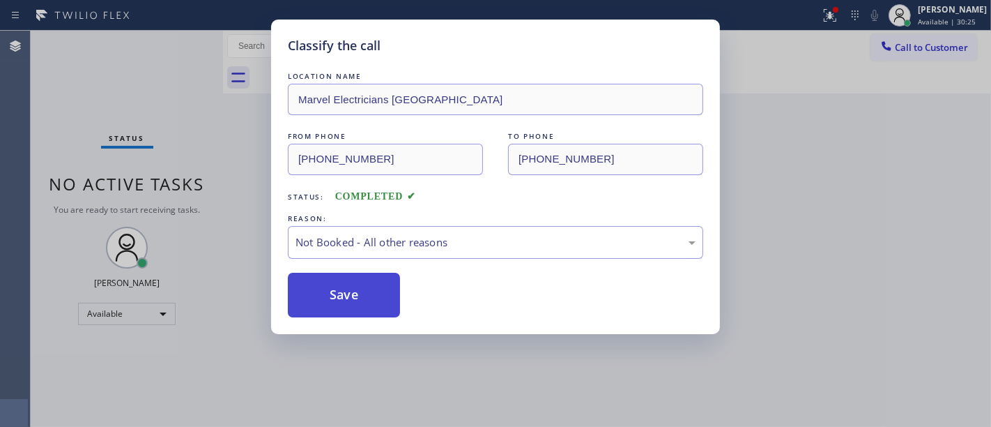
click at [358, 296] on button "Save" at bounding box center [344, 295] width 112 height 45
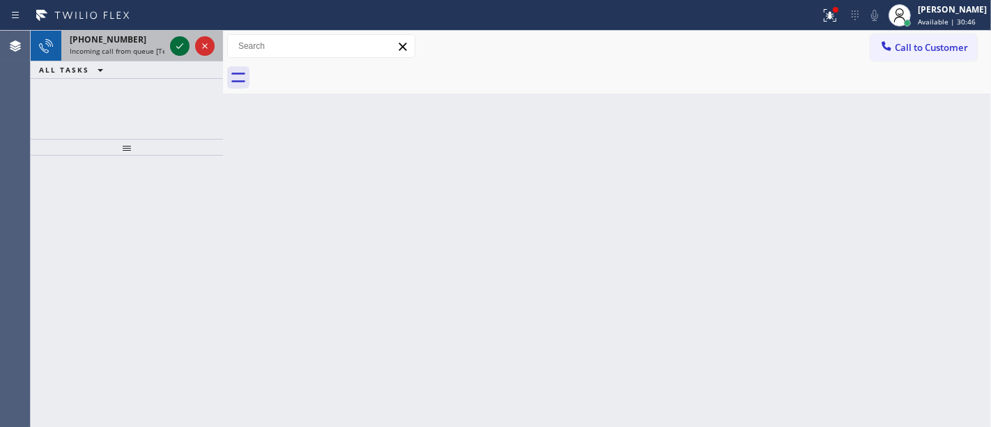
click at [178, 43] on icon at bounding box center [179, 46] width 17 height 17
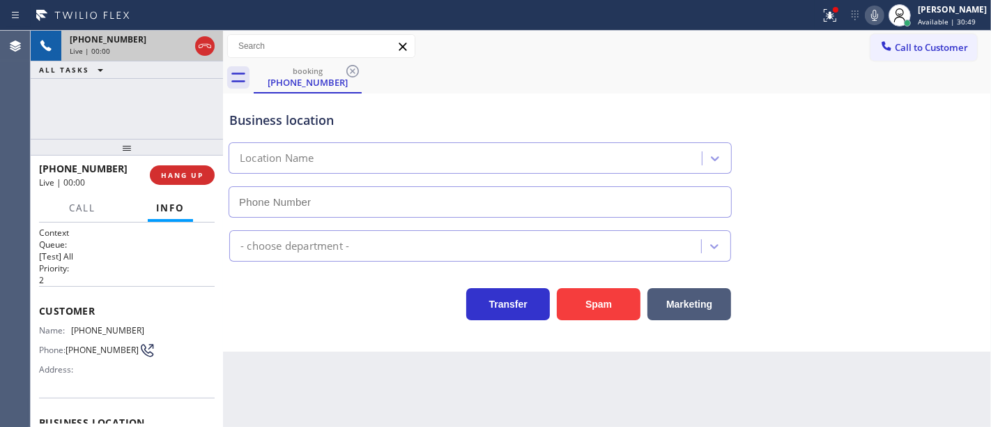
type input "(786) 589-8013"
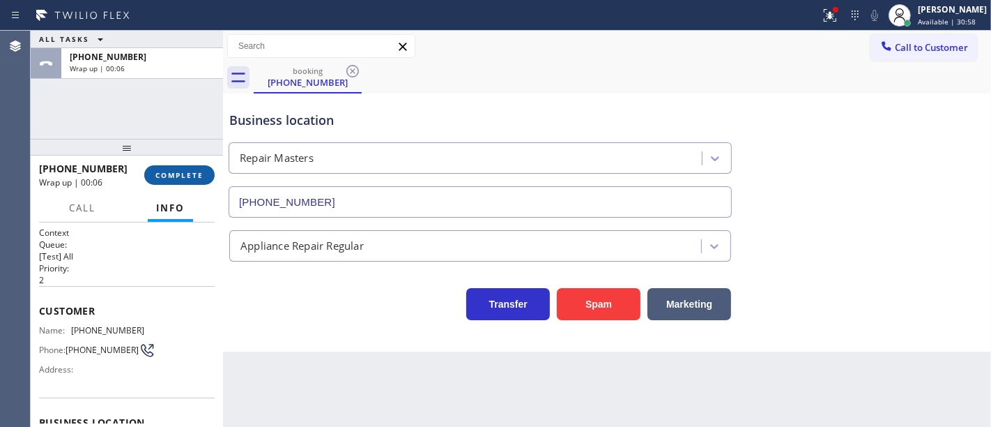
click at [183, 184] on button "COMPLETE" at bounding box center [179, 175] width 70 height 20
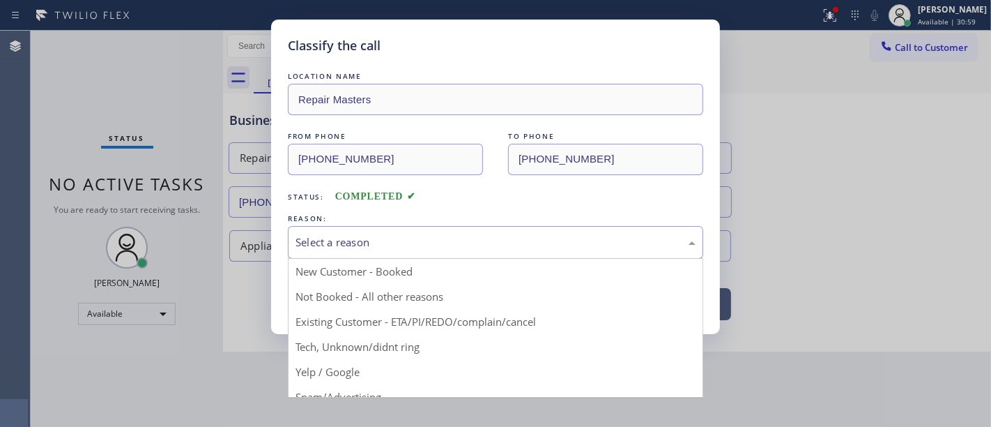
click at [383, 240] on div "Select a reason" at bounding box center [496, 242] width 400 height 16
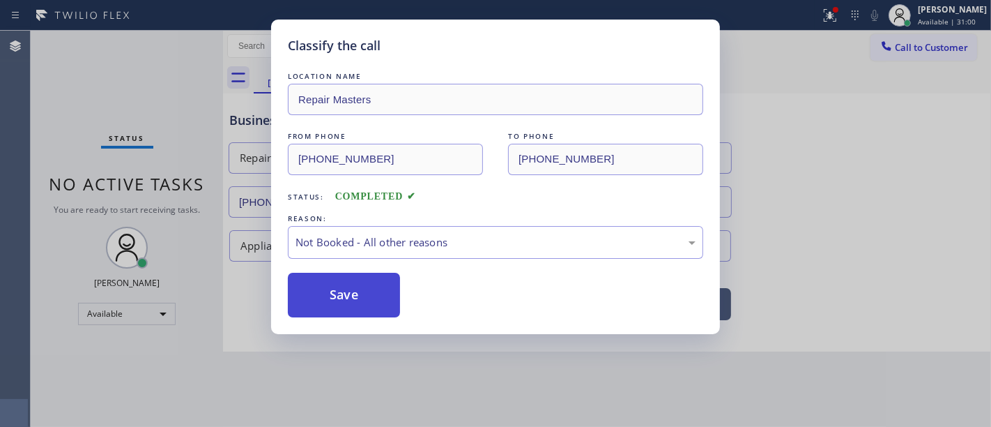
click at [358, 298] on button "Save" at bounding box center [344, 295] width 112 height 45
click at [358, 297] on button "Save" at bounding box center [344, 295] width 112 height 45
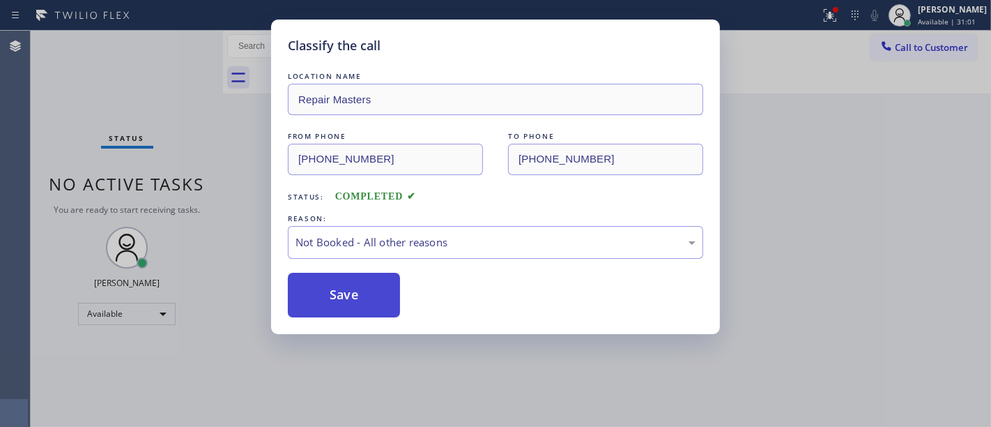
drag, startPoint x: 358, startPoint y: 297, endPoint x: 392, endPoint y: 316, distance: 39.3
click at [356, 297] on button "Save" at bounding box center [344, 295] width 112 height 45
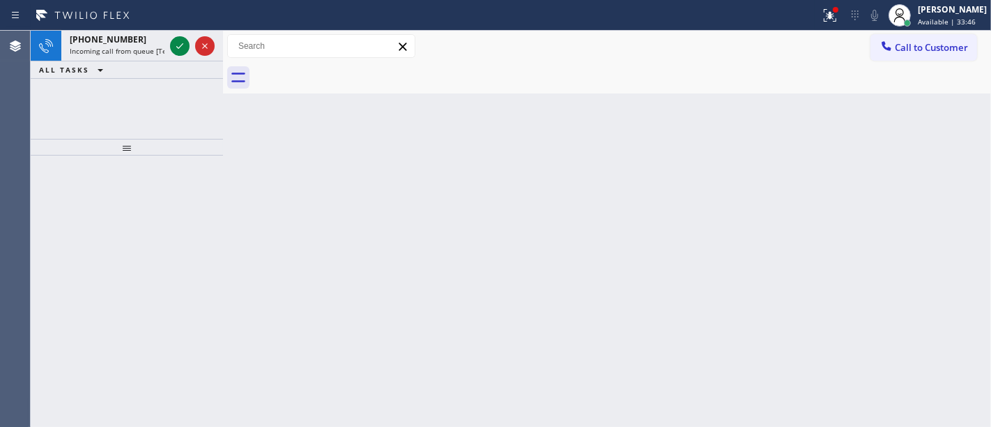
click at [99, 70] on icon at bounding box center [101, 70] width 6 height 3
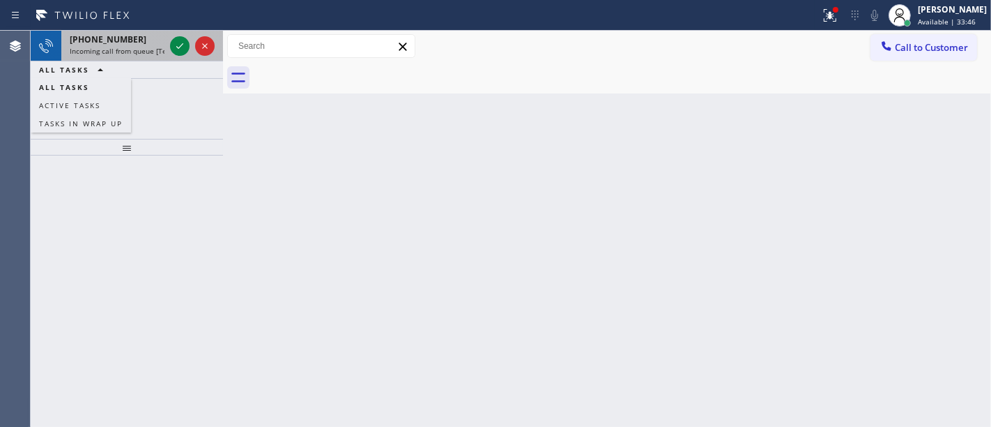
drag, startPoint x: 136, startPoint y: 40, endPoint x: 145, endPoint y: 39, distance: 9.1
click at [136, 39] on div "+14153501589" at bounding box center [117, 39] width 95 height 12
click at [176, 43] on icon at bounding box center [179, 46] width 17 height 17
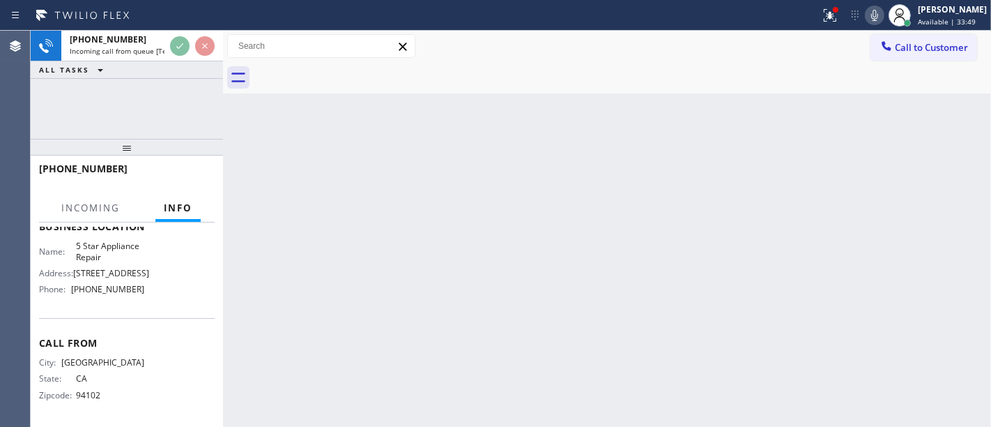
scroll to position [220, 0]
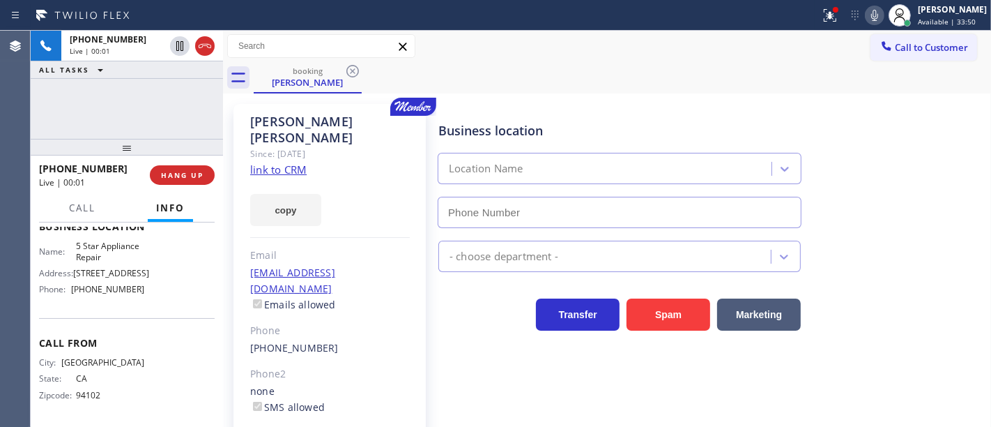
type input "[PHONE_NUMBER]"
click at [284, 162] on link "link to CRM" at bounding box center [278, 169] width 56 height 14
click at [178, 98] on div "+14153501589 Live | 00:49 ALL TASKS ALL TASKS ACTIVE TASKS TASKS IN WRAP UP" at bounding box center [127, 85] width 192 height 108
click at [59, 139] on div at bounding box center [127, 147] width 192 height 17
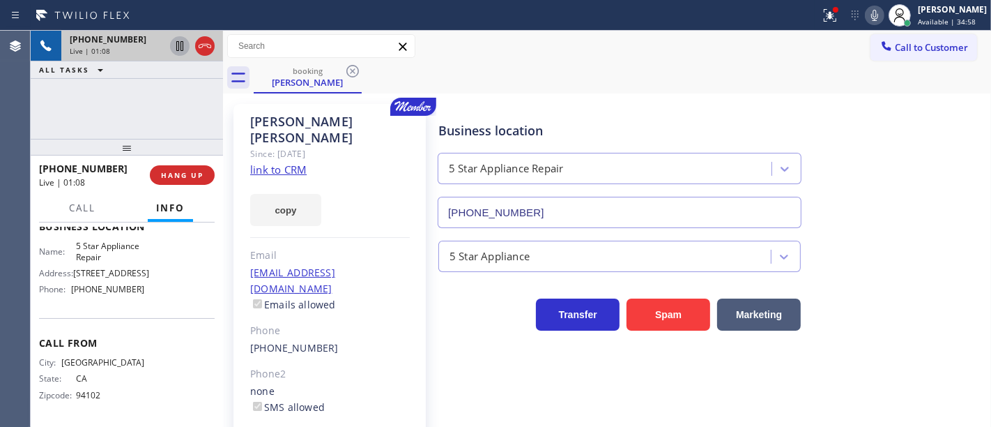
click at [180, 42] on icon at bounding box center [179, 46] width 17 height 17
click at [878, 14] on icon at bounding box center [875, 15] width 17 height 17
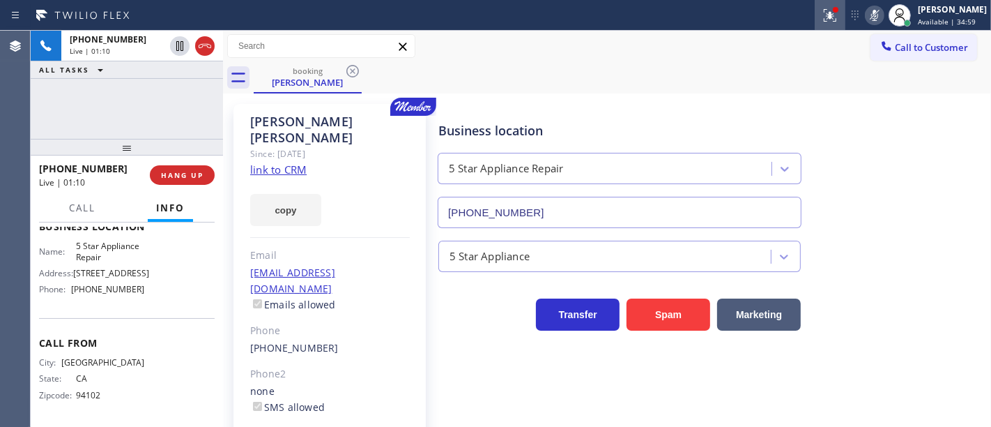
click at [837, 15] on g at bounding box center [830, 15] width 13 height 13
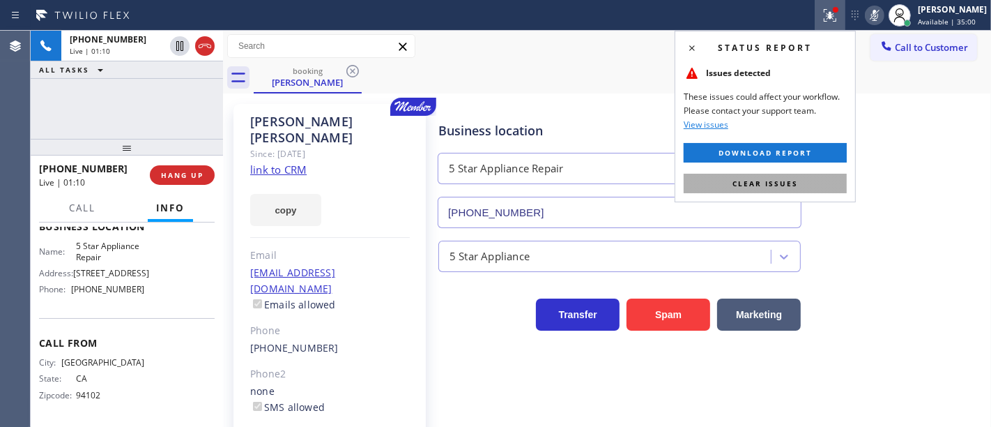
click at [793, 181] on span "Clear issues" at bounding box center [766, 183] width 66 height 10
click at [875, 183] on div "Business location 5 Star Appliance Repair [PHONE_NUMBER]" at bounding box center [712, 165] width 552 height 126
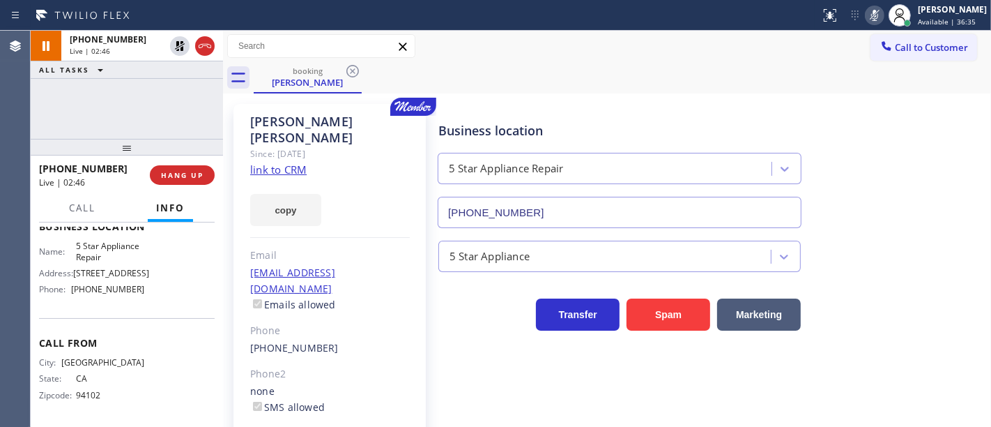
drag, startPoint x: 93, startPoint y: 102, endPoint x: 148, endPoint y: 100, distance: 55.1
click at [93, 102] on div "+14153501589 Live | 02:46 ALL TASKS ALL TASKS ACTIVE TASKS TASKS IN WRAP UP" at bounding box center [127, 85] width 192 height 108
click at [185, 49] on icon at bounding box center [179, 46] width 17 height 17
click at [878, 15] on icon at bounding box center [874, 15] width 7 height 11
click at [176, 107] on div "+14153501589 Live | 02:58 ALL TASKS ALL TASKS ACTIVE TASKS TASKS IN WRAP UP" at bounding box center [127, 85] width 192 height 108
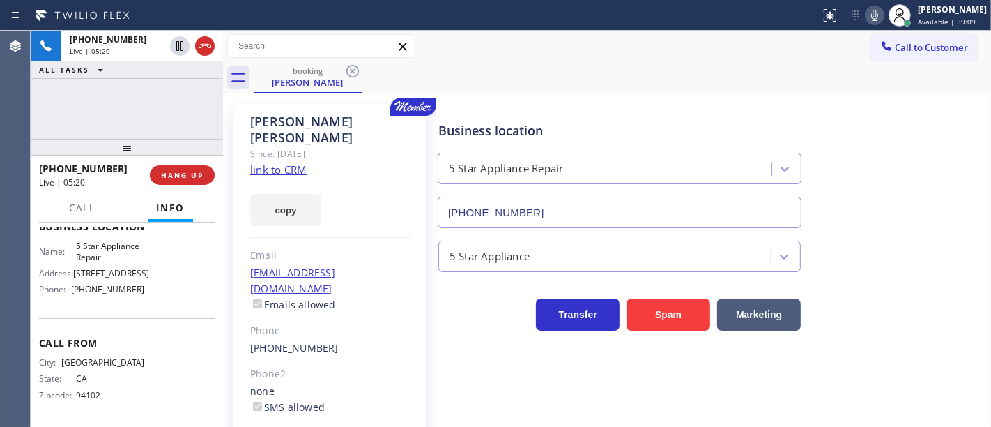
click at [142, 102] on div "+14153501589 Live | 05:20 ALL TASKS ALL TASKS ACTIVE TASKS TASKS IN WRAP UP" at bounding box center [127, 85] width 192 height 108
click at [87, 126] on div "+14153501589 Live | 07:39 ALL TASKS ALL TASKS ACTIVE TASKS TASKS IN WRAP UP (62…" at bounding box center [127, 85] width 192 height 108
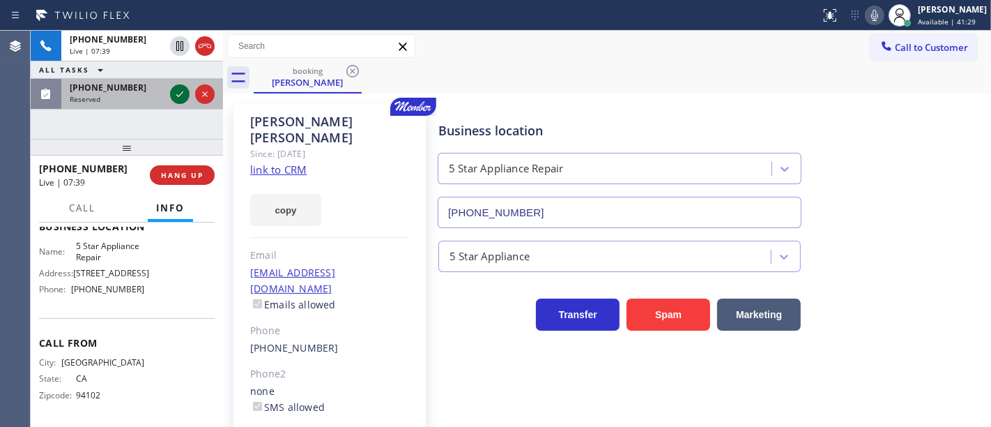
click at [181, 95] on icon at bounding box center [179, 94] width 17 height 17
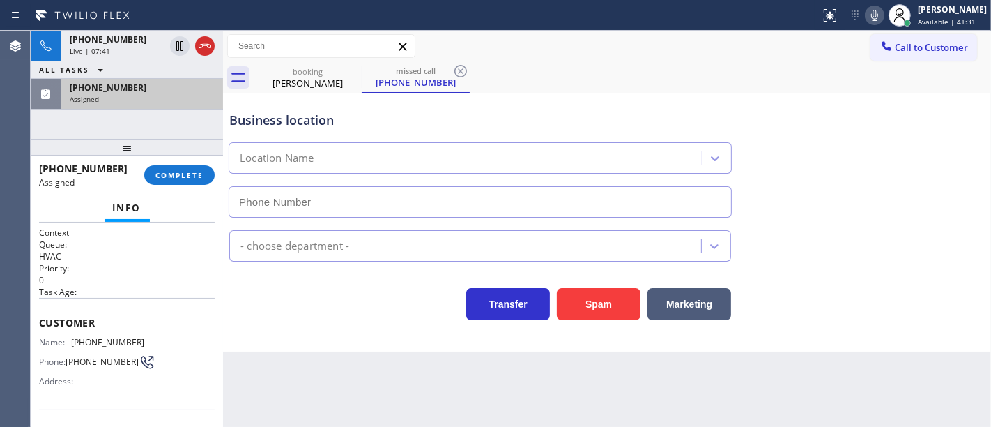
type input "(510) 854-7484"
click at [173, 182] on button "COMPLETE" at bounding box center [179, 175] width 70 height 20
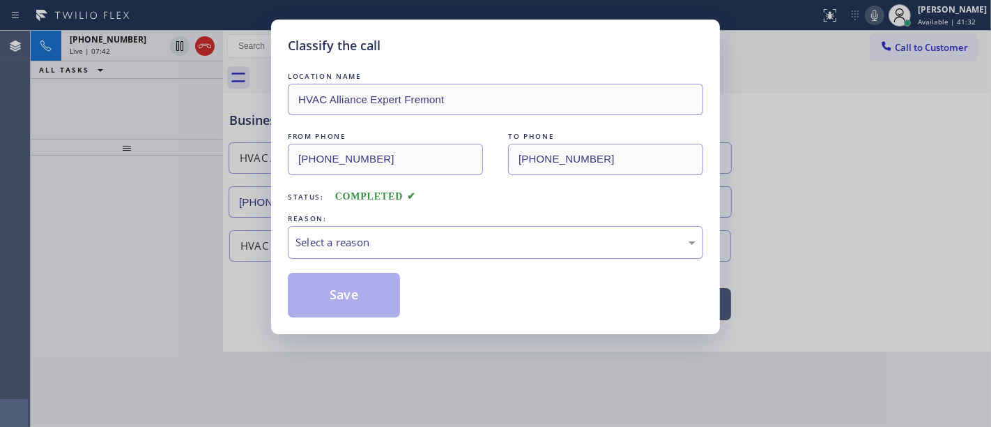
drag, startPoint x: 330, startPoint y: 231, endPoint x: 346, endPoint y: 256, distance: 29.2
click at [333, 231] on div "Select a reason" at bounding box center [495, 242] width 415 height 33
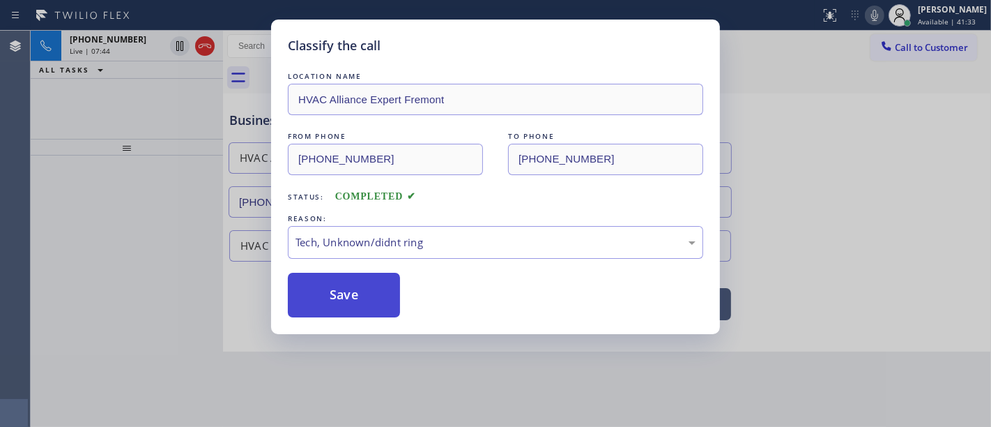
click at [352, 296] on button "Save" at bounding box center [344, 295] width 112 height 45
type input "[PHONE_NUMBER]"
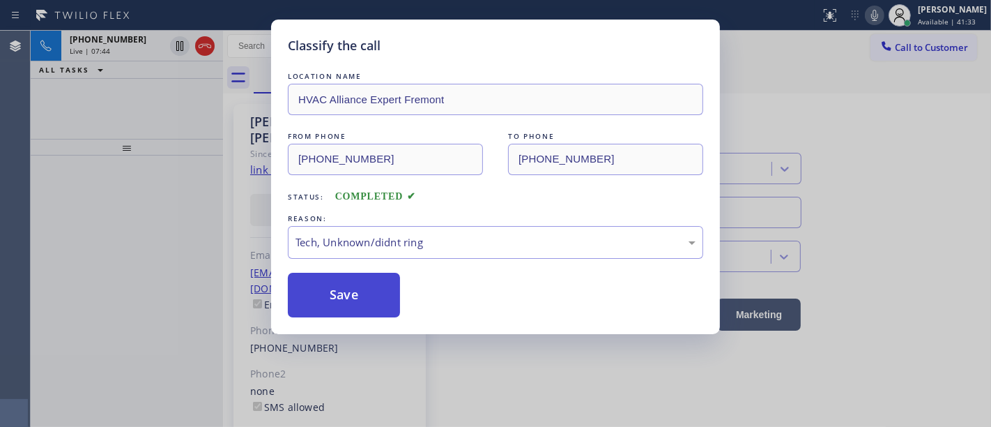
click at [352, 296] on button "Save" at bounding box center [344, 295] width 112 height 45
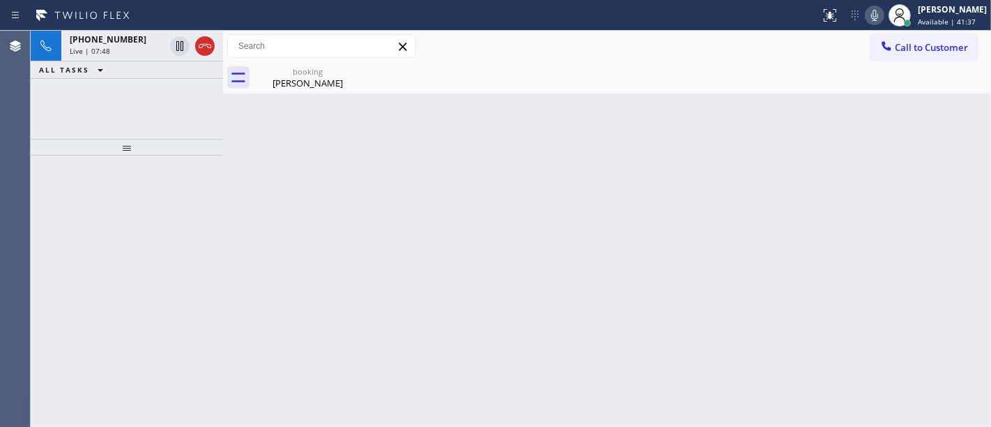
click at [20, 123] on div "Agent Desktop" at bounding box center [15, 229] width 30 height 396
click at [122, 51] on div "Live | 07:48" at bounding box center [117, 51] width 95 height 10
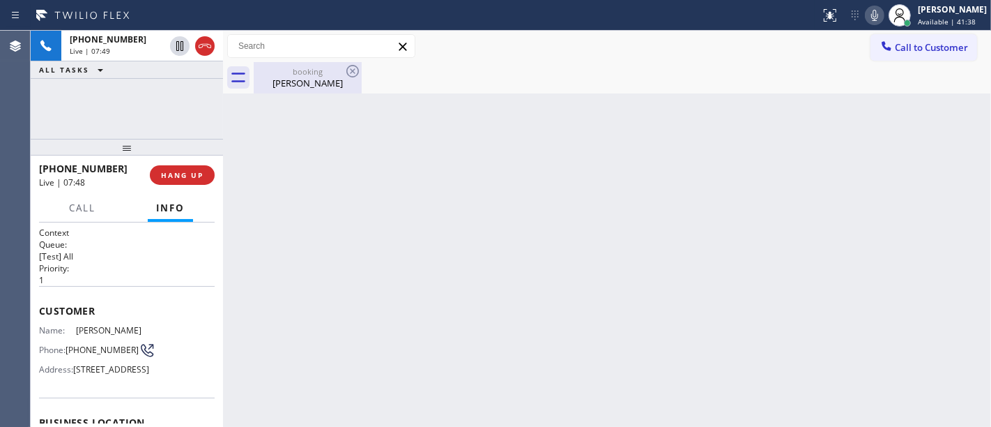
click at [293, 73] on div "booking" at bounding box center [307, 71] width 105 height 10
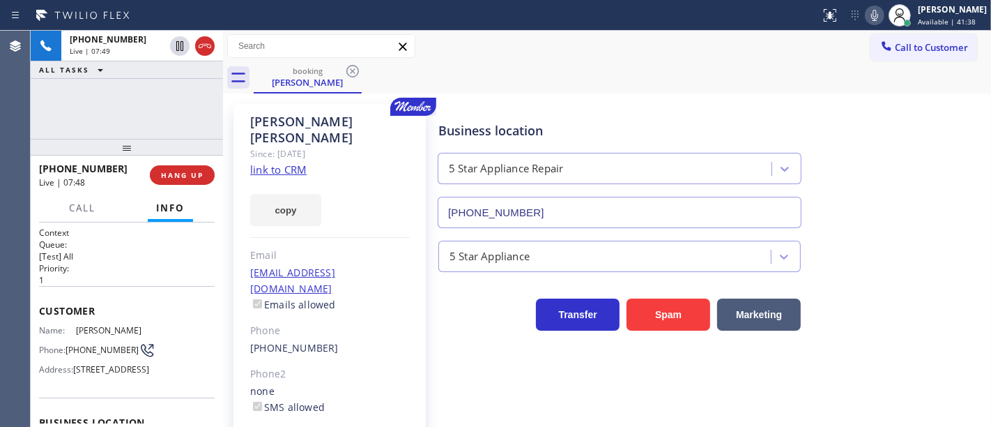
click at [129, 107] on div "+14153501589 Live | 07:49 ALL TASKS ALL TASKS ACTIVE TASKS TASKS IN WRAP UP" at bounding box center [127, 85] width 192 height 108
click at [129, 47] on div "Live | 07:49" at bounding box center [117, 51] width 95 height 10
click at [298, 76] on div "Julie Levenson" at bounding box center [307, 82] width 105 height 13
click at [151, 93] on div "+14153501589 Live | 07:50 ALL TASKS ALL TASKS ACTIVE TASKS TASKS IN WRAP UP" at bounding box center [127, 85] width 192 height 108
click at [149, 49] on div "Live | 07:50" at bounding box center [117, 51] width 95 height 10
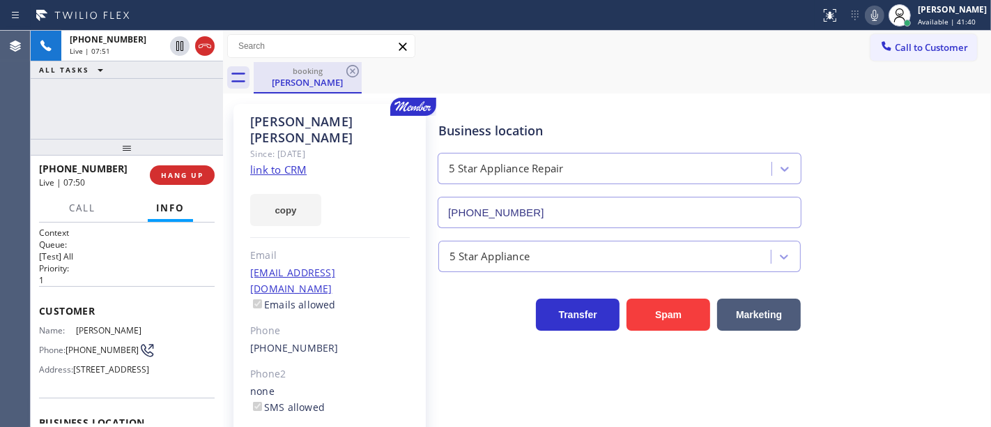
drag, startPoint x: 307, startPoint y: 78, endPoint x: 293, endPoint y: 78, distance: 13.9
click at [305, 78] on div "Julie Levenson" at bounding box center [307, 82] width 105 height 13
click at [190, 87] on div "+14153501589 Live | 07:51 ALL TASKS ALL TASKS ACTIVE TASKS TASKS IN WRAP UP" at bounding box center [127, 85] width 192 height 108
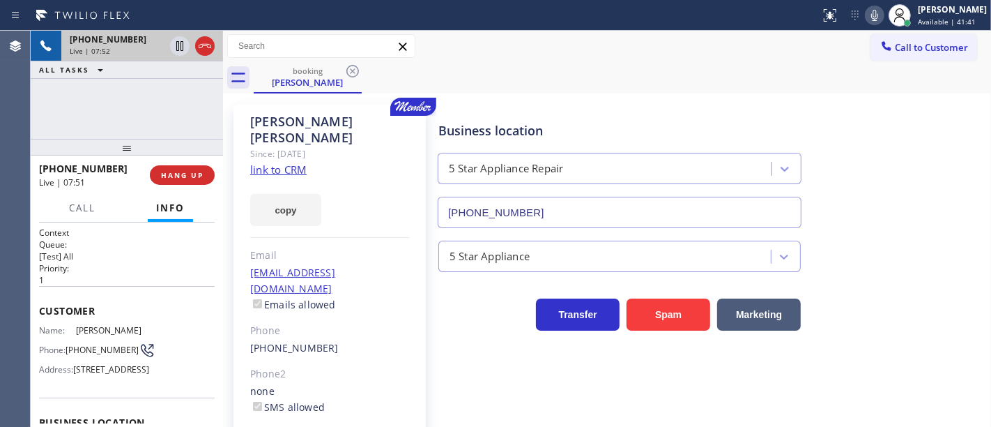
click at [132, 47] on div "Live | 07:52" at bounding box center [117, 51] width 95 height 10
drag, startPoint x: 157, startPoint y: 105, endPoint x: 175, endPoint y: 98, distance: 19.4
click at [157, 105] on div "+14153501589 Live | 07:52 ALL TASKS ALL TASKS ACTIVE TASKS TASKS IN WRAP UP" at bounding box center [127, 85] width 192 height 108
click at [282, 94] on div "Julie Levenson Since: 20 may 2020 link to CRM copy Email levensonjulie@yahoo.co…" at bounding box center [607, 327] width 768 height 468
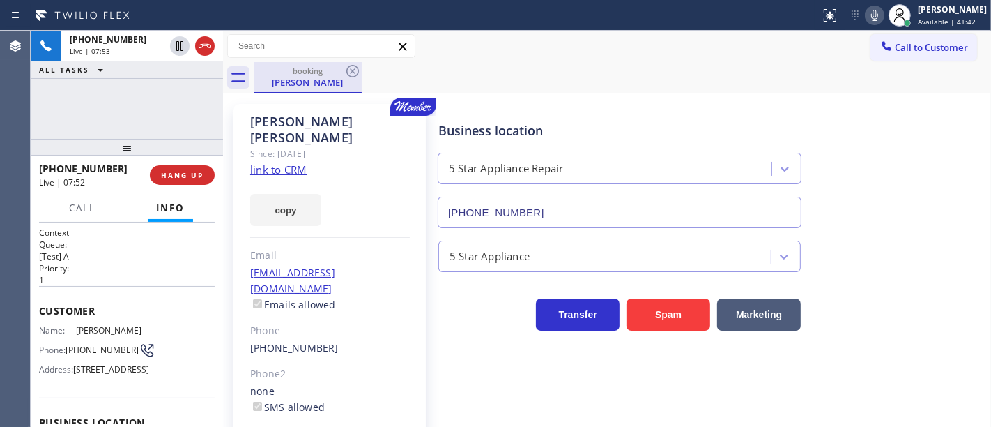
click at [296, 80] on div "Julie Levenson" at bounding box center [307, 82] width 105 height 13
drag, startPoint x: 937, startPoint y: 137, endPoint x: 922, endPoint y: 120, distance: 22.8
click at [937, 137] on div "Business location 5 Star Appliance Repair [PHONE_NUMBER]" at bounding box center [712, 165] width 552 height 126
click at [883, 19] on icon at bounding box center [875, 15] width 17 height 17
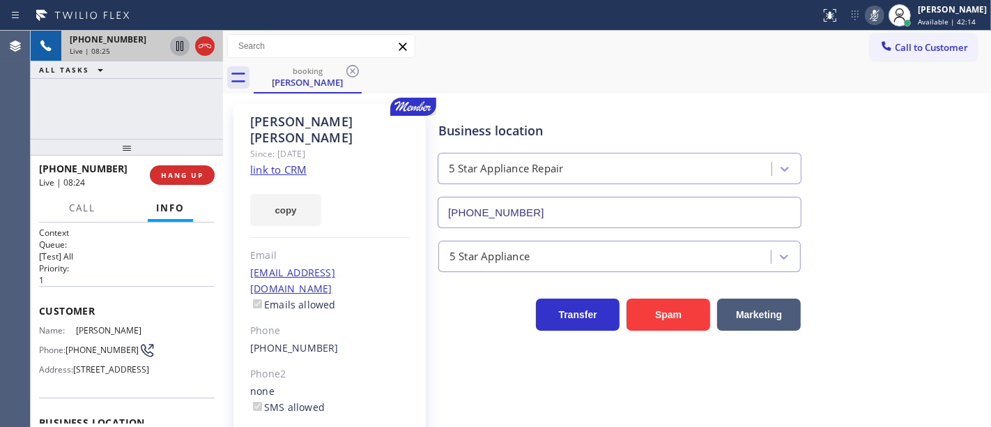
click at [181, 49] on icon at bounding box center [179, 46] width 17 height 17
click at [110, 117] on div "+14153501589 Live | 09:12 ALL TASKS ALL TASKS ACTIVE TASKS TASKS IN WRAP UP" at bounding box center [127, 85] width 192 height 108
click at [185, 49] on icon at bounding box center [179, 46] width 17 height 17
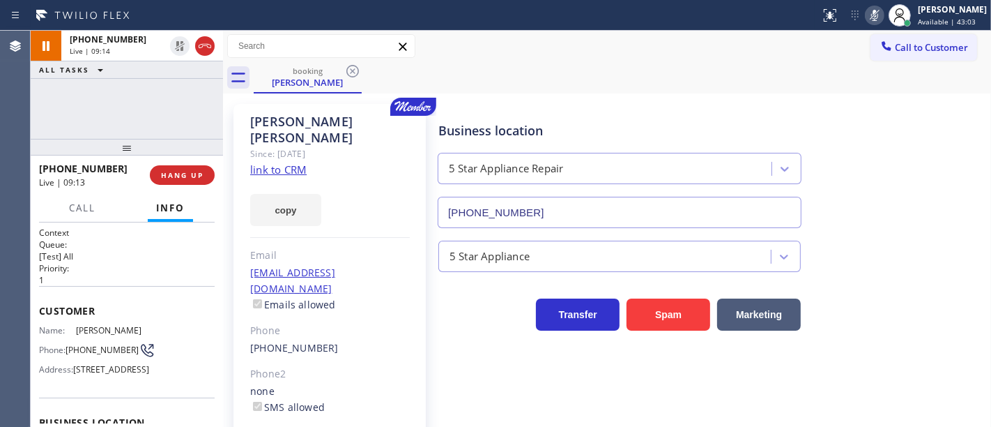
click at [880, 11] on icon at bounding box center [875, 15] width 17 height 17
click at [198, 100] on div "+14153501589 Live | 09:15 ALL TASKS ALL TASKS ACTIVE TASKS TASKS IN WRAP UP" at bounding box center [127, 85] width 192 height 108
click at [101, 102] on div "+14153501589 Live | 12:07 ALL TASKS ALL TASKS ACTIVE TASKS TASKS IN WRAP UP" at bounding box center [127, 85] width 192 height 108
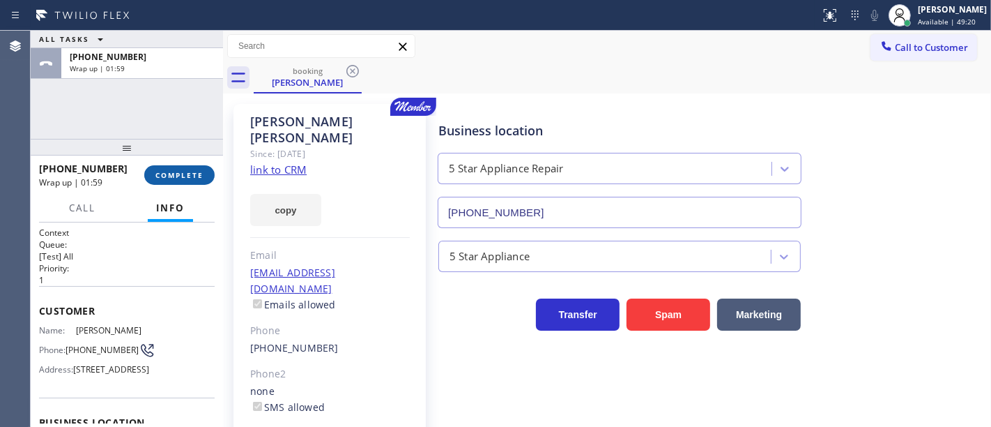
click at [158, 167] on button "COMPLETE" at bounding box center [179, 175] width 70 height 20
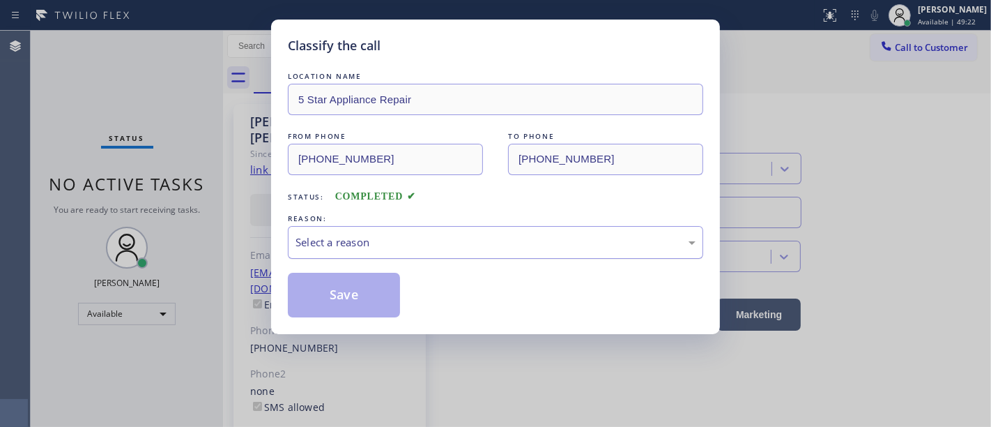
click at [319, 244] on div "Select a reason" at bounding box center [496, 242] width 400 height 16
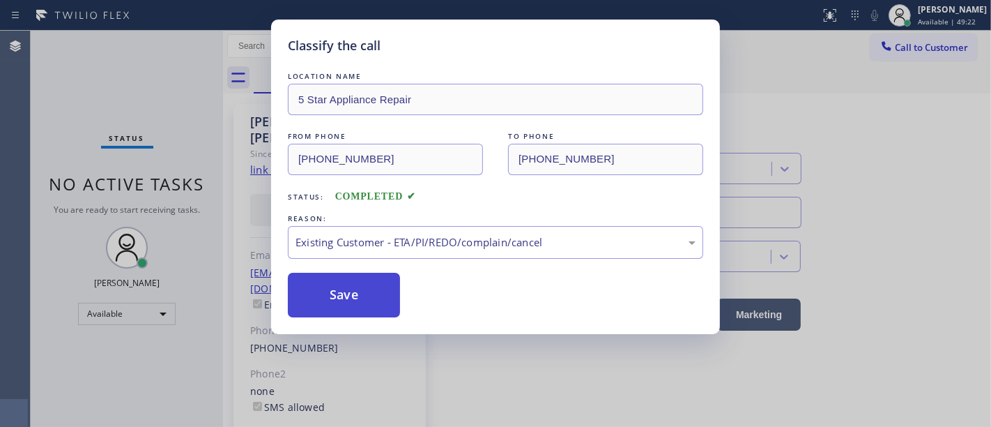
click at [354, 300] on button "Save" at bounding box center [344, 295] width 112 height 45
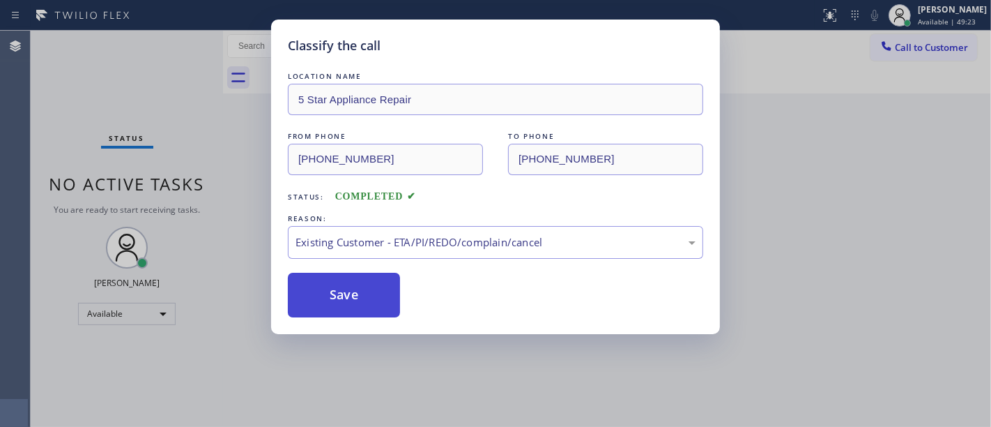
click at [354, 300] on button "Save" at bounding box center [344, 295] width 112 height 45
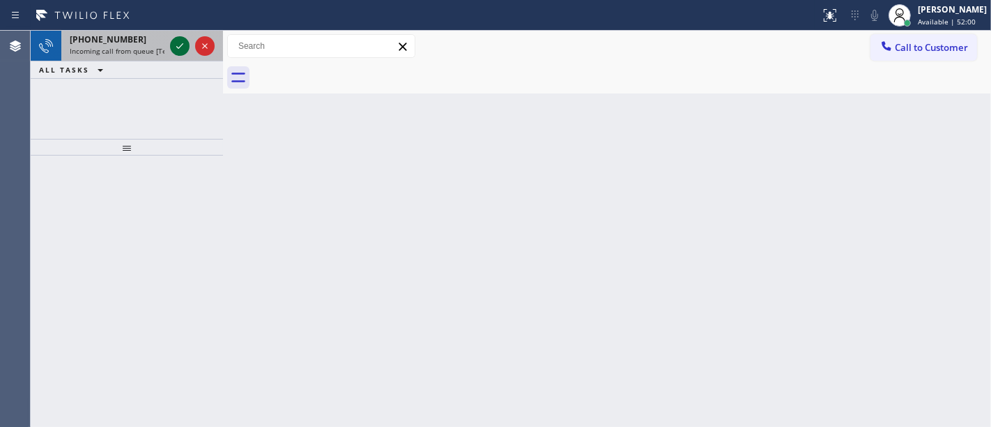
click at [180, 49] on icon at bounding box center [179, 46] width 17 height 17
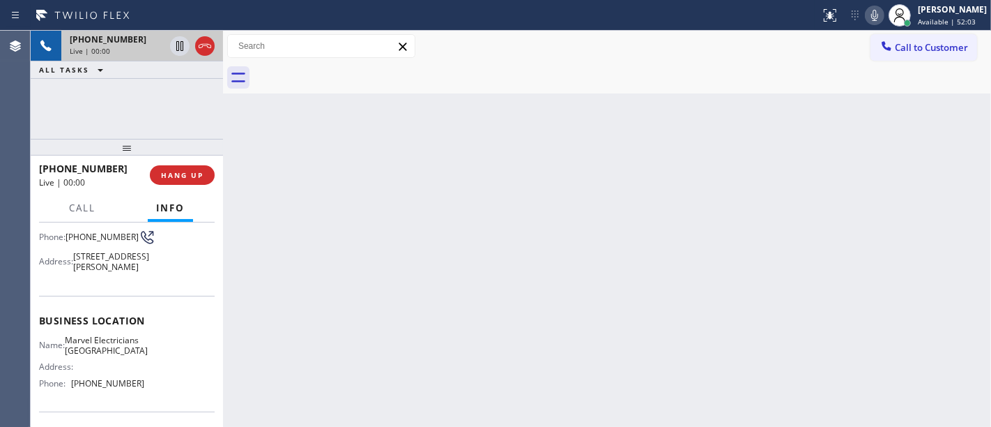
scroll to position [155, 0]
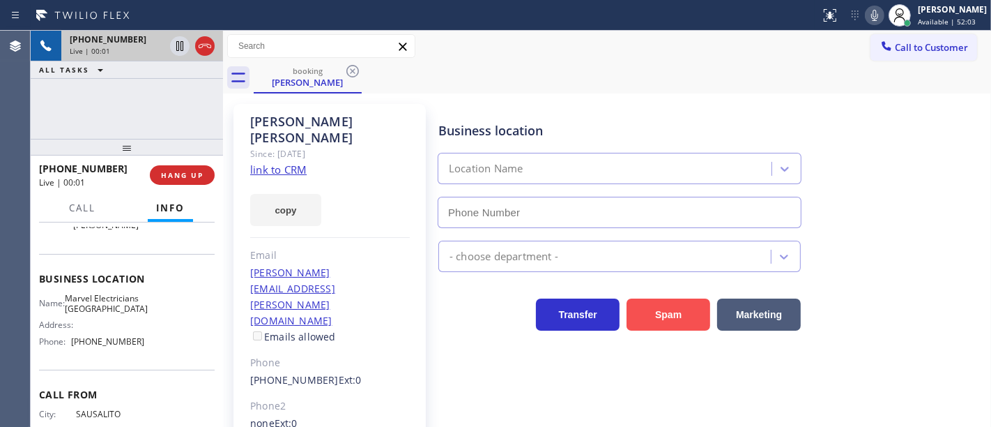
click at [646, 307] on button "Spam" at bounding box center [669, 314] width 84 height 32
click at [646, 310] on button "Spam" at bounding box center [669, 314] width 84 height 32
type input "(626) 467-5038"
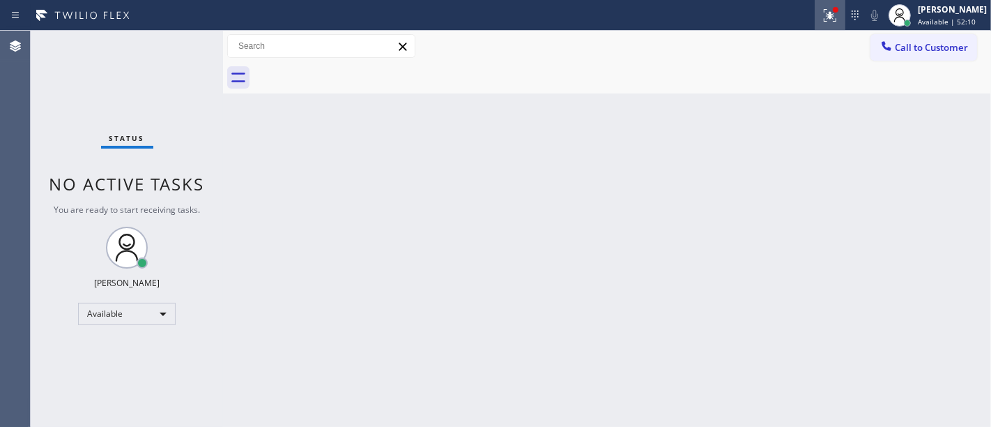
click at [839, 16] on icon at bounding box center [830, 15] width 17 height 17
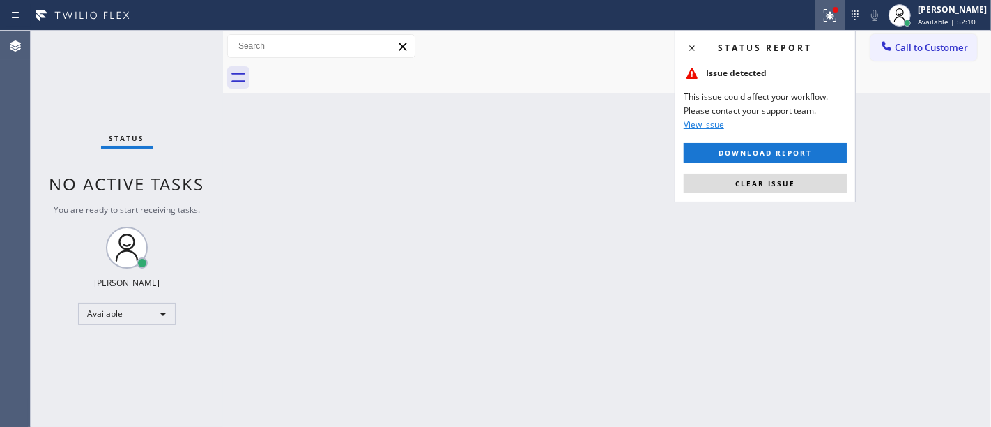
click at [782, 178] on span "Clear issue" at bounding box center [765, 183] width 60 height 10
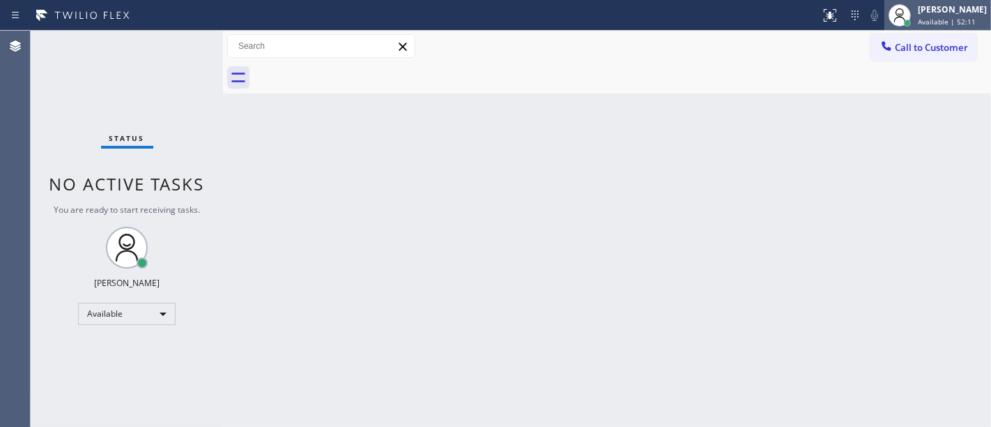
click at [940, 17] on span "Available | 52:11" at bounding box center [947, 22] width 58 height 10
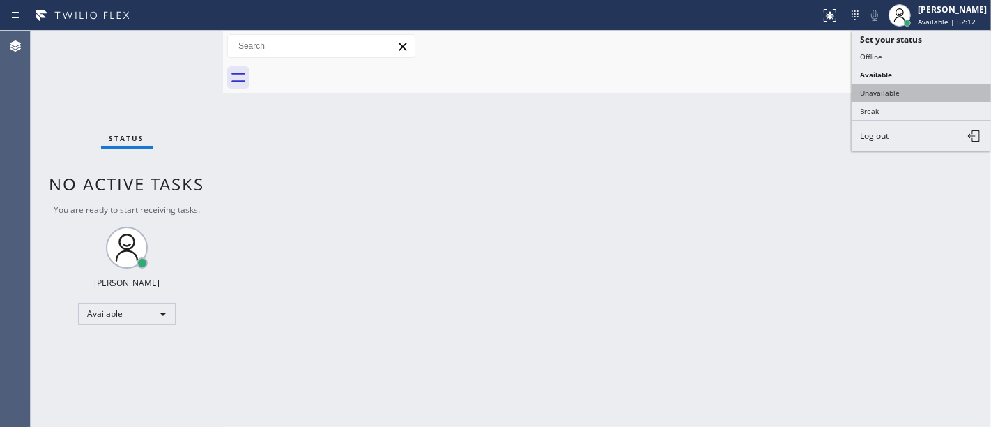
click at [896, 86] on button "Unavailable" at bounding box center [921, 93] width 139 height 18
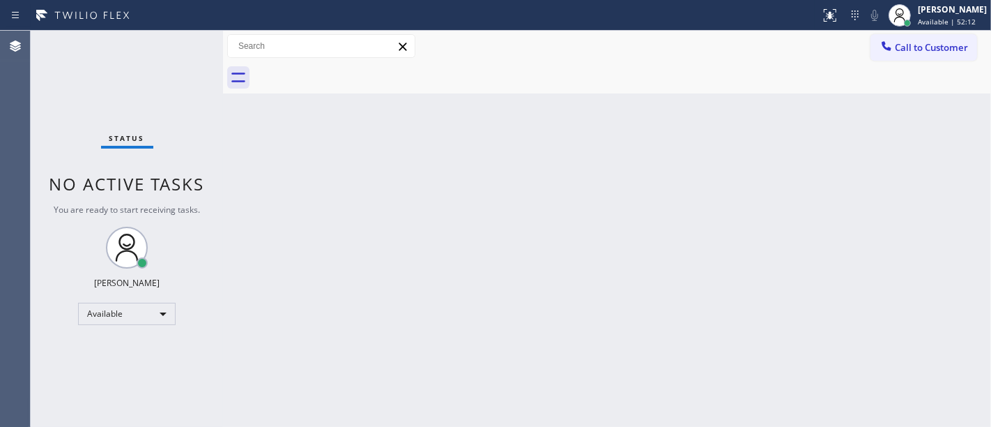
click at [652, 93] on div at bounding box center [623, 77] width 738 height 31
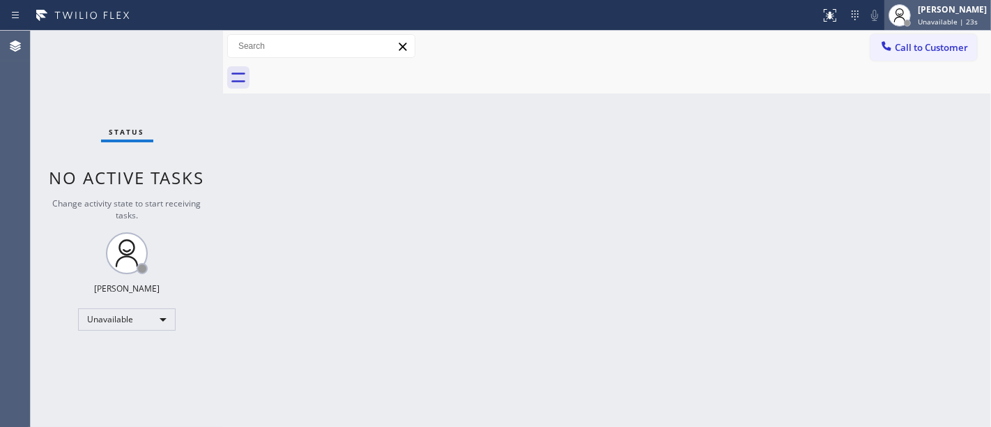
click at [962, 15] on div "[PERSON_NAME]" at bounding box center [952, 9] width 69 height 12
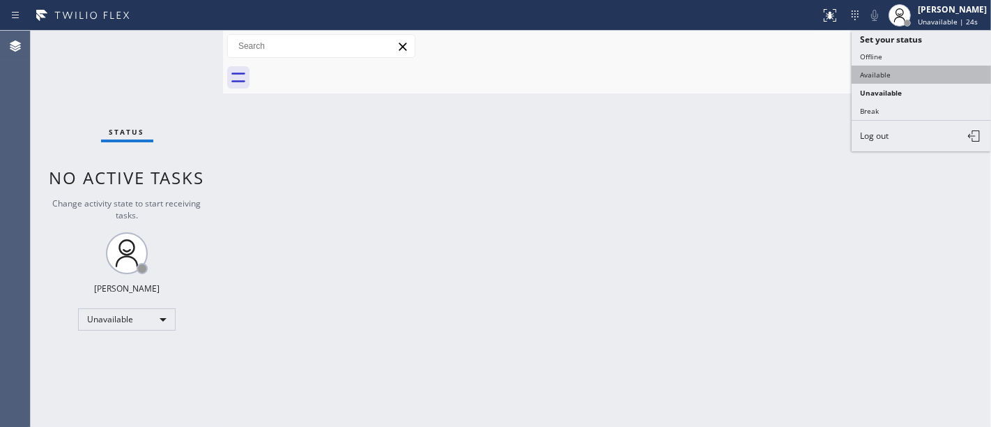
click at [916, 70] on button "Available" at bounding box center [921, 75] width 139 height 18
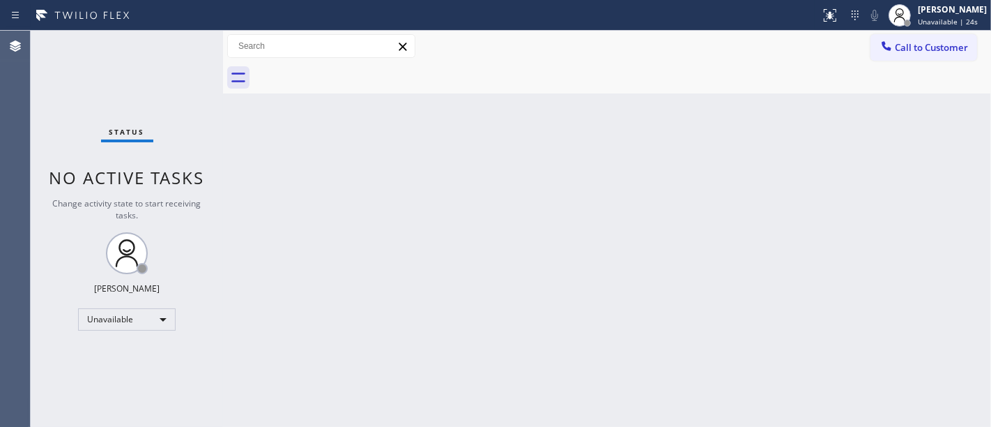
click at [777, 98] on div "Back to Dashboard Change Sender ID Customers Technicians Select a contact Outbo…" at bounding box center [607, 229] width 768 height 396
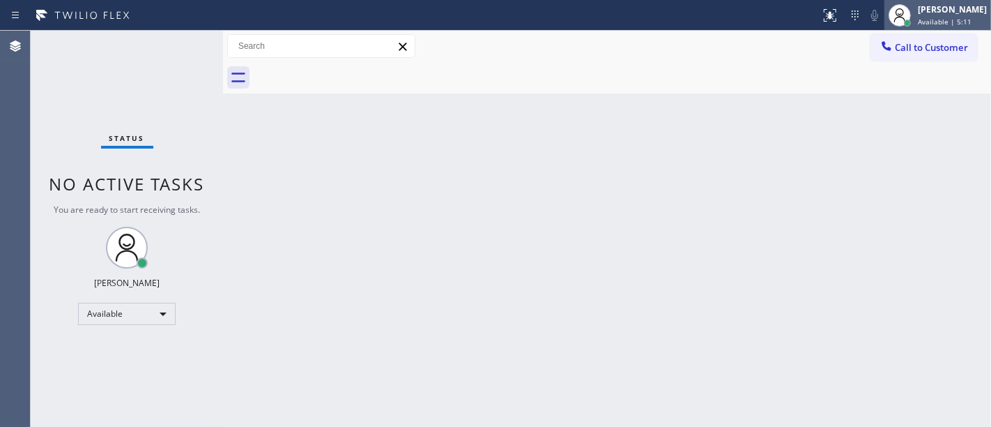
click at [904, 15] on circle at bounding box center [901, 12] width 8 height 8
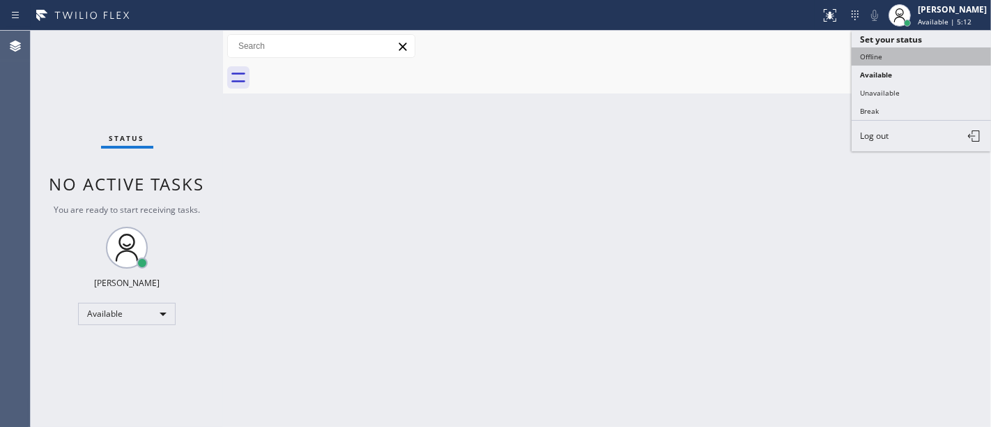
click at [867, 61] on button "Offline" at bounding box center [921, 56] width 139 height 18
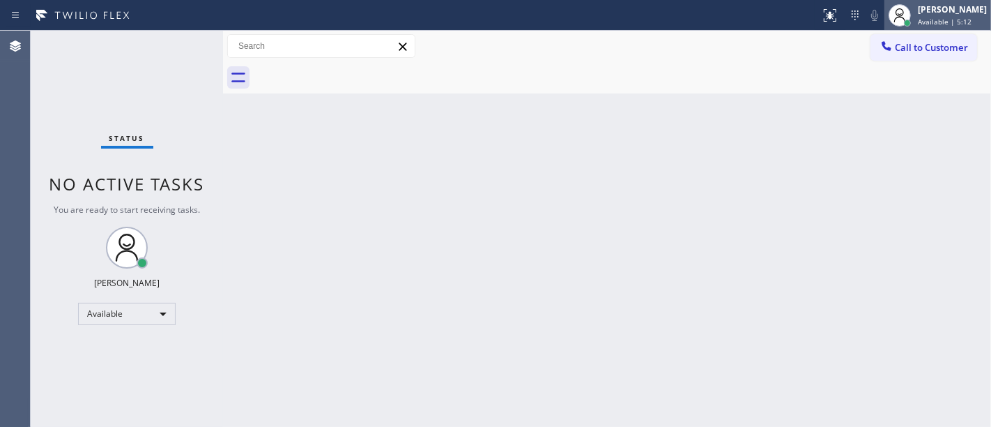
click at [939, 15] on div "[PERSON_NAME]" at bounding box center [952, 9] width 69 height 12
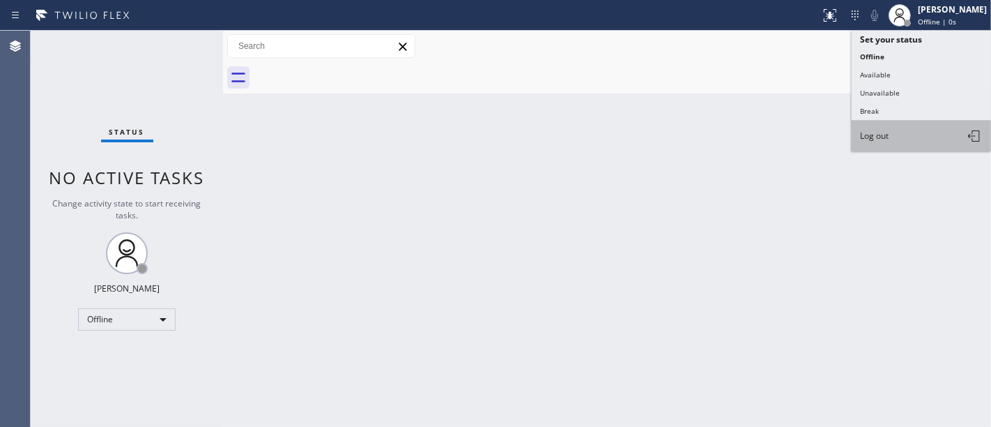
click at [870, 130] on span "Log out" at bounding box center [874, 136] width 29 height 12
